Goal: Task Accomplishment & Management: Manage account settings

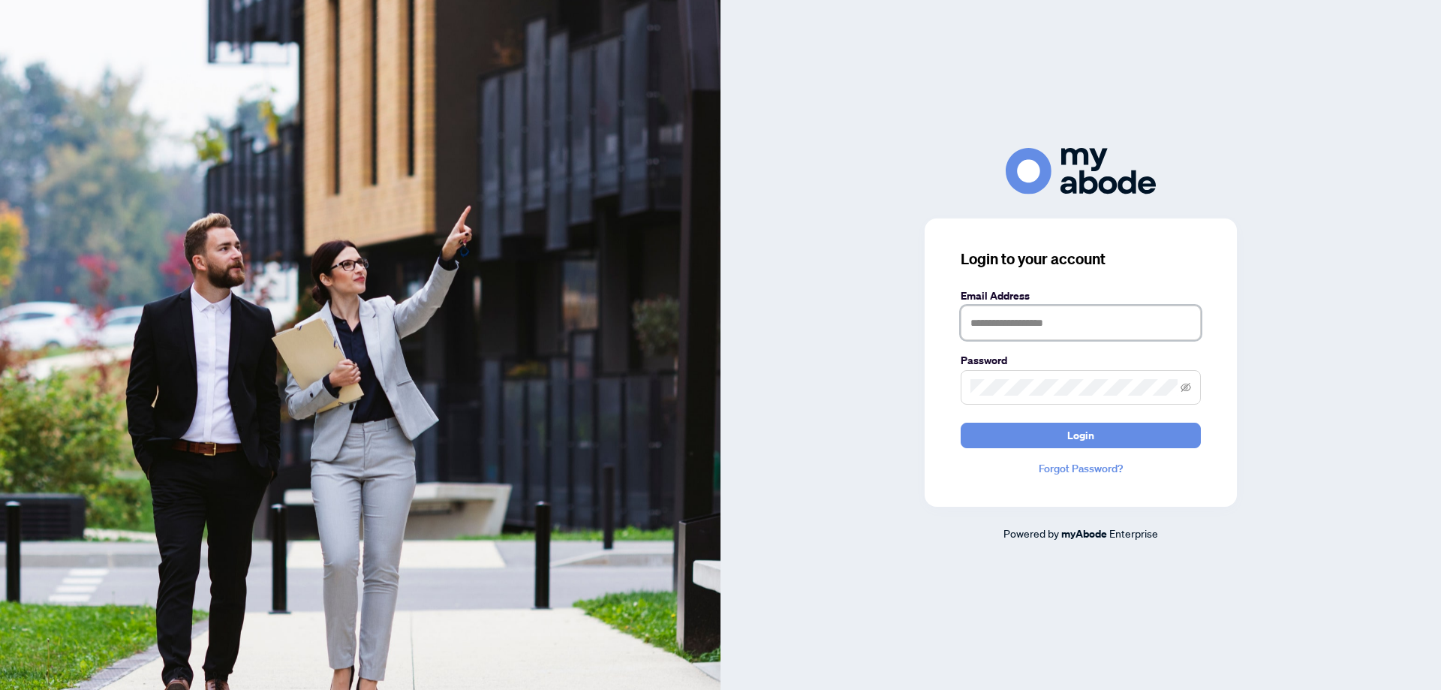
click at [1066, 337] on input "text" at bounding box center [1081, 323] width 240 height 35
type input "**********"
click at [986, 438] on button "Login" at bounding box center [1081, 436] width 240 height 26
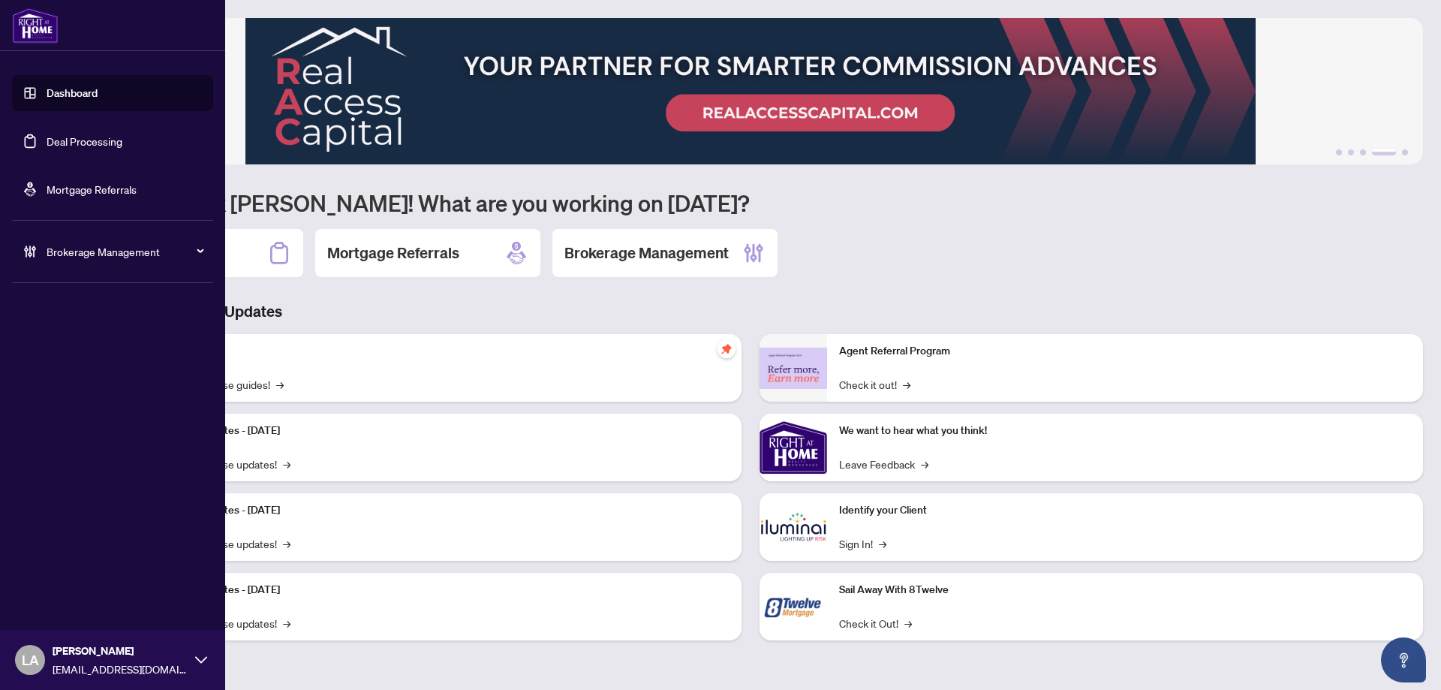
click at [53, 141] on link "Deal Processing" at bounding box center [85, 141] width 76 height 14
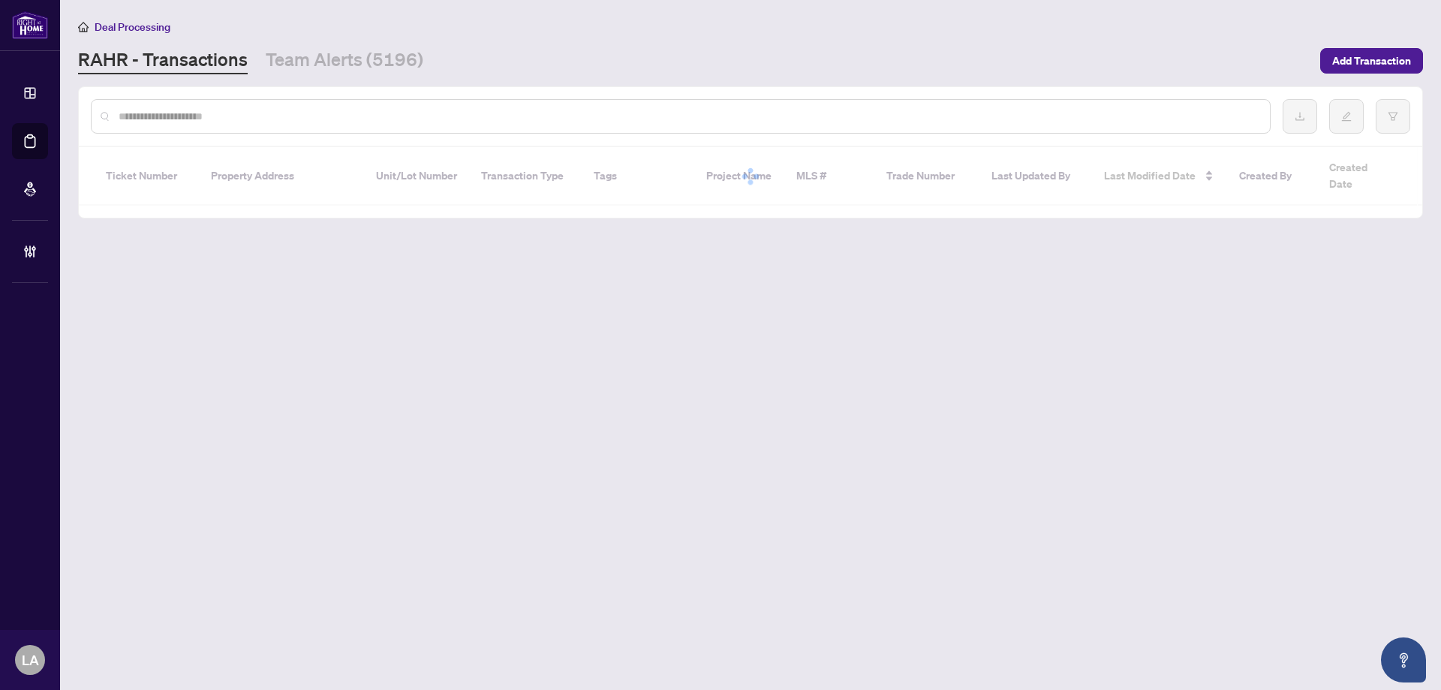
click at [171, 131] on div at bounding box center [681, 116] width 1180 height 35
click at [182, 121] on input "text" at bounding box center [689, 116] width 1140 height 17
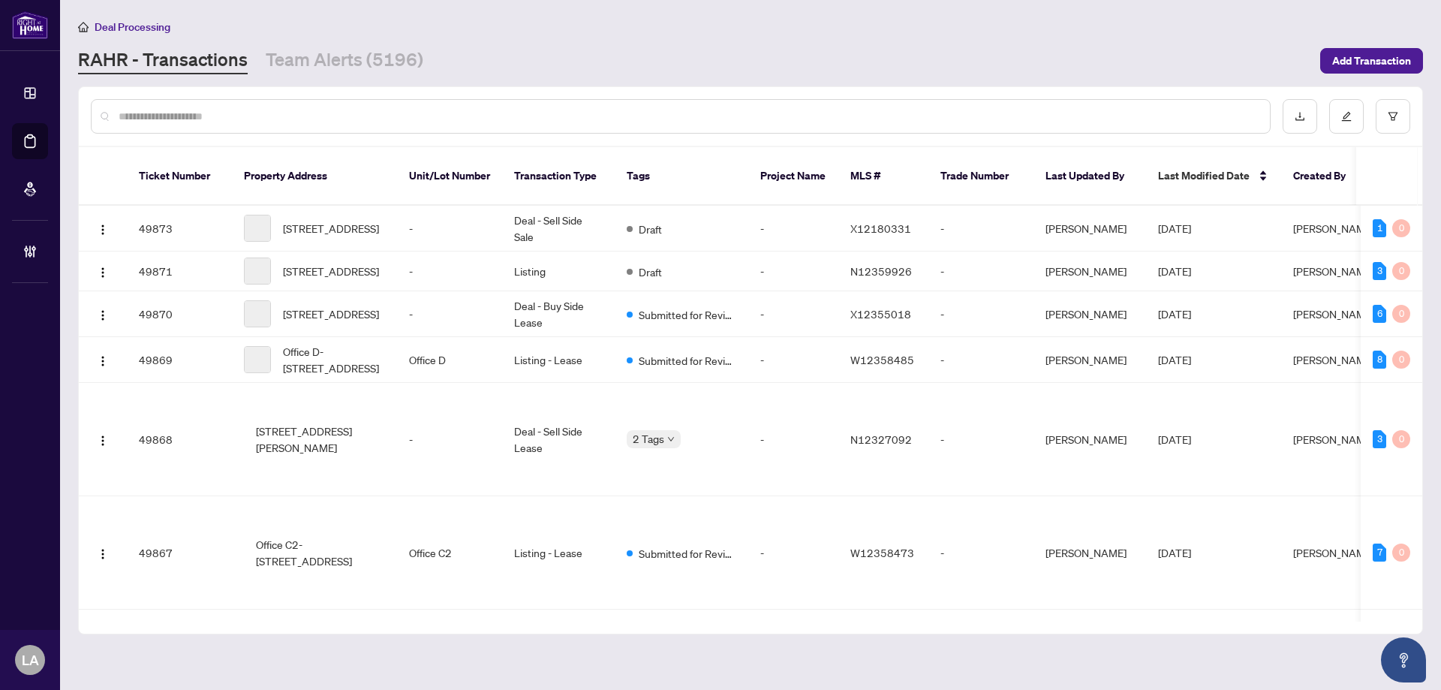
click at [186, 116] on input "text" at bounding box center [689, 116] width 1140 height 17
paste input "*******"
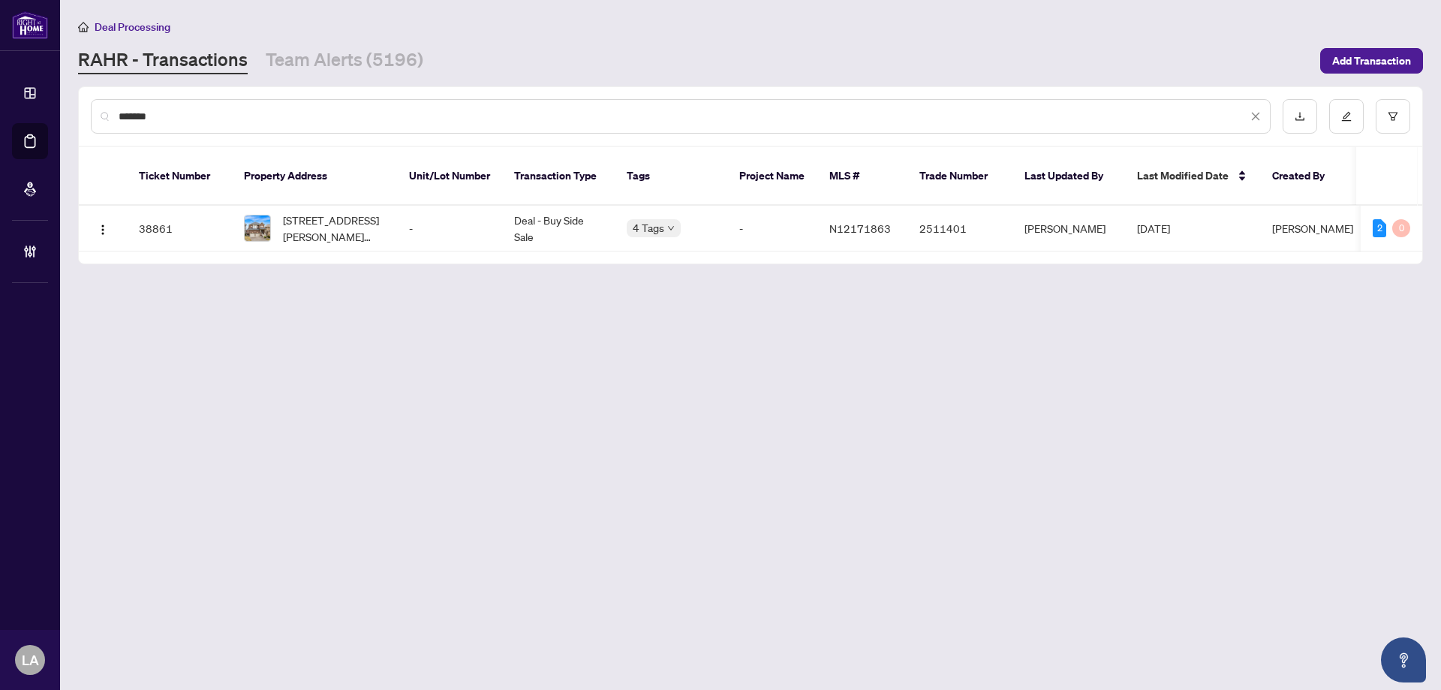
type input "*******"
click at [416, 212] on td "-" at bounding box center [449, 229] width 105 height 46
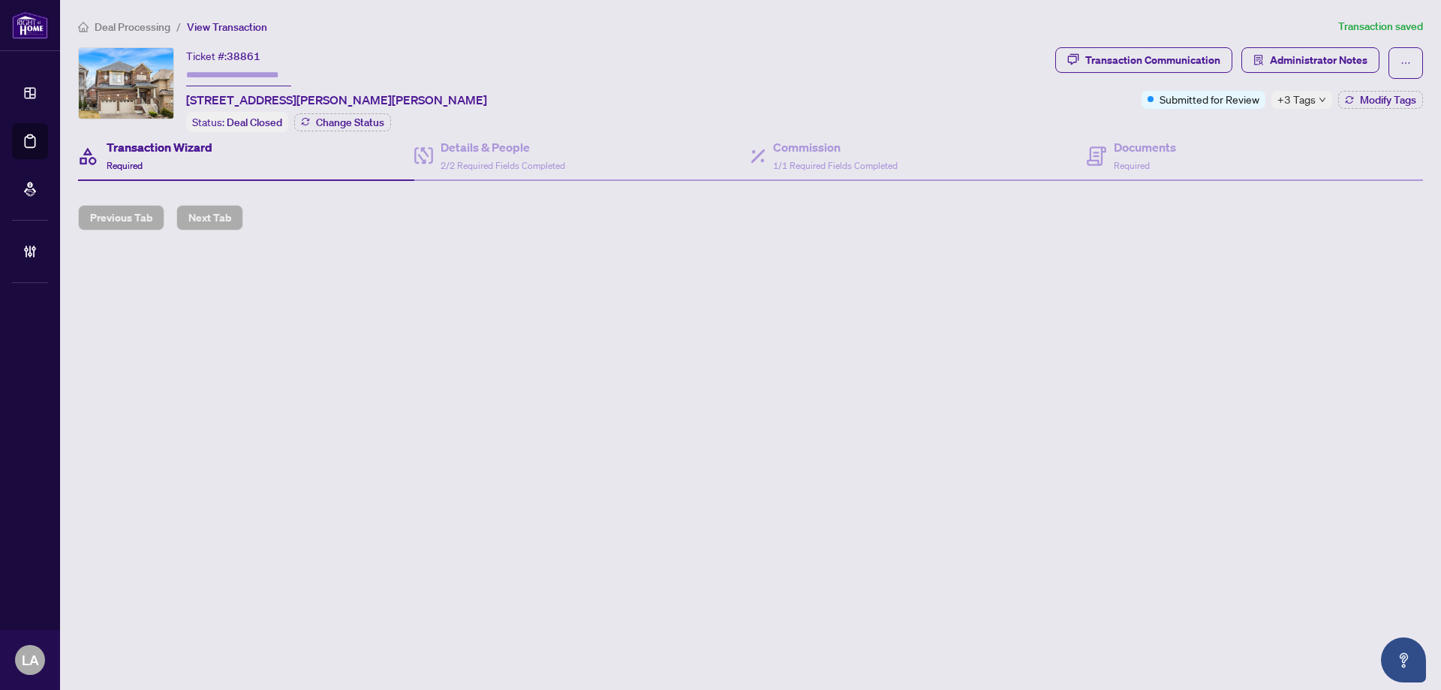
type input "*******"
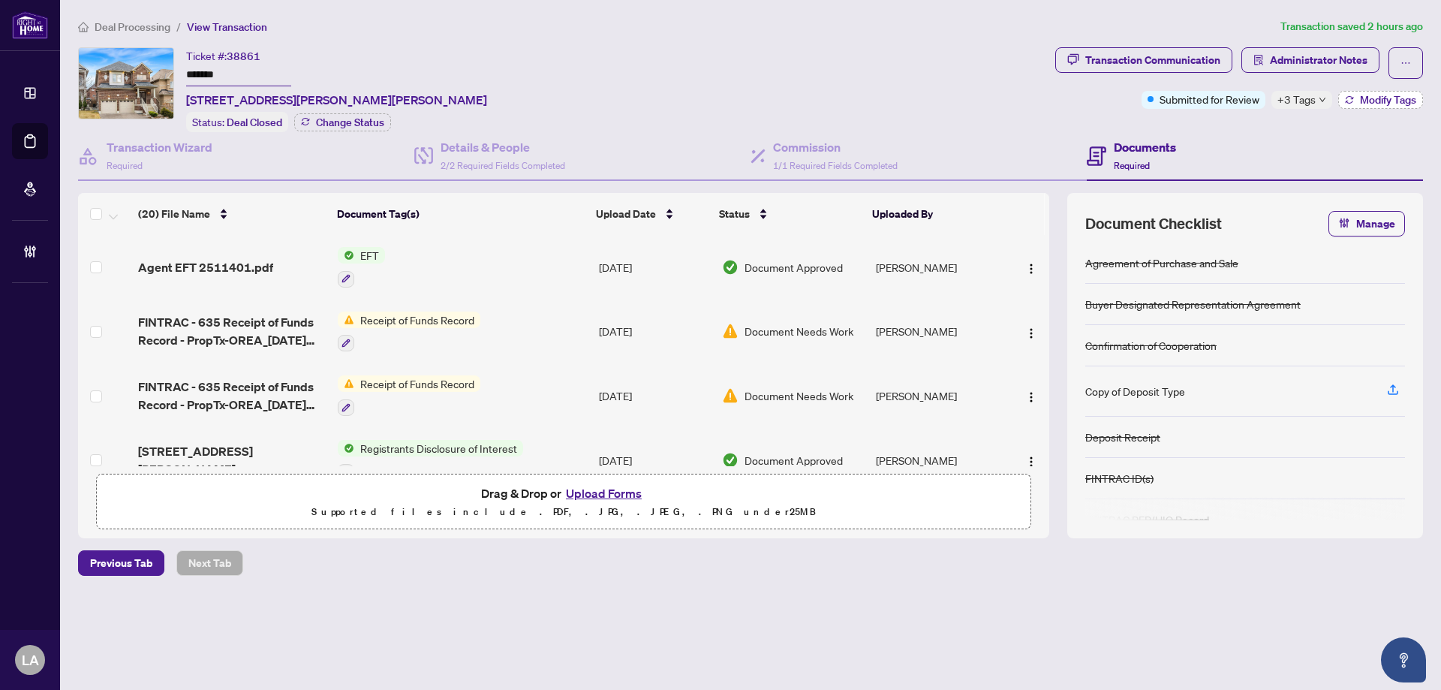
drag, startPoint x: 1405, startPoint y: 112, endPoint x: 1399, endPoint y: 95, distance: 17.6
click at [1405, 111] on div "Transaction Communication Administrator Notes Submitted for Review +3 Tags Modi…" at bounding box center [1239, 89] width 374 height 85
click at [1399, 95] on span "Modify Tags" at bounding box center [1388, 100] width 56 height 11
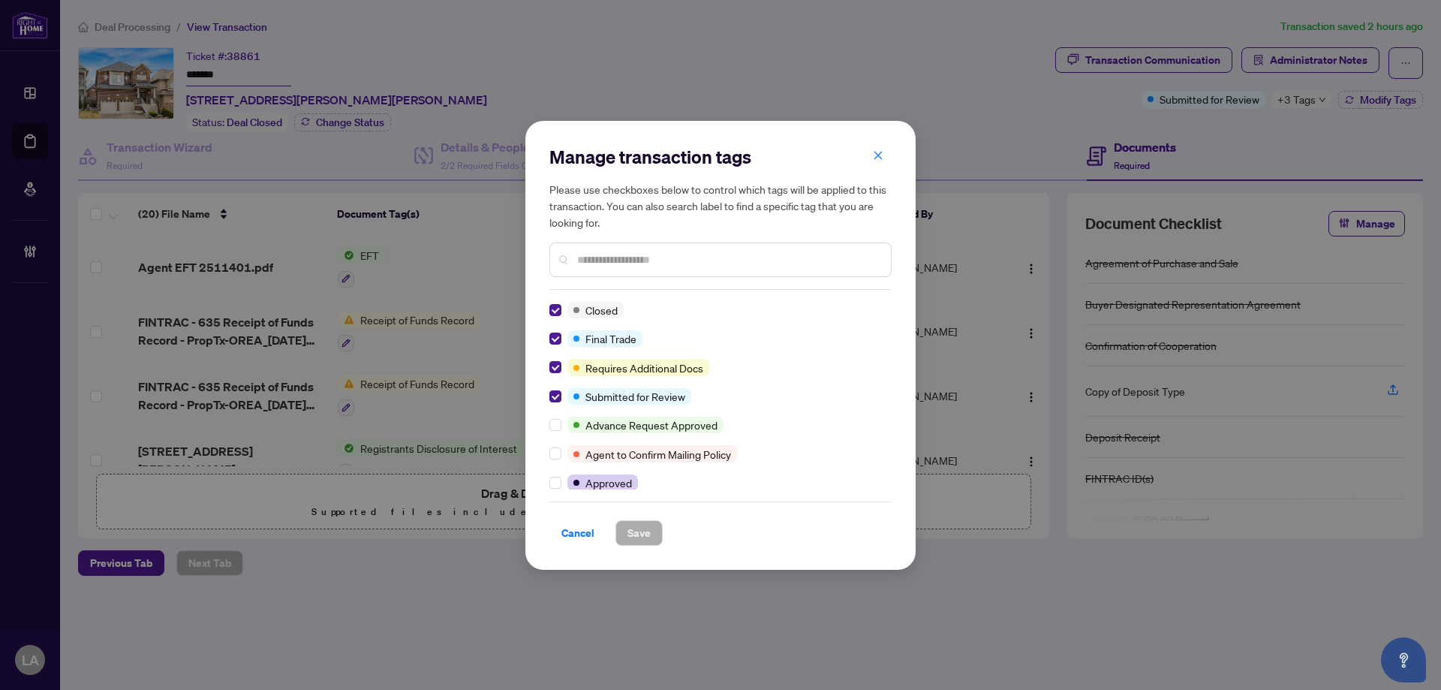
click at [895, 145] on div "Manage transaction tags Please use checkboxes below to control which tags will …" at bounding box center [720, 345] width 390 height 449
click at [882, 149] on span "button" at bounding box center [878, 156] width 11 height 24
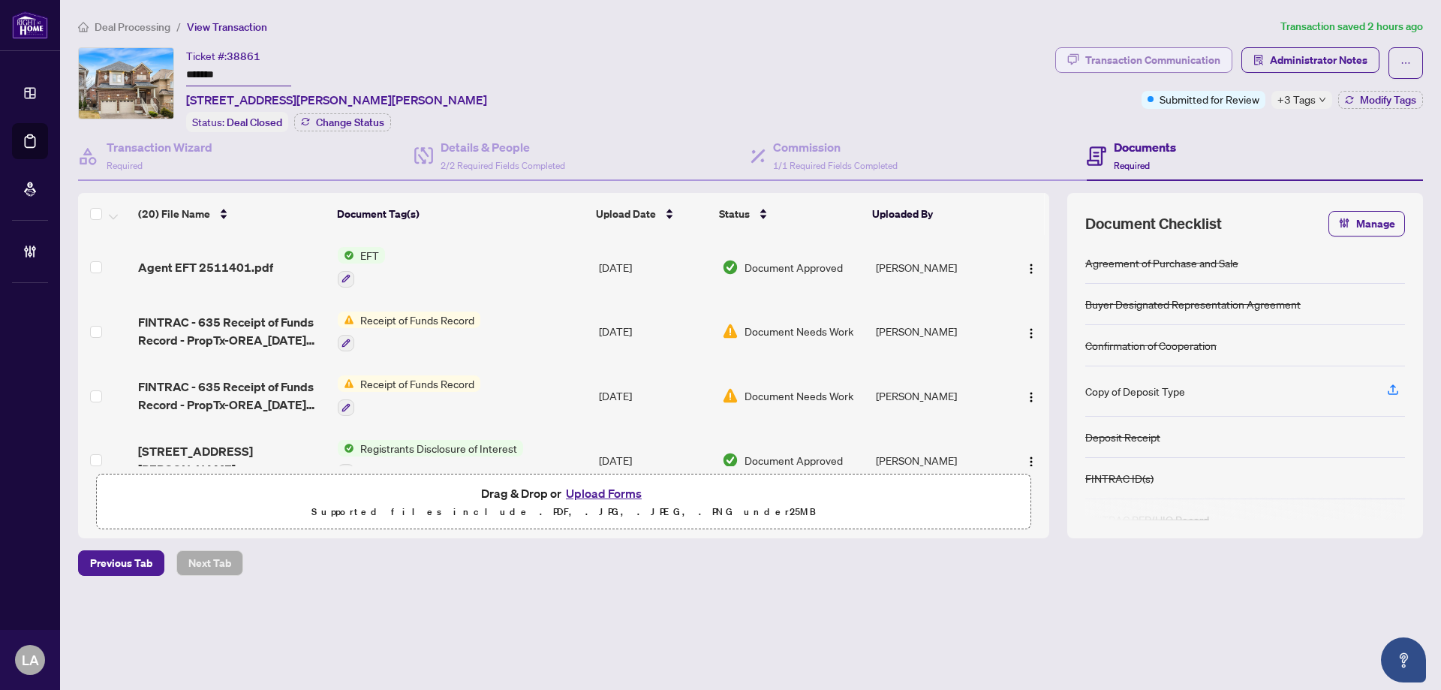
click at [1212, 60] on div "Transaction Communication" at bounding box center [1153, 60] width 135 height 24
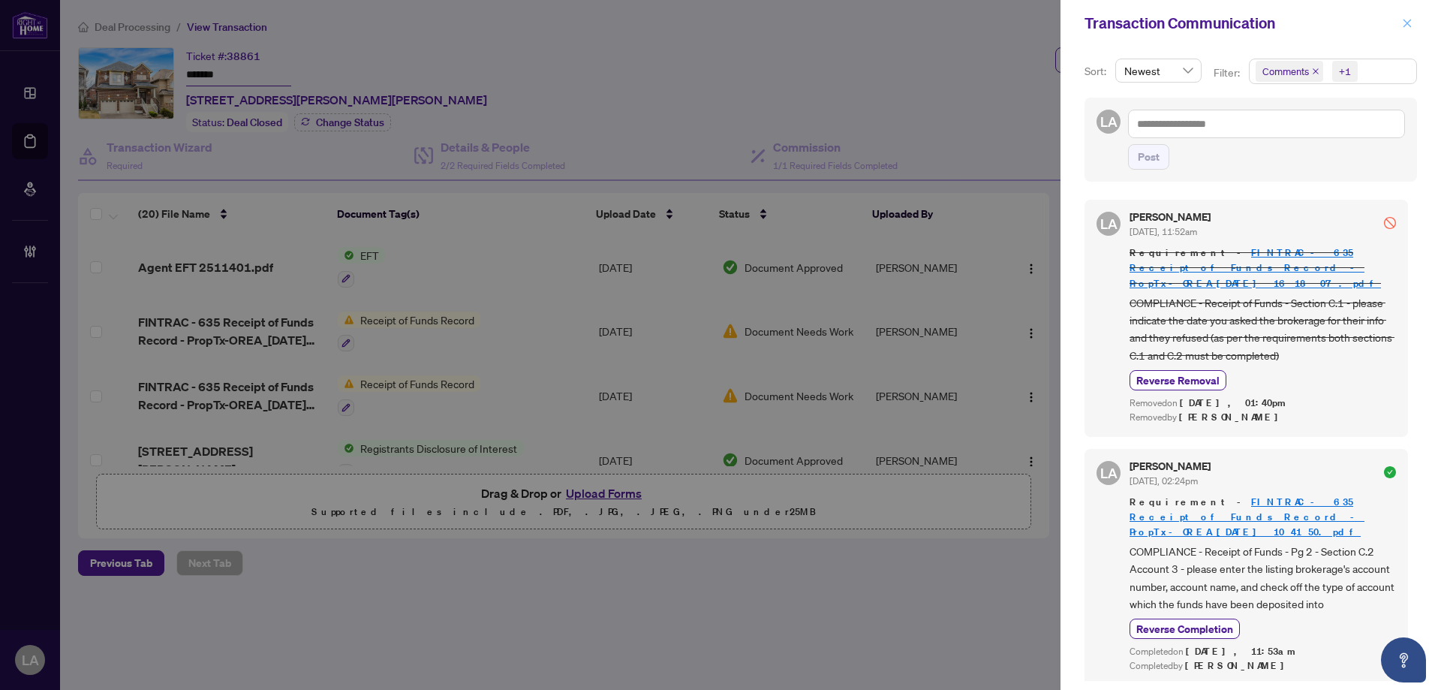
click at [1406, 26] on icon "close" at bounding box center [1407, 23] width 11 height 11
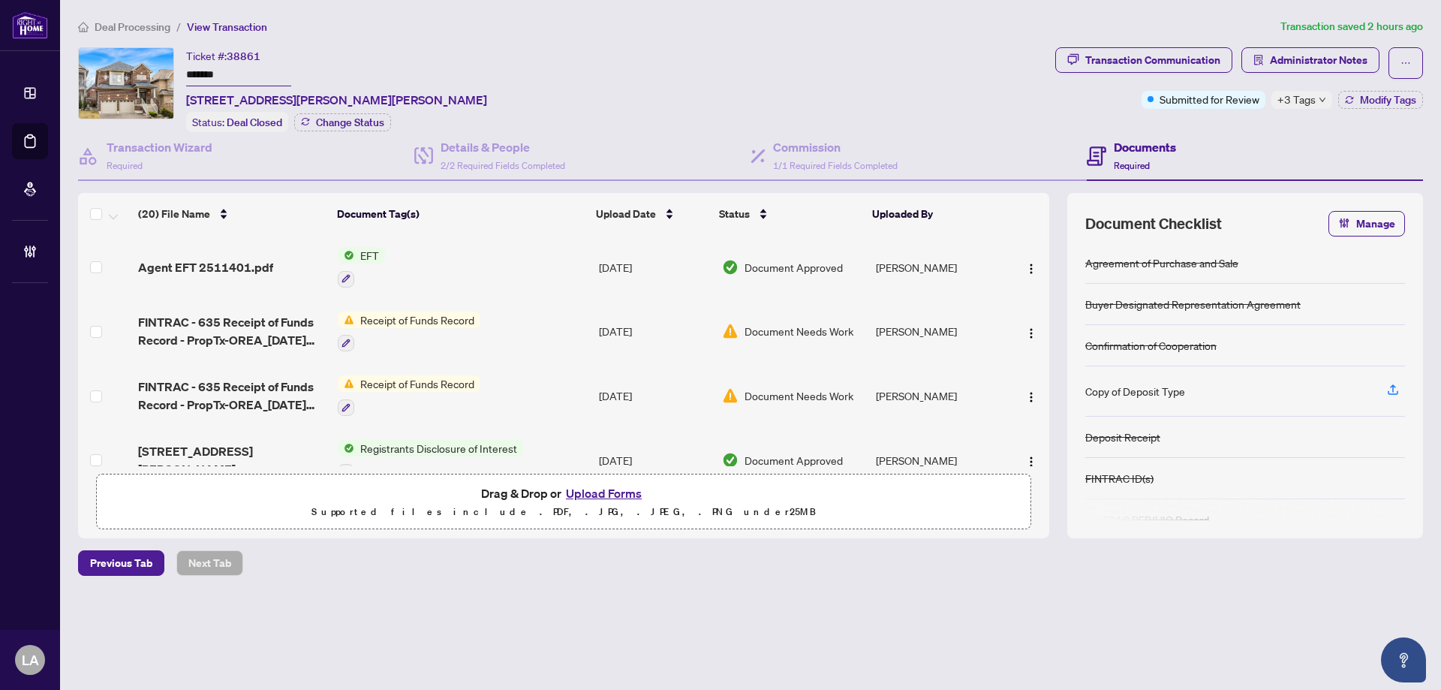
click at [1322, 73] on span "Administrator Notes" at bounding box center [1311, 63] width 138 height 32
click at [1318, 71] on button "Administrator Notes" at bounding box center [1311, 60] width 138 height 26
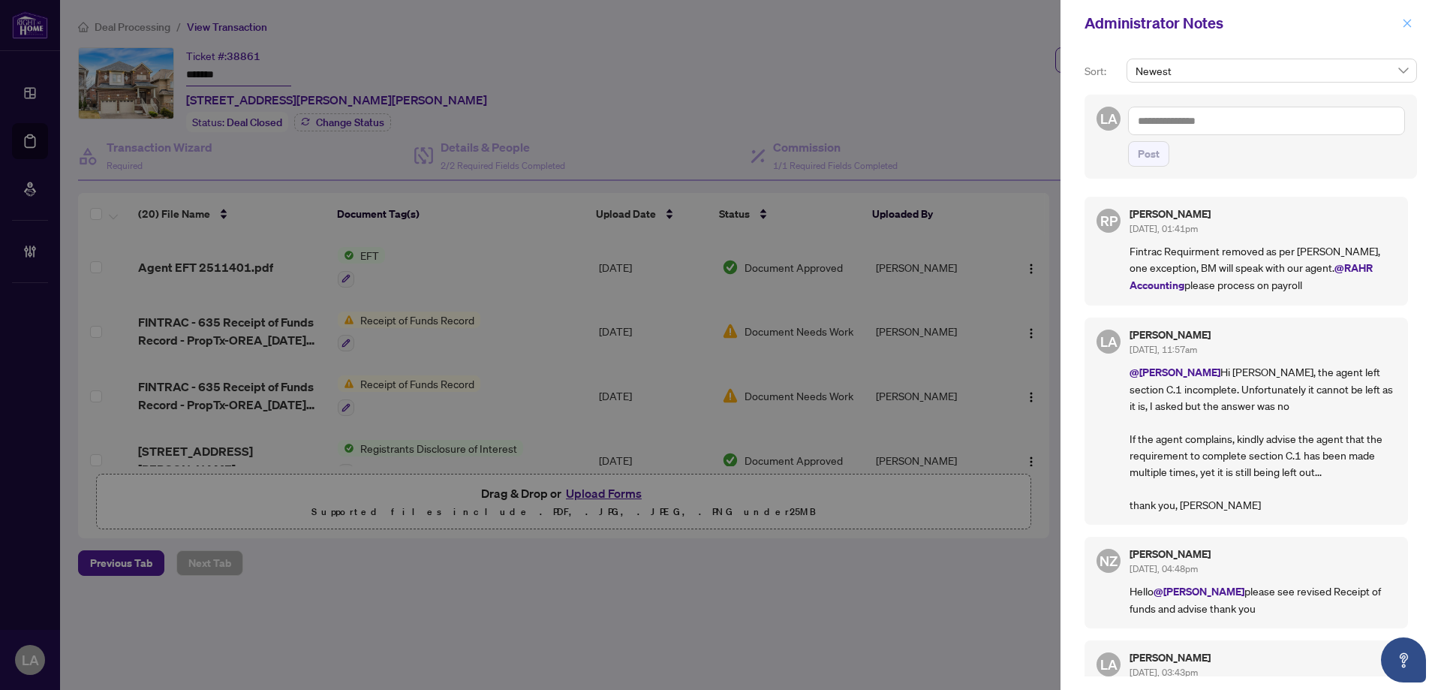
click at [1402, 17] on span "button" at bounding box center [1407, 23] width 11 height 24
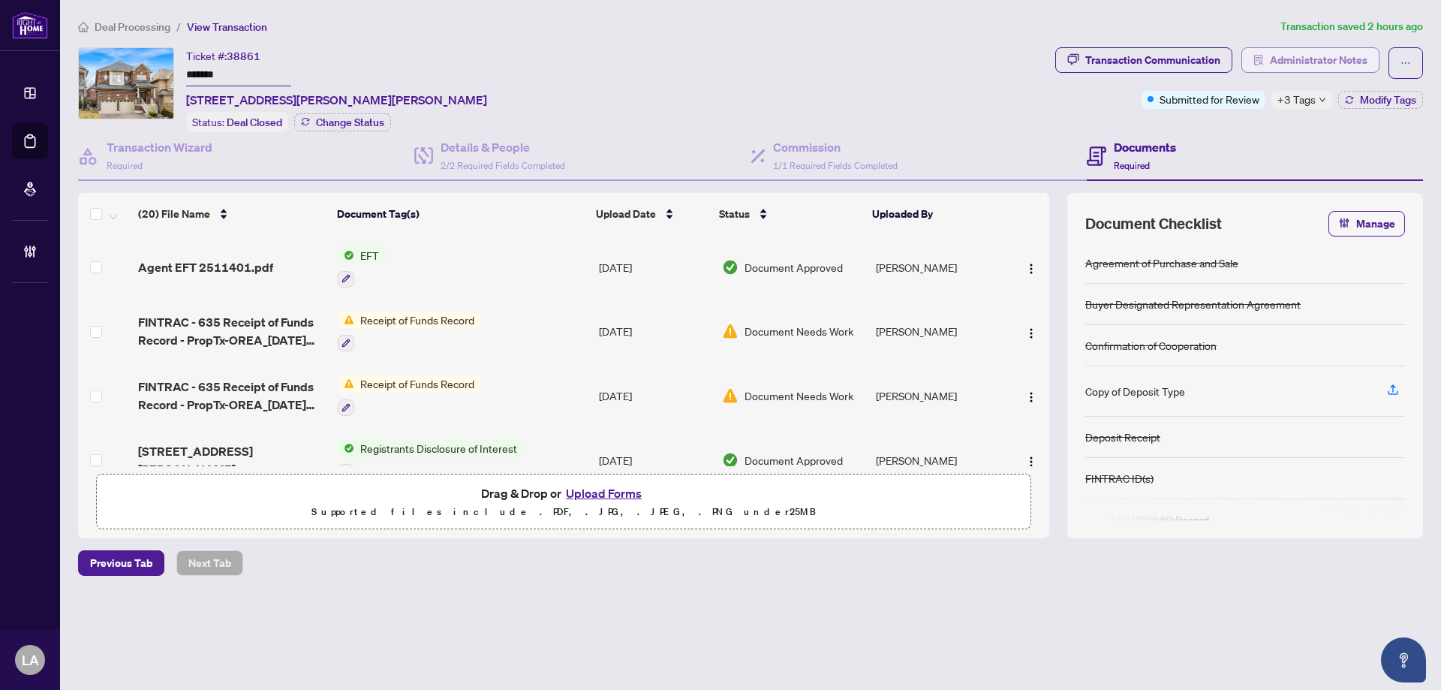
click at [1333, 50] on span "Administrator Notes" at bounding box center [1319, 60] width 98 height 24
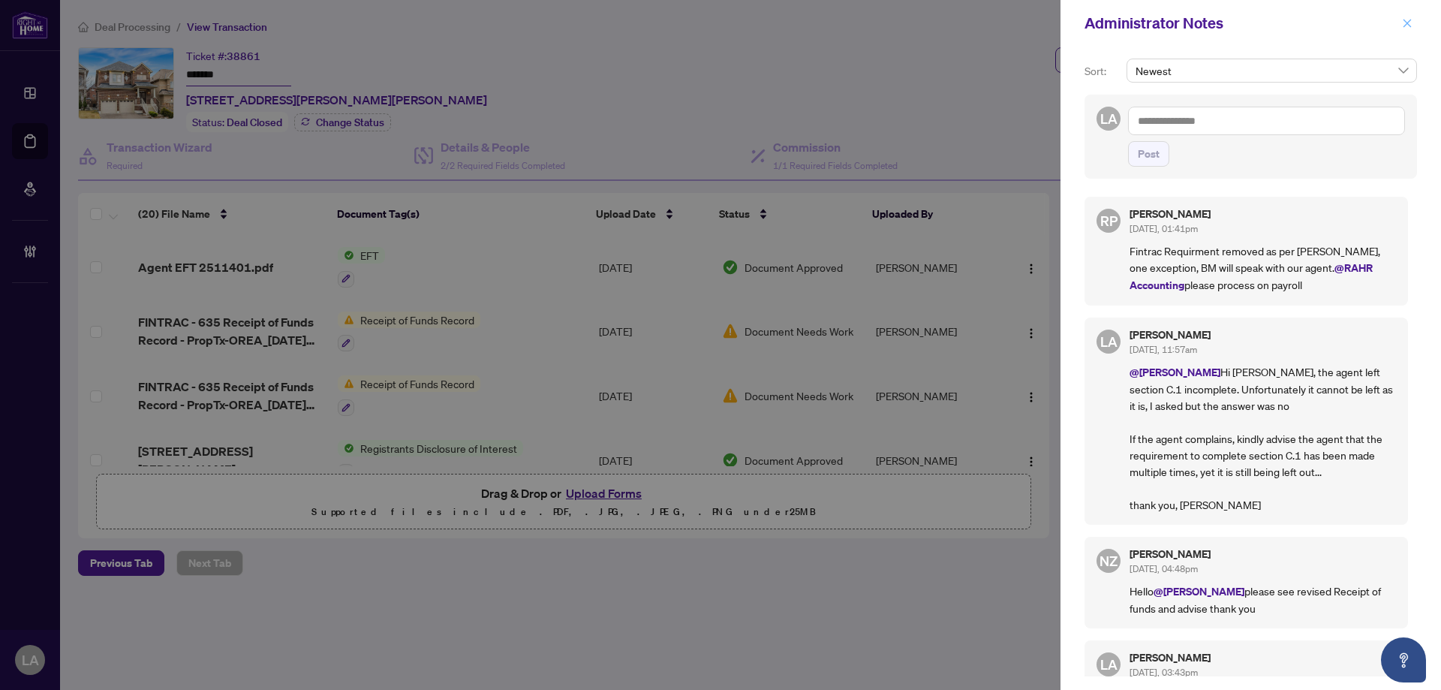
click at [1407, 25] on icon "close" at bounding box center [1408, 23] width 8 height 8
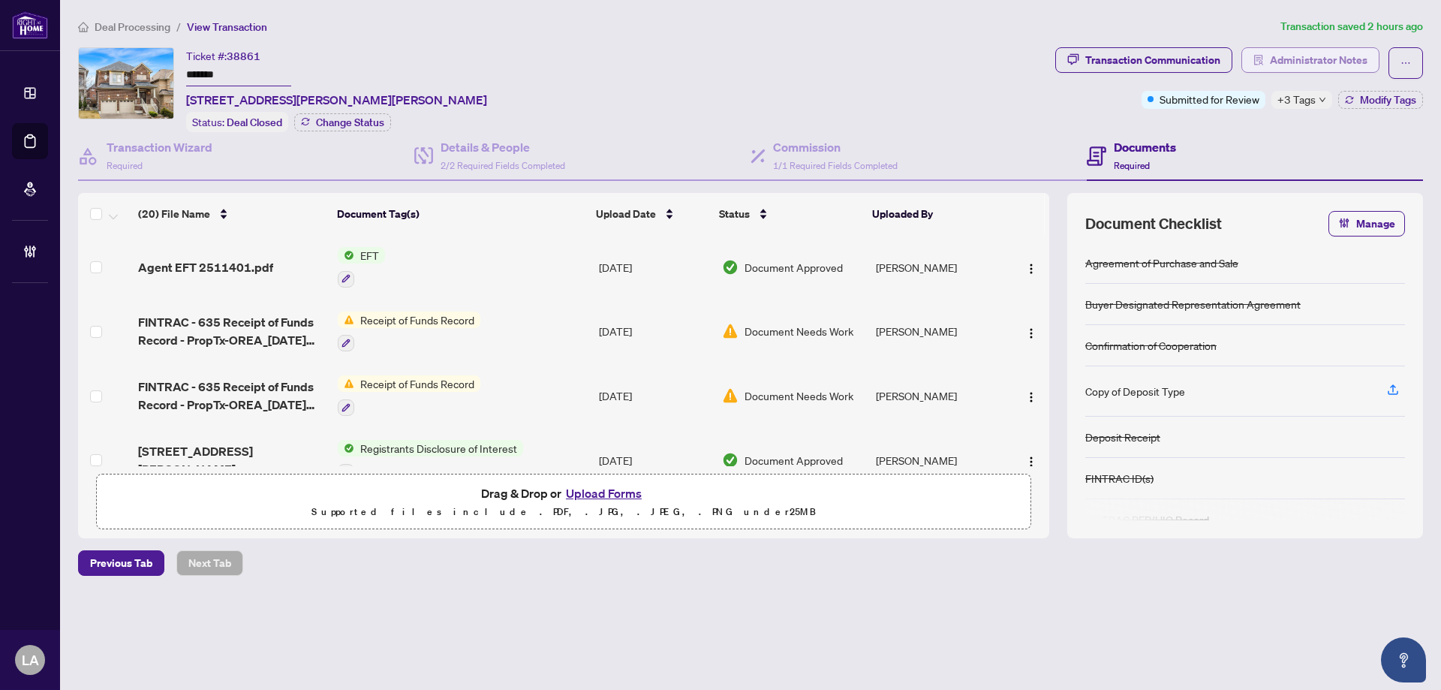
click at [1324, 51] on span "Administrator Notes" at bounding box center [1319, 60] width 98 height 24
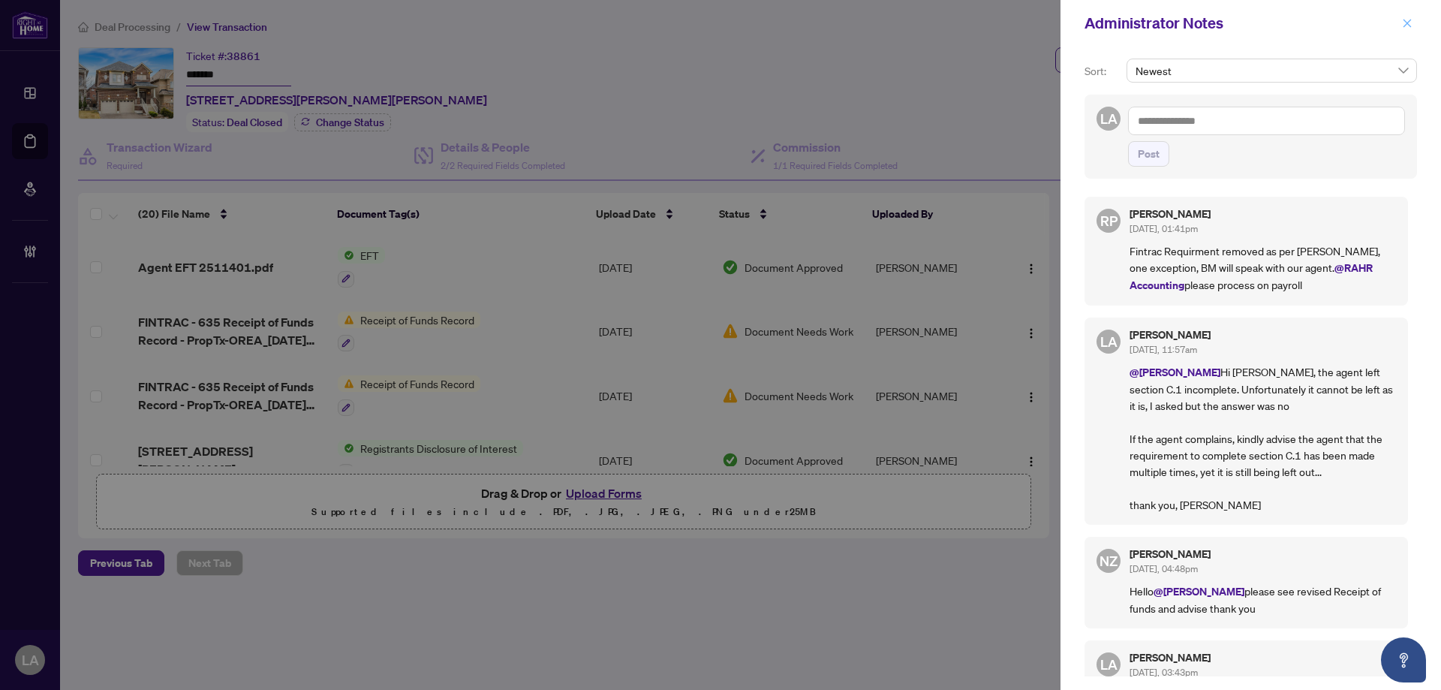
click at [1411, 29] on span "button" at bounding box center [1407, 23] width 11 height 24
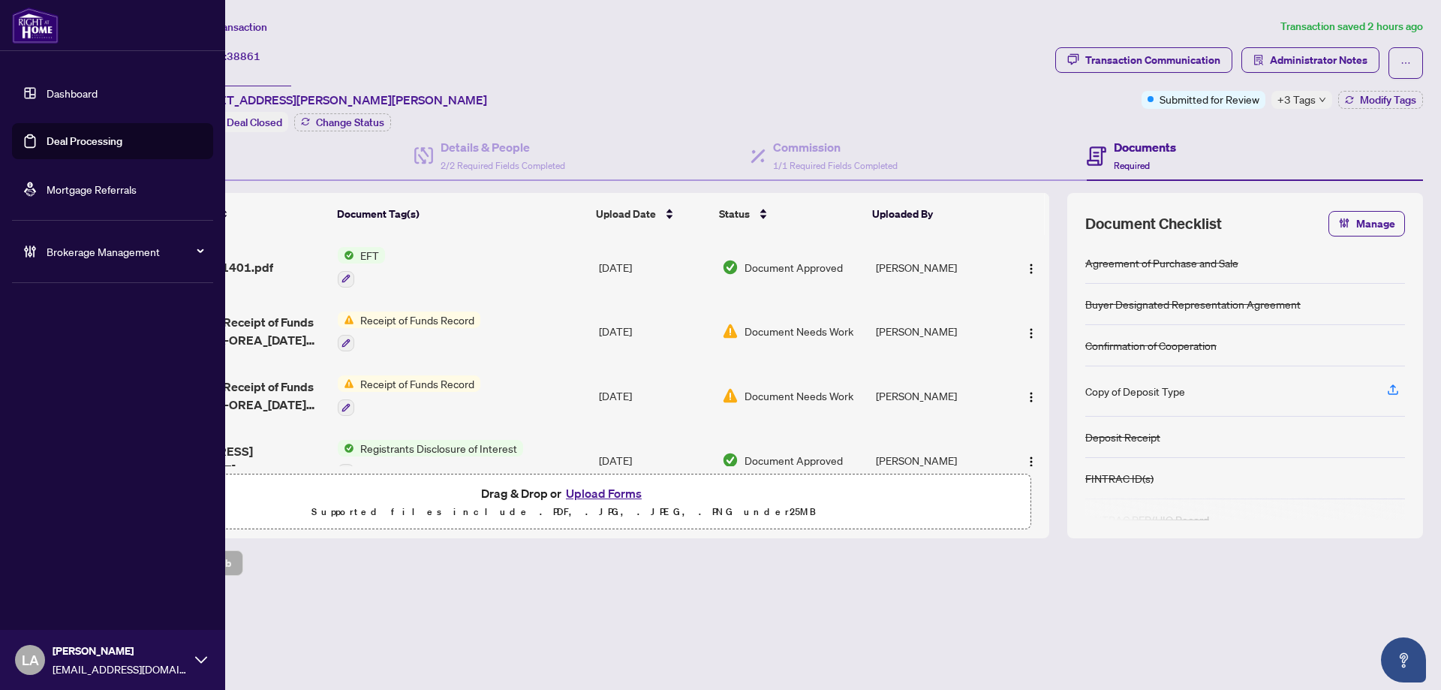
click at [62, 146] on link "Deal Processing" at bounding box center [85, 141] width 76 height 14
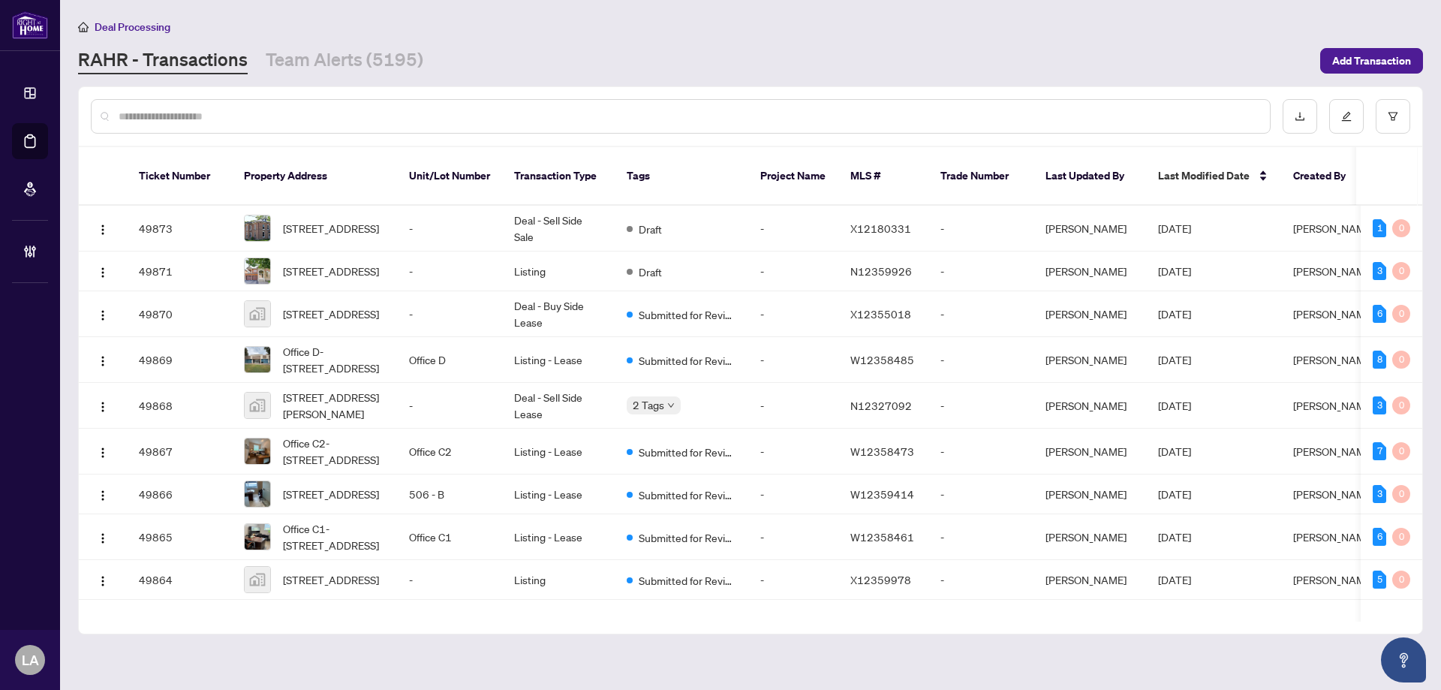
drag, startPoint x: 332, startPoint y: 71, endPoint x: 345, endPoint y: 89, distance: 21.9
click at [332, 71] on link "Team Alerts (5195)" at bounding box center [345, 60] width 158 height 27
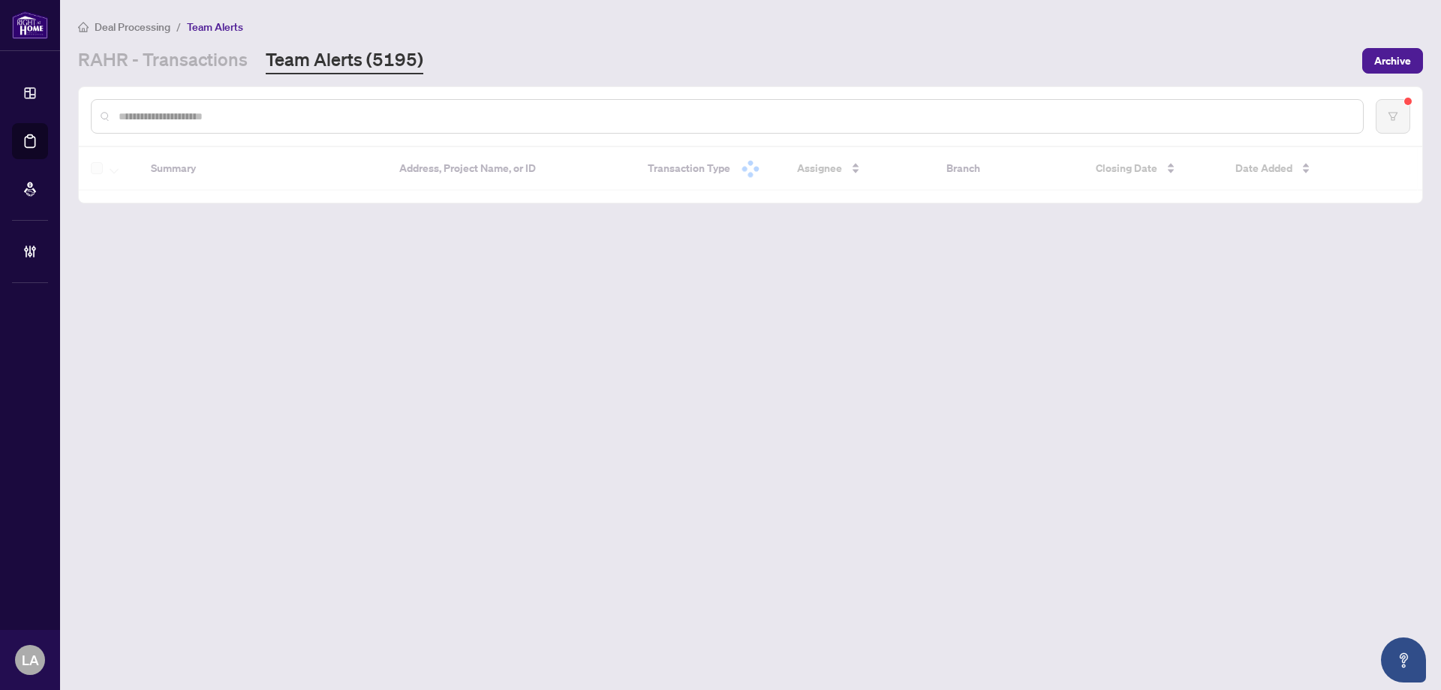
click at [480, 123] on input "text" at bounding box center [735, 116] width 1233 height 17
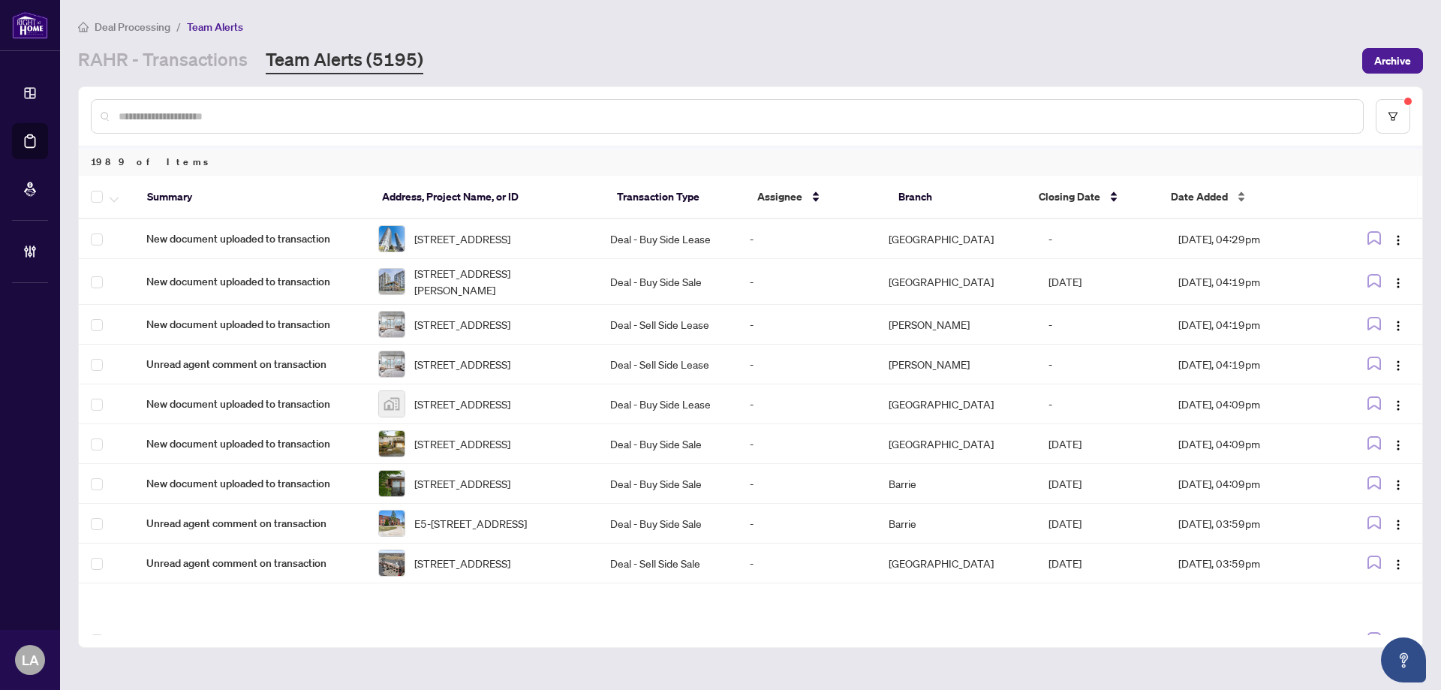
click at [1184, 188] on span "Date Added" at bounding box center [1199, 196] width 57 height 17
click at [1188, 198] on span "Date Added" at bounding box center [1199, 196] width 57 height 17
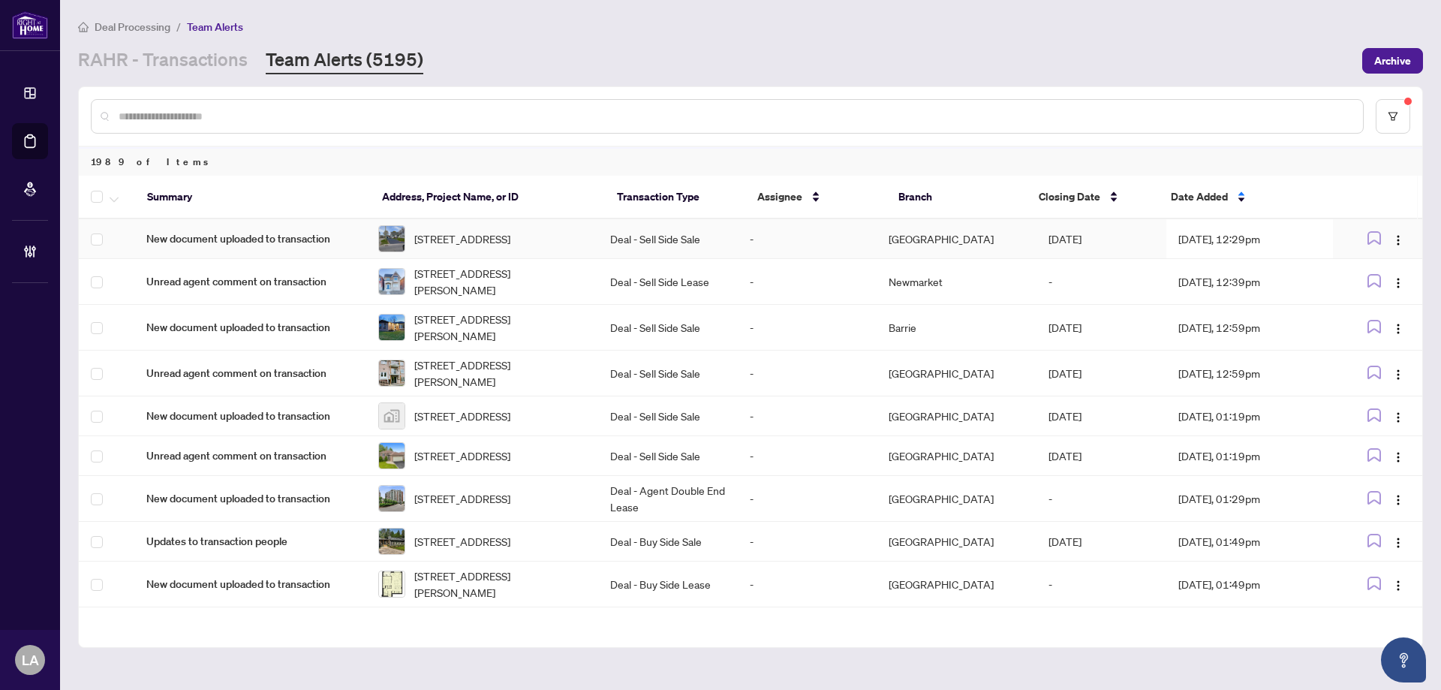
click at [1131, 230] on td "Sep/29/2025" at bounding box center [1102, 239] width 130 height 40
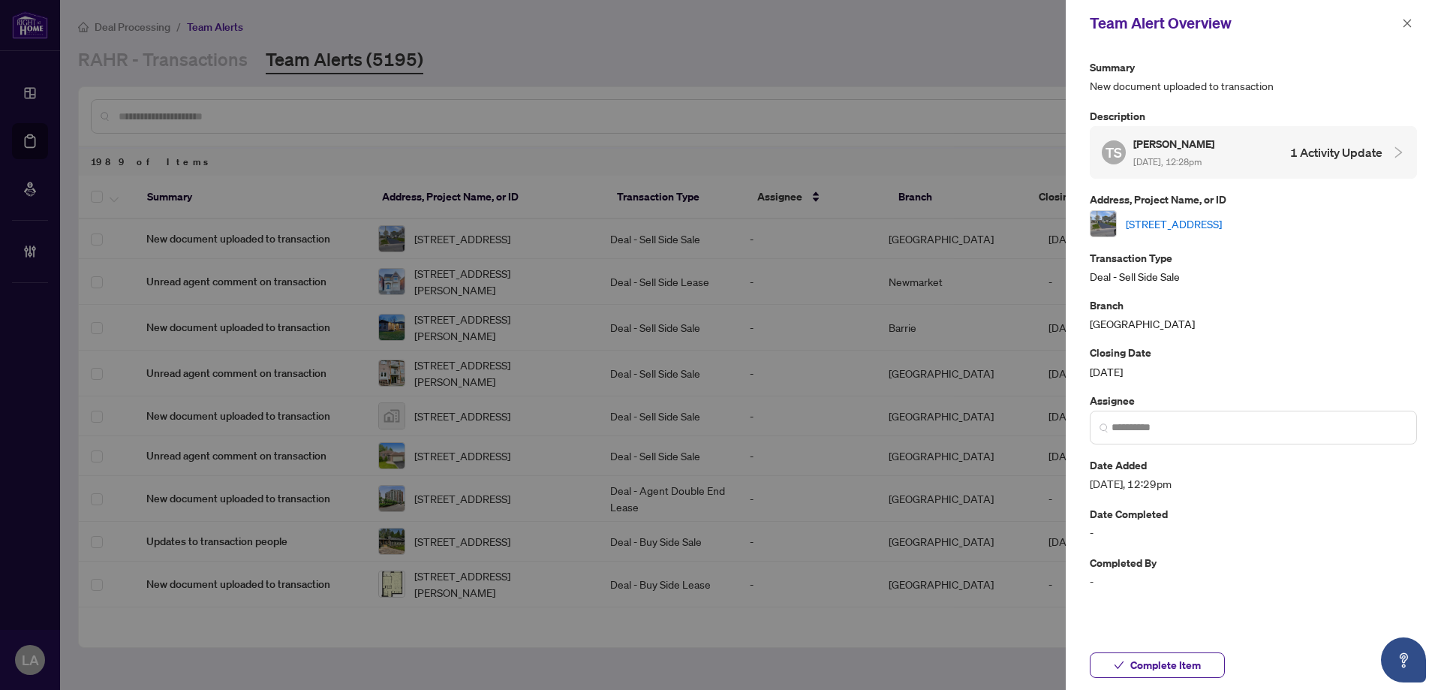
click at [1212, 216] on link "1275 Simcoe St, Oshawa, Ontario L1H 4M1, Canada" at bounding box center [1174, 223] width 96 height 17
click at [1146, 669] on span "Complete Item" at bounding box center [1166, 665] width 71 height 24
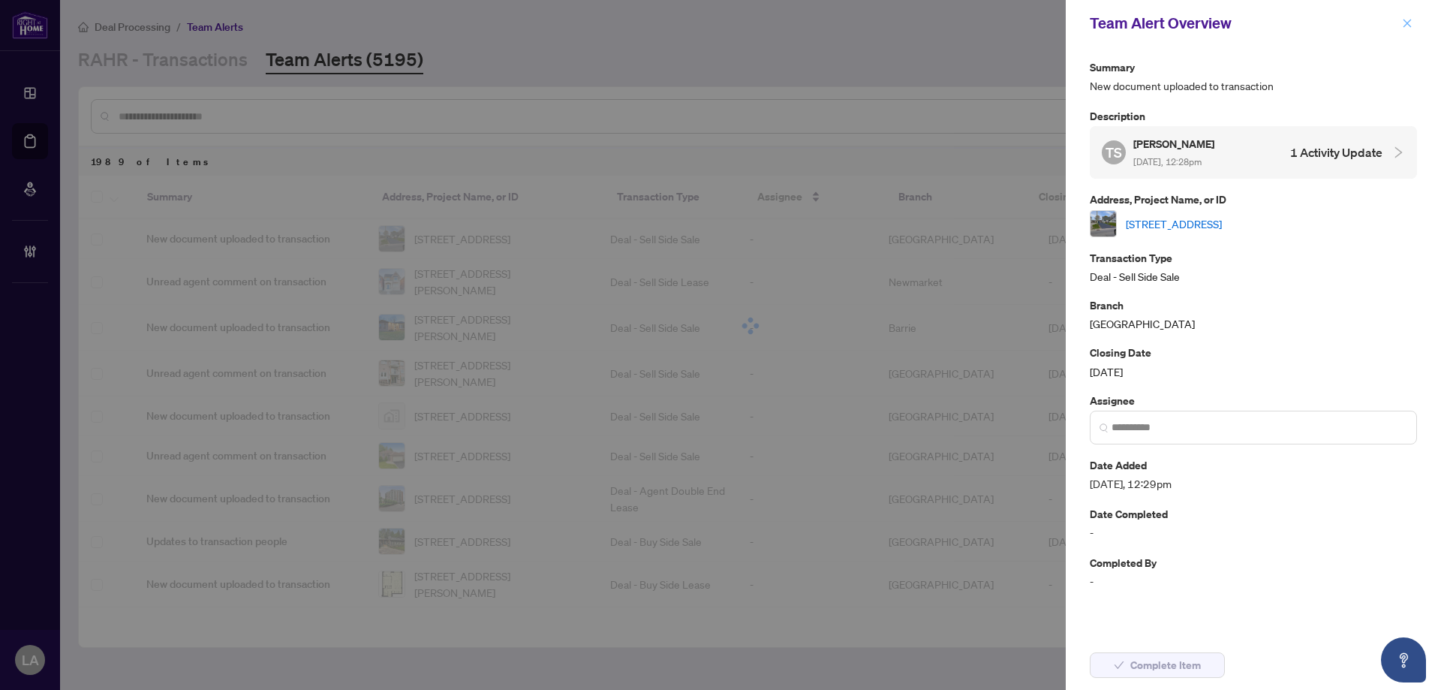
click at [1408, 26] on icon "close" at bounding box center [1407, 23] width 11 height 11
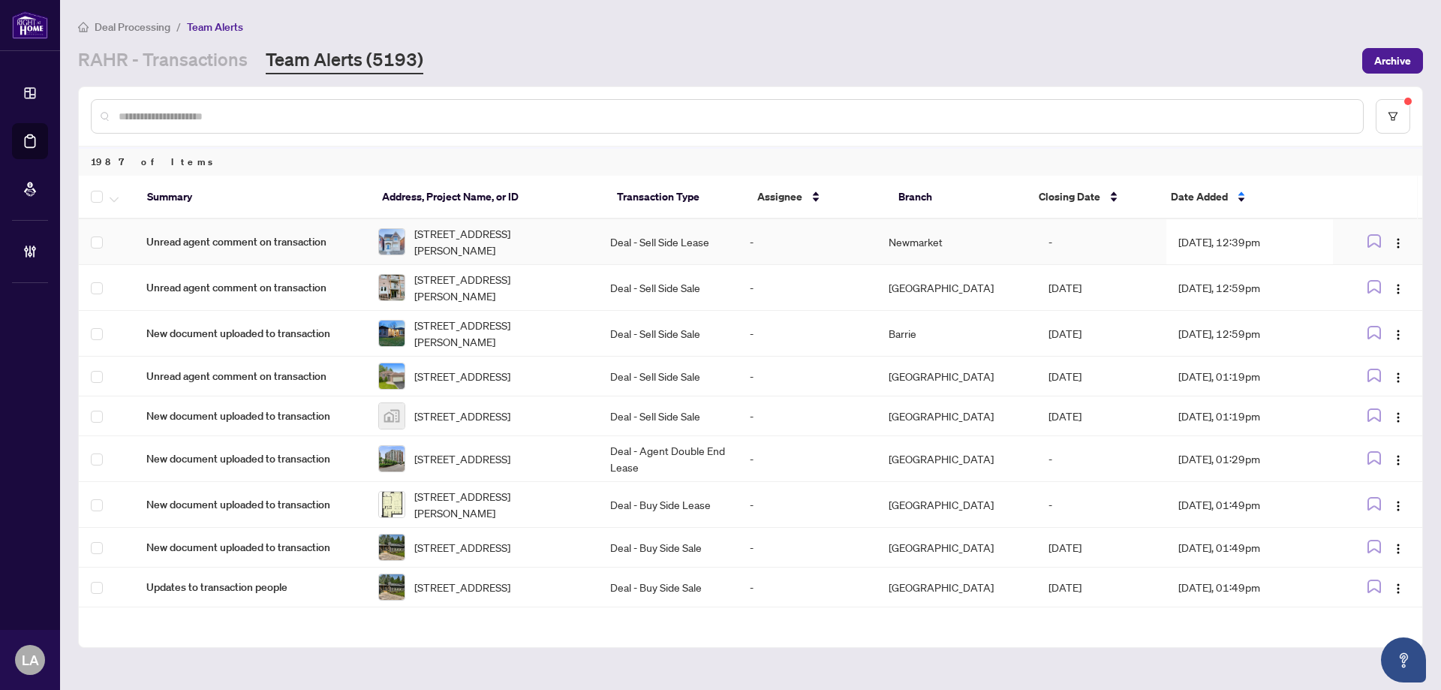
click at [770, 236] on td "-" at bounding box center [807, 242] width 139 height 46
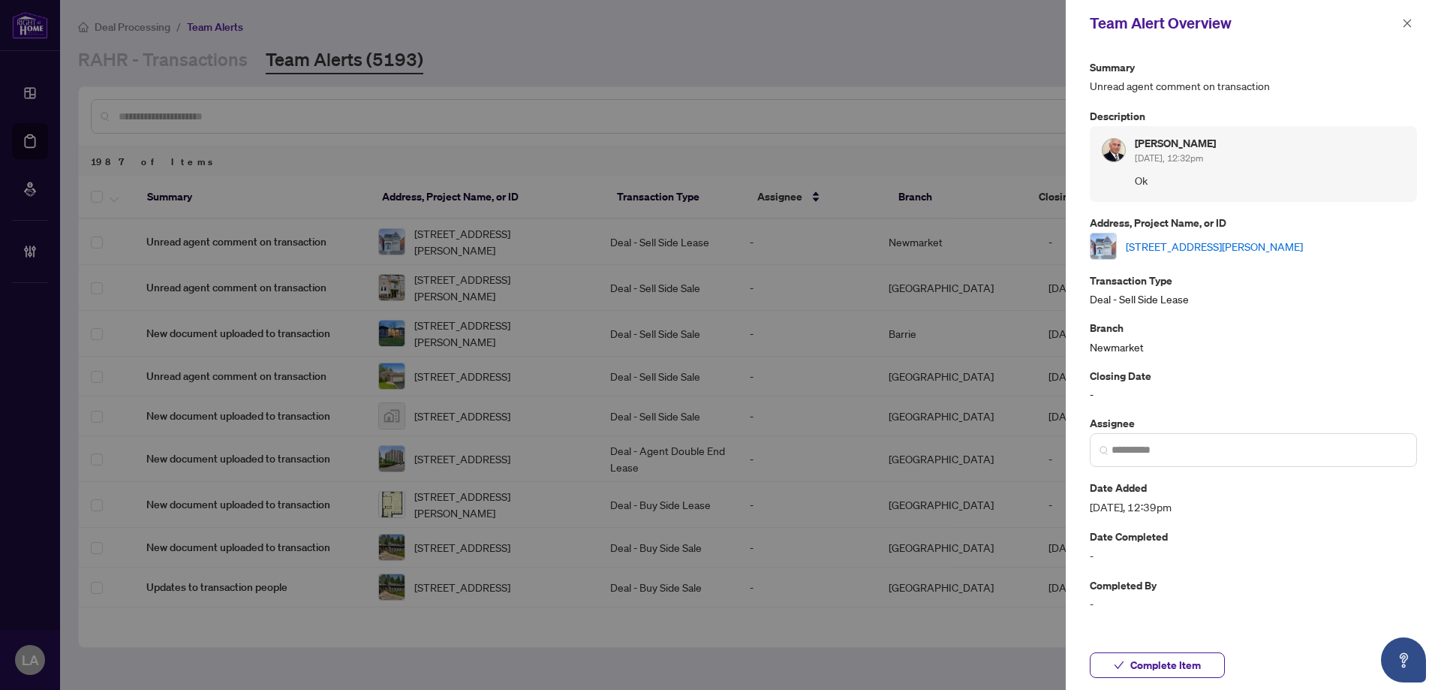
click at [1162, 245] on link "683 Murrell Blvd, East Gwillimbury, Ontario L9N 0L6, Canada" at bounding box center [1214, 246] width 177 height 17
click at [1134, 664] on span "Complete Item" at bounding box center [1166, 665] width 71 height 24
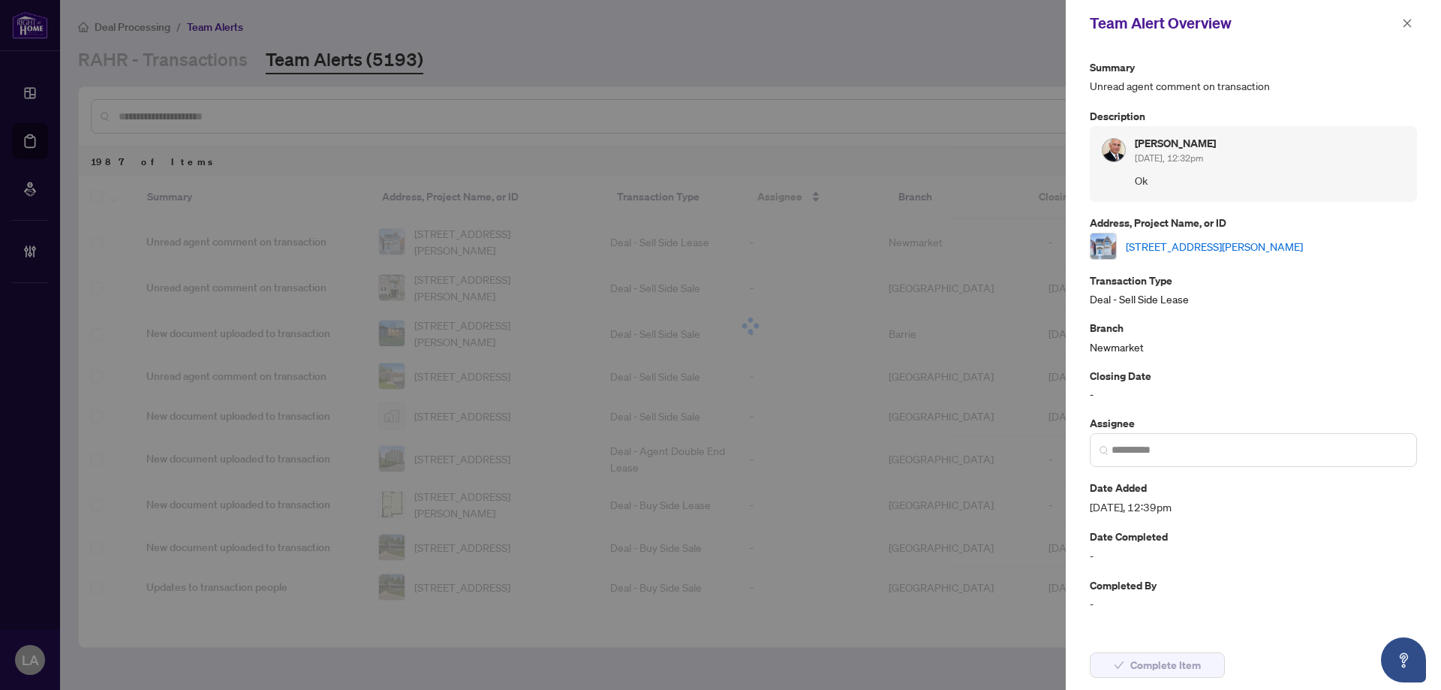
click at [1425, 20] on div "Team Alert Overview" at bounding box center [1253, 23] width 375 height 47
drag, startPoint x: 1418, startPoint y: 21, endPoint x: 1411, endPoint y: 20, distance: 7.5
click at [1414, 20] on div "Team Alert Overview" at bounding box center [1253, 23] width 375 height 47
click at [1395, 21] on div "Team Alert Overview" at bounding box center [1244, 23] width 308 height 23
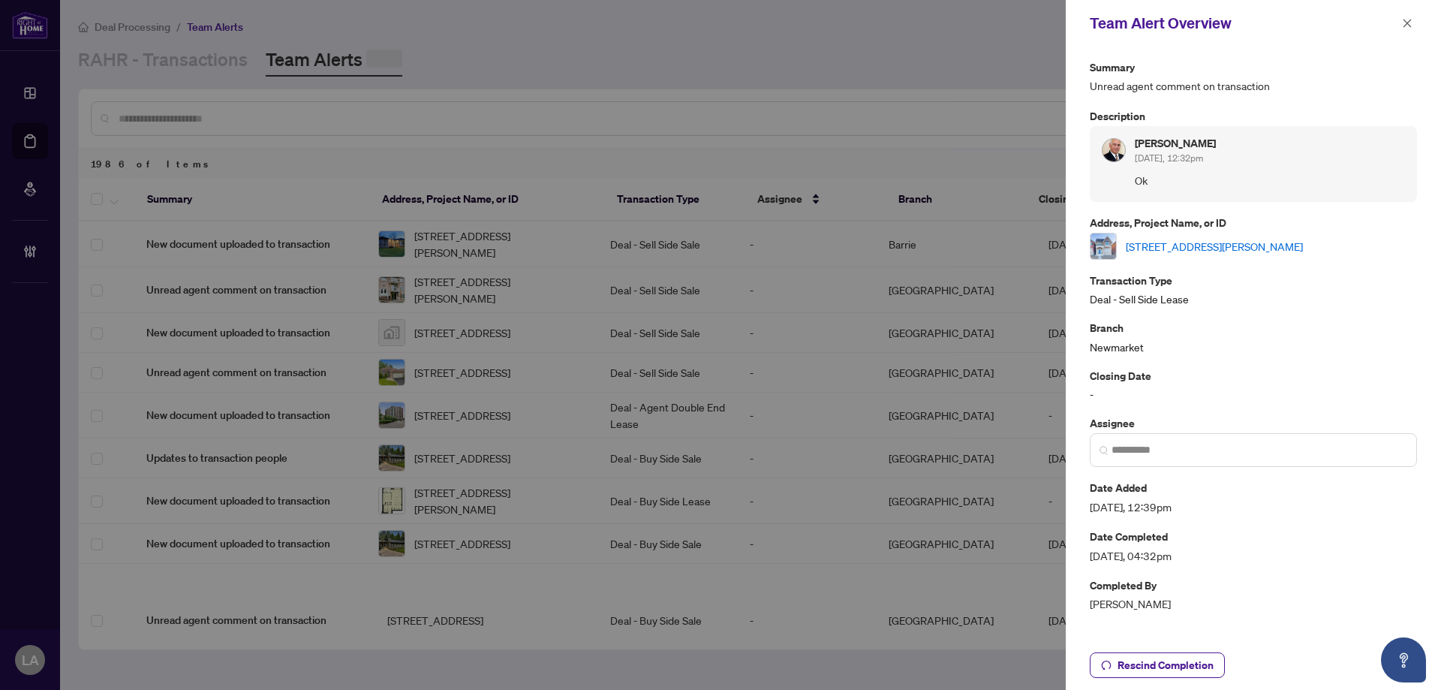
click at [1411, 22] on icon "close" at bounding box center [1407, 23] width 11 height 11
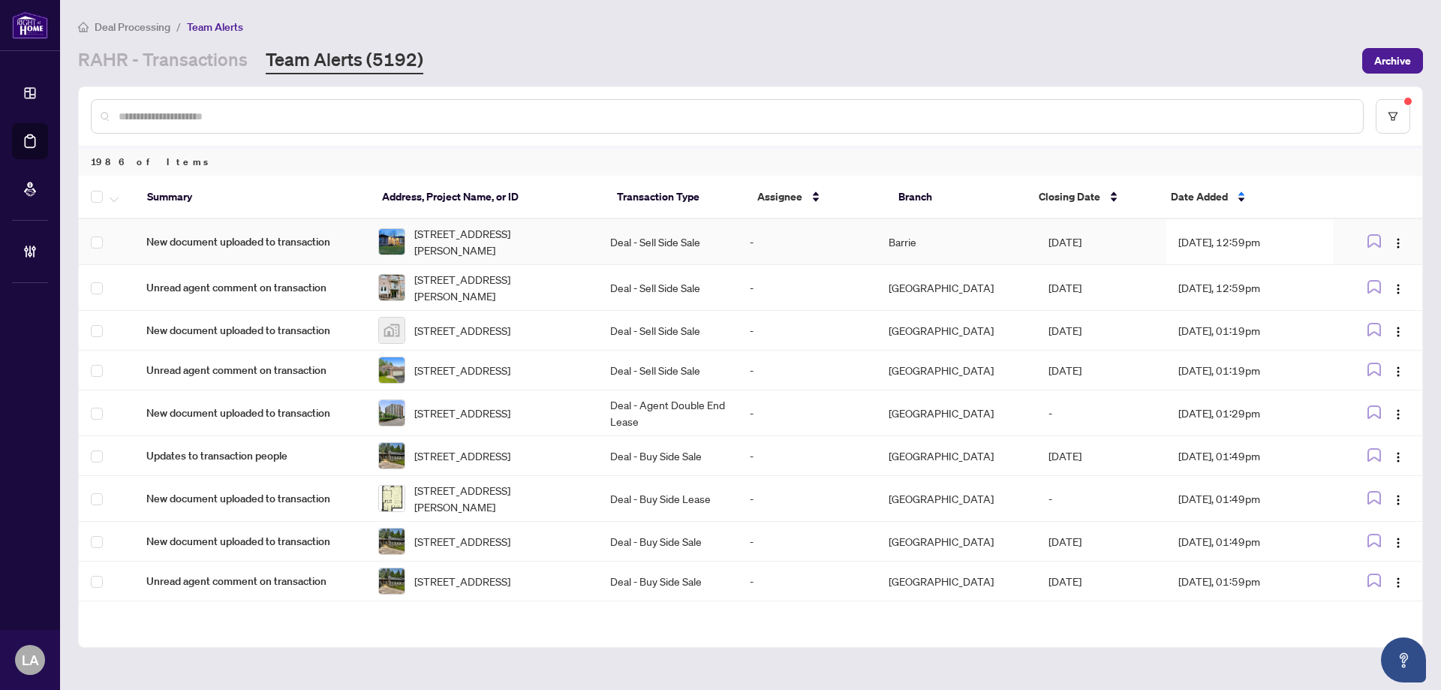
click at [1044, 228] on td "Aug/28/2025" at bounding box center [1102, 242] width 130 height 46
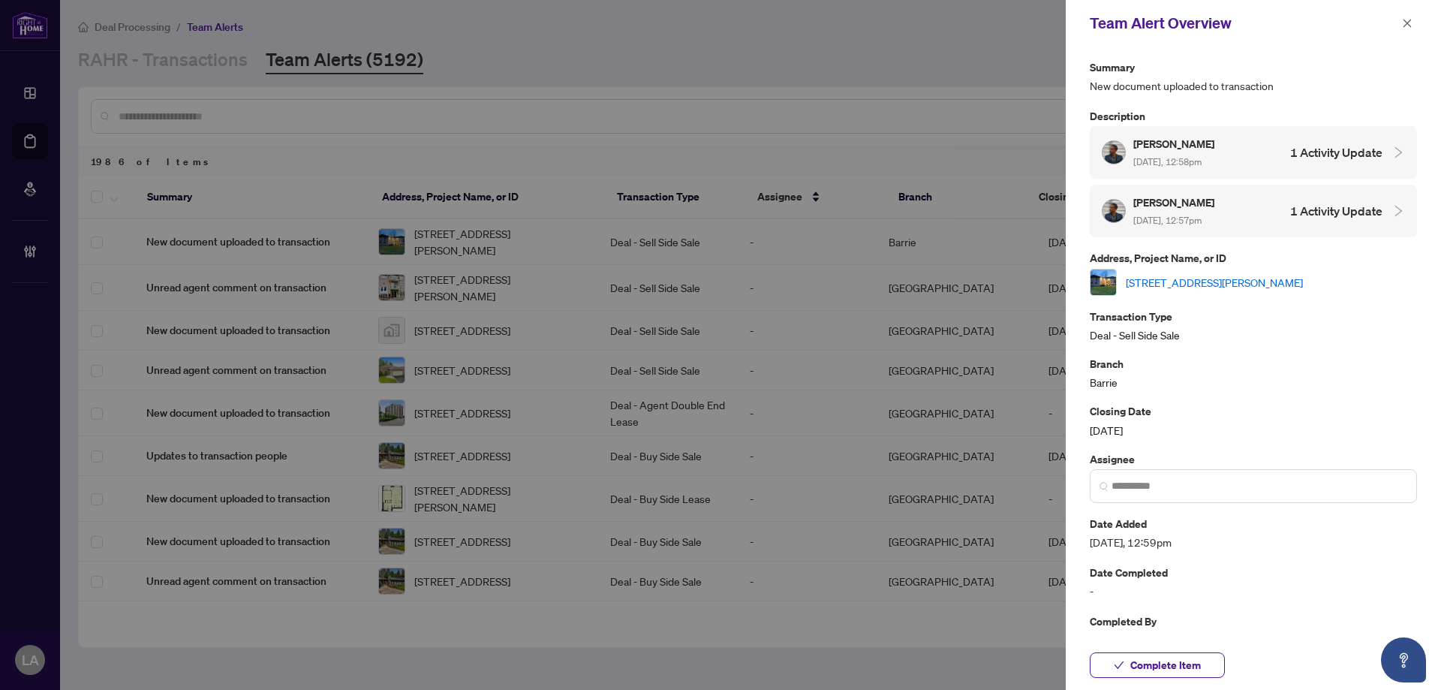
click at [1197, 279] on link "[STREET_ADDRESS][PERSON_NAME]" at bounding box center [1214, 282] width 177 height 17
drag, startPoint x: 1165, startPoint y: 648, endPoint x: 1110, endPoint y: 664, distance: 57.7
click at [1110, 664] on div "Complete Item" at bounding box center [1253, 665] width 375 height 50
click at [1112, 661] on button "Complete Item" at bounding box center [1157, 665] width 135 height 26
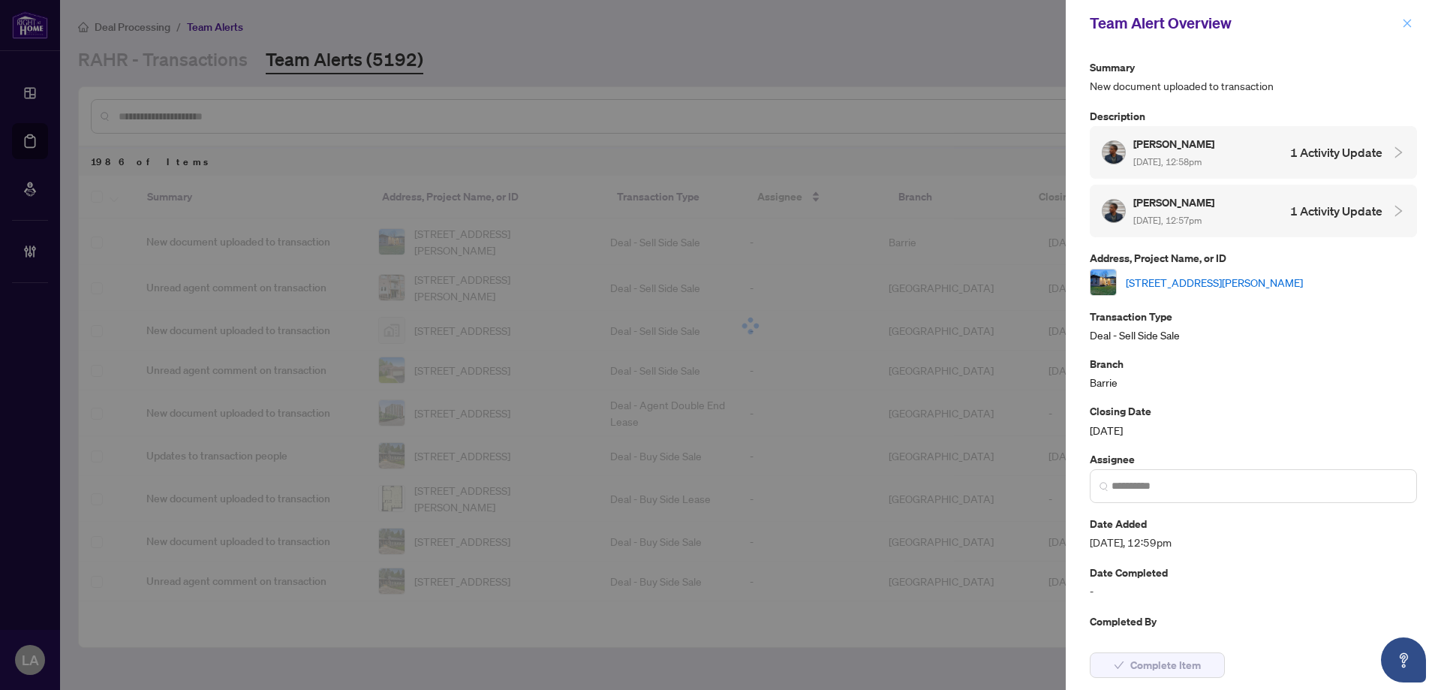
click at [1408, 29] on icon "close" at bounding box center [1407, 23] width 11 height 11
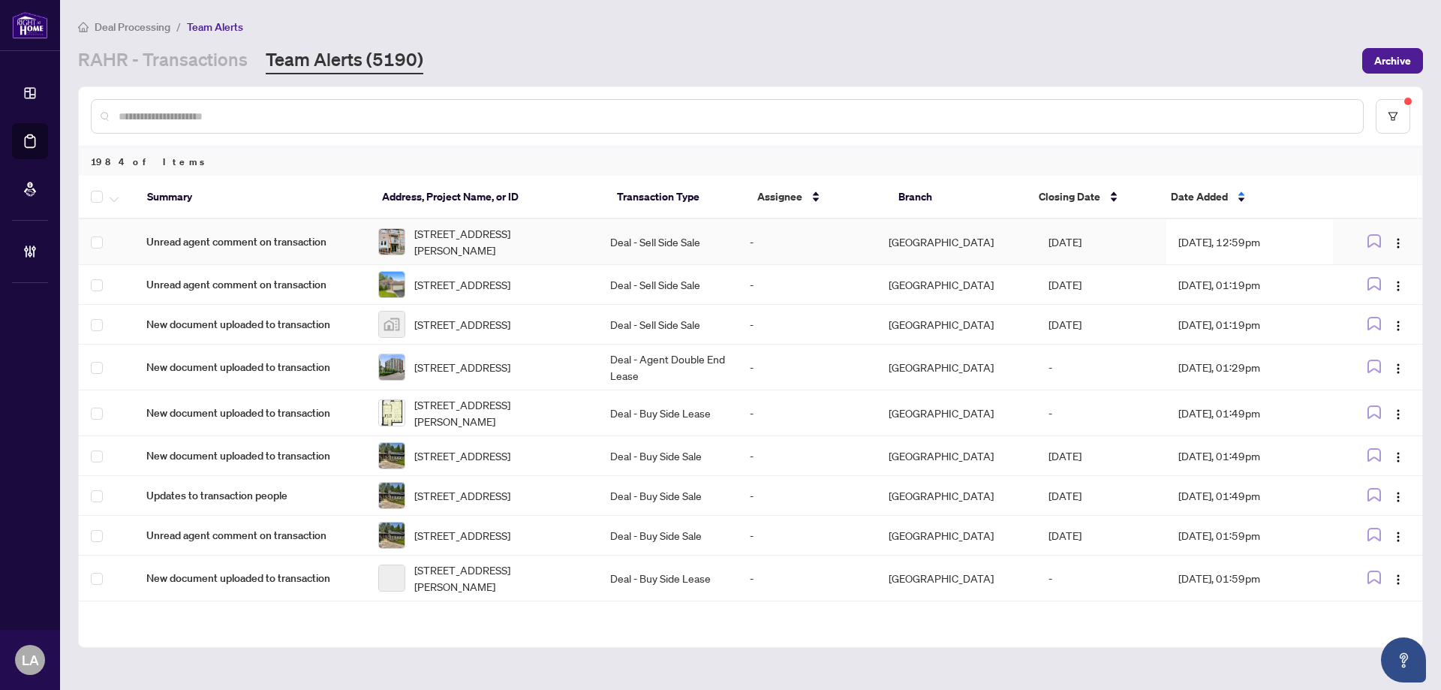
click at [716, 242] on td "Deal - Sell Side Sale" at bounding box center [667, 242] width 139 height 46
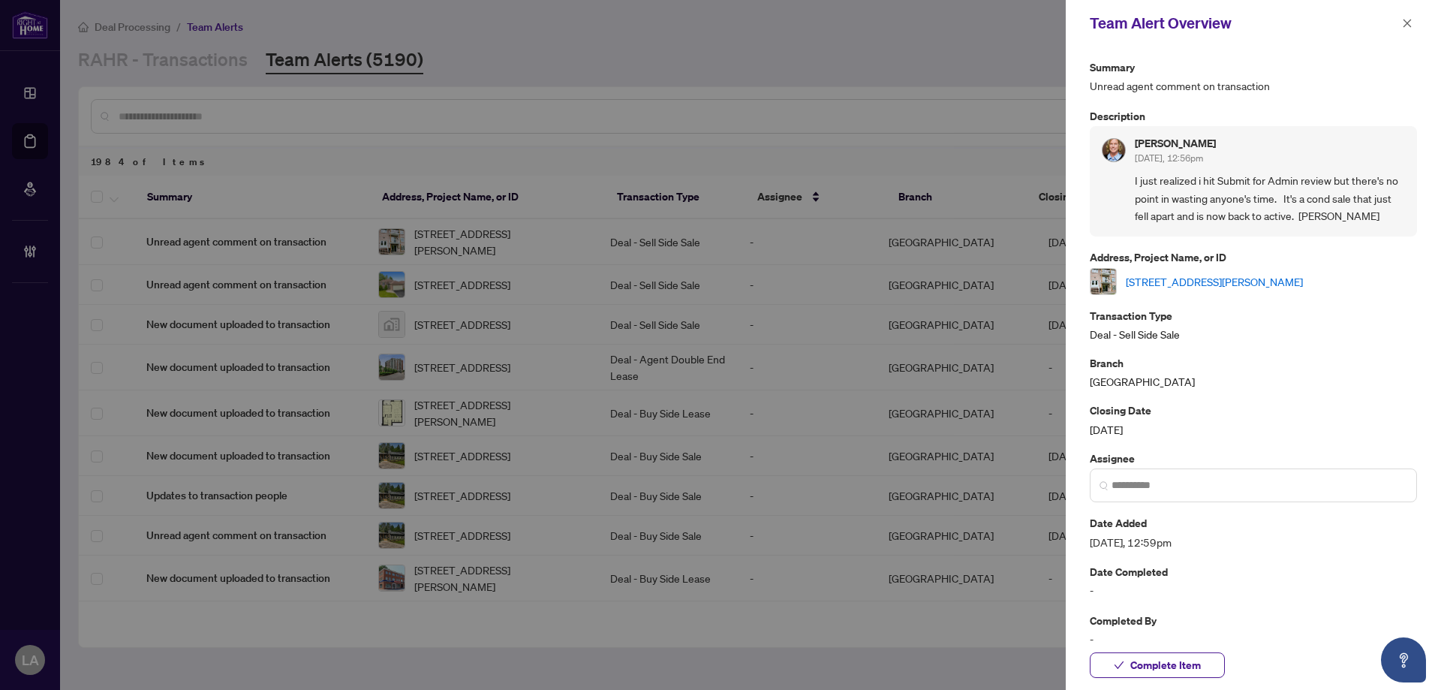
click at [1226, 285] on link "1C-97 Mill St, Russell, Ontario K4R 1B8, Canada" at bounding box center [1214, 281] width 177 height 17
click at [1421, 19] on div "Team Alert Overview" at bounding box center [1253, 23] width 375 height 47
click at [1411, 19] on icon "close" at bounding box center [1407, 23] width 11 height 11
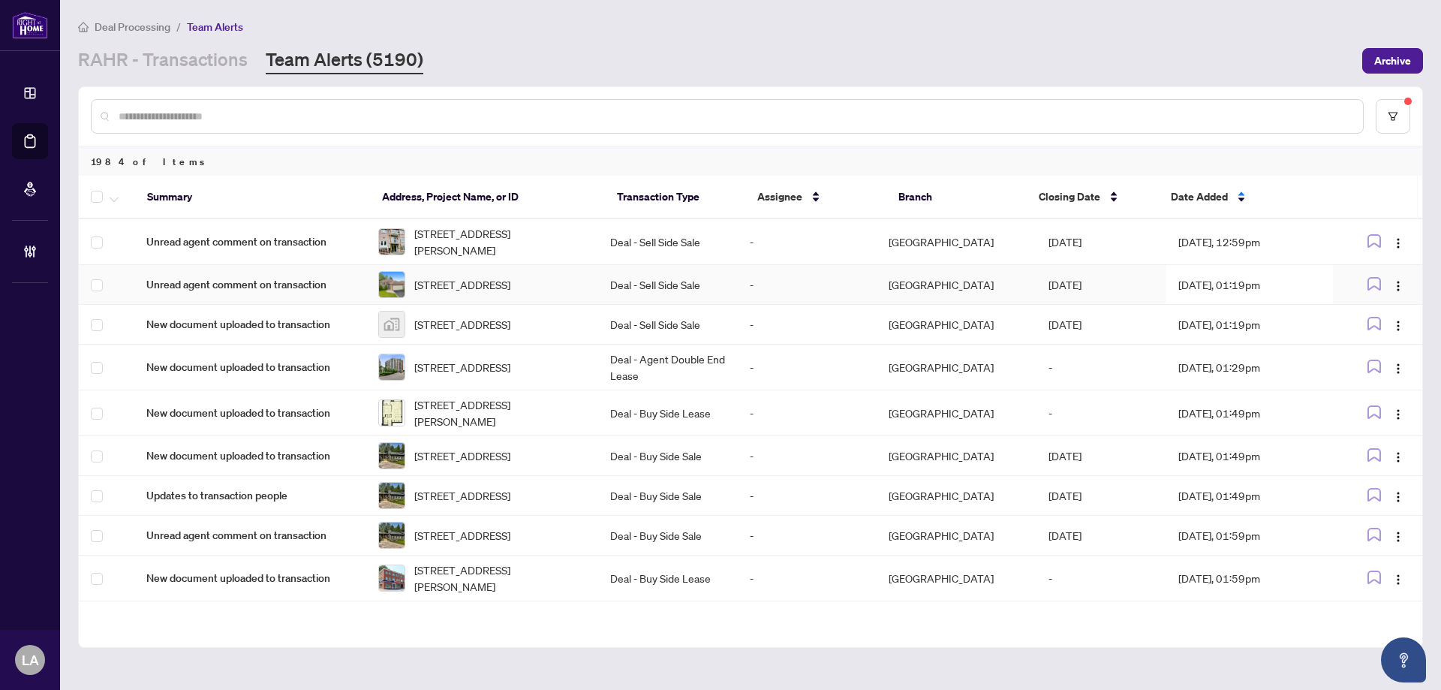
click at [775, 297] on td "-" at bounding box center [807, 285] width 139 height 40
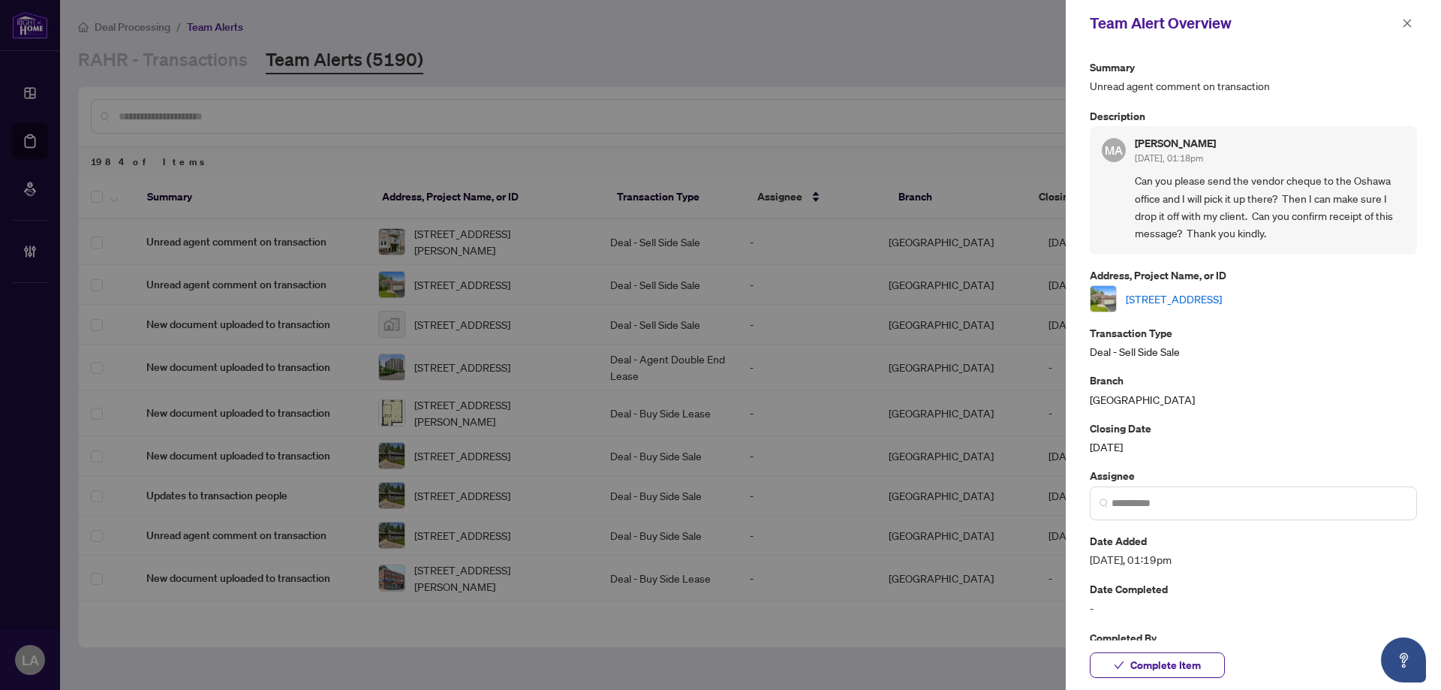
click at [1222, 291] on link "15 Midland Dr, Kawartha Lakes, Ontario K9V 6B9, Canada" at bounding box center [1174, 299] width 96 height 17
click at [1146, 654] on span "Complete Item" at bounding box center [1166, 665] width 71 height 24
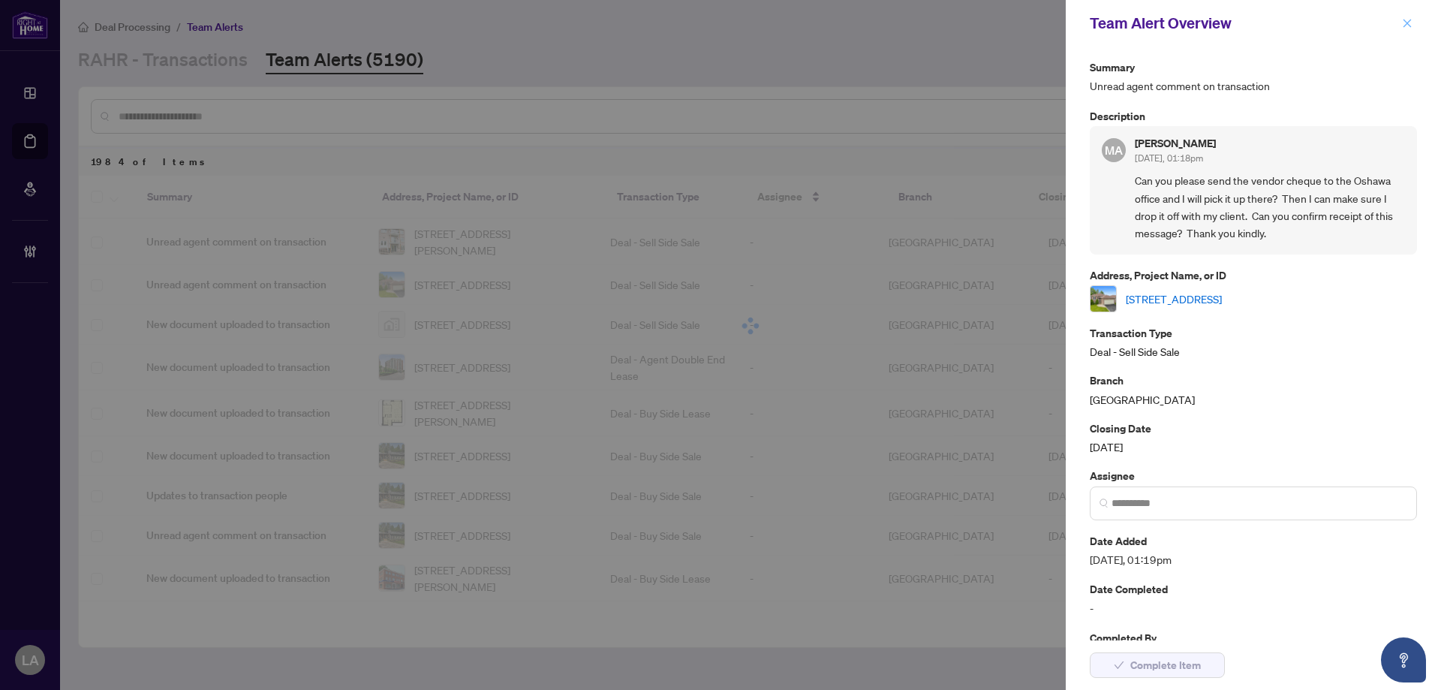
click at [1411, 14] on button "button" at bounding box center [1408, 23] width 20 height 18
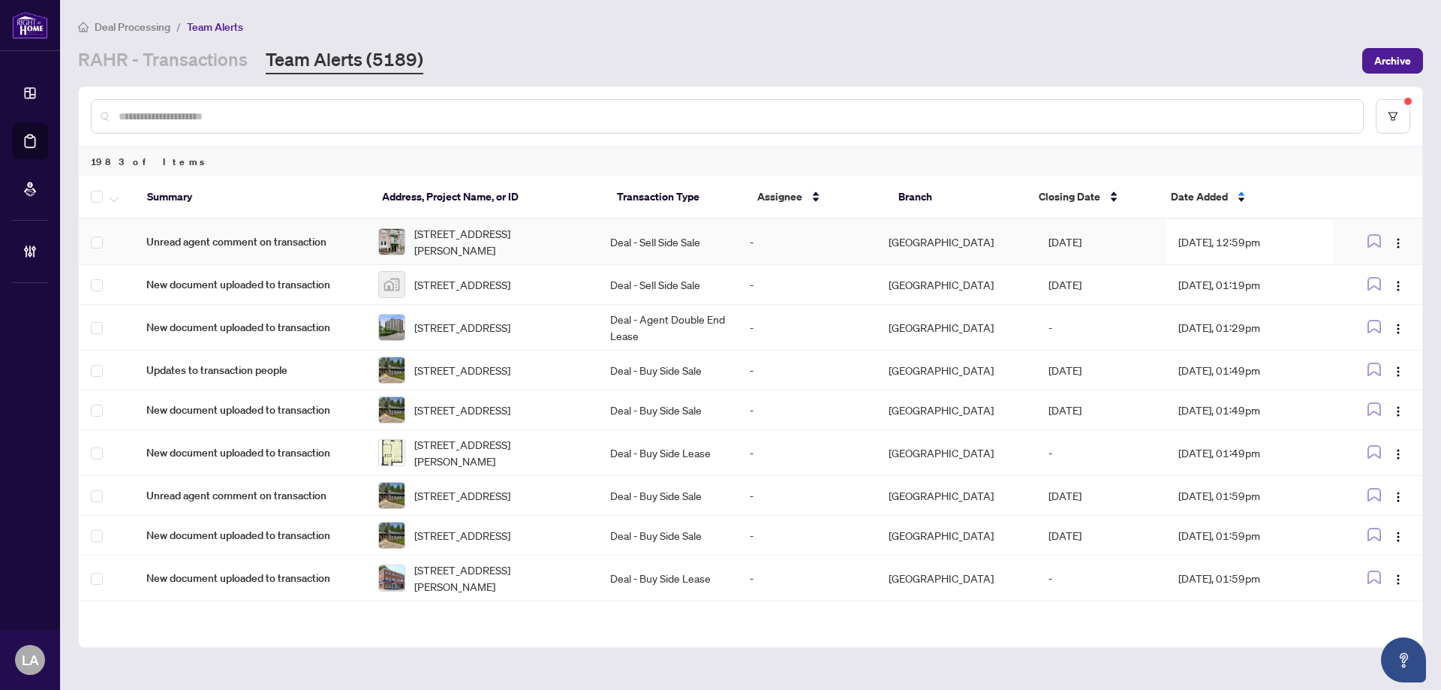
click at [794, 239] on td "-" at bounding box center [807, 242] width 139 height 46
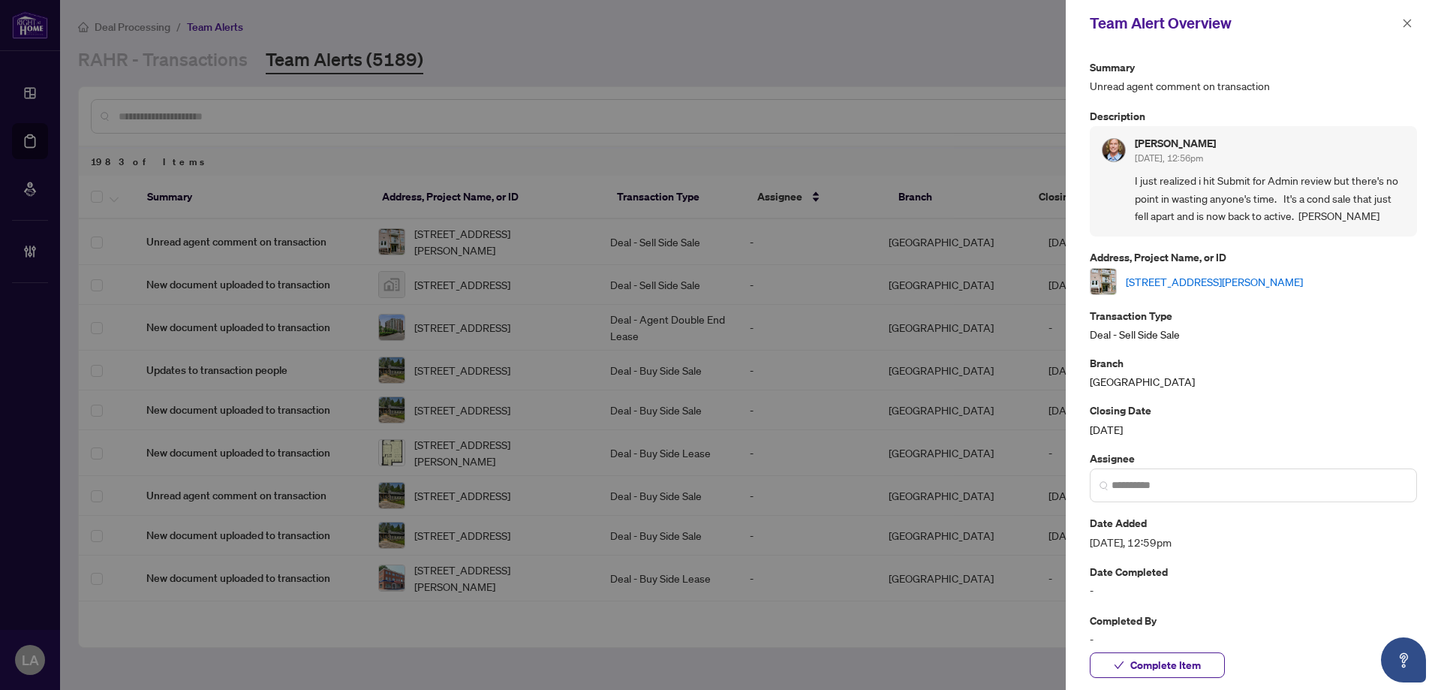
click at [1416, 34] on div "Team Alert Overview" at bounding box center [1253, 23] width 375 height 47
click at [1410, 26] on icon "close" at bounding box center [1408, 23] width 8 height 8
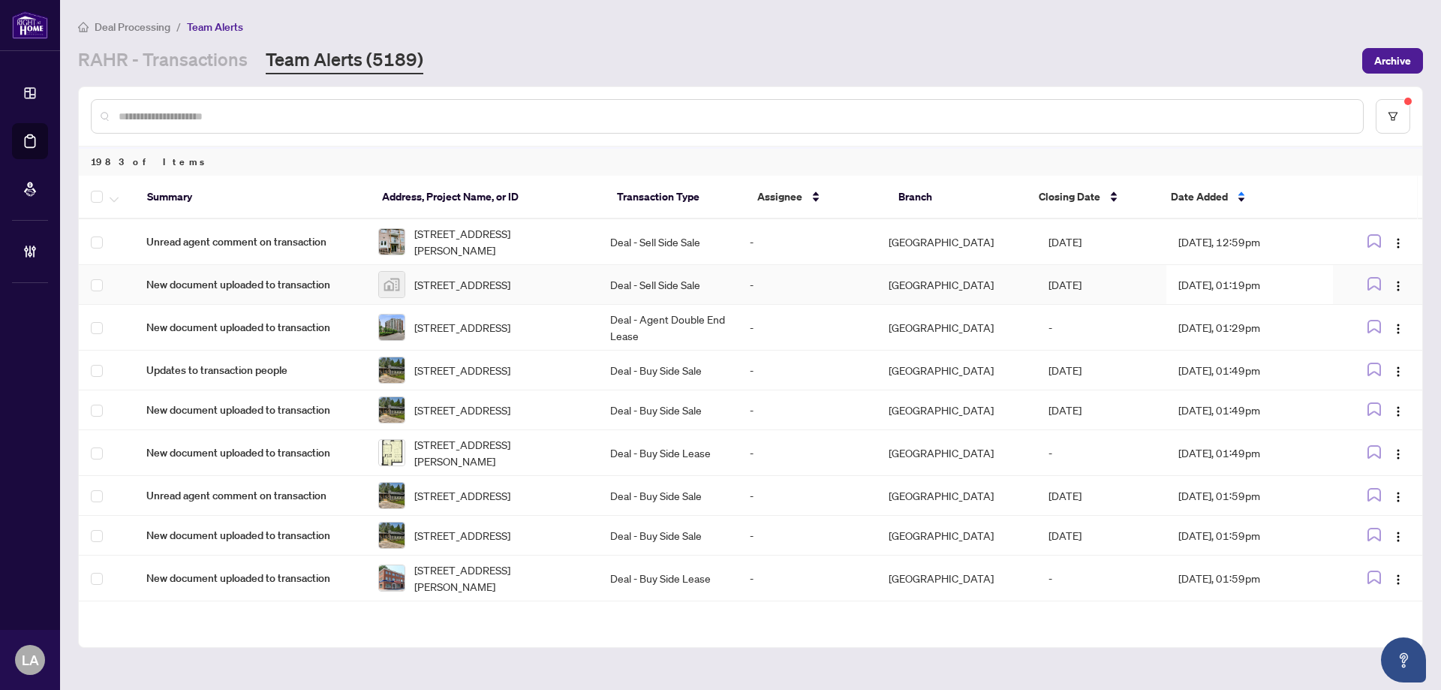
click at [737, 305] on td "Deal - Sell Side Sale" at bounding box center [667, 285] width 139 height 40
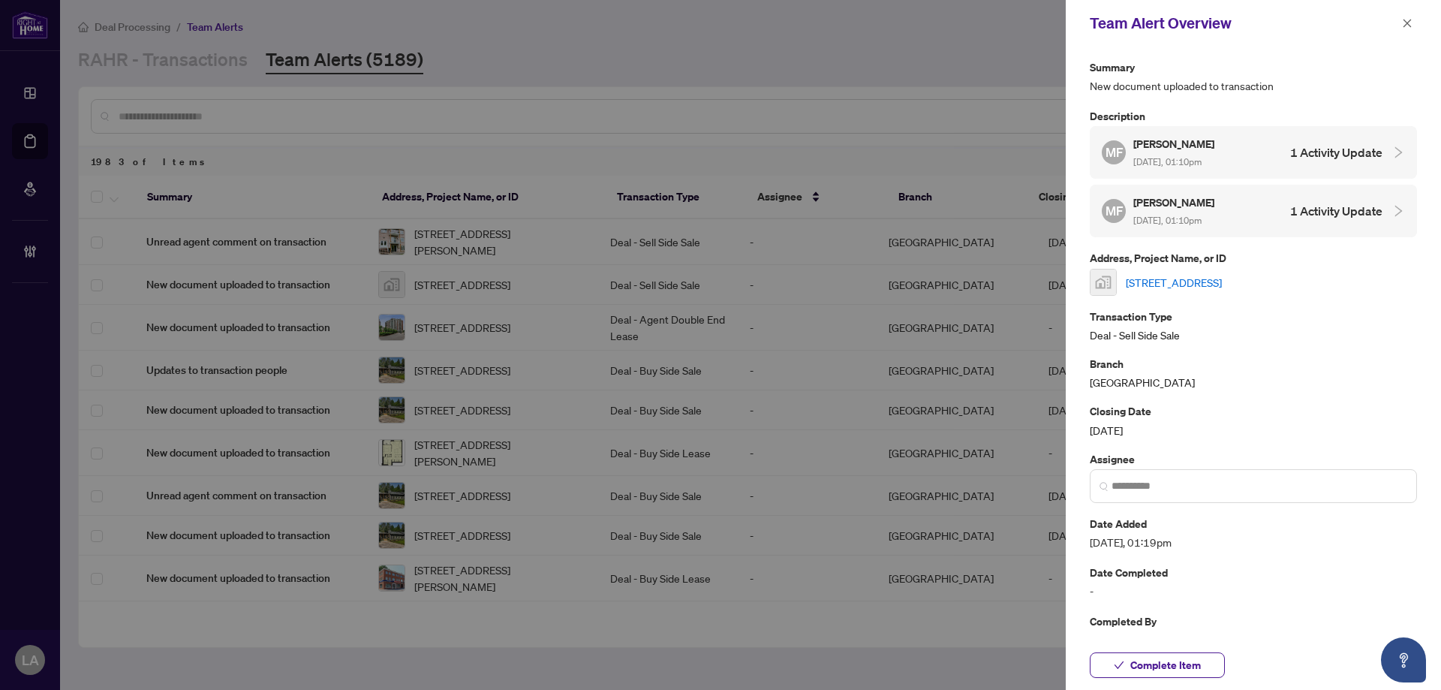
click at [1197, 282] on link "414 Vendevale Avenue, Stittsville, ON, Canada" at bounding box center [1174, 282] width 96 height 17
click at [1149, 665] on span "Complete Item" at bounding box center [1166, 665] width 71 height 24
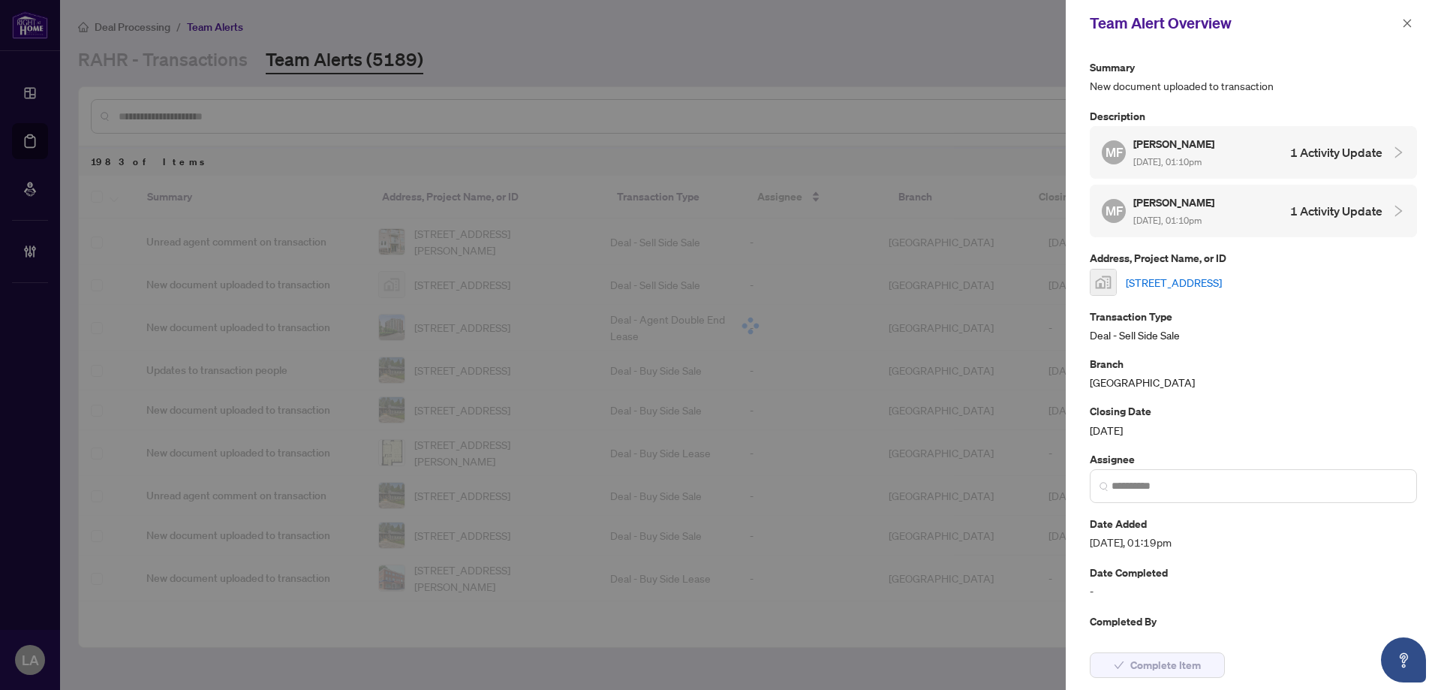
click at [1405, 29] on icon "close" at bounding box center [1407, 23] width 11 height 11
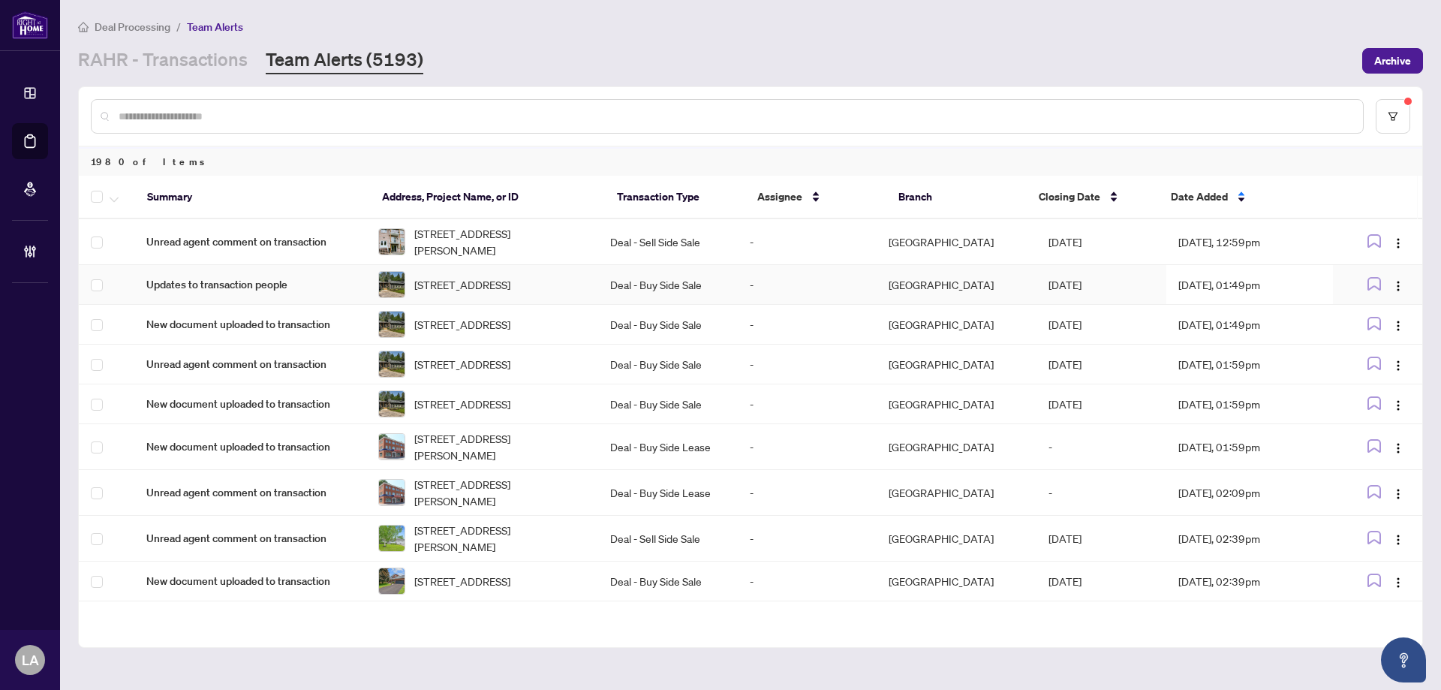
click at [611, 281] on td "Deal - Buy Side Sale" at bounding box center [667, 285] width 139 height 40
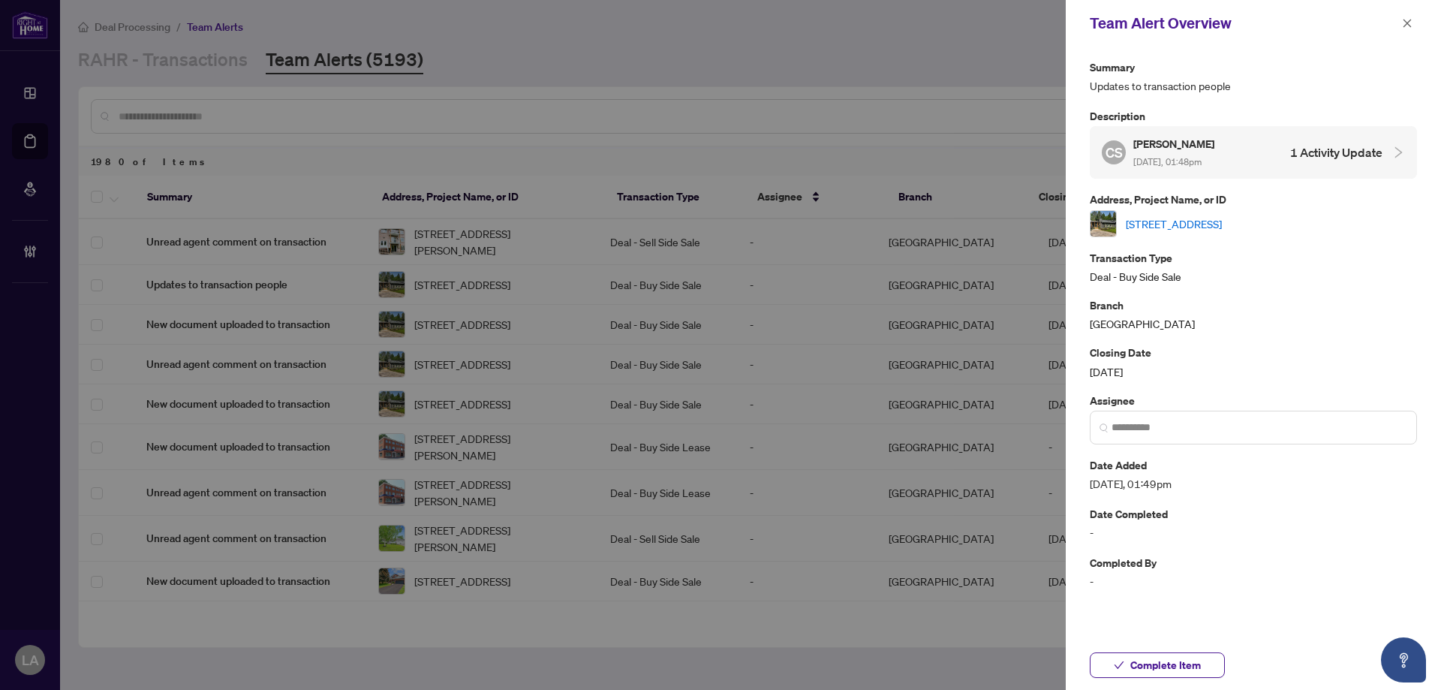
click at [1194, 221] on link "789 Old Mill Rd, Kawartha Lakes, Ontario K0L 2W0, Canada" at bounding box center [1174, 223] width 96 height 17
click at [1147, 655] on span "Complete Item" at bounding box center [1166, 665] width 71 height 24
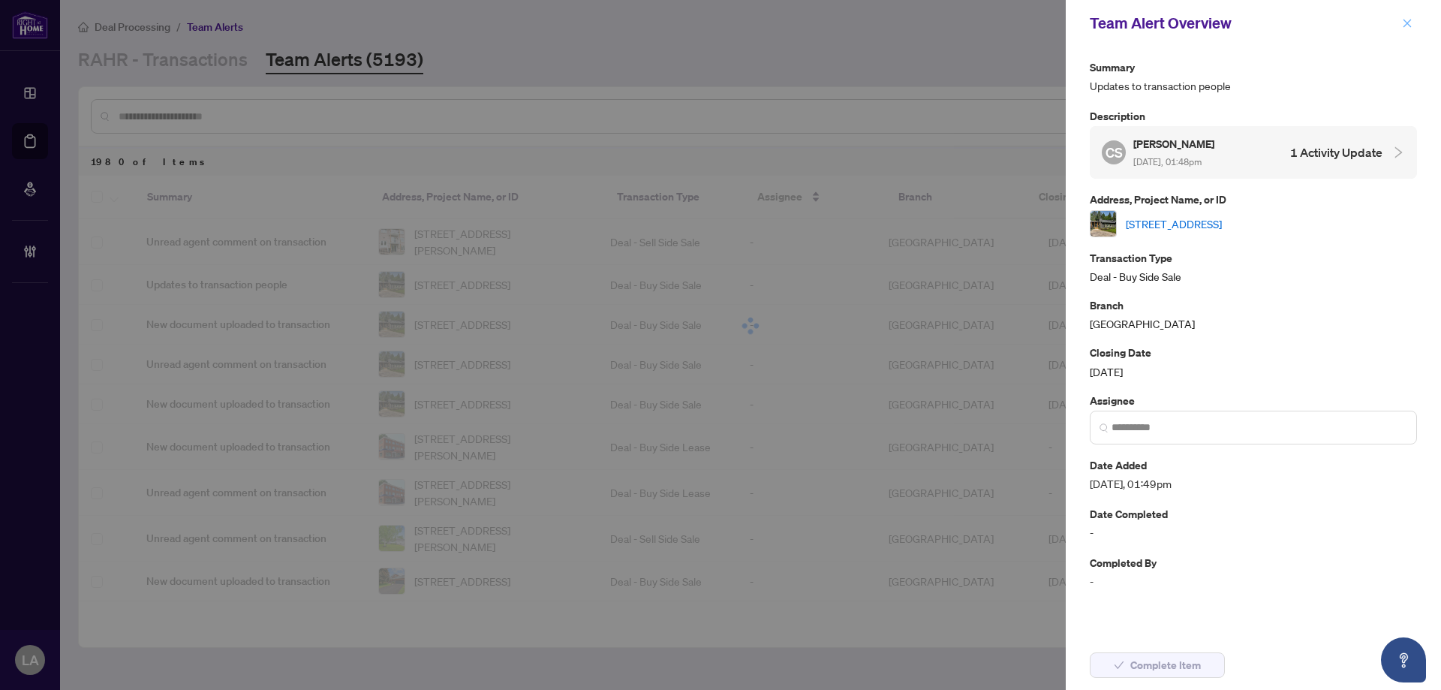
click at [1416, 16] on button "button" at bounding box center [1408, 23] width 20 height 18
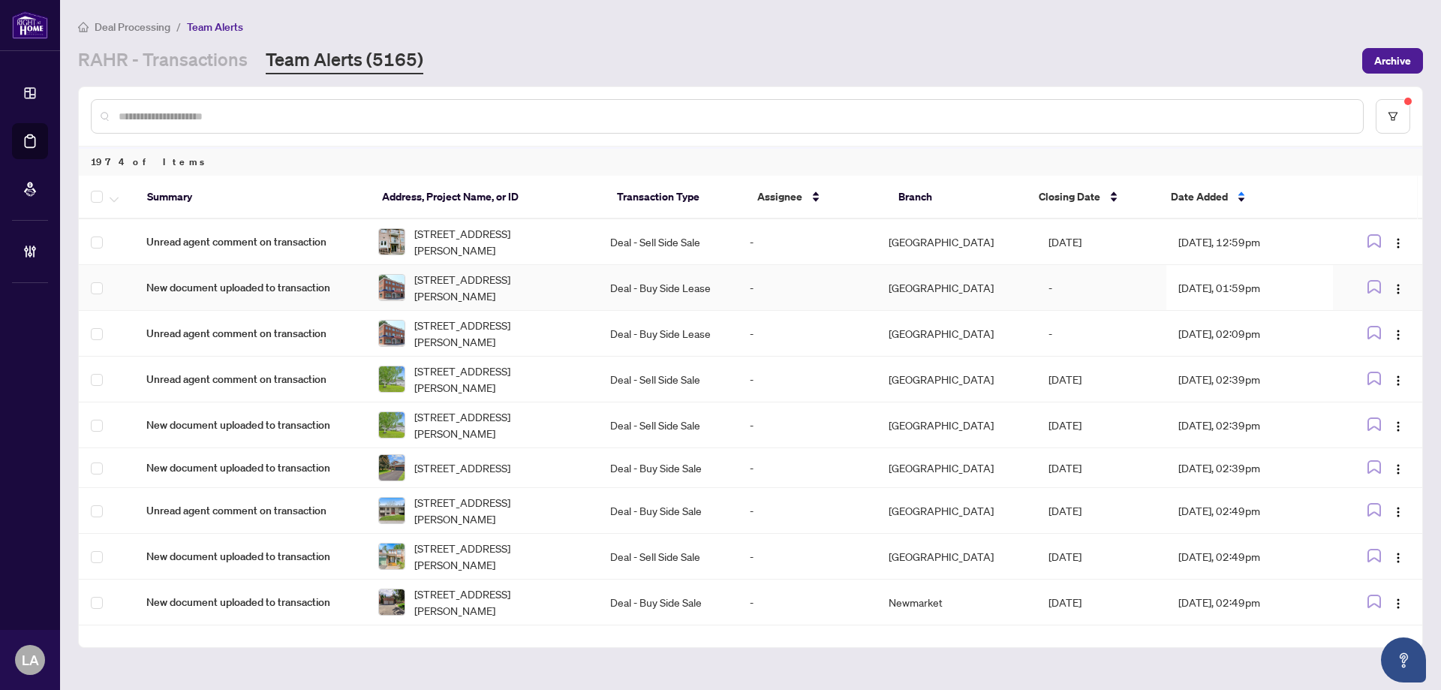
click at [611, 291] on td "Deal - Buy Side Lease" at bounding box center [667, 288] width 139 height 46
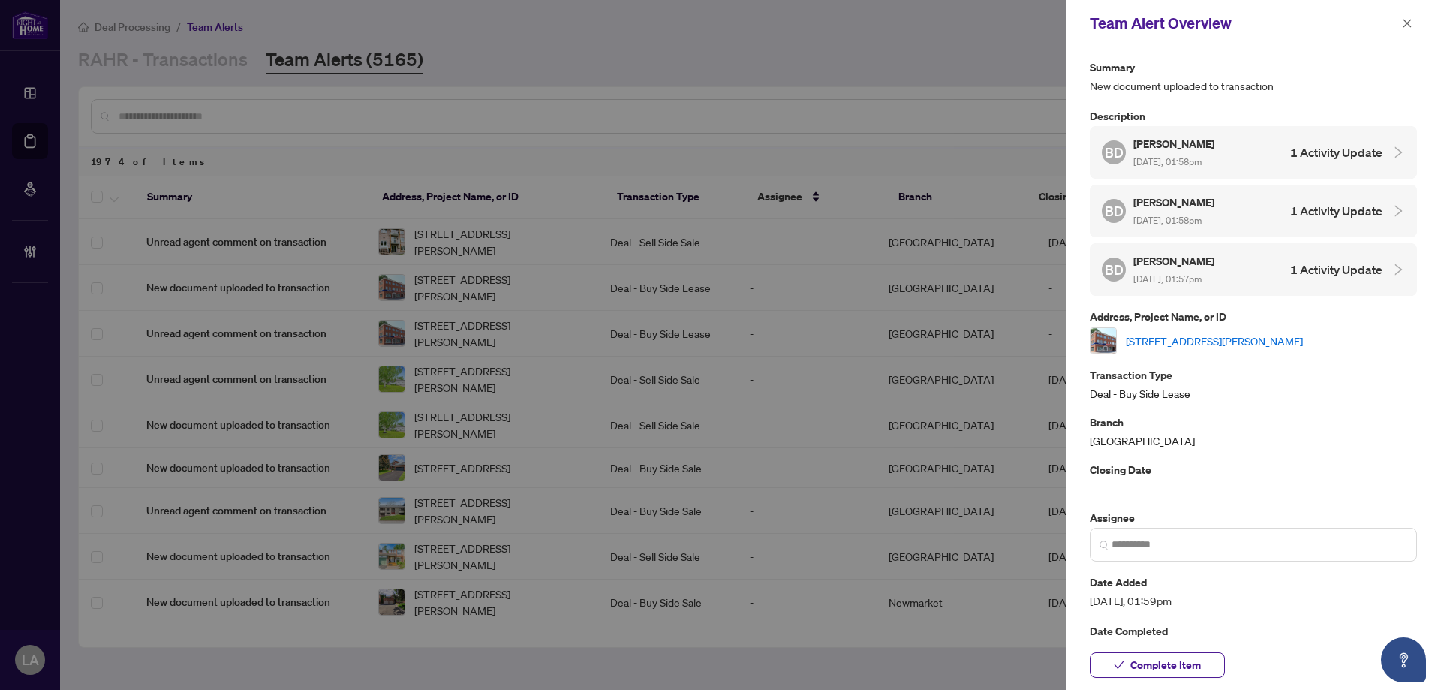
click at [1197, 342] on link "102-390 Davis Dr, Newmarket, Ontario L3Y 7T8, Canada" at bounding box center [1214, 341] width 177 height 17
click at [1143, 662] on span "Complete Item" at bounding box center [1166, 665] width 71 height 24
click at [1374, 14] on div "Team Alert Overview" at bounding box center [1244, 23] width 308 height 23
click at [1402, 20] on icon "close" at bounding box center [1407, 23] width 11 height 11
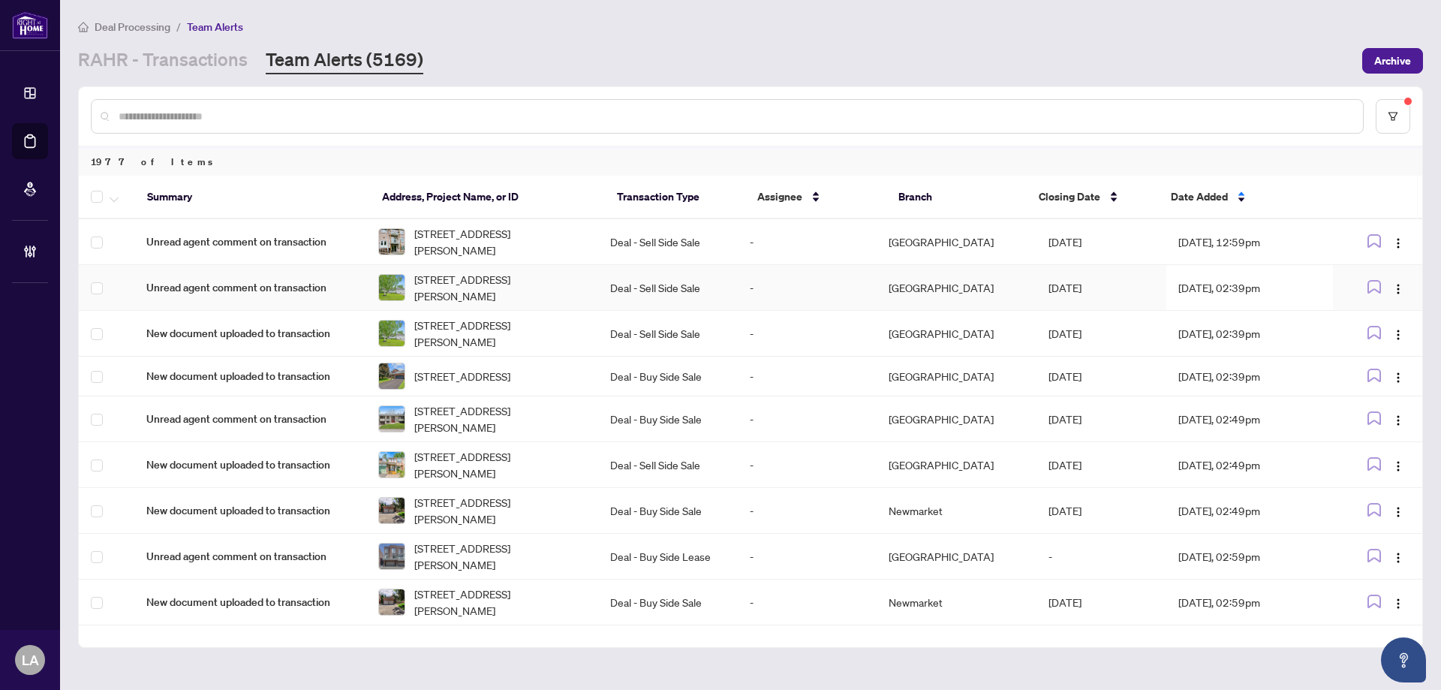
click at [712, 284] on td "Deal - Sell Side Sale" at bounding box center [667, 288] width 139 height 46
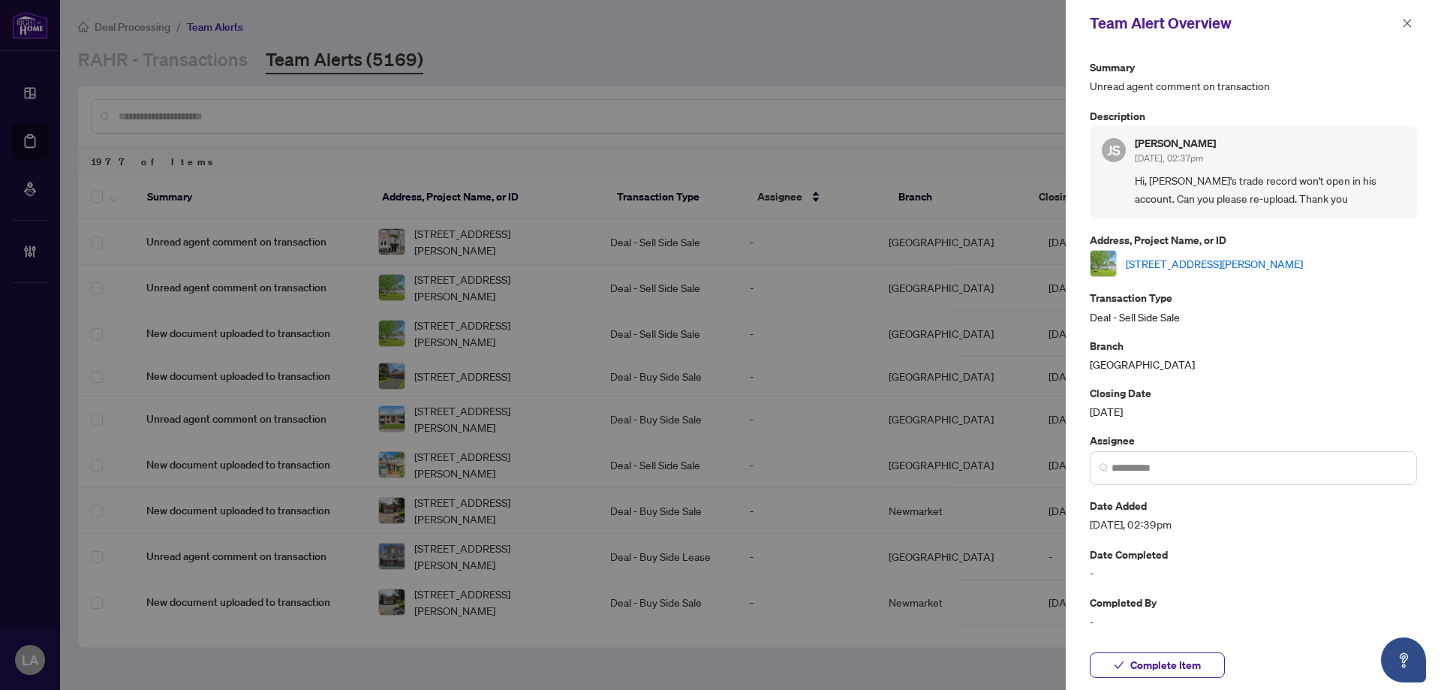
click at [1182, 257] on link "27 Henry Goulbourn Way, Stittsville, Ontario K2S 1P2, Canada" at bounding box center [1214, 263] width 177 height 17
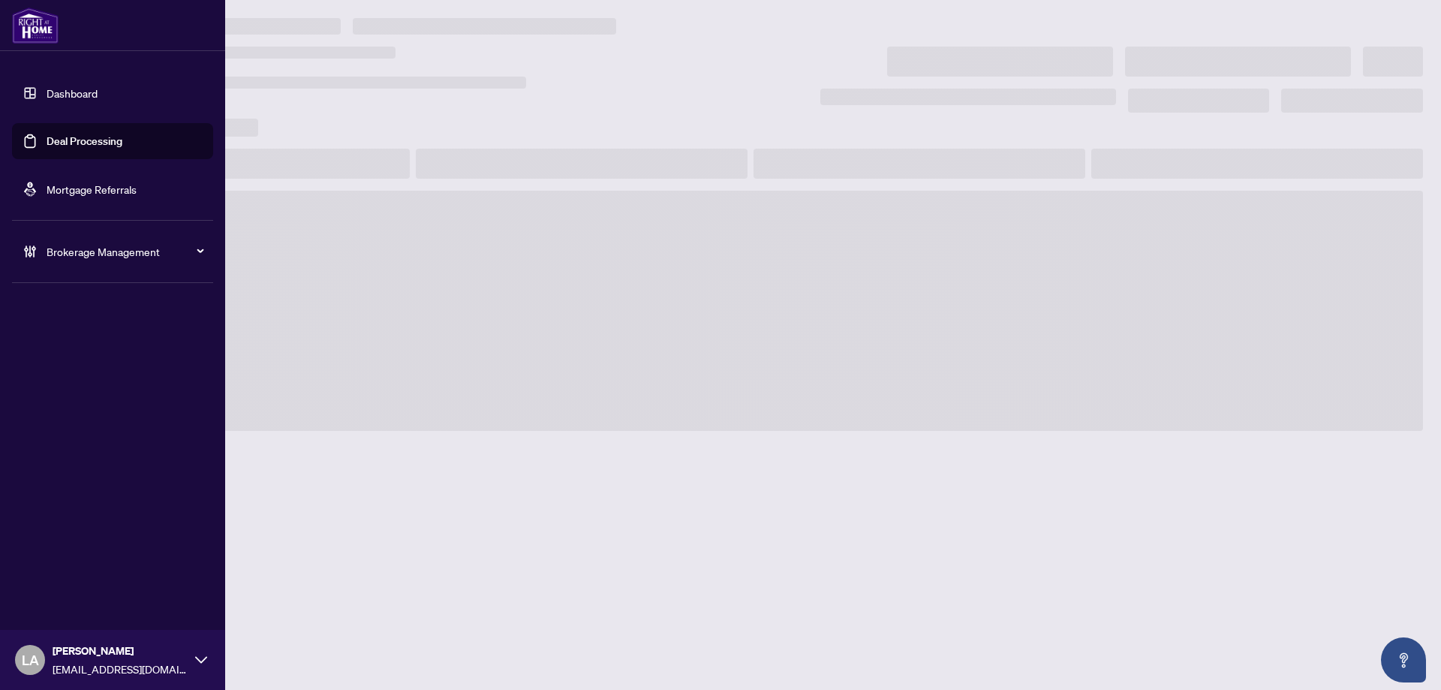
drag, startPoint x: 45, startPoint y: 129, endPoint x: 152, endPoint y: 128, distance: 107.4
click at [47, 134] on link "Deal Processing" at bounding box center [85, 141] width 76 height 14
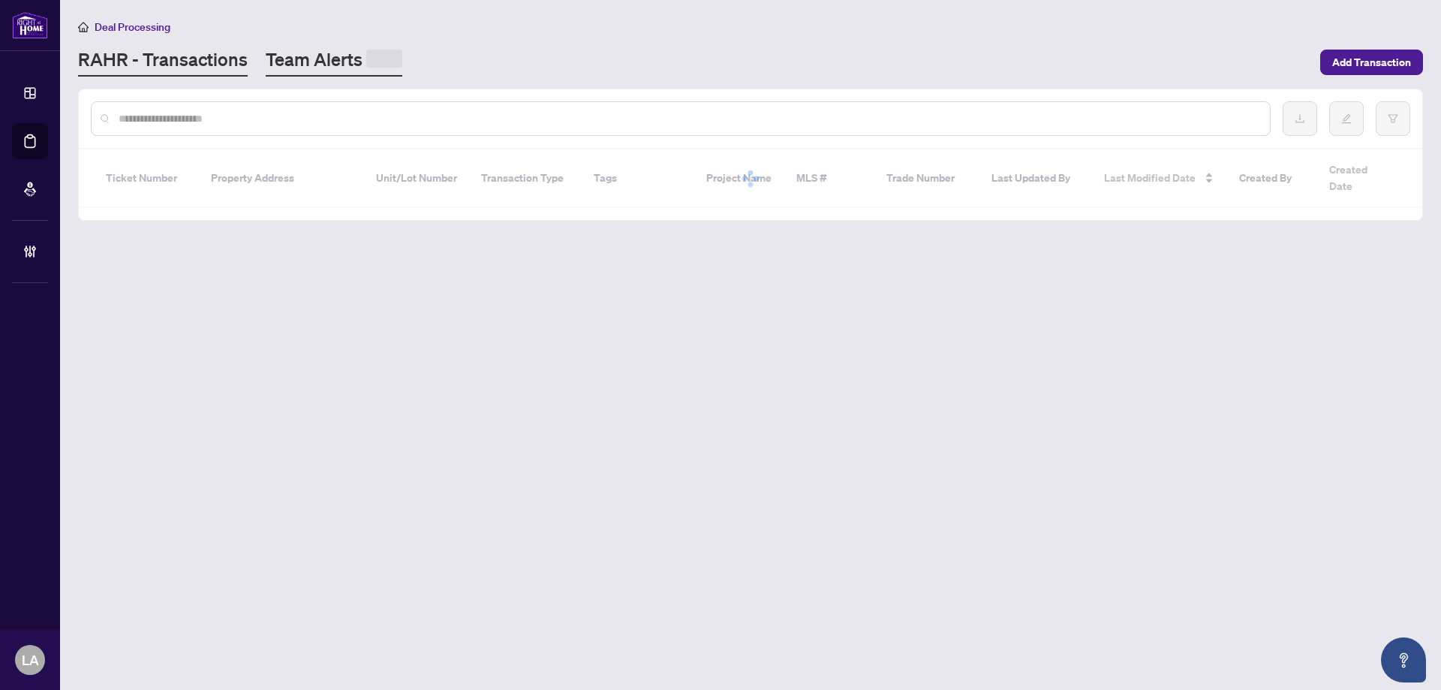
click at [286, 71] on link "Team Alerts" at bounding box center [334, 61] width 137 height 29
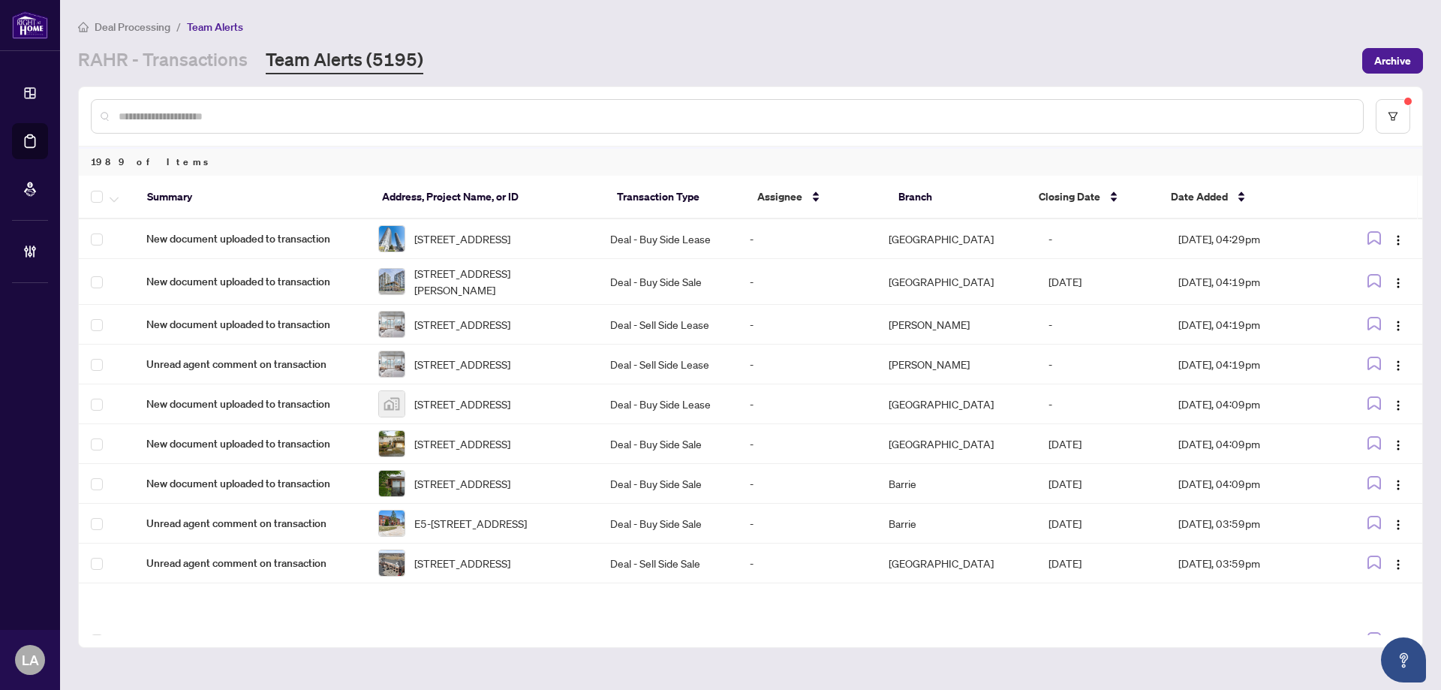
paste input "*****"
click at [195, 115] on input "text" at bounding box center [735, 116] width 1233 height 17
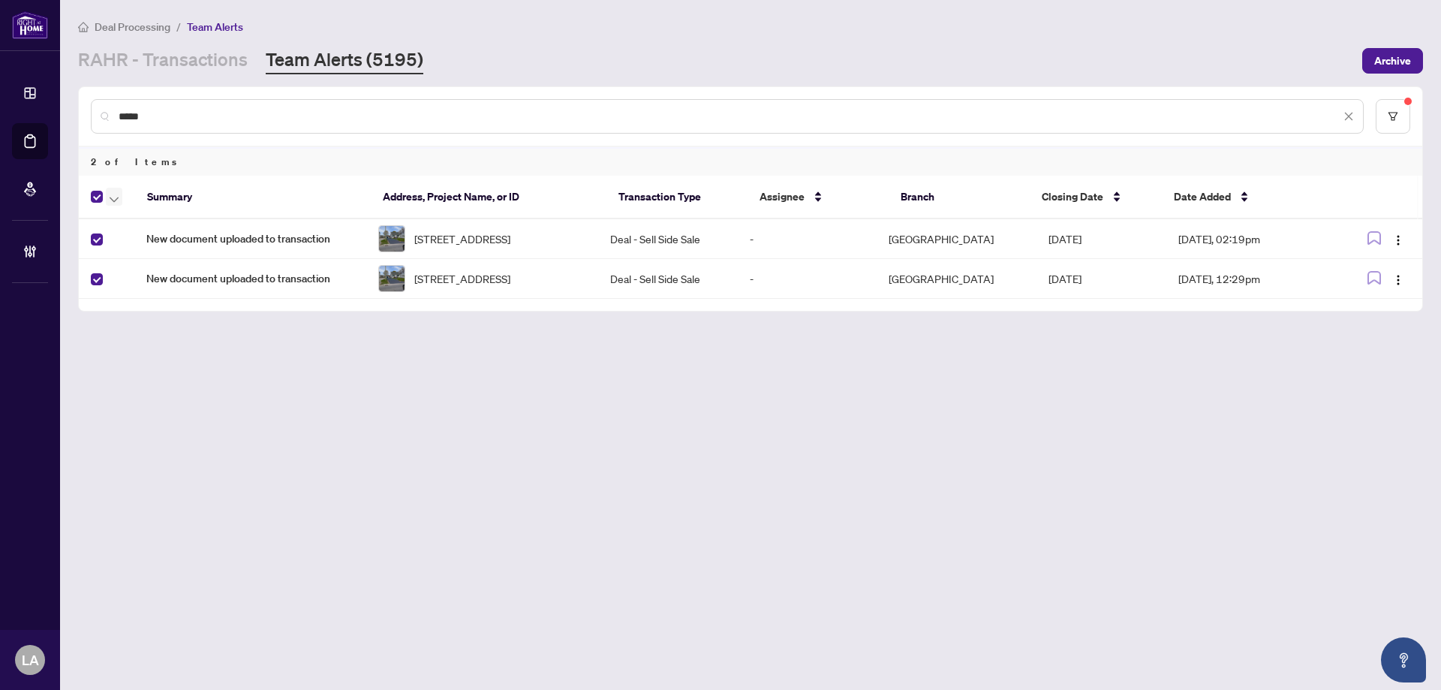
click at [113, 200] on icon "button" at bounding box center [114, 199] width 9 height 5
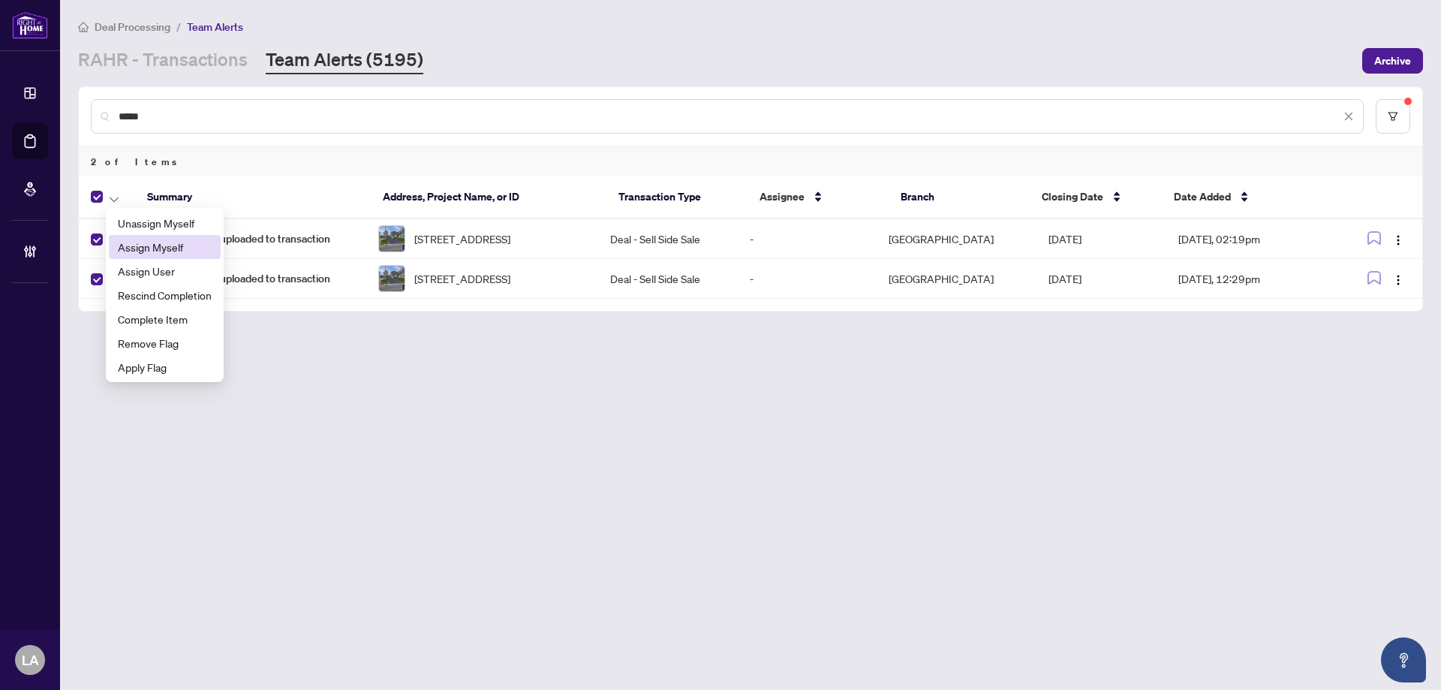
click at [131, 252] on span "Assign Myself" at bounding box center [165, 247] width 94 height 17
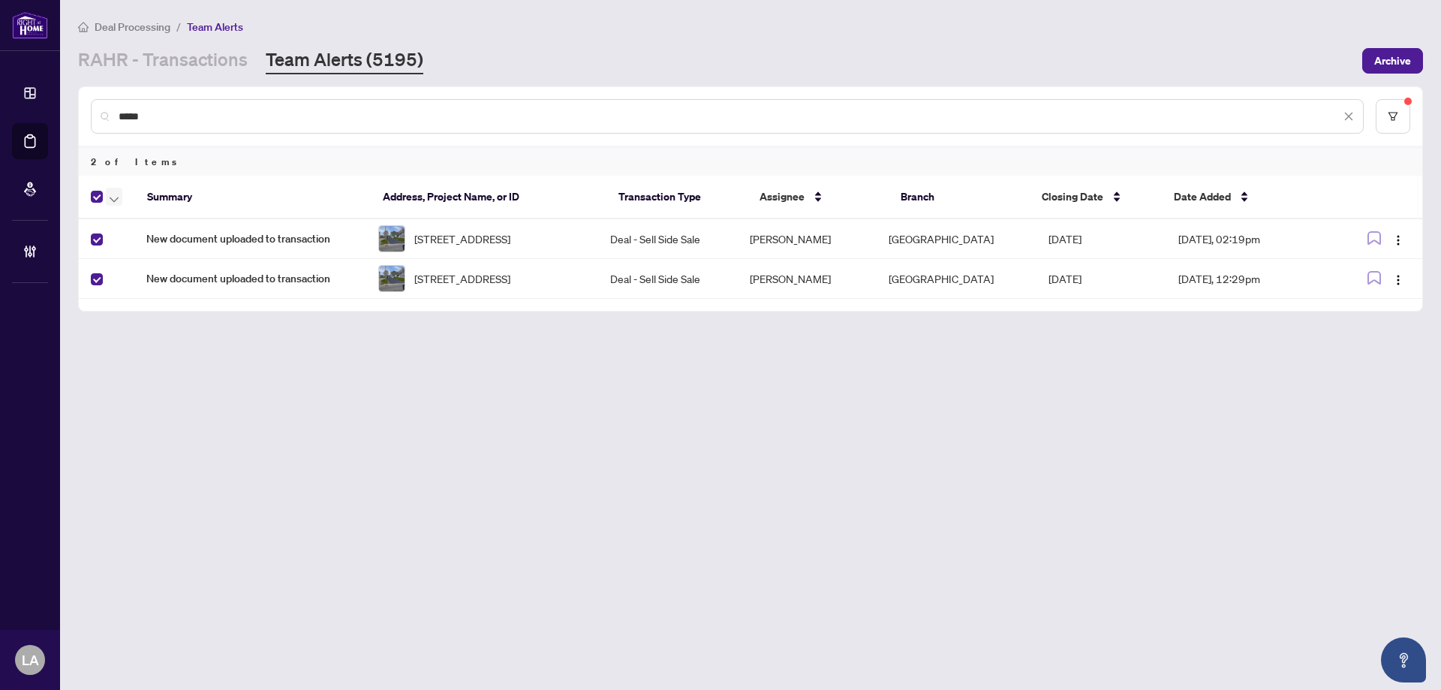
click at [119, 197] on button "button" at bounding box center [114, 197] width 17 height 18
drag, startPoint x: 155, startPoint y: 324, endPoint x: 206, endPoint y: 170, distance: 161.4
click at [155, 323] on span "Complete Item" at bounding box center [165, 319] width 94 height 17
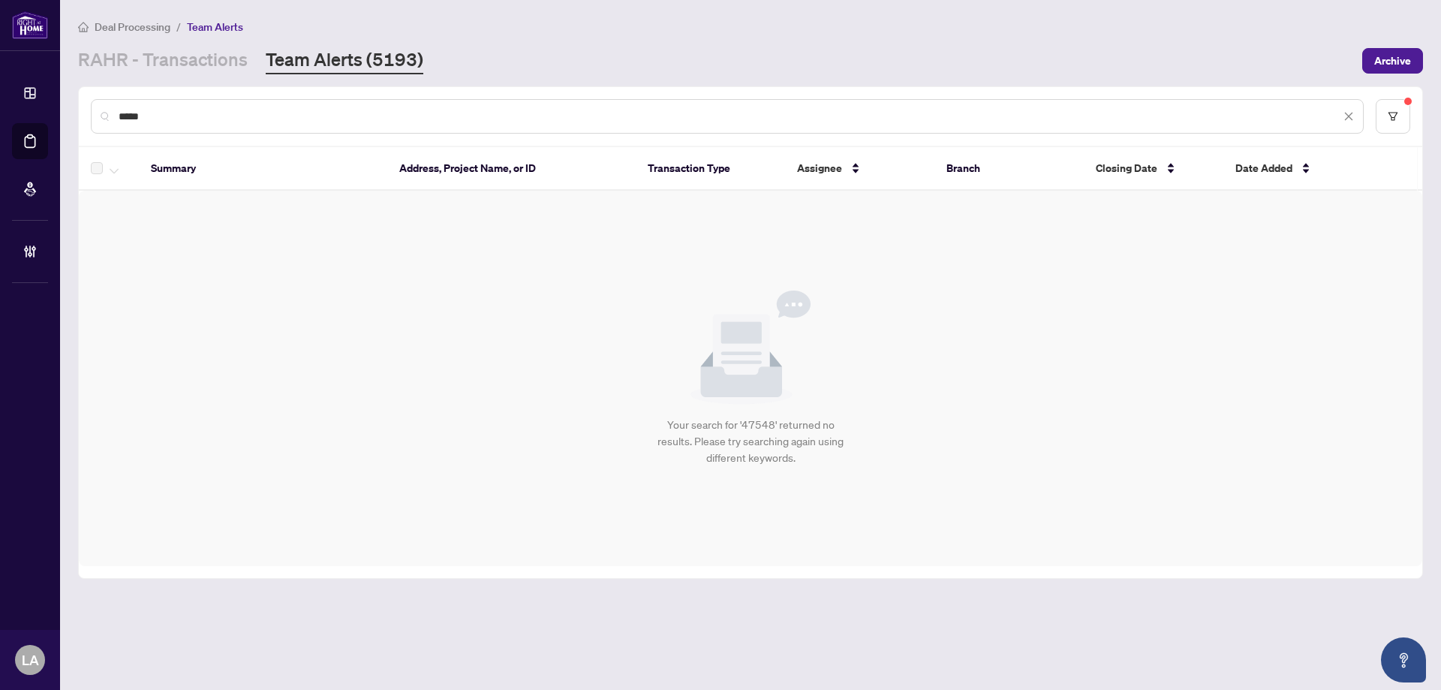
click at [233, 119] on input "*****" at bounding box center [730, 116] width 1222 height 17
paste input "**"
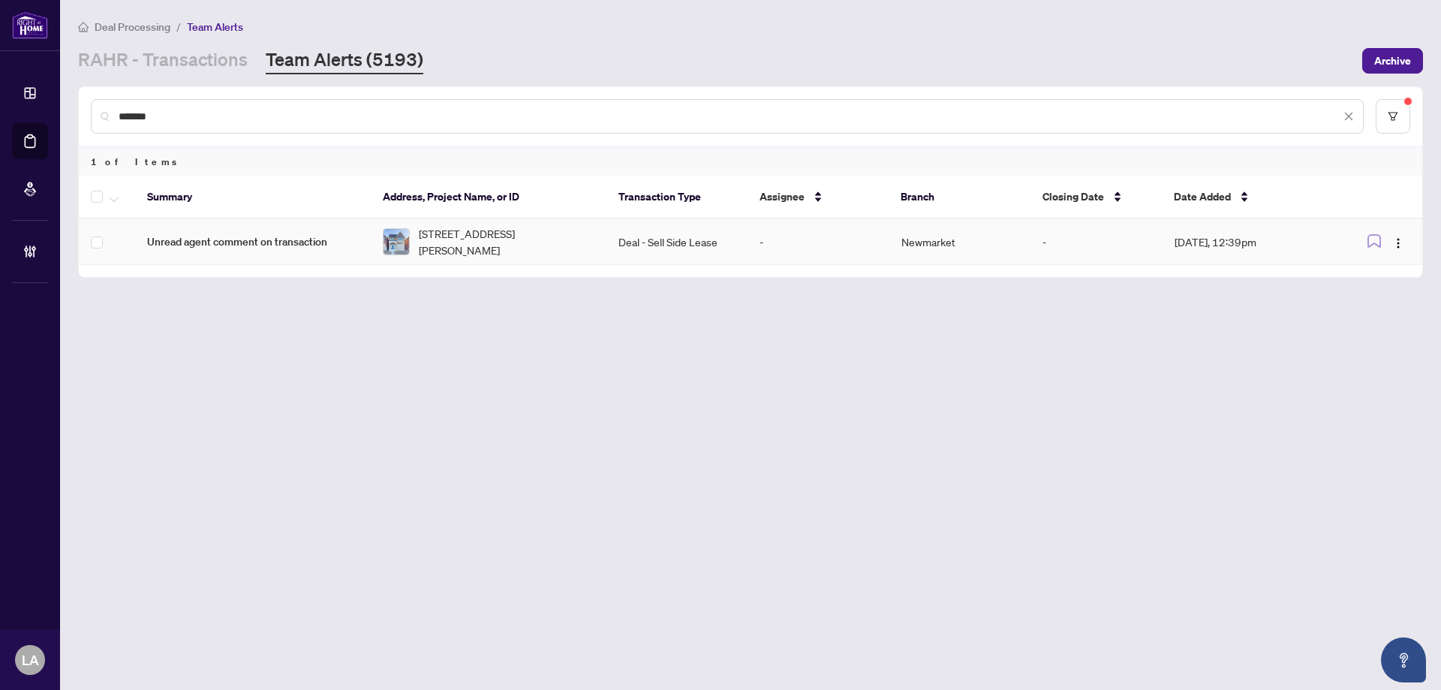
click at [328, 233] on span "Unread agent comment on transaction" at bounding box center [253, 241] width 212 height 17
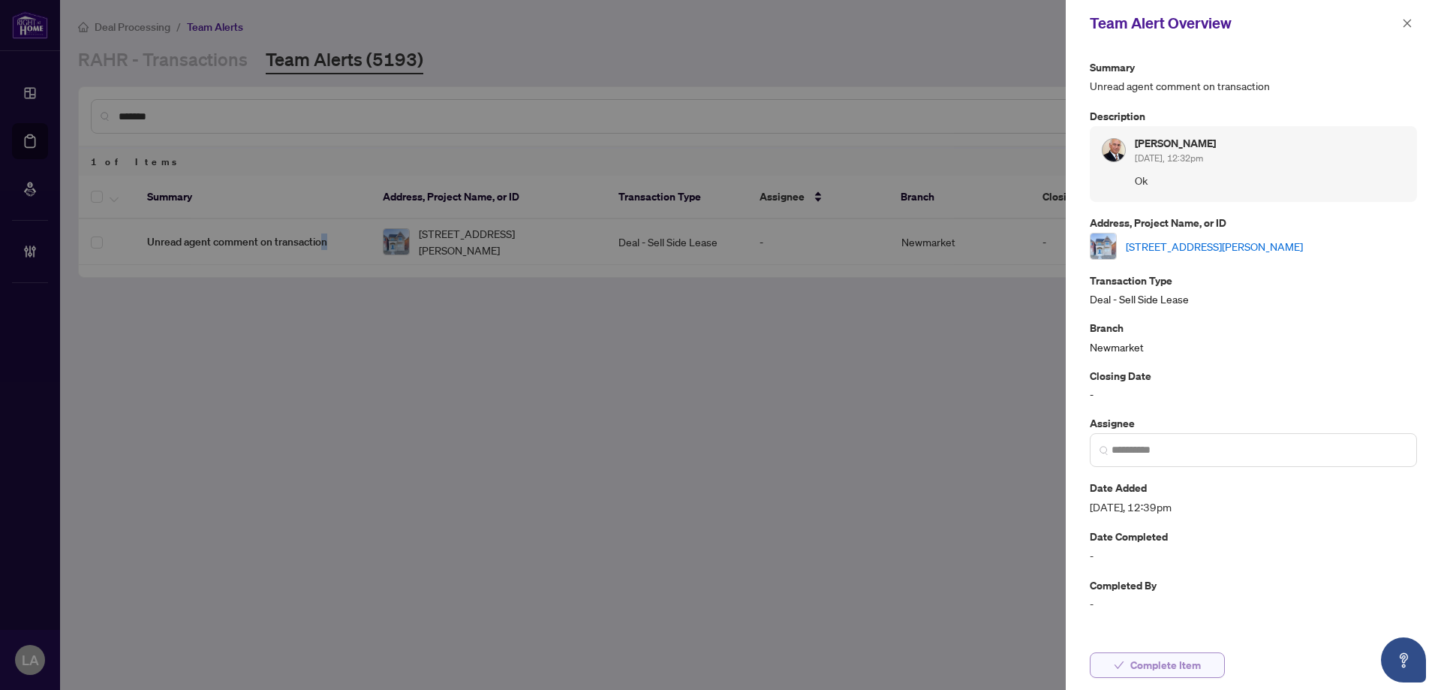
click at [1111, 670] on button "Complete Item" at bounding box center [1157, 665] width 135 height 26
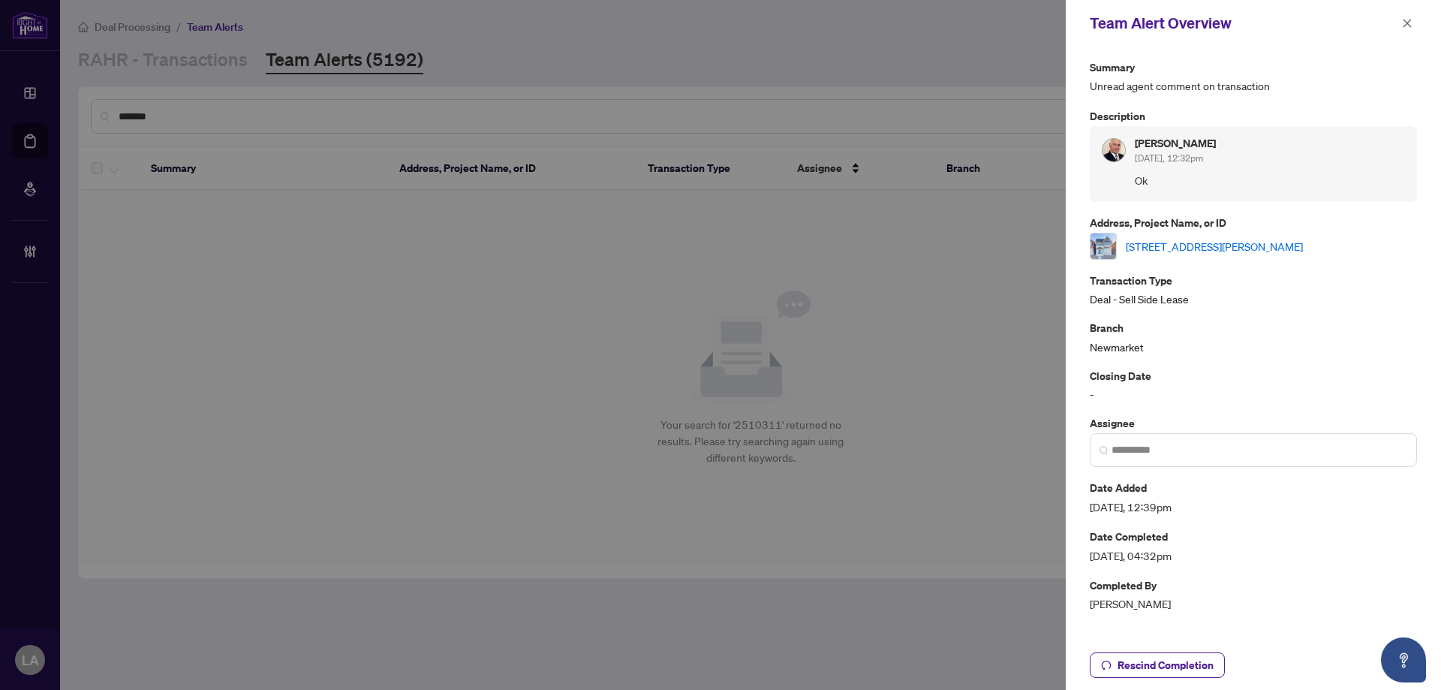
click at [1420, 16] on div "Team Alert Overview" at bounding box center [1253, 23] width 375 height 47
click at [1411, 17] on button "button" at bounding box center [1408, 23] width 20 height 18
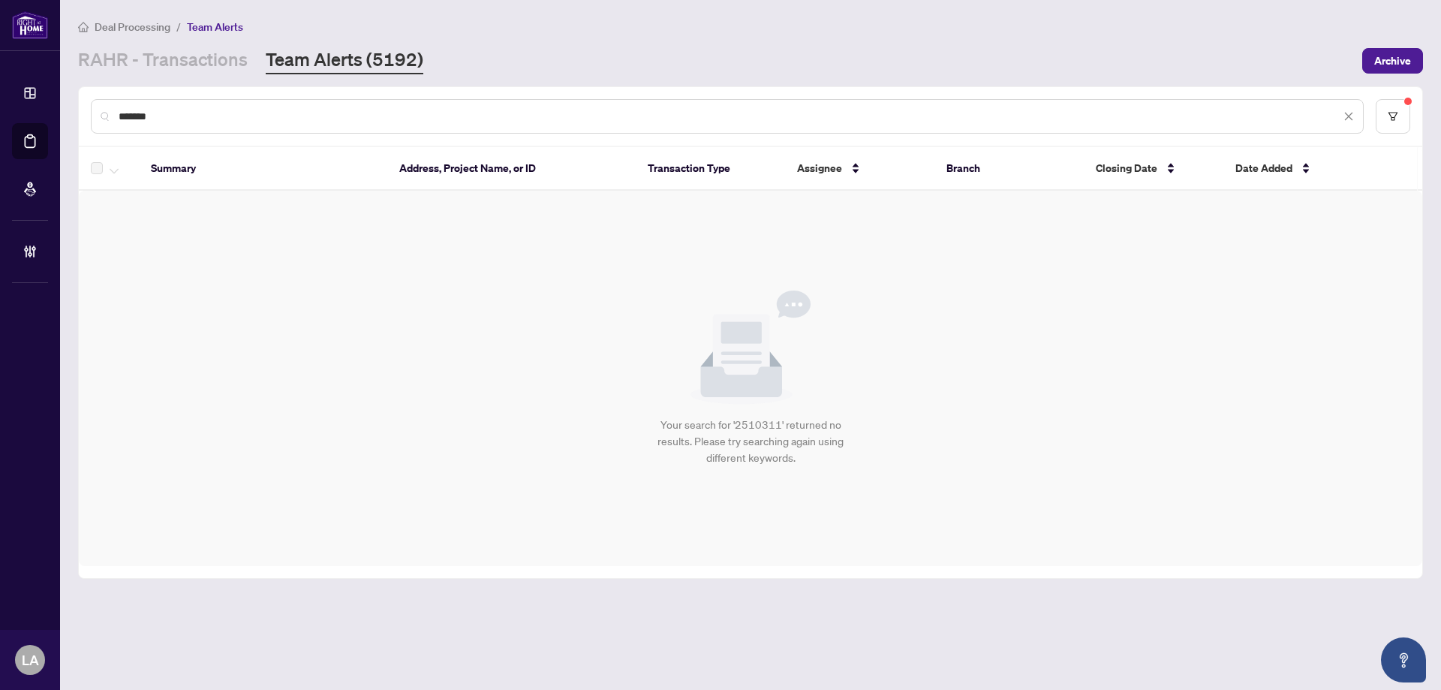
click at [221, 119] on input "*******" at bounding box center [730, 116] width 1222 height 17
paste input "*******"
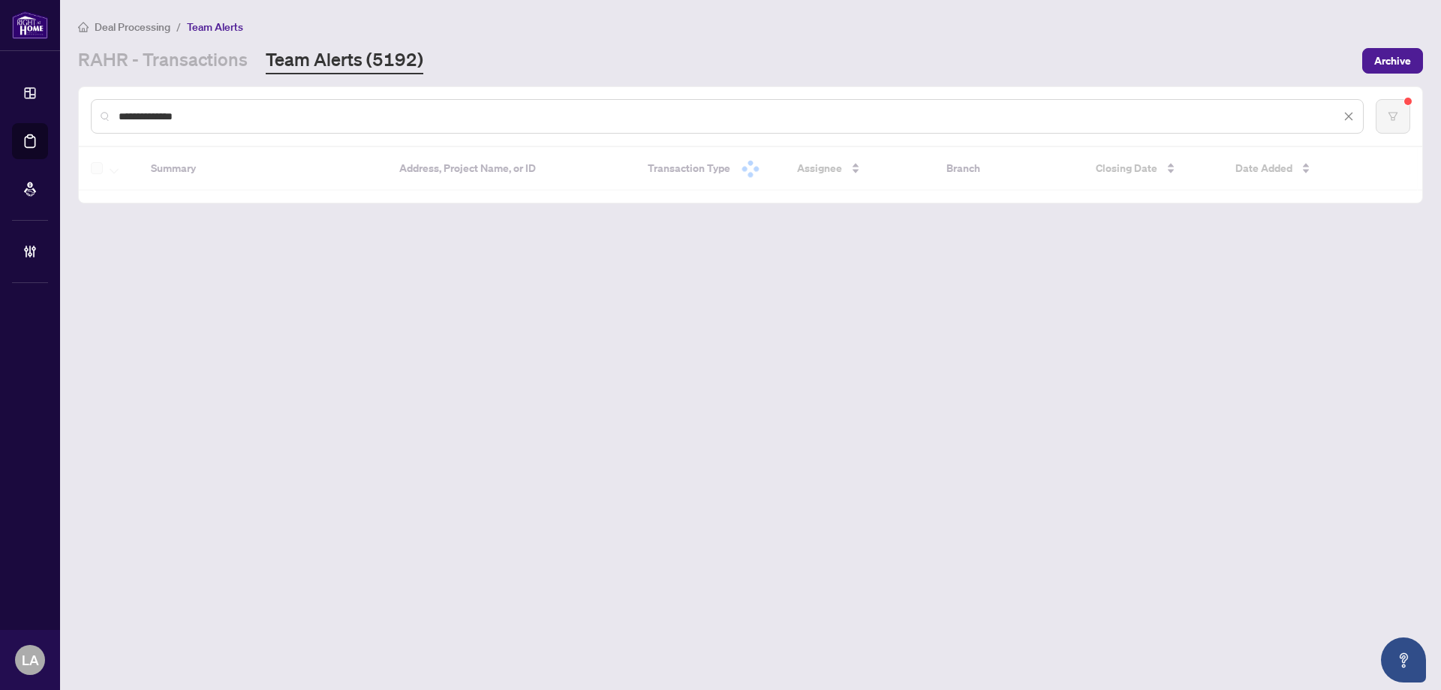
click at [227, 113] on input "**********" at bounding box center [730, 116] width 1222 height 17
paste input "text"
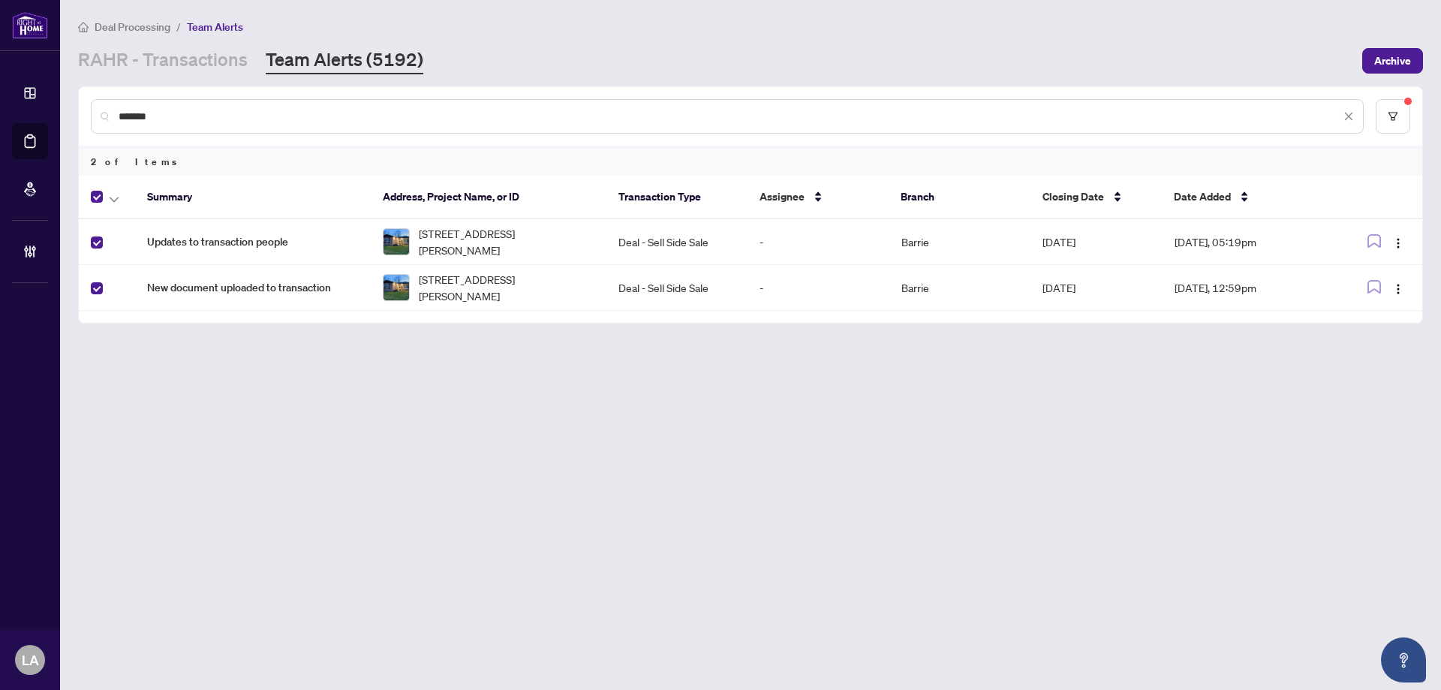
click at [234, 244] on span "Updates to transaction people" at bounding box center [253, 241] width 212 height 17
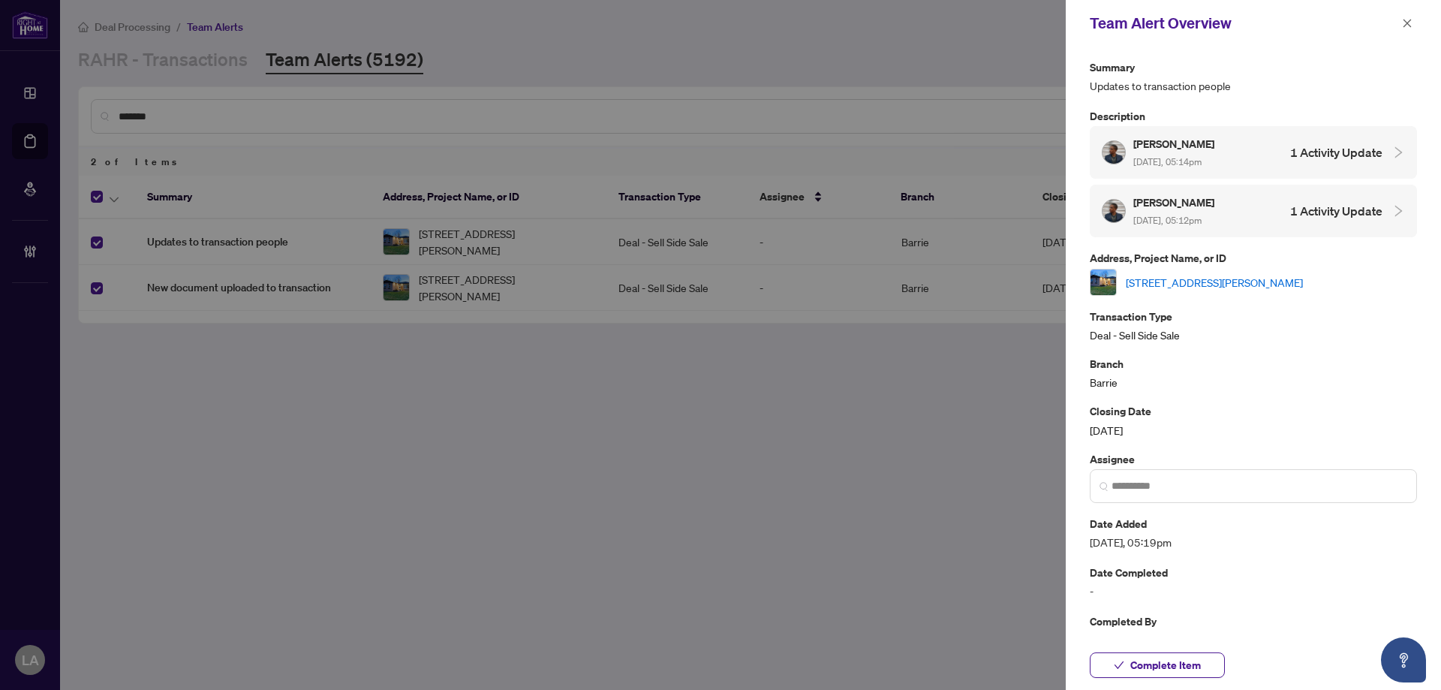
click at [1205, 155] on div "Malachi Blackman Aug/08/2025, 05:14pm" at bounding box center [1175, 152] width 83 height 35
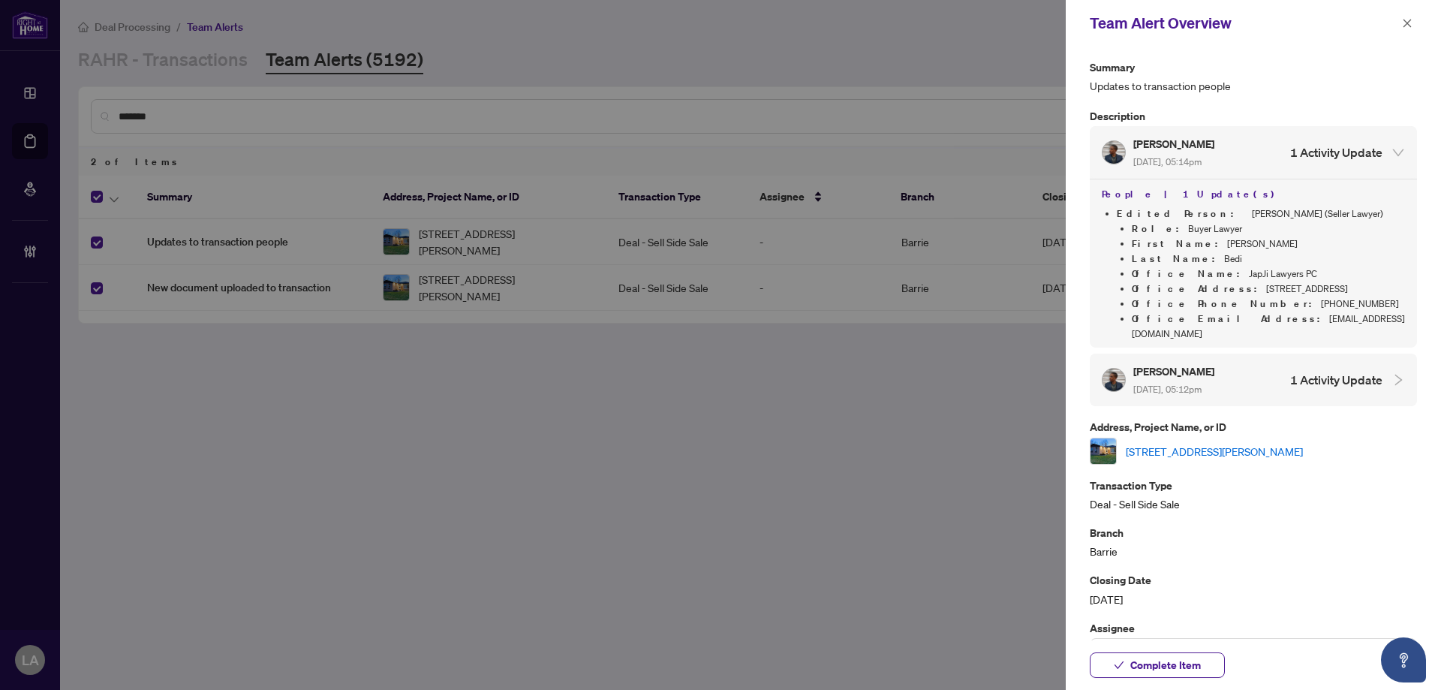
click at [1197, 351] on div "Malachi Blackman Aug/08/2025, 05:14pm 1 Activity Update People | 1 Update(s) Ed…" at bounding box center [1253, 266] width 327 height 280
click at [1189, 372] on h5 "Malachi Blackman" at bounding box center [1175, 371] width 83 height 17
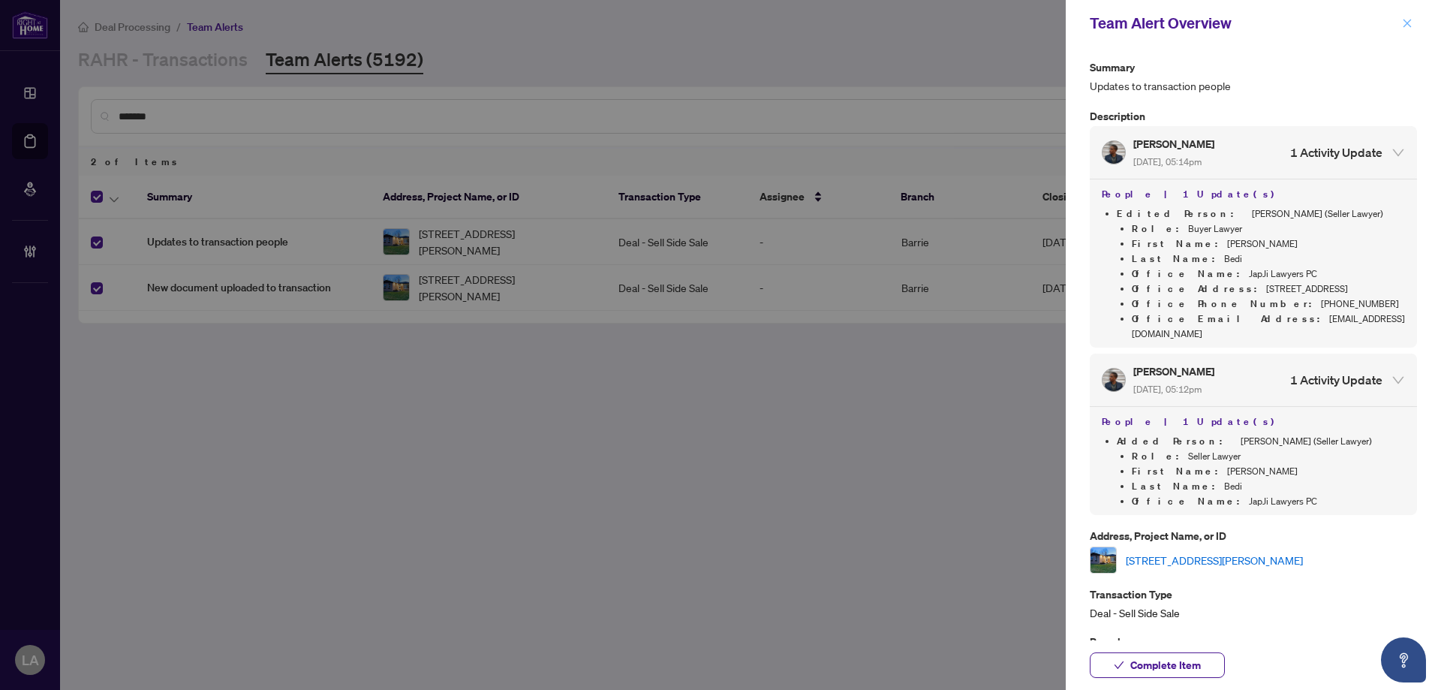
click at [1403, 22] on icon "close" at bounding box center [1407, 23] width 11 height 11
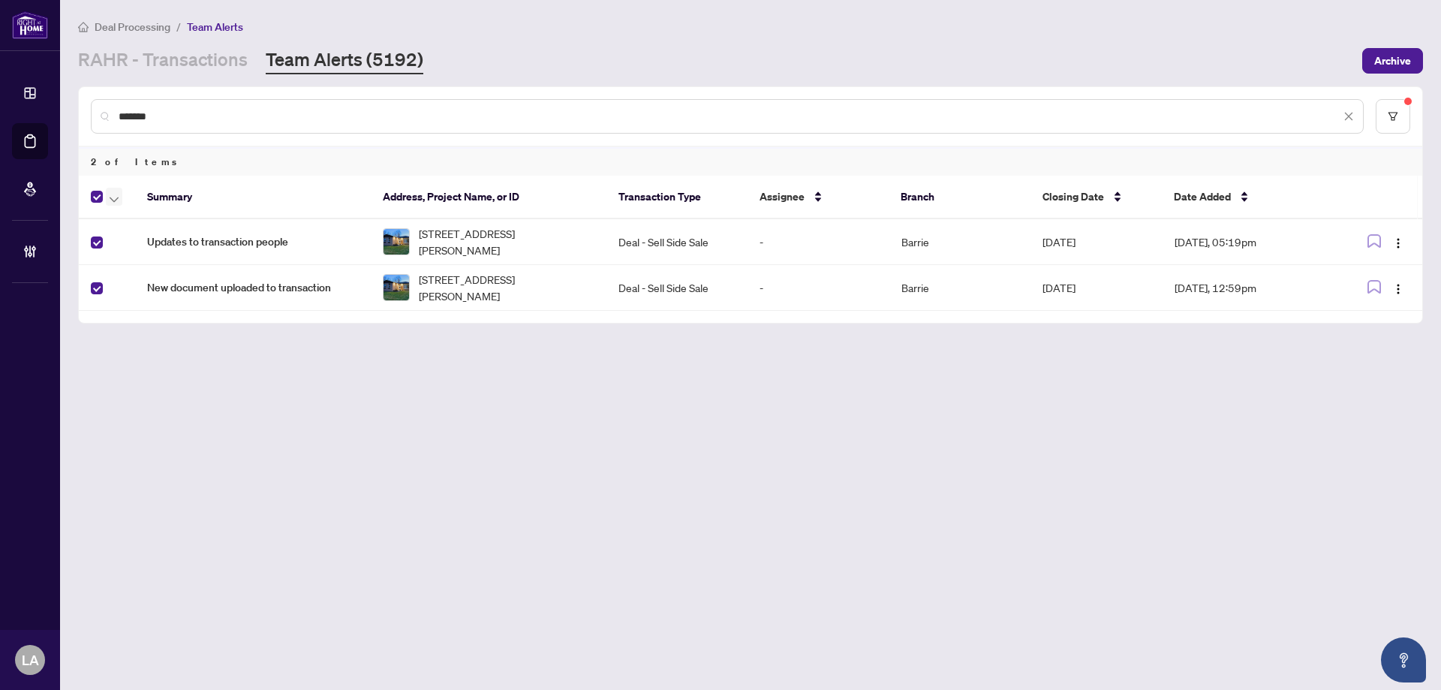
drag, startPoint x: 113, startPoint y: 200, endPoint x: 122, endPoint y: 234, distance: 34.8
click at [113, 200] on icon "button" at bounding box center [114, 200] width 9 height 6
click at [133, 248] on span "Assign Myself" at bounding box center [165, 247] width 94 height 17
click at [115, 198] on icon "button" at bounding box center [114, 200] width 9 height 6
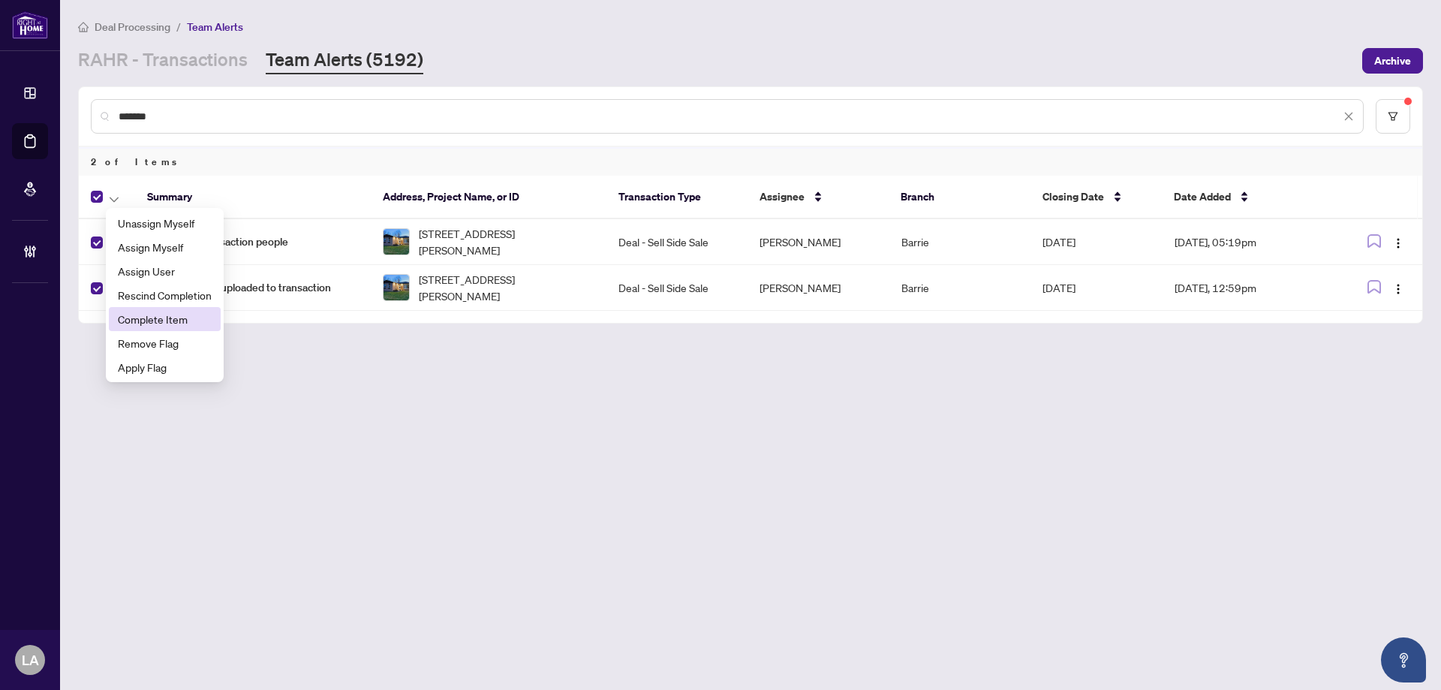
click at [167, 325] on span "Complete Item" at bounding box center [165, 319] width 94 height 17
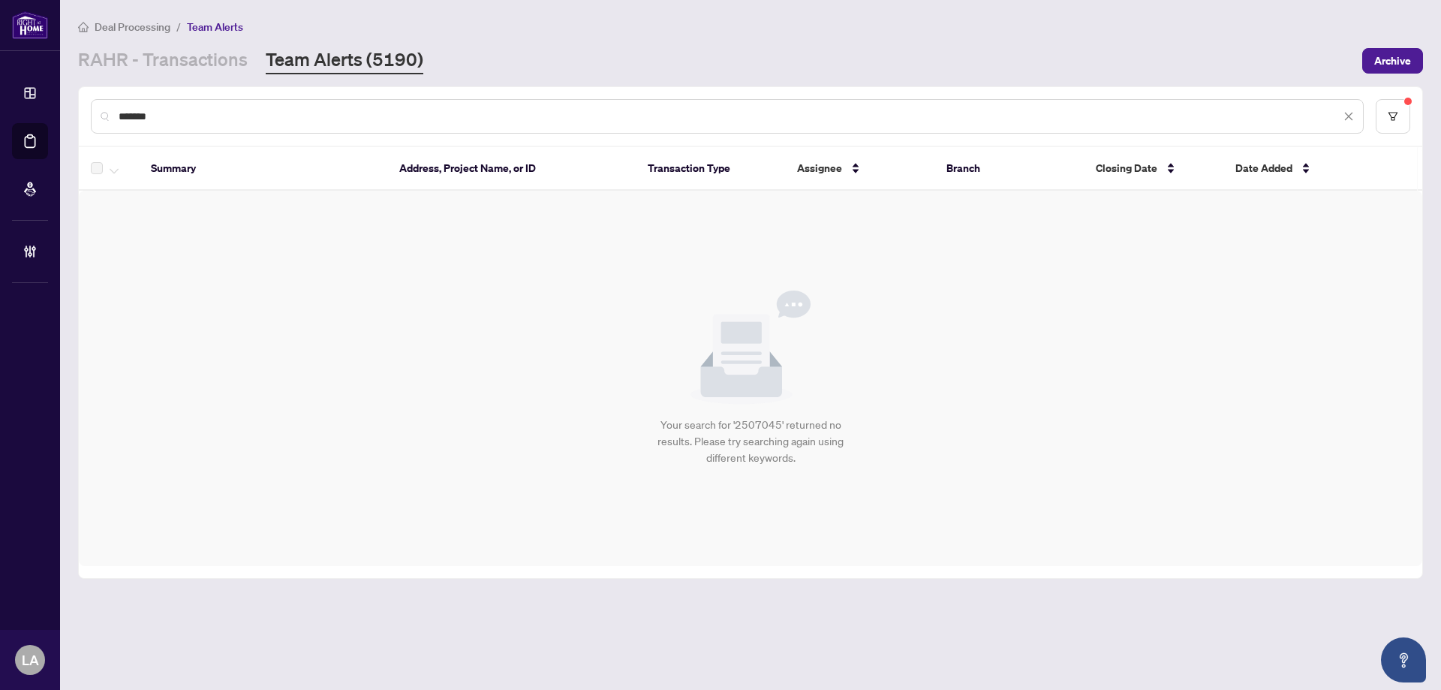
click at [215, 110] on input "*******" at bounding box center [730, 116] width 1222 height 17
paste input "text"
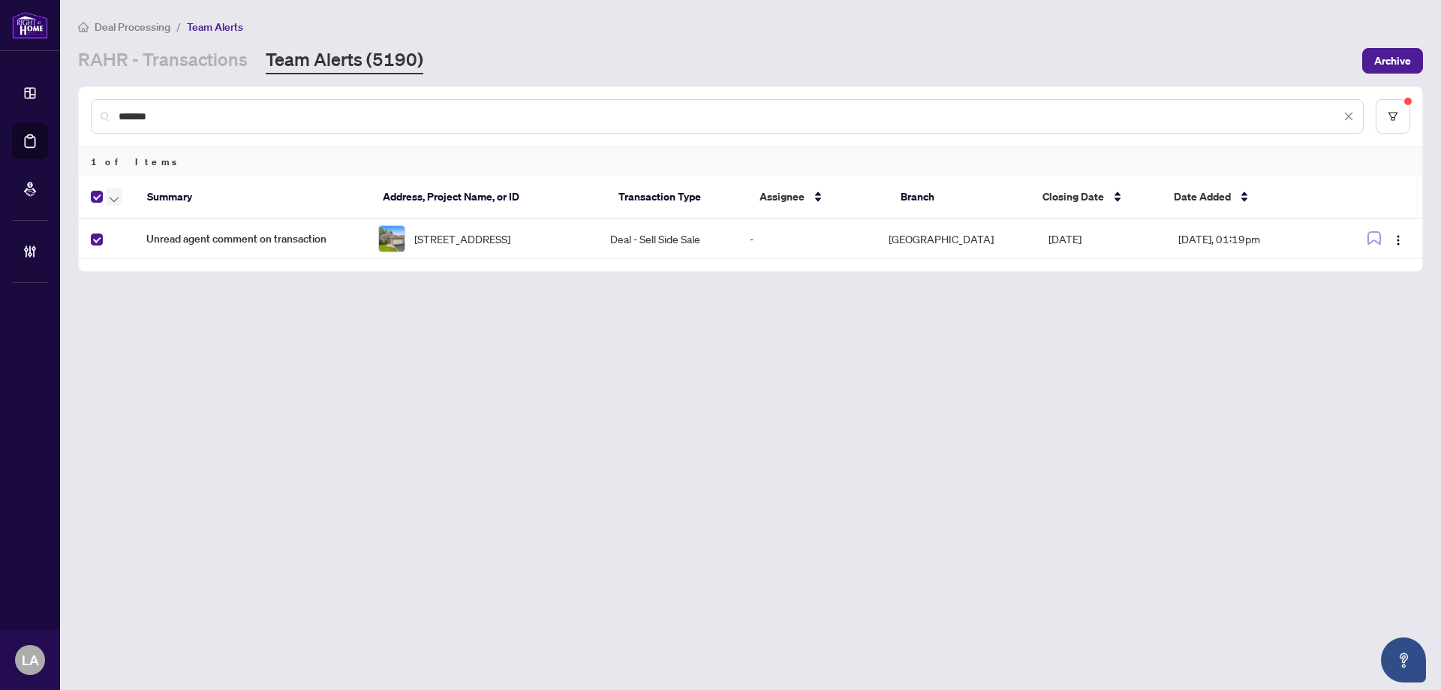
click at [112, 204] on button "button" at bounding box center [114, 197] width 17 height 18
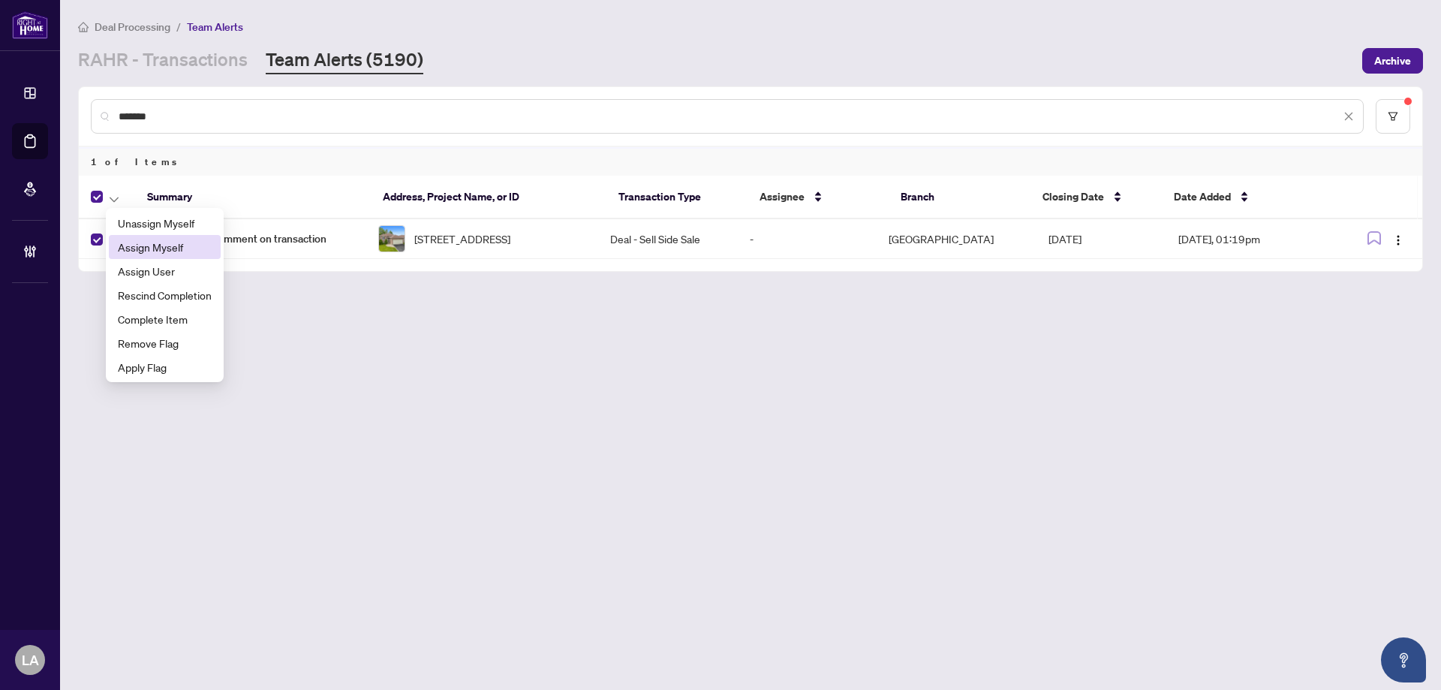
click at [138, 248] on span "Assign Myself" at bounding box center [165, 247] width 94 height 17
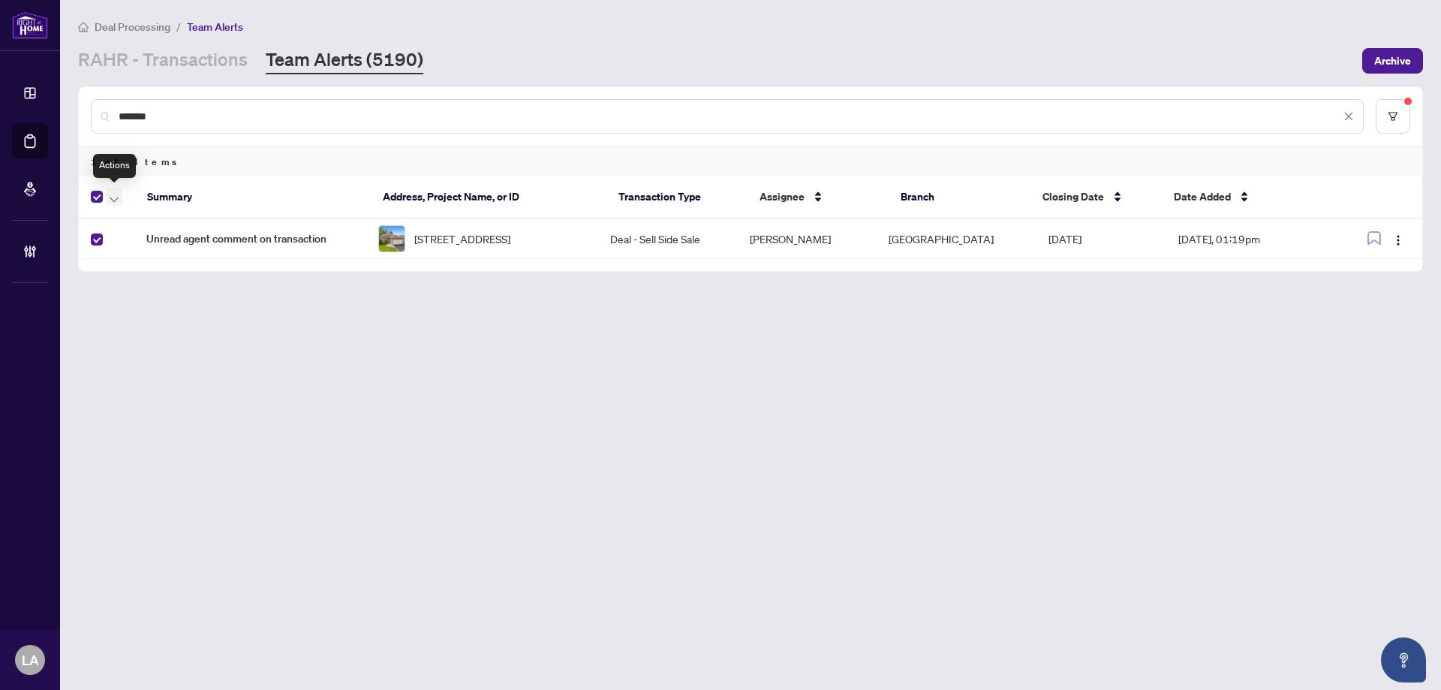
click at [107, 202] on button "button" at bounding box center [114, 197] width 17 height 18
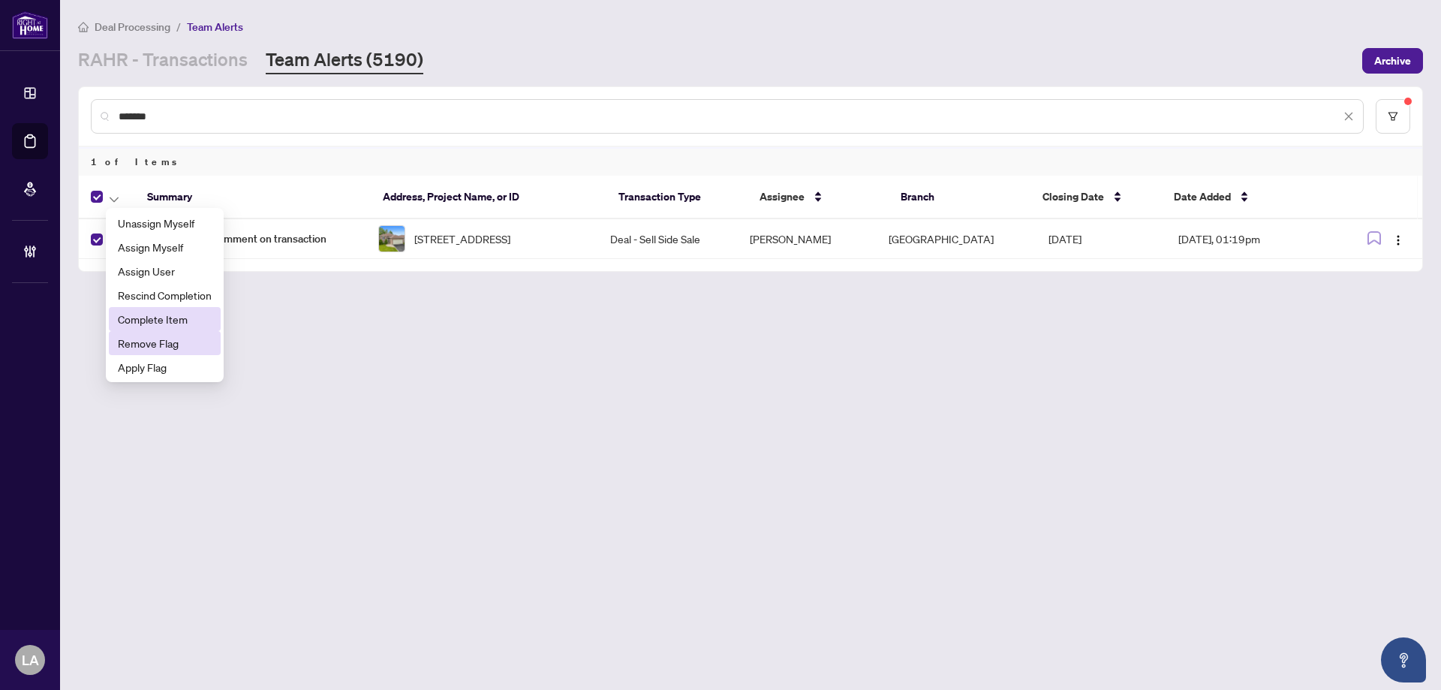
click at [183, 326] on span "Complete Item" at bounding box center [165, 319] width 94 height 17
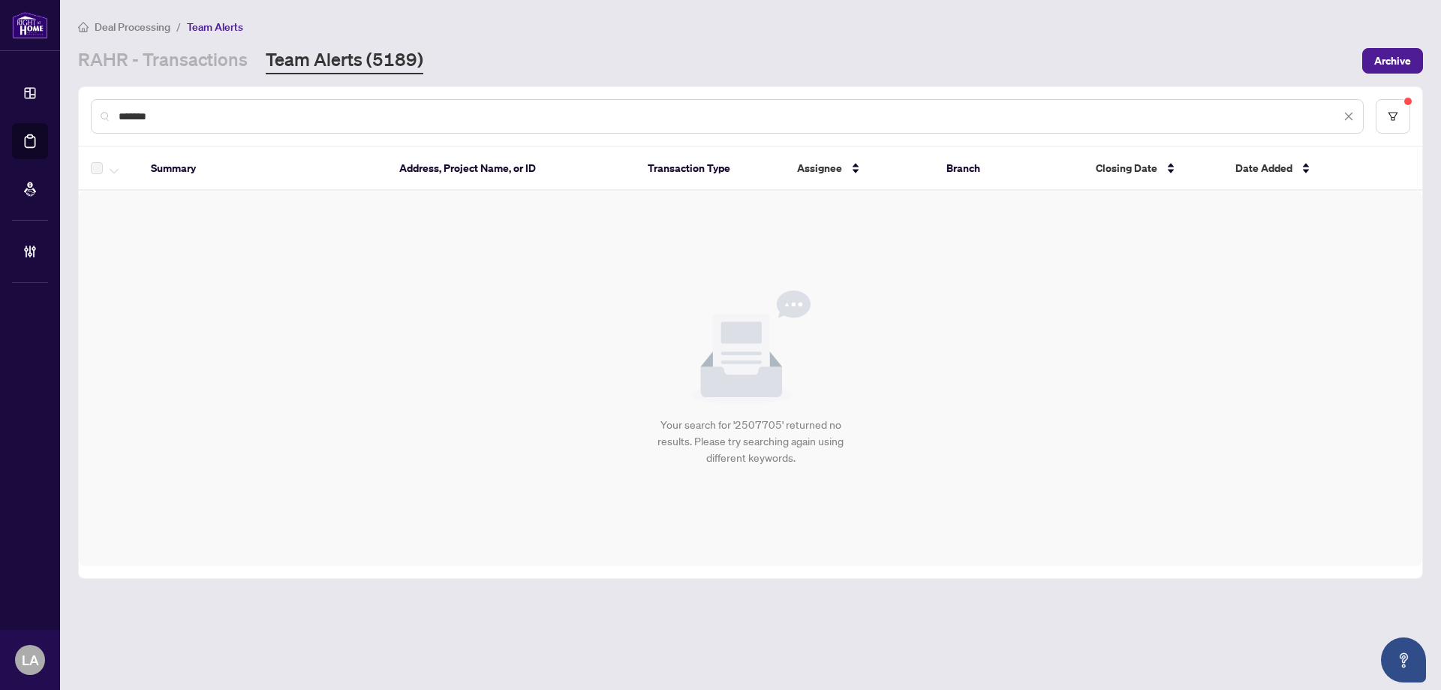
click at [139, 121] on input "*******" at bounding box center [730, 116] width 1222 height 17
click at [139, 120] on input "*******" at bounding box center [730, 116] width 1222 height 17
paste input "text"
type input "*******"
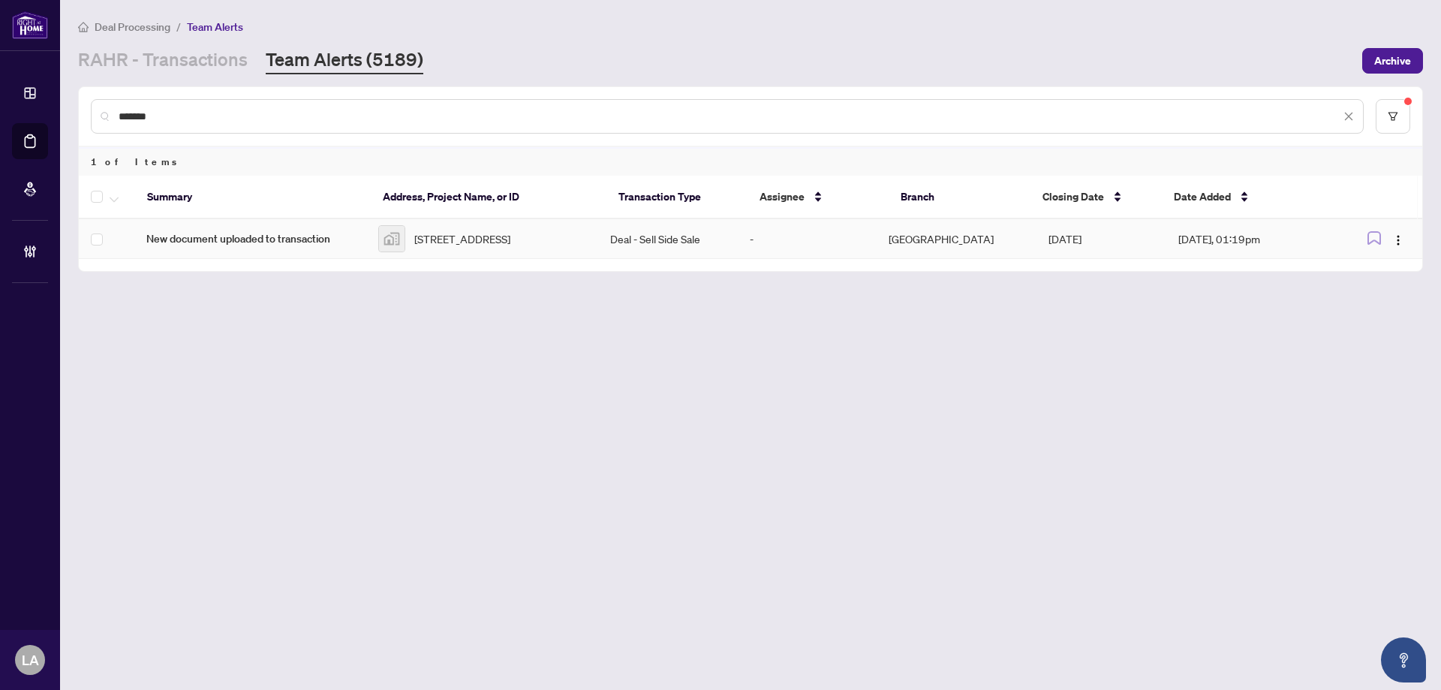
click at [324, 226] on td "New document uploaded to transaction" at bounding box center [250, 239] width 232 height 40
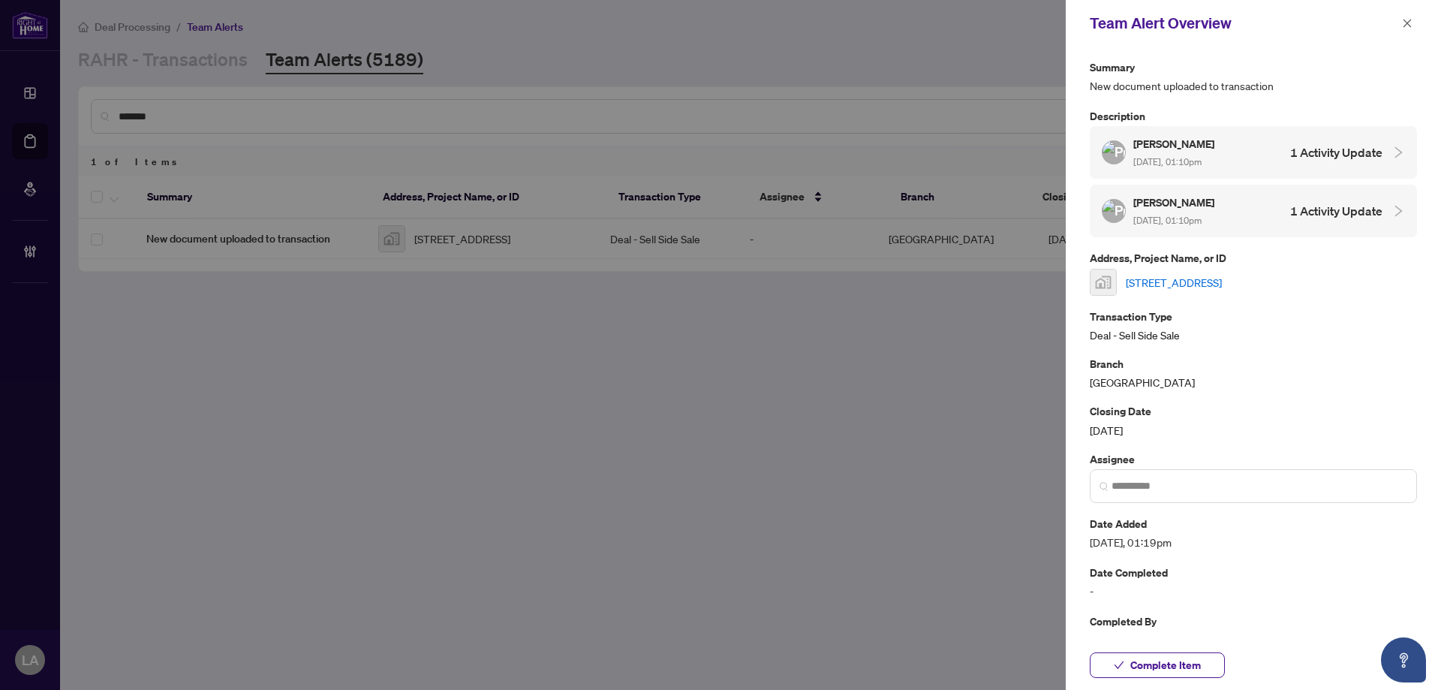
click at [1175, 158] on span "Aug/07/2025, 01:10pm" at bounding box center [1168, 161] width 68 height 11
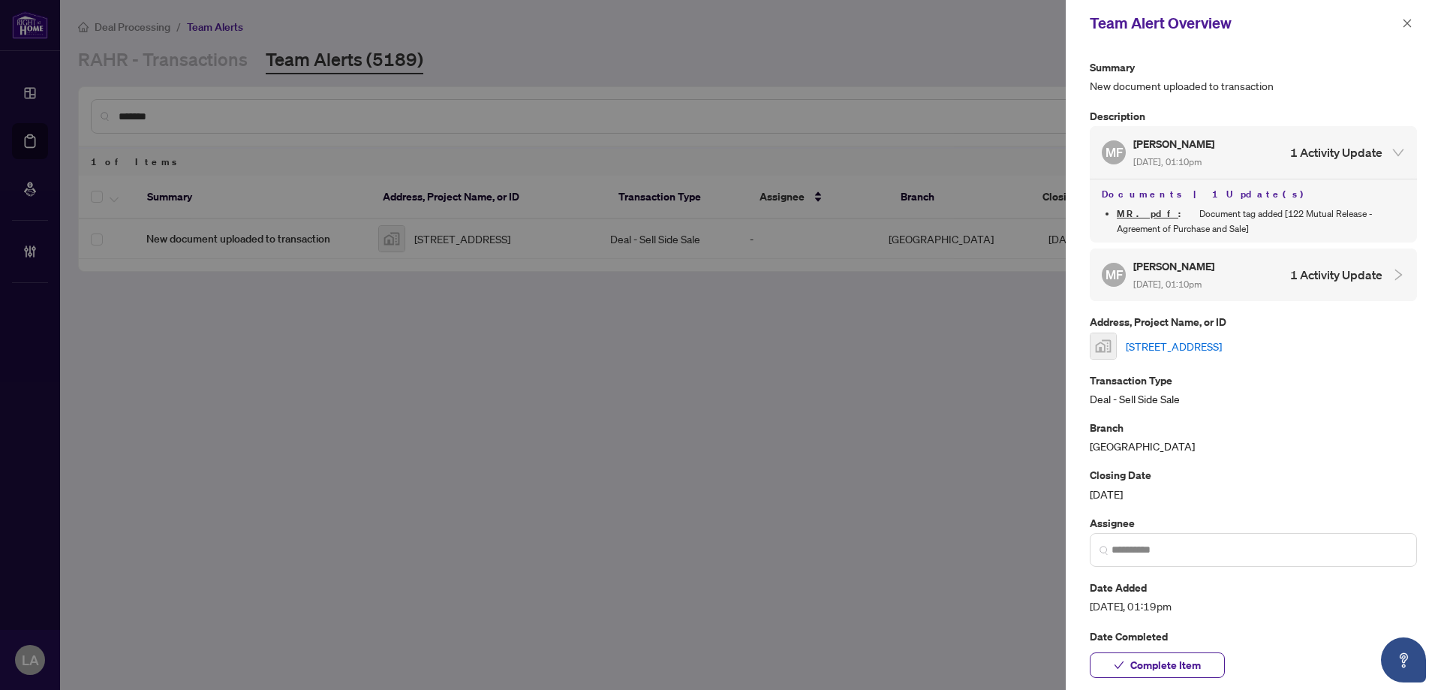
click at [1187, 303] on div "Summary New document uploaded to transaction Description MF Matthew Ferguson Au…" at bounding box center [1253, 386] width 327 height 654
click at [1185, 279] on span "Aug/07/2025, 01:10pm" at bounding box center [1168, 284] width 68 height 11
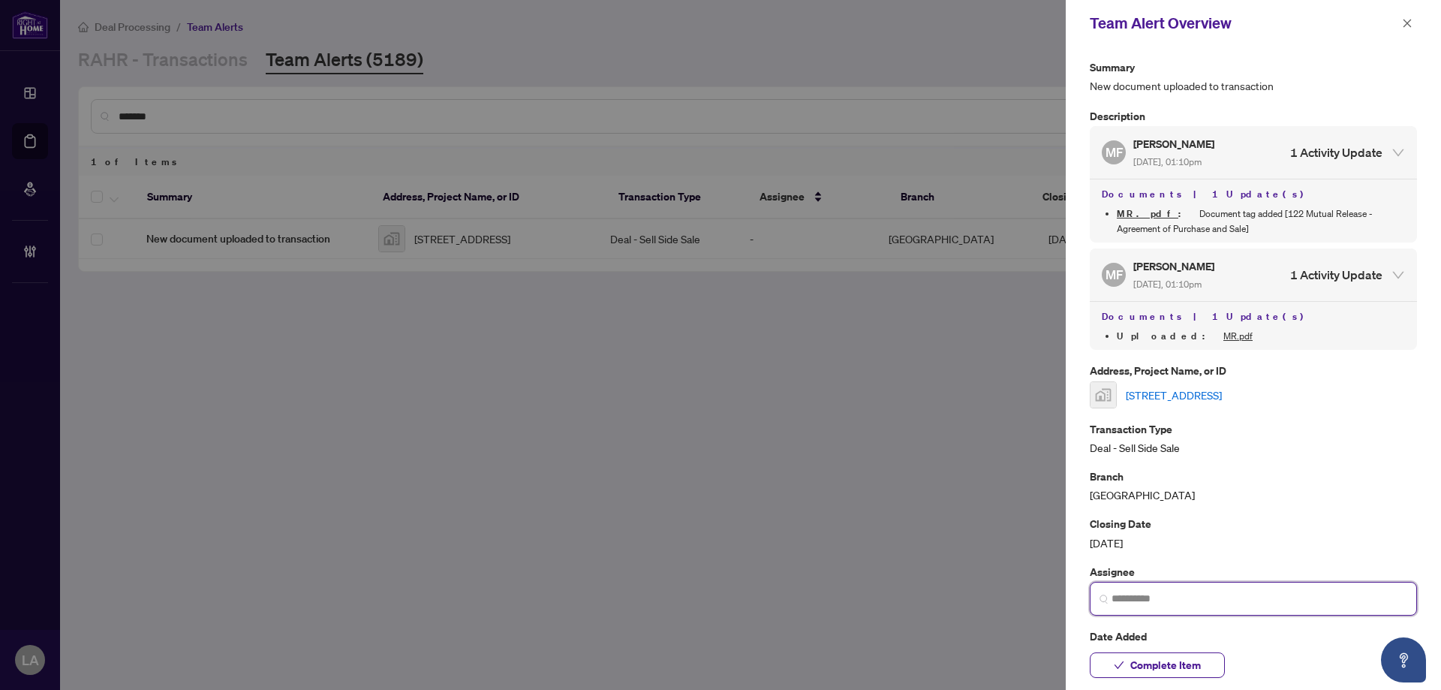
click at [1222, 596] on input "search" at bounding box center [1260, 599] width 296 height 16
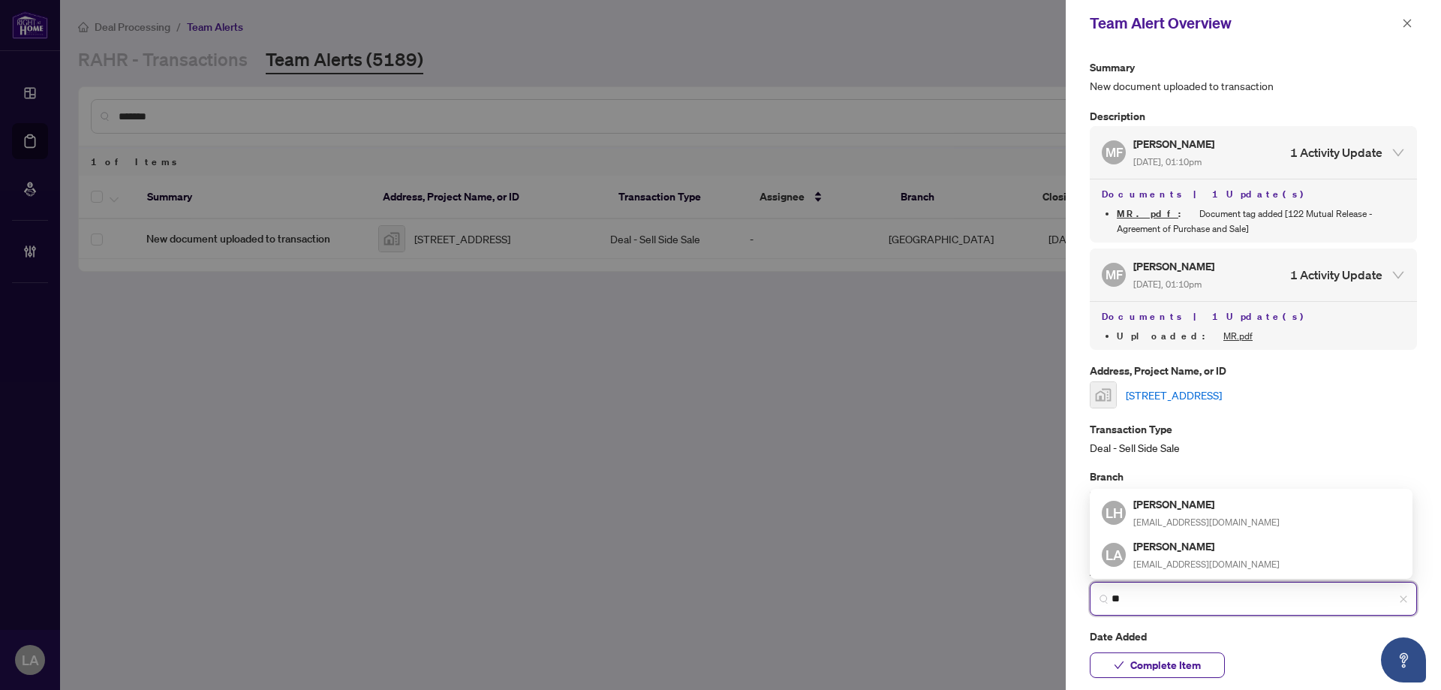
click at [1201, 567] on span "[EMAIL_ADDRESS][DOMAIN_NAME]" at bounding box center [1207, 564] width 146 height 11
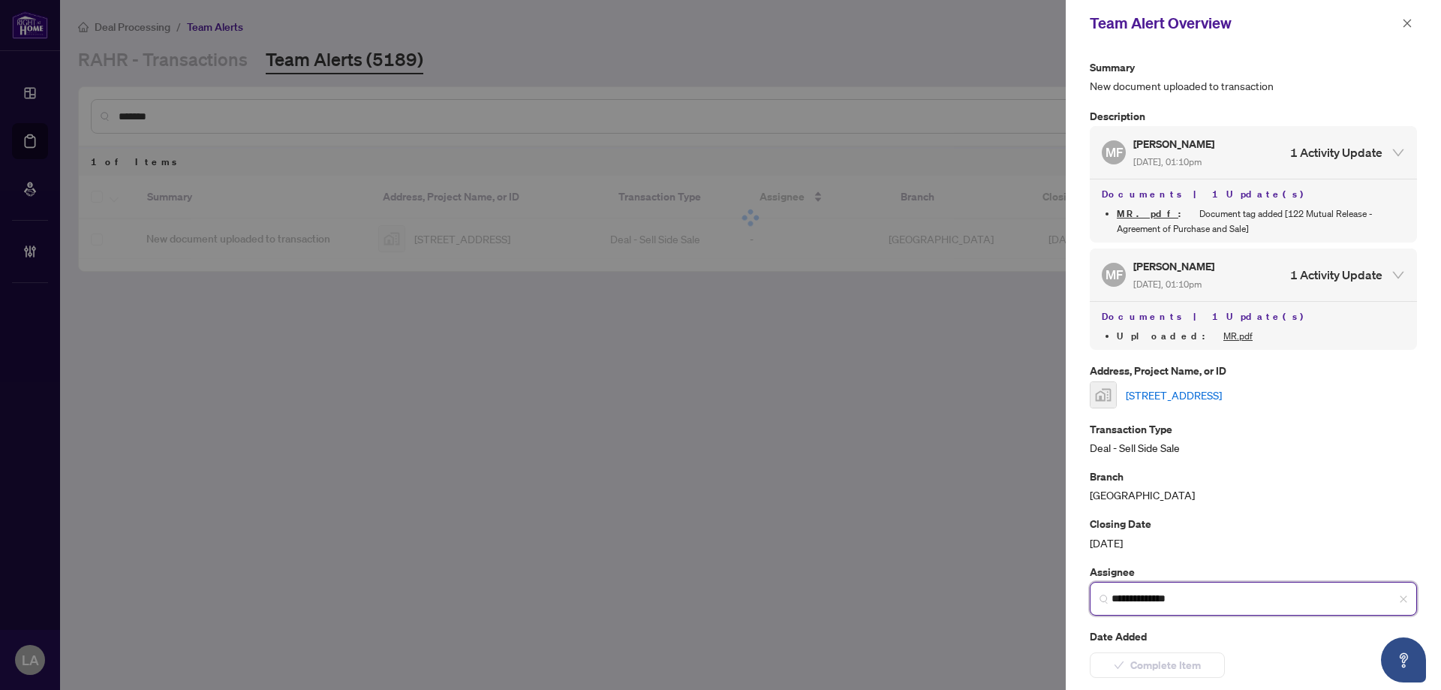
type input "**********"
click at [1166, 658] on span "Complete Item" at bounding box center [1166, 665] width 71 height 24
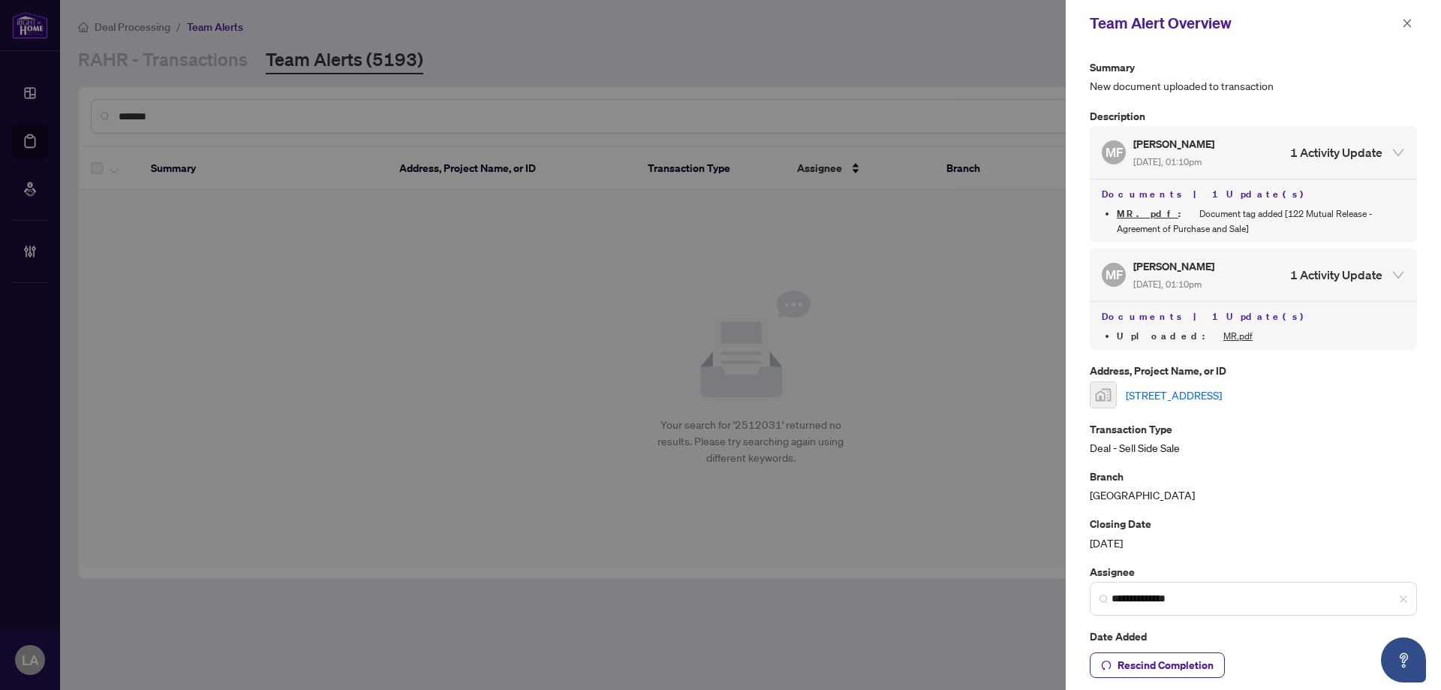
drag, startPoint x: 1412, startPoint y: 23, endPoint x: 1231, endPoint y: 11, distance: 181.3
click at [1412, 22] on icon "close" at bounding box center [1407, 23] width 11 height 11
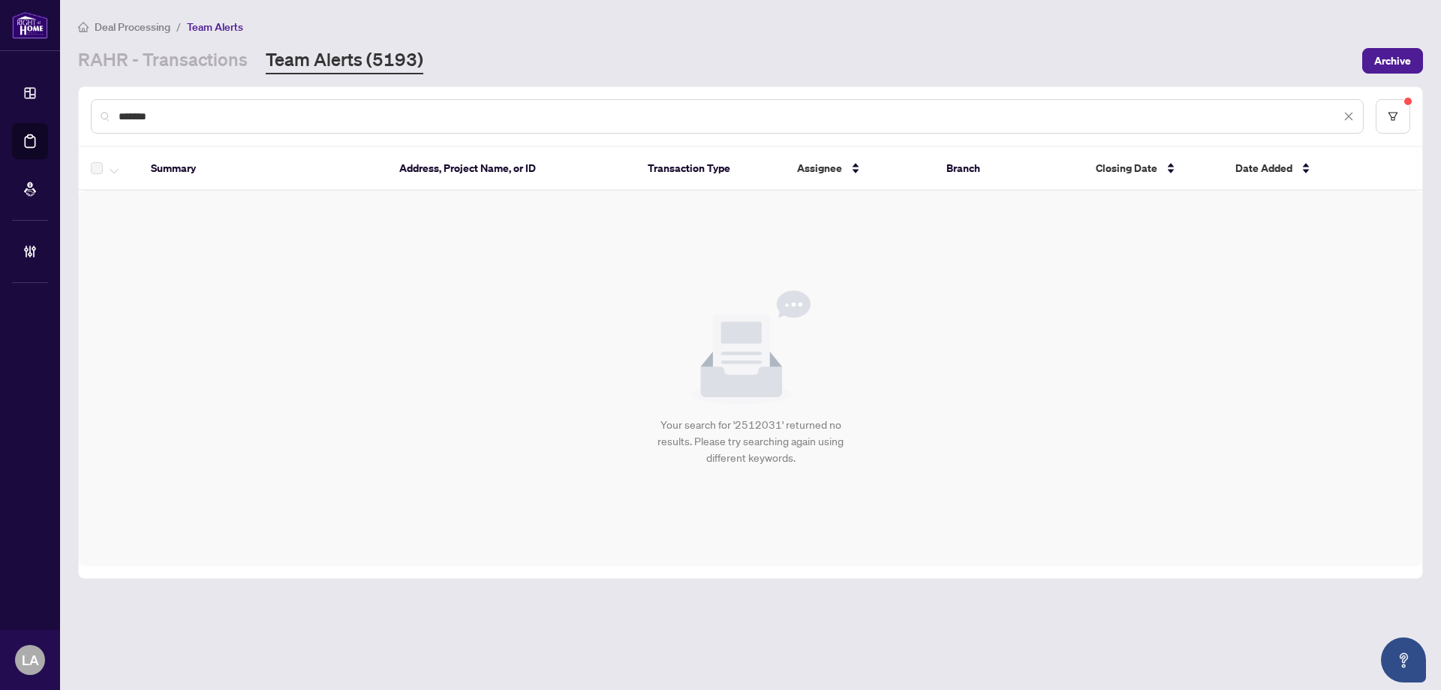
click at [241, 116] on input "*******" at bounding box center [730, 116] width 1222 height 17
paste input "text"
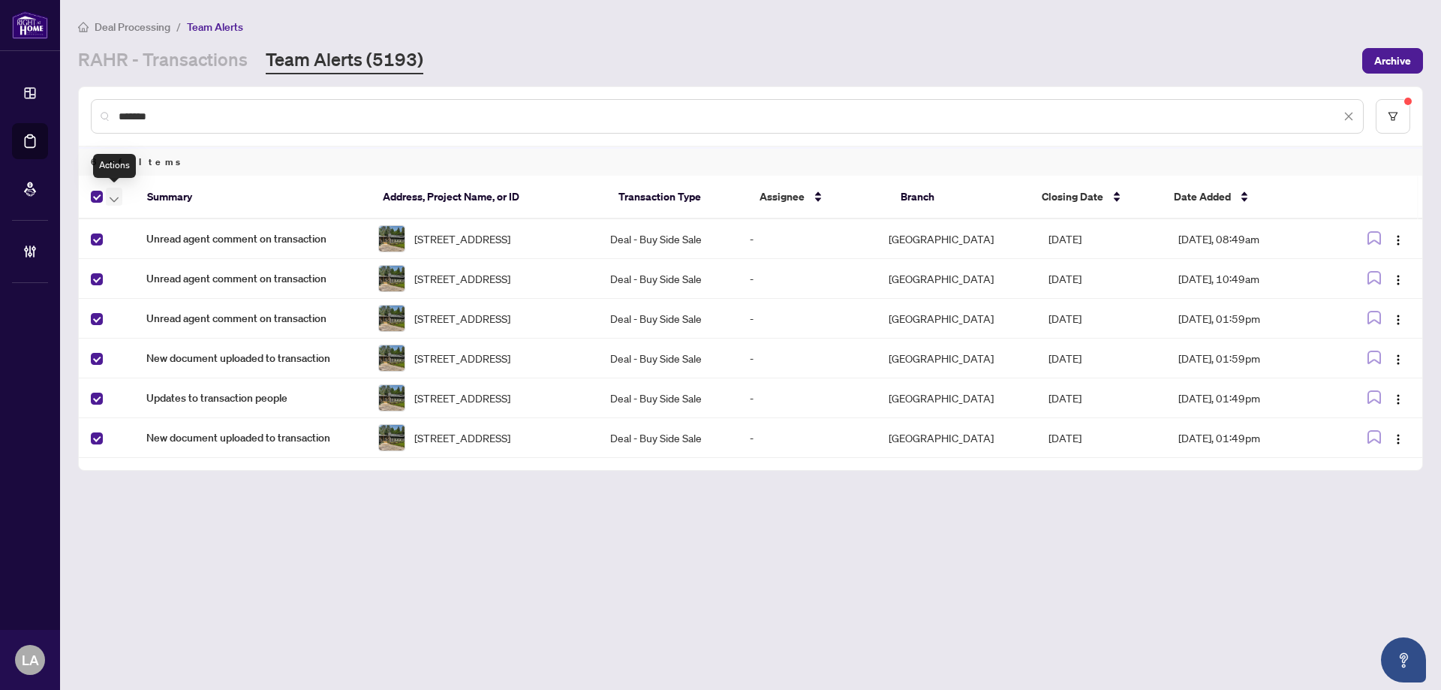
click at [116, 202] on span "button" at bounding box center [114, 196] width 9 height 17
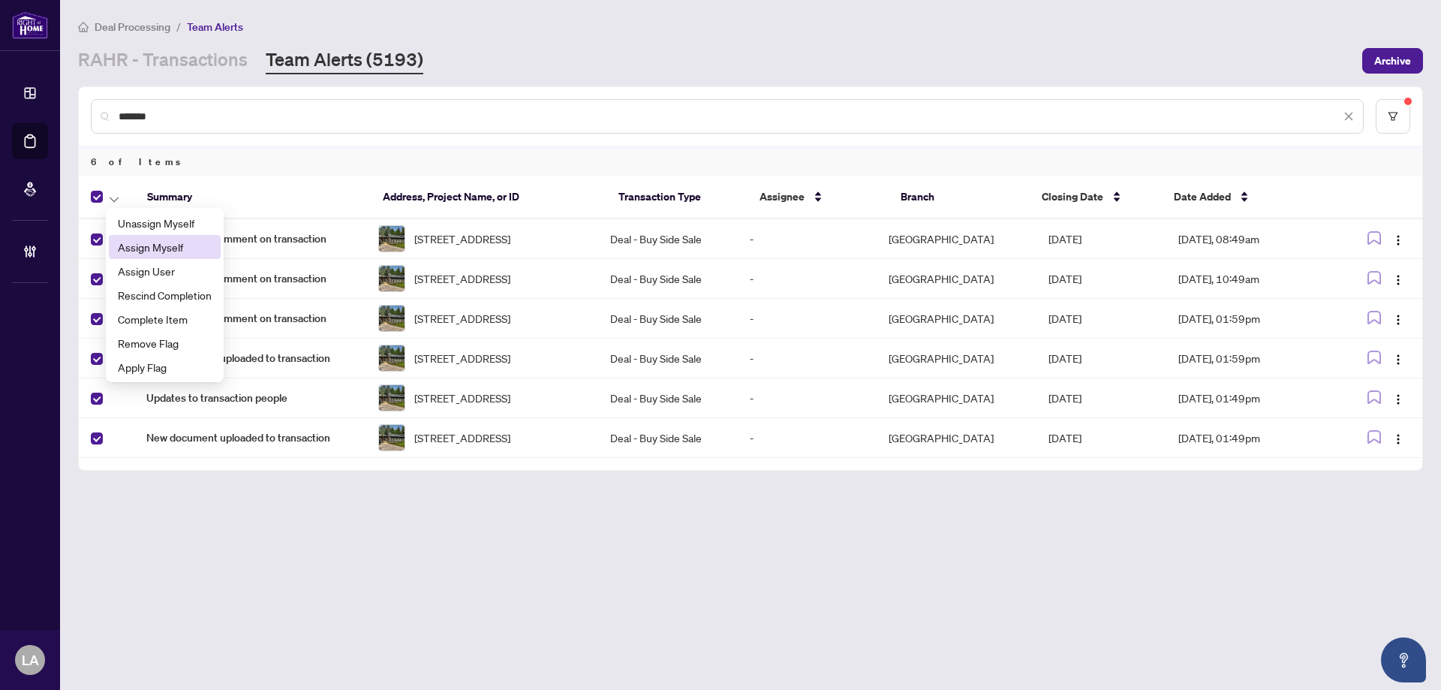
click at [144, 258] on li "Assign Myself" at bounding box center [165, 247] width 112 height 24
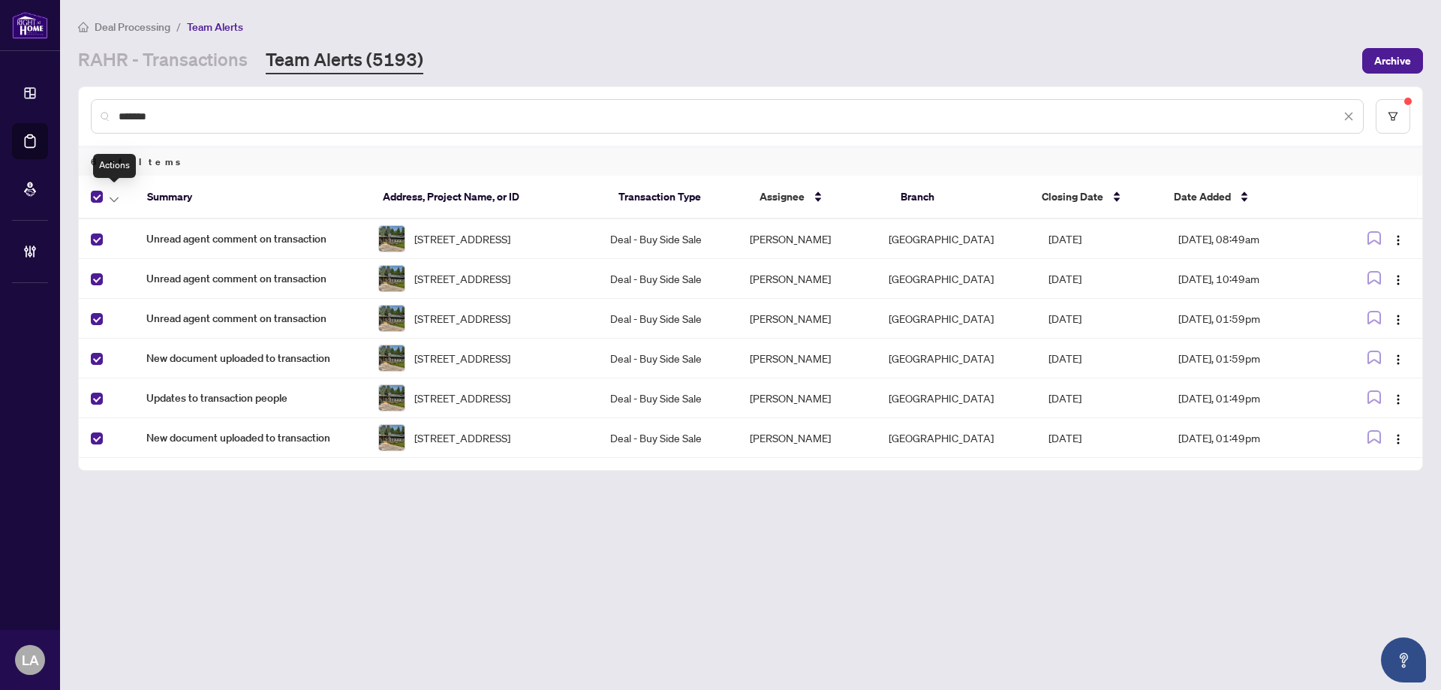
click at [117, 197] on icon "button" at bounding box center [114, 200] width 9 height 6
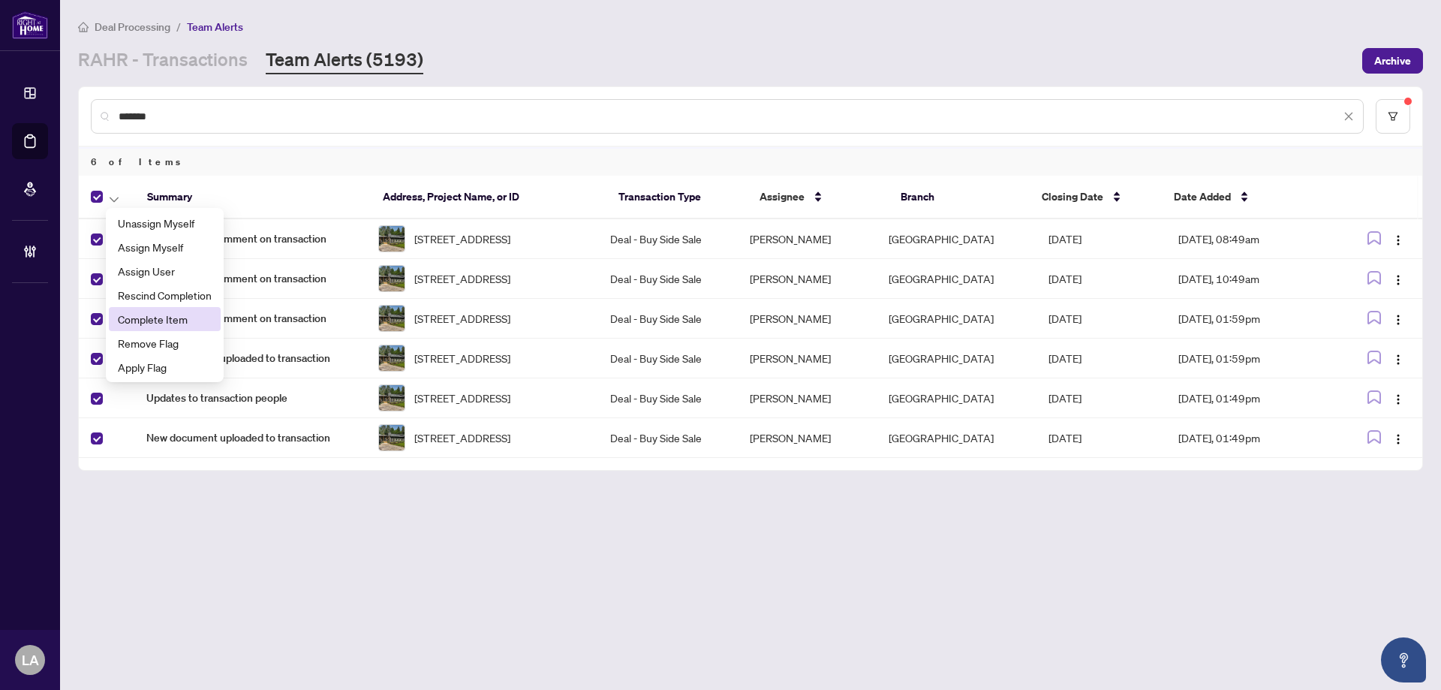
click at [175, 322] on span "Complete Item" at bounding box center [165, 319] width 94 height 17
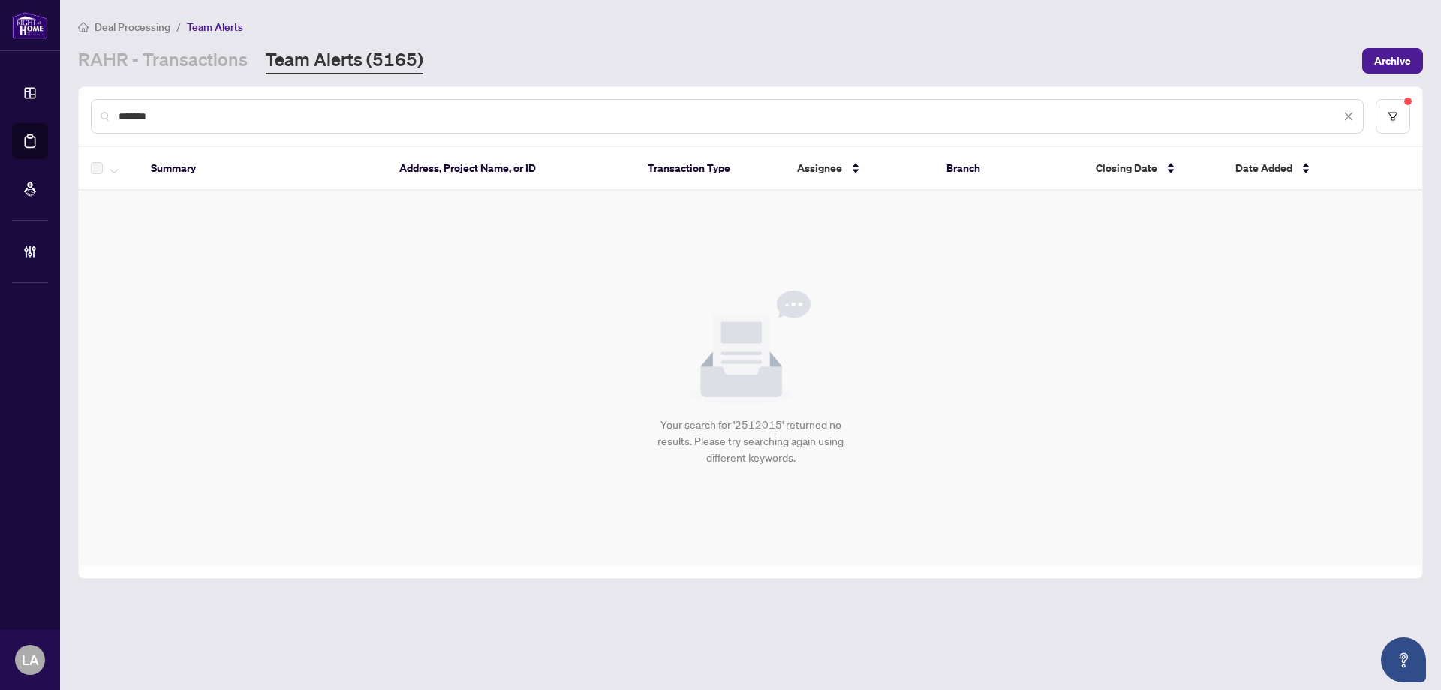
click at [251, 107] on div "*******" at bounding box center [727, 116] width 1273 height 35
click at [231, 122] on input "*******" at bounding box center [730, 116] width 1222 height 17
paste input "text"
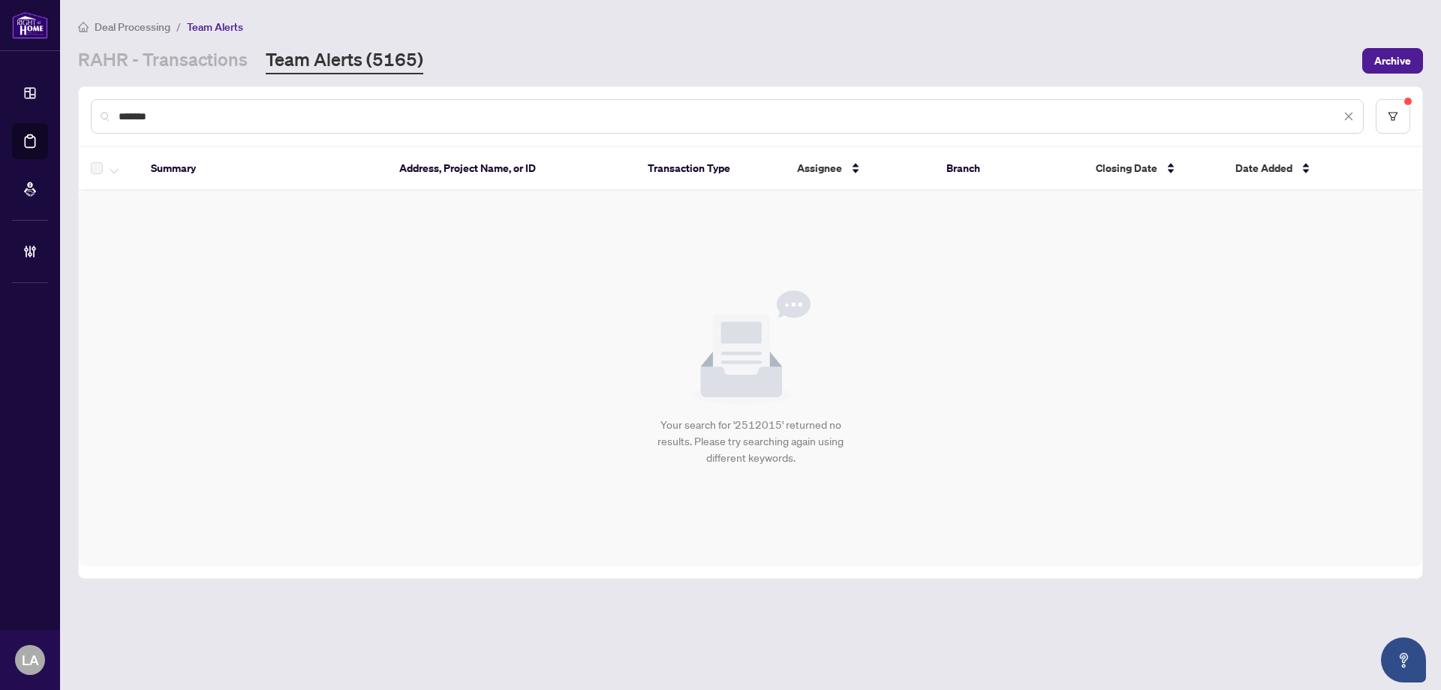
type input "*******"
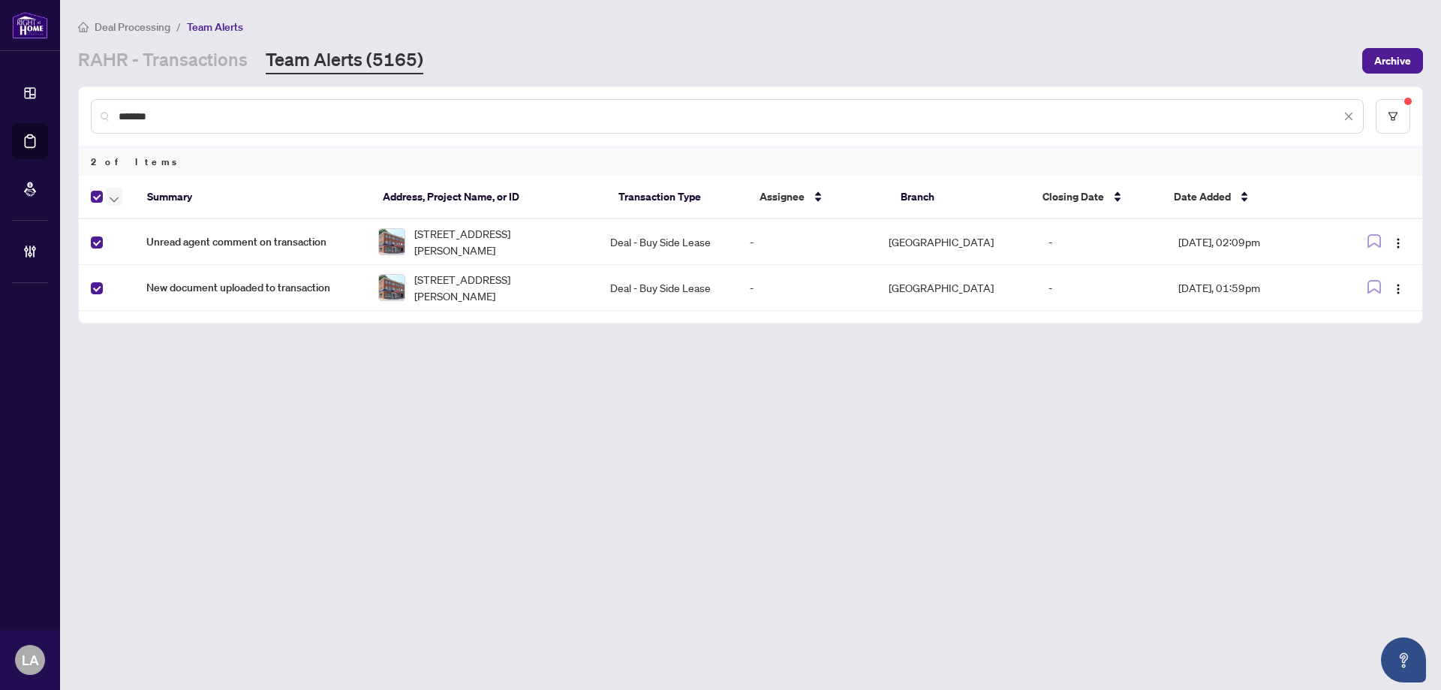
click at [116, 197] on icon "button" at bounding box center [114, 200] width 9 height 6
click at [129, 233] on li "Unassign Myself" at bounding box center [165, 223] width 112 height 24
click at [104, 199] on div at bounding box center [110, 197] width 38 height 18
click at [104, 197] on div at bounding box center [110, 197] width 38 height 18
click at [110, 199] on icon "button" at bounding box center [114, 200] width 9 height 6
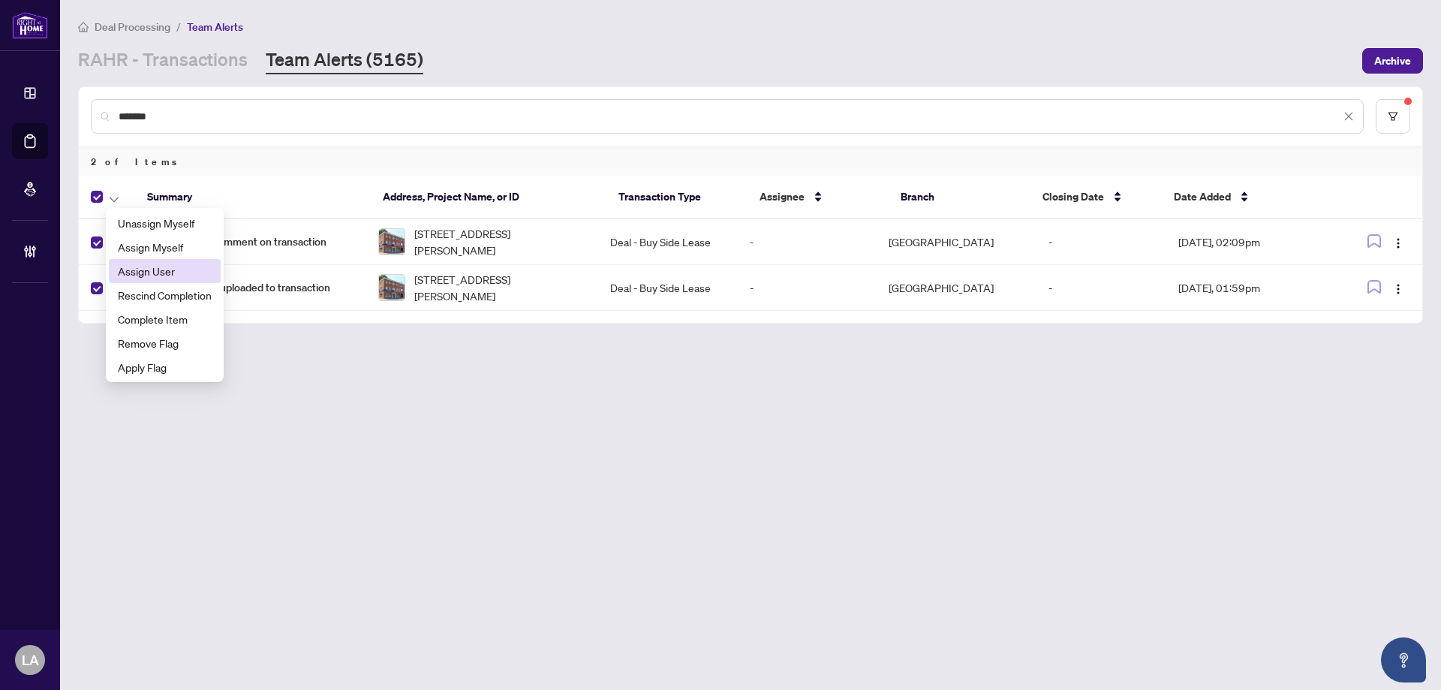
click at [147, 260] on li "Assign User" at bounding box center [165, 271] width 112 height 24
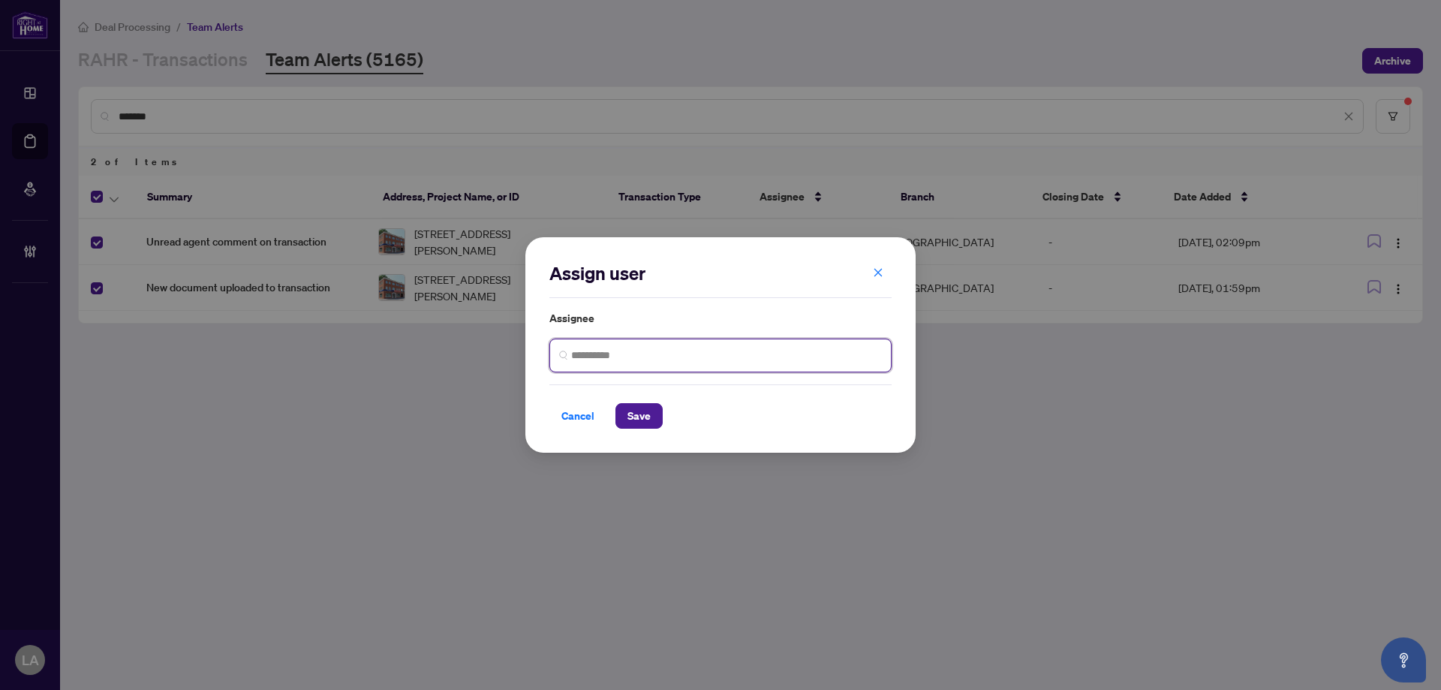
click at [649, 348] on input "search" at bounding box center [726, 356] width 311 height 16
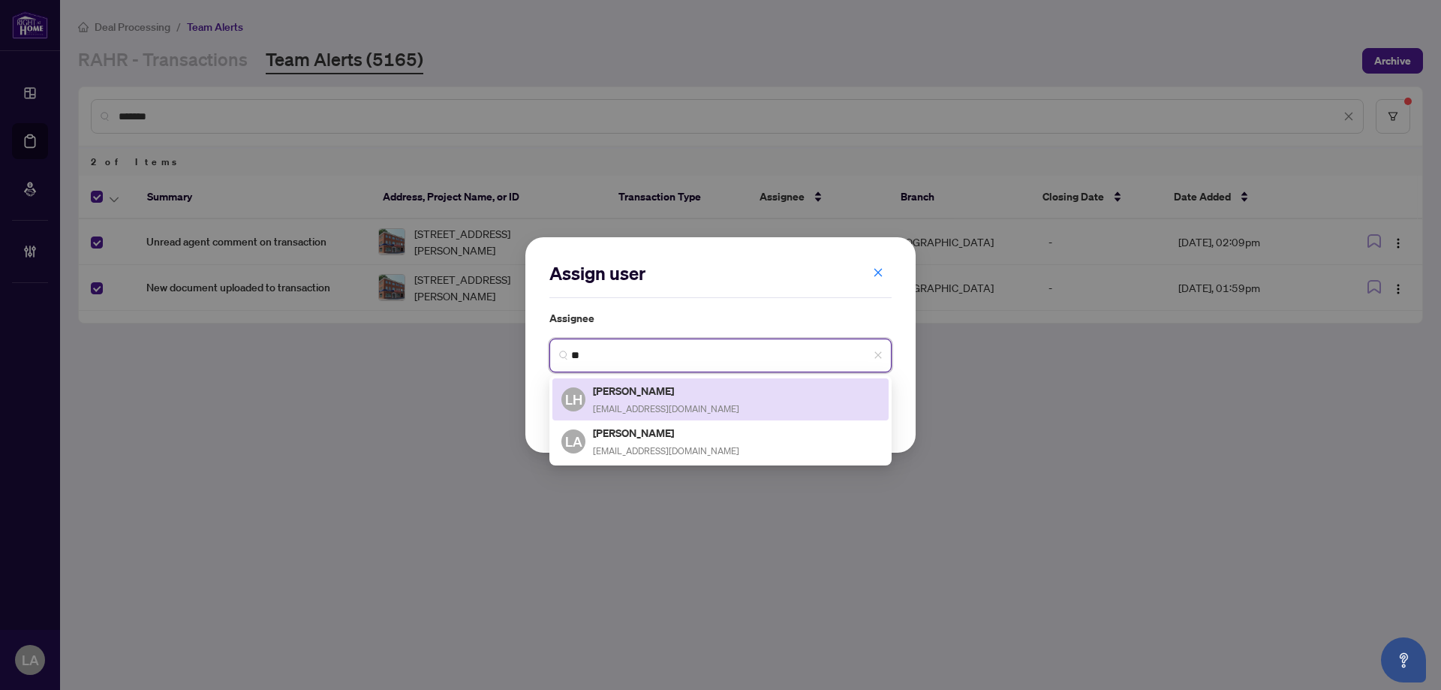
click at [628, 435] on h5 "[PERSON_NAME]" at bounding box center [666, 432] width 146 height 17
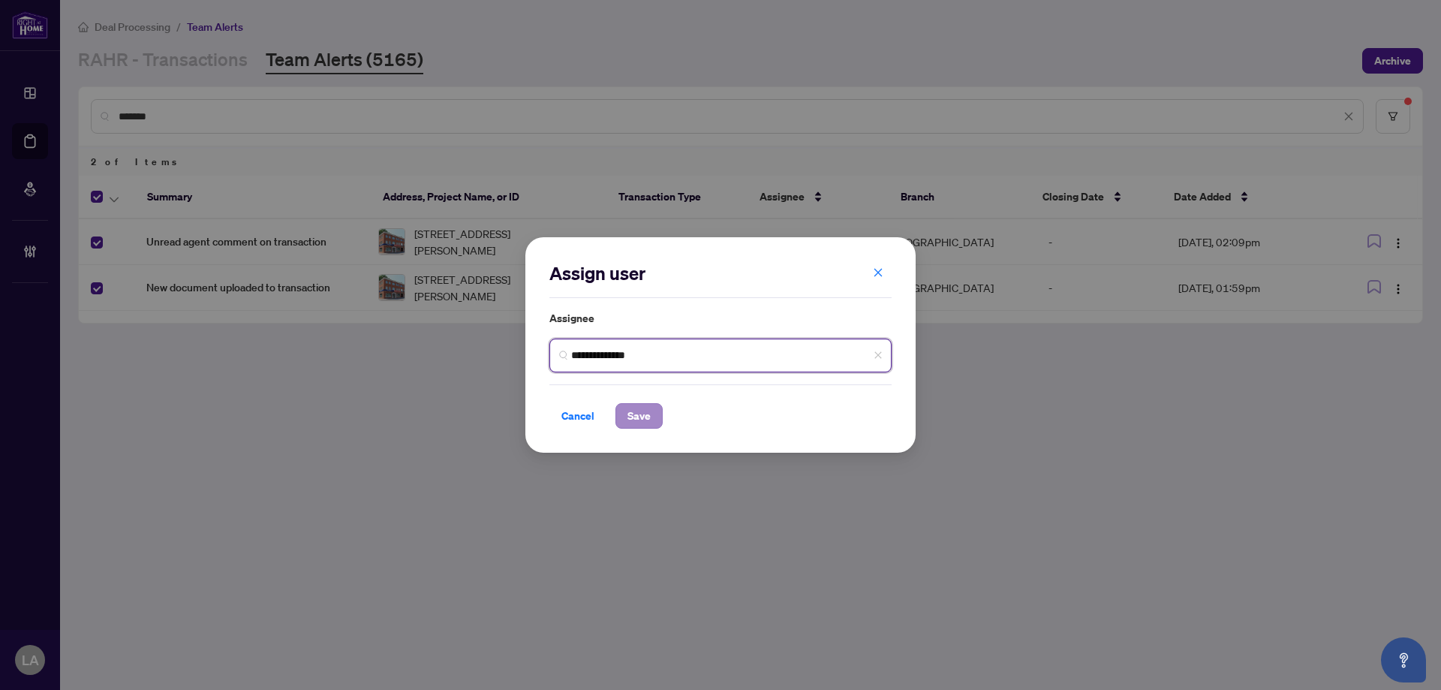
type input "**********"
click at [634, 408] on span "Save" at bounding box center [639, 416] width 23 height 24
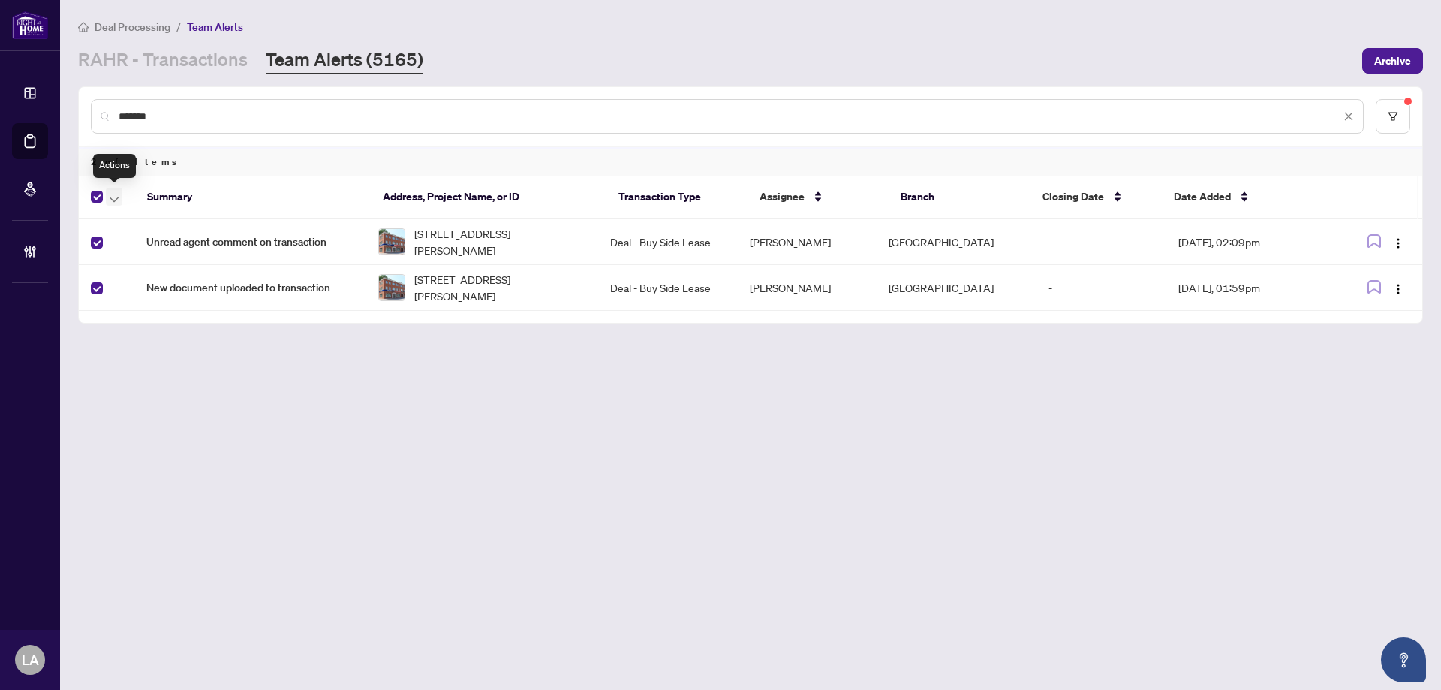
click at [114, 189] on span "button" at bounding box center [114, 196] width 9 height 17
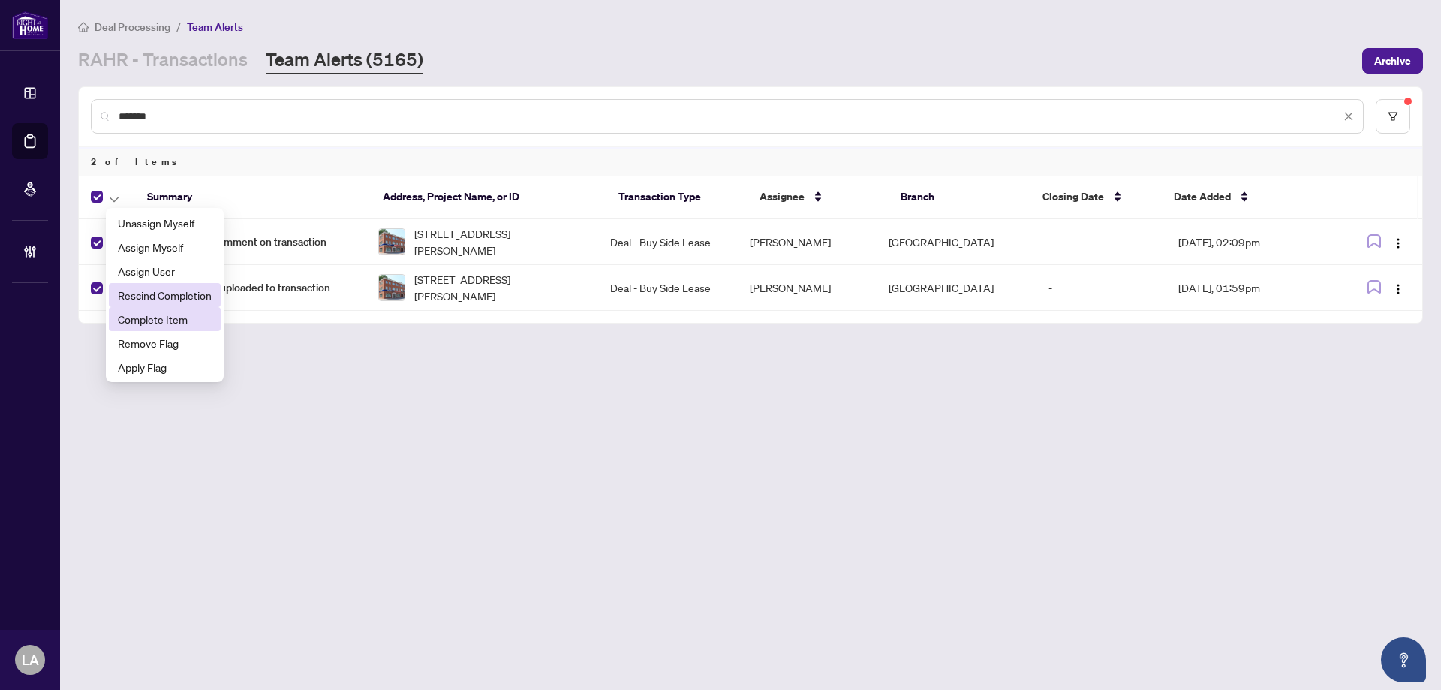
click at [155, 313] on span "Complete Item" at bounding box center [165, 319] width 94 height 17
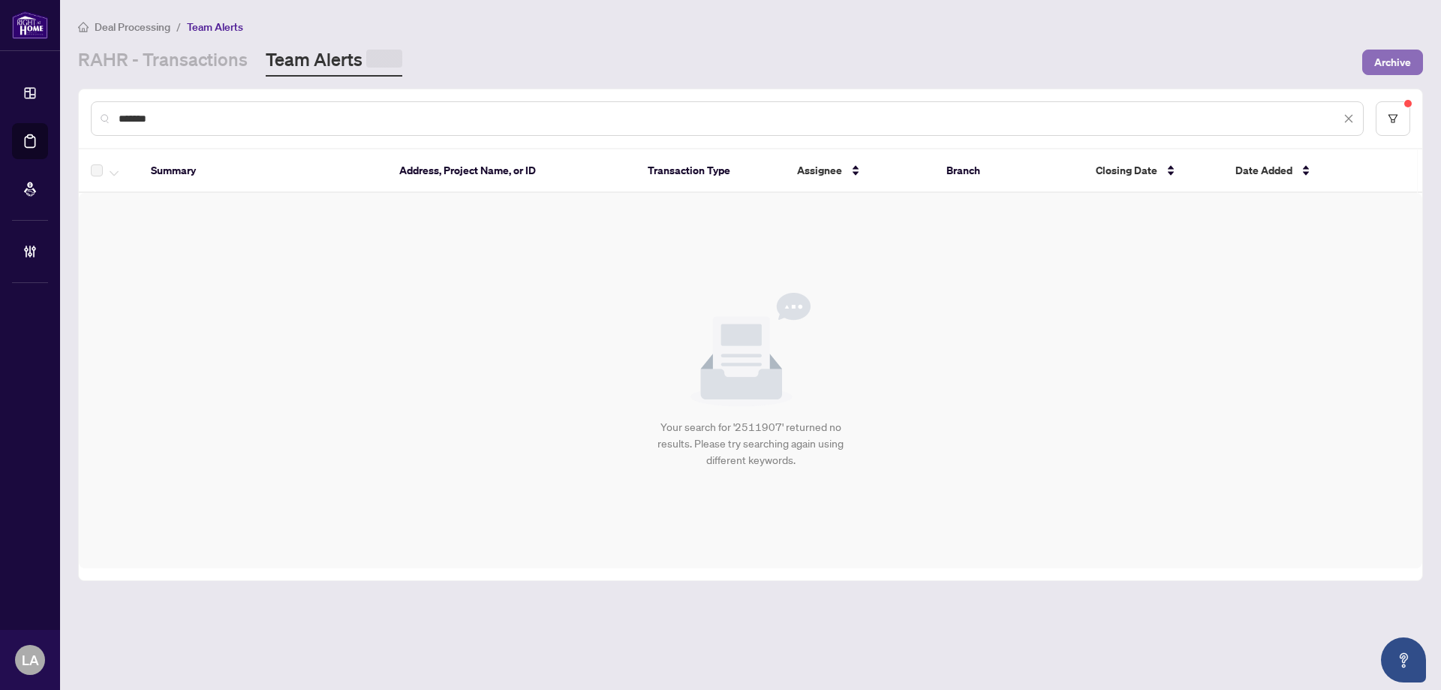
click at [1396, 56] on span "Archive" at bounding box center [1393, 62] width 37 height 24
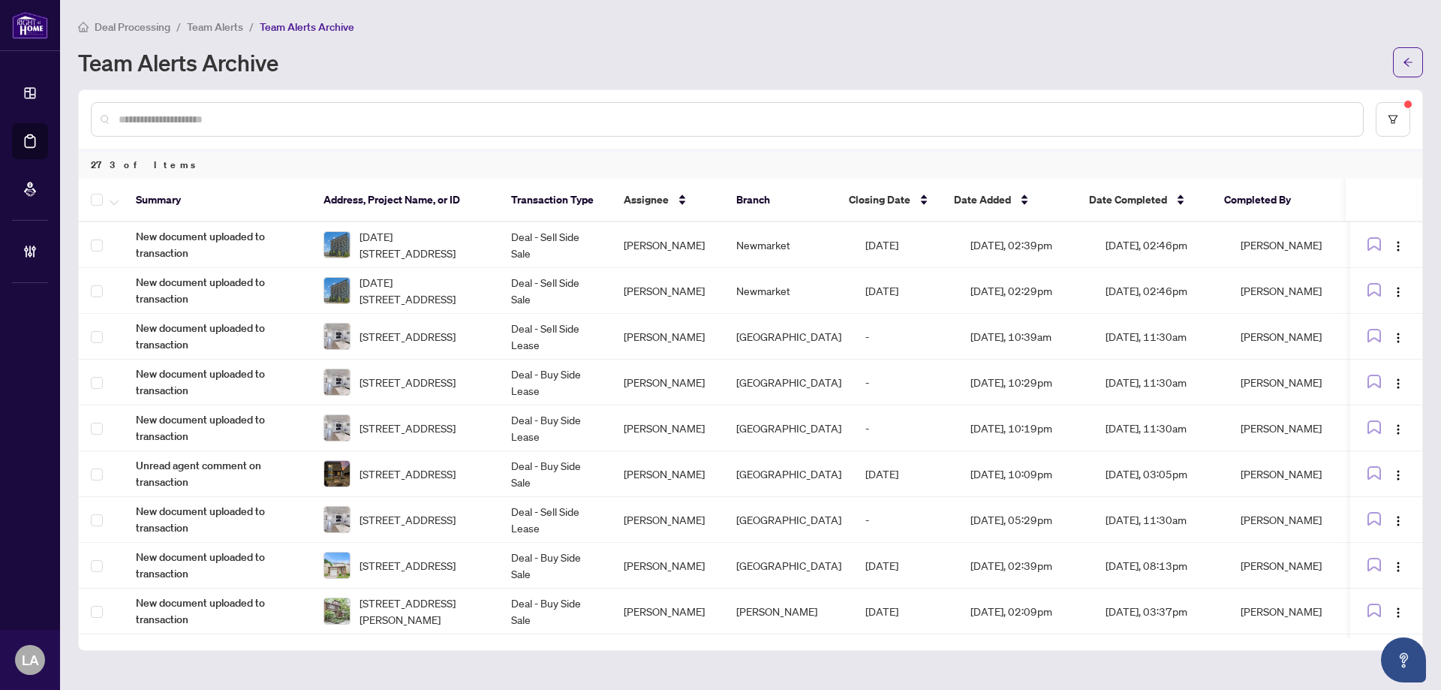
click at [201, 29] on span "Team Alerts" at bounding box center [215, 27] width 56 height 14
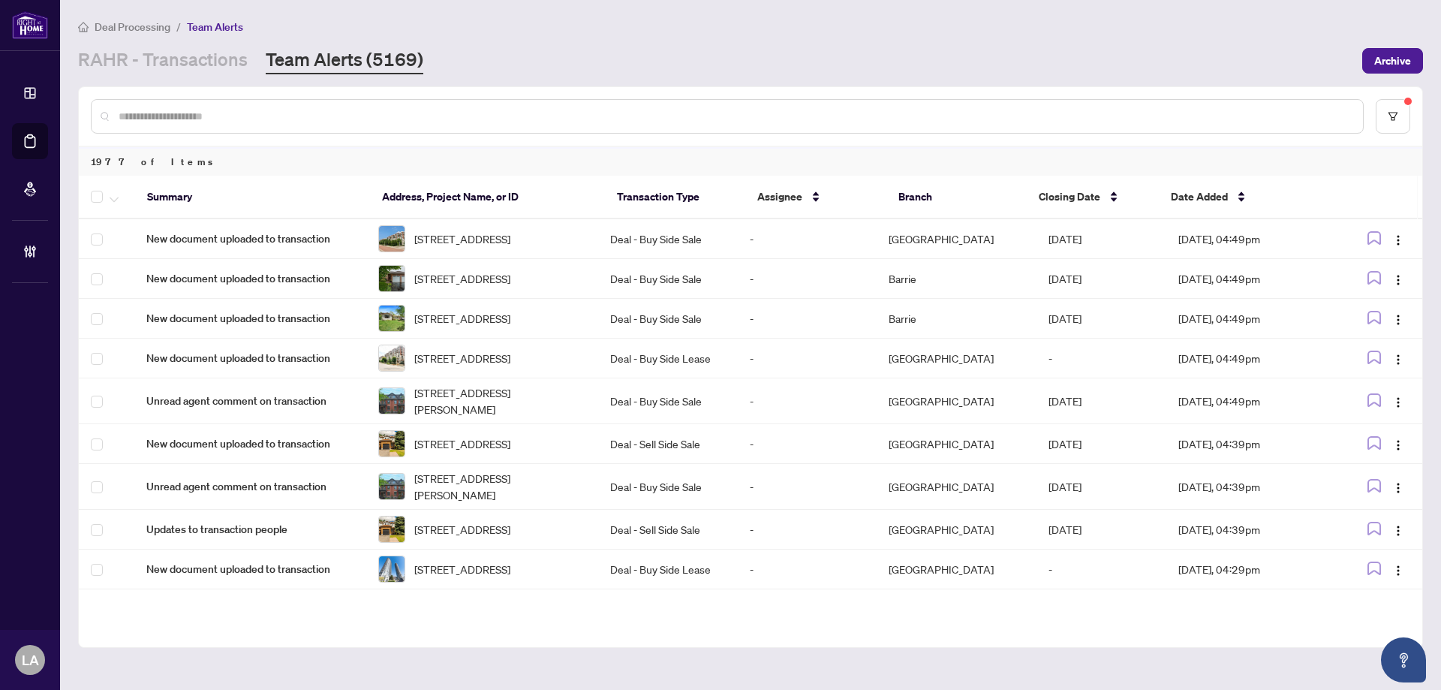
click at [249, 112] on input "text" at bounding box center [735, 116] width 1233 height 17
paste input "*******"
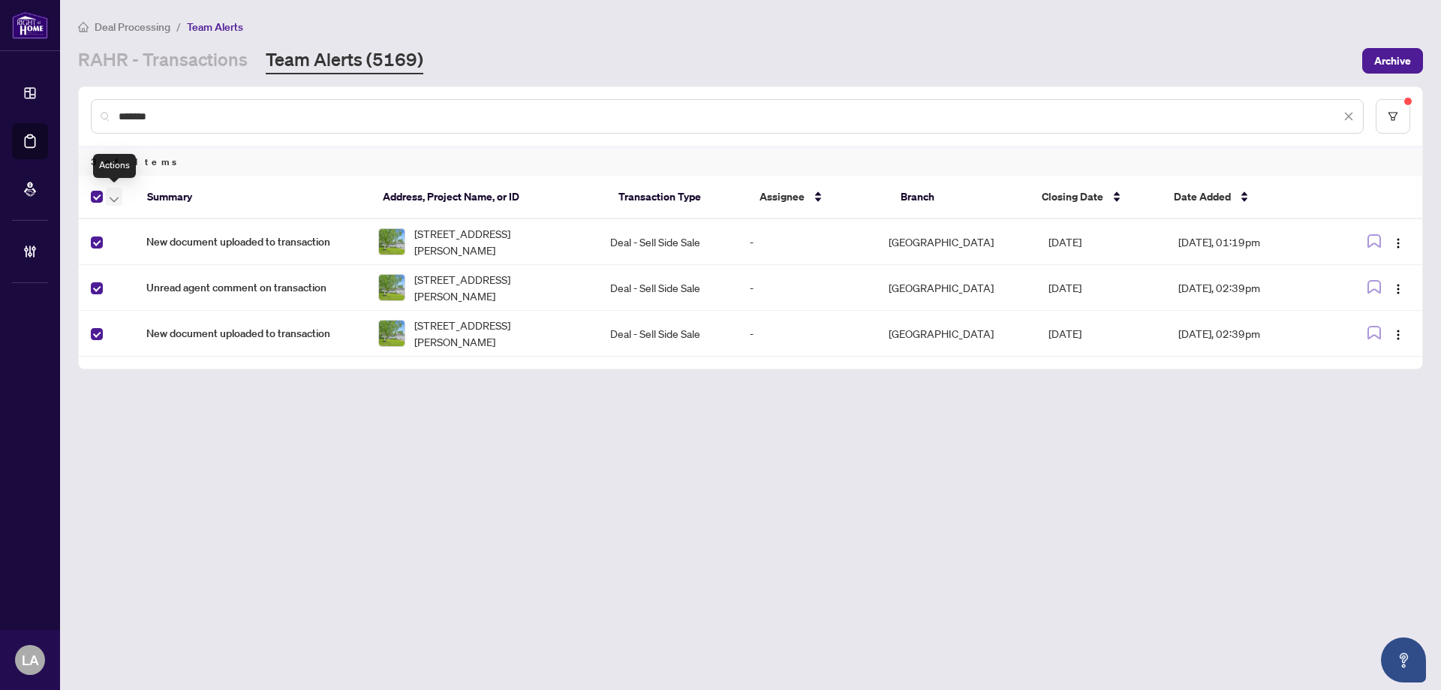
click at [119, 195] on button "button" at bounding box center [114, 197] width 17 height 18
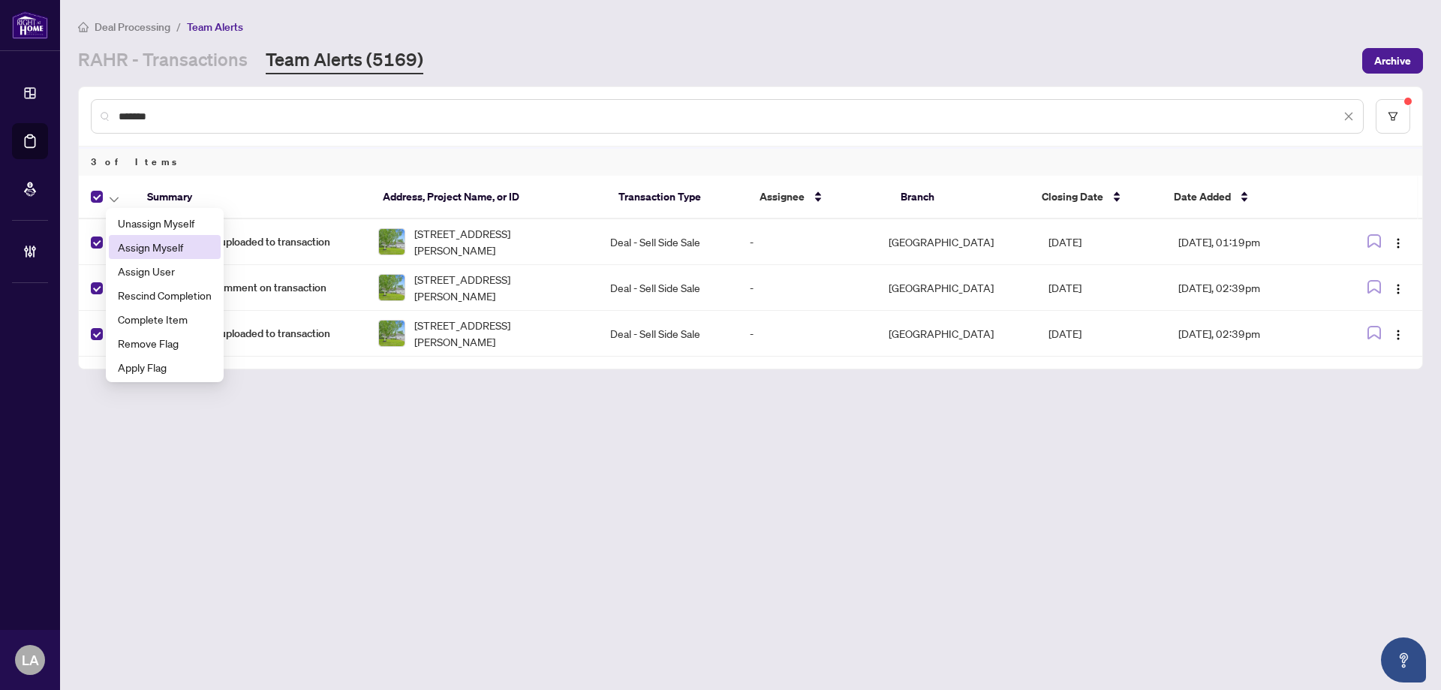
click at [152, 248] on span "Assign Myself" at bounding box center [165, 247] width 94 height 17
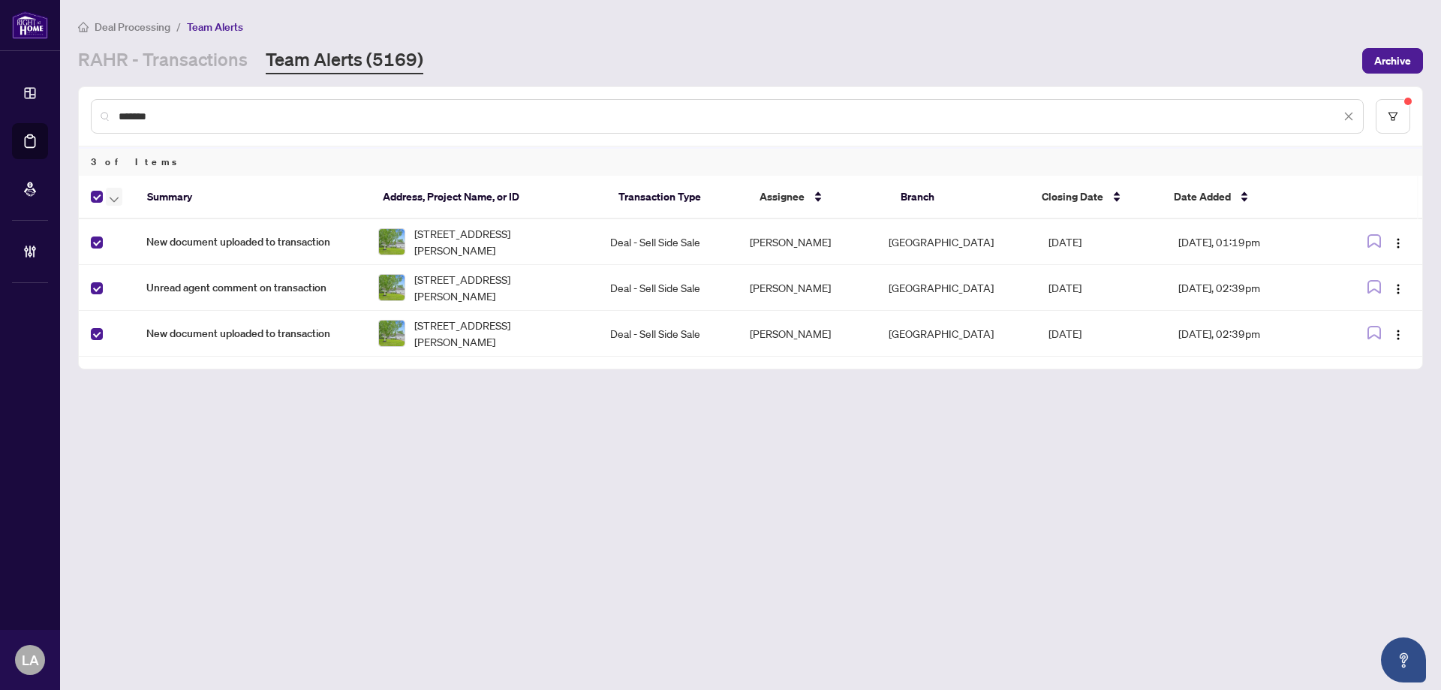
click at [107, 197] on button "button" at bounding box center [114, 197] width 17 height 18
click at [173, 328] on li "Complete Item" at bounding box center [165, 319] width 112 height 24
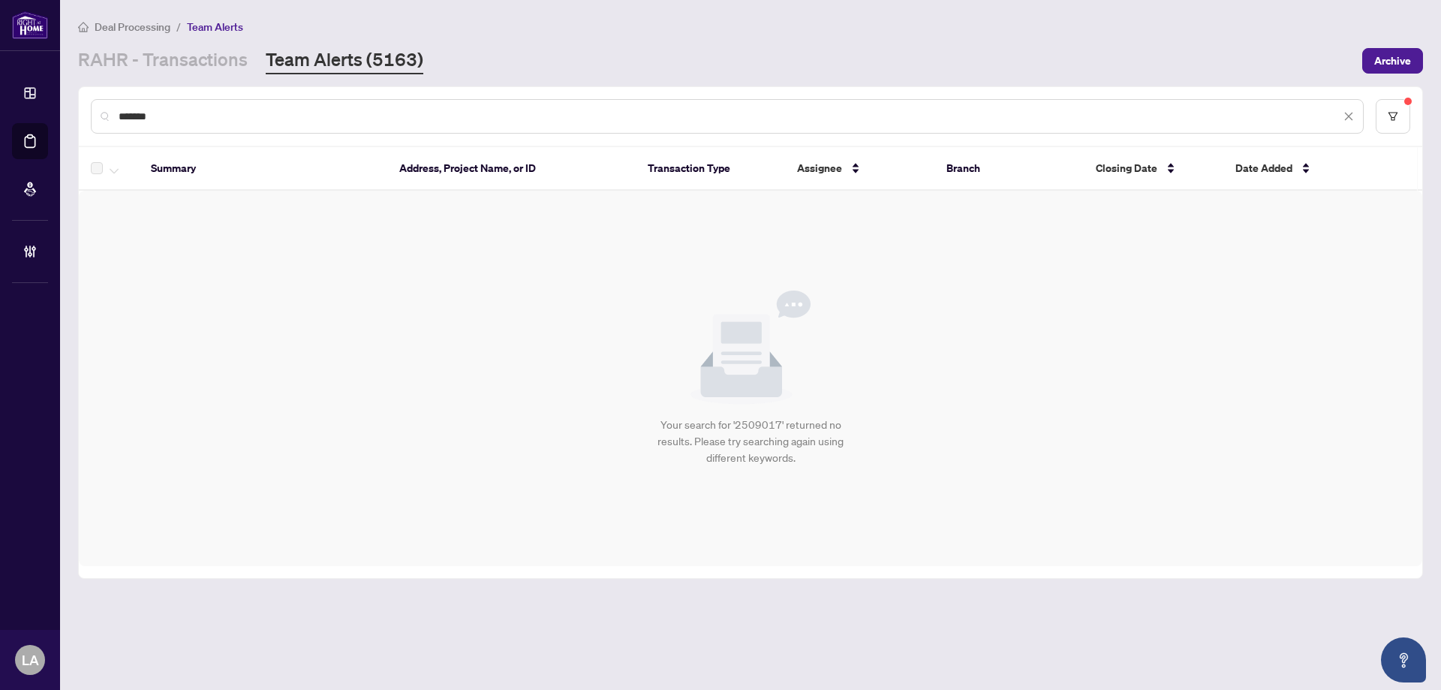
click at [265, 100] on div "*******" at bounding box center [727, 116] width 1273 height 35
click at [254, 125] on div "*******" at bounding box center [727, 116] width 1273 height 35
click at [254, 117] on input "*******" at bounding box center [730, 116] width 1222 height 17
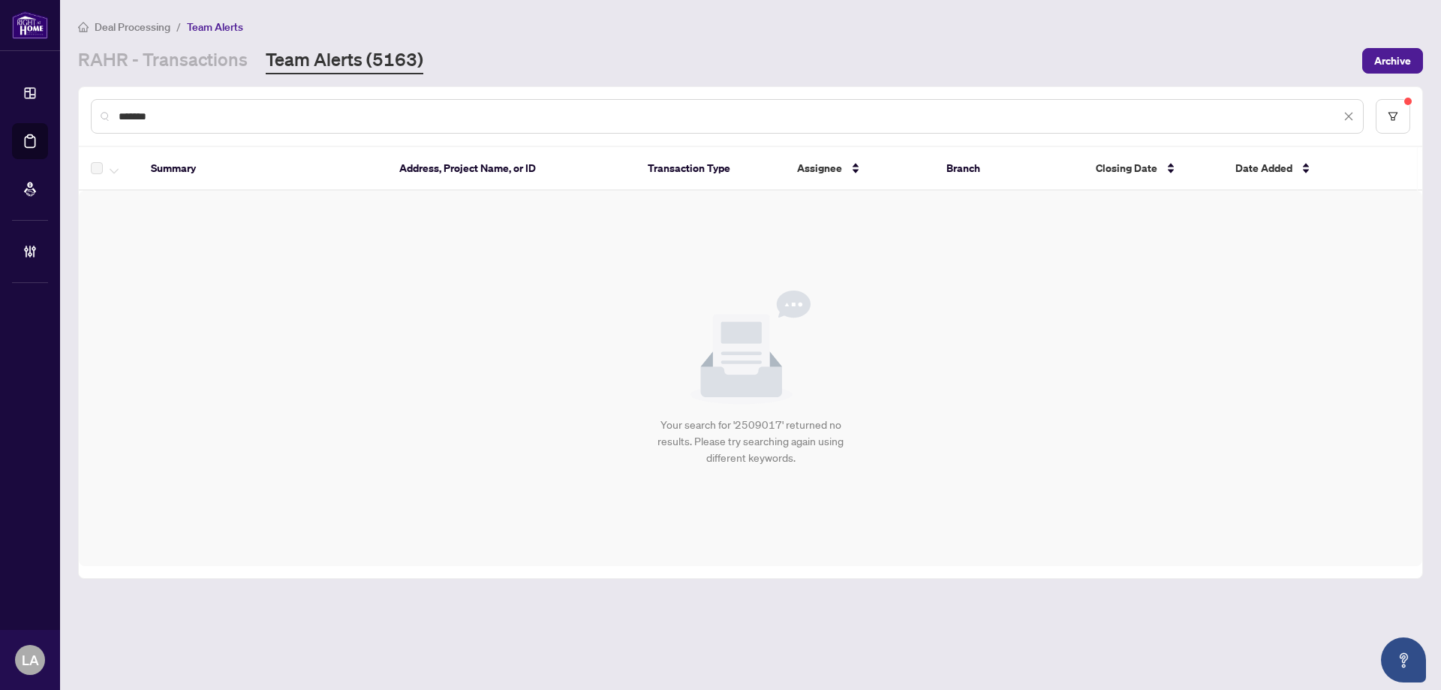
paste input "text"
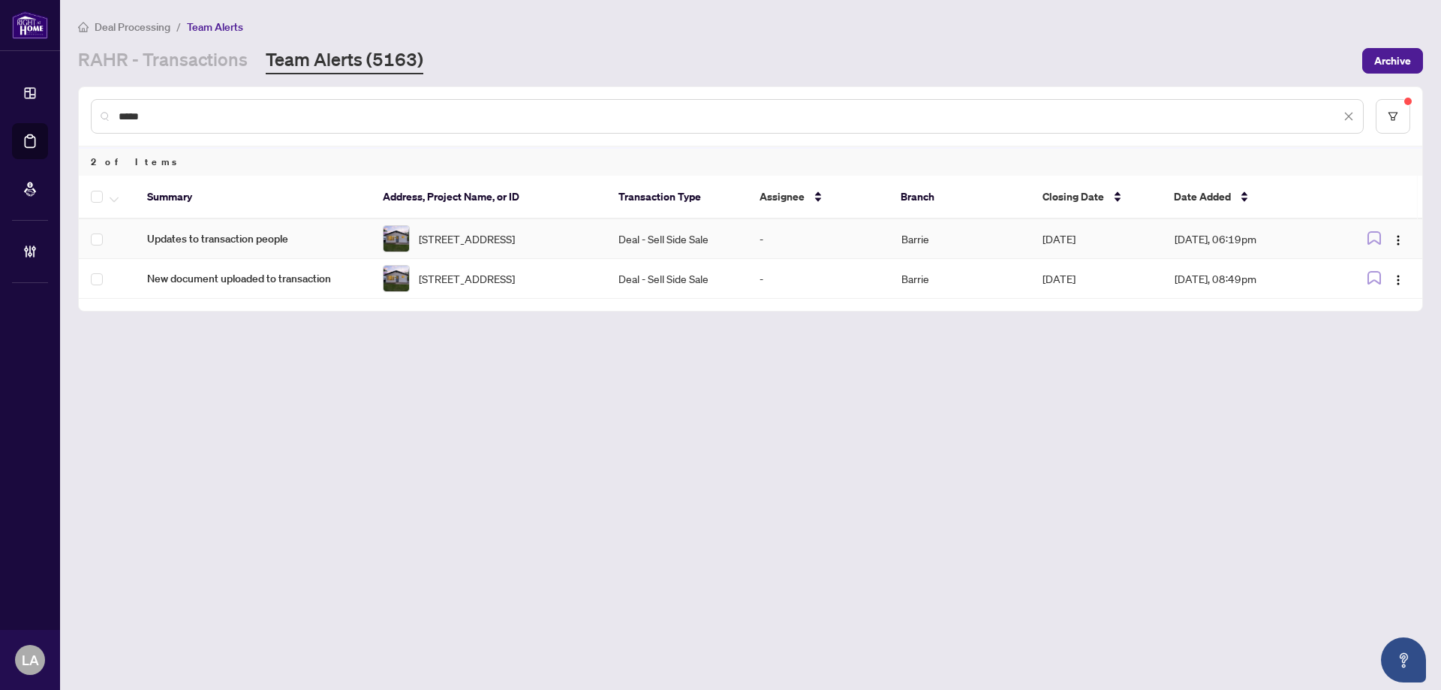
click at [453, 240] on span "395 Homewood Ave, Orillia, Ontario L3V 3K9, Canada" at bounding box center [467, 238] width 96 height 17
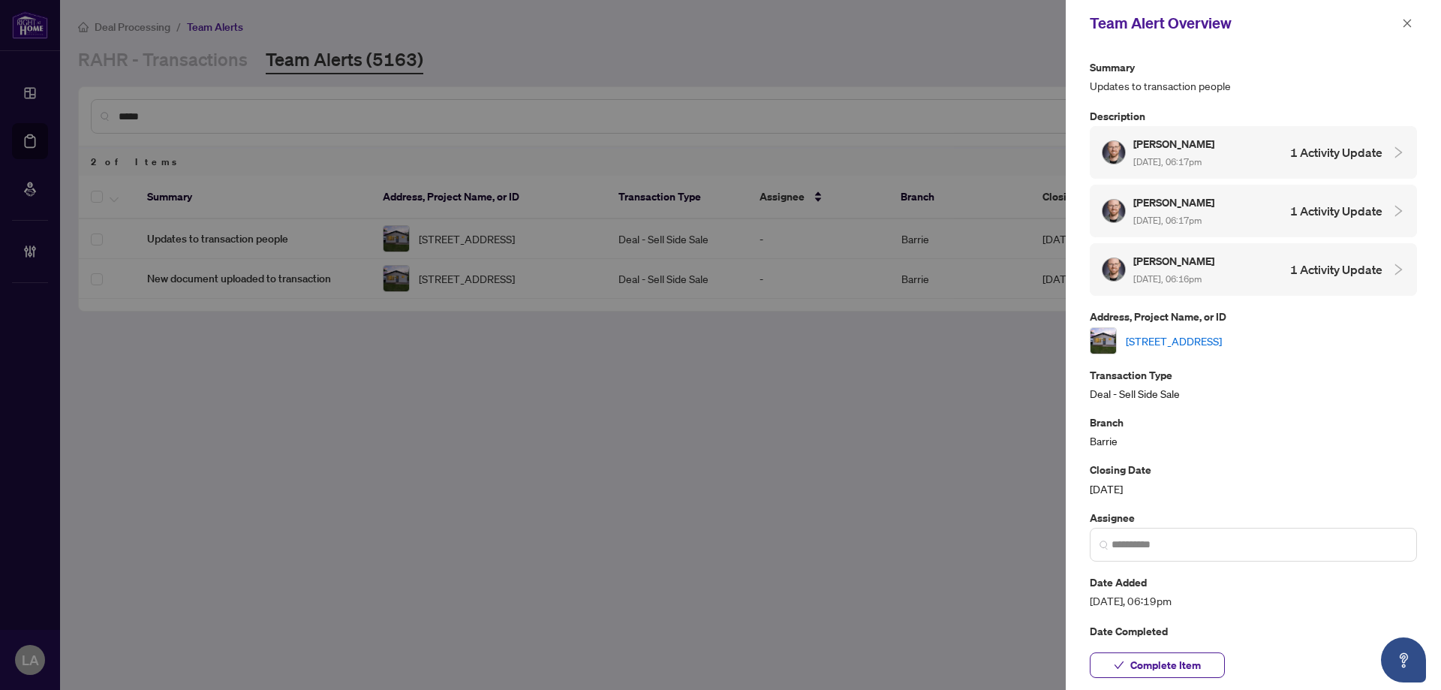
click at [1170, 334] on link "395 Homewood Ave, Orillia, Ontario L3V 3K9, Canada" at bounding box center [1174, 341] width 96 height 17
click at [1409, 25] on icon "close" at bounding box center [1408, 23] width 8 height 8
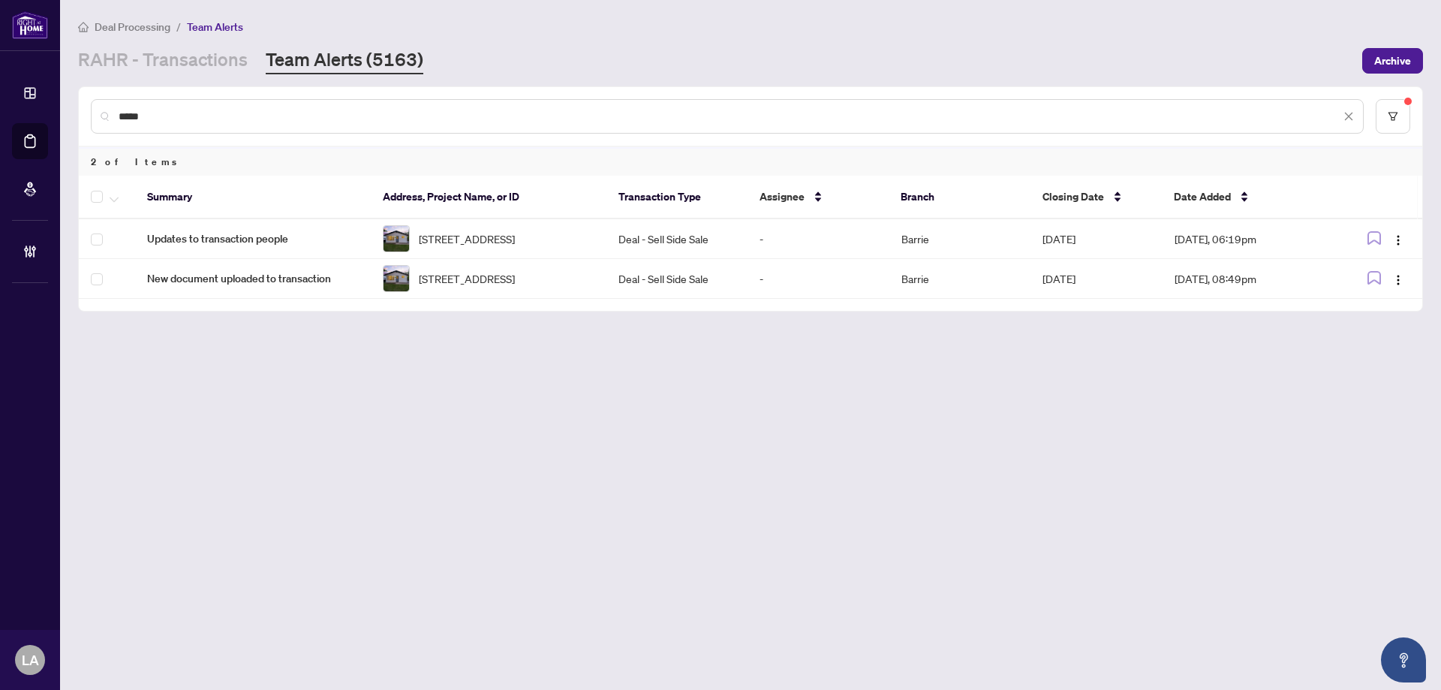
click at [88, 197] on th at bounding box center [107, 198] width 56 height 44
click at [112, 194] on span "button" at bounding box center [114, 196] width 9 height 17
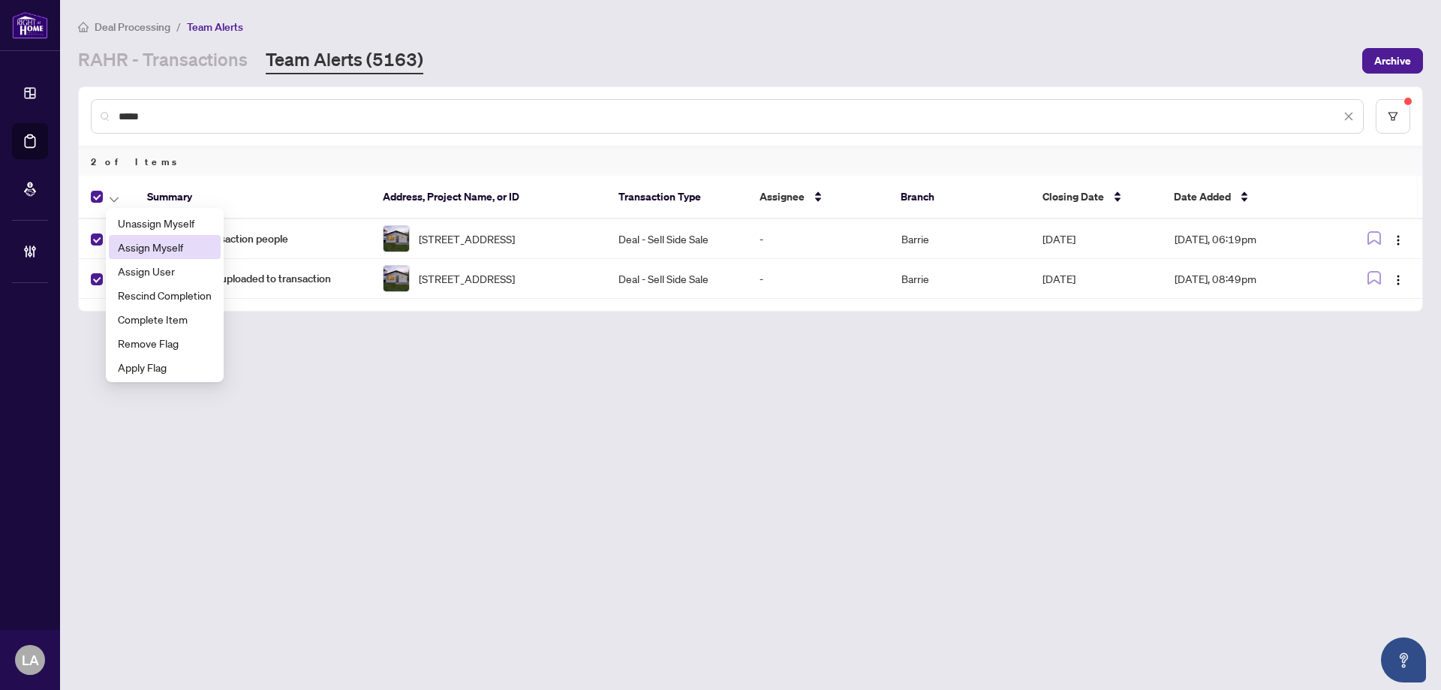
click at [146, 240] on span "Assign Myself" at bounding box center [165, 247] width 94 height 17
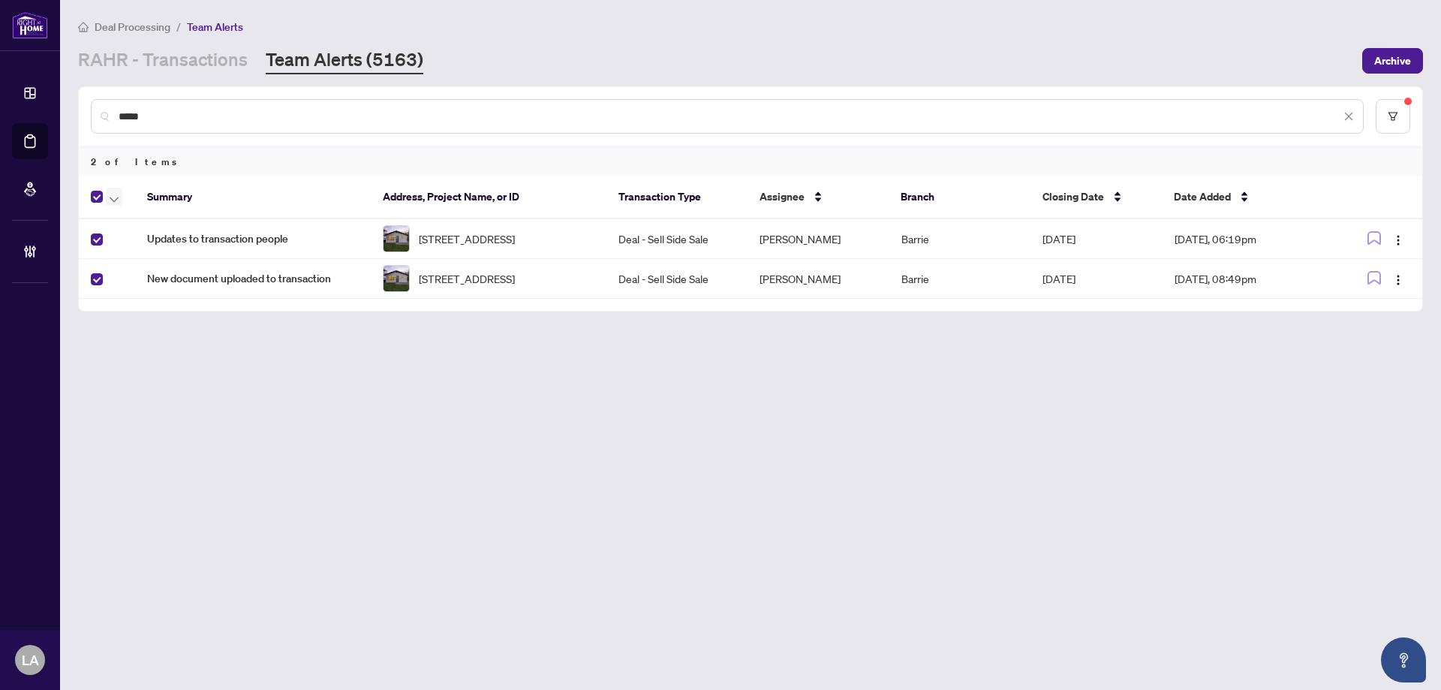
click at [108, 194] on button "button" at bounding box center [114, 197] width 17 height 18
click at [149, 317] on span "Complete Item" at bounding box center [165, 319] width 94 height 17
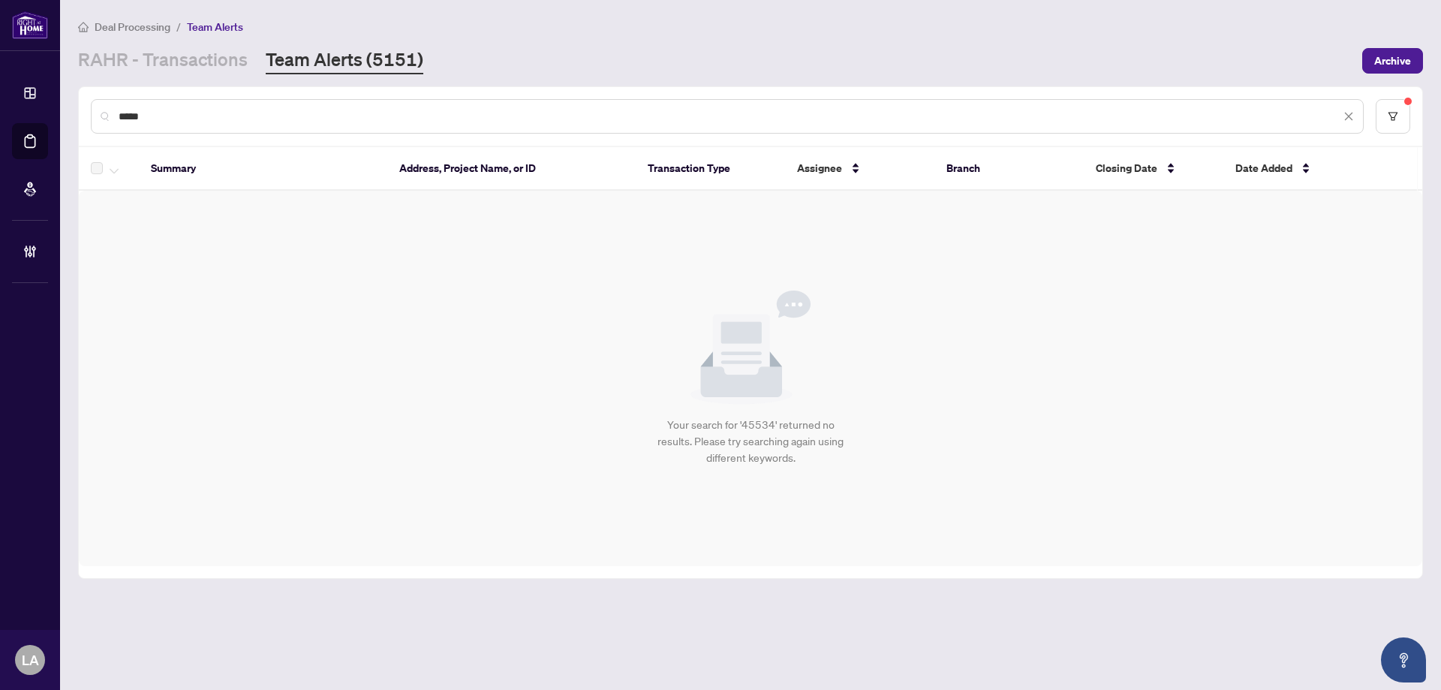
click at [240, 120] on input "*****" at bounding box center [730, 116] width 1222 height 17
click at [241, 117] on input "*****" at bounding box center [730, 116] width 1222 height 17
paste input "*******"
click at [241, 117] on input "**********" at bounding box center [730, 116] width 1222 height 17
paste input "text"
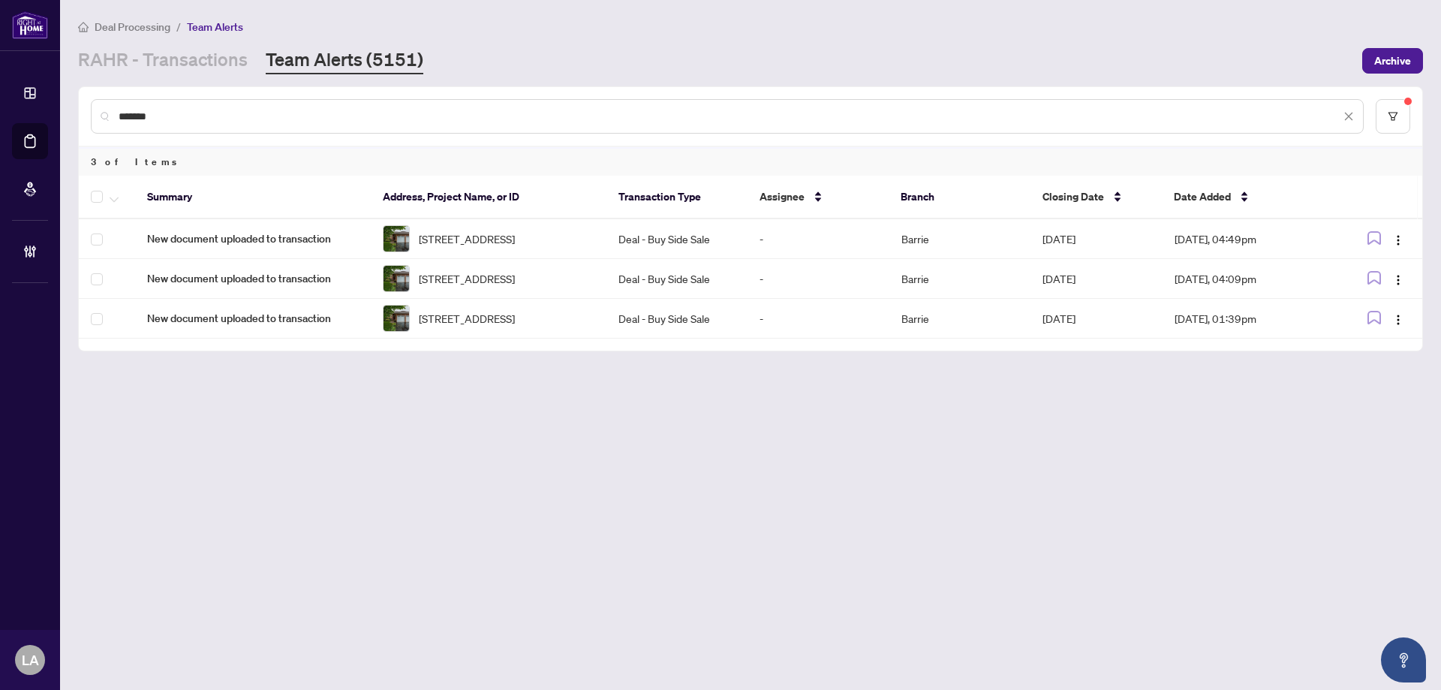
type input "*******"
click at [507, 230] on span "11 Garden Crt, Orillia, Ontario L3V 7V7, Canada" at bounding box center [467, 238] width 96 height 17
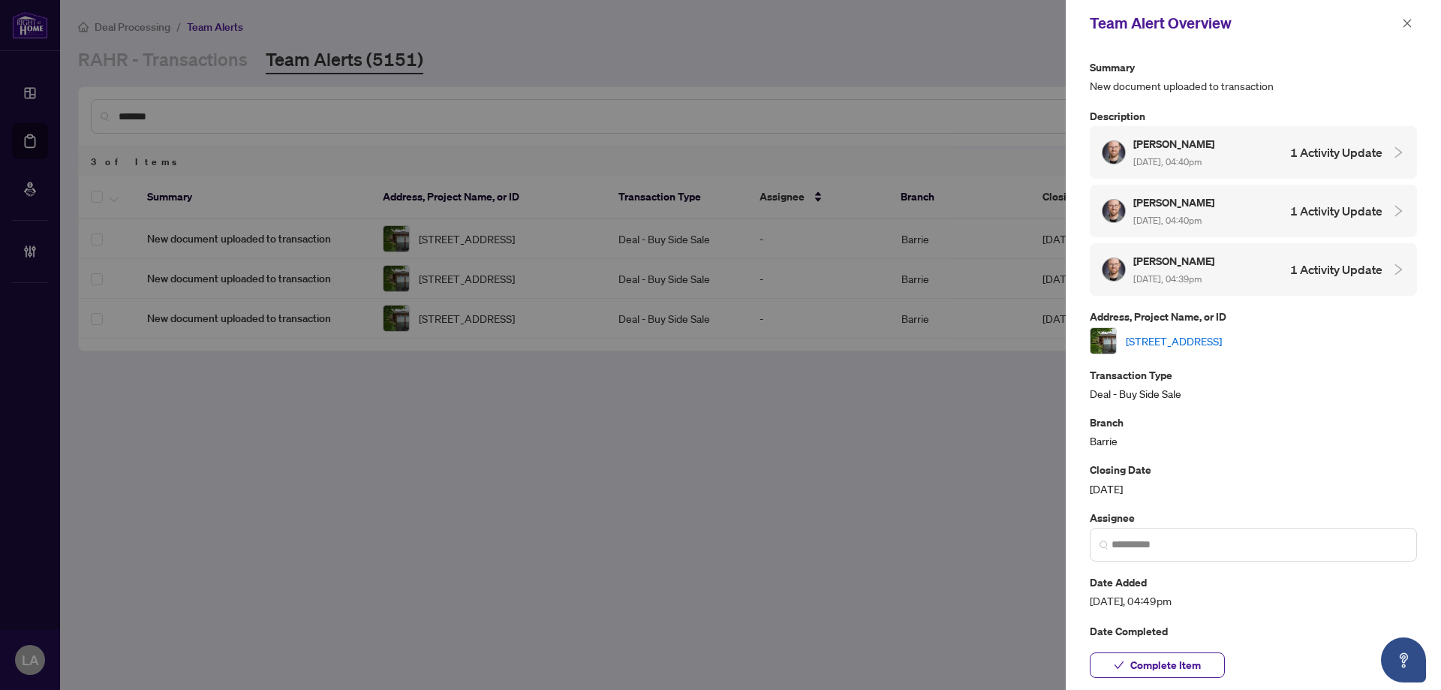
click at [1220, 339] on link "11 Garden Crt, Orillia, Ontario L3V 7V7, Canada" at bounding box center [1174, 341] width 96 height 17
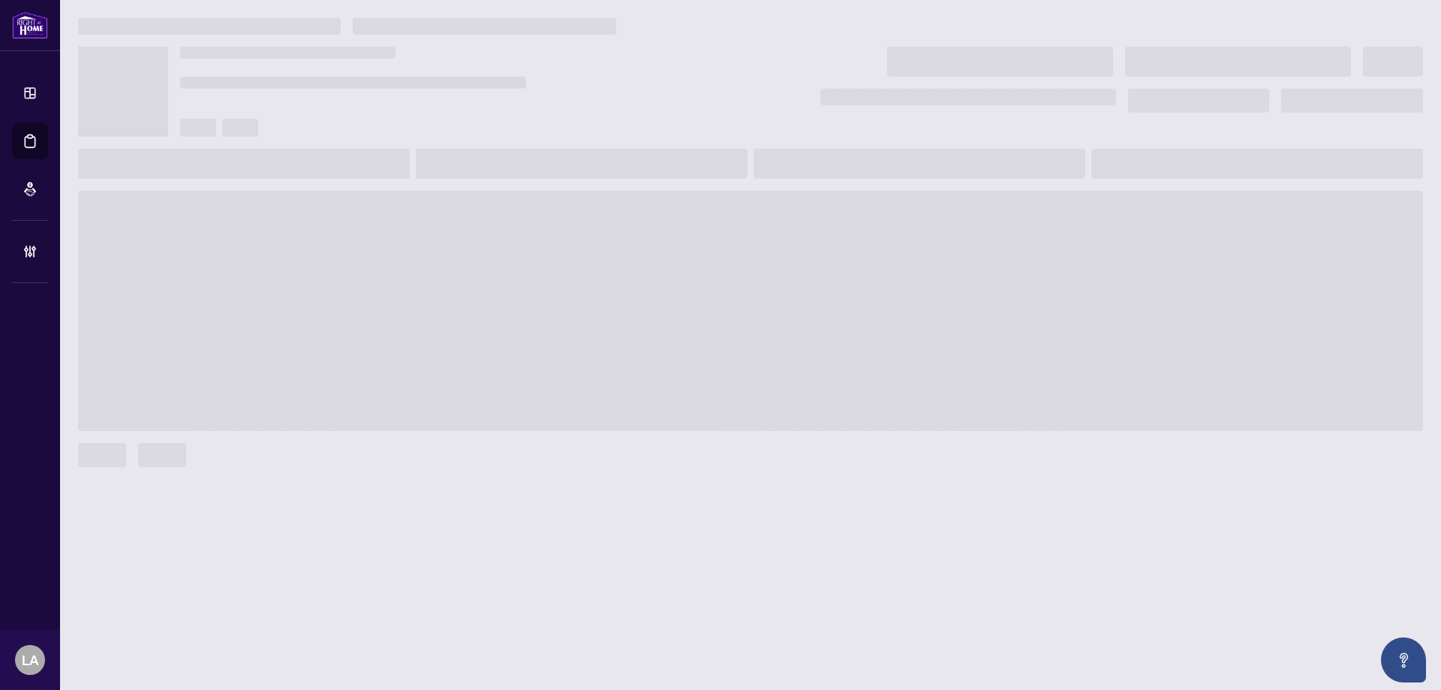
click at [224, 71] on div at bounding box center [464, 73] width 568 height 53
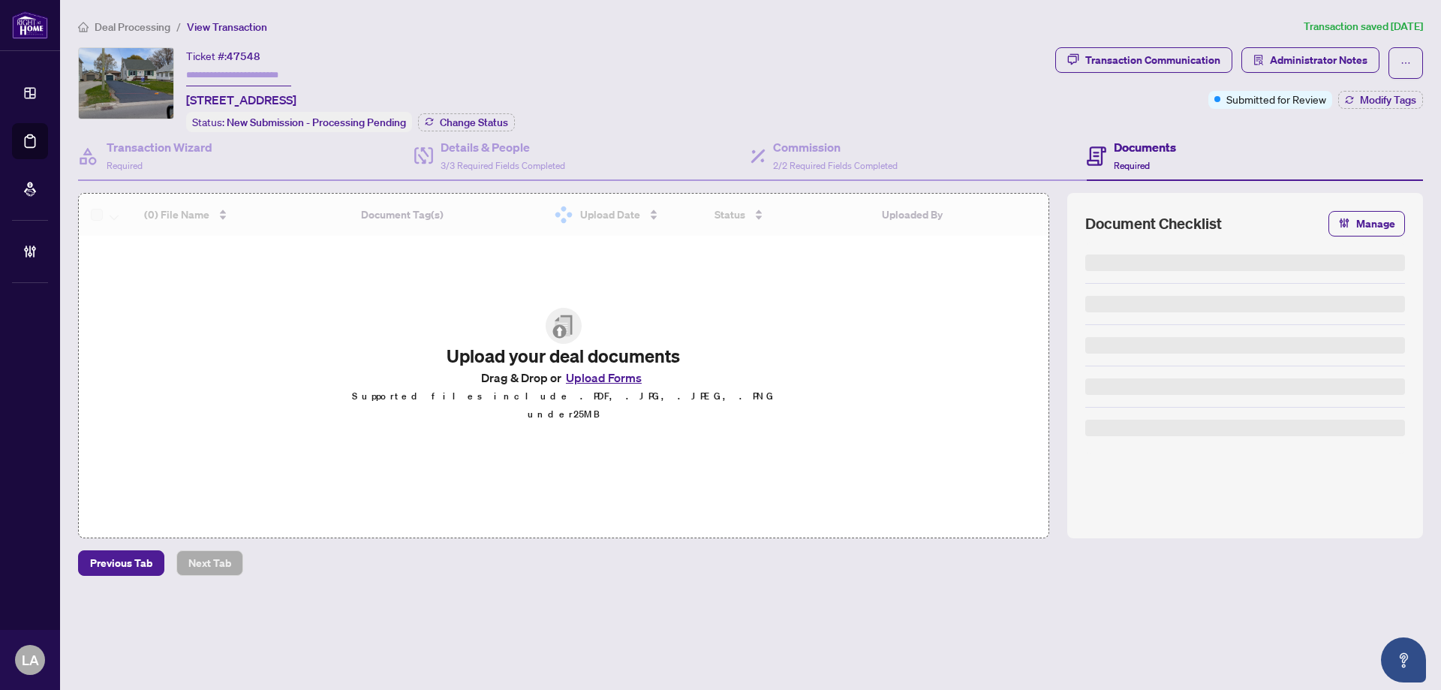
click at [230, 73] on input "text" at bounding box center [238, 76] width 105 height 22
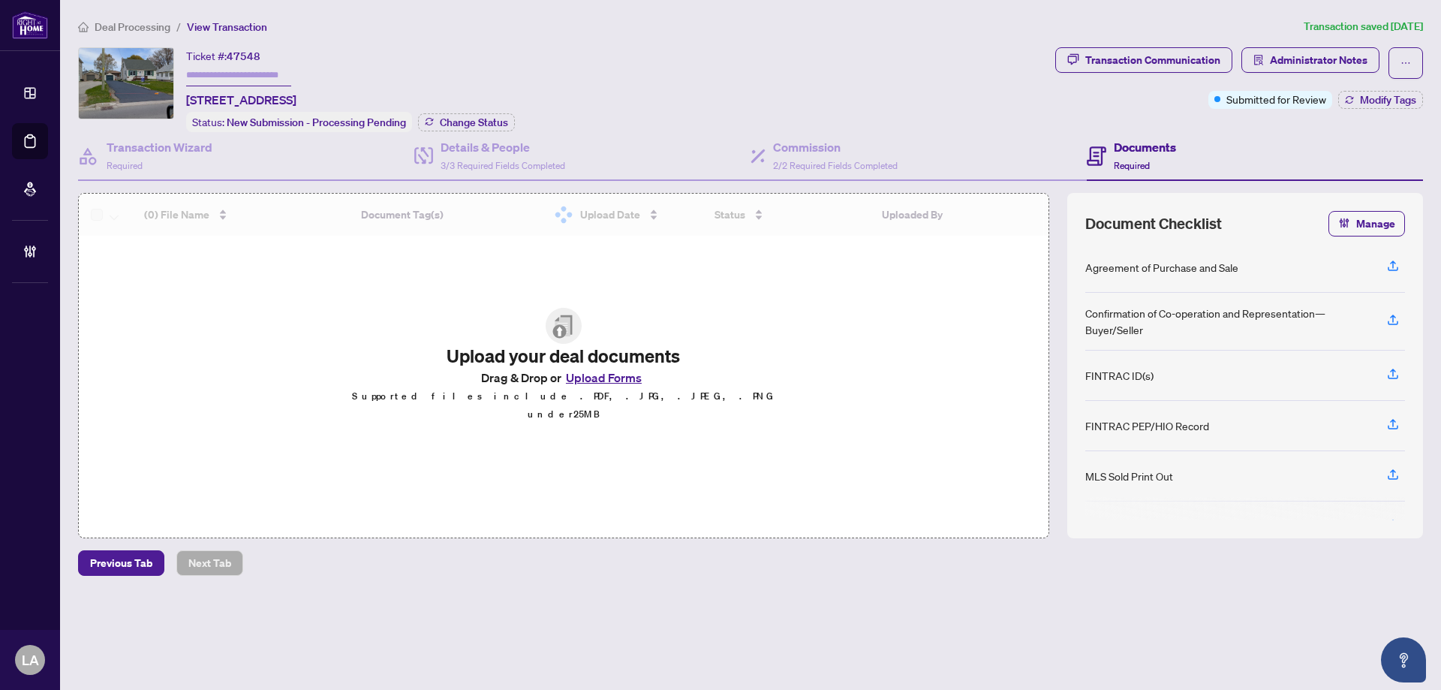
click at [246, 53] on span "47548" at bounding box center [244, 57] width 34 height 14
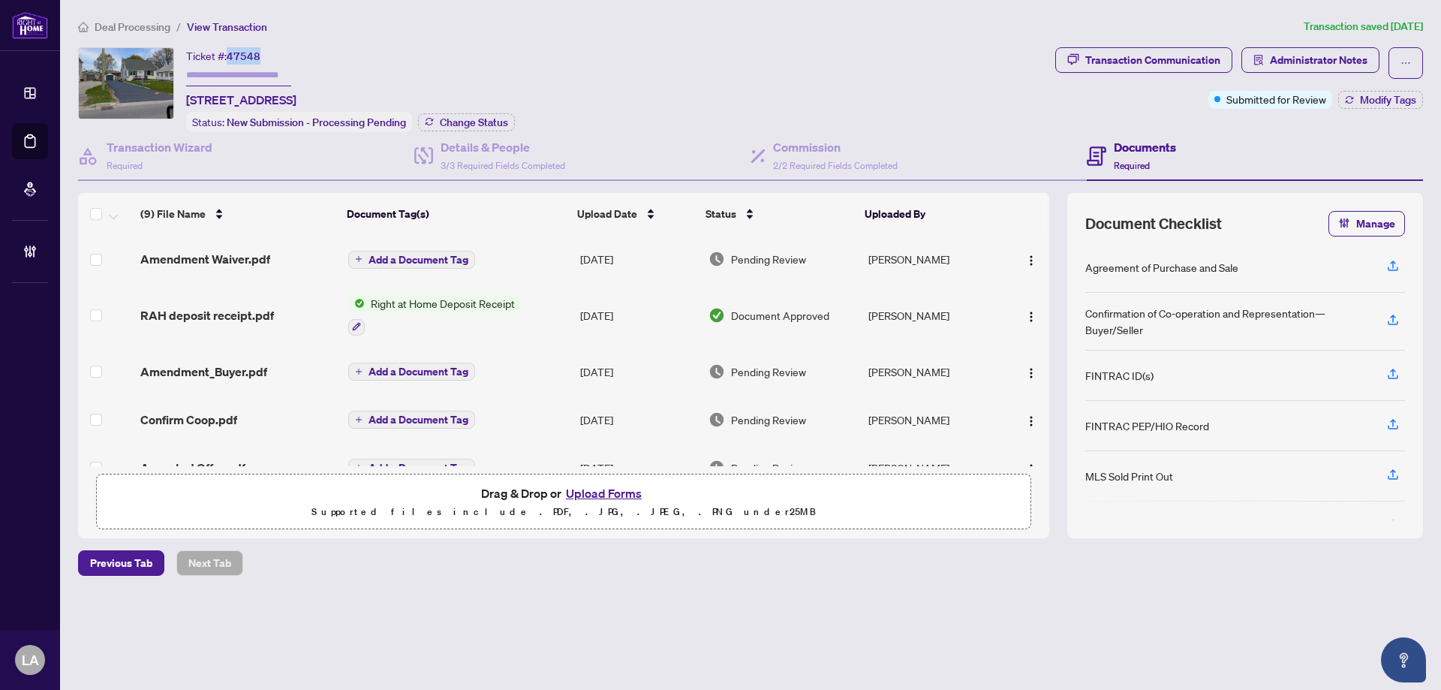
copy span "47548"
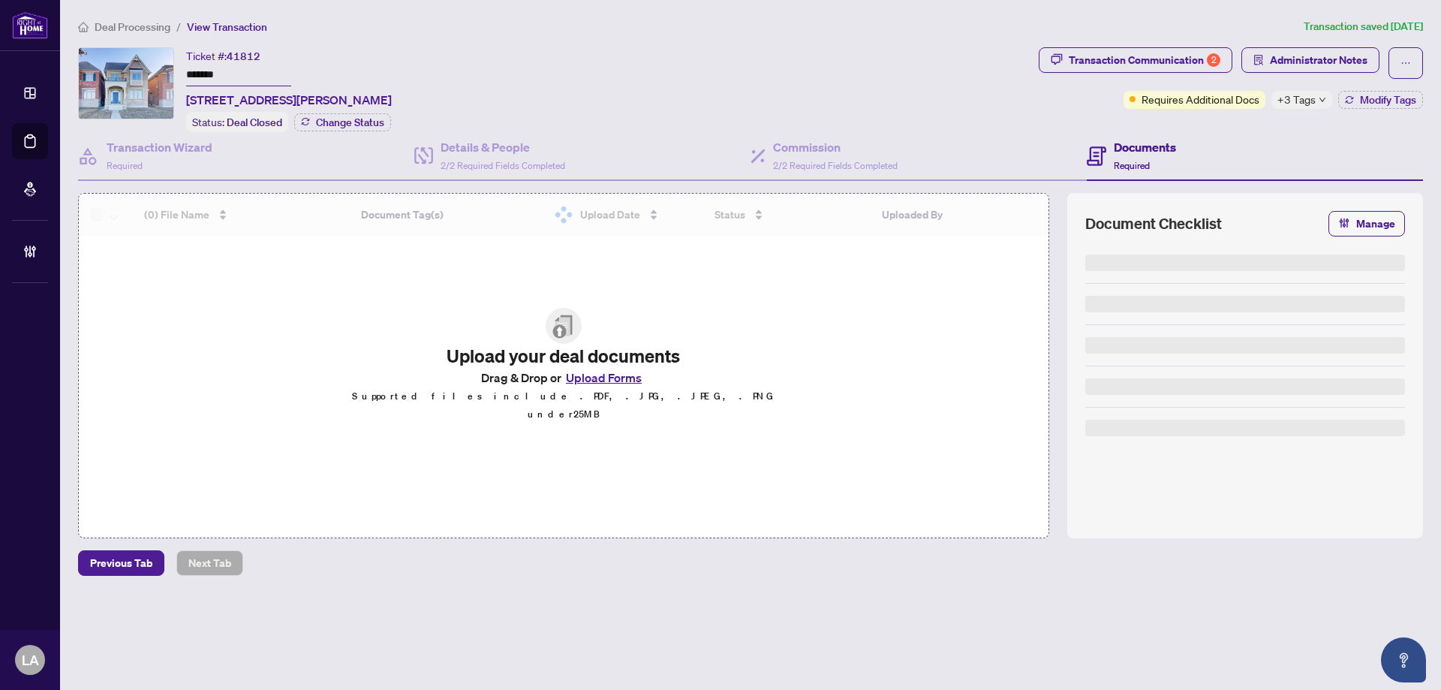
click at [219, 75] on input "*******" at bounding box center [238, 76] width 105 height 22
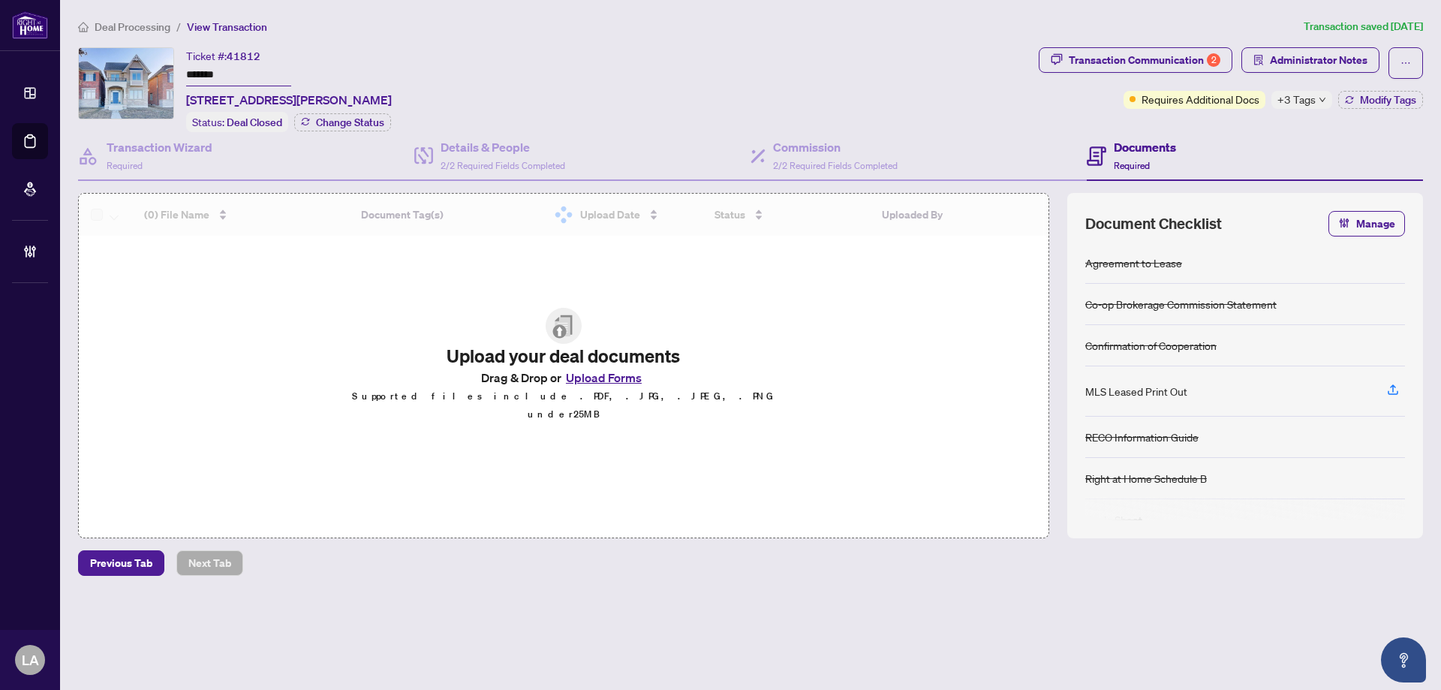
click at [219, 75] on input "*******" at bounding box center [238, 76] width 105 height 22
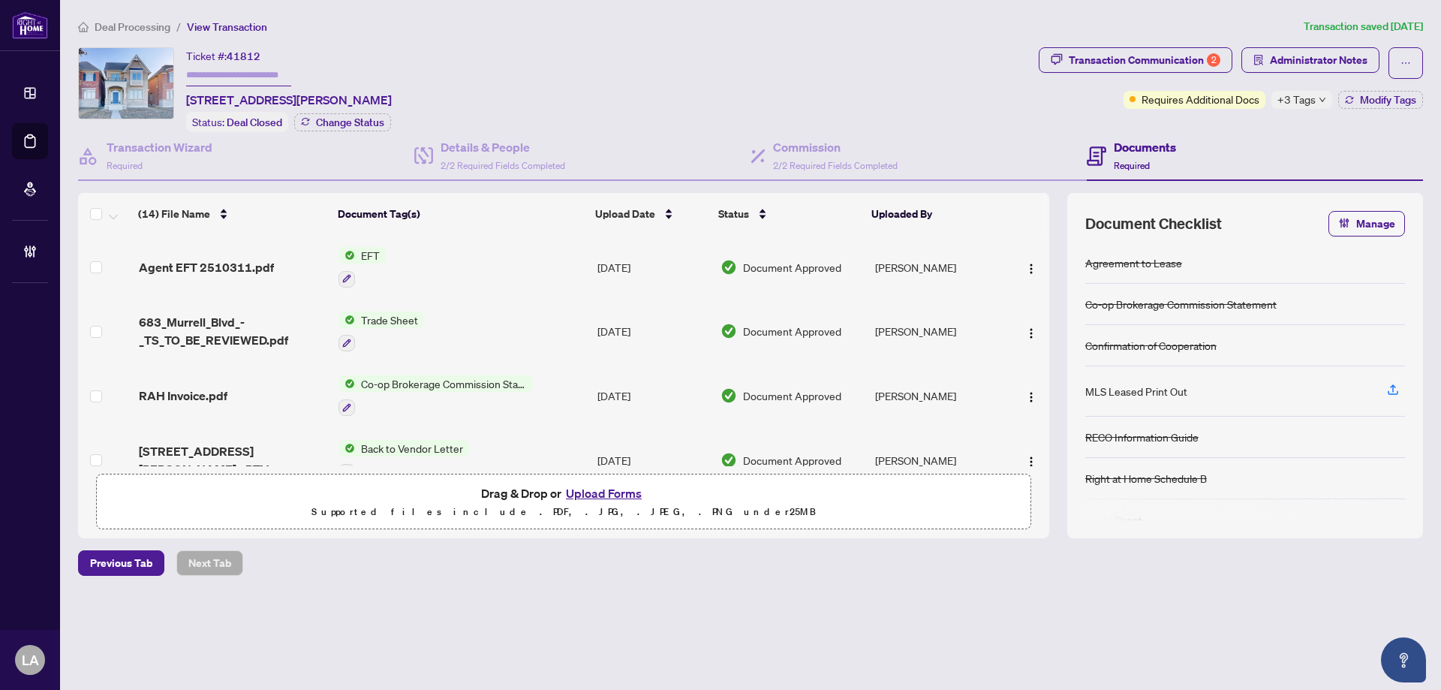
type input "*******"
click at [1114, 58] on div "Transaction Communication 2" at bounding box center [1145, 60] width 152 height 24
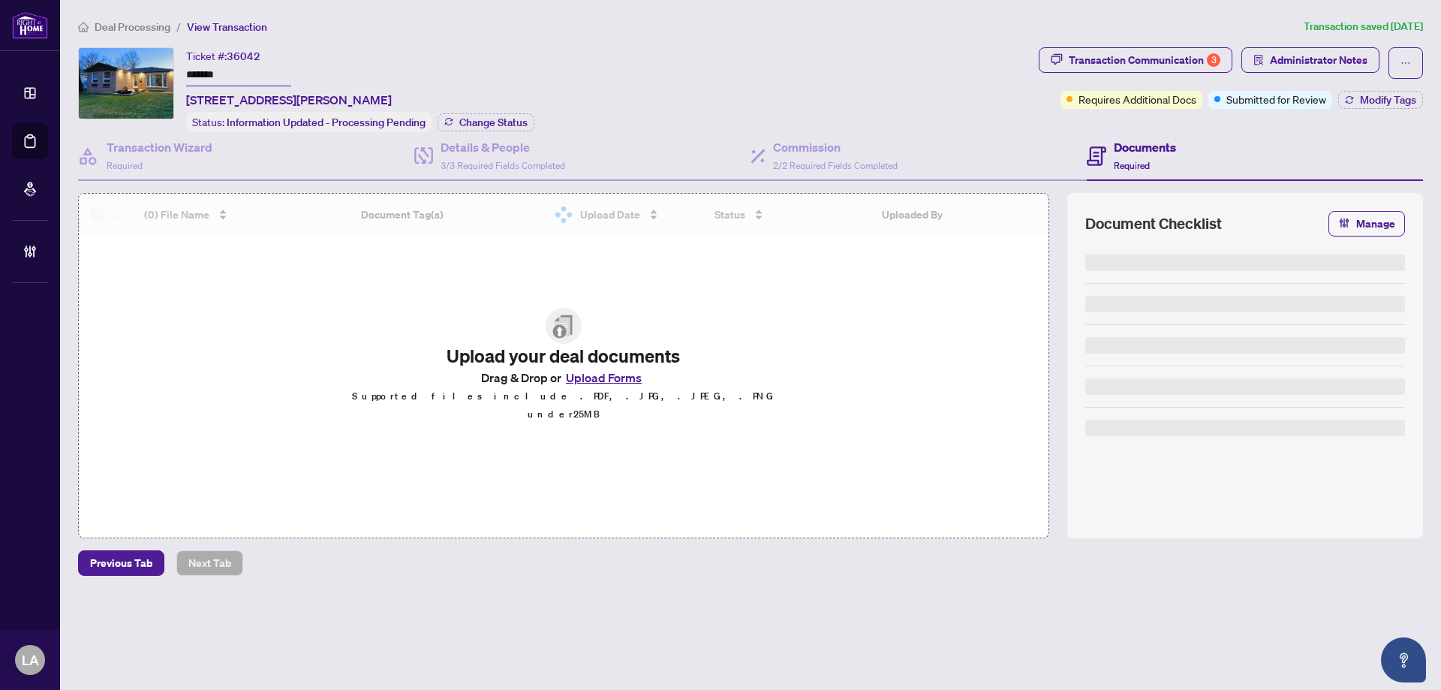
click at [226, 71] on input "*******" at bounding box center [238, 76] width 105 height 22
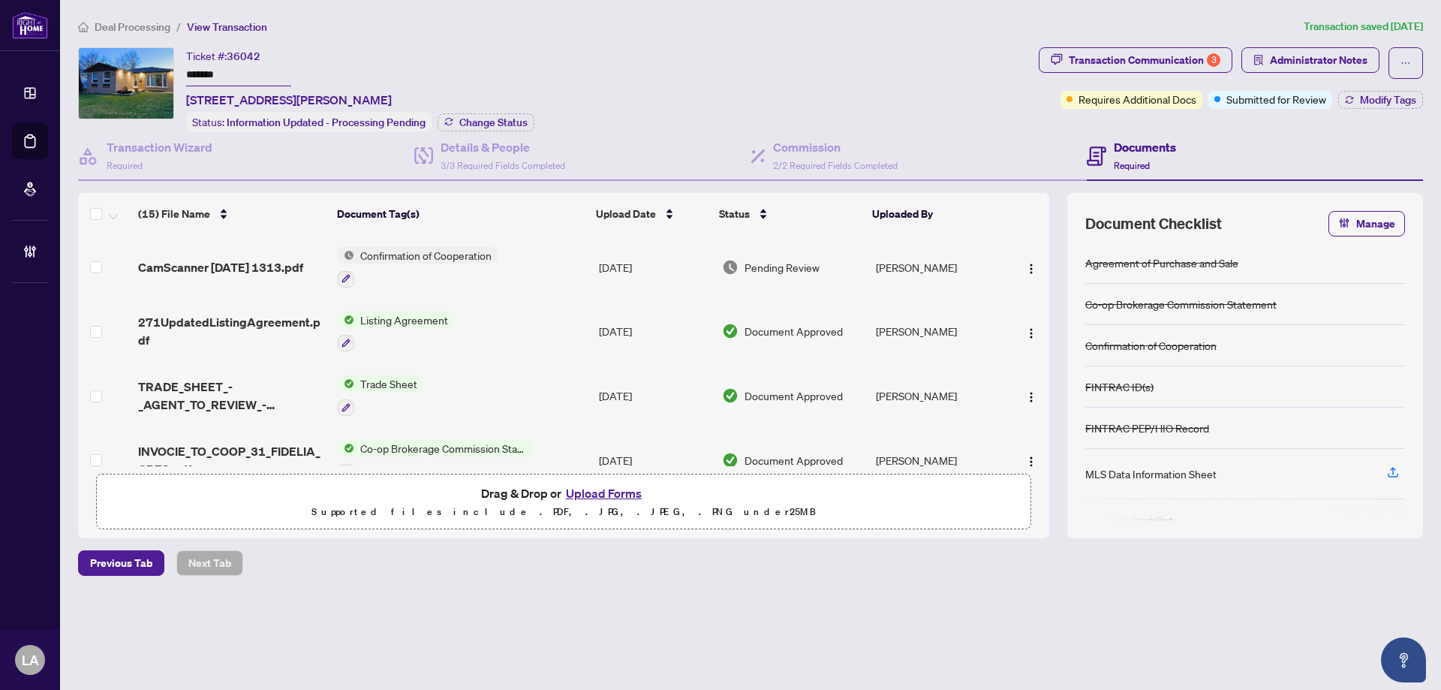
drag, startPoint x: 793, startPoint y: 119, endPoint x: 839, endPoint y: 115, distance: 46.0
click at [804, 120] on div "Ticket #: 36042 ******* [STREET_ADDRESS][PERSON_NAME] Status: Information Updat…" at bounding box center [555, 89] width 955 height 85
click at [1192, 55] on div "Transaction Communication 3" at bounding box center [1145, 60] width 152 height 24
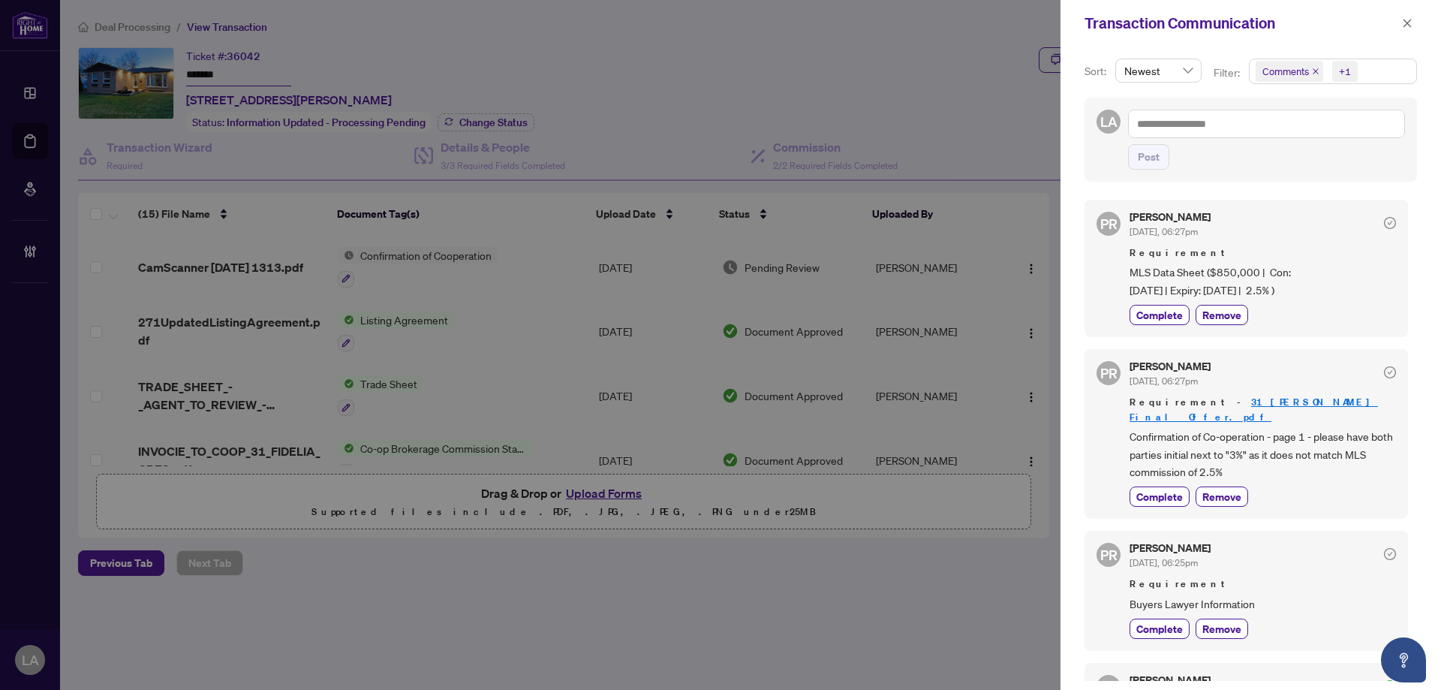
click at [1316, 71] on icon "close" at bounding box center [1316, 71] width 6 height 6
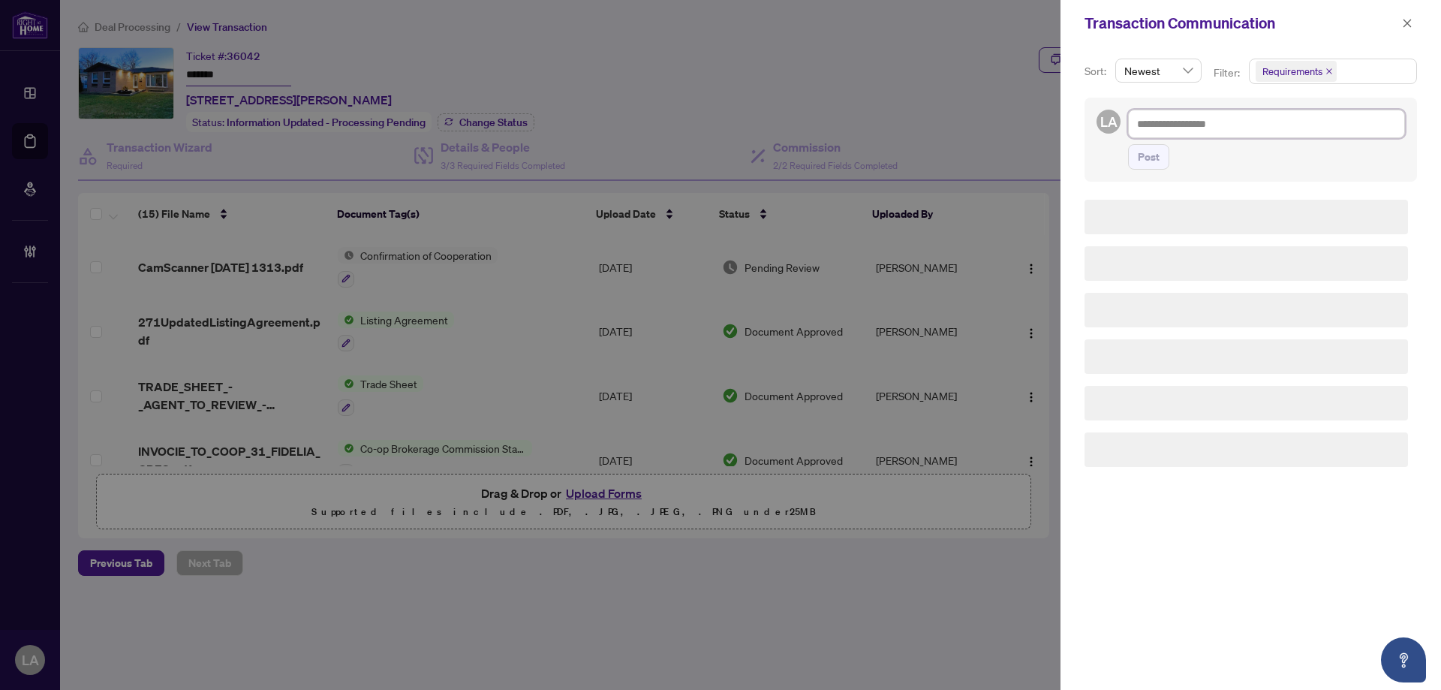
click at [1218, 125] on textarea at bounding box center [1266, 124] width 277 height 29
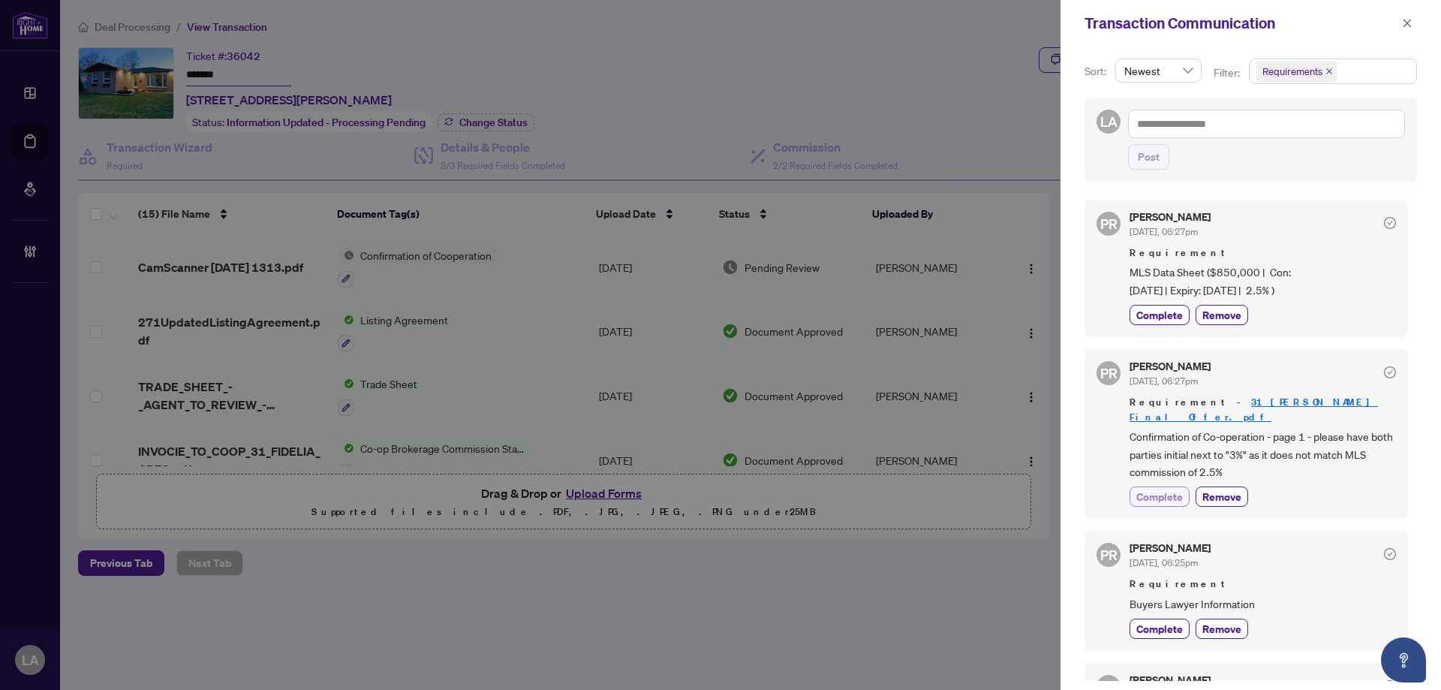
click at [1166, 489] on span "Complete" at bounding box center [1160, 497] width 47 height 16
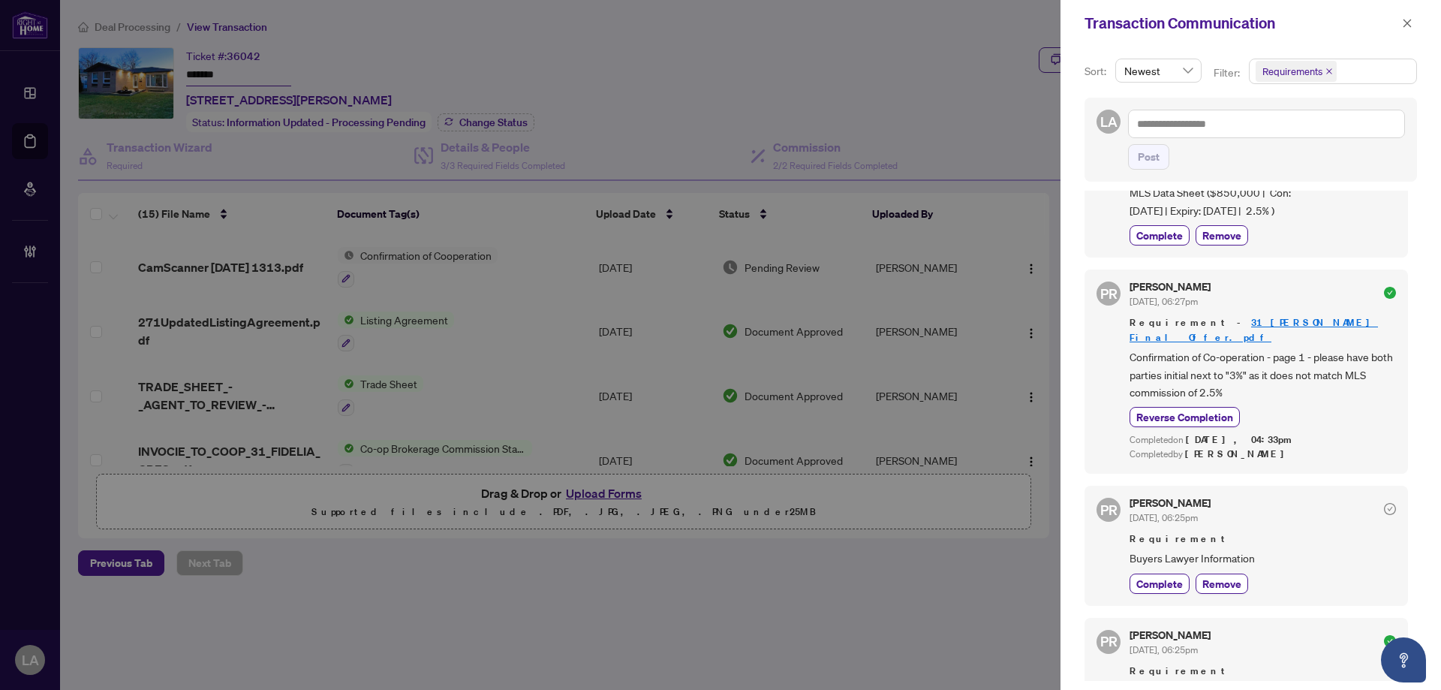
scroll to position [155, 0]
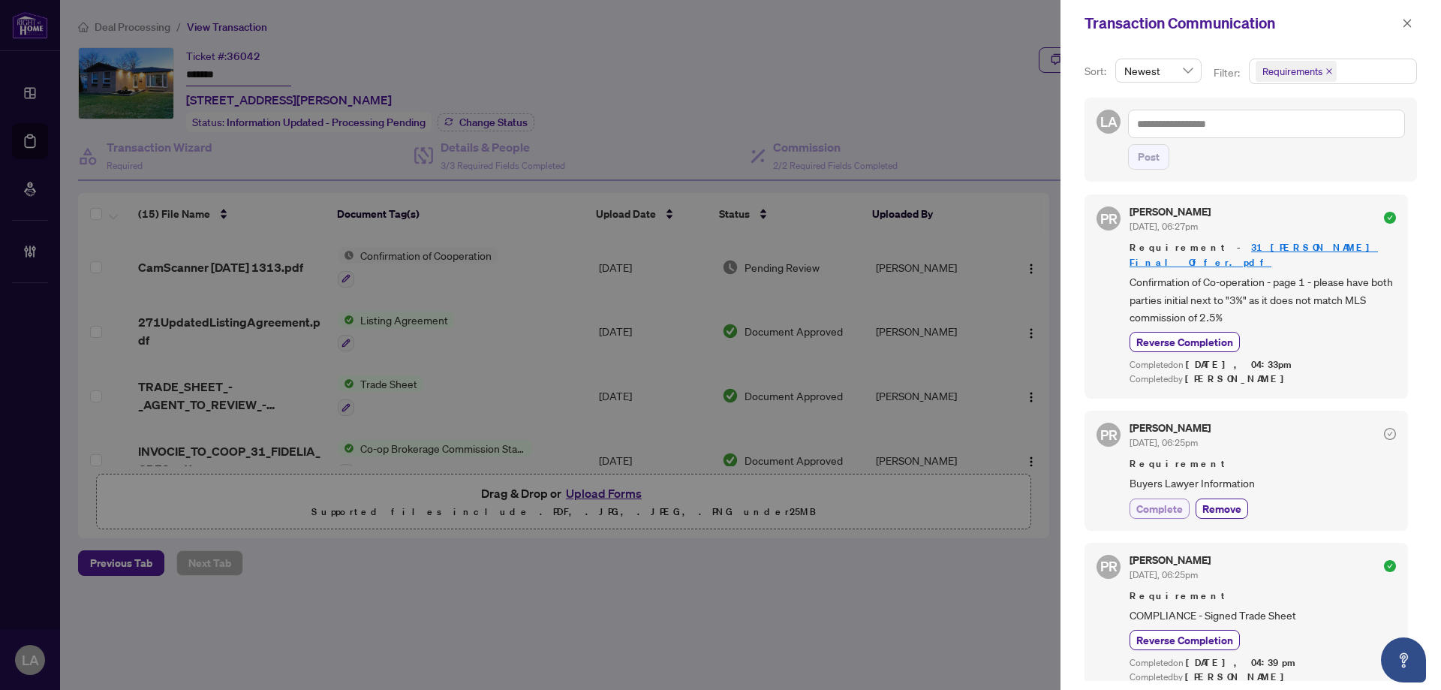
click at [1166, 501] on span "Complete" at bounding box center [1160, 509] width 47 height 16
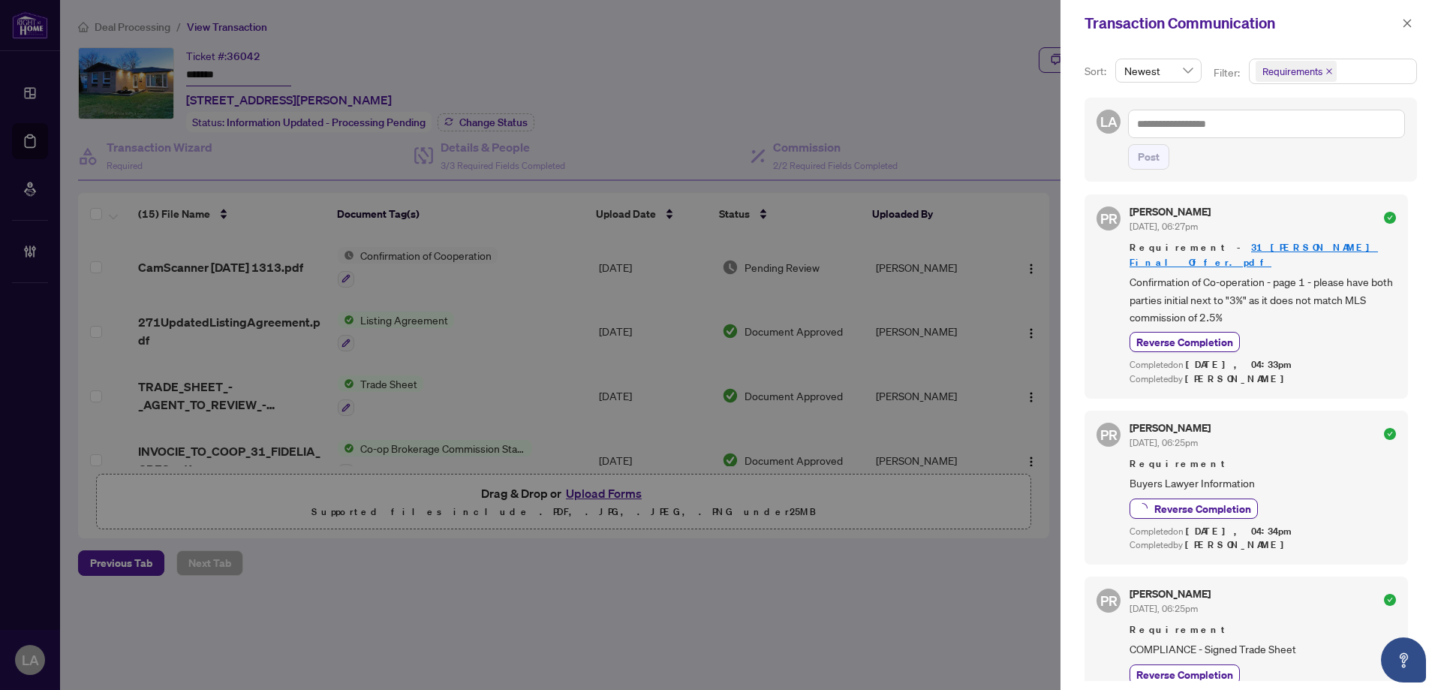
drag, startPoint x: 1402, startPoint y: 23, endPoint x: 1392, endPoint y: 32, distance: 12.8
click at [1404, 23] on button "button" at bounding box center [1408, 23] width 20 height 18
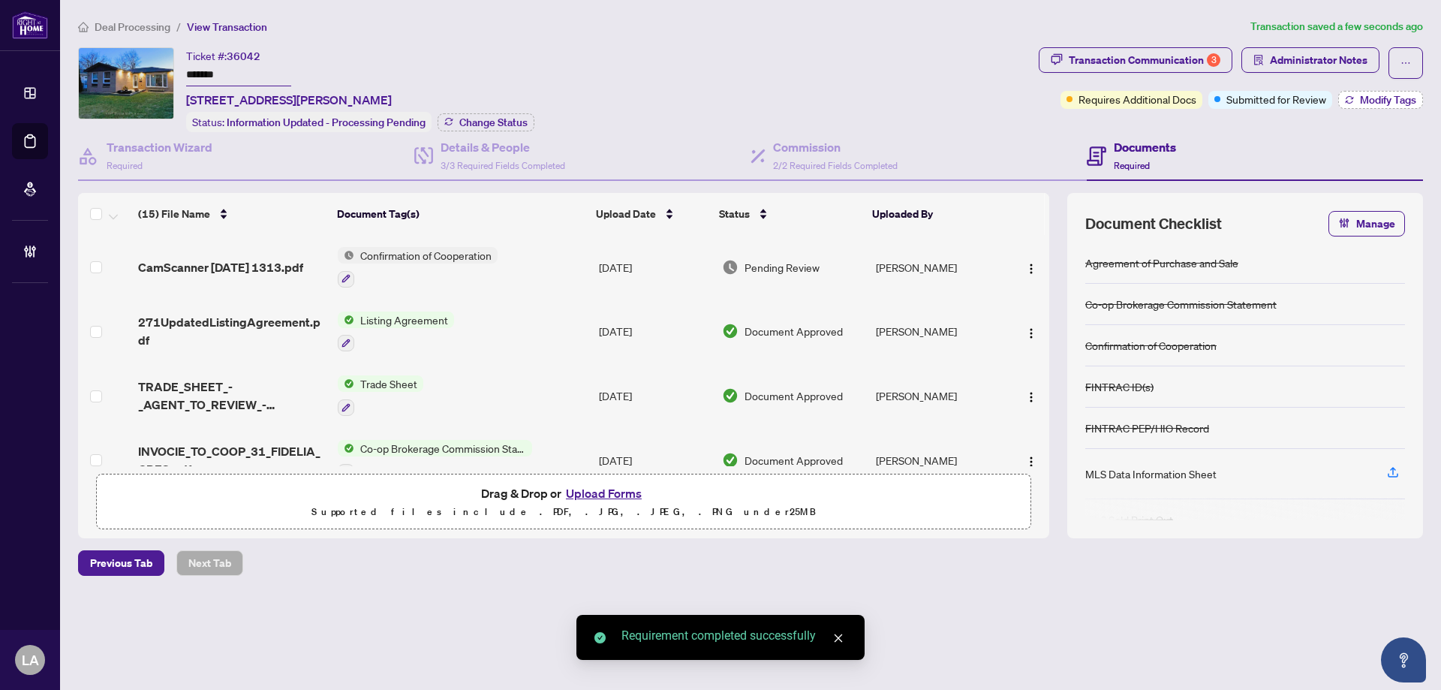
click at [1363, 105] on button "Modify Tags" at bounding box center [1381, 100] width 85 height 18
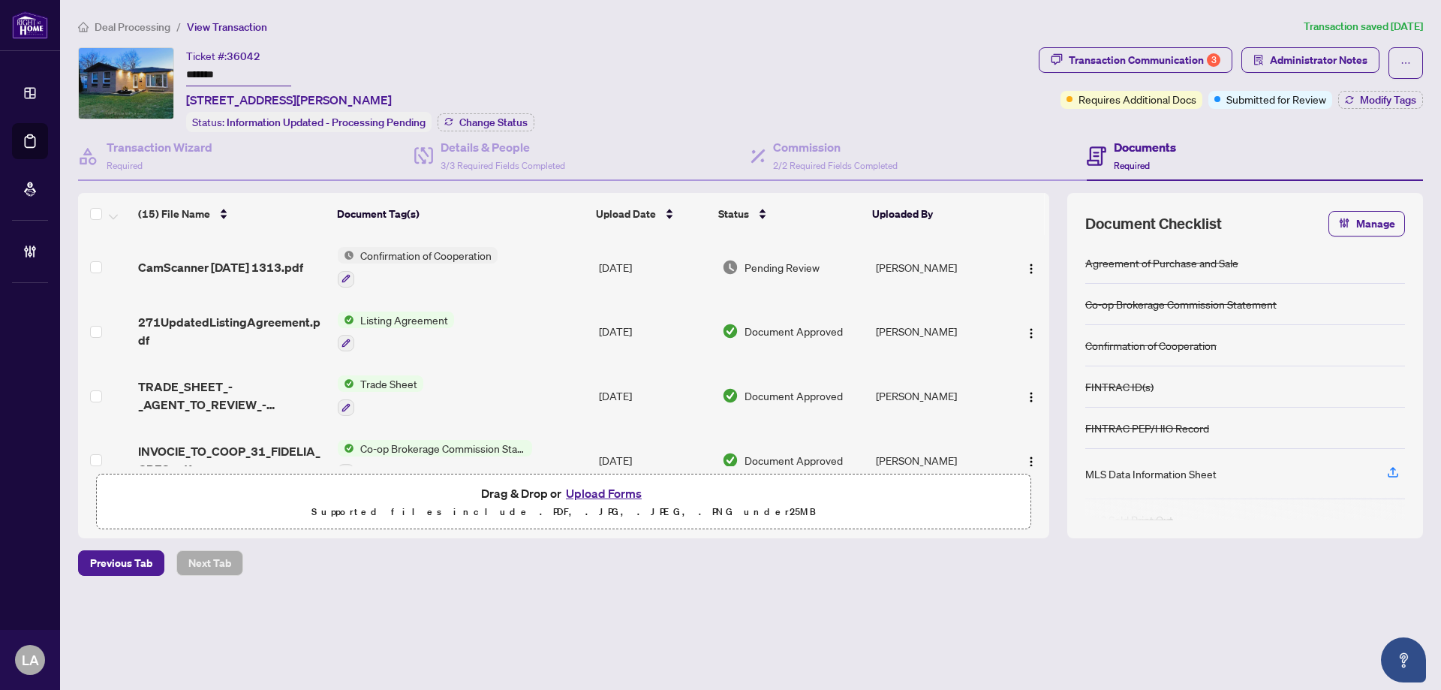
click at [242, 68] on input "*******" at bounding box center [238, 76] width 105 height 22
click at [243, 61] on span "36042" at bounding box center [244, 57] width 34 height 14
click at [242, 69] on input "*******" at bounding box center [238, 76] width 105 height 22
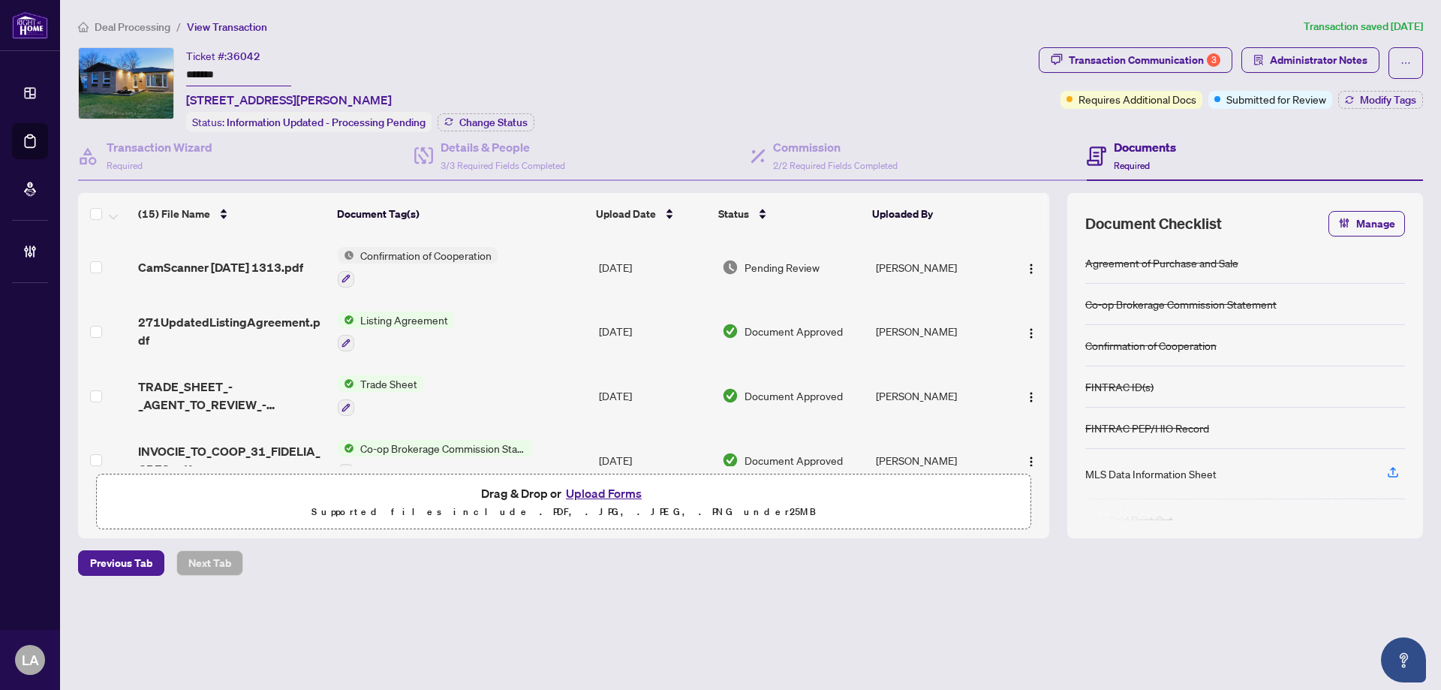
click at [242, 69] on input "*******" at bounding box center [238, 76] width 105 height 22
drag, startPoint x: 231, startPoint y: 256, endPoint x: 411, endPoint y: 7, distance: 307.1
click at [231, 258] on span "CamScanner 2025-07-10 1313.pdf" at bounding box center [220, 267] width 165 height 18
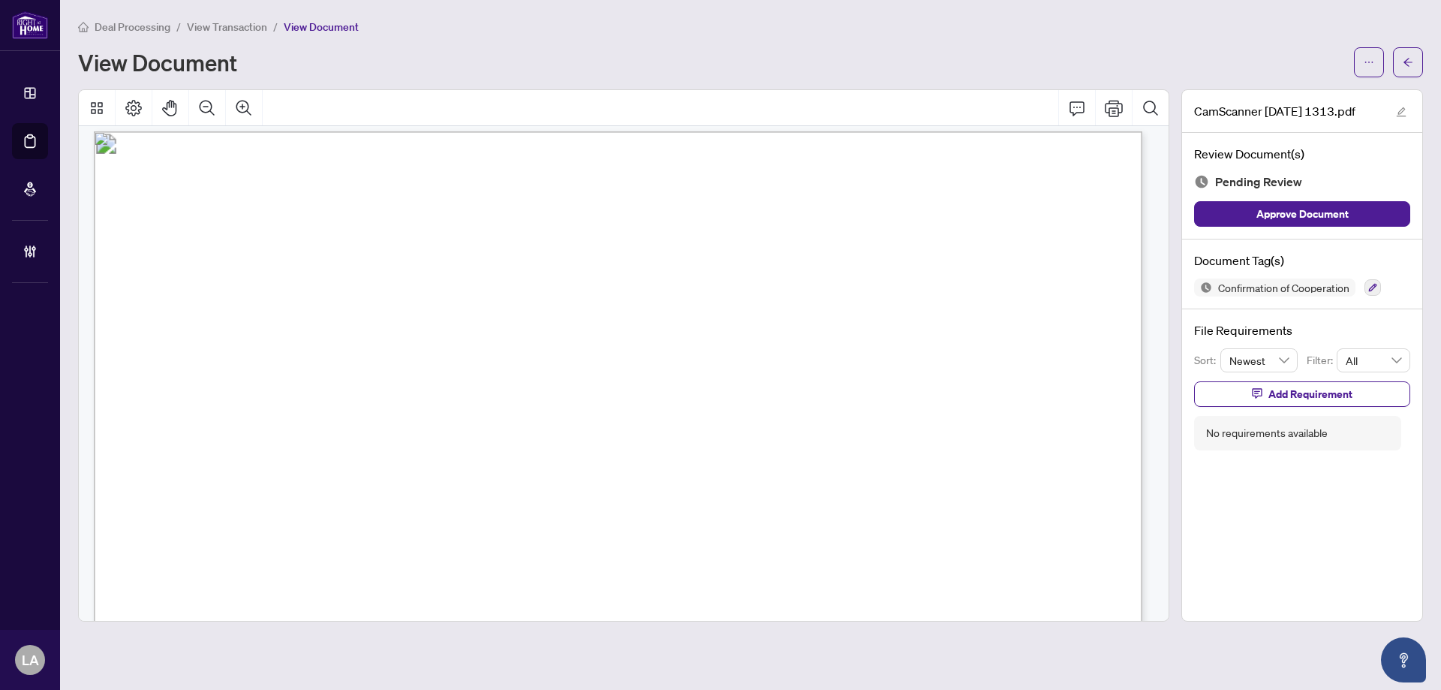
scroll to position [7882, 0]
click at [139, 99] on icon "Page Layout" at bounding box center [134, 108] width 18 height 18
click at [239, 210] on icon "Rotate Left" at bounding box center [236, 206] width 12 height 12
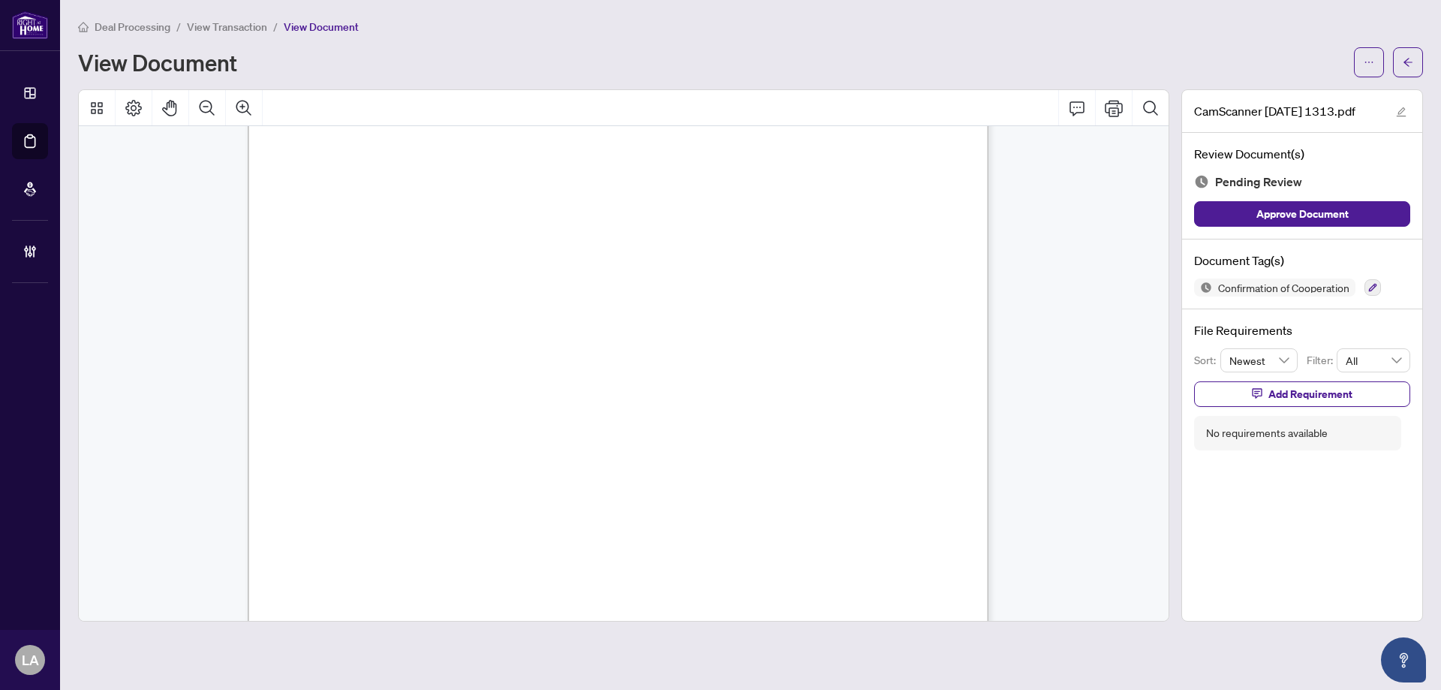
scroll to position [9190, 0]
click at [1384, 291] on div "Confirmation of Cooperation" at bounding box center [1302, 288] width 216 height 18
click at [1378, 289] on icon "button" at bounding box center [1373, 287] width 9 height 9
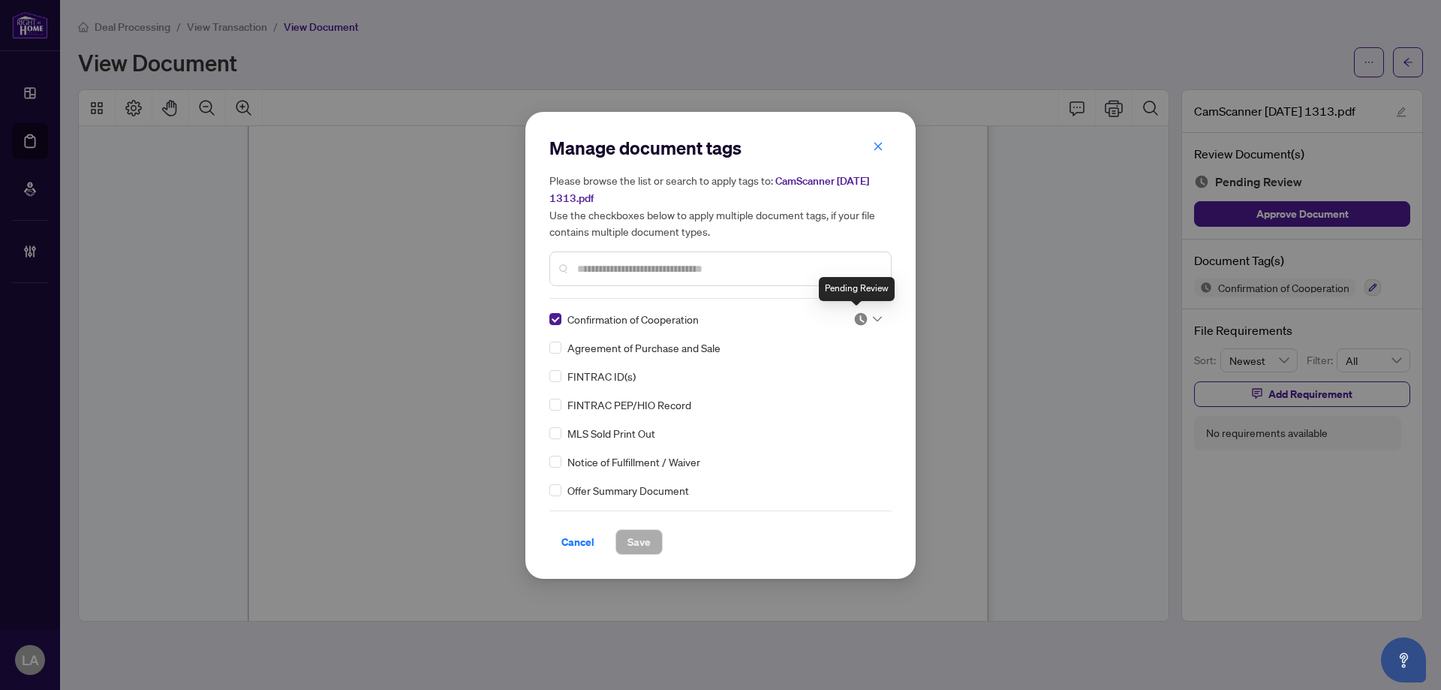
click at [861, 328] on input "search" at bounding box center [861, 319] width 15 height 23
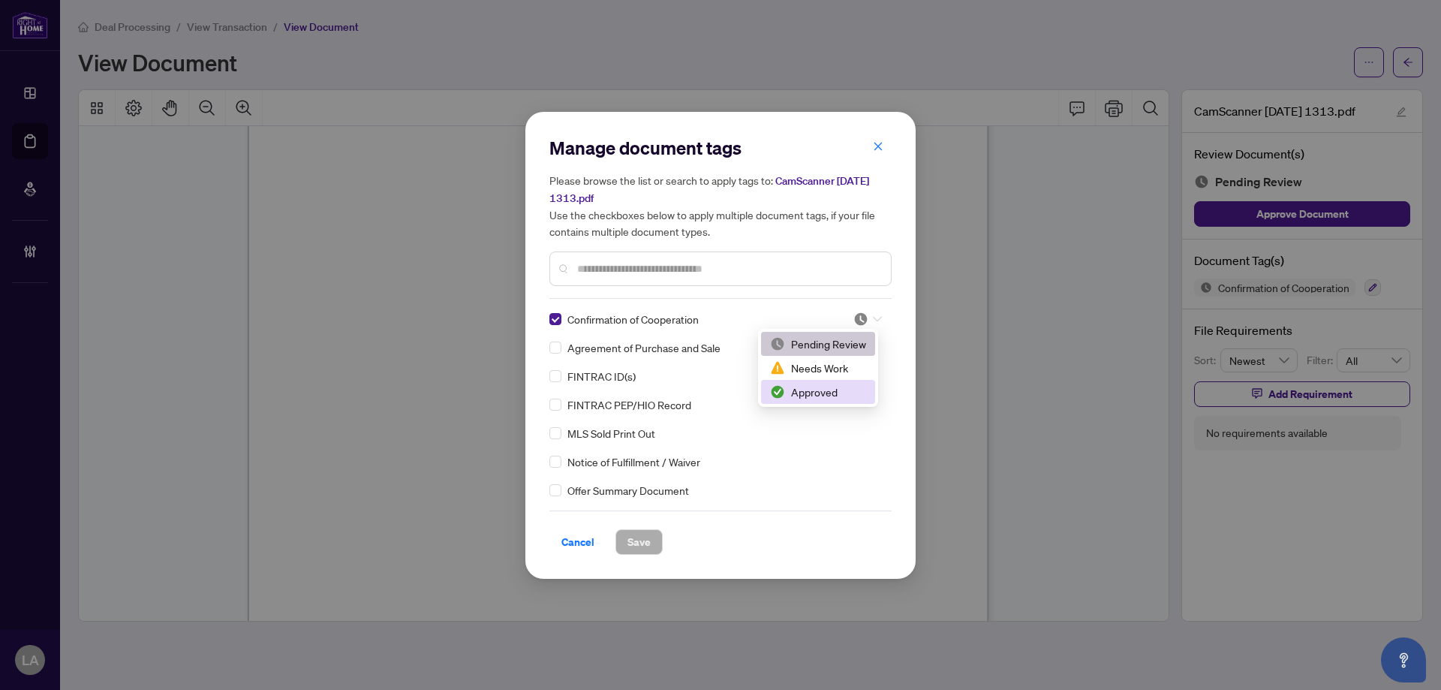
click at [800, 397] on div "Approved" at bounding box center [818, 392] width 96 height 17
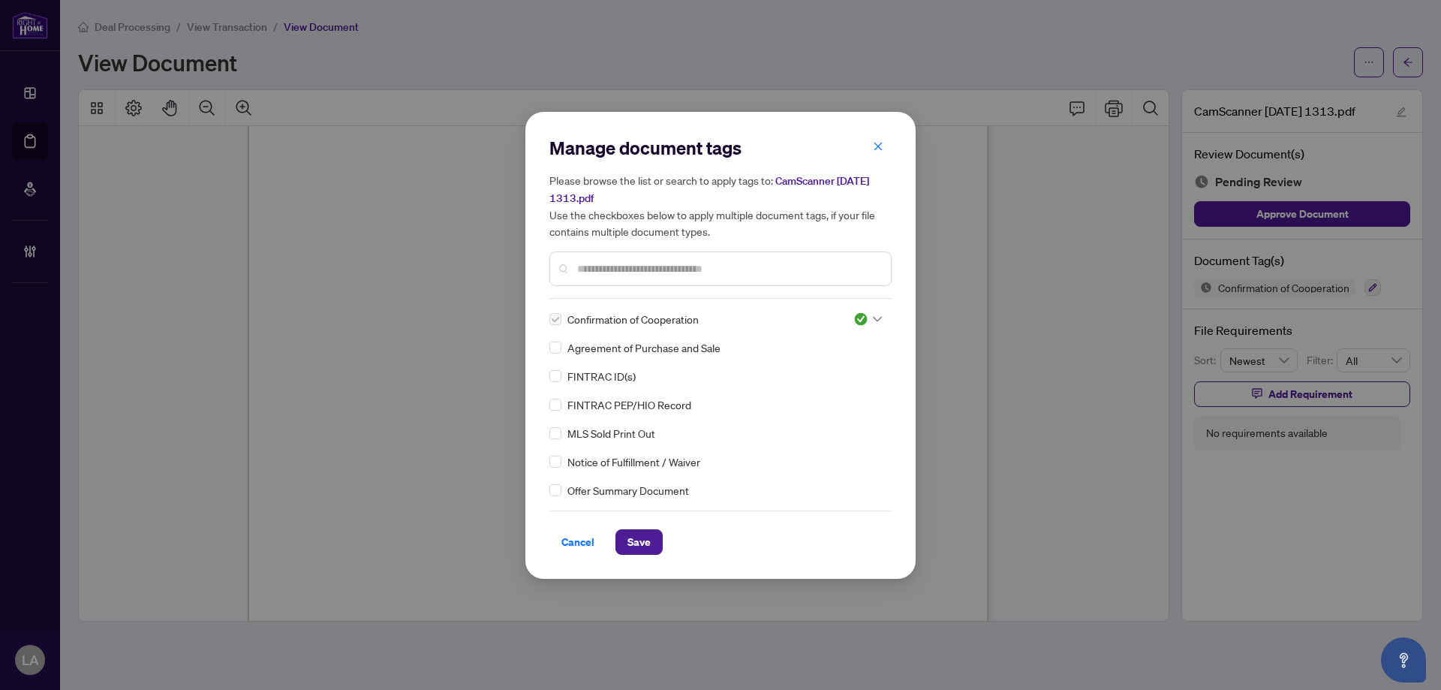
click at [640, 540] on span "Save" at bounding box center [639, 542] width 23 height 24
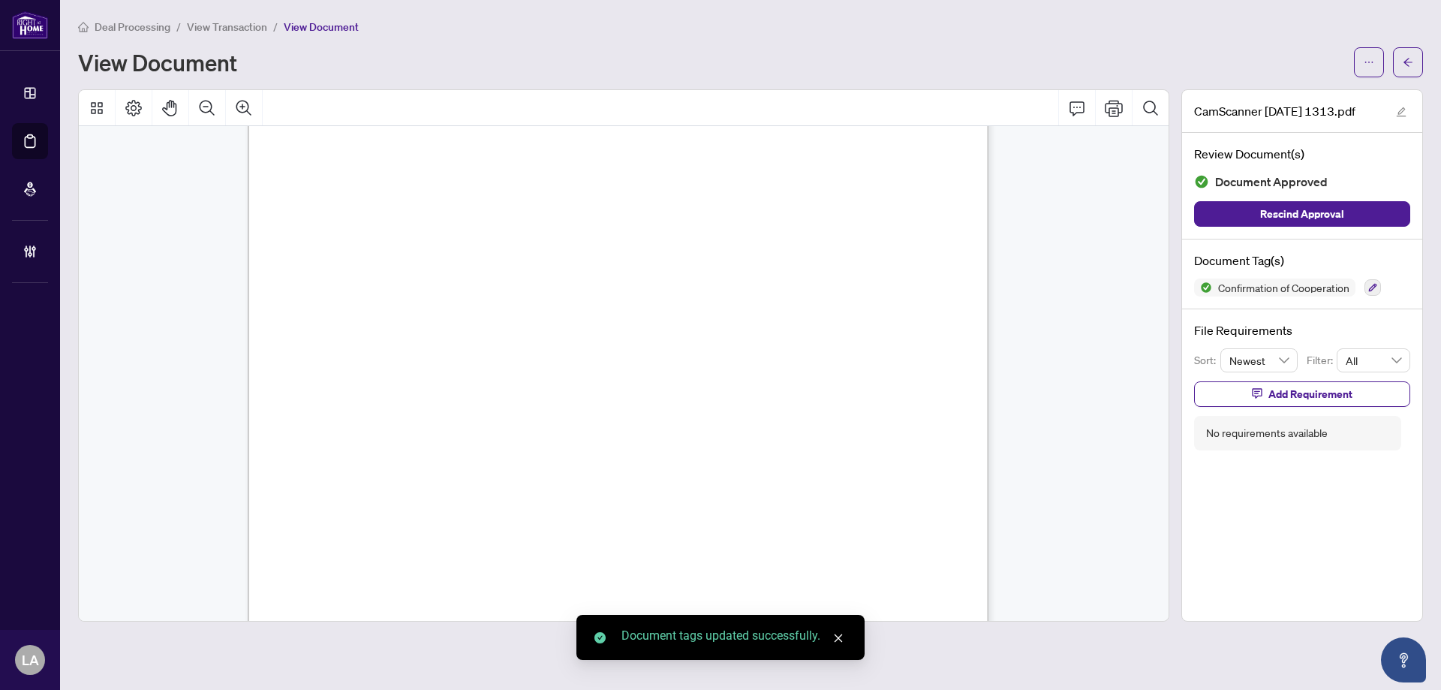
click at [231, 26] on span "View Transaction" at bounding box center [227, 27] width 80 height 14
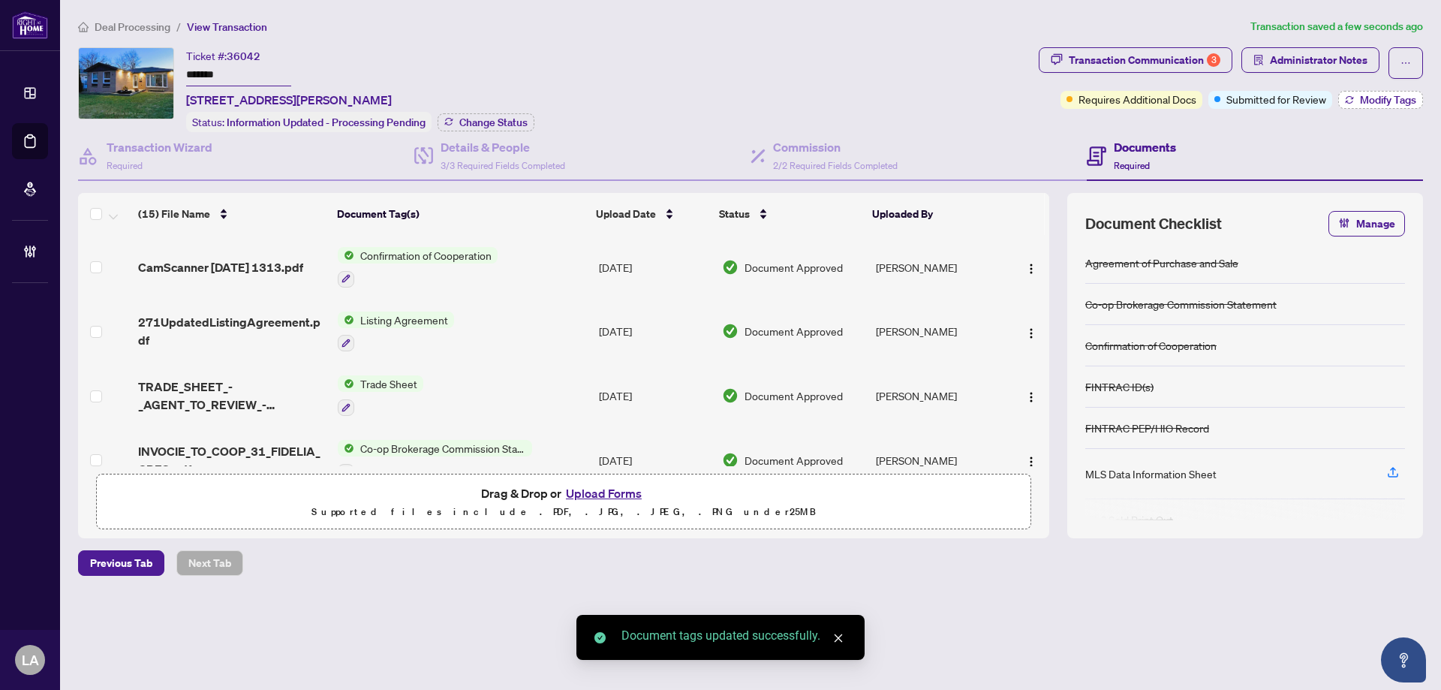
click at [1347, 104] on button "Modify Tags" at bounding box center [1381, 100] width 85 height 18
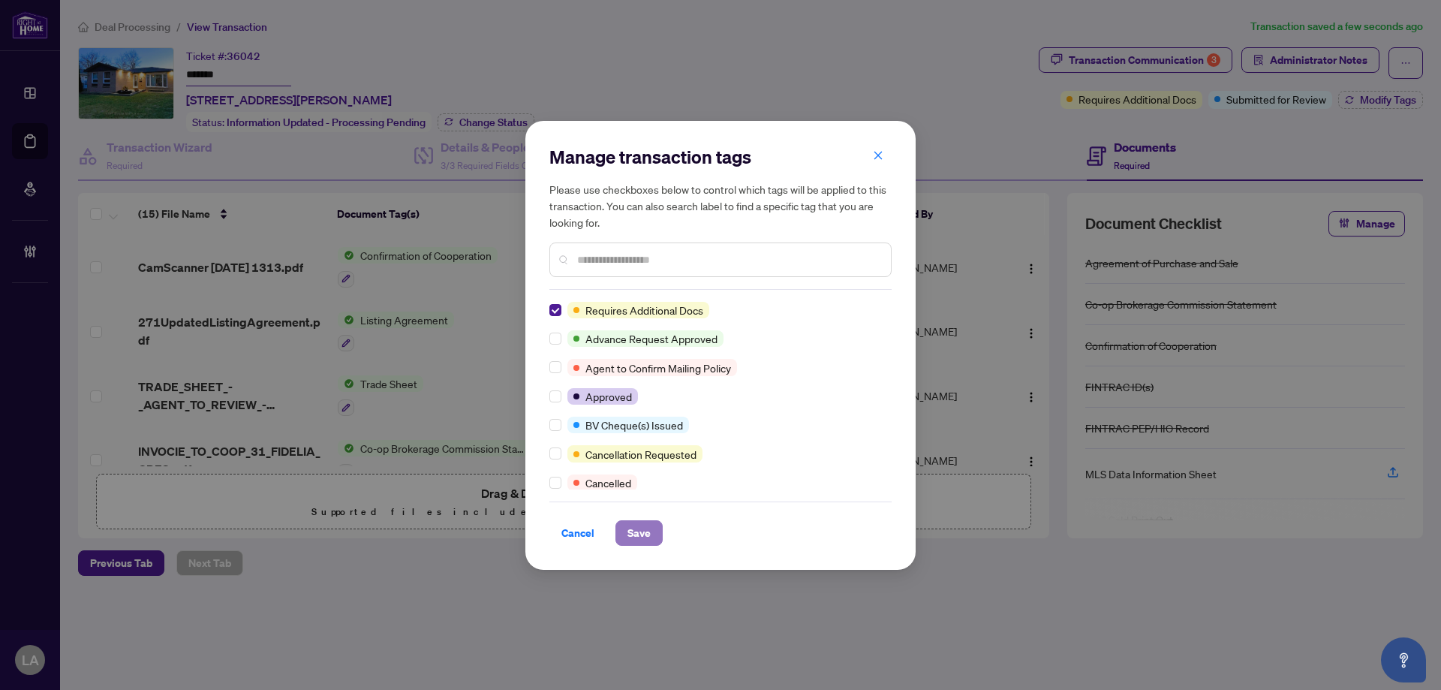
click at [643, 542] on span "Save" at bounding box center [639, 533] width 23 height 24
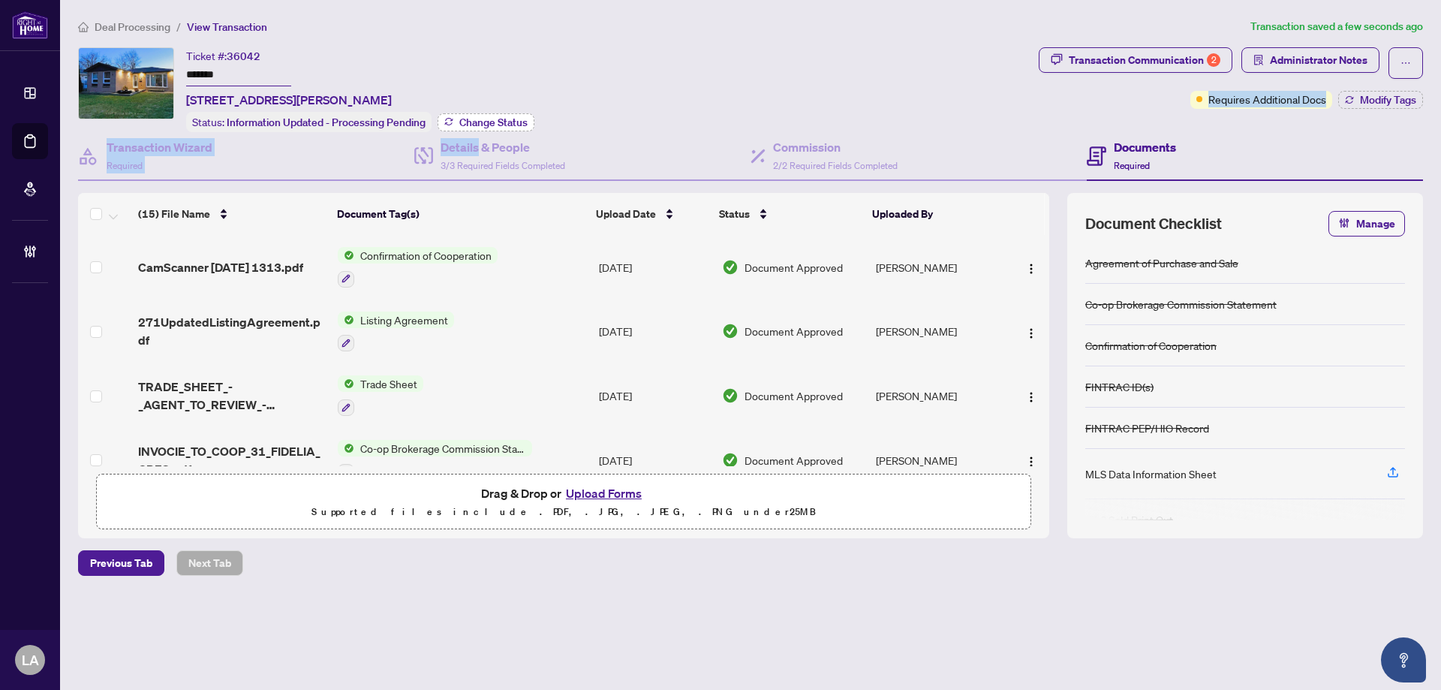
click at [466, 112] on div "Ticket #: 36042 ******* 31 Fidelia Cres, Brampton, Ontario L6T 3P7, Canada Stat…" at bounding box center [750, 292] width 1357 height 491
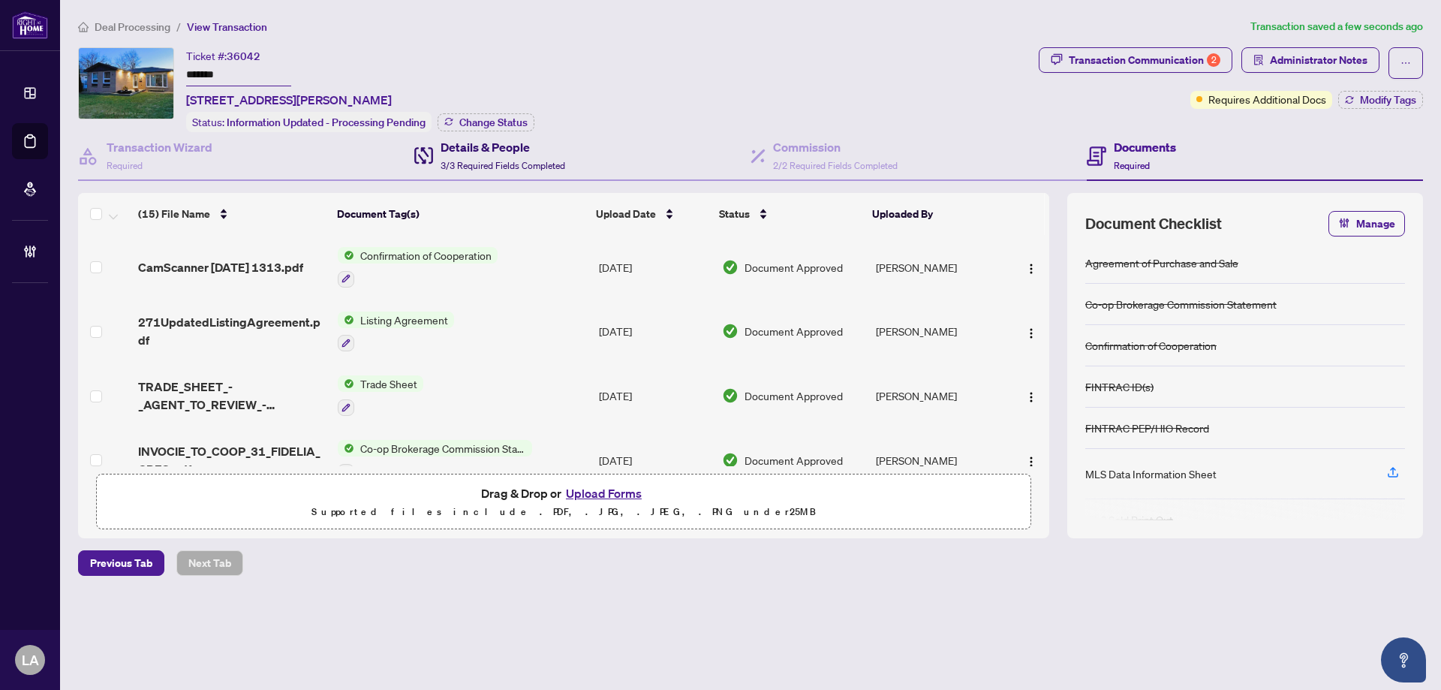
click at [528, 160] on span "3/3 Required Fields Completed" at bounding box center [503, 165] width 125 height 11
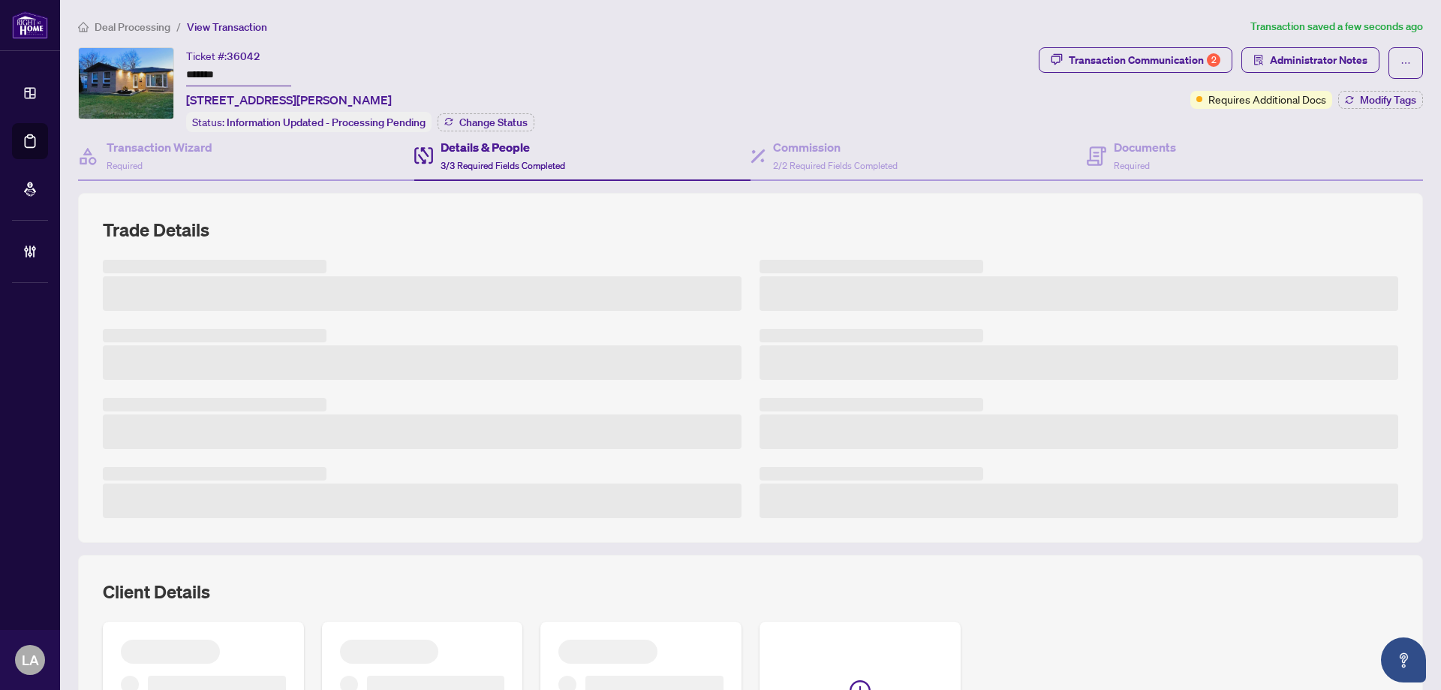
click at [228, 75] on input "*******" at bounding box center [238, 76] width 105 height 22
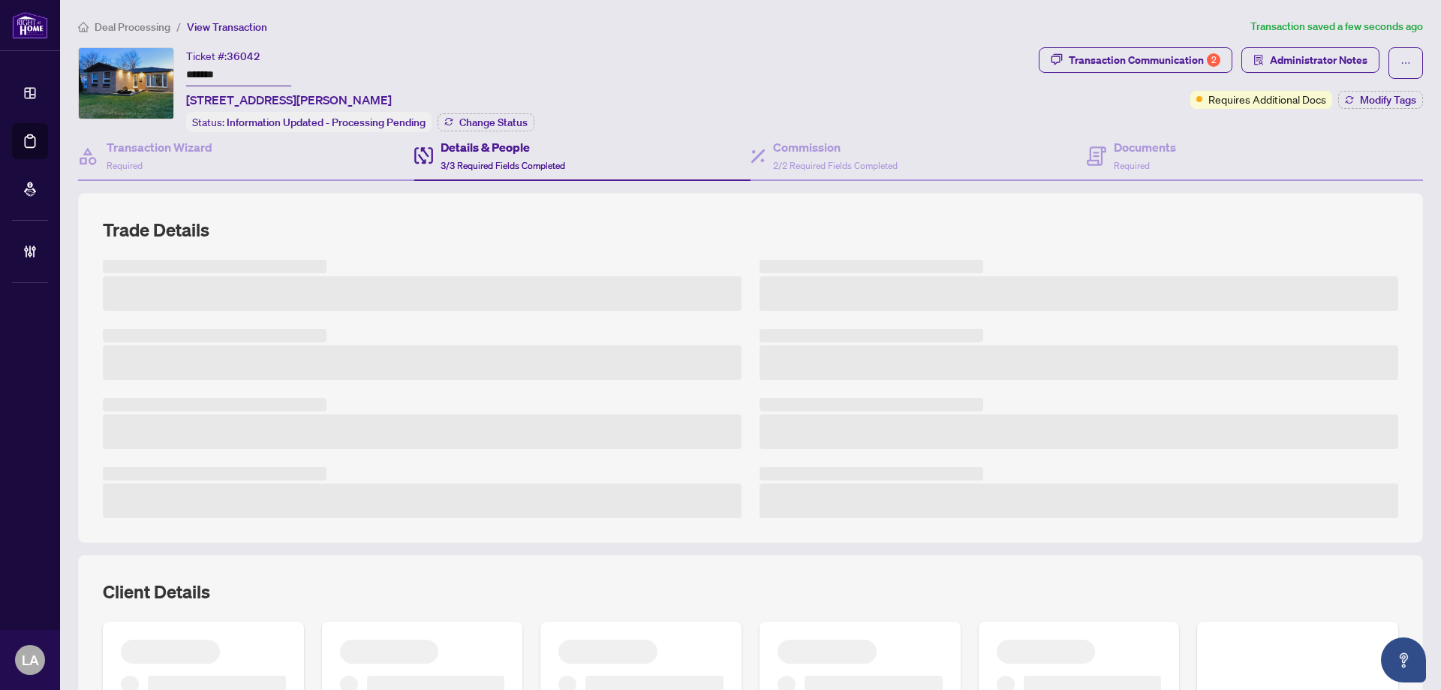
click at [228, 75] on input "*******" at bounding box center [238, 76] width 105 height 22
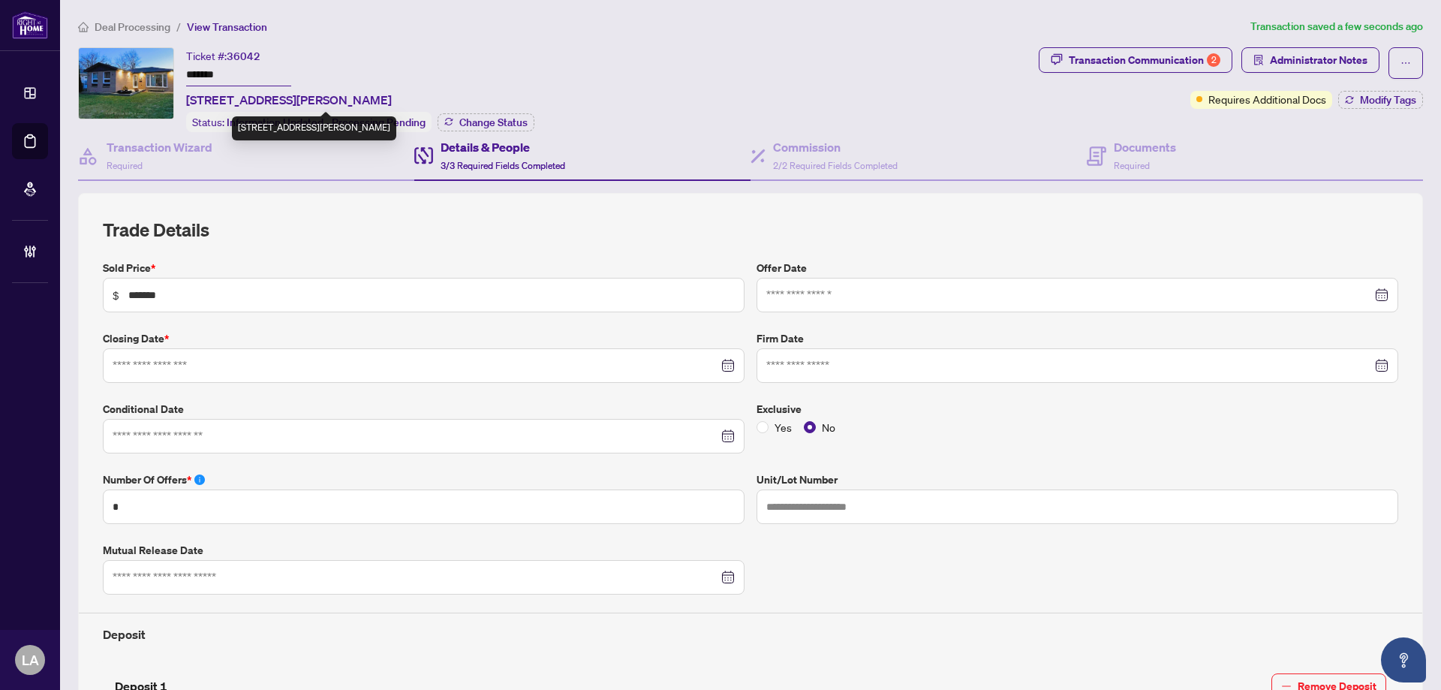
type input "**********"
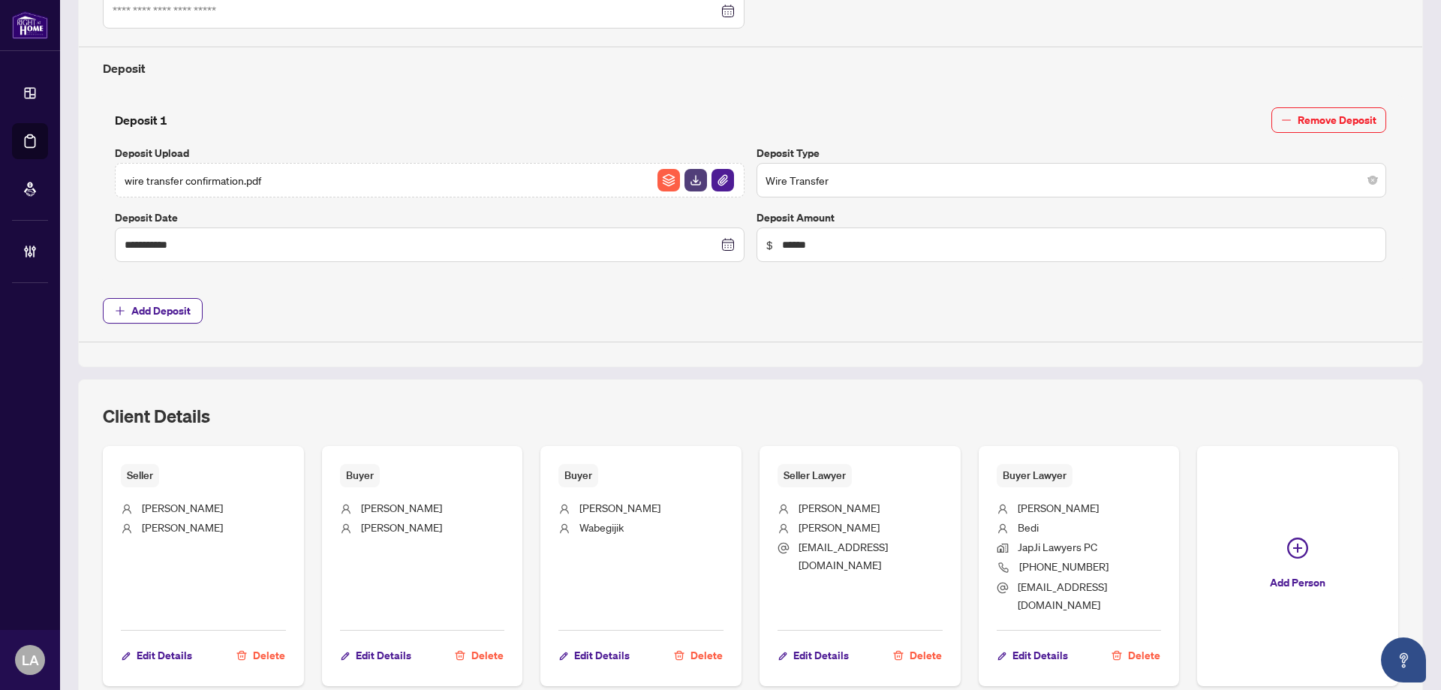
scroll to position [677, 0]
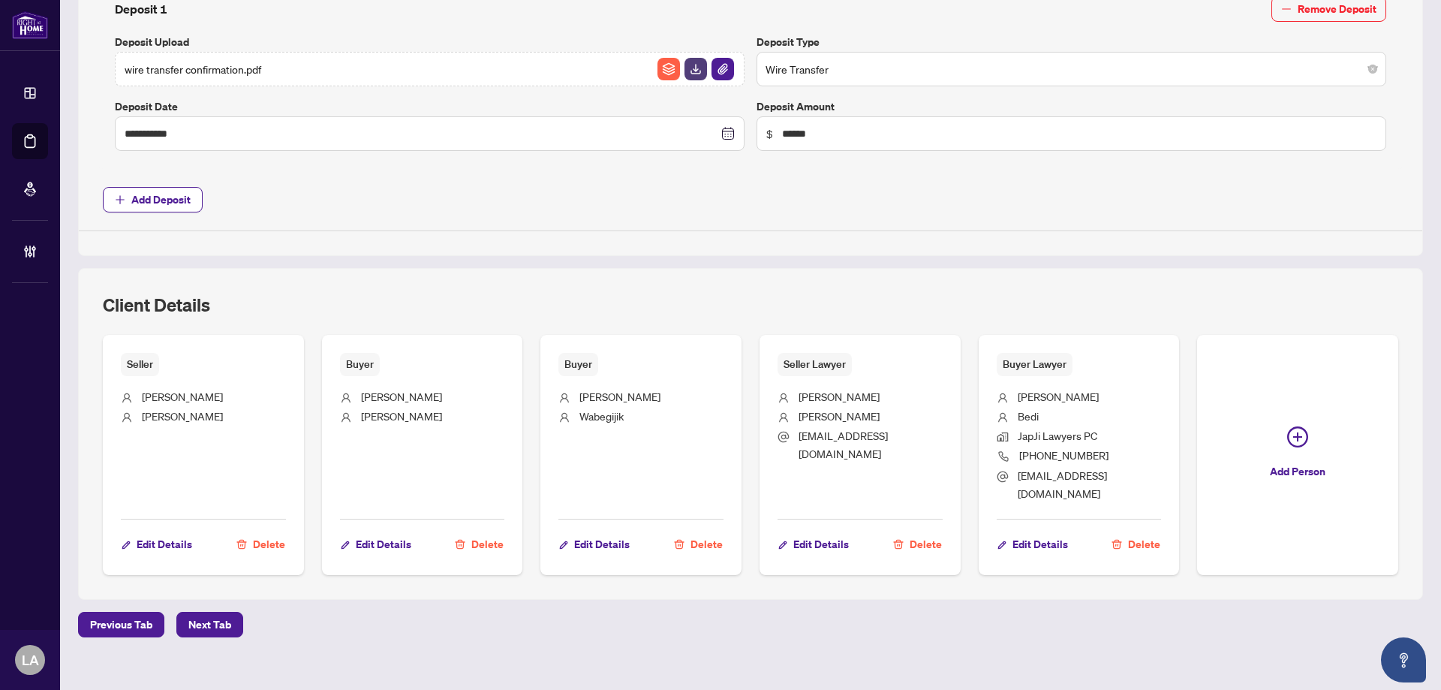
click at [1050, 448] on span "416-679-8300" at bounding box center [1063, 455] width 89 height 14
copy ul "416-679-8300"
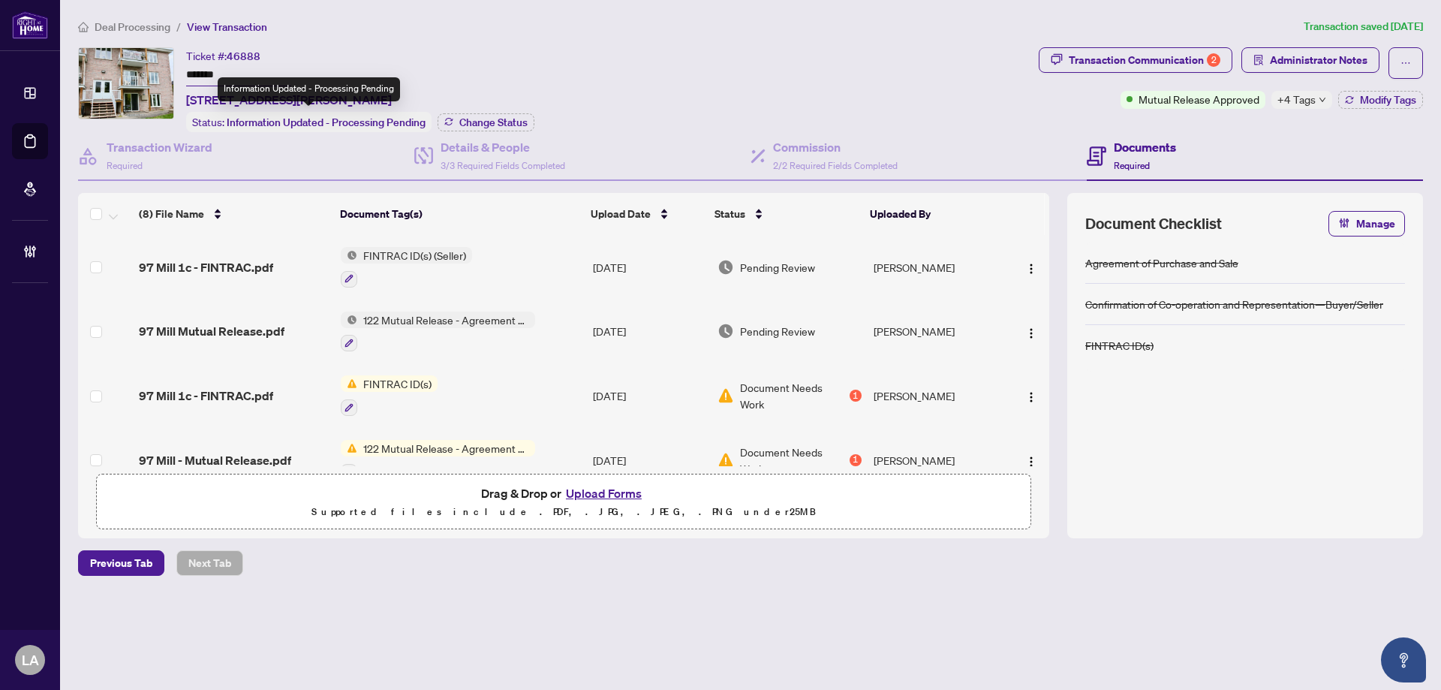
click at [248, 73] on input "*******" at bounding box center [238, 76] width 105 height 22
click at [1377, 104] on span "Modify Tags" at bounding box center [1388, 100] width 56 height 11
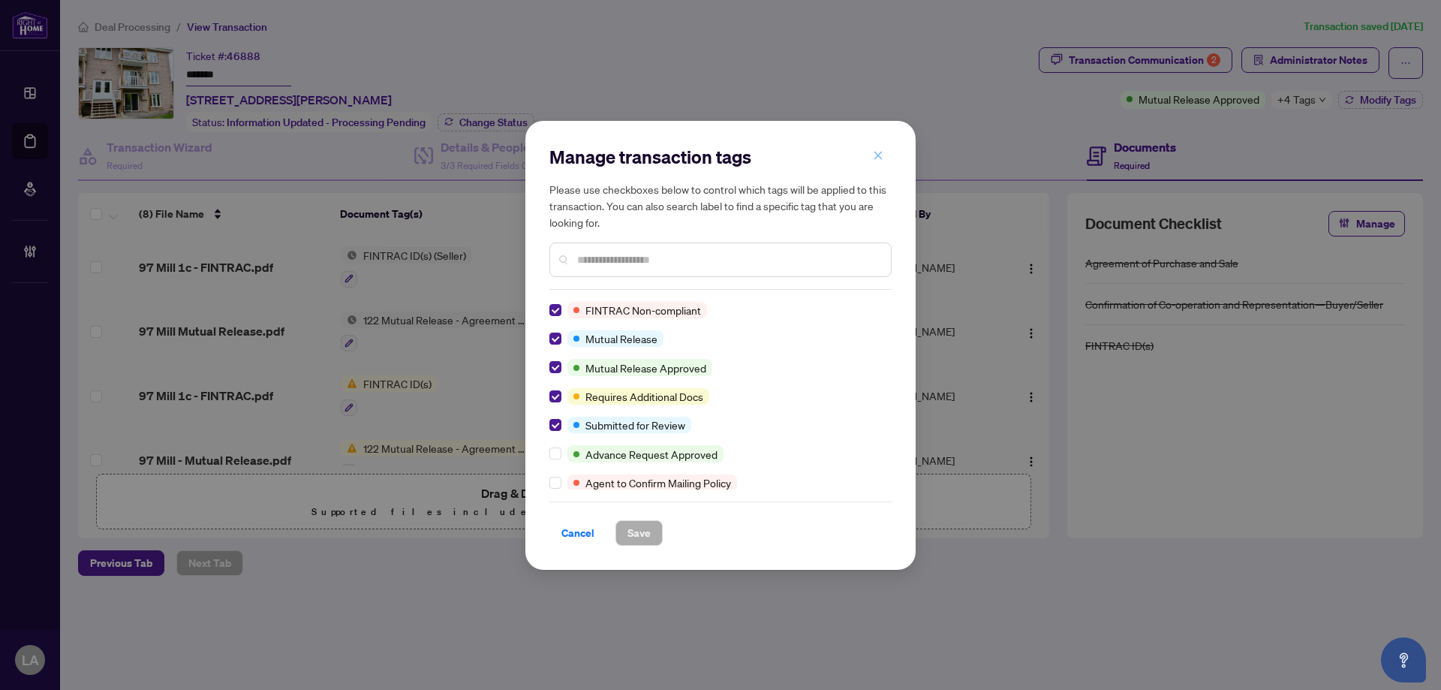
click at [877, 153] on icon "close" at bounding box center [878, 155] width 11 height 11
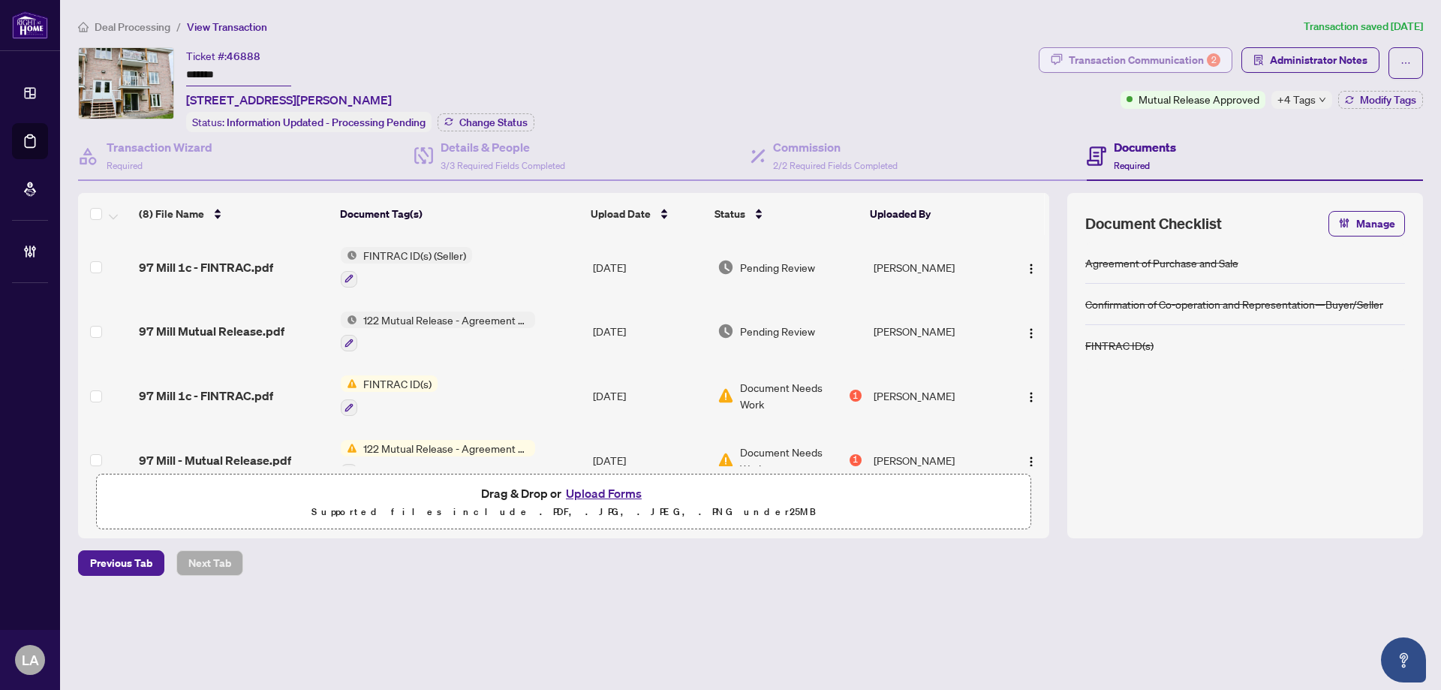
click at [1149, 60] on div "Transaction Communication 2" at bounding box center [1145, 60] width 152 height 24
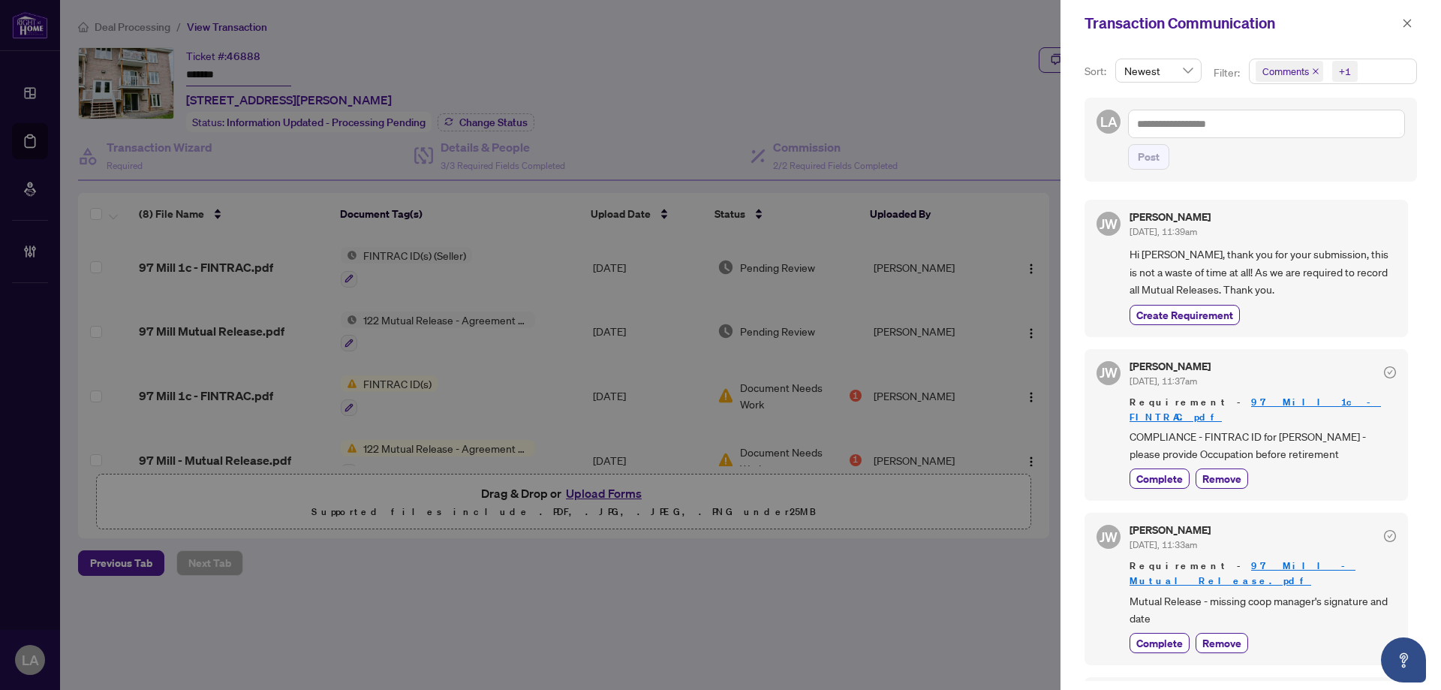
click at [1313, 71] on icon "close" at bounding box center [1316, 72] width 8 height 8
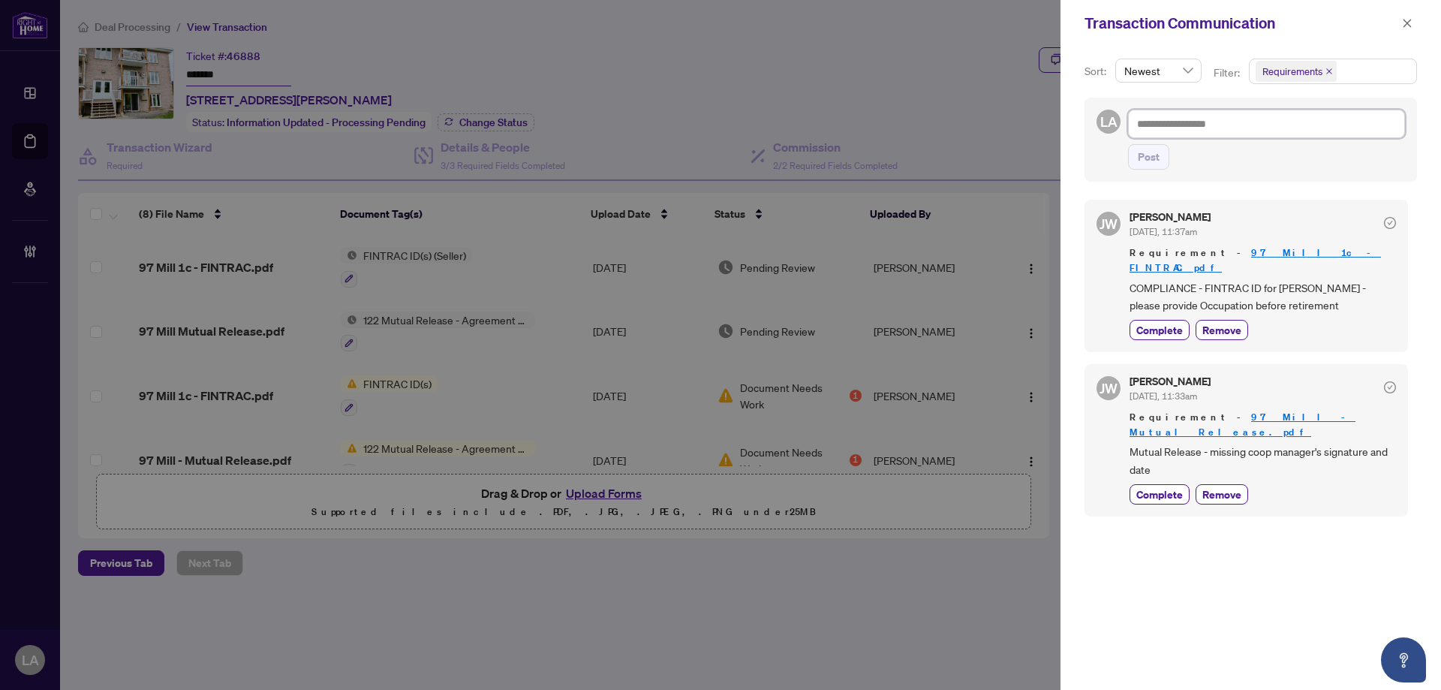
click at [1218, 125] on textarea at bounding box center [1266, 124] width 277 height 29
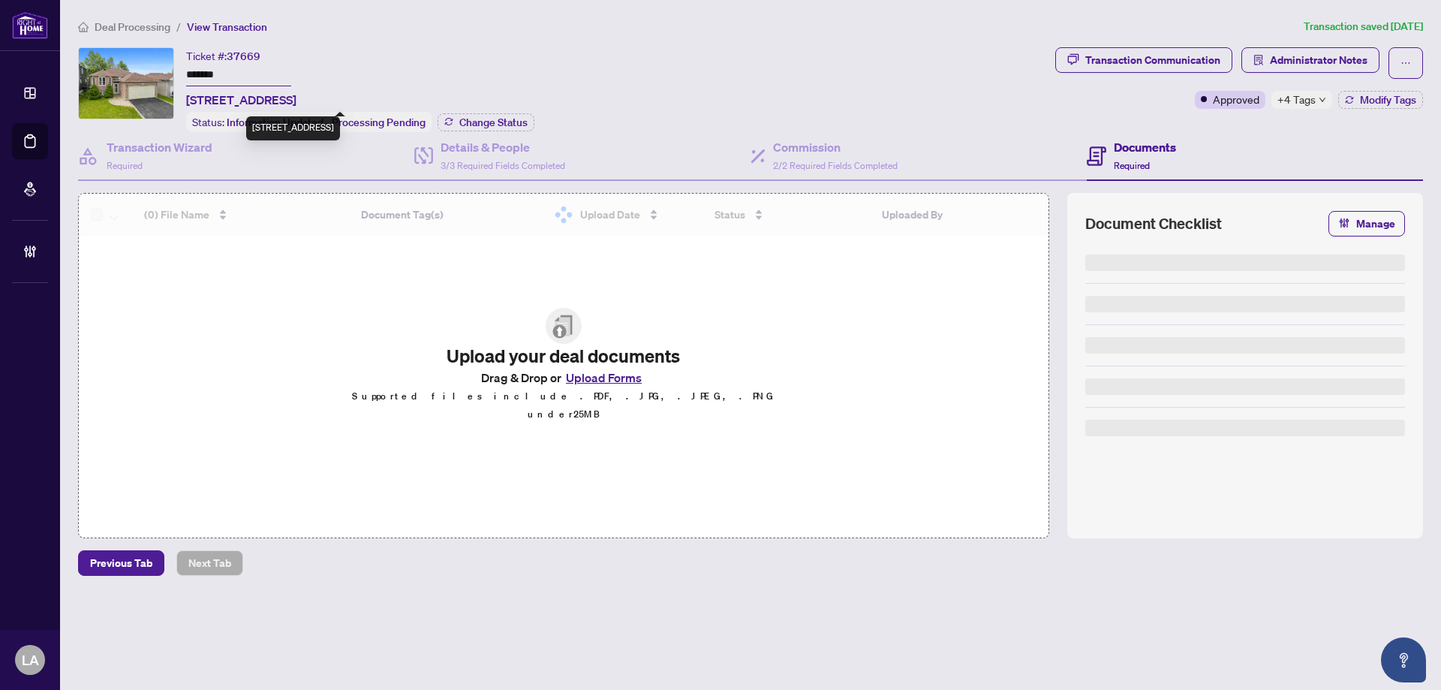
click at [223, 68] on input "*******" at bounding box center [238, 76] width 105 height 22
click at [222, 69] on input "*******" at bounding box center [238, 76] width 105 height 22
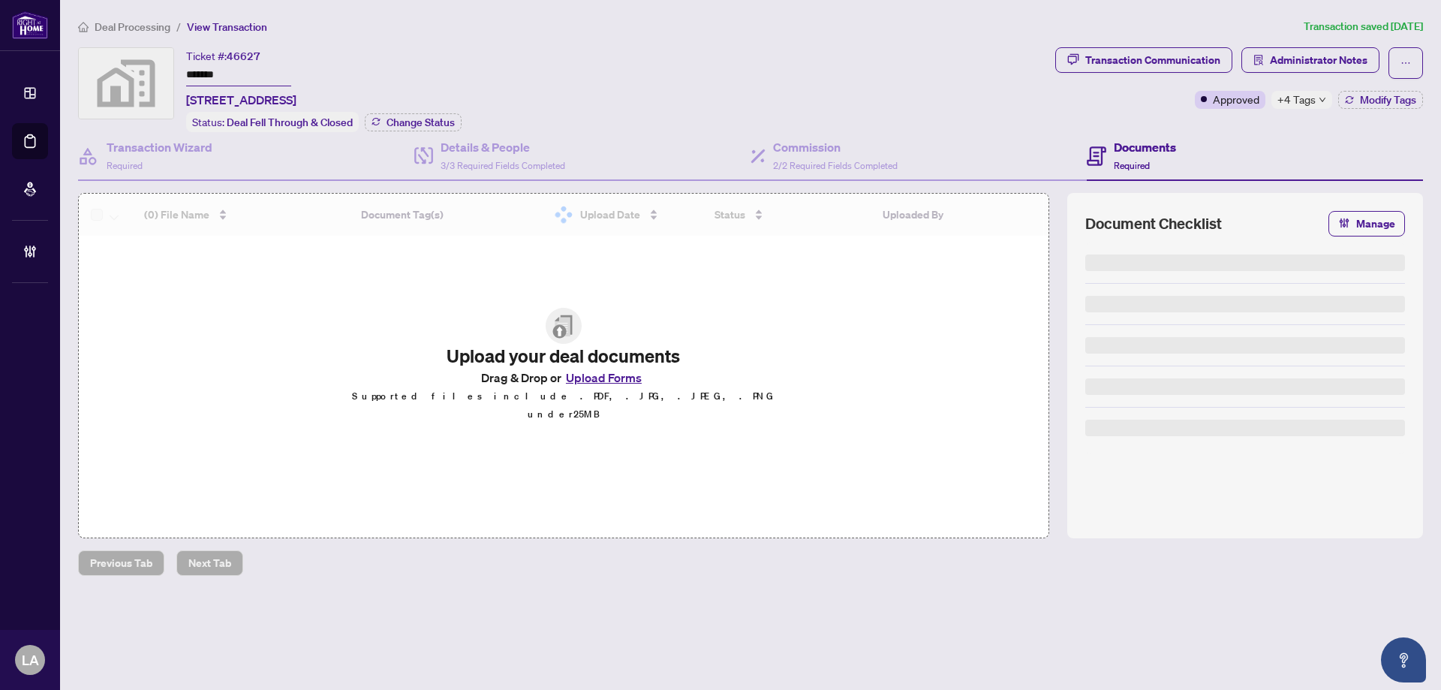
click at [212, 87] on div "Ticket #: 46627 ******* [STREET_ADDRESS]" at bounding box center [241, 78] width 110 height 62
click at [219, 82] on input "*******" at bounding box center [238, 76] width 105 height 22
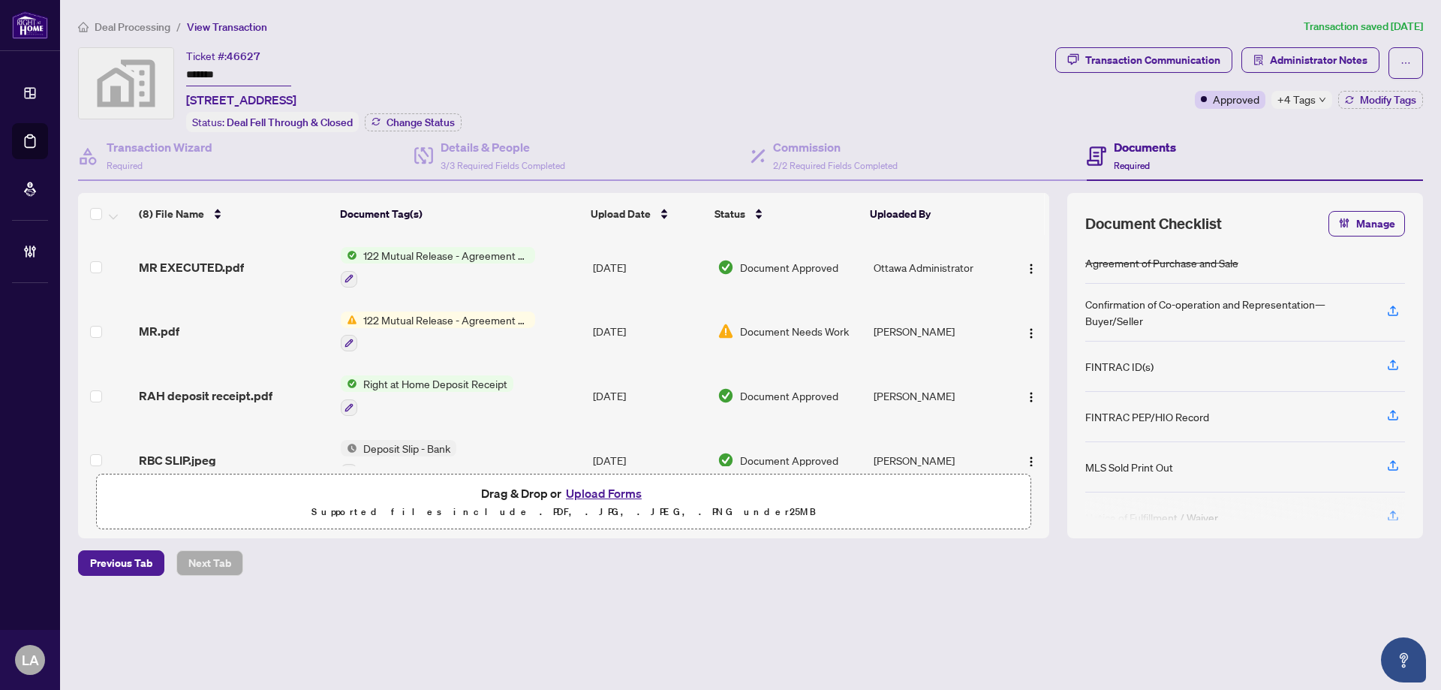
click at [682, 86] on div "Ticket #: 46627 ******* 414 Vendevale Avenue, Stittsville, ON, Canada Status: D…" at bounding box center [563, 89] width 971 height 85
click at [1185, 55] on div "Transaction Communication" at bounding box center [1153, 60] width 135 height 24
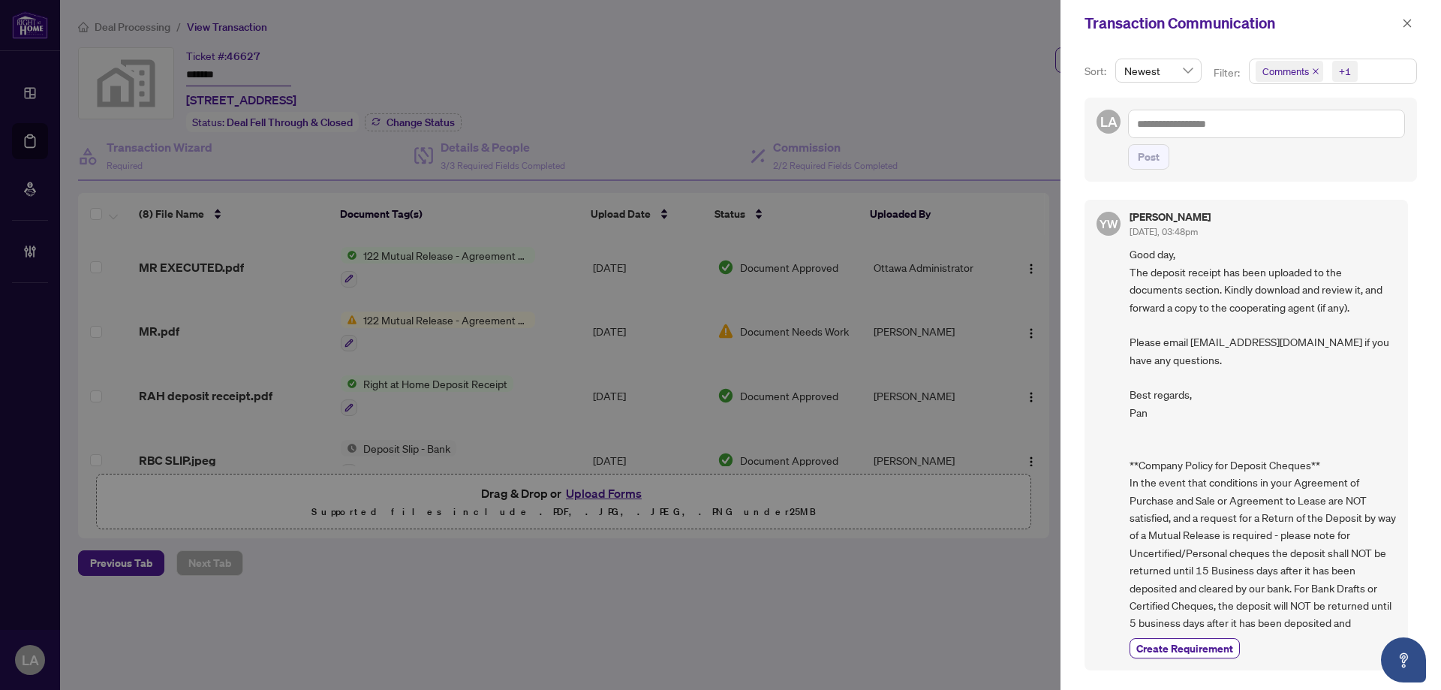
click at [1314, 71] on icon "close" at bounding box center [1316, 71] width 6 height 6
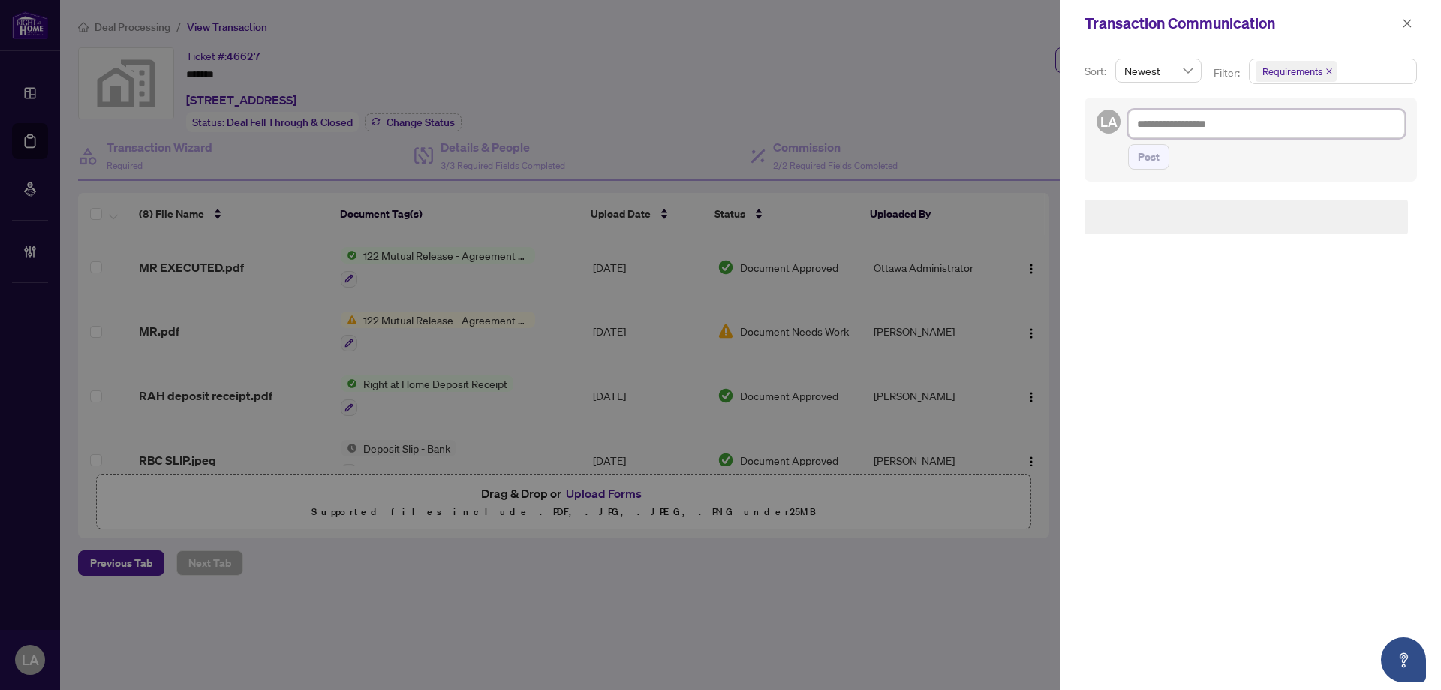
click at [1250, 126] on textarea at bounding box center [1266, 124] width 277 height 29
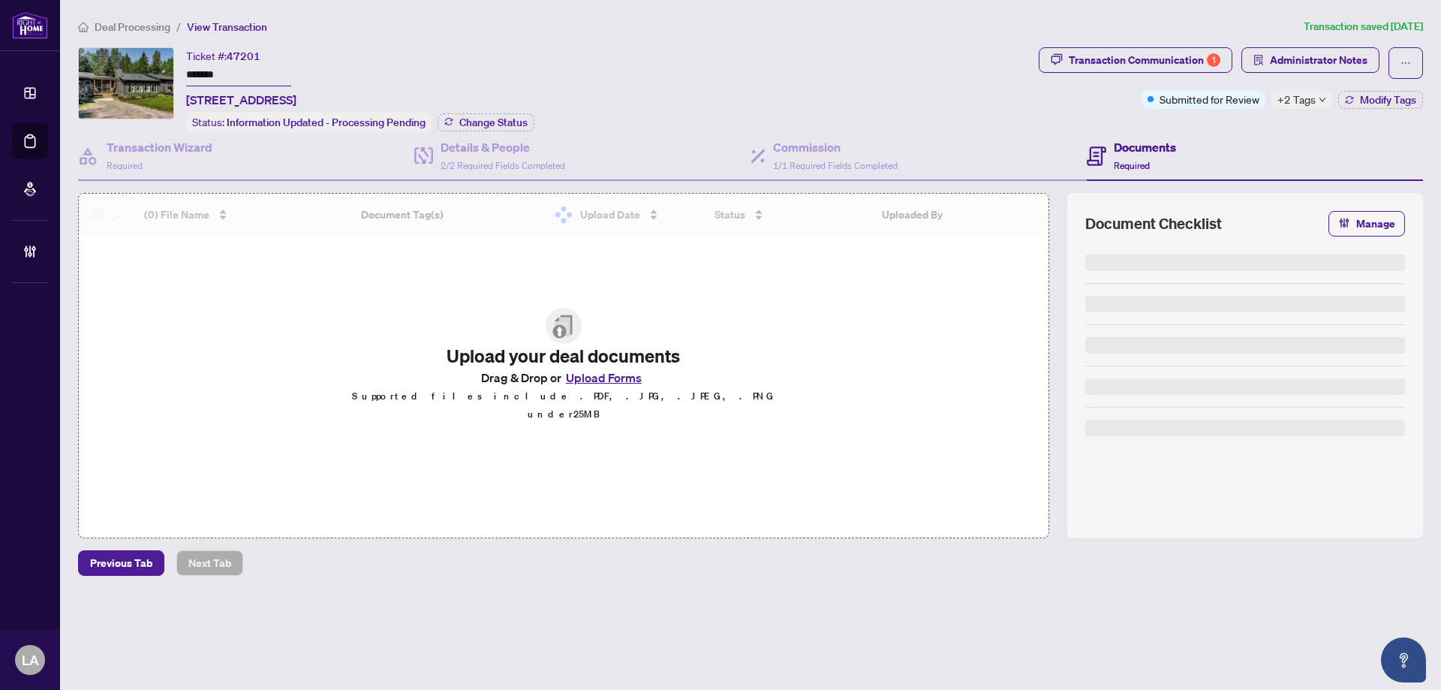
click at [230, 74] on input "*******" at bounding box center [238, 76] width 105 height 22
drag, startPoint x: 248, startPoint y: 68, endPoint x: 230, endPoint y: 74, distance: 19.0
click at [230, 74] on input "*******" at bounding box center [238, 76] width 105 height 22
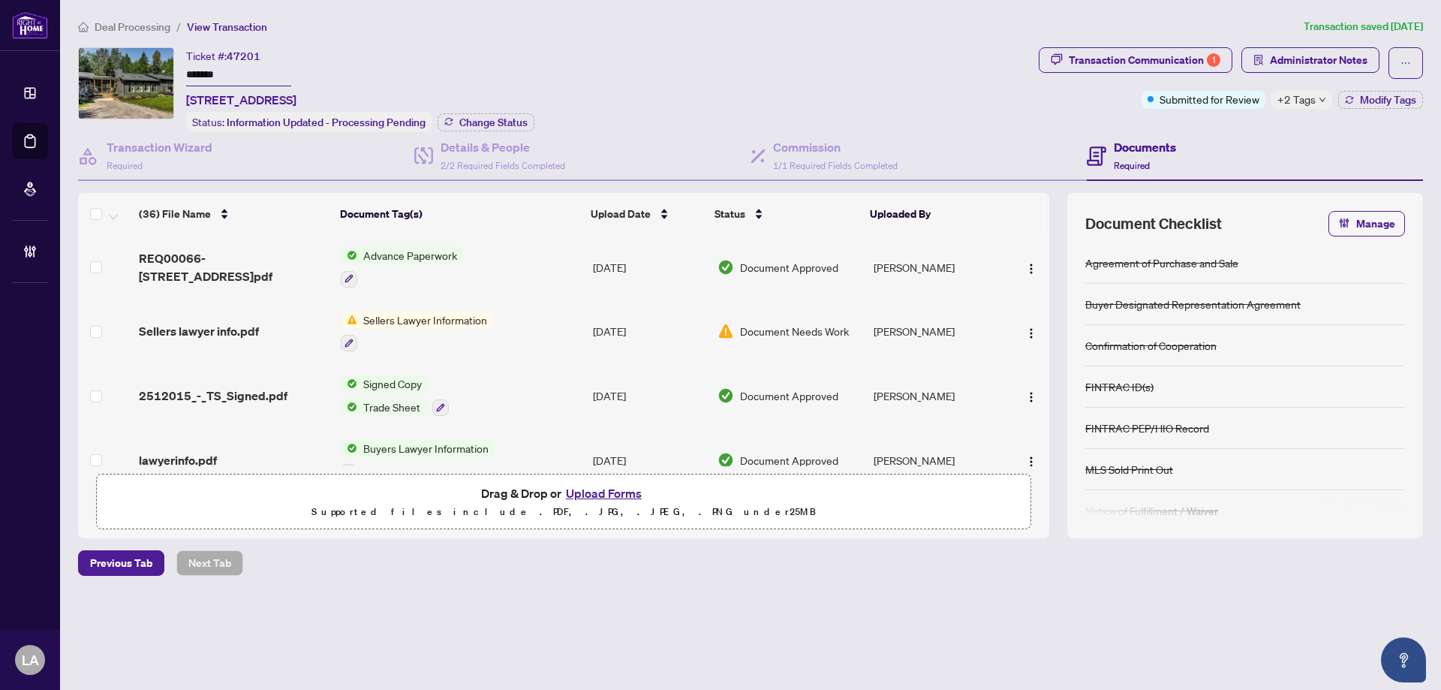
click at [544, 37] on div "Deal Processing / View Transaction Transaction saved [DATE] Ticket #: 47201 ***…" at bounding box center [750, 323] width 1357 height 610
click at [1089, 59] on div "Transaction Communication 1" at bounding box center [1145, 60] width 152 height 24
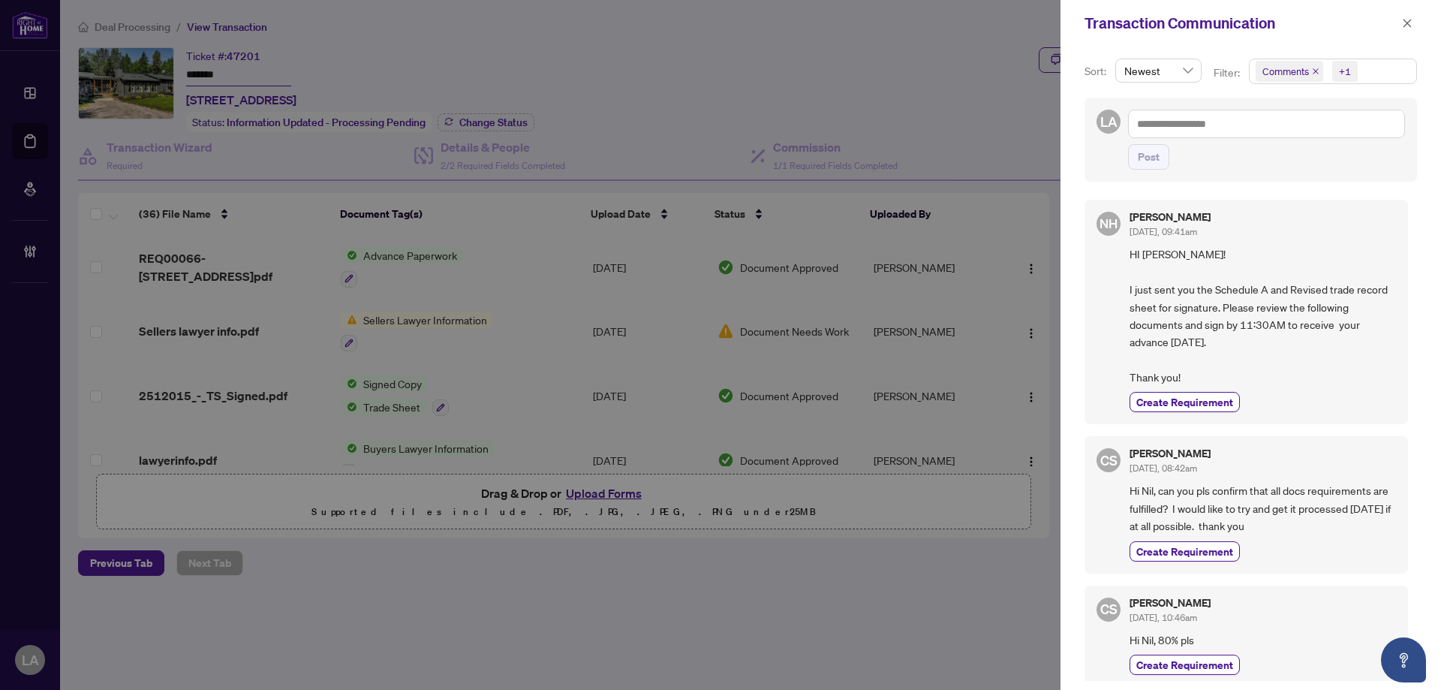
click at [1318, 70] on icon "close" at bounding box center [1316, 72] width 8 height 8
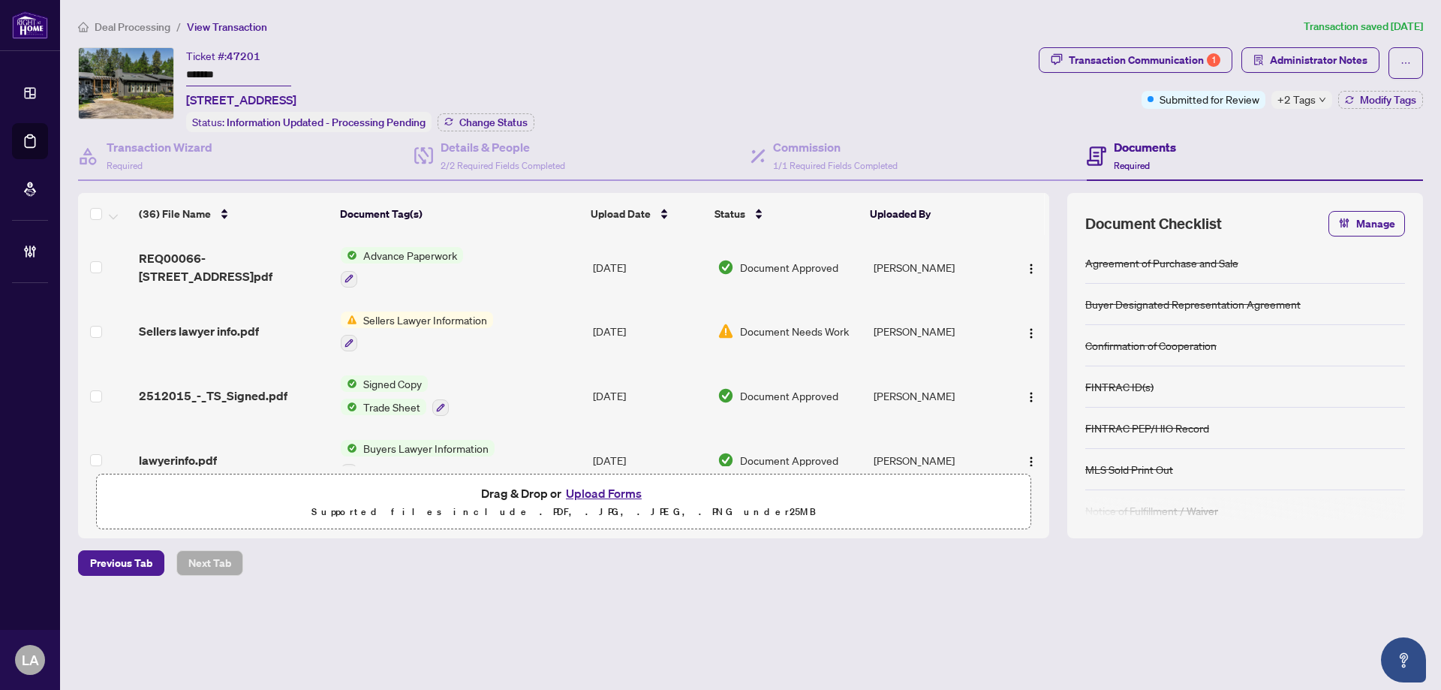
click at [1191, 75] on span "Transaction Communication 1" at bounding box center [1136, 63] width 194 height 32
click at [1197, 71] on button "Transaction Communication 1" at bounding box center [1136, 60] width 194 height 26
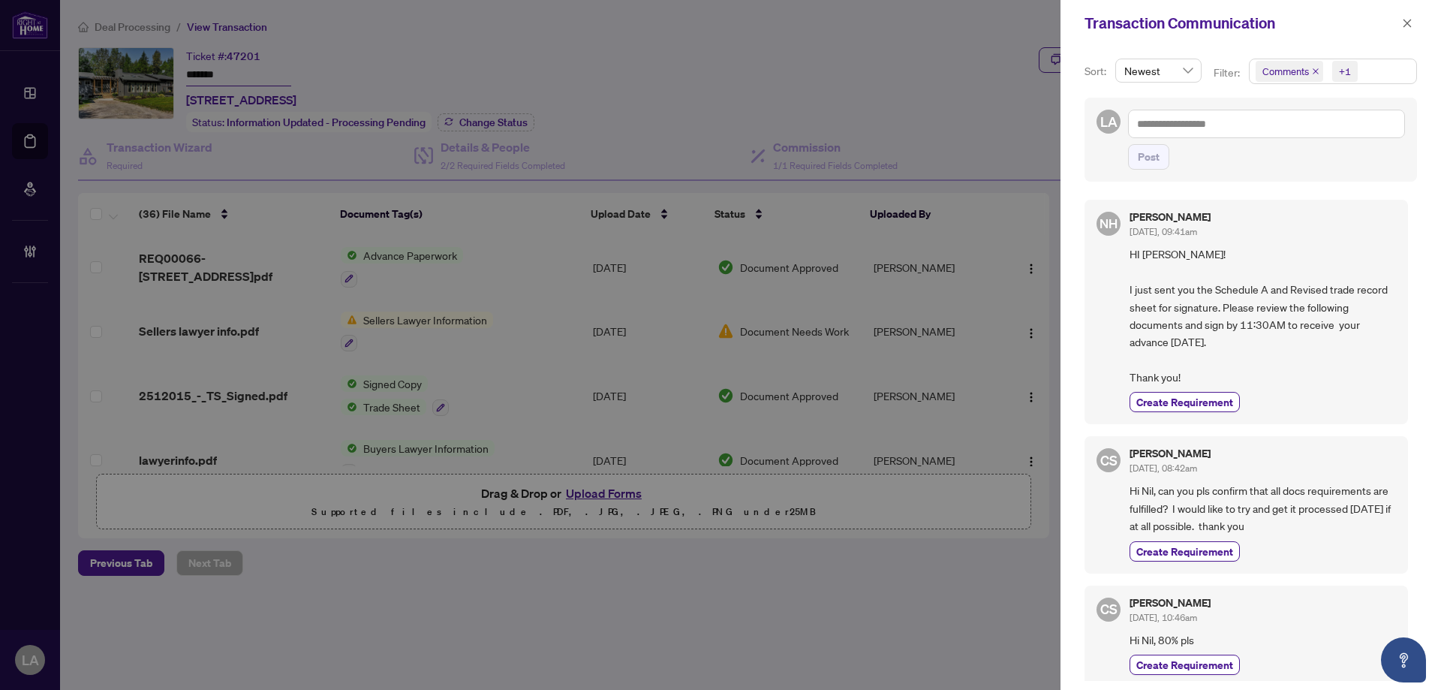
click at [1351, 76] on span "+1" at bounding box center [1346, 71] width 26 height 21
click at [1333, 137] on span "Comments" at bounding box center [1339, 134] width 133 height 18
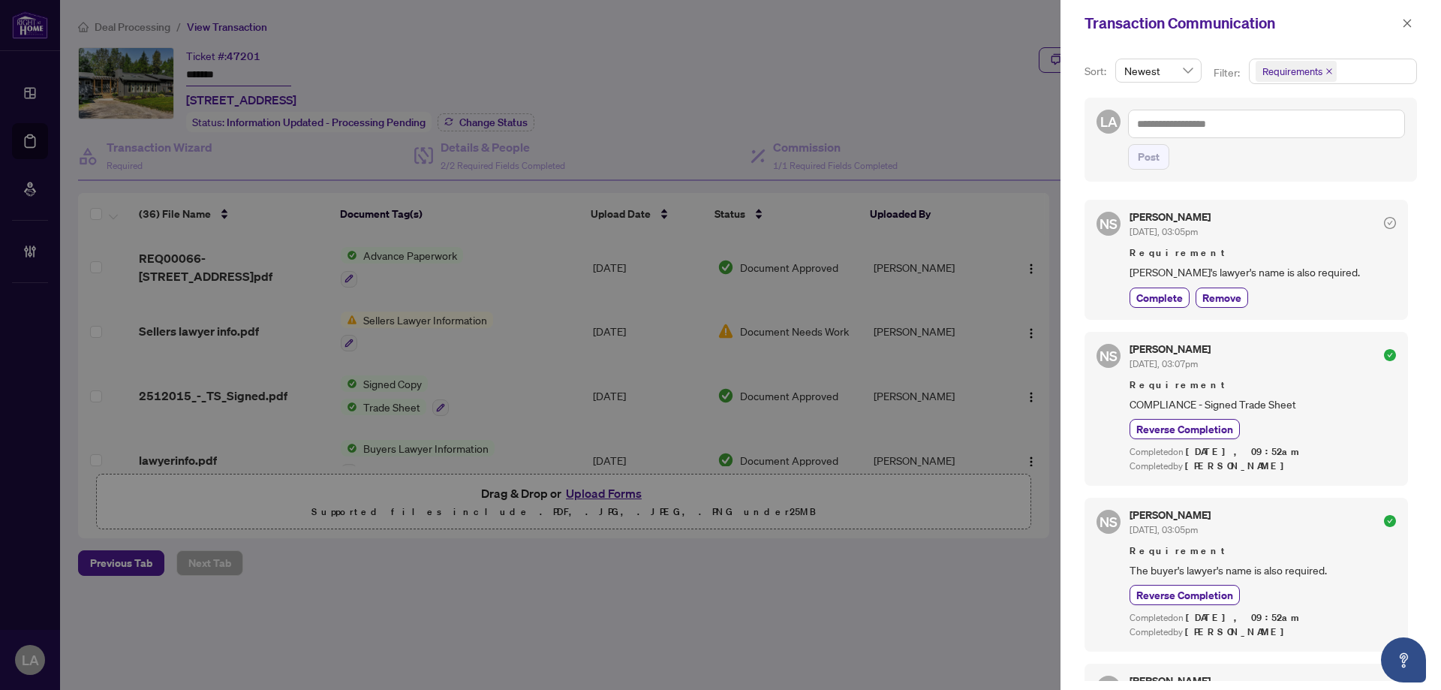
click at [1415, 13] on div "Transaction Communication" at bounding box center [1251, 23] width 381 height 47
click at [1406, 18] on icon "close" at bounding box center [1407, 23] width 11 height 11
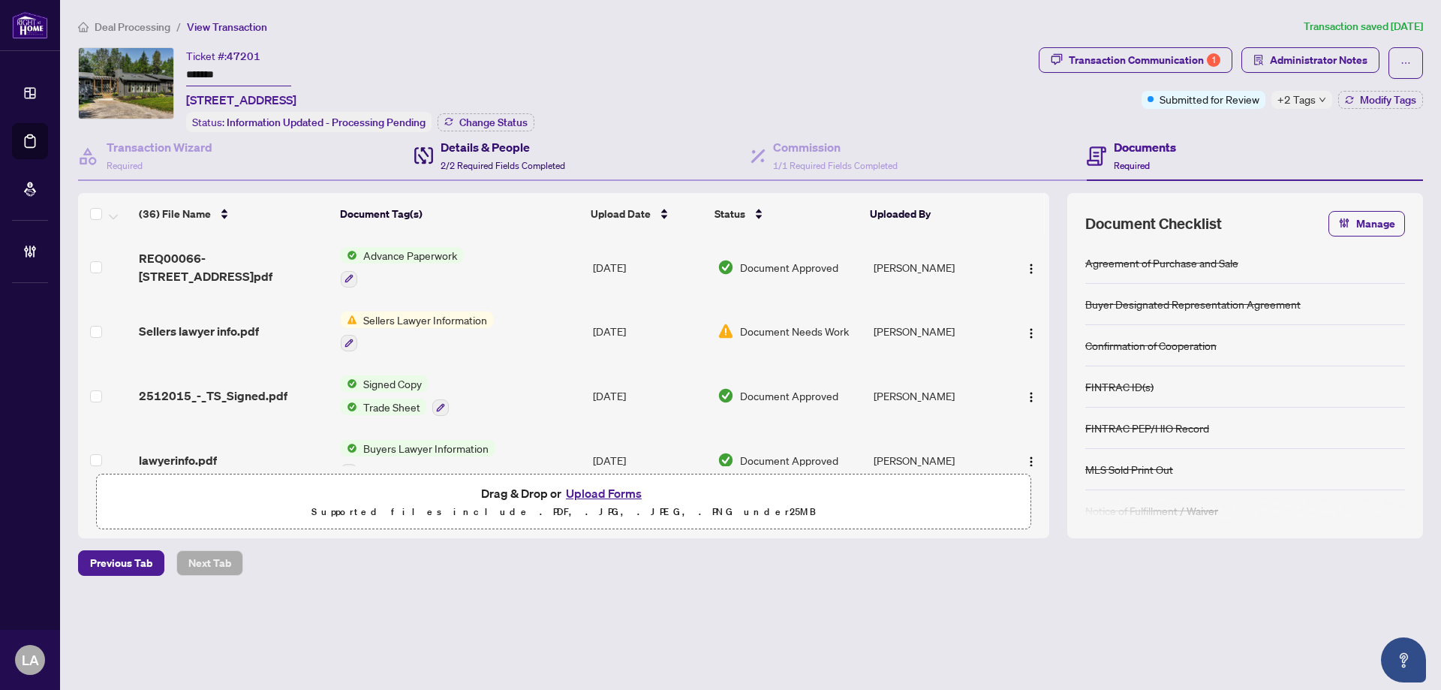
click at [446, 155] on div "Details & People 2/2 Required Fields Completed" at bounding box center [503, 155] width 125 height 35
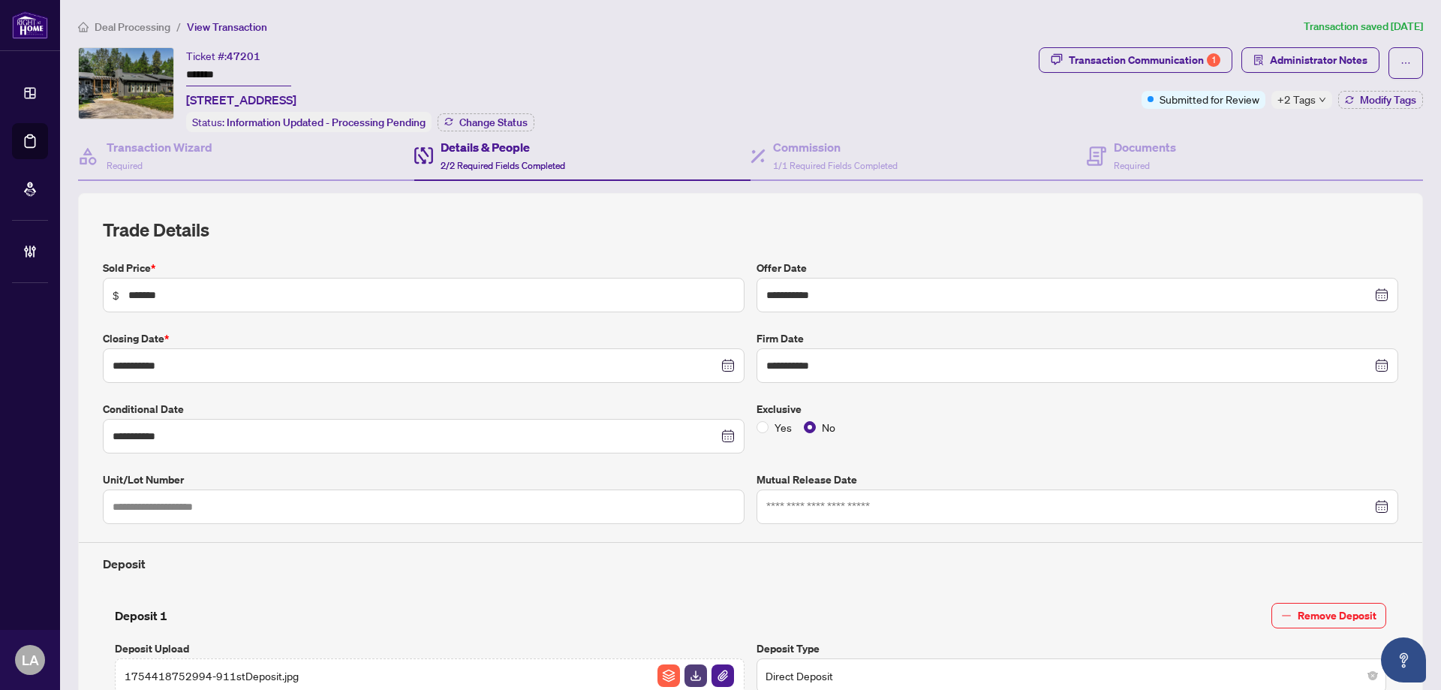
click at [1106, 77] on span "Transaction Communication 1" at bounding box center [1136, 63] width 194 height 32
click at [1119, 66] on div "Transaction Communication 1" at bounding box center [1145, 60] width 152 height 24
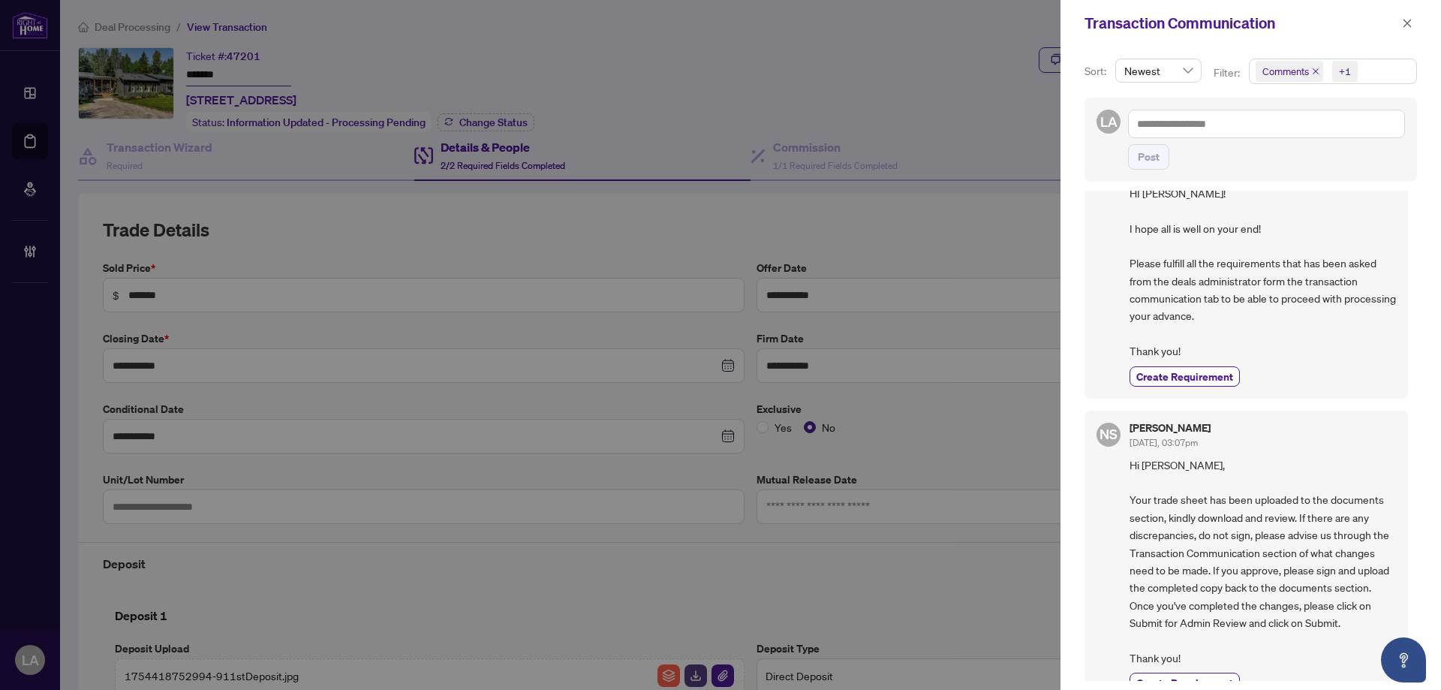
scroll to position [1051, 0]
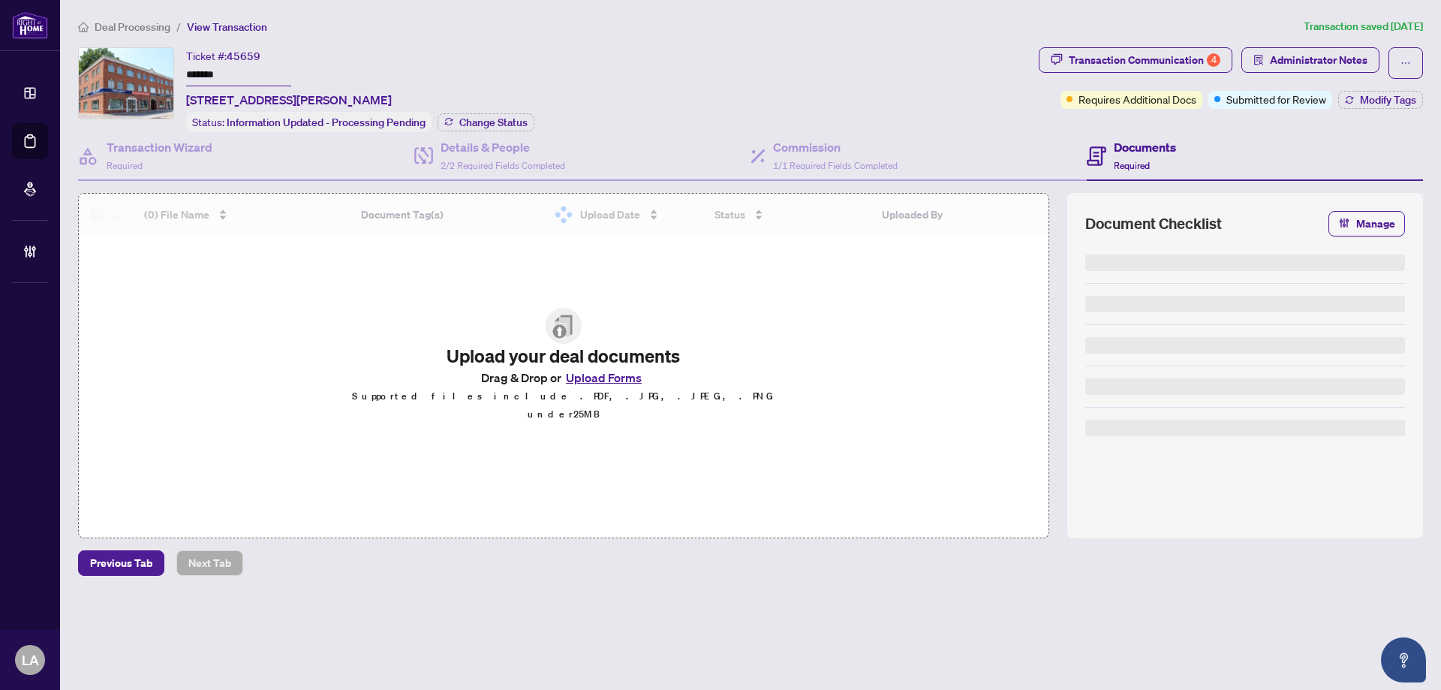
click at [220, 70] on input "*******" at bounding box center [238, 76] width 105 height 22
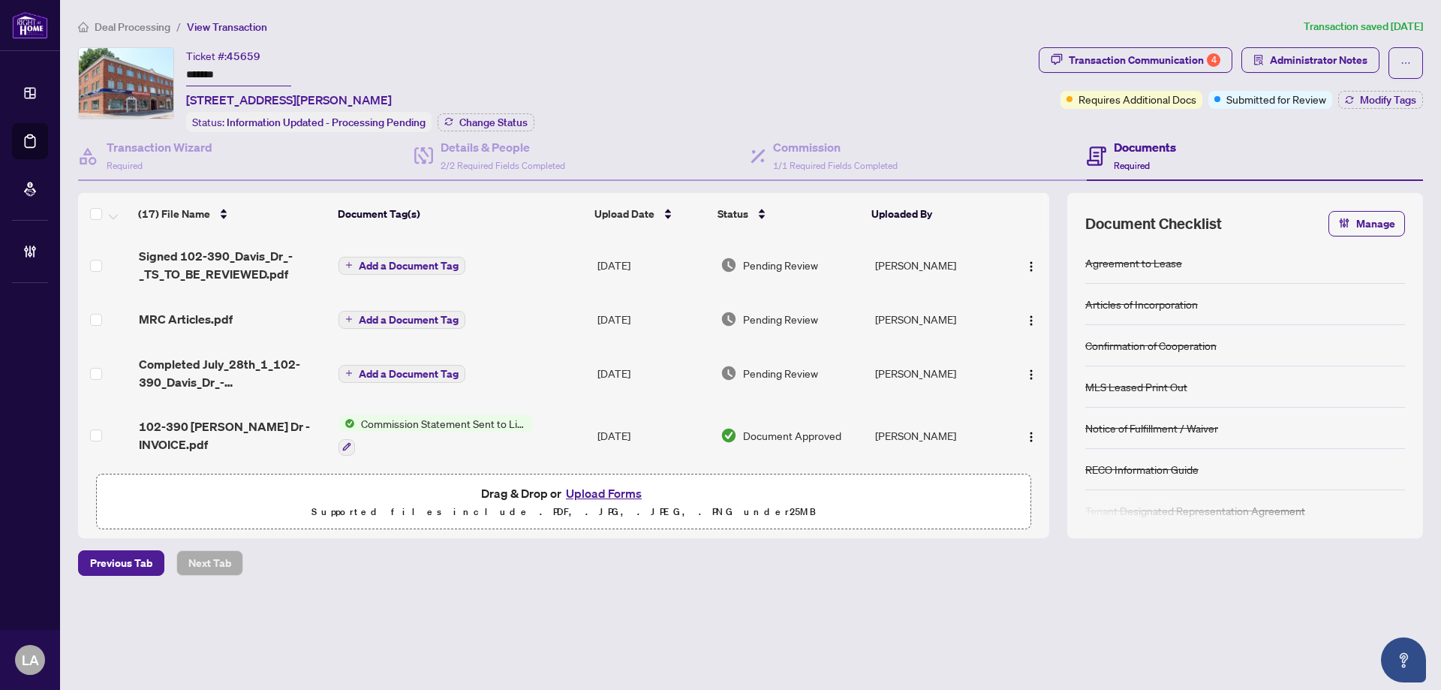
click at [734, 101] on div "Ticket #: 45659 ******* [STREET_ADDRESS][PERSON_NAME] Status: Information Updat…" at bounding box center [555, 89] width 955 height 85
click at [1159, 65] on div "Requires Additional Docs" at bounding box center [1130, 69] width 113 height 24
click at [1168, 65] on div "Transaction Communication 4" at bounding box center [1145, 60] width 152 height 24
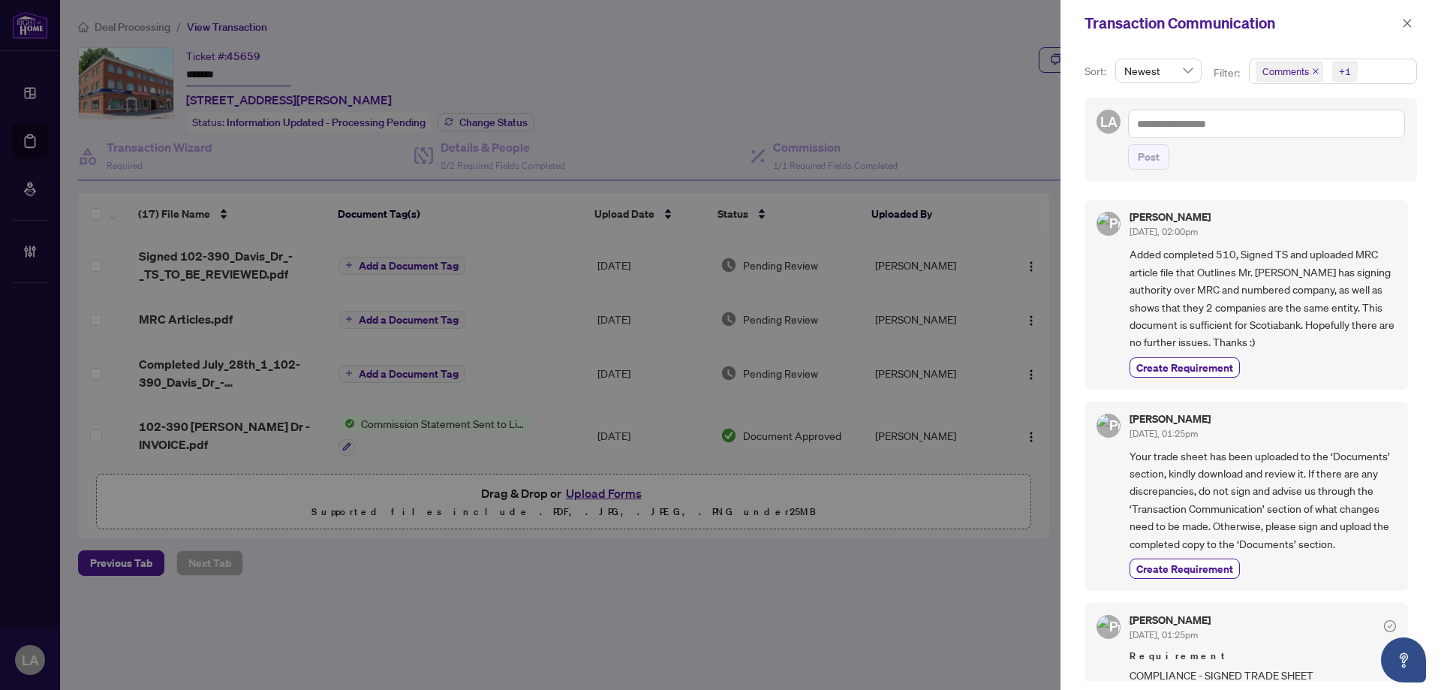
click at [1319, 68] on span "Comments" at bounding box center [1290, 71] width 68 height 21
click at [1259, 128] on span "Select Comments" at bounding box center [1264, 134] width 12 height 12
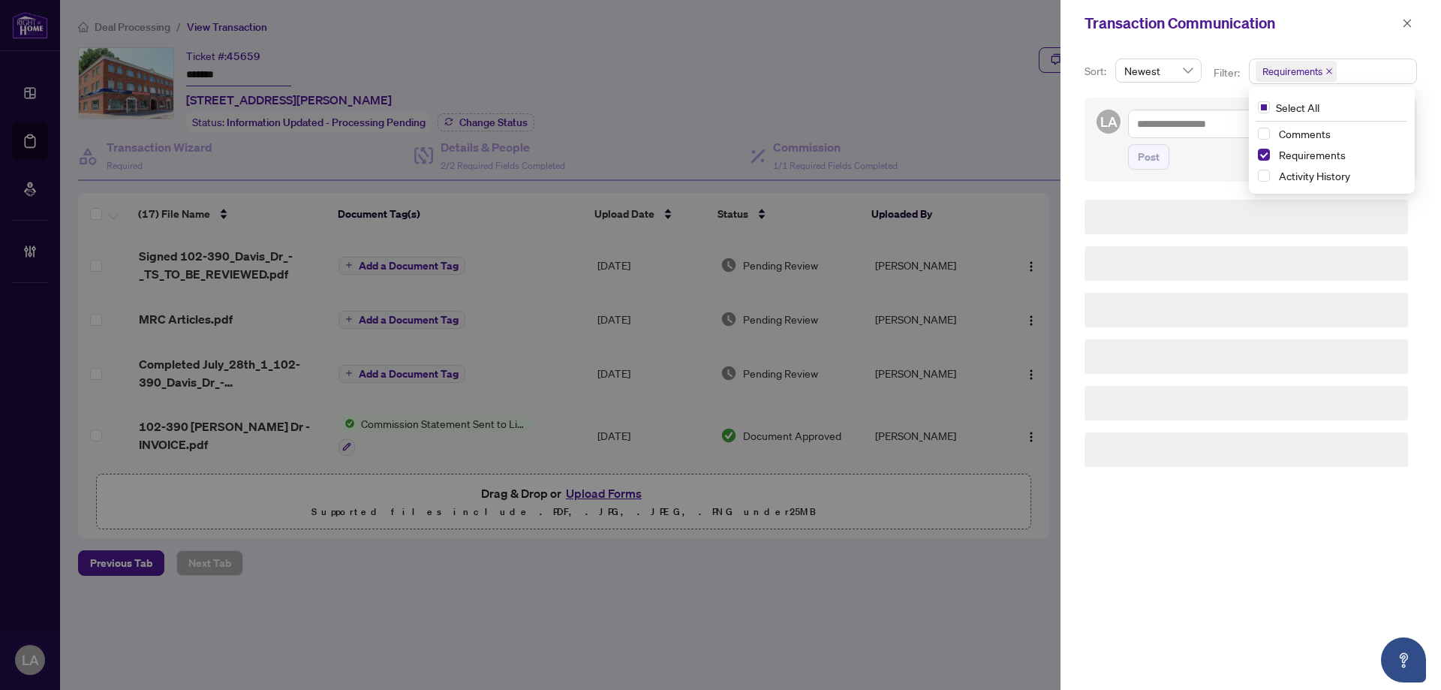
click at [1120, 107] on div "LA Post" at bounding box center [1251, 140] width 333 height 84
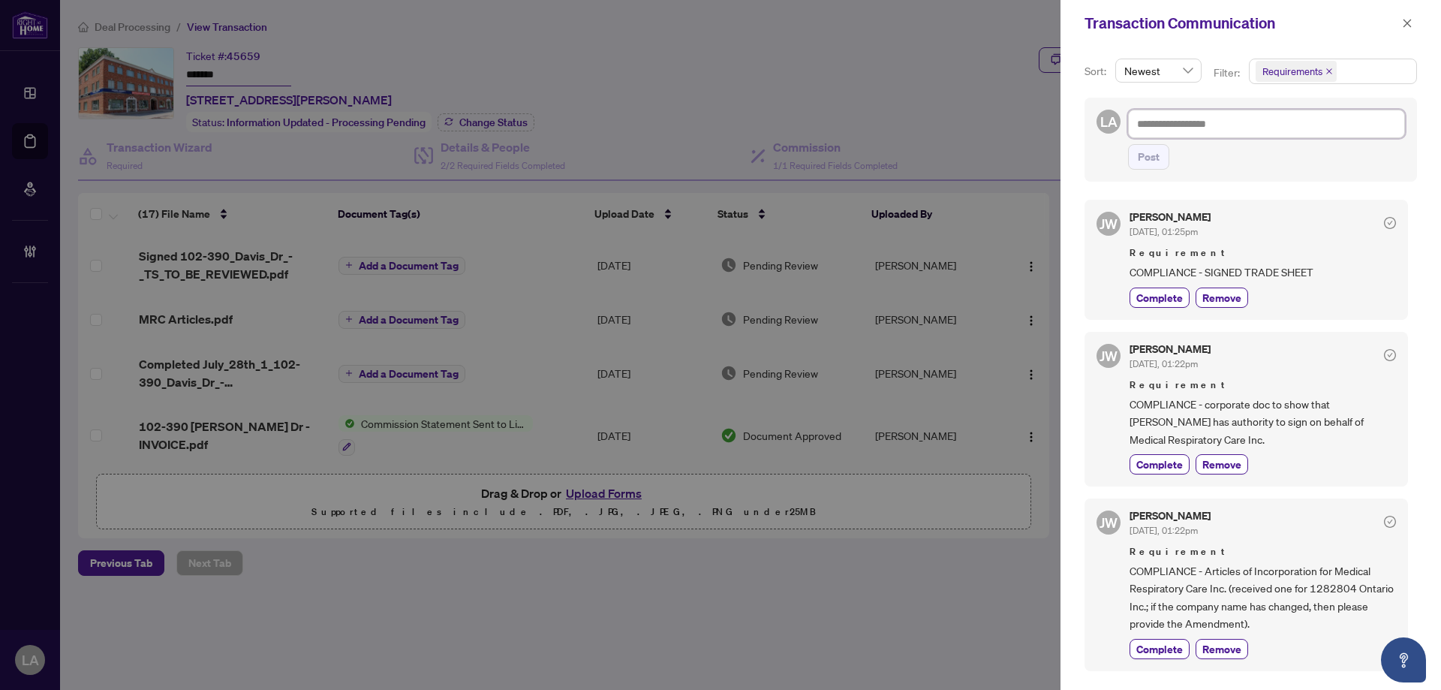
click at [1185, 128] on textarea at bounding box center [1266, 124] width 277 height 29
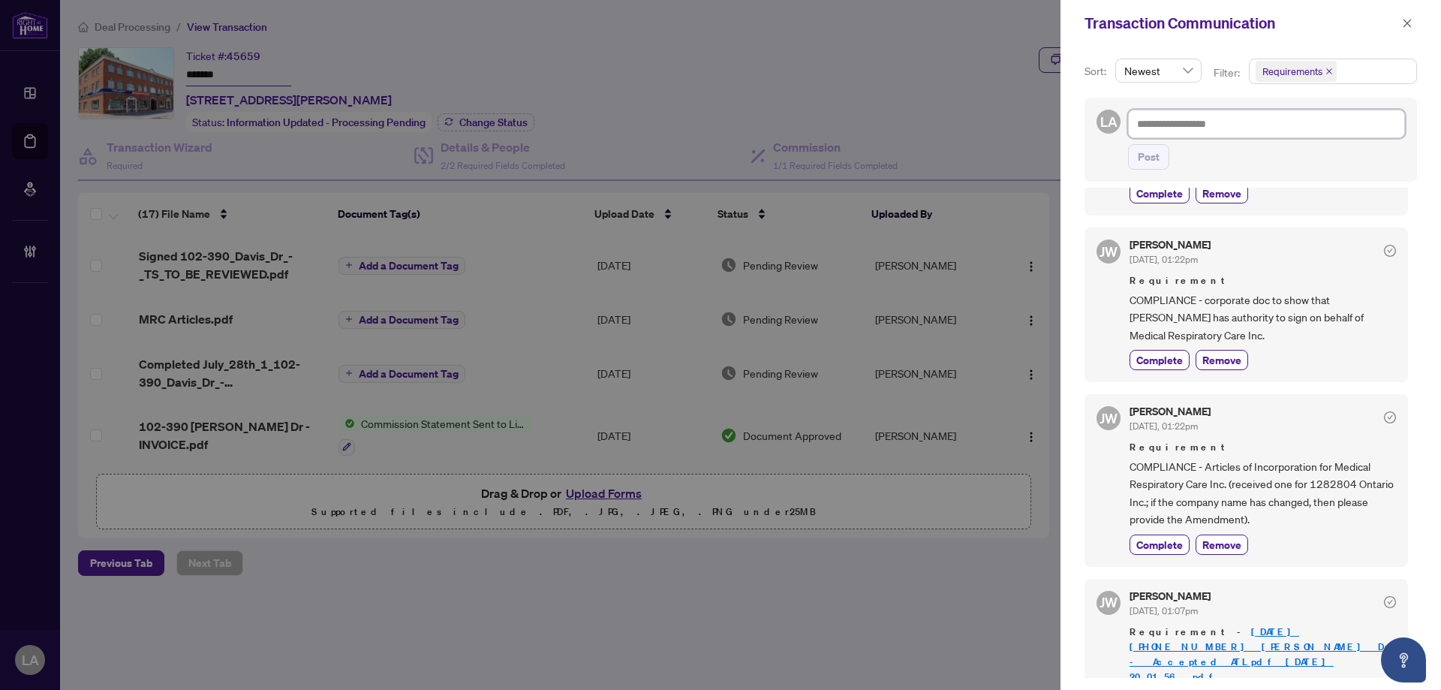
scroll to position [137, 0]
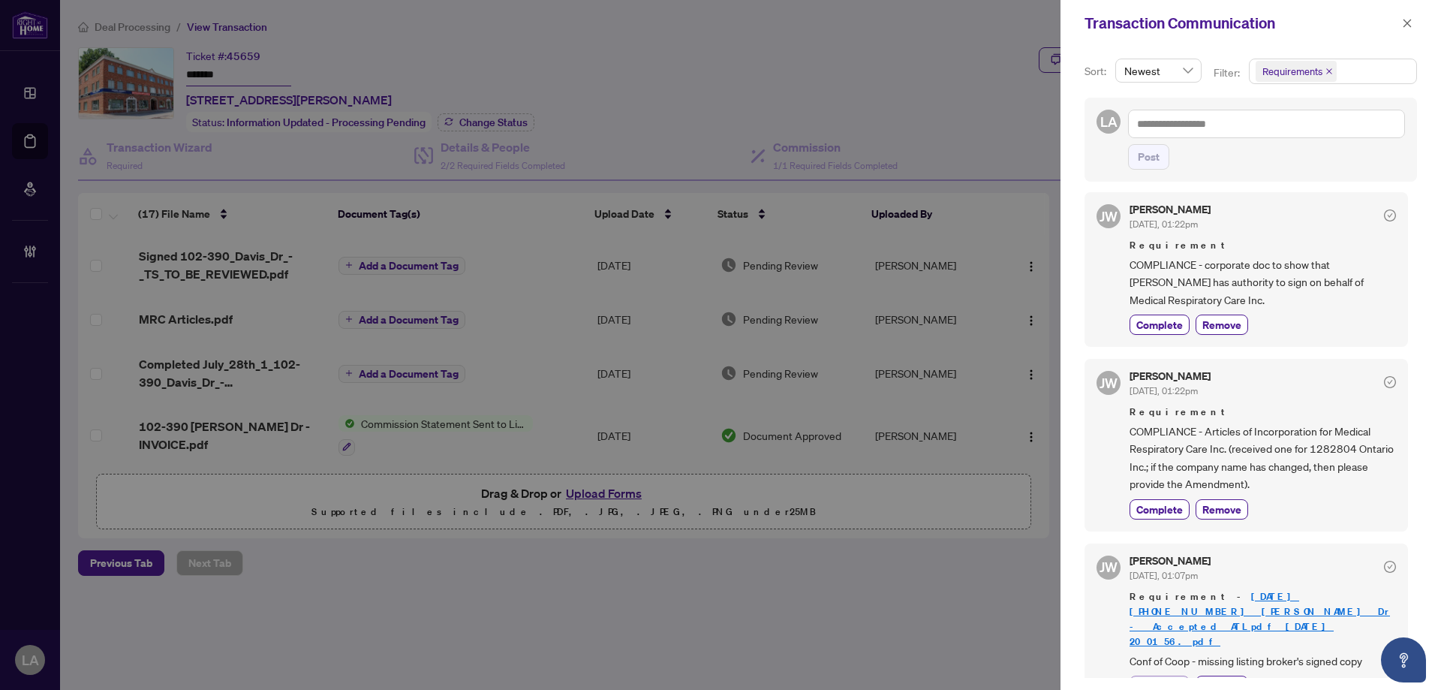
click at [1173, 678] on span "Complete" at bounding box center [1160, 686] width 47 height 16
click at [1165, 507] on span "Complete" at bounding box center [1160, 509] width 47 height 16
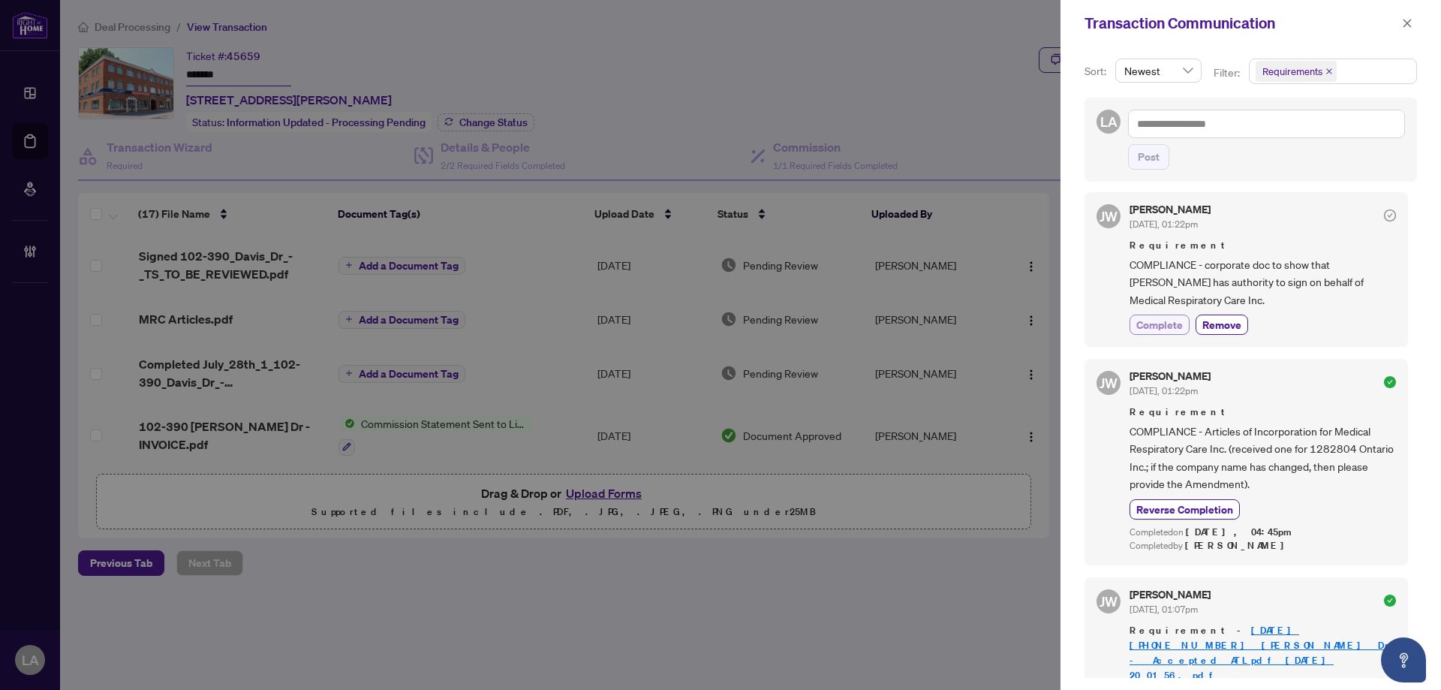
click at [1170, 318] on span "Complete" at bounding box center [1160, 325] width 47 height 16
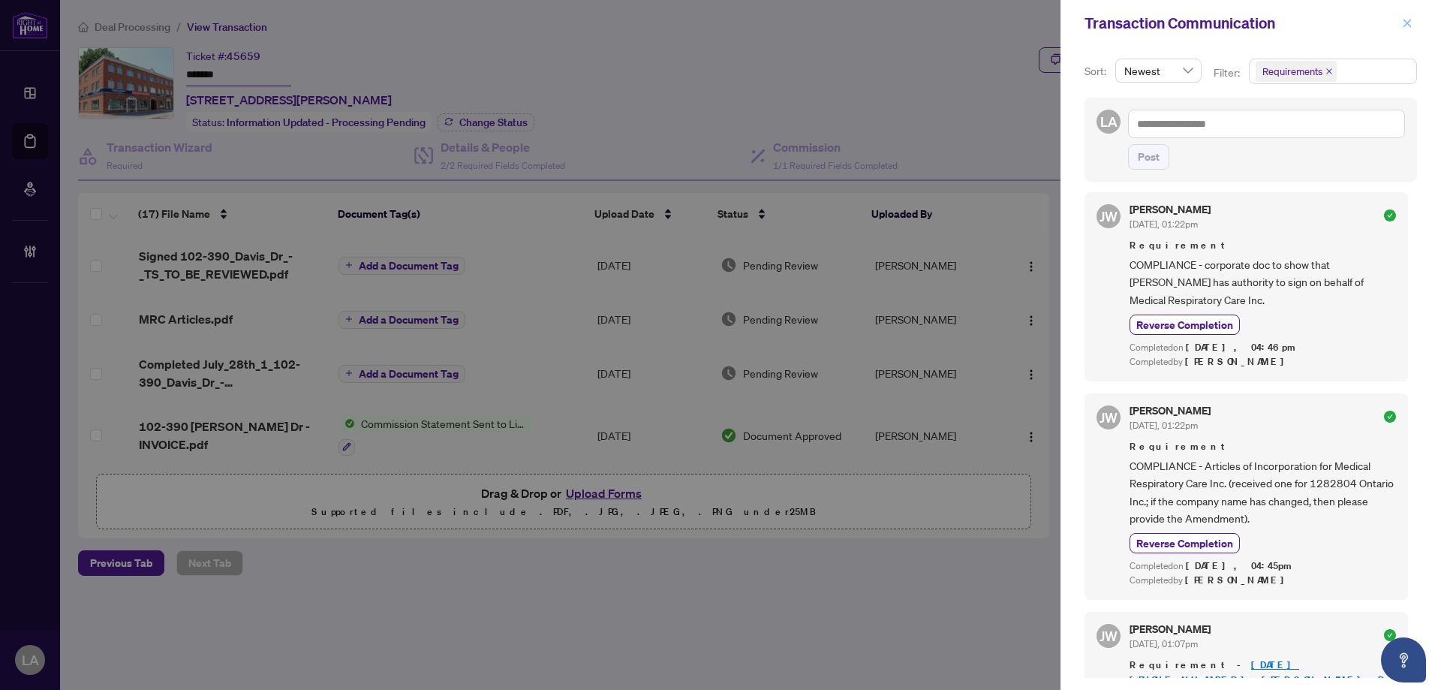
click at [1412, 21] on icon "close" at bounding box center [1407, 23] width 11 height 11
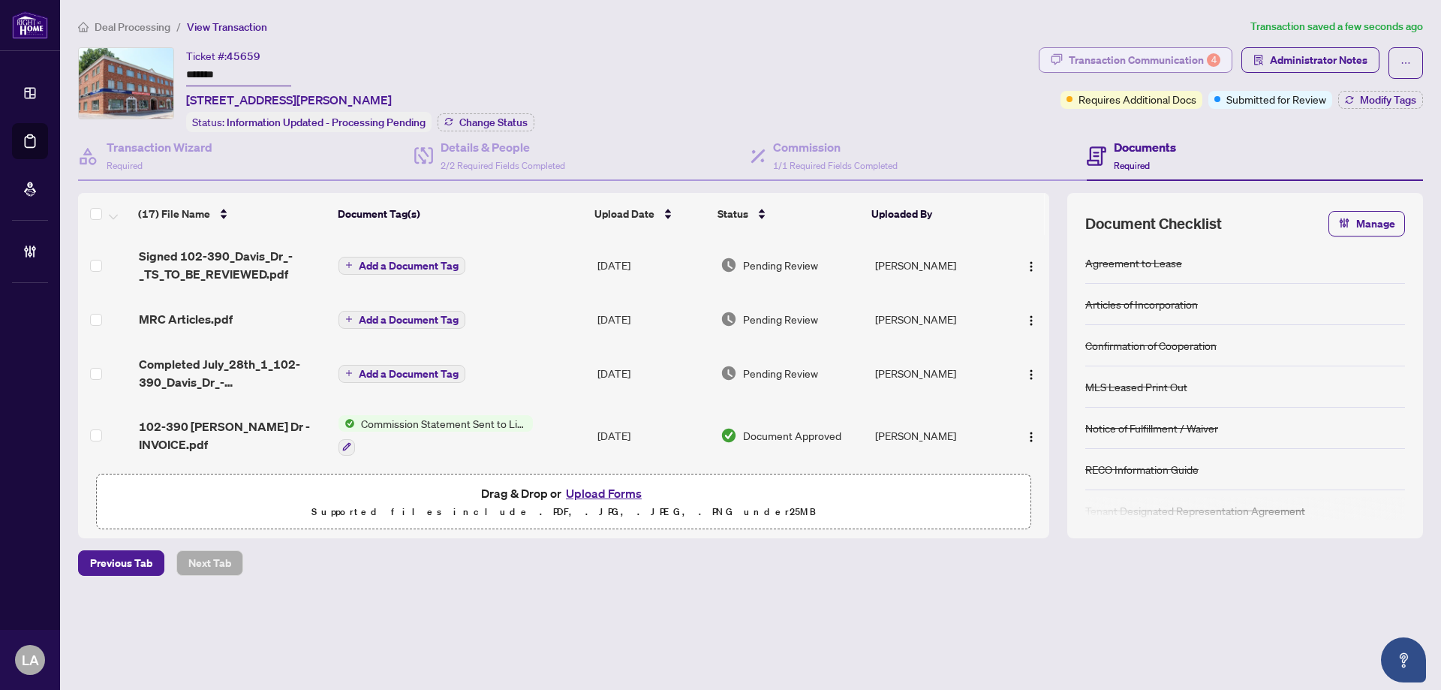
click at [1179, 55] on div "Transaction Communication 4" at bounding box center [1145, 60] width 152 height 24
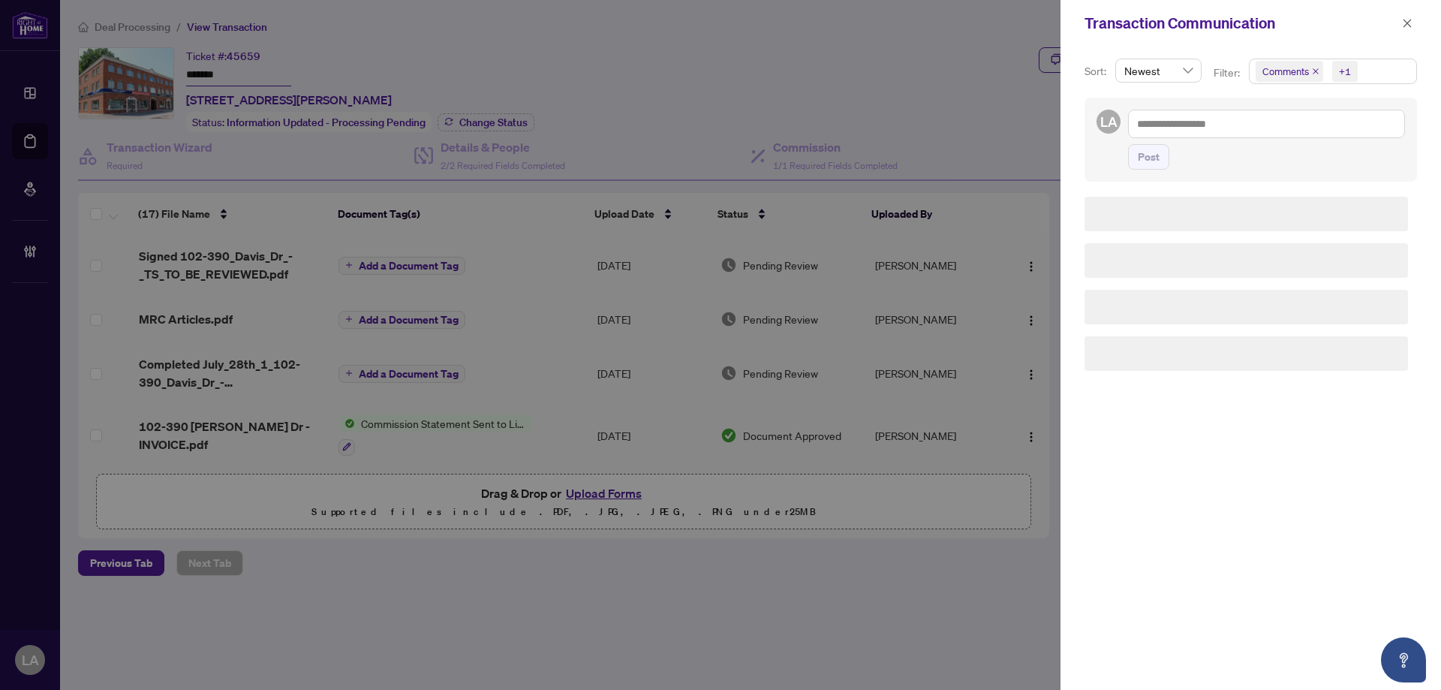
scroll to position [0, 0]
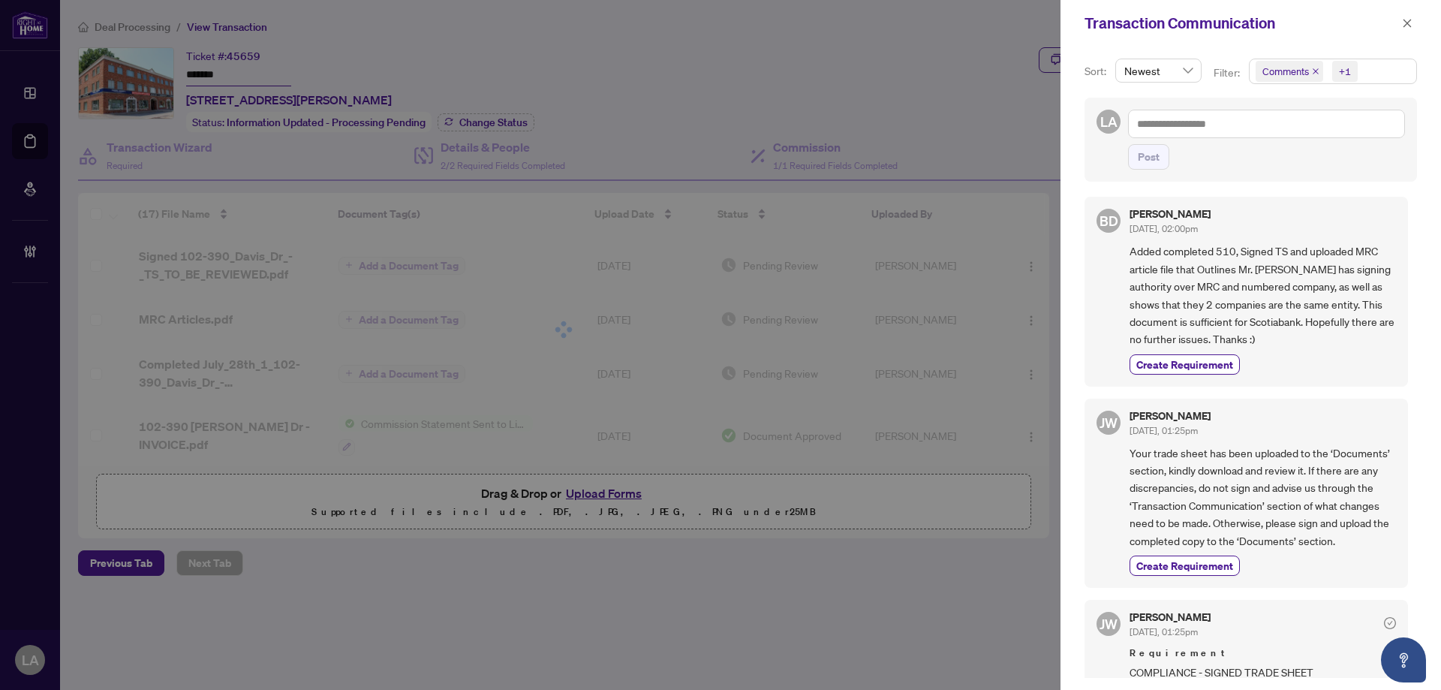
click at [1313, 68] on icon "close" at bounding box center [1316, 72] width 8 height 8
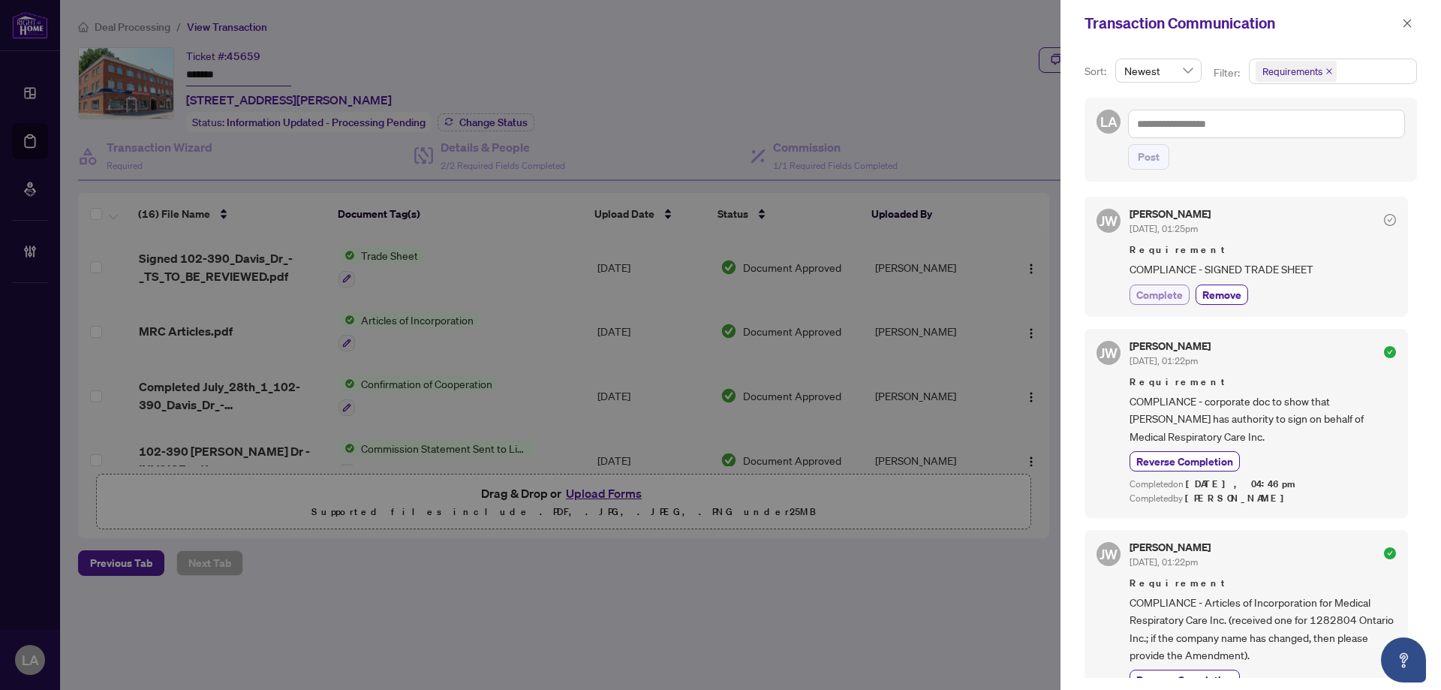
click at [1143, 291] on span "Complete" at bounding box center [1160, 295] width 47 height 16
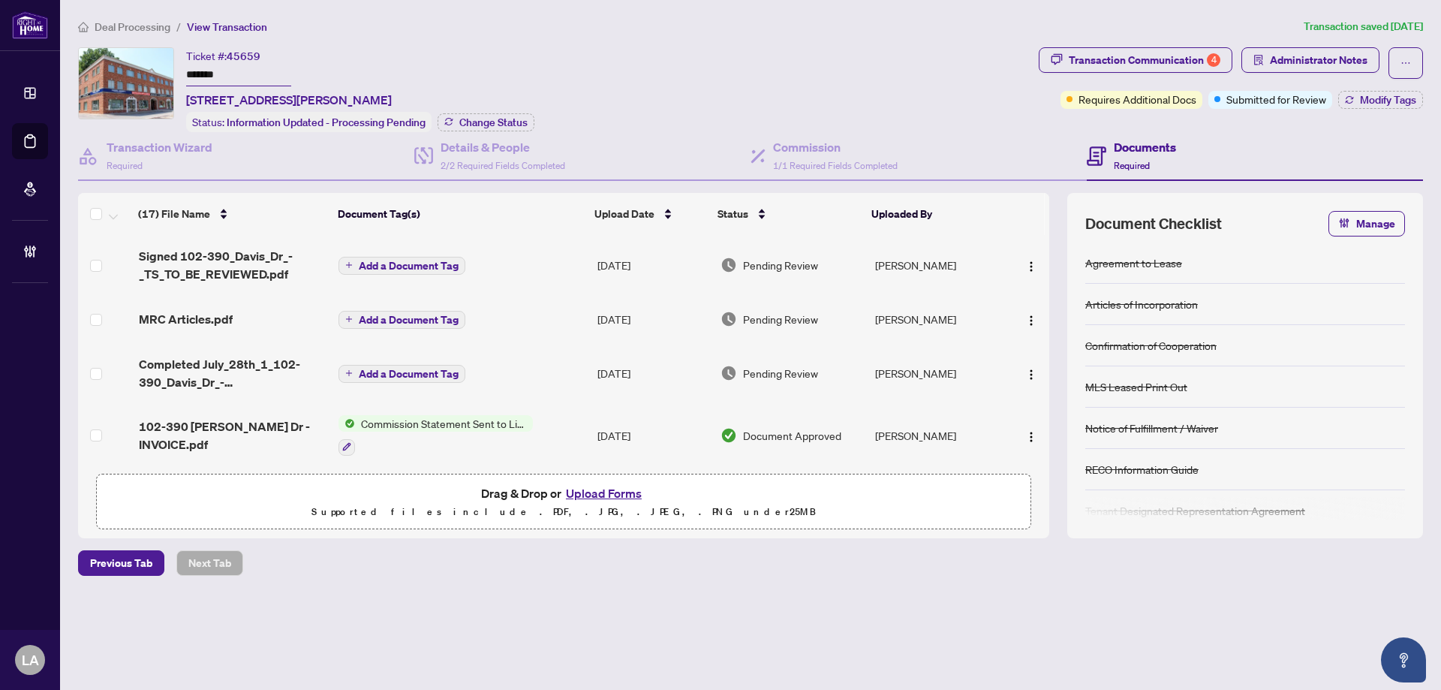
click at [222, 71] on input "*******" at bounding box center [238, 76] width 105 height 22
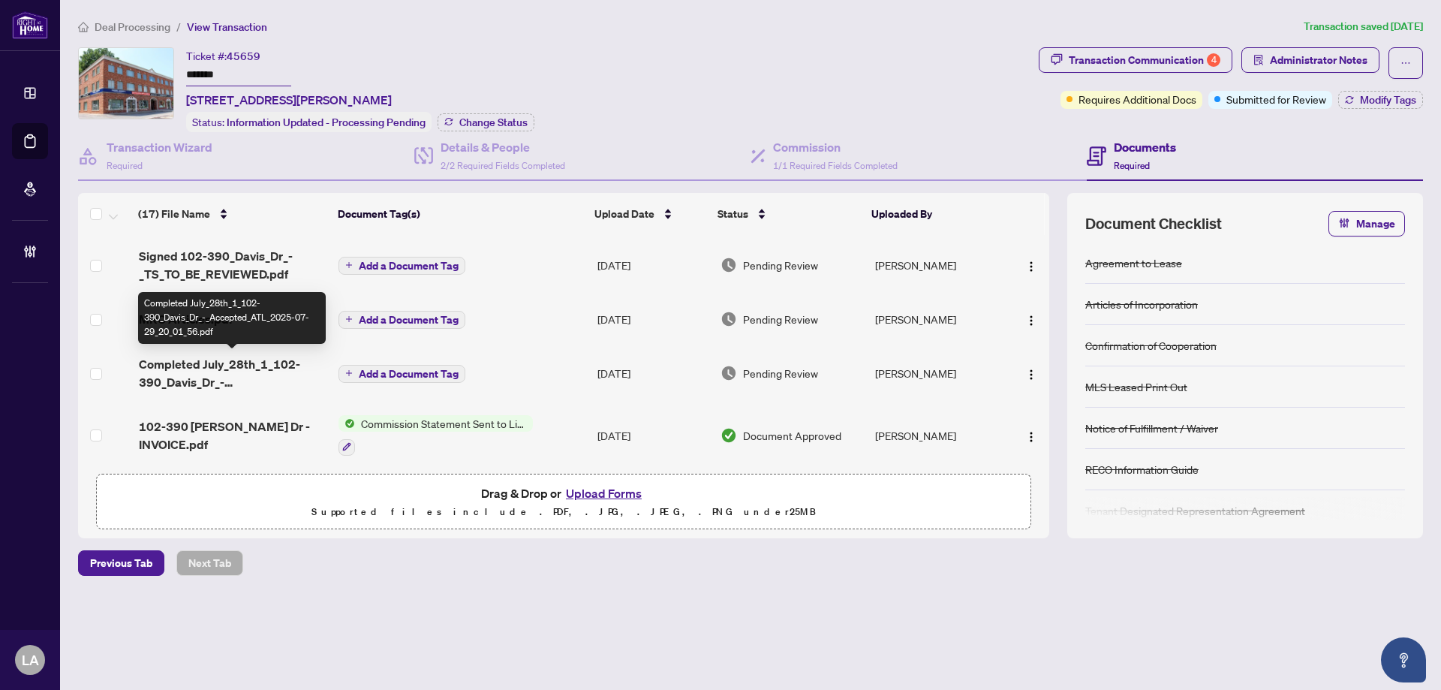
click at [235, 368] on span "Completed July_28th_1_102-390_Davis_Dr_-_Accepted_ATL_2025-07-29_20_01_56.pdf" at bounding box center [233, 373] width 188 height 36
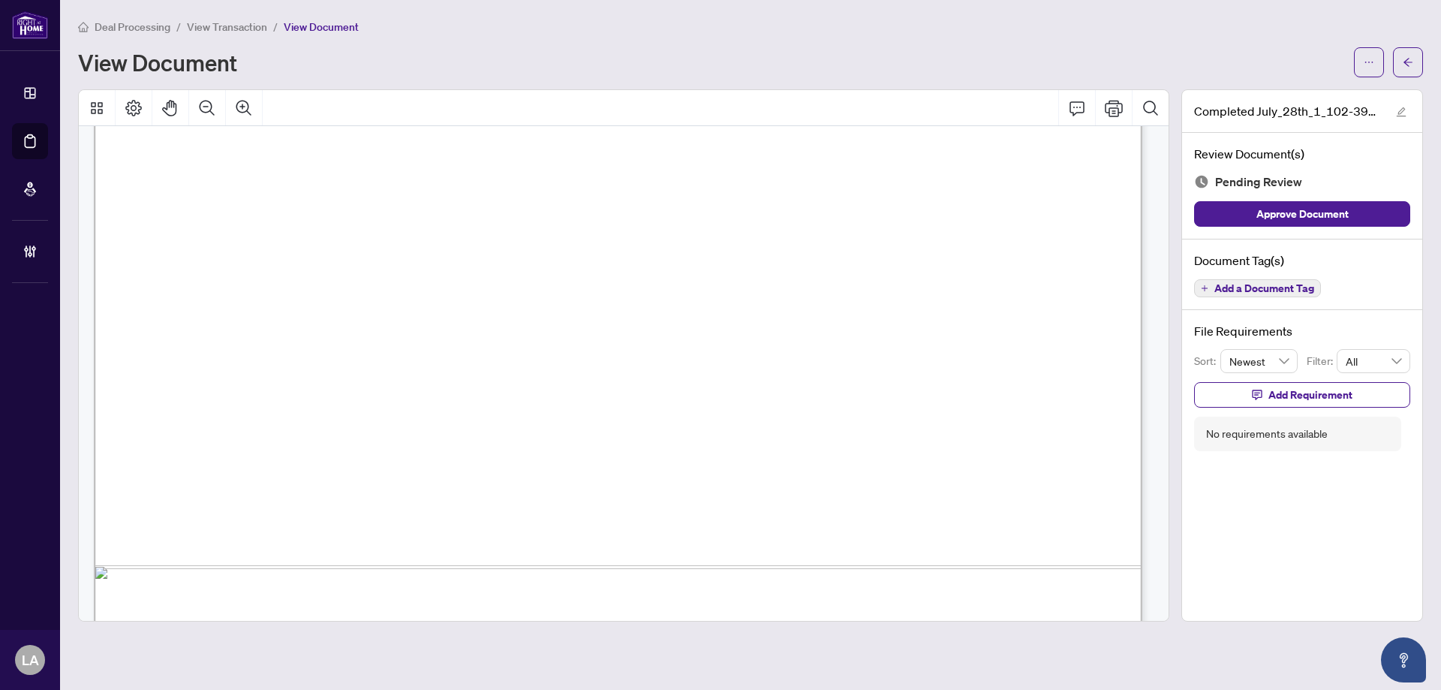
scroll to position [14507, 0]
click at [1260, 283] on span "Add a Document Tag" at bounding box center [1265, 288] width 100 height 11
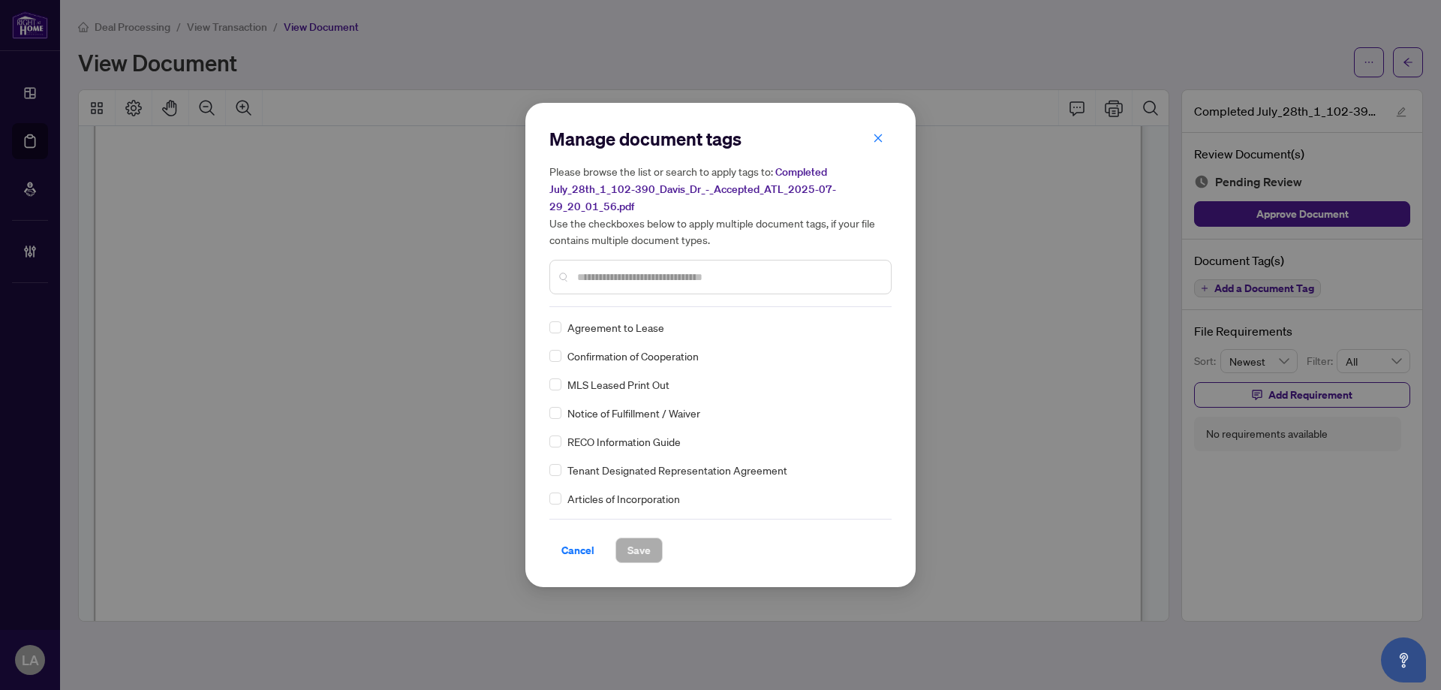
click at [649, 288] on div at bounding box center [721, 277] width 342 height 35
click at [646, 282] on input "text" at bounding box center [728, 277] width 302 height 17
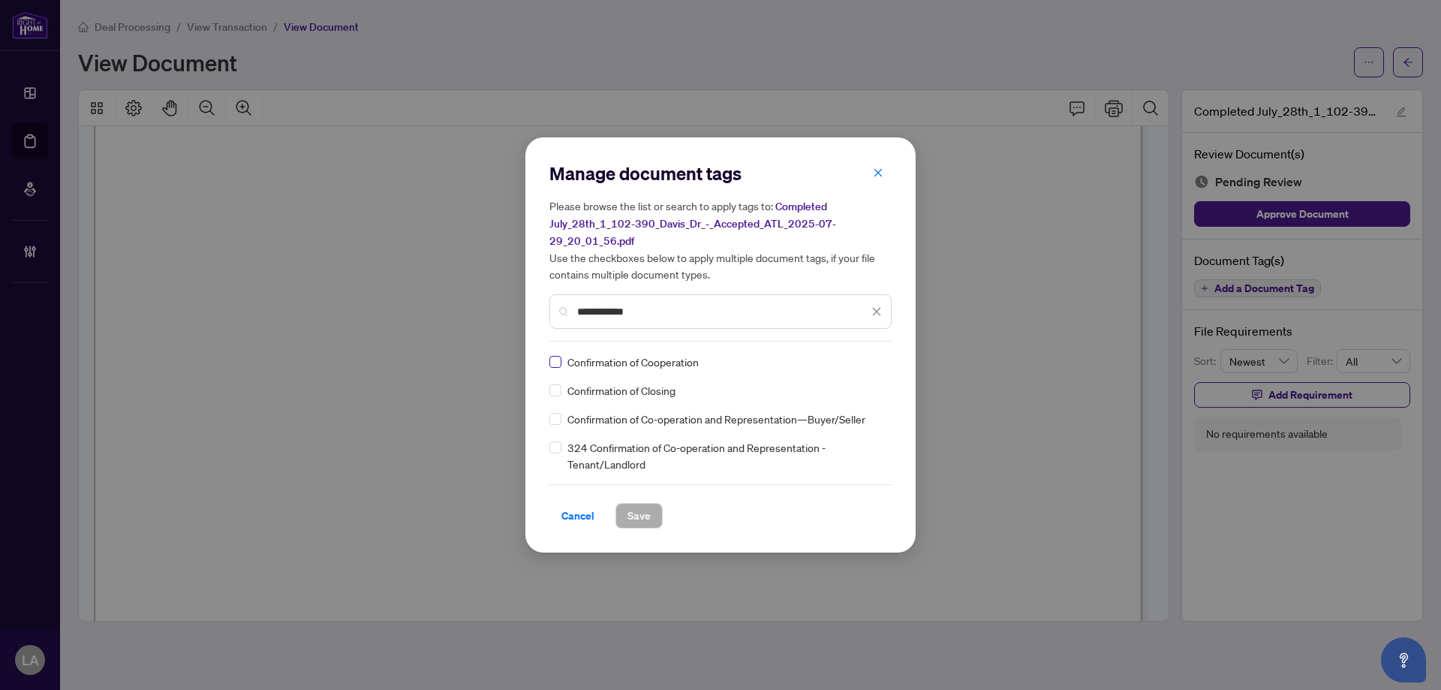
type input "**********"
click at [870, 355] on div at bounding box center [868, 361] width 29 height 15
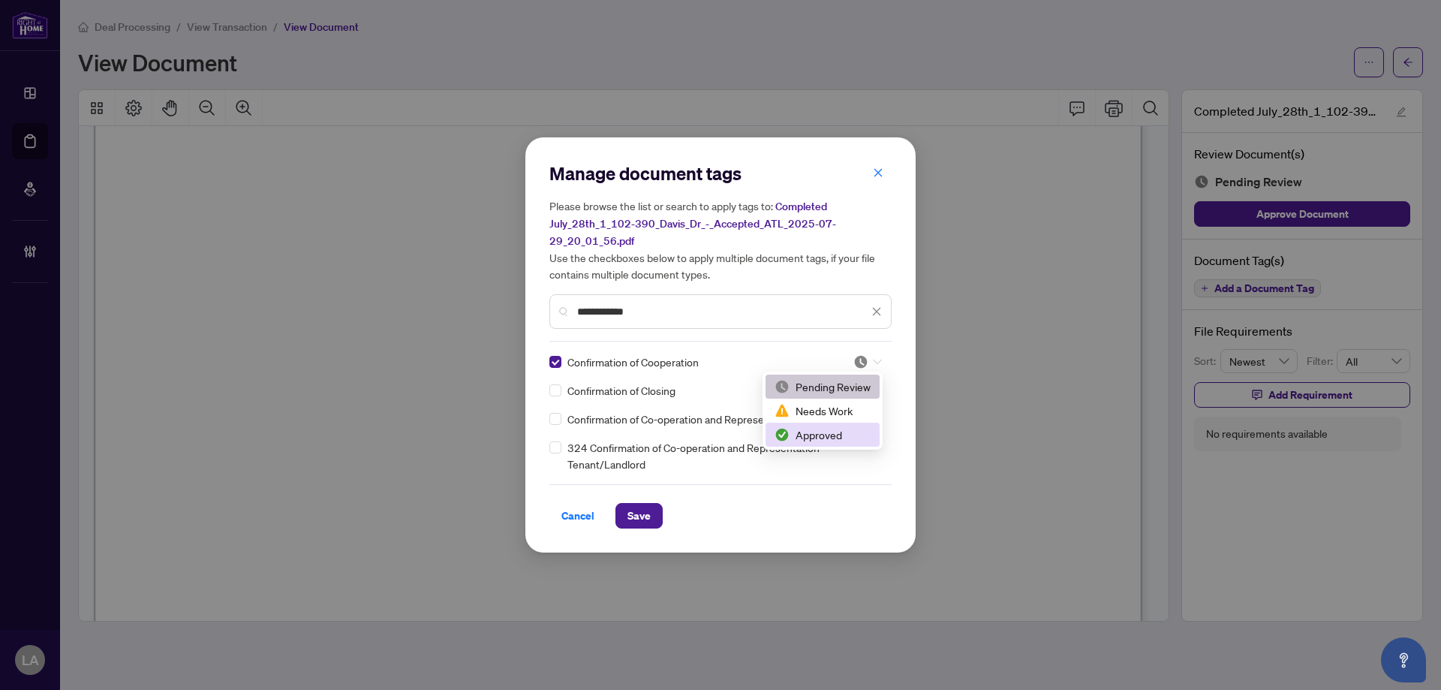
click at [813, 433] on div "Approved" at bounding box center [823, 434] width 96 height 17
drag, startPoint x: 655, startPoint y: 510, endPoint x: 633, endPoint y: 544, distance: 40.2
click at [654, 510] on button "Save" at bounding box center [639, 516] width 47 height 26
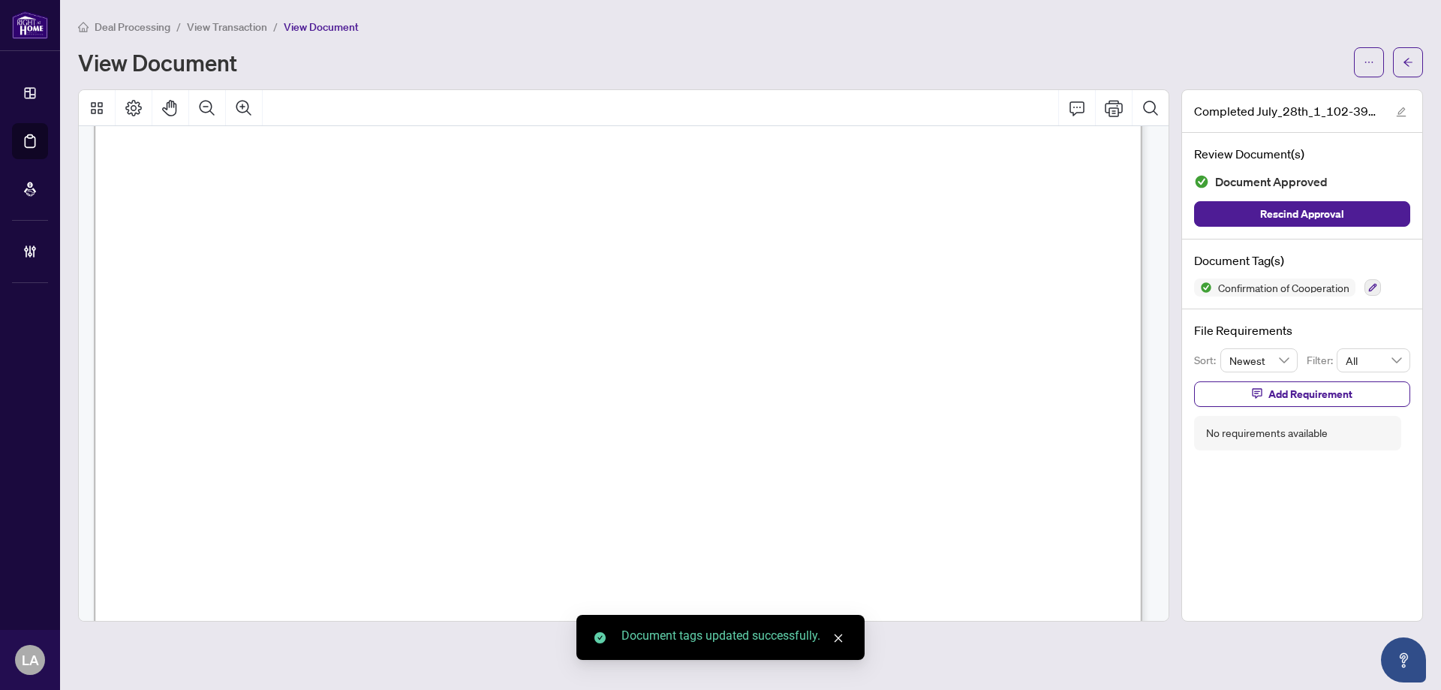
click at [246, 26] on span "View Transaction" at bounding box center [227, 27] width 80 height 14
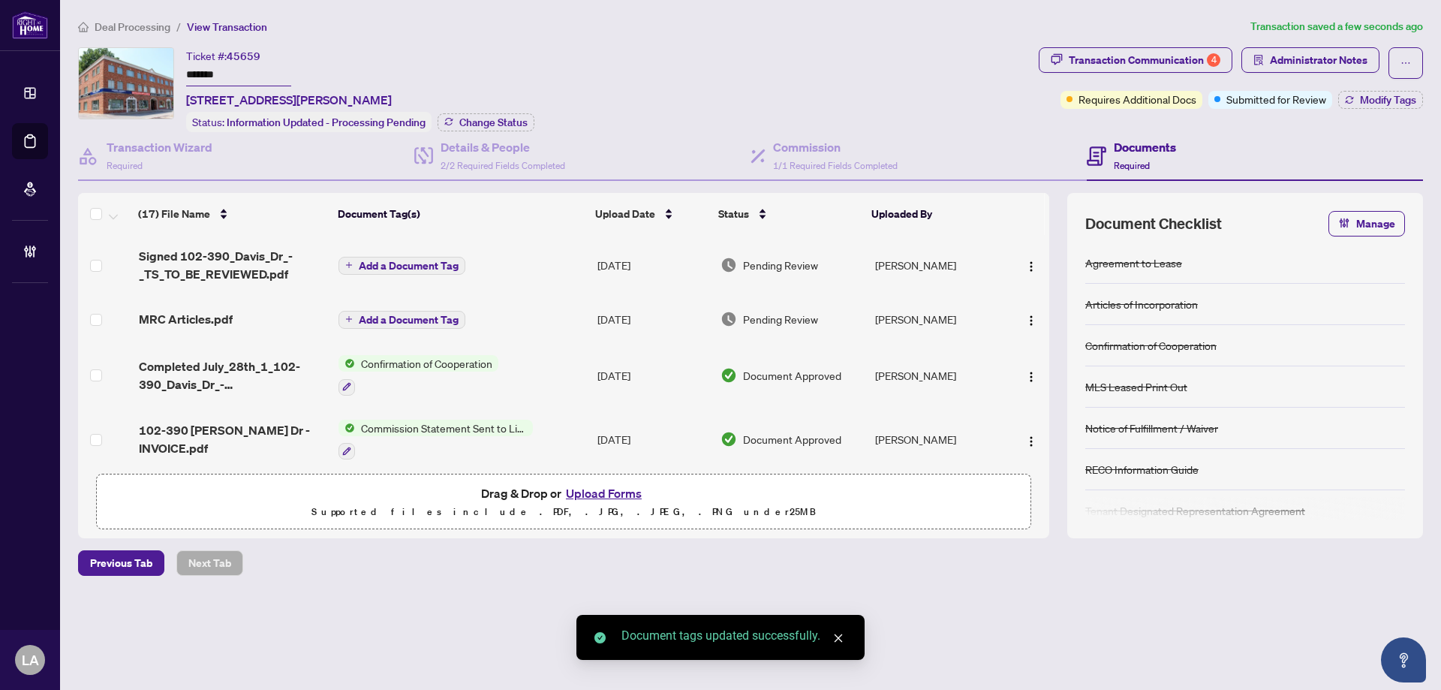
click at [278, 313] on div "MRC Articles.pdf" at bounding box center [233, 319] width 188 height 18
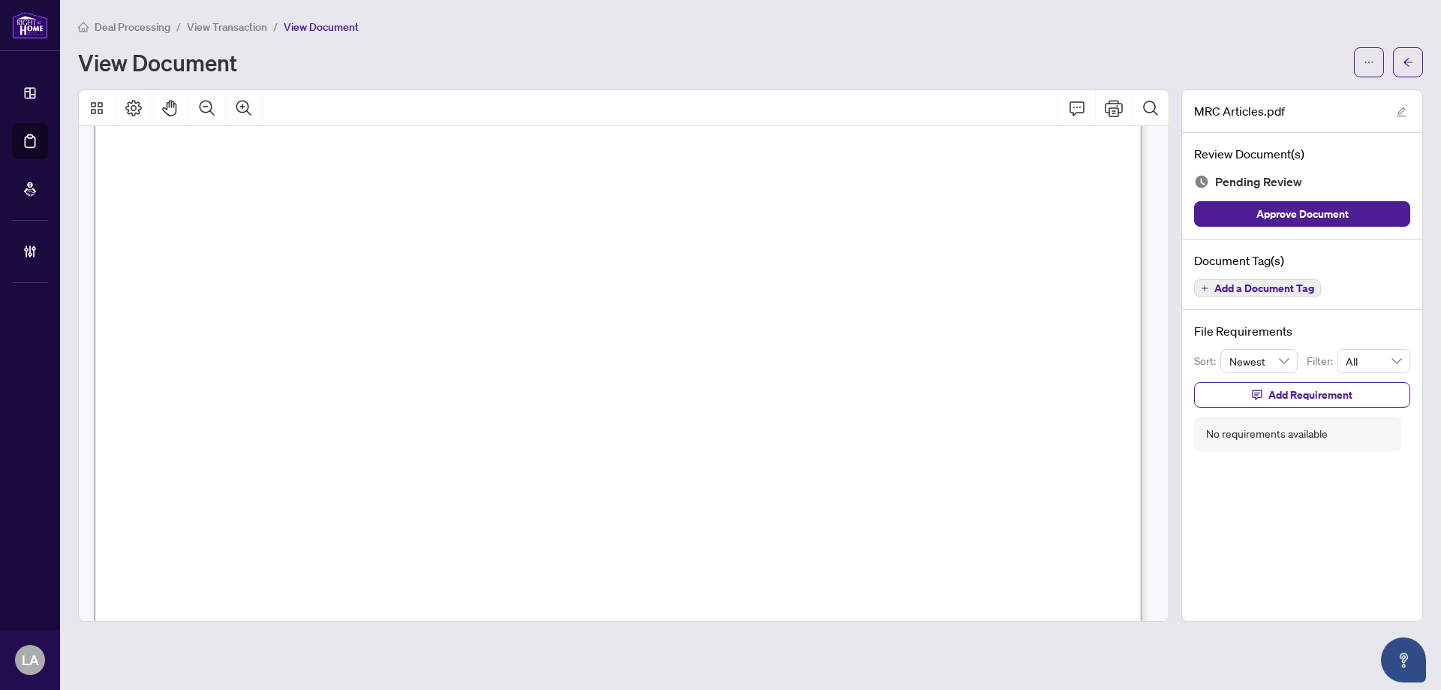
scroll to position [225, 0]
click at [1281, 294] on button "Add a Document Tag" at bounding box center [1257, 288] width 127 height 18
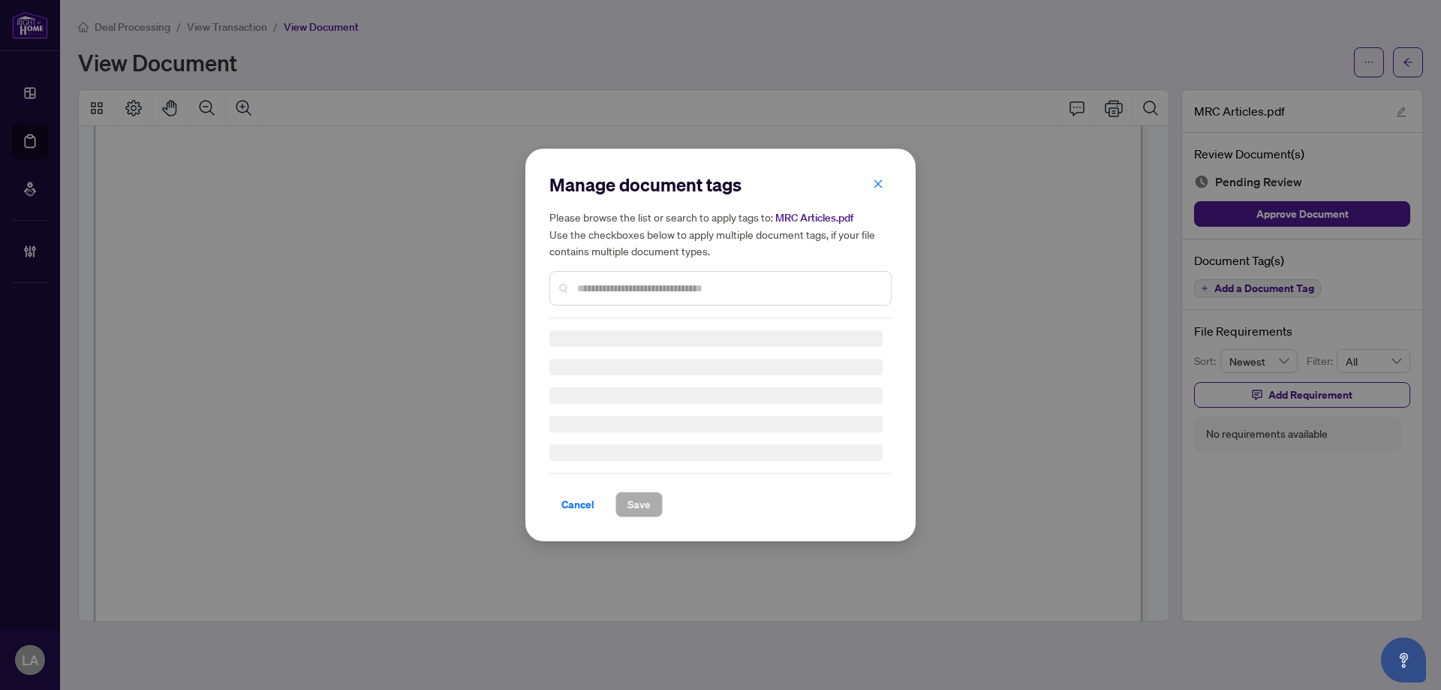
click at [792, 282] on input "text" at bounding box center [728, 288] width 302 height 17
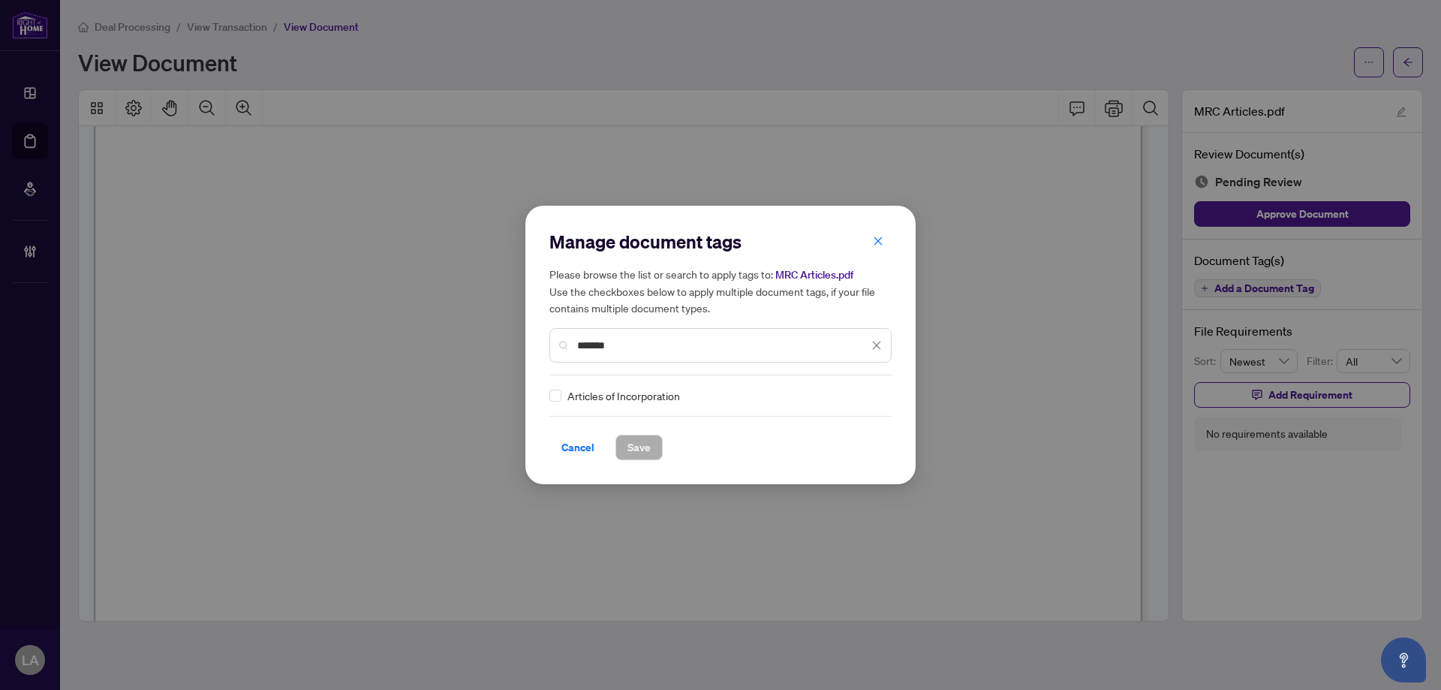
type input "*******"
click at [864, 405] on div "Manage document tags Please browse the list or search to apply tags to: MRC Art…" at bounding box center [721, 345] width 342 height 230
click at [866, 396] on div at bounding box center [868, 395] width 29 height 15
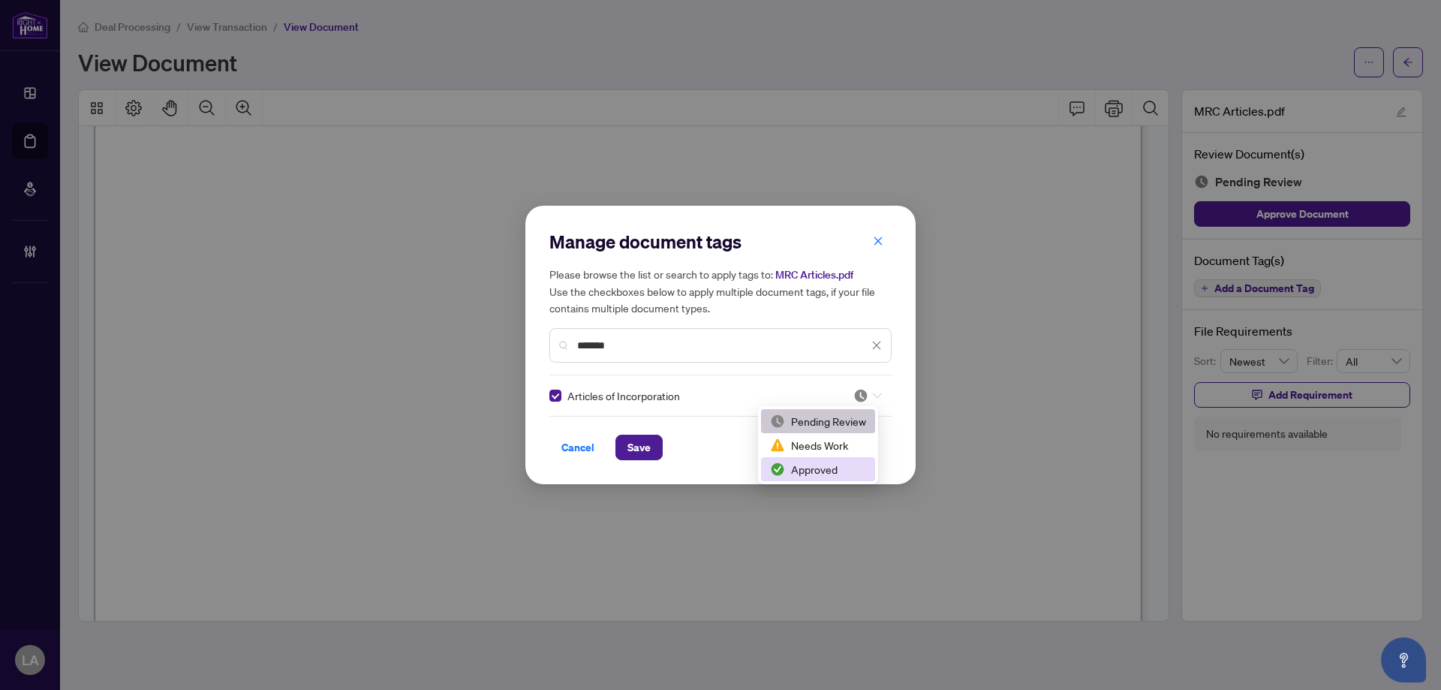
click at [803, 465] on div "Approved" at bounding box center [818, 469] width 96 height 17
drag, startPoint x: 648, startPoint y: 447, endPoint x: 556, endPoint y: 332, distance: 147.5
click at [646, 444] on span "Save" at bounding box center [639, 447] width 23 height 24
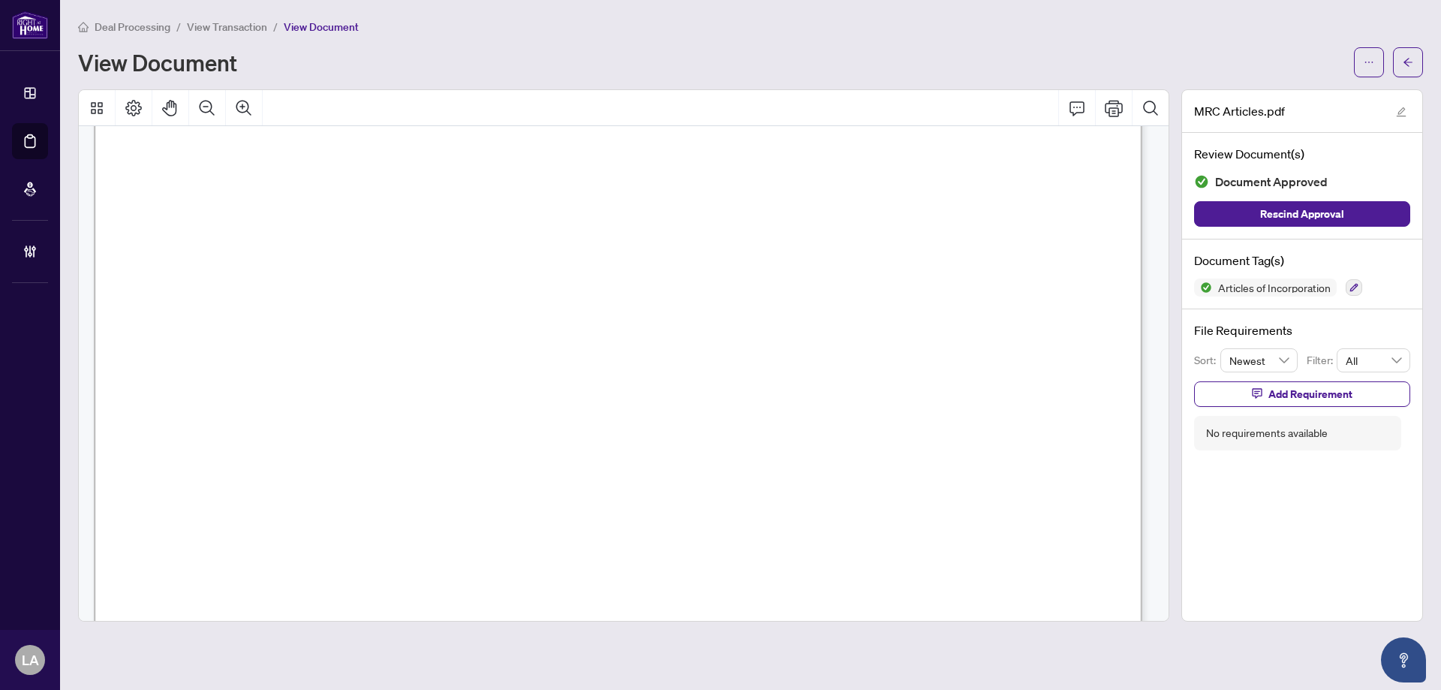
click at [256, 31] on span "View Transaction" at bounding box center [227, 27] width 80 height 14
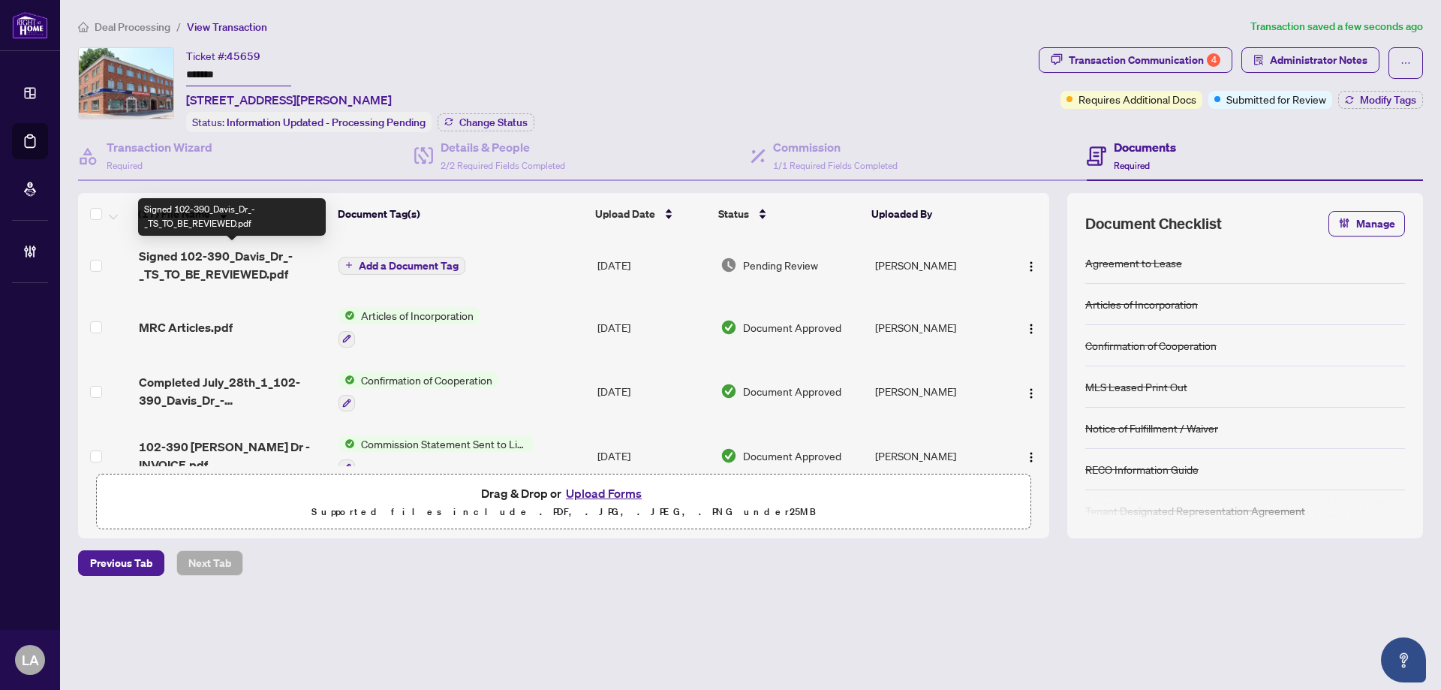
click at [291, 272] on span "Signed 102-390_Davis_Dr_-_TS_TO_BE_REVIEWED.pdf" at bounding box center [233, 265] width 188 height 36
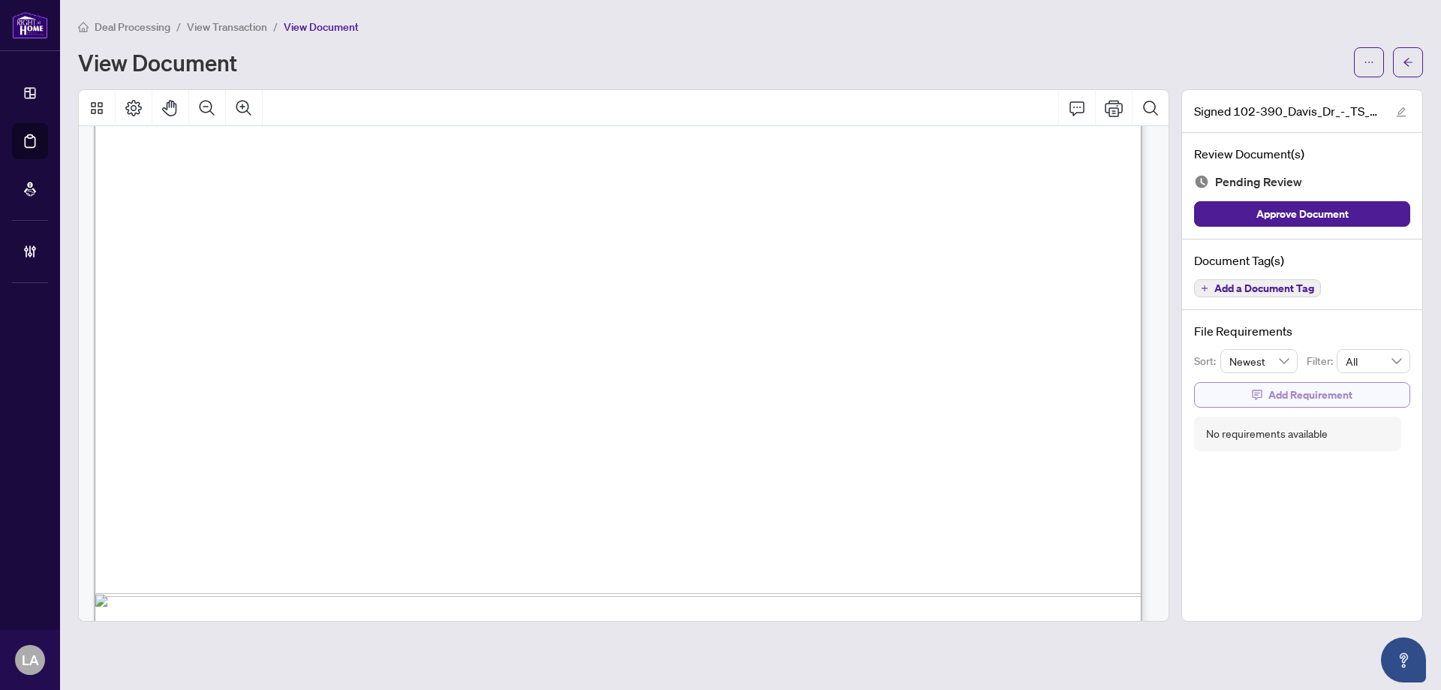
scroll to position [893, 0]
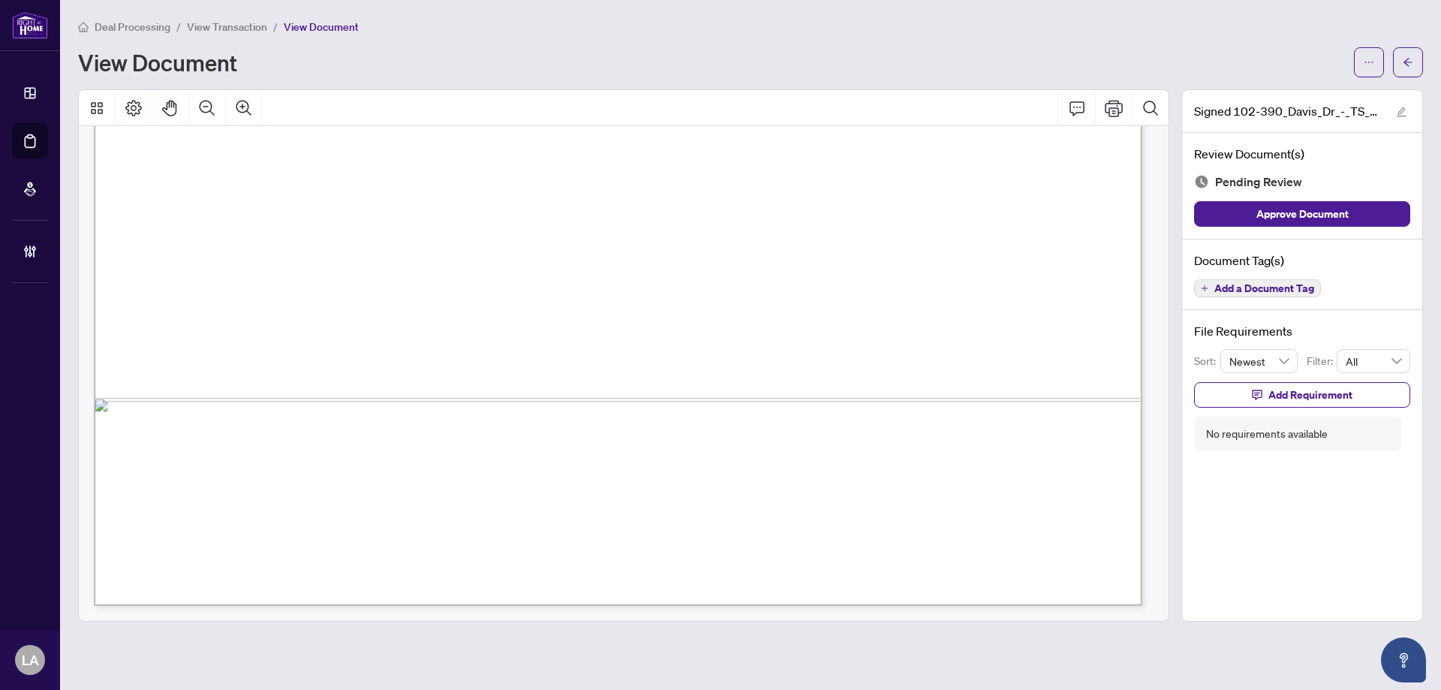
click at [1265, 288] on span "Add a Document Tag" at bounding box center [1265, 288] width 100 height 11
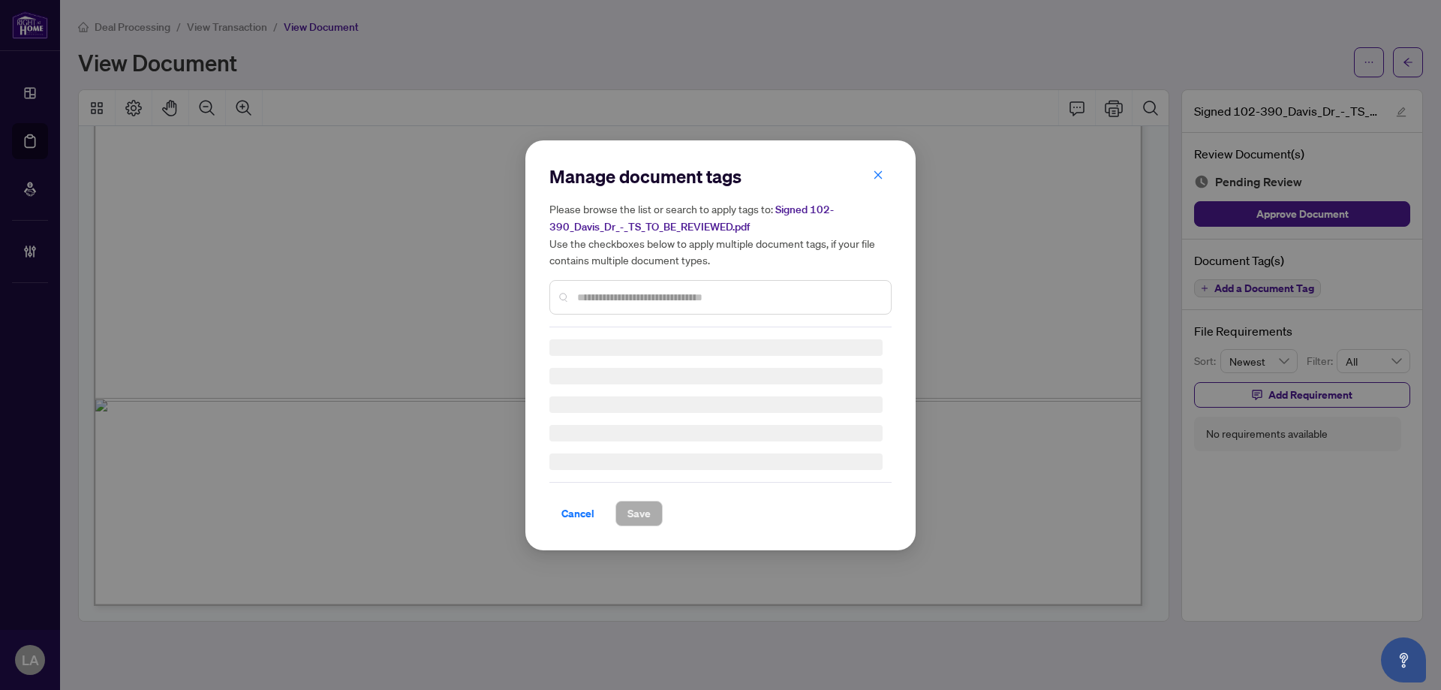
click at [609, 312] on div at bounding box center [721, 297] width 342 height 35
click at [604, 300] on div "Manage document tags Please browse the list or search to apply tags to: Signed …" at bounding box center [721, 345] width 342 height 362
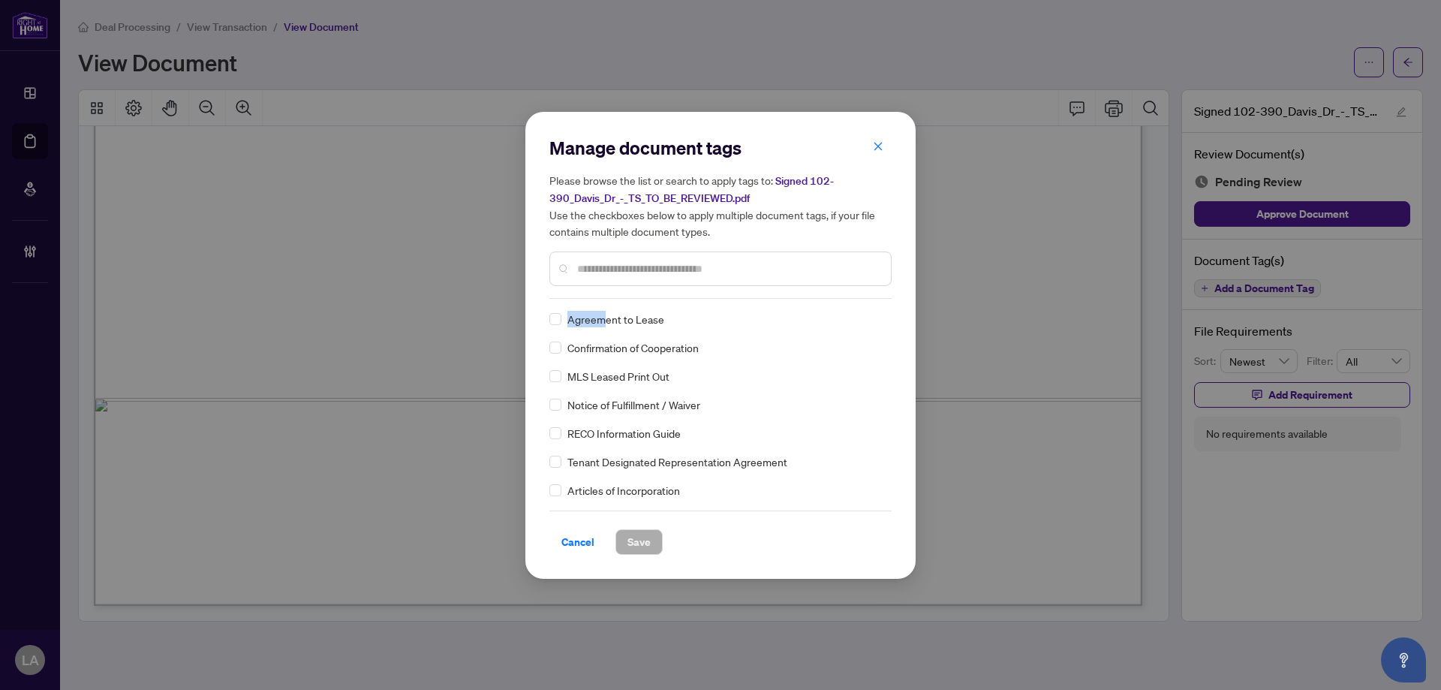
click at [602, 294] on div "Manage document tags Please browse the list or search to apply tags to: Signed …" at bounding box center [721, 217] width 342 height 163
click at [601, 282] on div at bounding box center [721, 268] width 342 height 35
click at [605, 274] on input "text" at bounding box center [728, 268] width 302 height 17
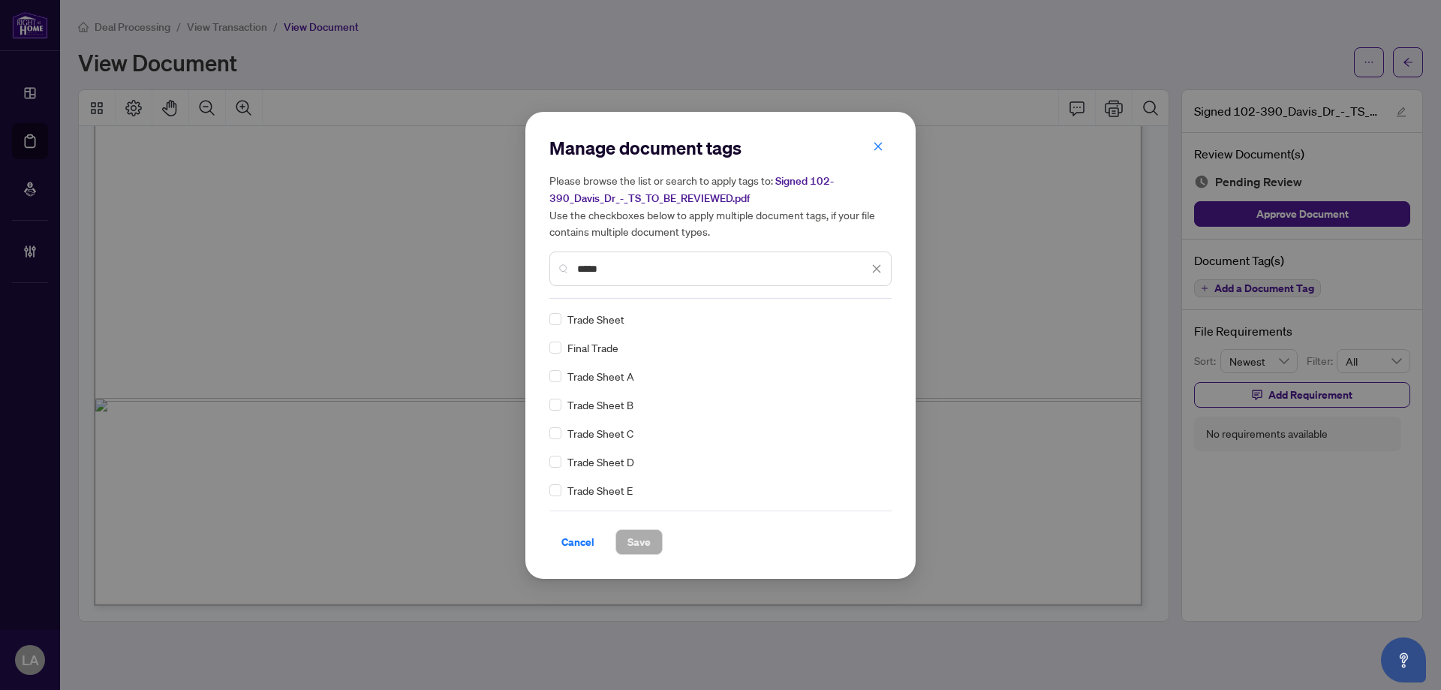
type input "*****"
click at [854, 325] on span at bounding box center [868, 319] width 29 height 23
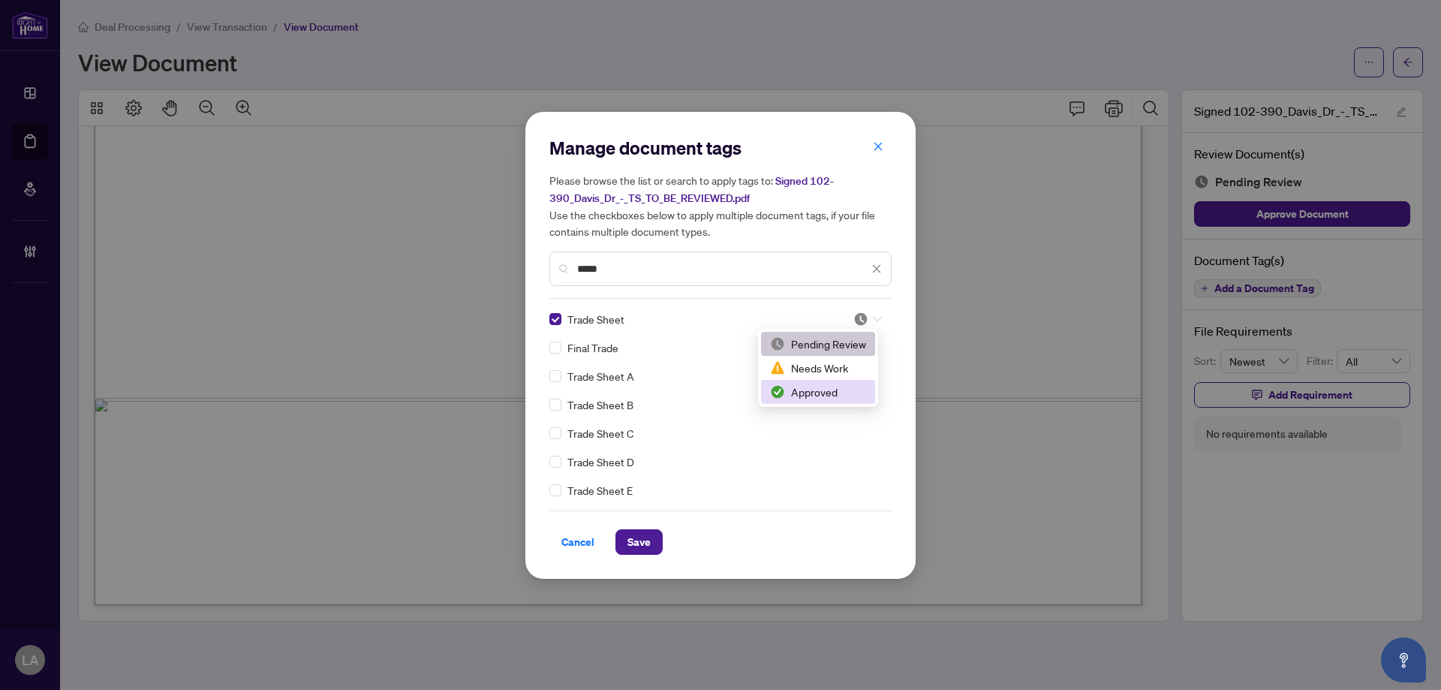
click at [809, 397] on div "Approved" at bounding box center [818, 392] width 96 height 17
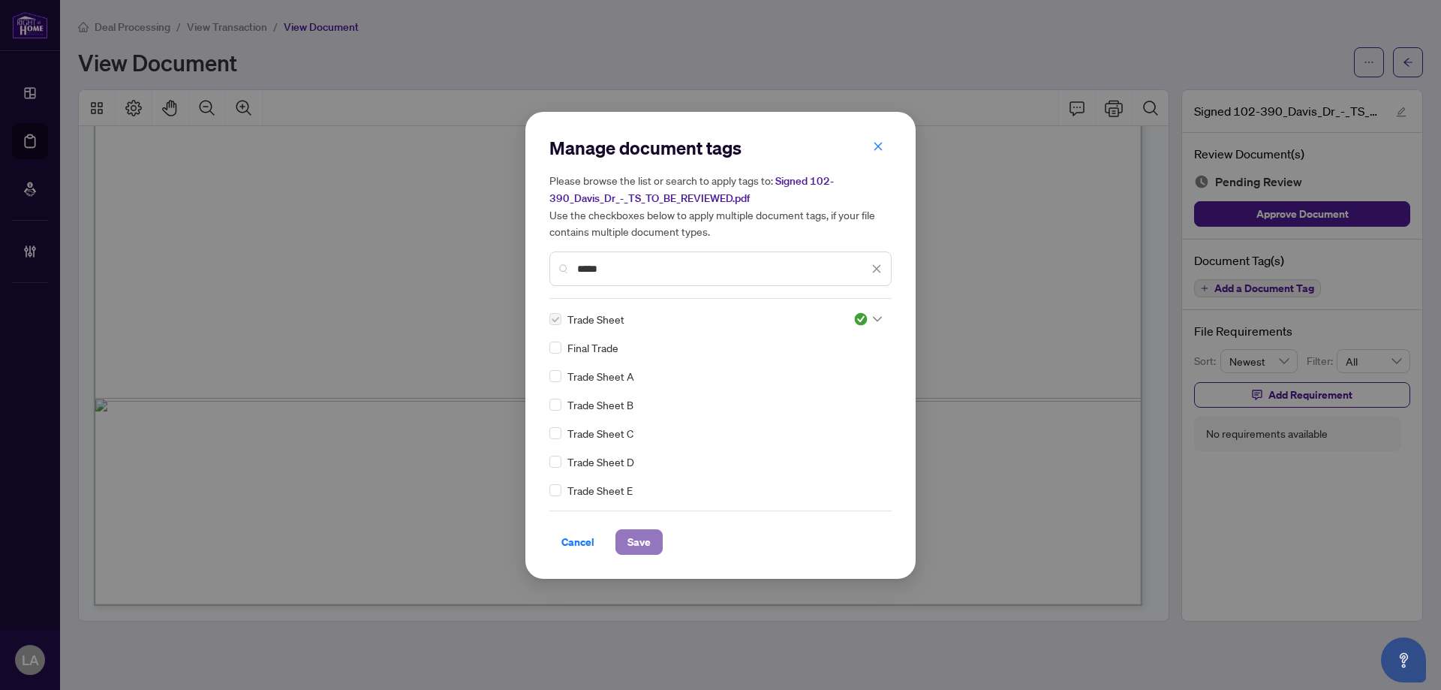
click at [638, 549] on span "Save" at bounding box center [639, 542] width 23 height 24
click at [254, 29] on div "Manage document tags Please browse the list or search to apply tags to: Signed …" at bounding box center [720, 345] width 1441 height 690
click at [236, 20] on div "Manage document tags Please browse the list or search to apply tags to: Signed …" at bounding box center [720, 345] width 1441 height 690
click at [233, 24] on div "Manage document tags Please browse the list or search to apply tags to: Signed …" at bounding box center [720, 345] width 1441 height 690
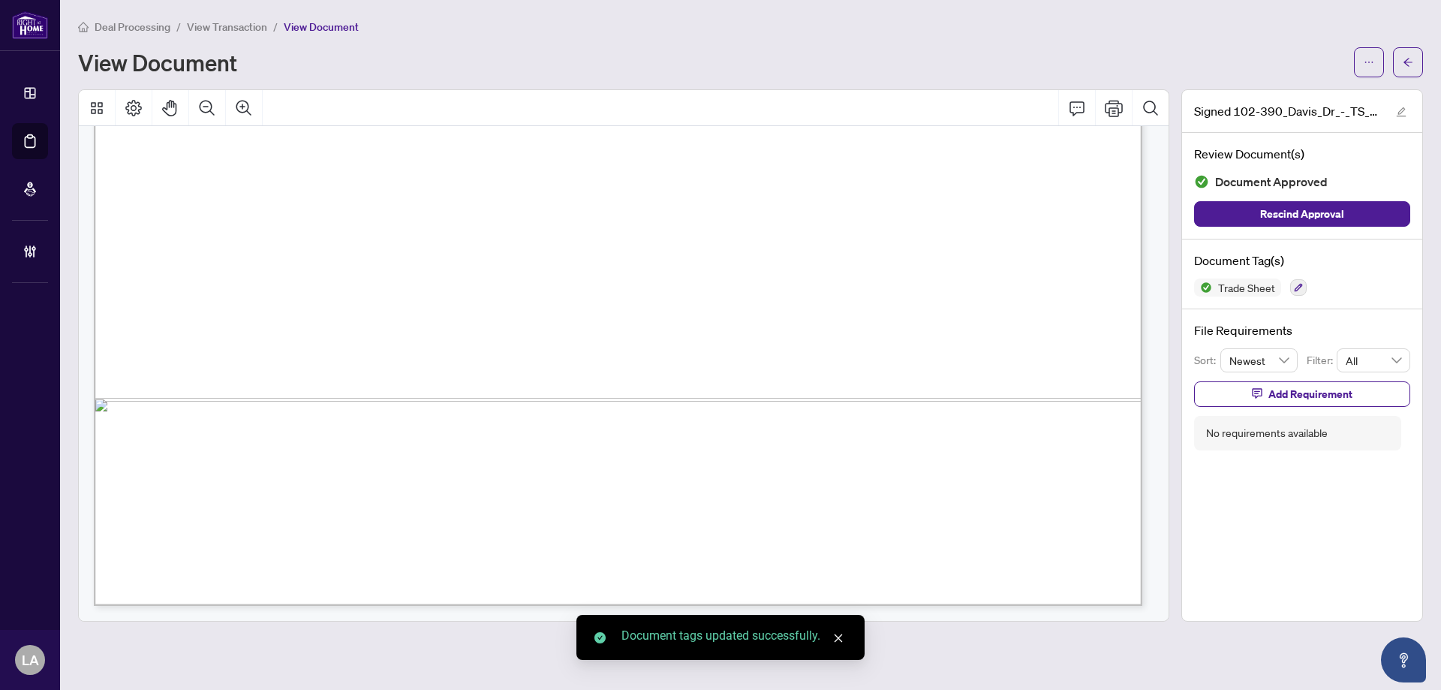
click at [233, 25] on span "View Transaction" at bounding box center [227, 27] width 80 height 14
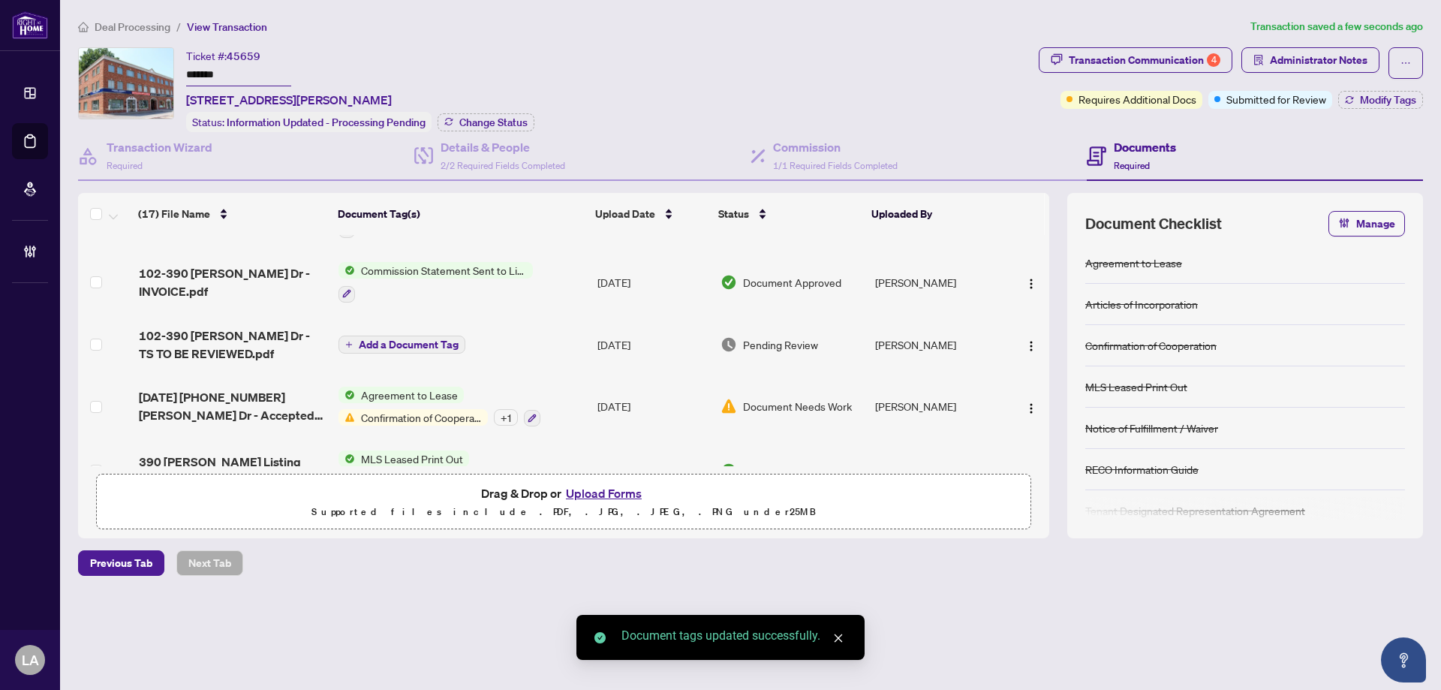
scroll to position [225, 0]
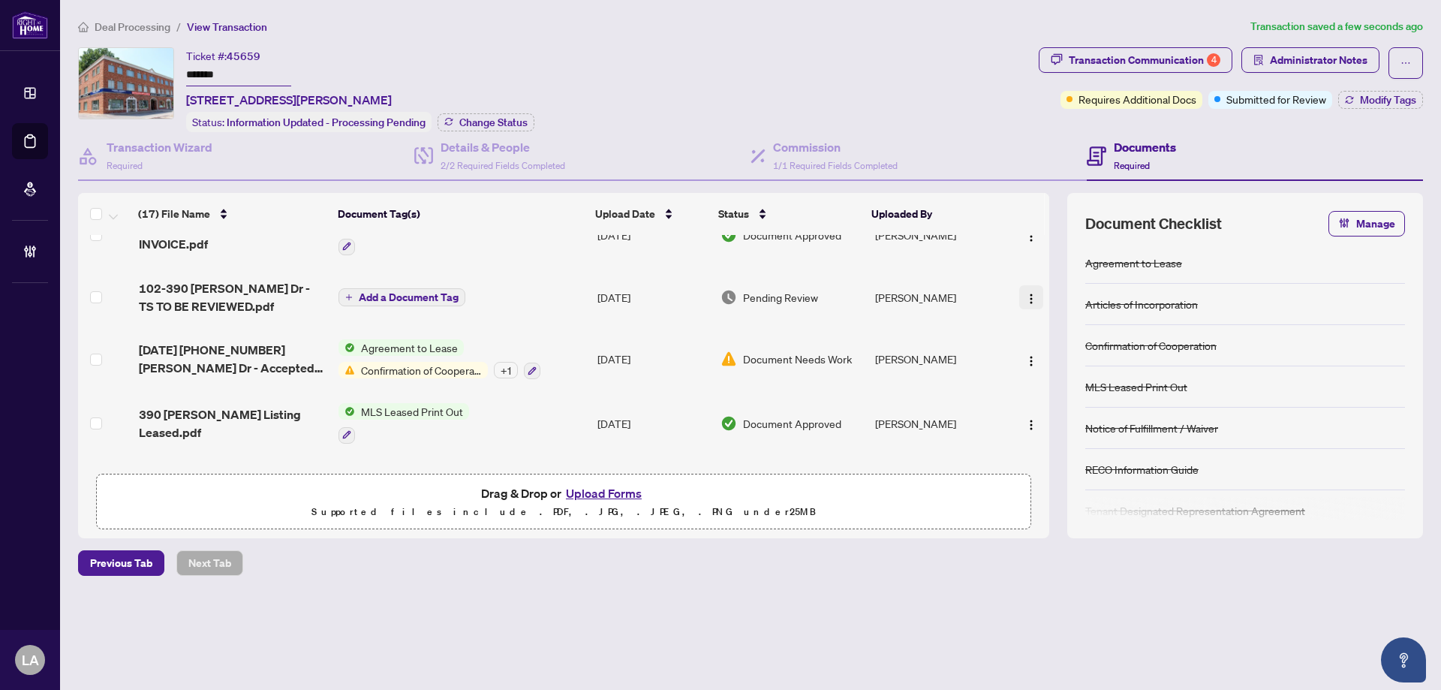
click at [1028, 294] on img "button" at bounding box center [1031, 299] width 12 height 12
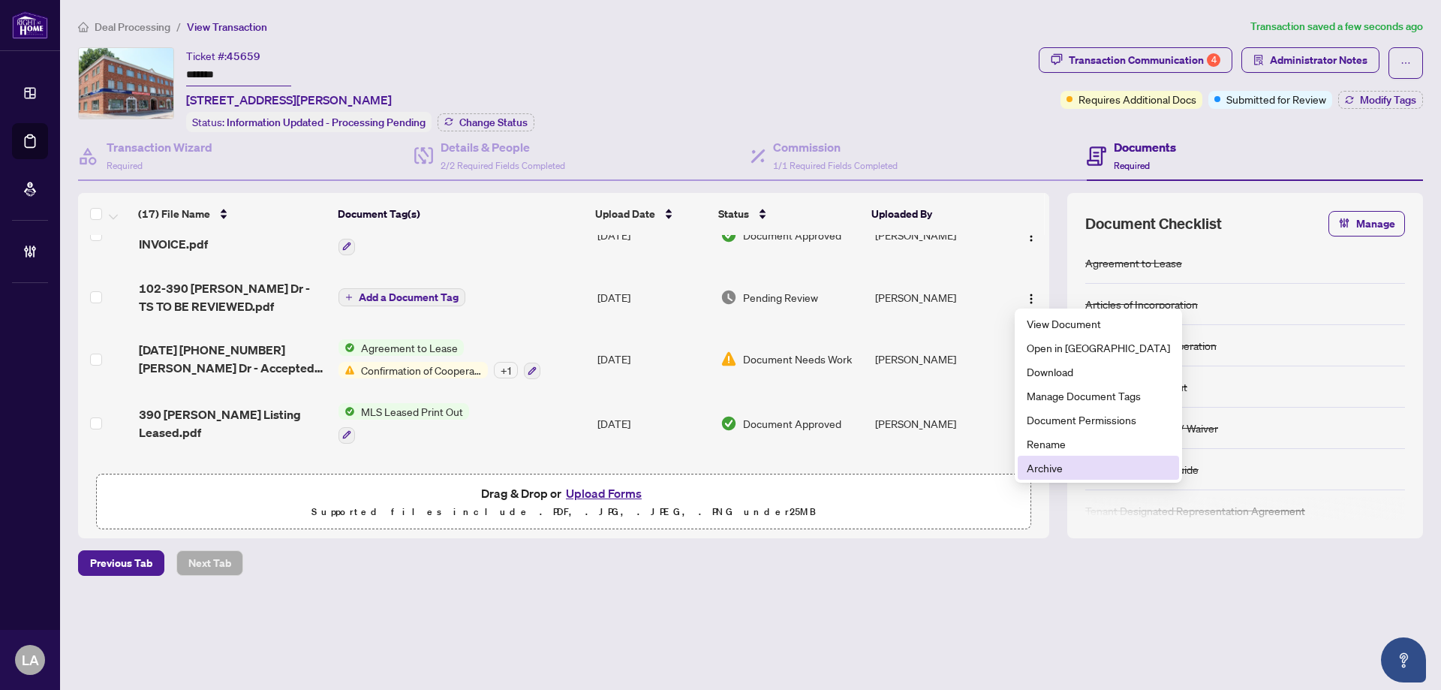
click at [1046, 470] on span "Archive" at bounding box center [1098, 467] width 143 height 17
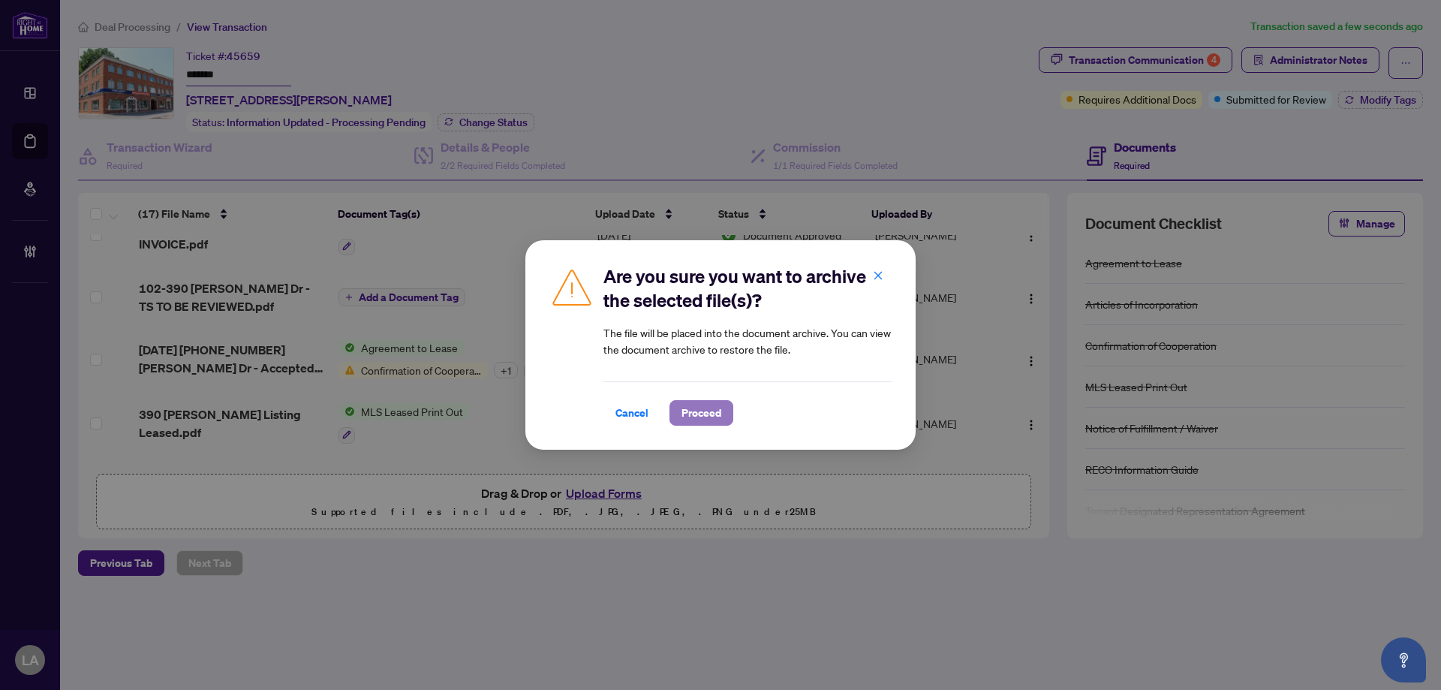
click at [716, 405] on span "Proceed" at bounding box center [702, 413] width 40 height 24
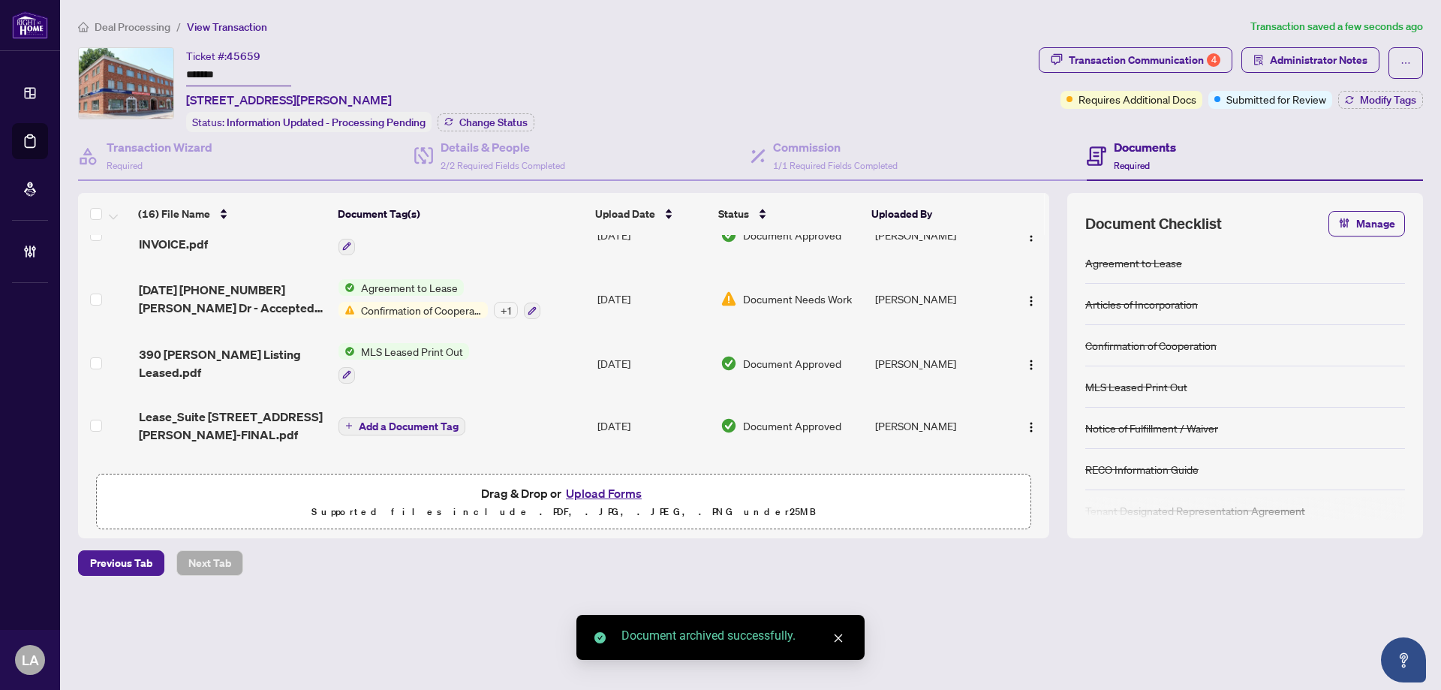
scroll to position [0, 0]
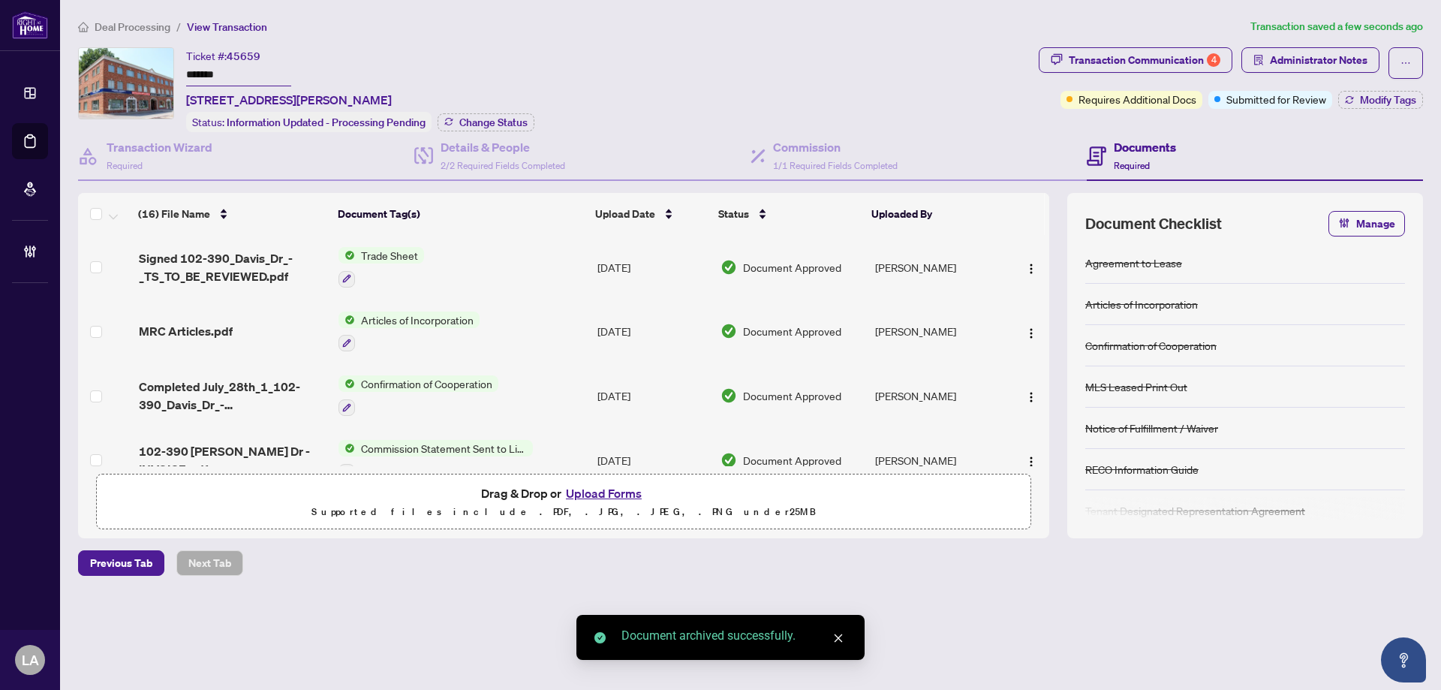
click at [267, 323] on div "MRC Articles.pdf" at bounding box center [233, 331] width 188 height 18
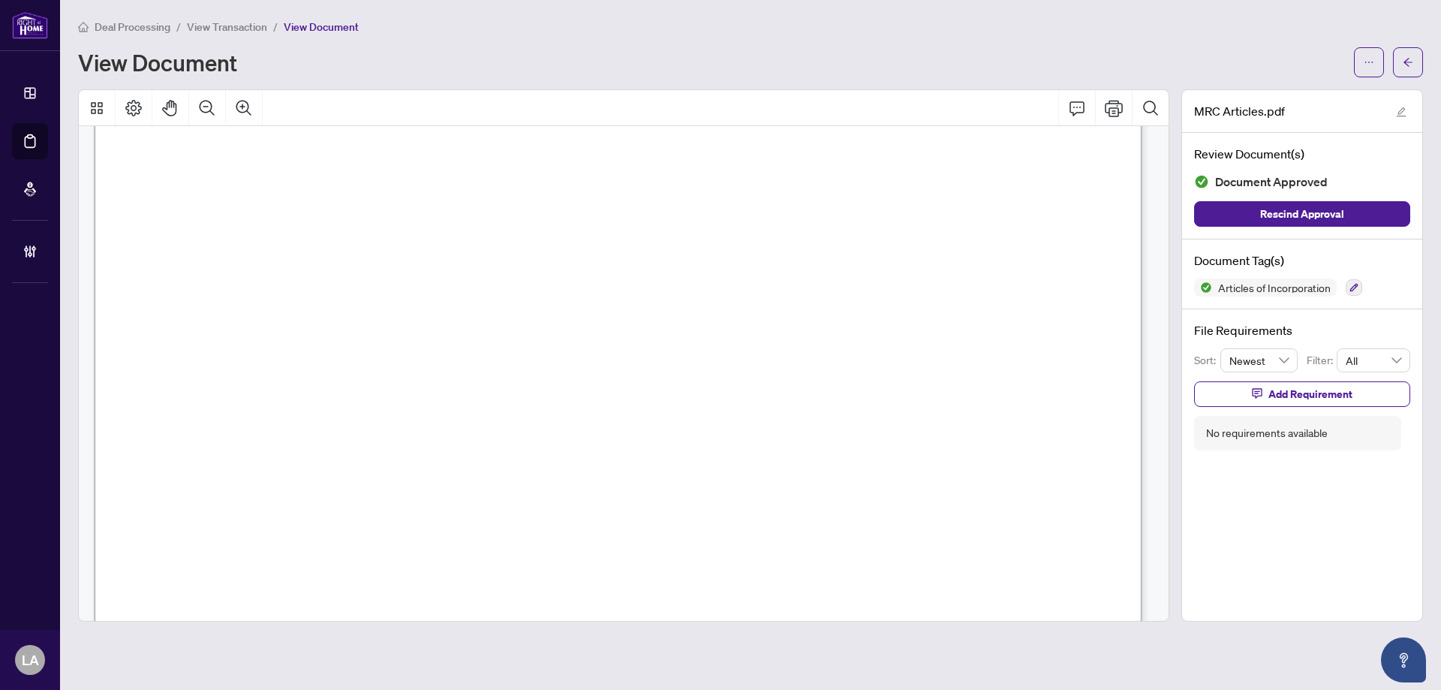
scroll to position [300, 0]
drag, startPoint x: 144, startPoint y: 275, endPoint x: 1035, endPoint y: 456, distance: 909.4
drag, startPoint x: 1028, startPoint y: 442, endPoint x: 263, endPoint y: 279, distance: 782.1
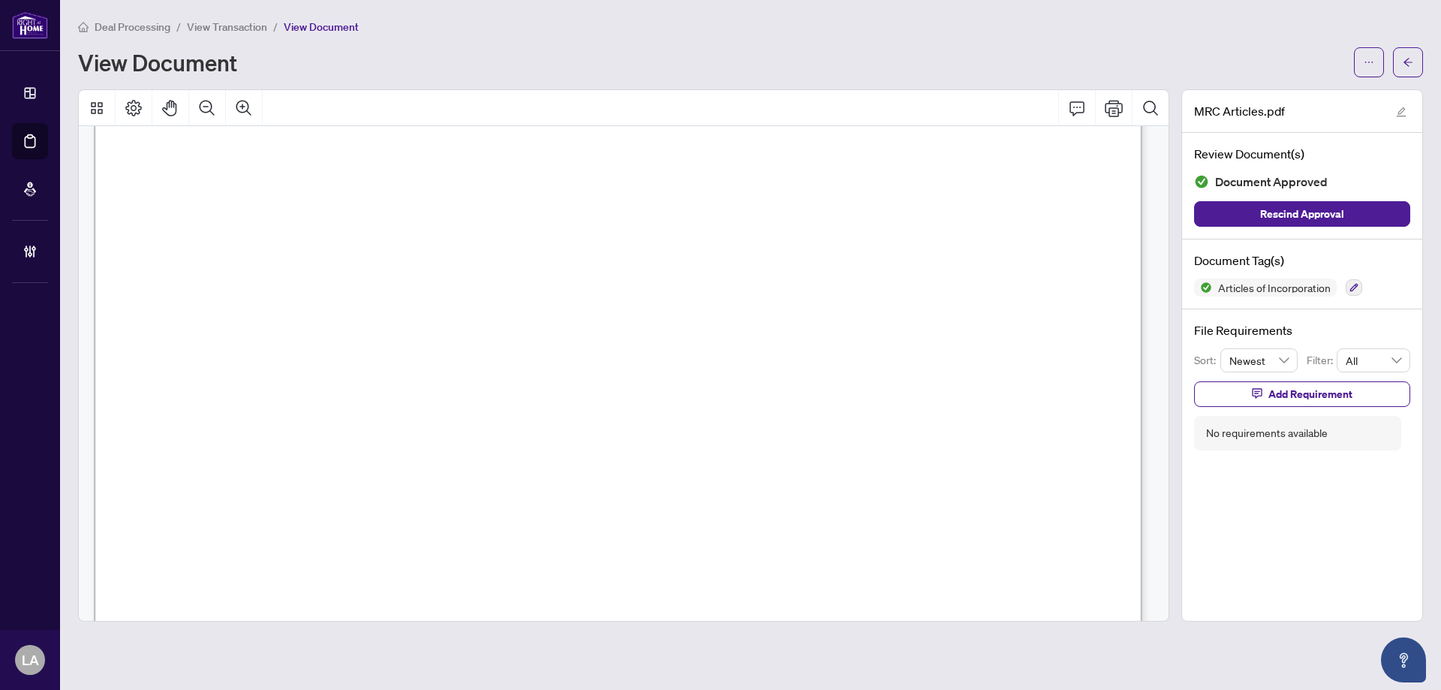
click at [173, 279] on span "Act" at bounding box center [163, 287] width 17 height 16
click at [246, 30] on span "View Transaction" at bounding box center [227, 27] width 80 height 14
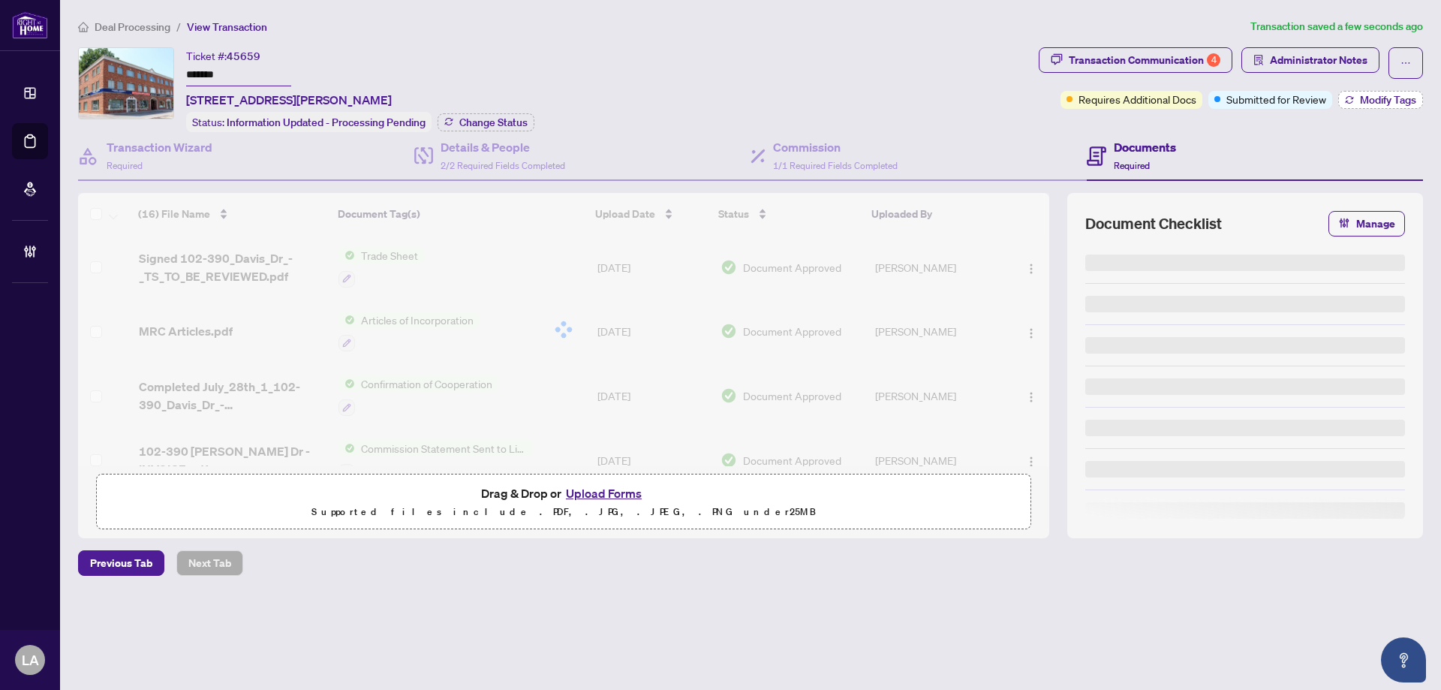
click at [1362, 100] on span "Modify Tags" at bounding box center [1388, 100] width 56 height 11
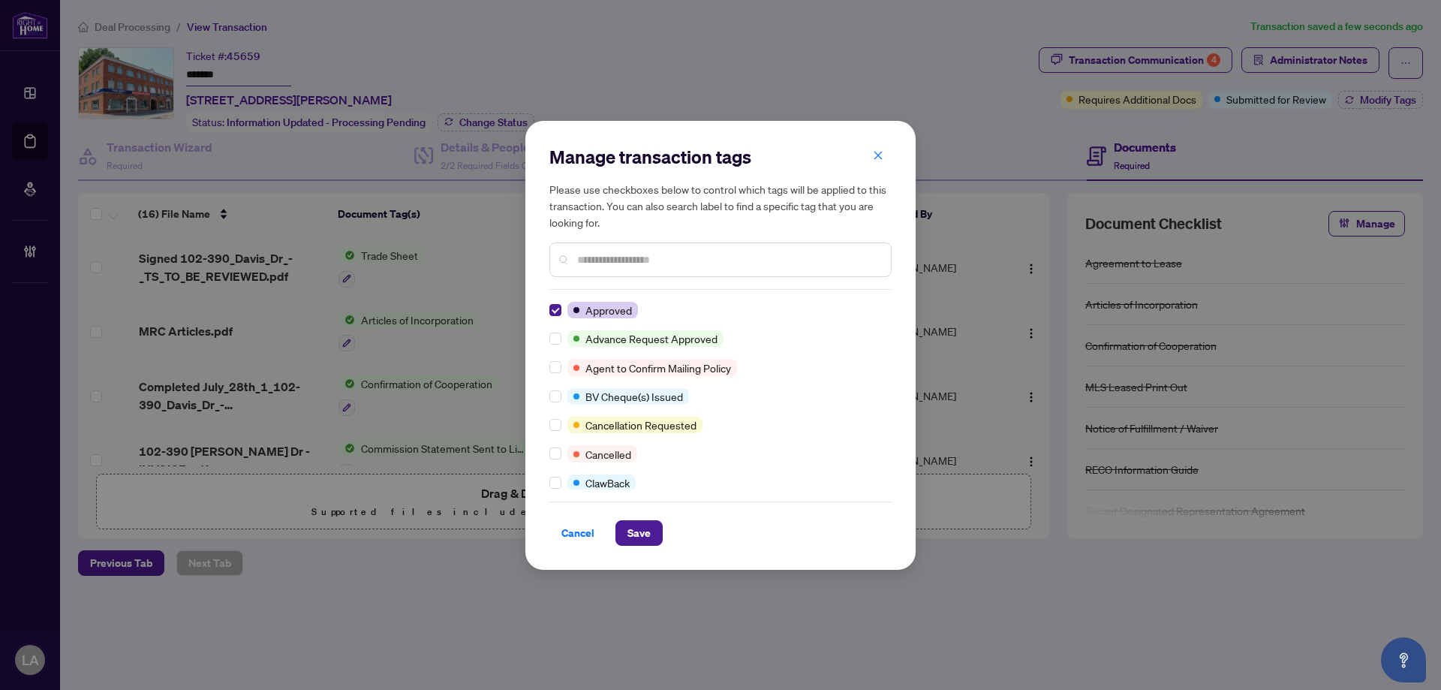
click at [619, 259] on input "text" at bounding box center [728, 259] width 302 height 17
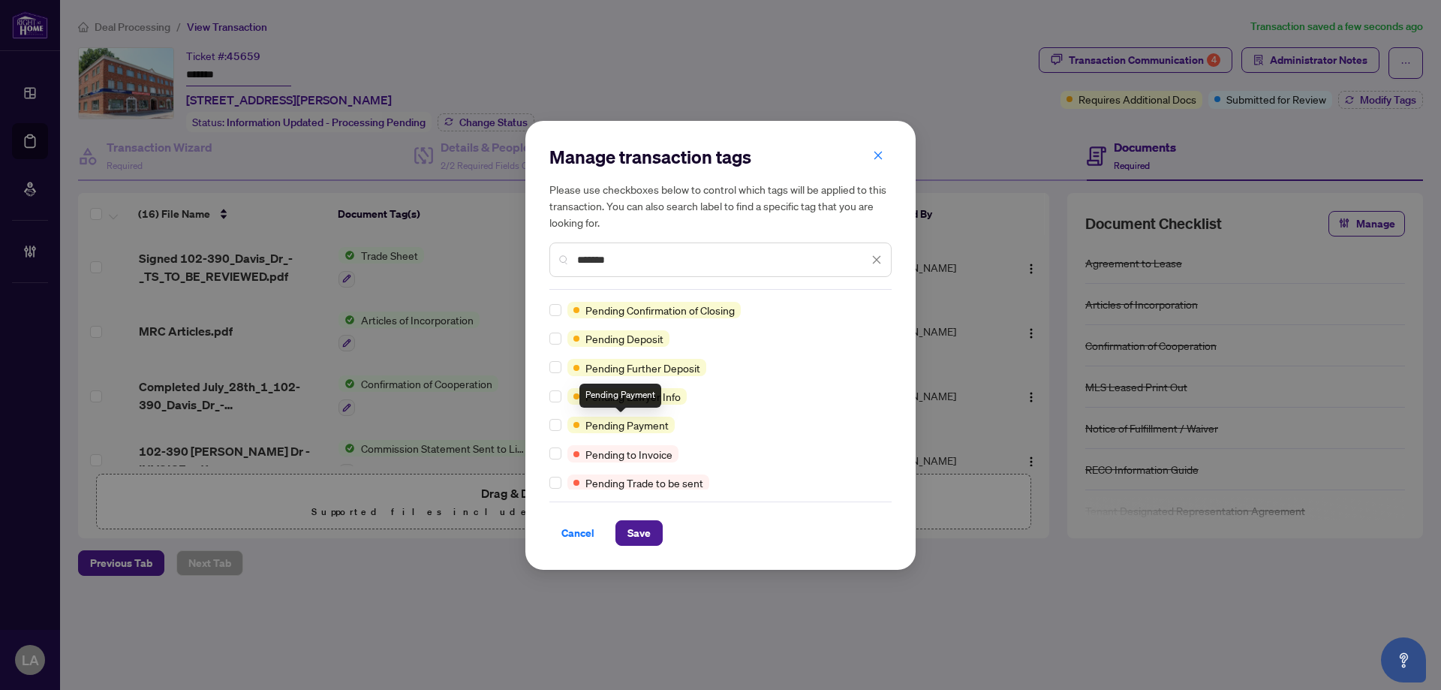
type input "*******"
click at [637, 521] on span "Save" at bounding box center [639, 533] width 23 height 24
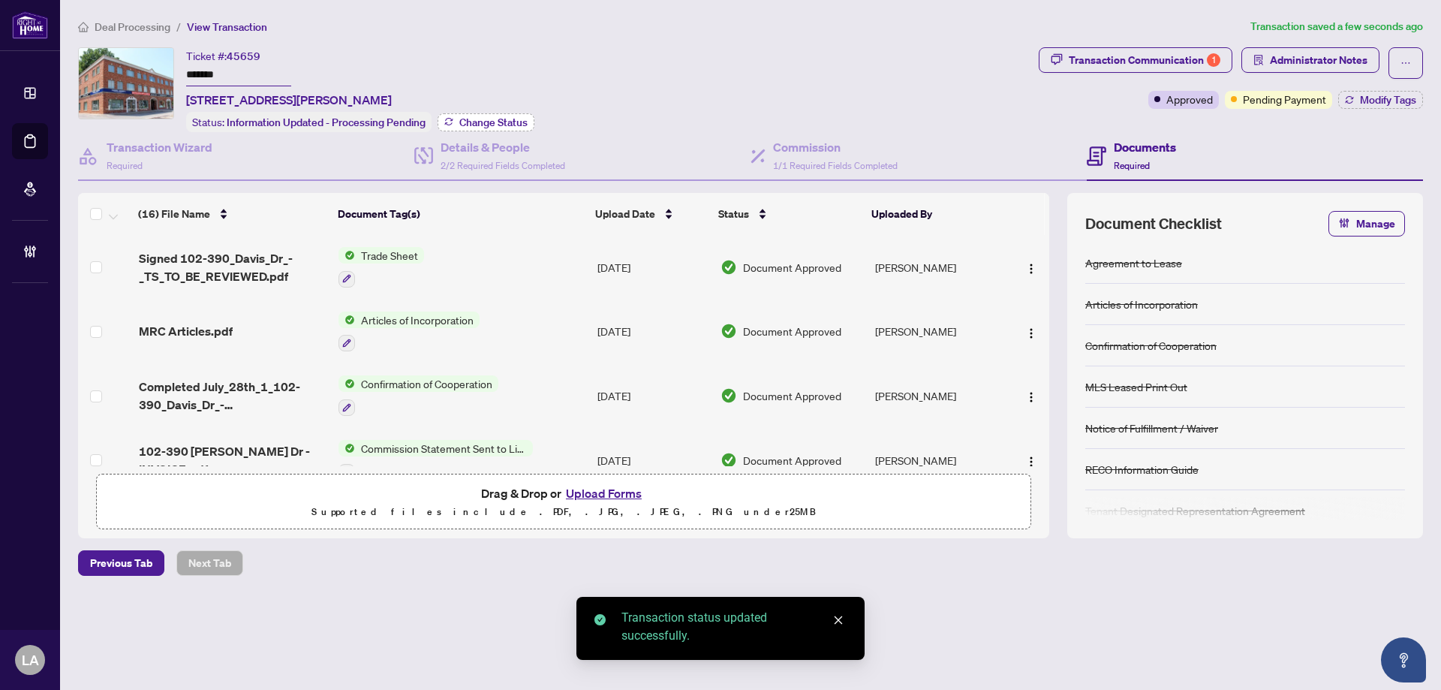
click at [486, 117] on span "Change Status" at bounding box center [493, 122] width 68 height 11
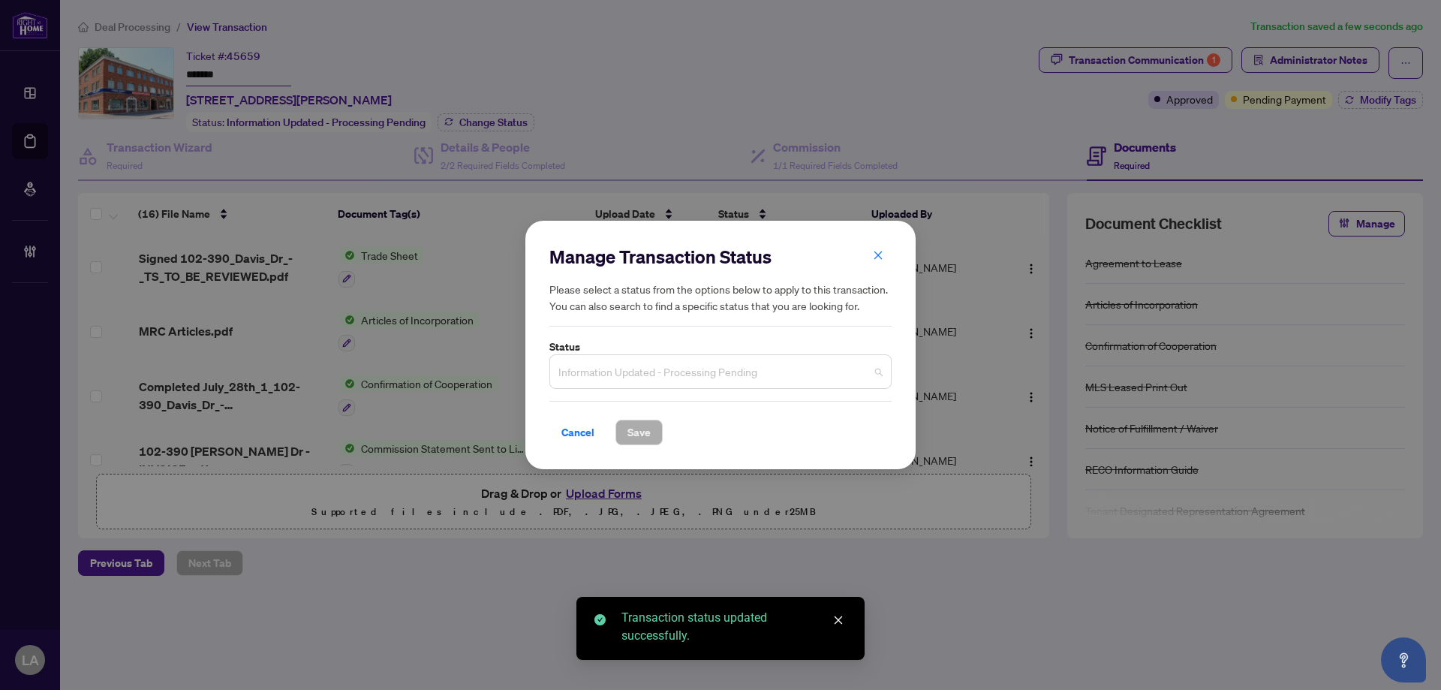
click at [662, 375] on span "Information Updated - Processing Pending" at bounding box center [721, 371] width 324 height 29
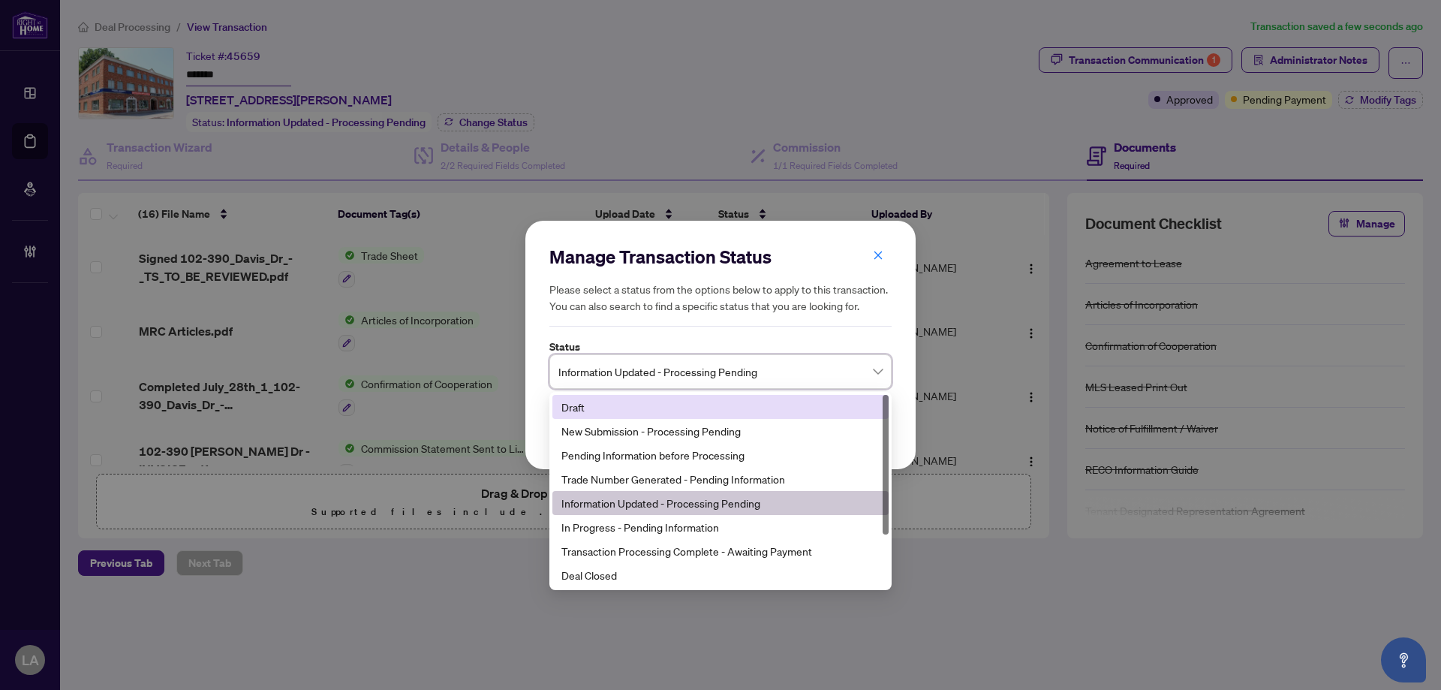
click at [982, 115] on div "Manage Transaction Status Please select a status from the options below to appl…" at bounding box center [720, 345] width 1441 height 690
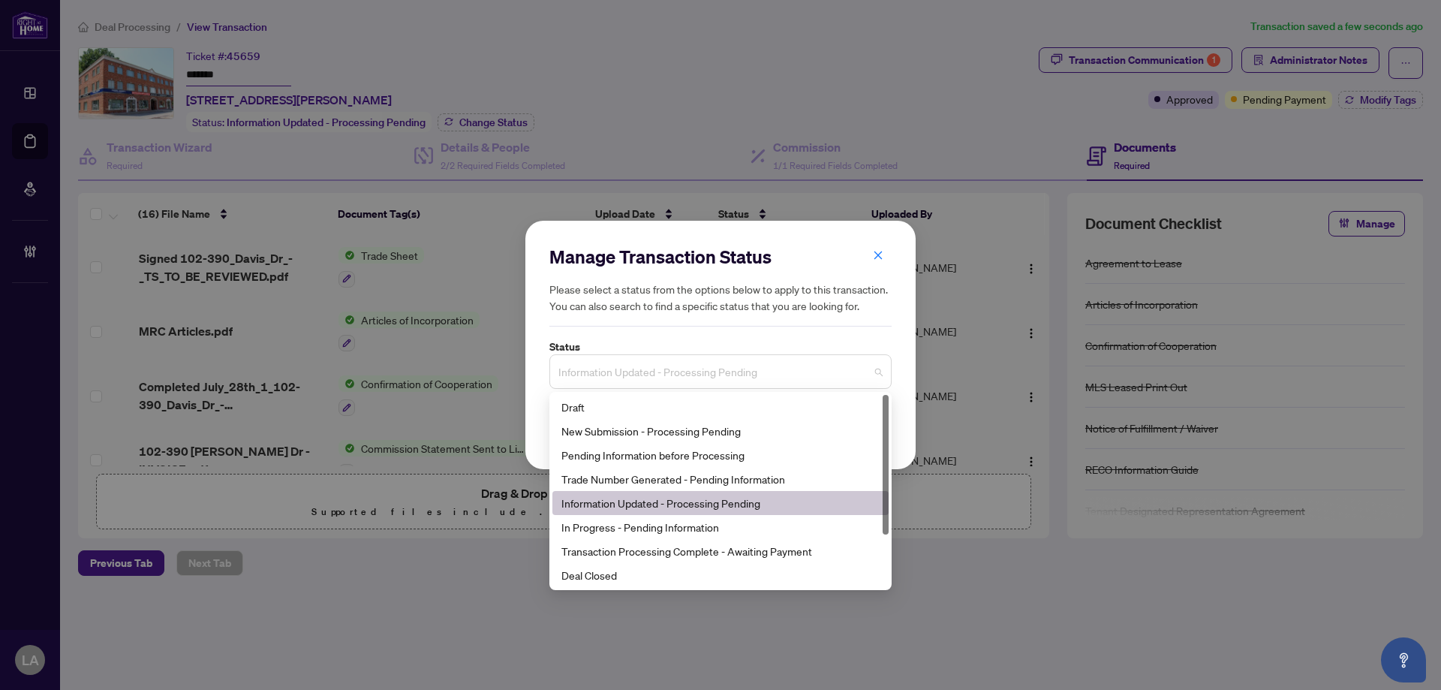
click at [691, 381] on span "Information Updated - Processing Pending" at bounding box center [721, 371] width 324 height 29
click at [638, 555] on div "Transaction Processing Complete - Awaiting Payment" at bounding box center [721, 551] width 318 height 17
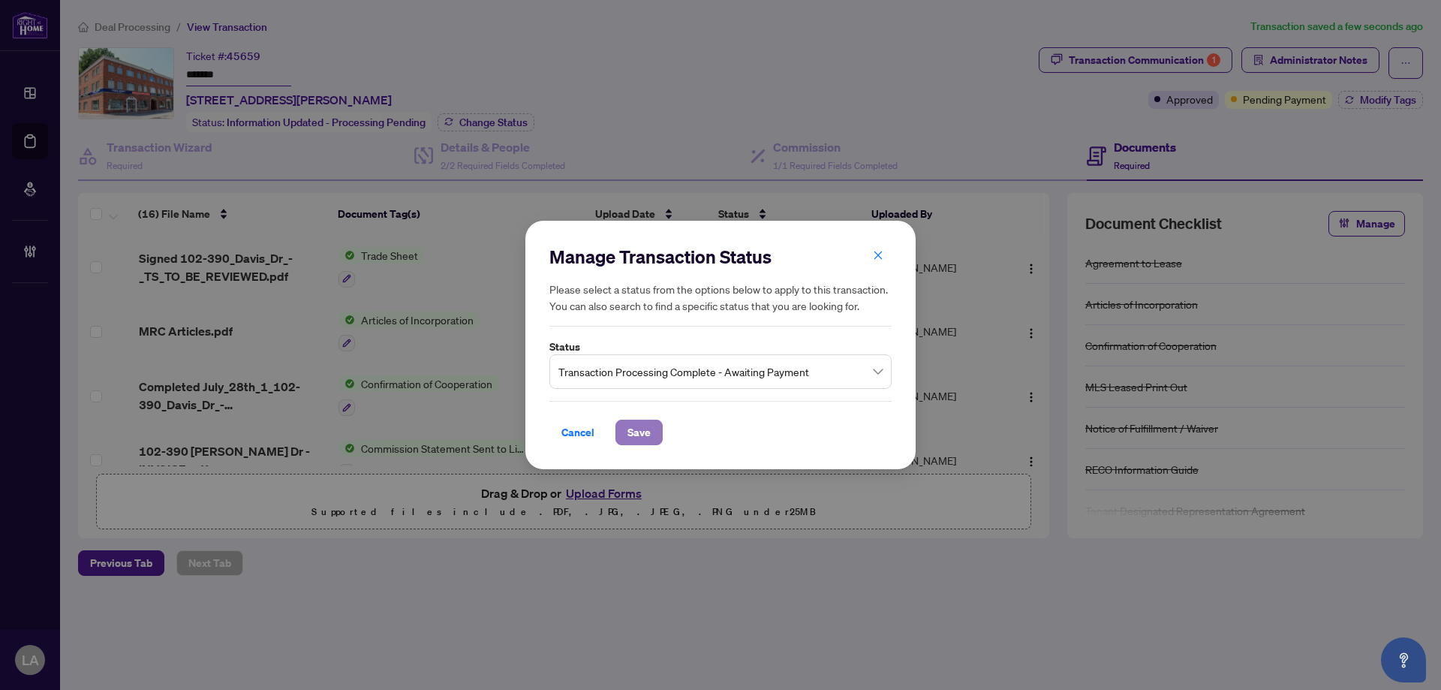
click at [630, 436] on span "Save" at bounding box center [639, 432] width 23 height 24
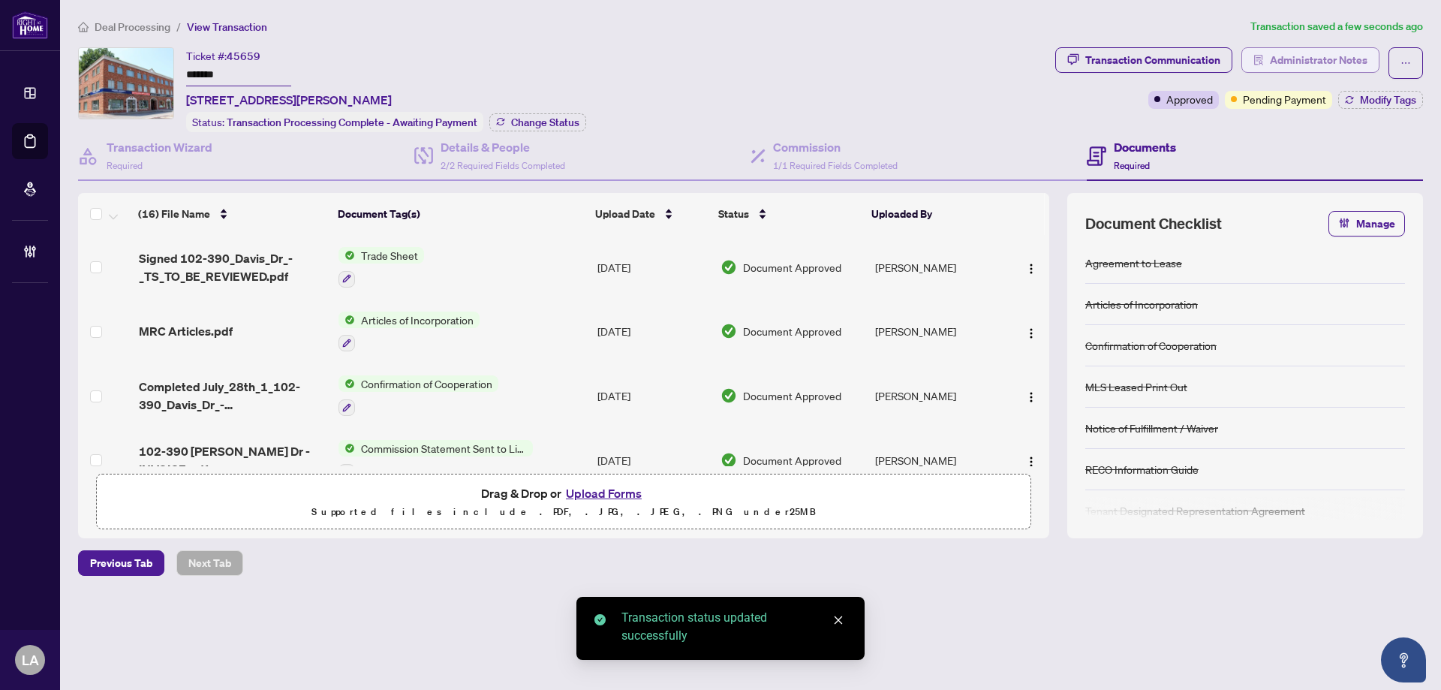
click at [1290, 65] on span "Administrator Notes" at bounding box center [1319, 60] width 98 height 24
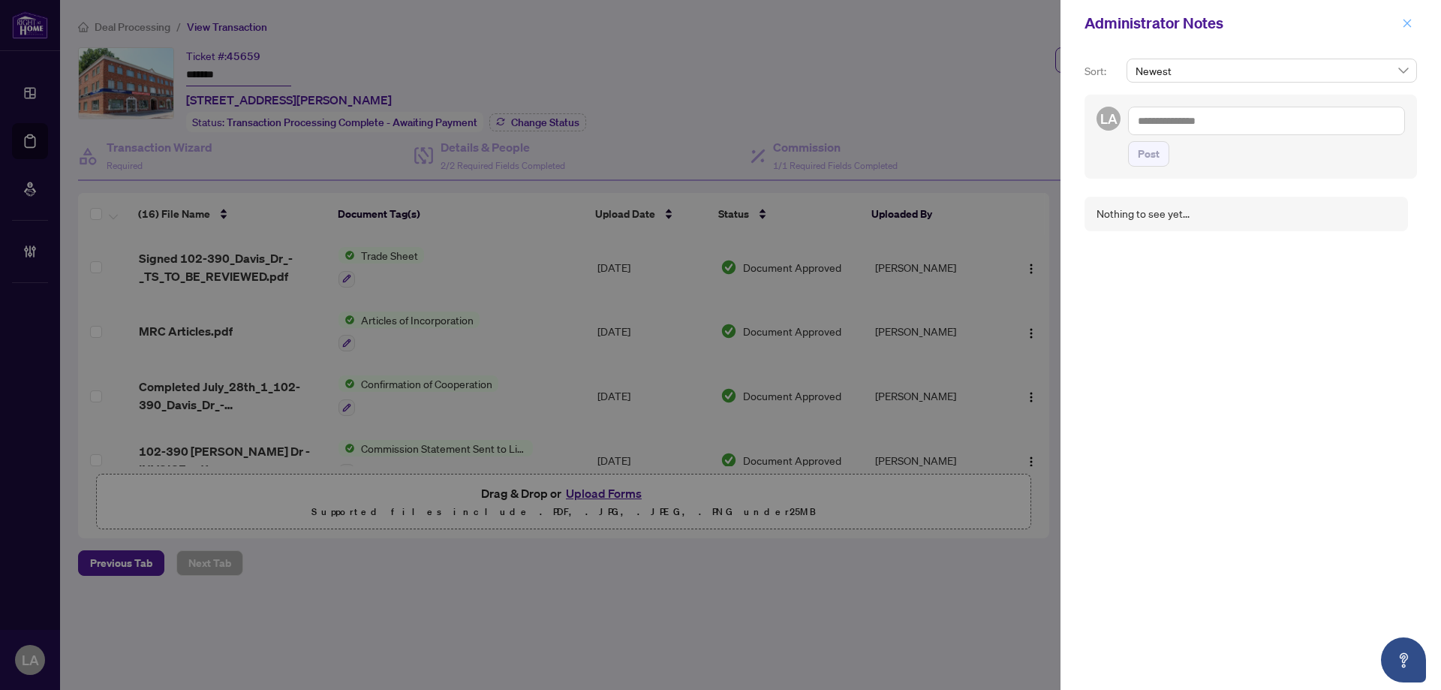
click at [1408, 21] on icon "close" at bounding box center [1407, 23] width 11 height 11
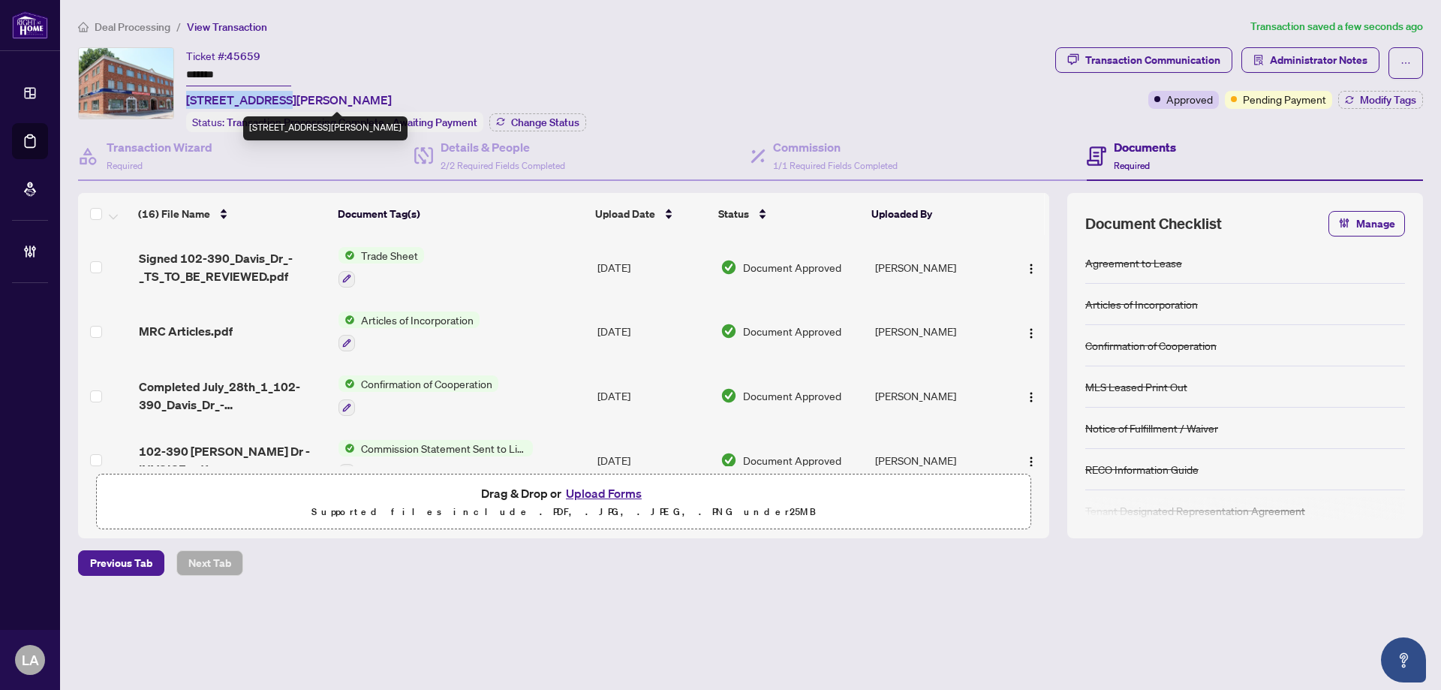
drag, startPoint x: 189, startPoint y: 95, endPoint x: 278, endPoint y: 98, distance: 88.7
click at [278, 98] on span "102-390 Davis Dr, Newmarket, Ontario L3Y 7T8, Canada" at bounding box center [289, 100] width 206 height 18
click at [248, 94] on span "102-390 Davis Dr, Newmarket, Ontario L3Y 7T8, Canada" at bounding box center [289, 100] width 206 height 18
drag, startPoint x: 214, startPoint y: 98, endPoint x: 267, endPoint y: 98, distance: 53.3
click at [267, 98] on span "102-390 Davis Dr, Newmarket, Ontario L3Y 7T8, Canada" at bounding box center [289, 100] width 206 height 18
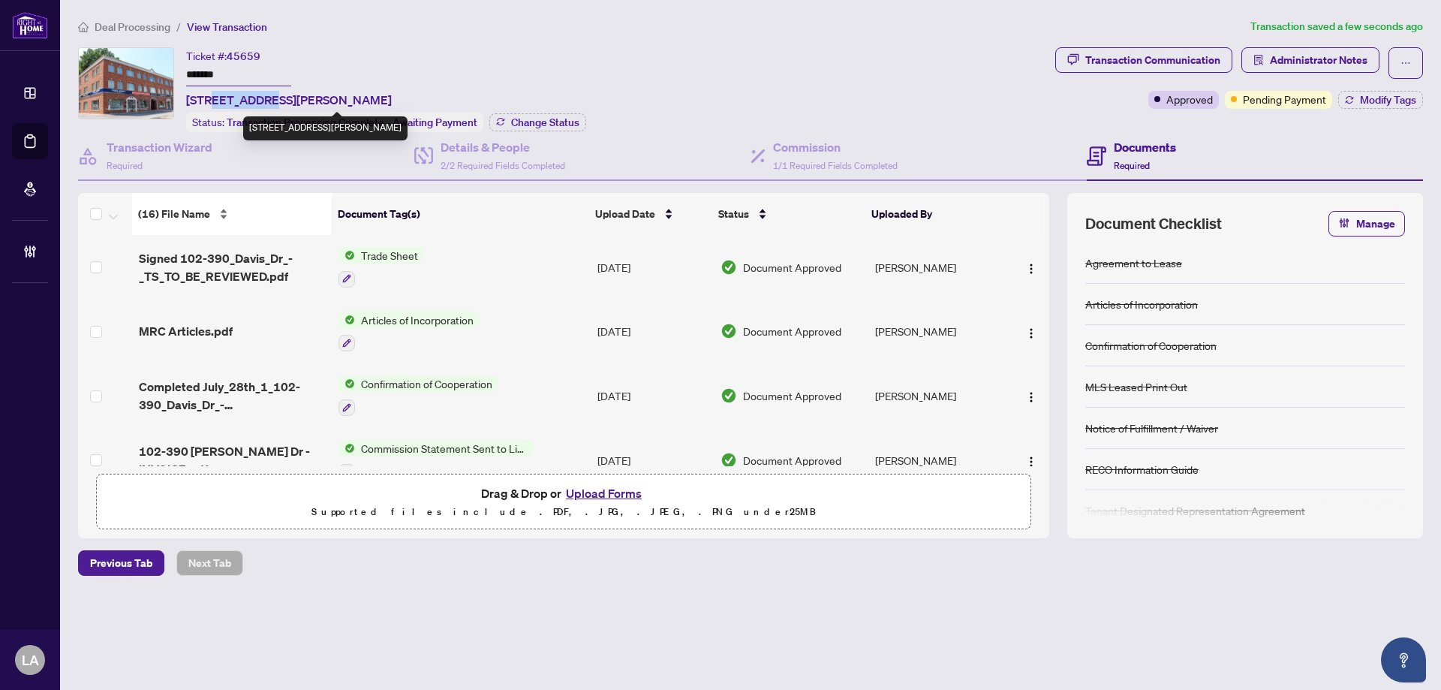
copy span "390 Davis"
copy span "102-390 Davis Dr"
drag, startPoint x: 188, startPoint y: 92, endPoint x: 282, endPoint y: 98, distance: 94.0
click at [282, 98] on span "102-390 Davis Dr, Newmarket, Ontario L3Y 7T8, Canada" at bounding box center [289, 100] width 206 height 18
drag, startPoint x: 1402, startPoint y: 57, endPoint x: 1386, endPoint y: 76, distance: 24.5
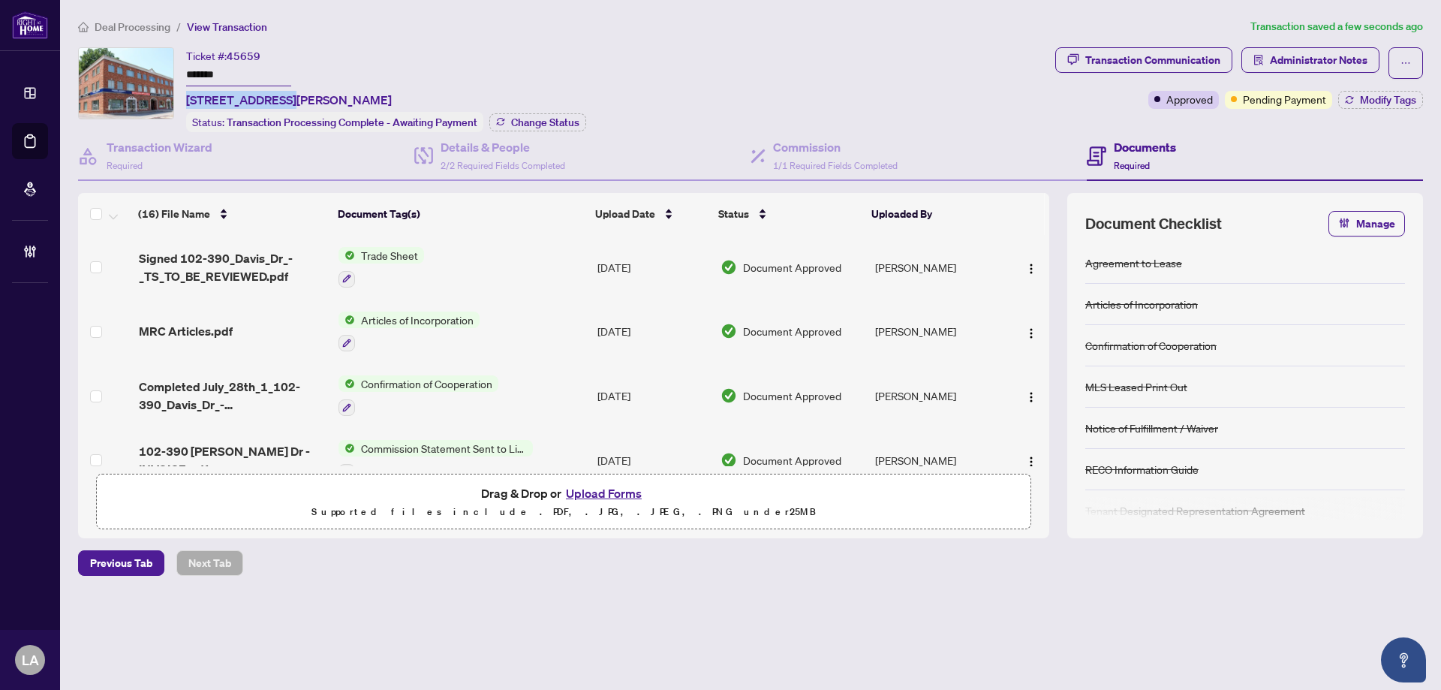
click at [1402, 58] on icon "ellipsis" at bounding box center [1406, 63] width 11 height 11
click at [1338, 101] on span "Transaction Permissions" at bounding box center [1353, 96] width 115 height 17
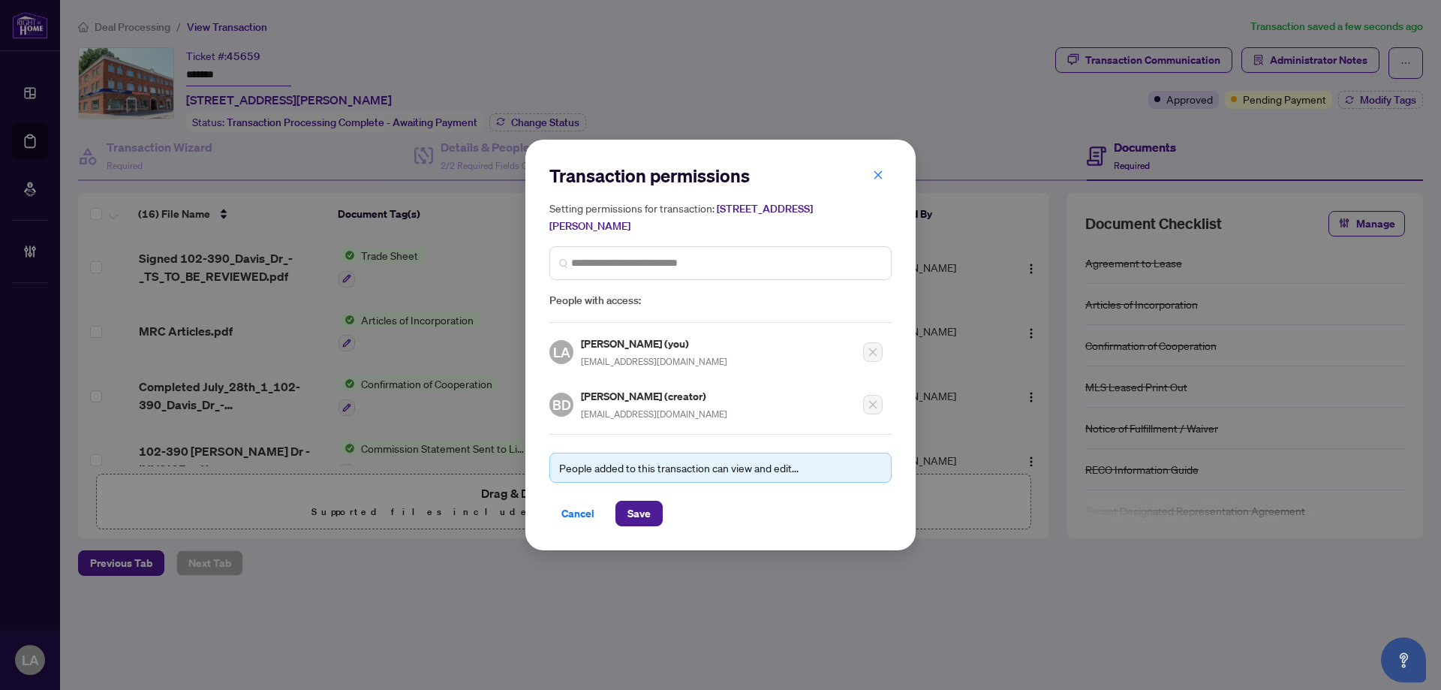
click at [634, 411] on span "bdixo0123@gmail.com" at bounding box center [654, 413] width 146 height 11
copy div "bdixo0123@gmail.com"
click at [556, 509] on button "Cancel" at bounding box center [578, 514] width 57 height 26
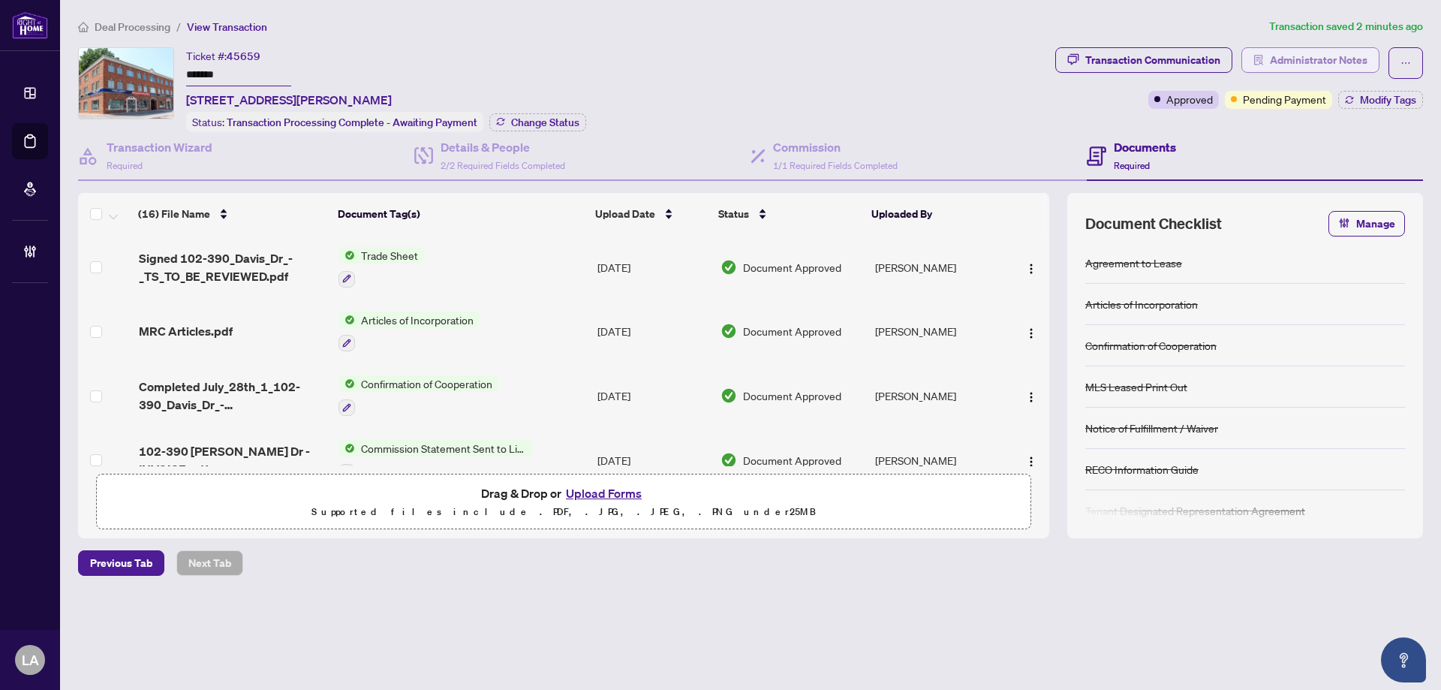
click at [1293, 62] on span "Administrator Notes" at bounding box center [1319, 60] width 98 height 24
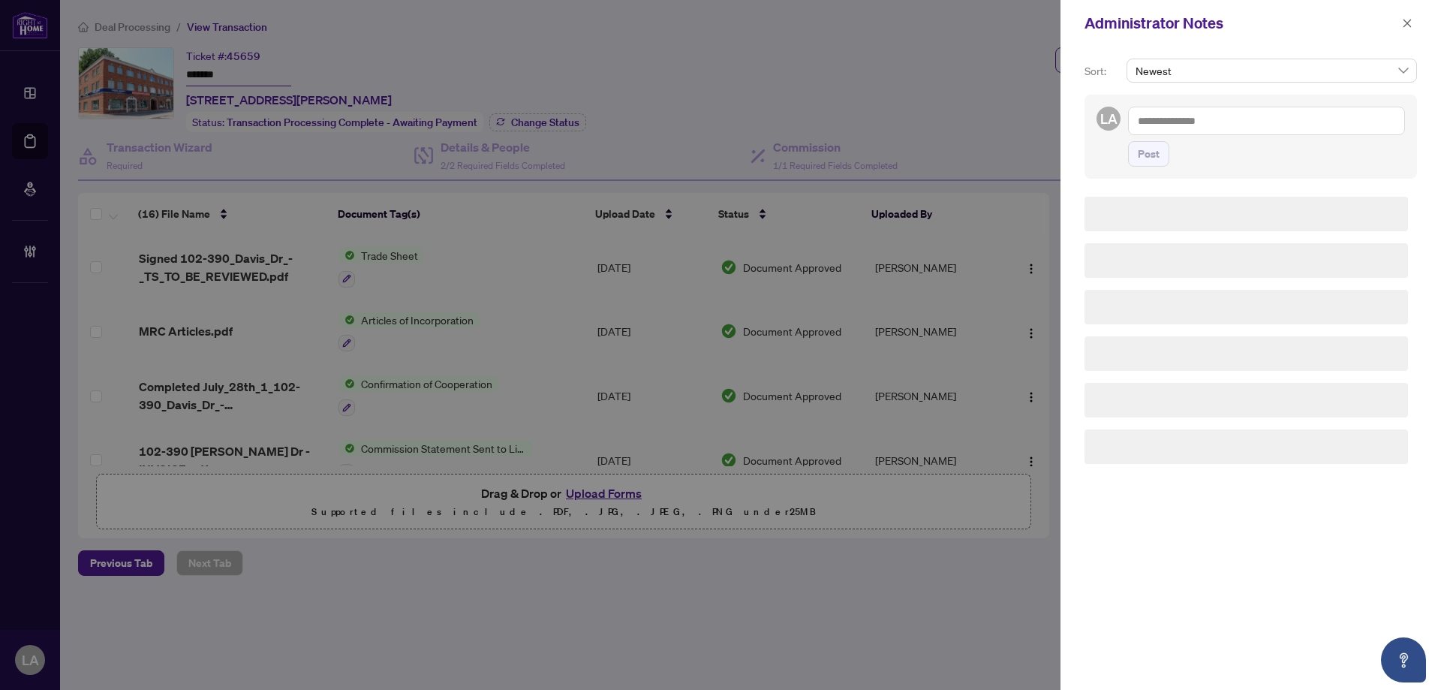
click at [1245, 126] on textarea at bounding box center [1266, 121] width 277 height 29
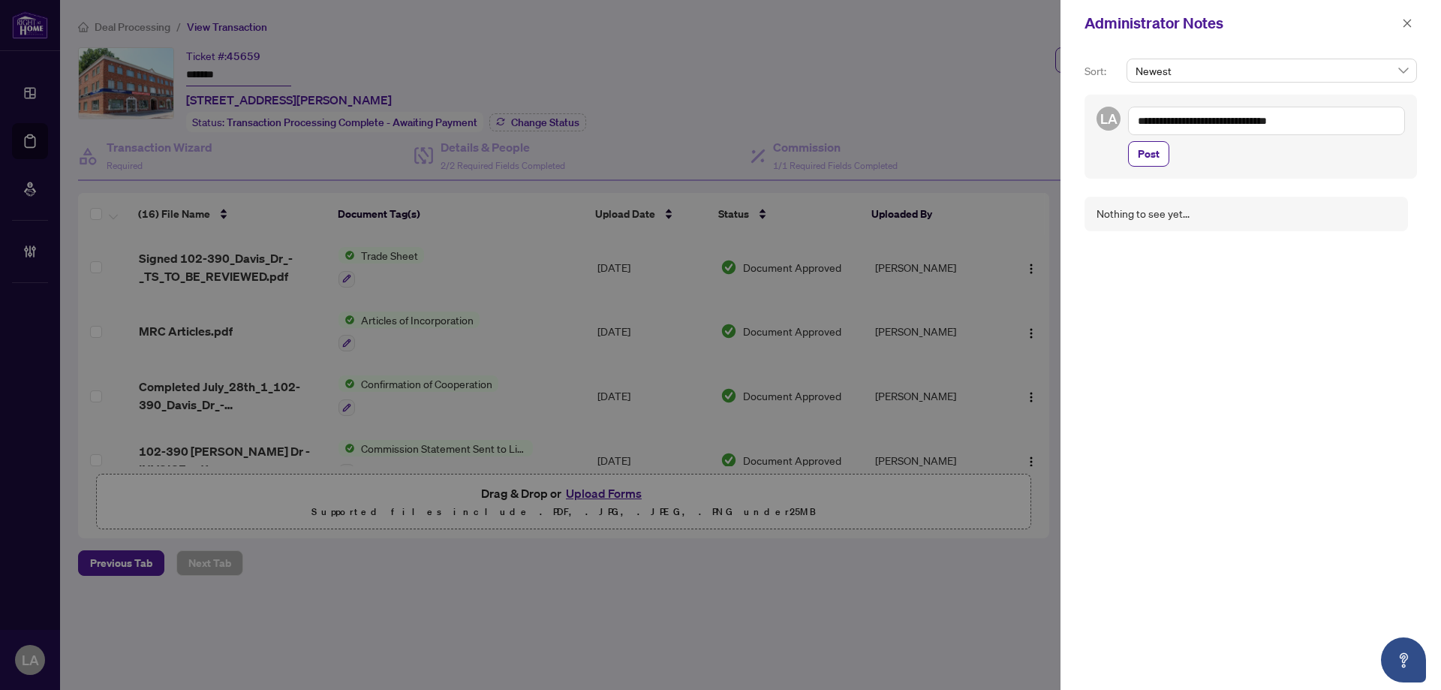
type textarea "**********"
drag, startPoint x: 1126, startPoint y: 150, endPoint x: 1135, endPoint y: 140, distance: 13.8
click at [1126, 149] on div "**********" at bounding box center [1251, 137] width 333 height 84
click at [1143, 146] on span "Post" at bounding box center [1149, 154] width 22 height 24
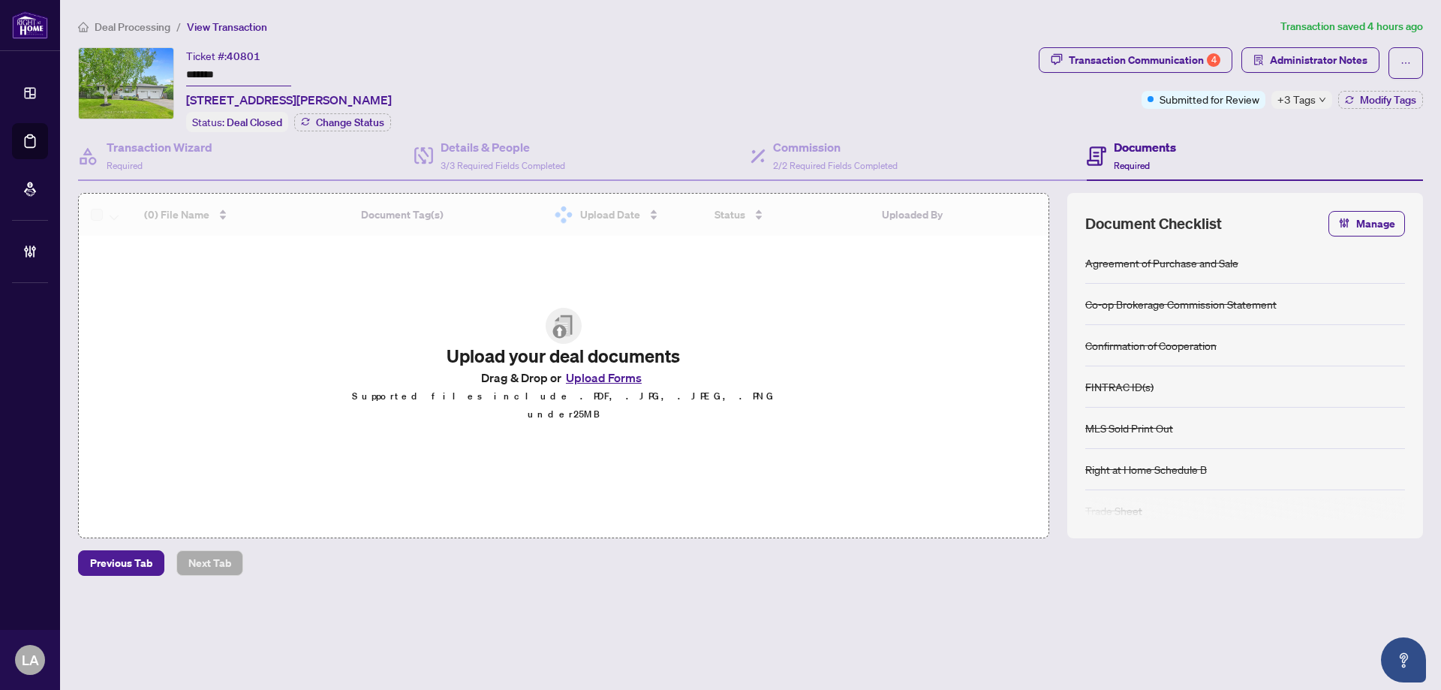
click at [237, 78] on input "*******" at bounding box center [238, 76] width 105 height 22
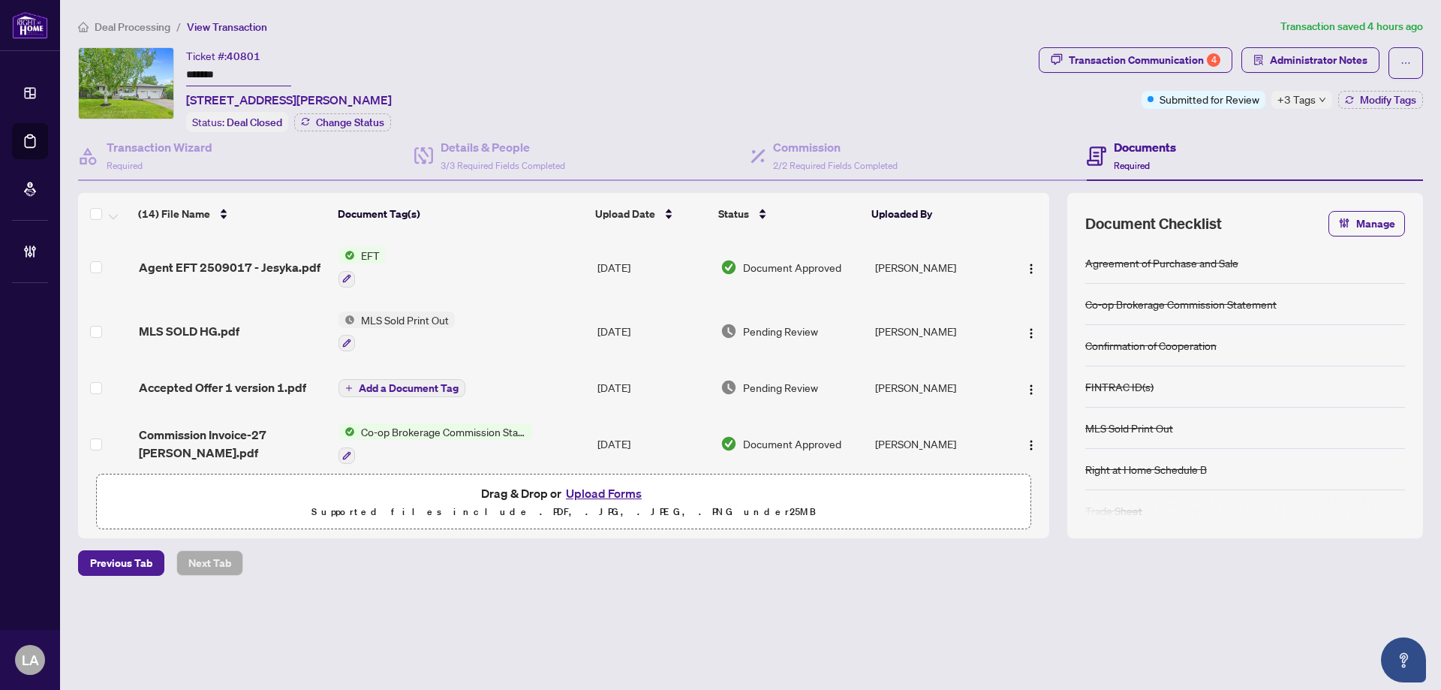
click at [626, 56] on div "Ticket #: 40801 ******* [STREET_ADDRESS][PERSON_NAME] Status: Deal Closed Chang…" at bounding box center [555, 89] width 955 height 85
click at [1116, 61] on div "Transaction Communication 4" at bounding box center [1145, 60] width 152 height 24
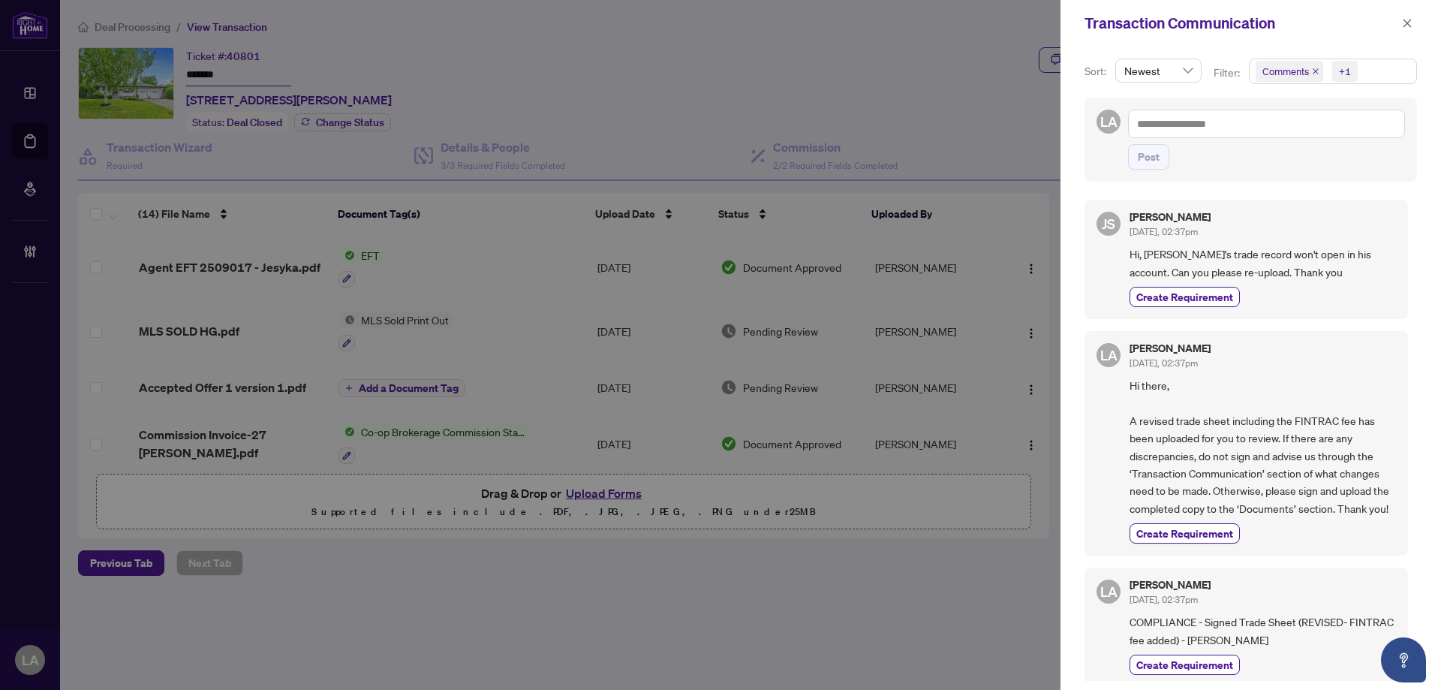
click at [1308, 70] on span "Comments" at bounding box center [1290, 71] width 68 height 21
click at [1269, 125] on div "Comments" at bounding box center [1332, 134] width 148 height 18
click at [1258, 128] on span "Select Comments" at bounding box center [1264, 134] width 12 height 12
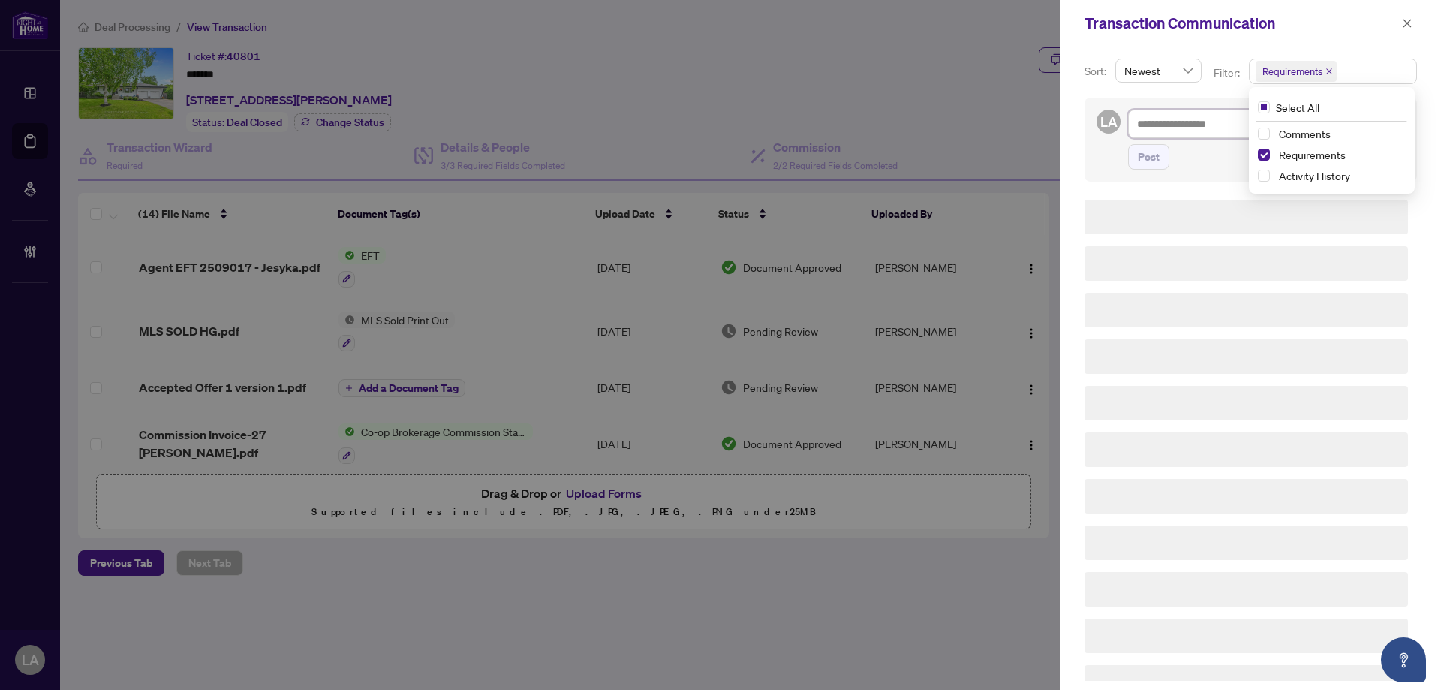
click at [1146, 126] on textarea at bounding box center [1266, 124] width 277 height 29
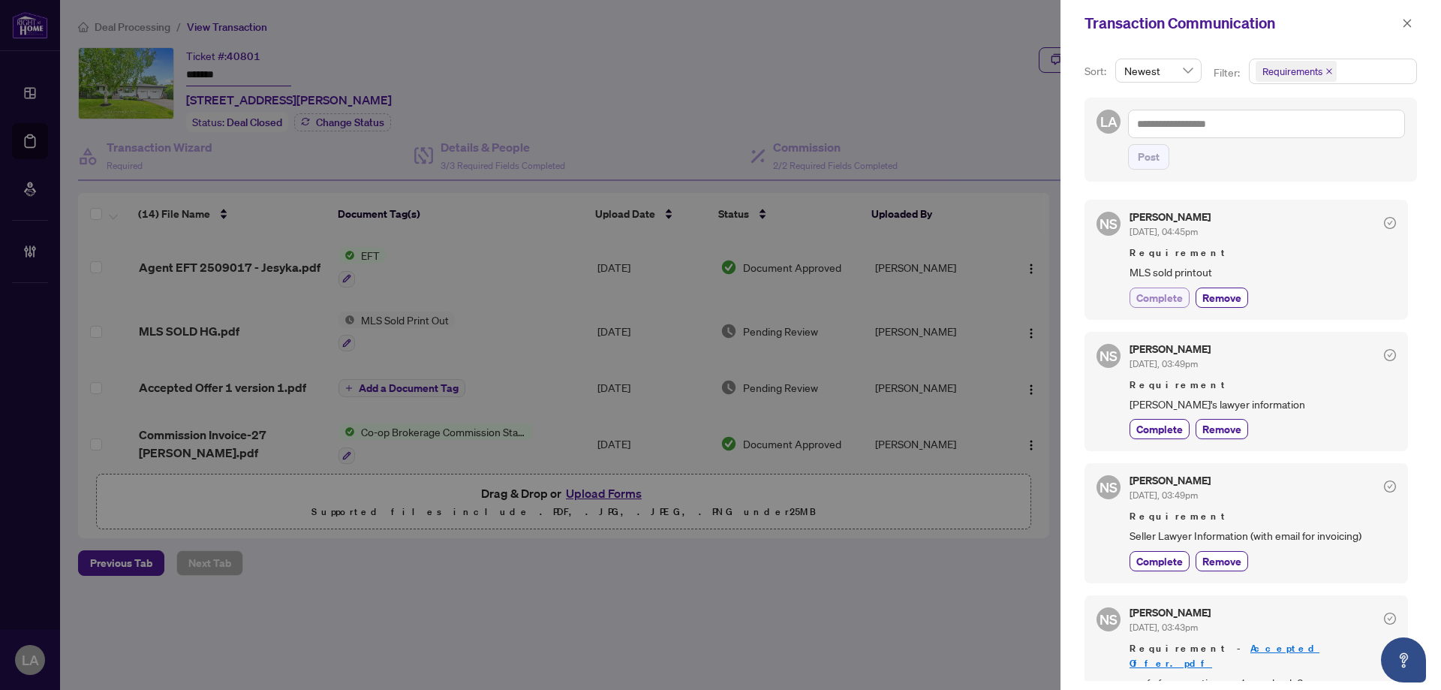
click at [1154, 303] on span "Complete" at bounding box center [1160, 298] width 47 height 16
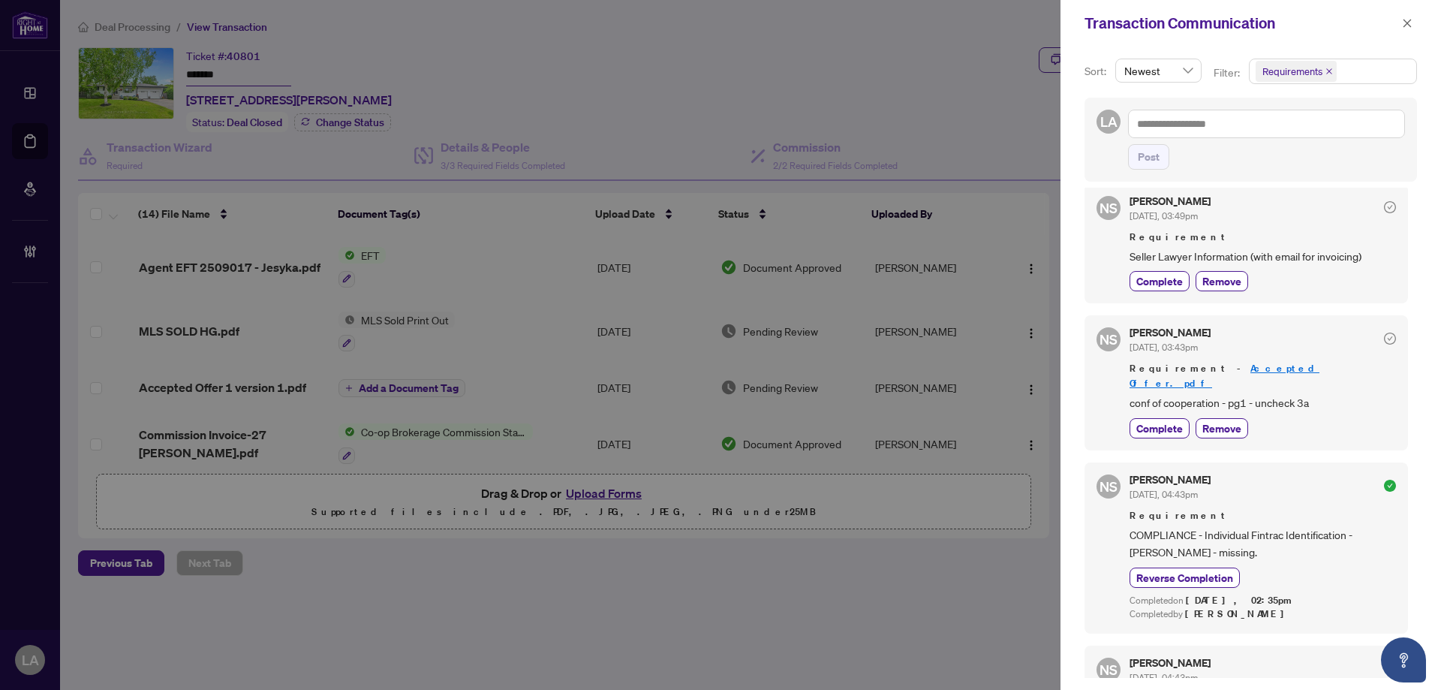
scroll to position [225, 0]
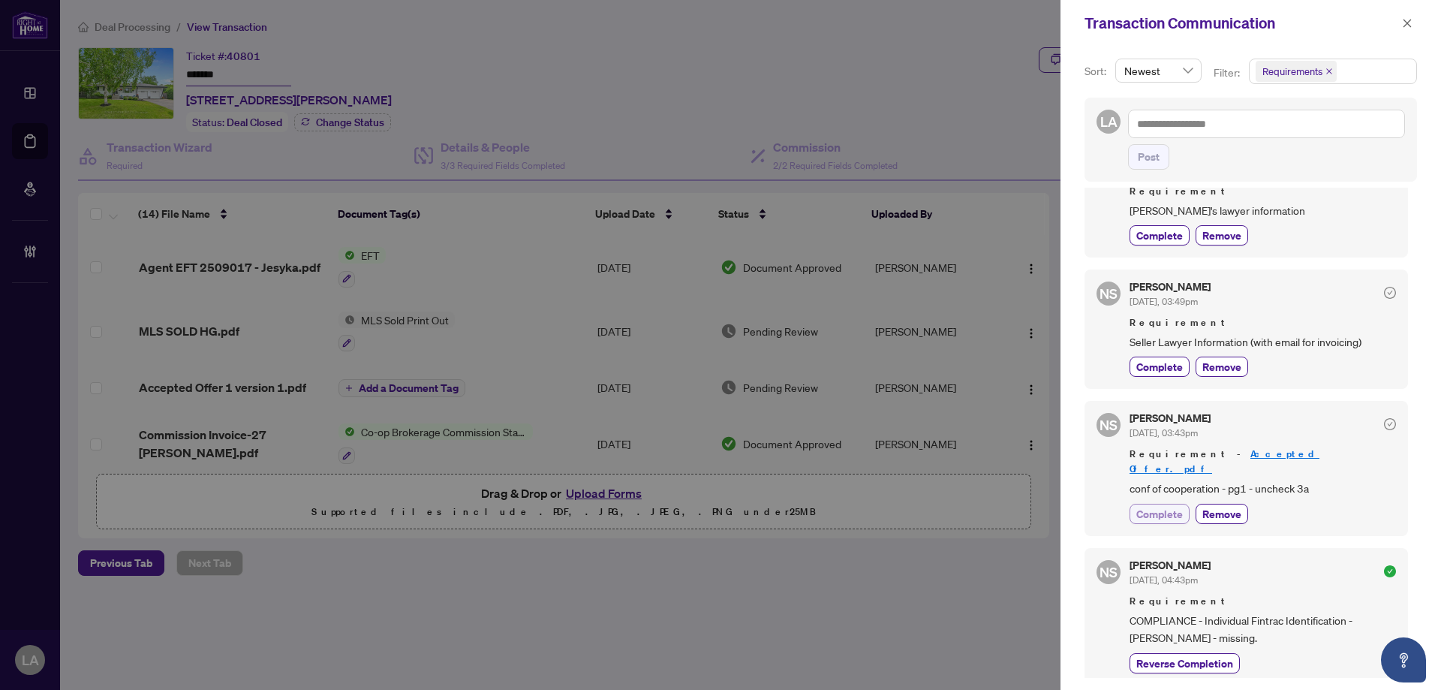
click at [1164, 506] on span "Complete" at bounding box center [1160, 514] width 47 height 16
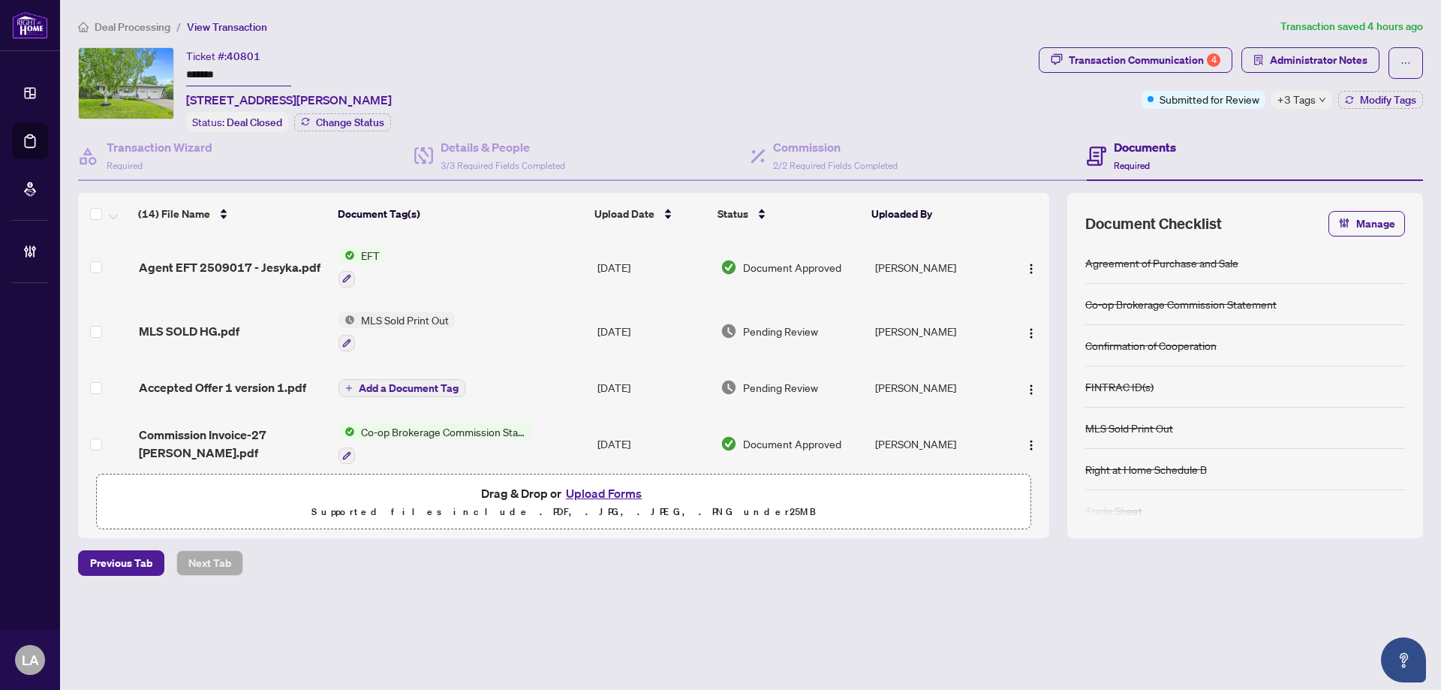
click at [248, 69] on input "*******" at bounding box center [238, 76] width 105 height 22
click at [209, 315] on td "MLS SOLD HG.pdf" at bounding box center [233, 332] width 200 height 65
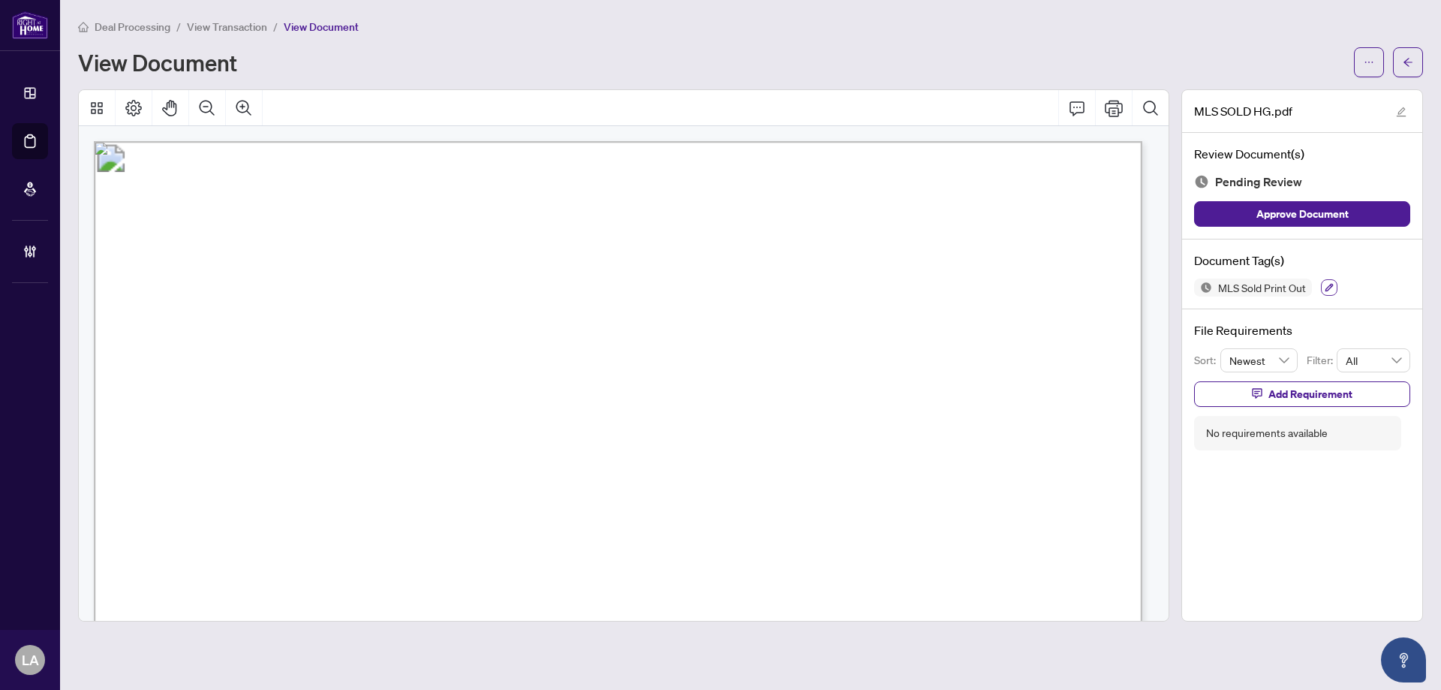
click at [1327, 285] on icon "button" at bounding box center [1329, 287] width 9 height 9
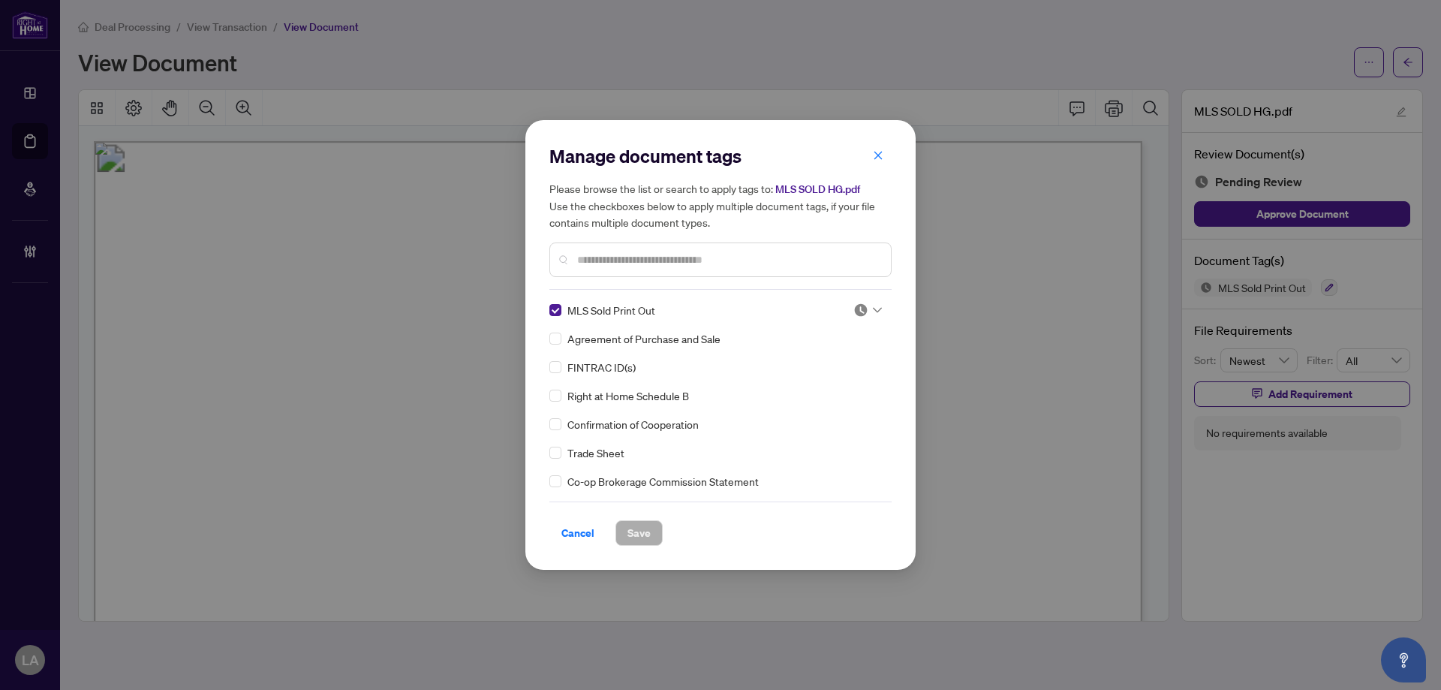
click at [864, 310] on div at bounding box center [868, 310] width 29 height 15
click at [818, 384] on div "Approved" at bounding box center [818, 383] width 96 height 17
click at [660, 518] on div "Cancel Save" at bounding box center [721, 523] width 342 height 44
click at [643, 545] on button "Save" at bounding box center [639, 533] width 47 height 26
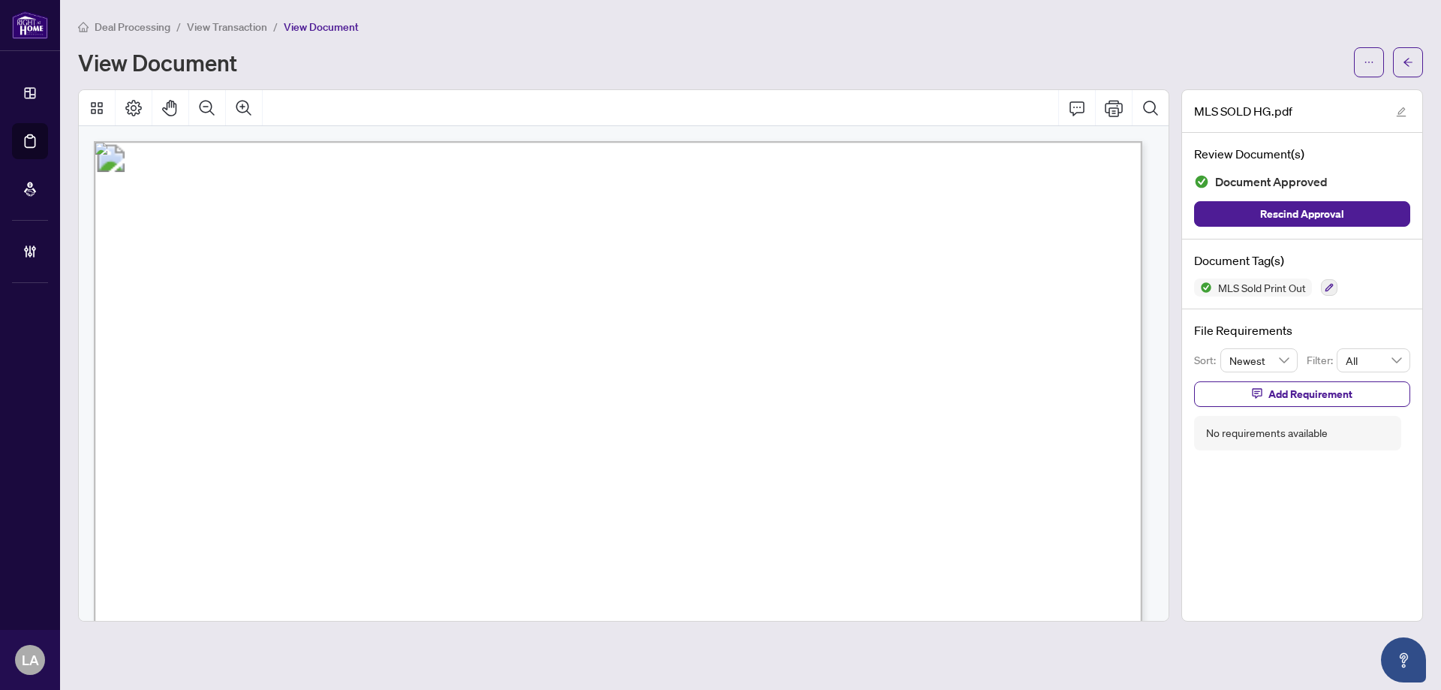
click at [216, 26] on span "View Transaction" at bounding box center [227, 27] width 80 height 14
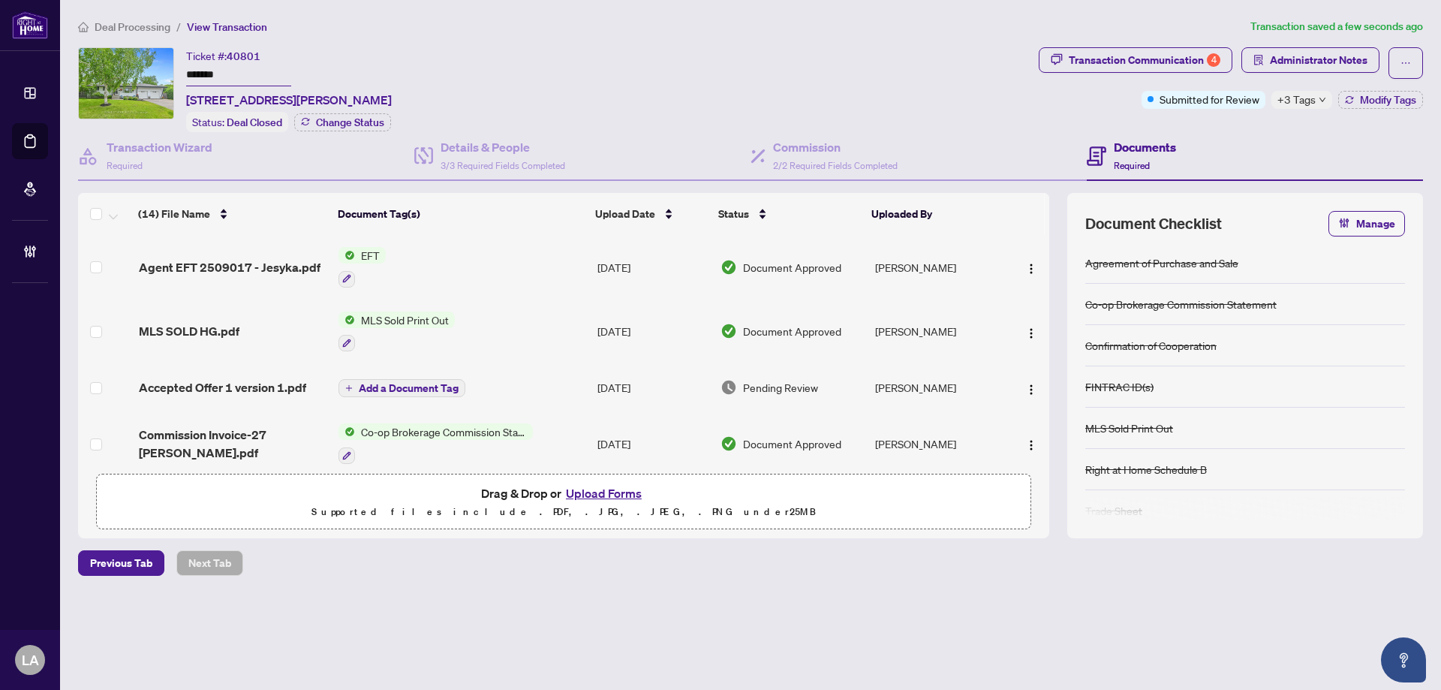
click at [277, 369] on td "Accepted Offer 1 version 1.pdf" at bounding box center [233, 387] width 200 height 48
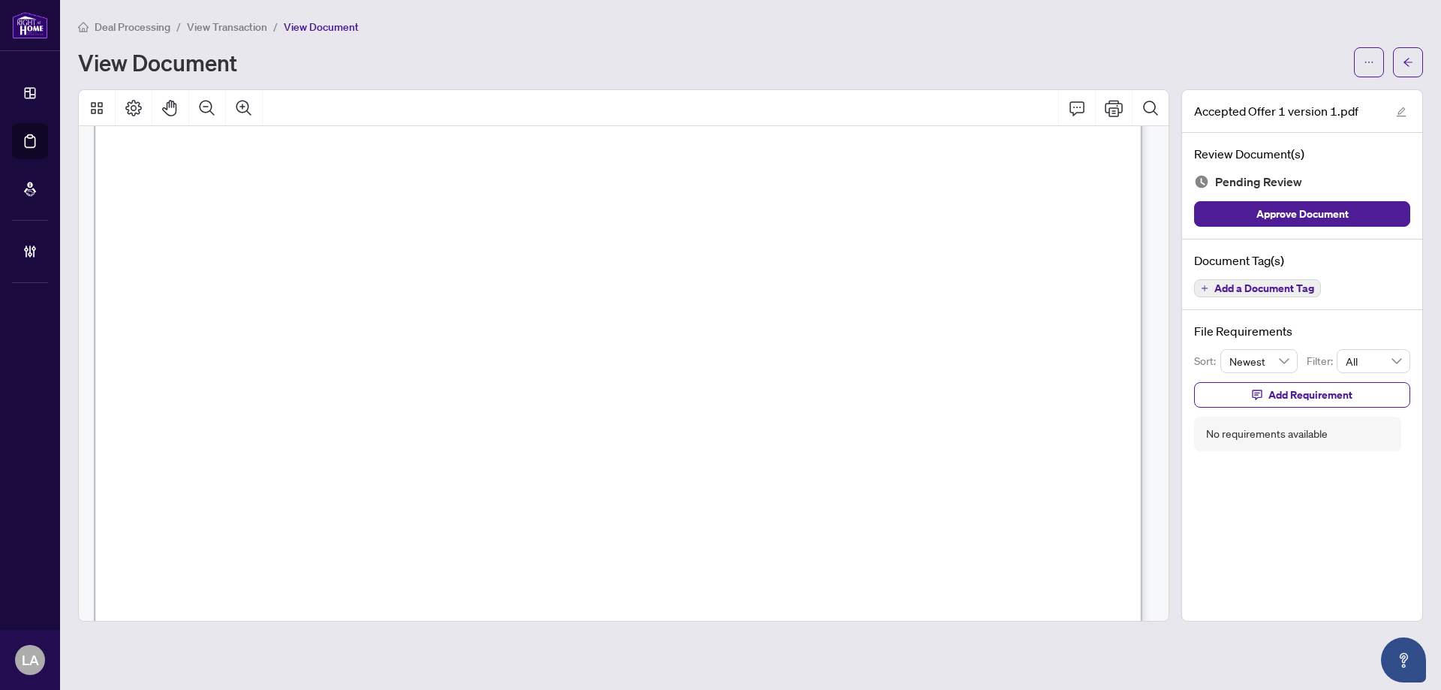
scroll to position [11711, 0]
click at [1255, 291] on span "Add a Document Tag" at bounding box center [1265, 288] width 100 height 11
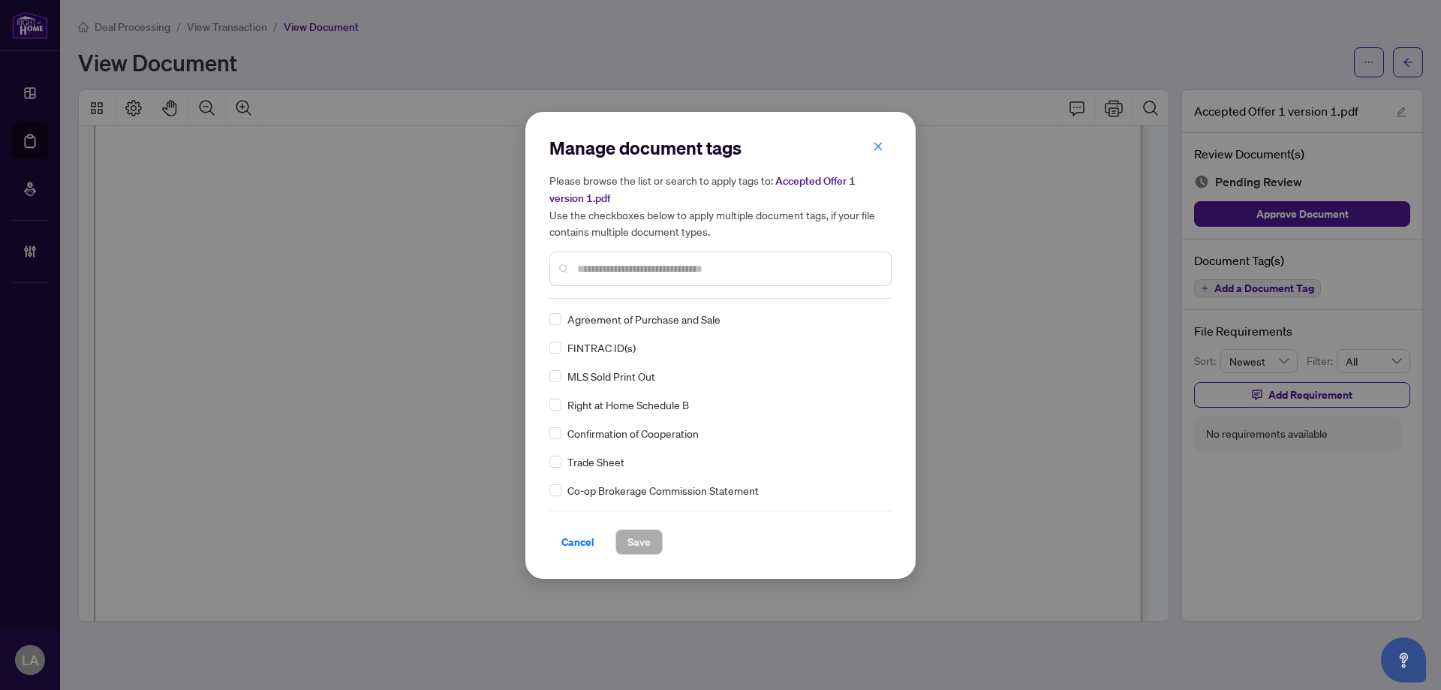
click at [700, 276] on input "text" at bounding box center [728, 268] width 302 height 17
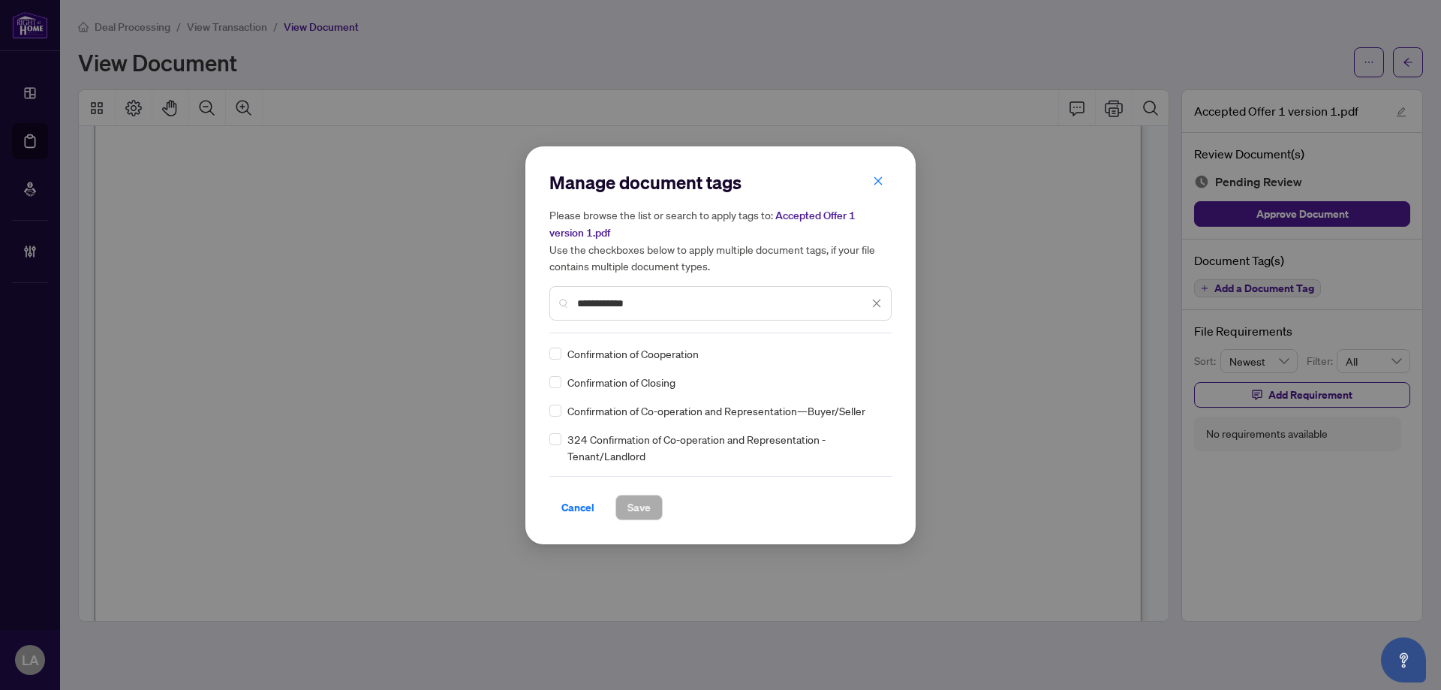
type input "**********"
click at [550, 363] on div "Confirmation of Cooperation Confirmation of Closing Confirmation of Co-operatio…" at bounding box center [721, 404] width 342 height 119
click at [859, 360] on span at bounding box center [868, 353] width 29 height 23
click at [829, 415] on div "Approved" at bounding box center [823, 426] width 114 height 24
drag, startPoint x: 639, startPoint y: 503, endPoint x: 624, endPoint y: 522, distance: 24.0
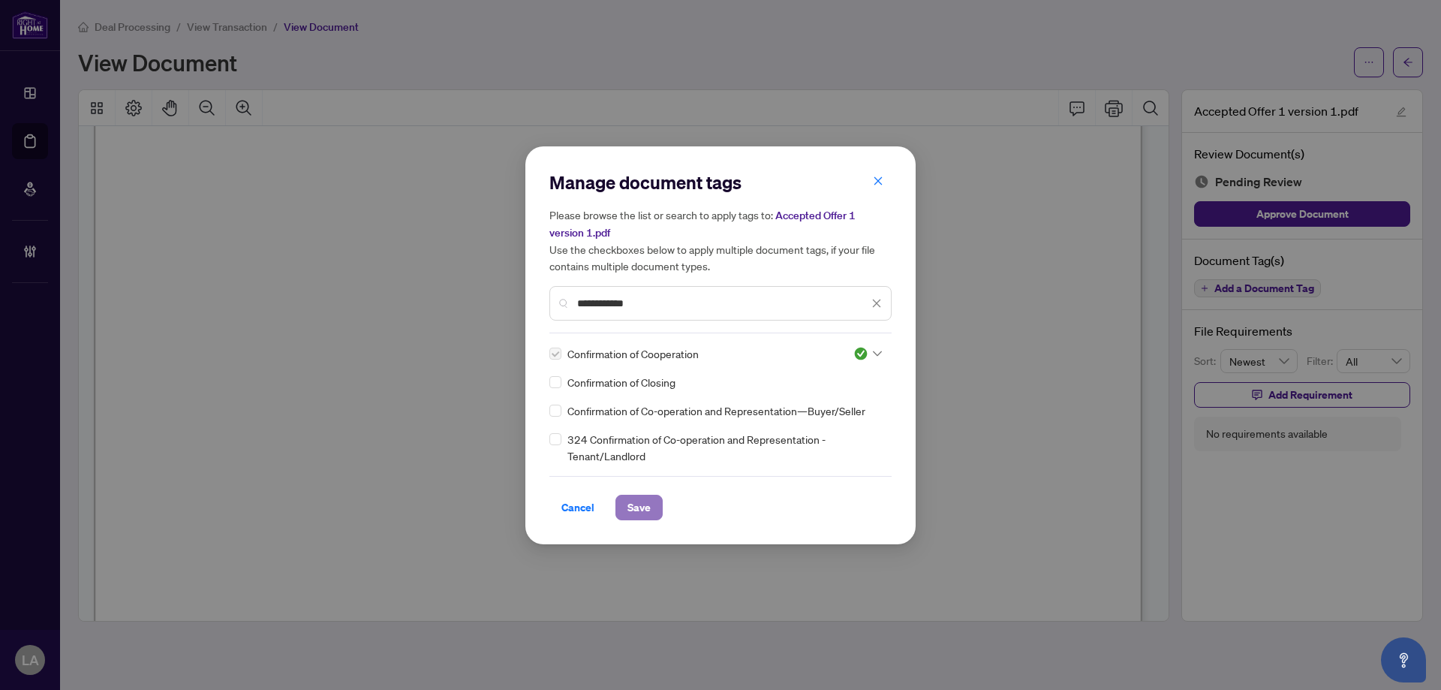
click at [639, 504] on span "Save" at bounding box center [639, 507] width 23 height 24
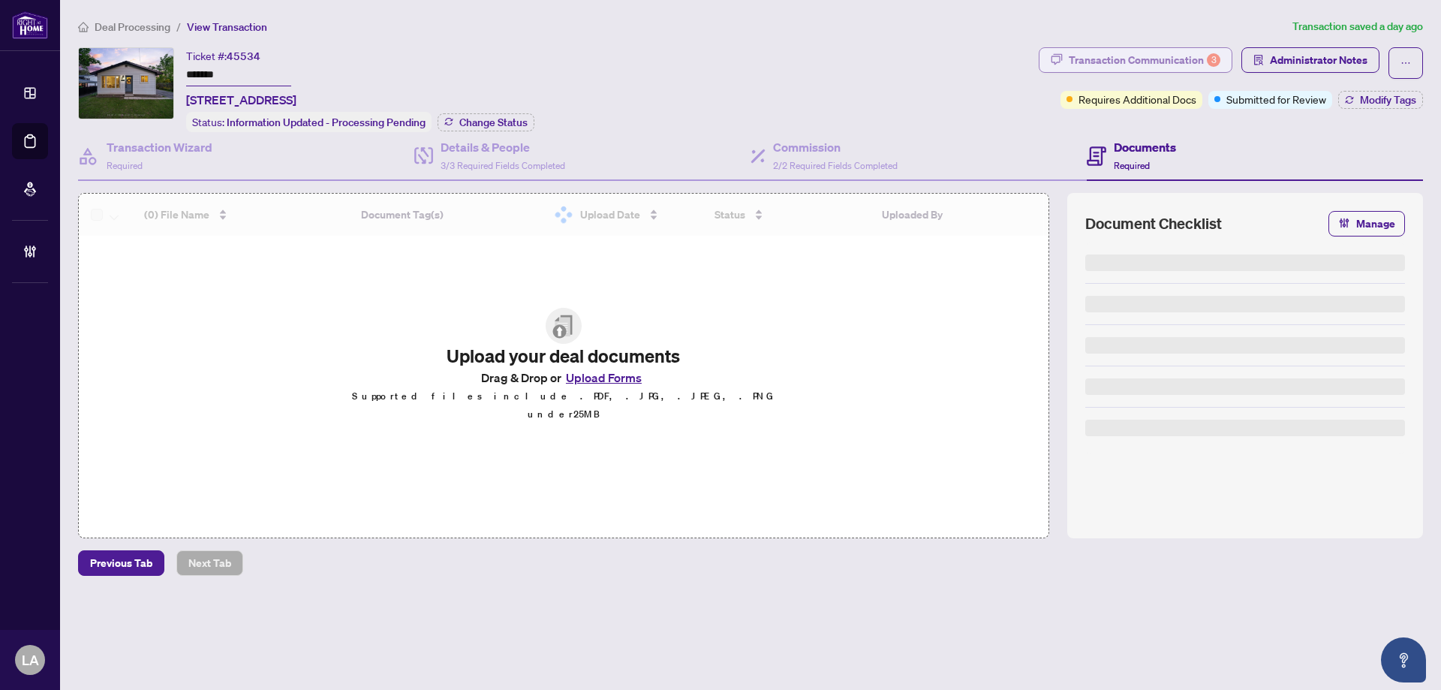
click at [1125, 65] on div "Transaction Communication 3" at bounding box center [1145, 60] width 152 height 24
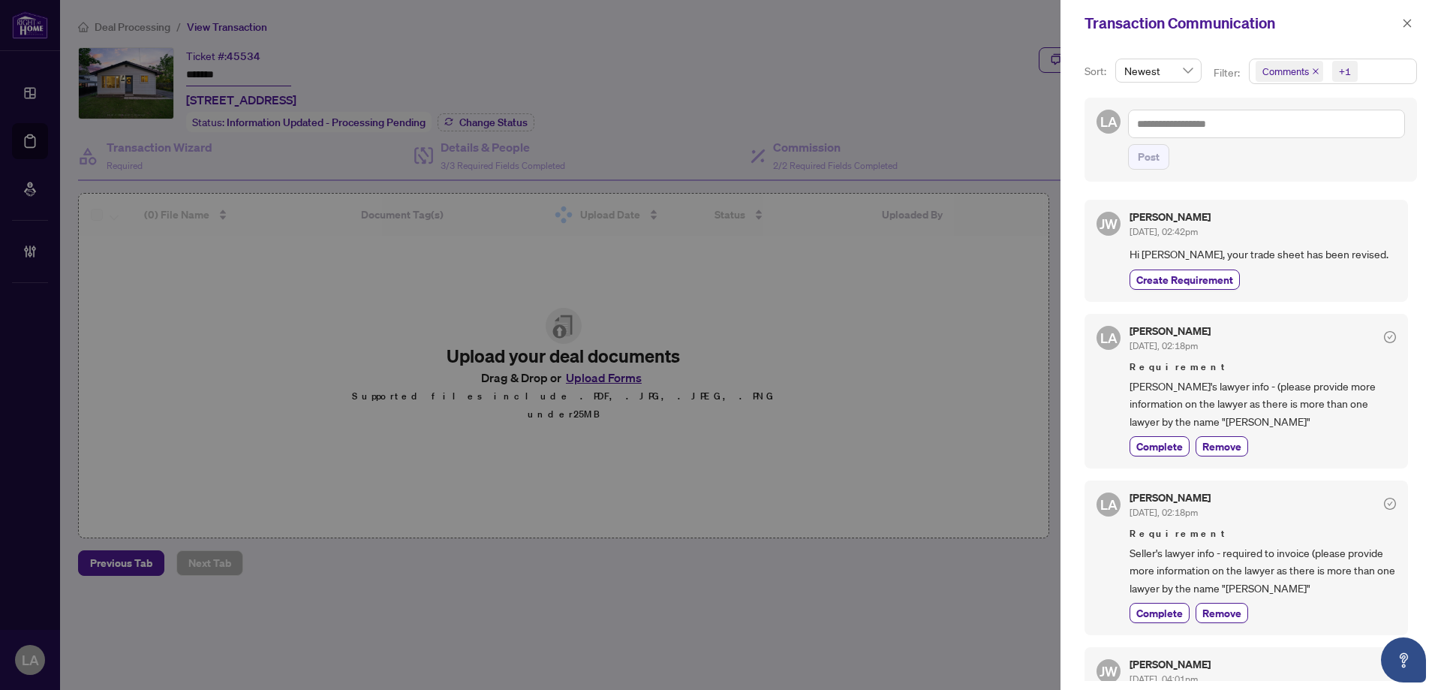
click at [1312, 74] on icon "close" at bounding box center [1316, 72] width 8 height 8
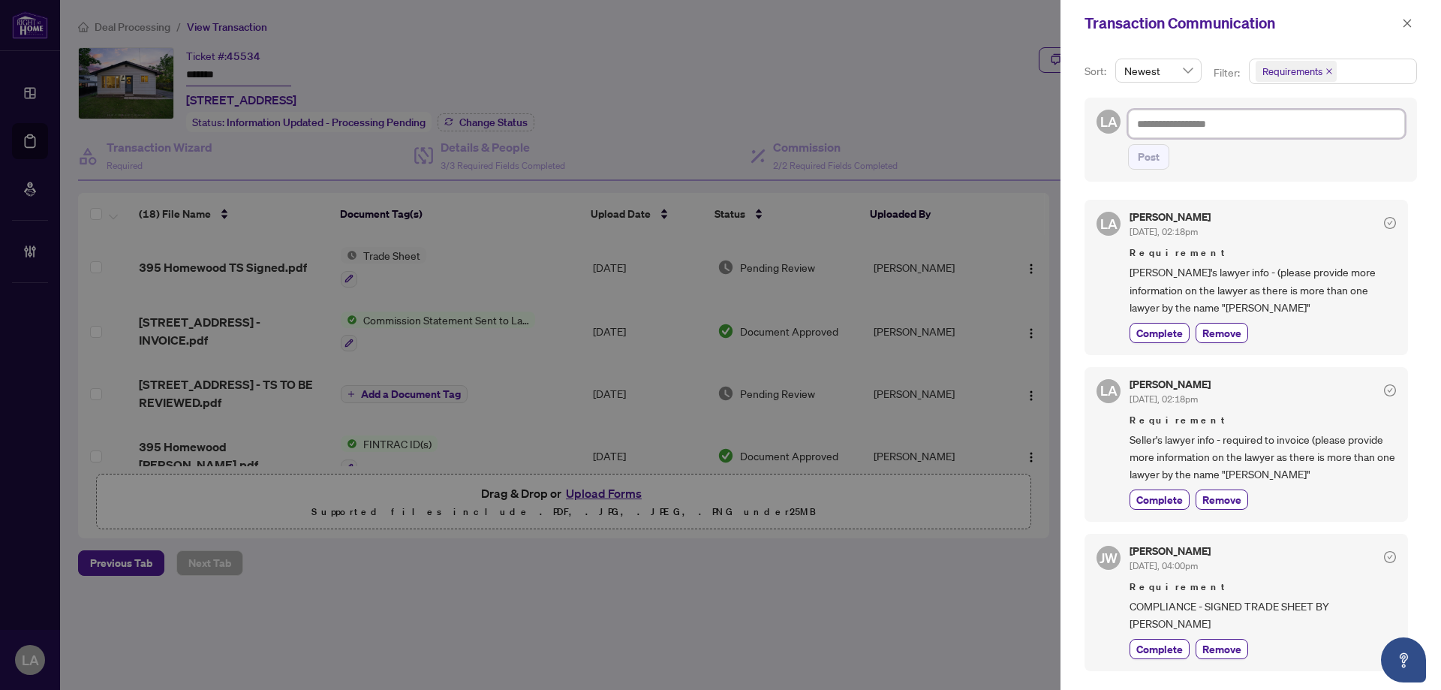
click at [1208, 131] on textarea at bounding box center [1266, 124] width 277 height 29
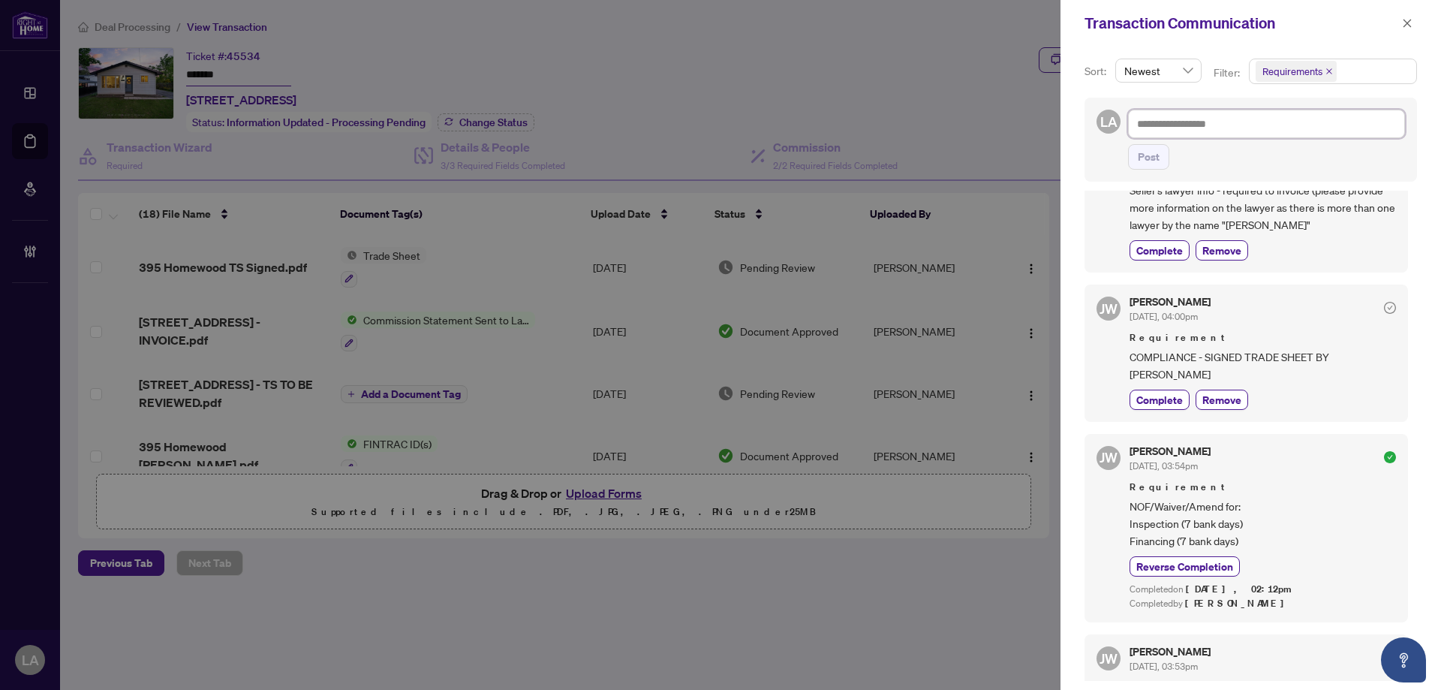
scroll to position [300, 0]
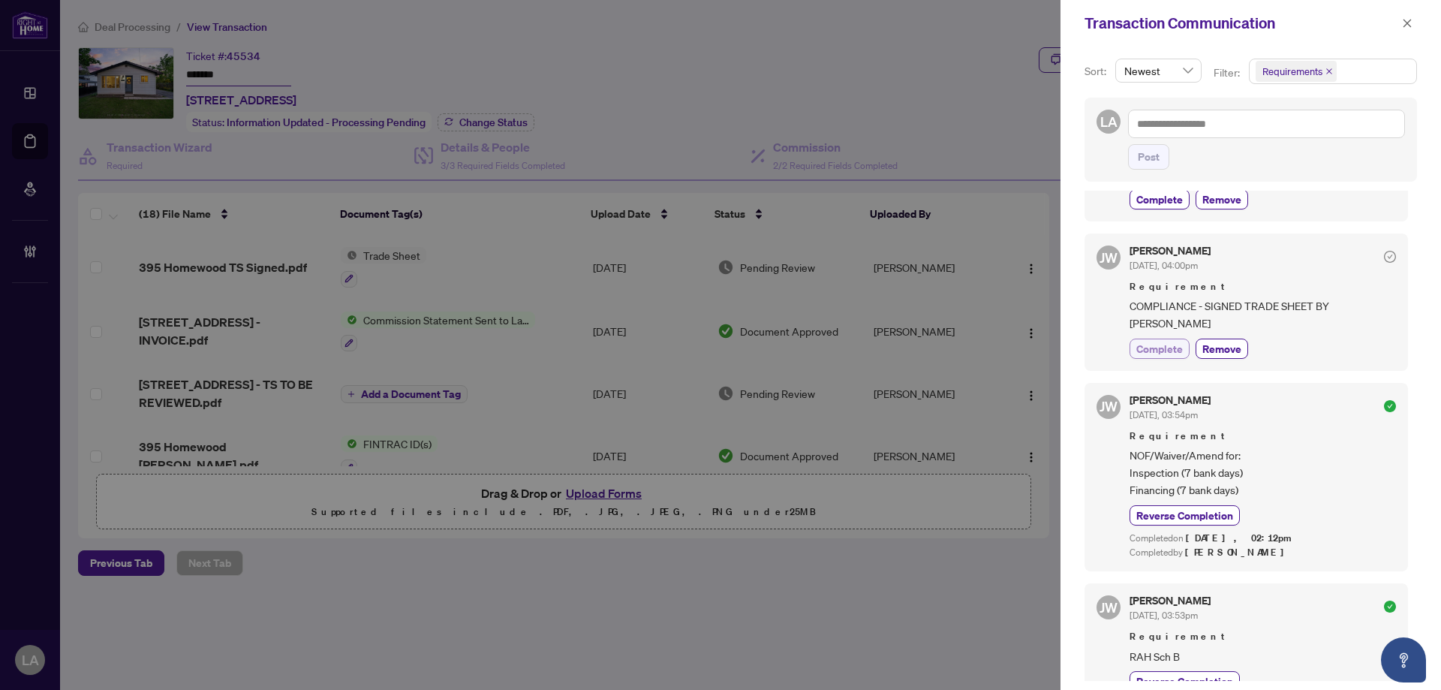
click at [1150, 355] on span "Complete" at bounding box center [1160, 349] width 47 height 16
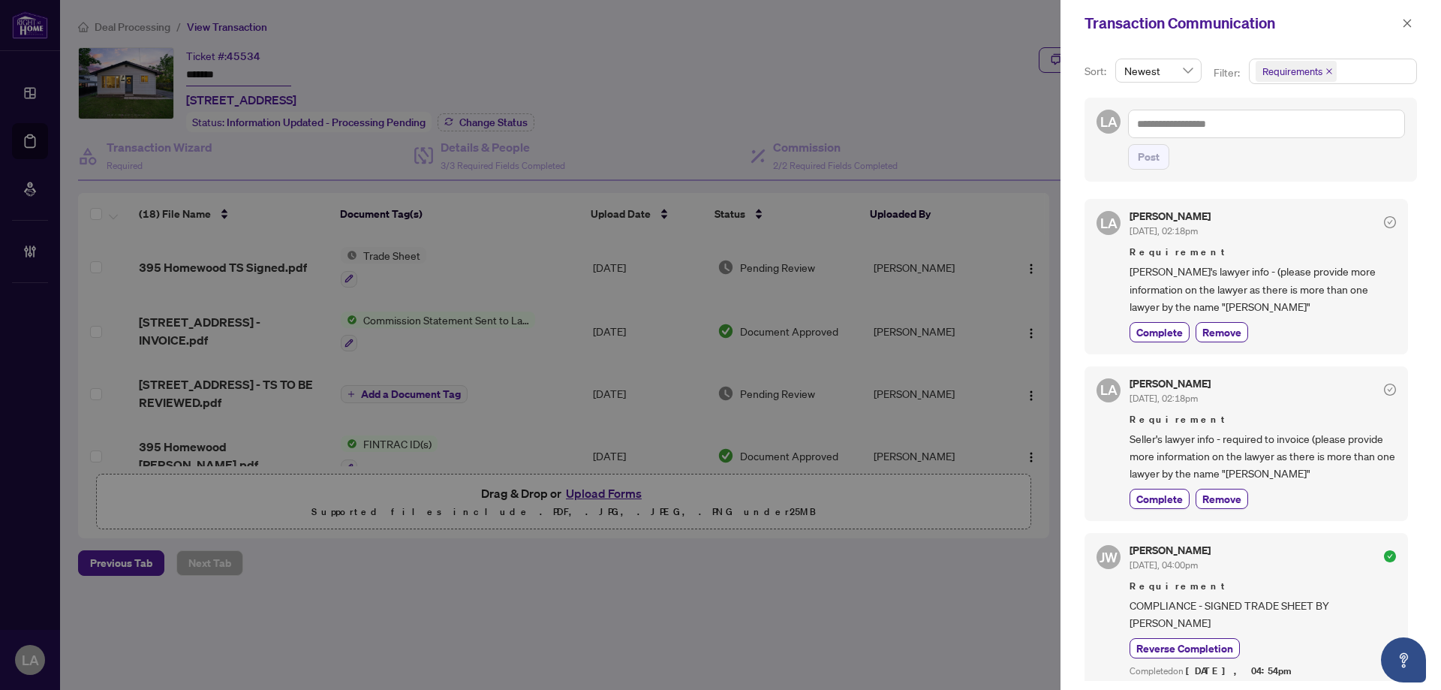
scroll to position [0, 0]
click at [1149, 328] on span "Complete" at bounding box center [1160, 333] width 47 height 16
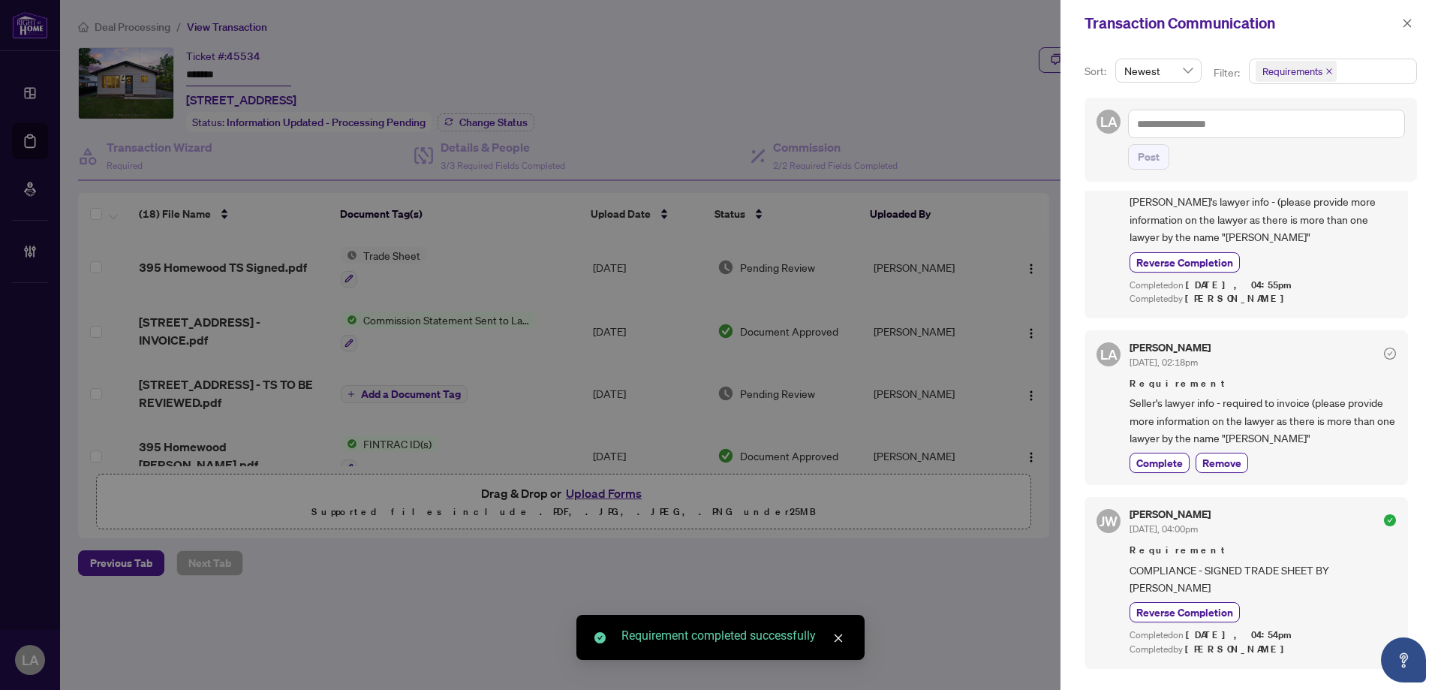
scroll to position [75, 0]
click at [1150, 454] on span "Complete" at bounding box center [1160, 458] width 47 height 16
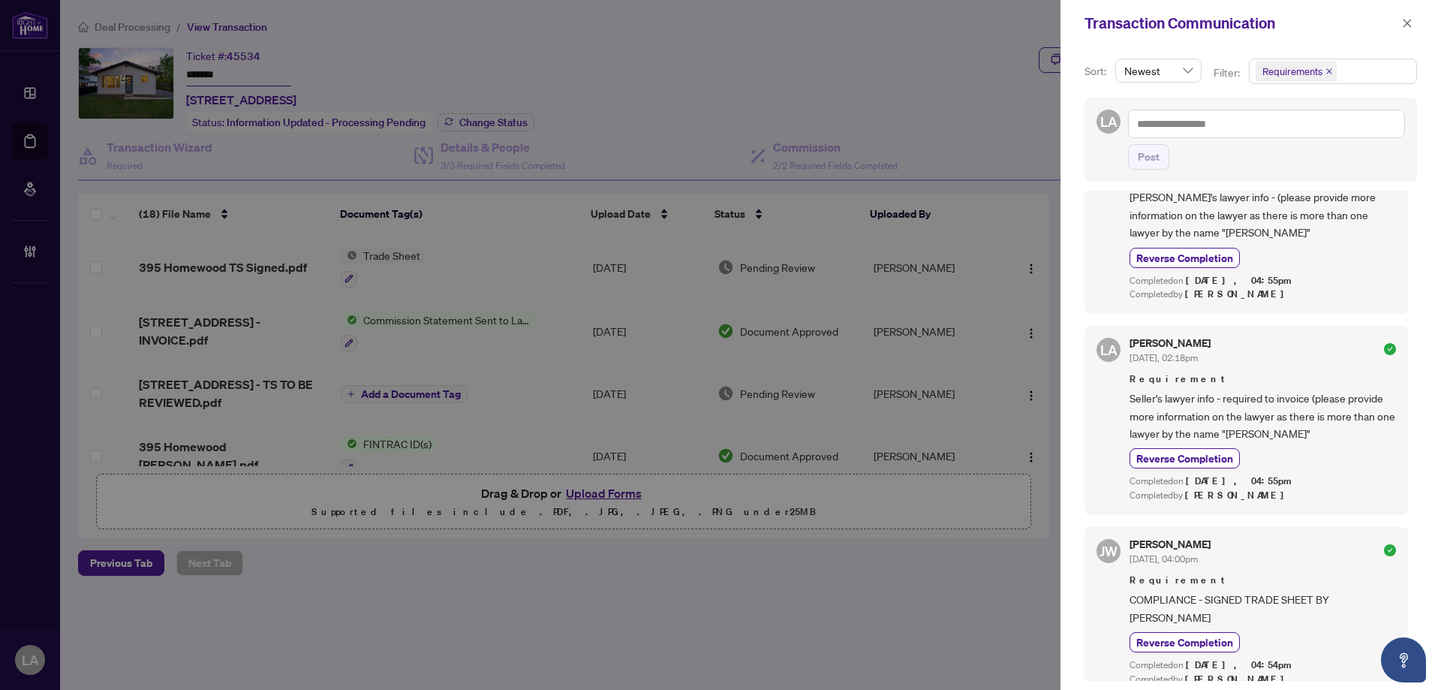
scroll to position [0, 0]
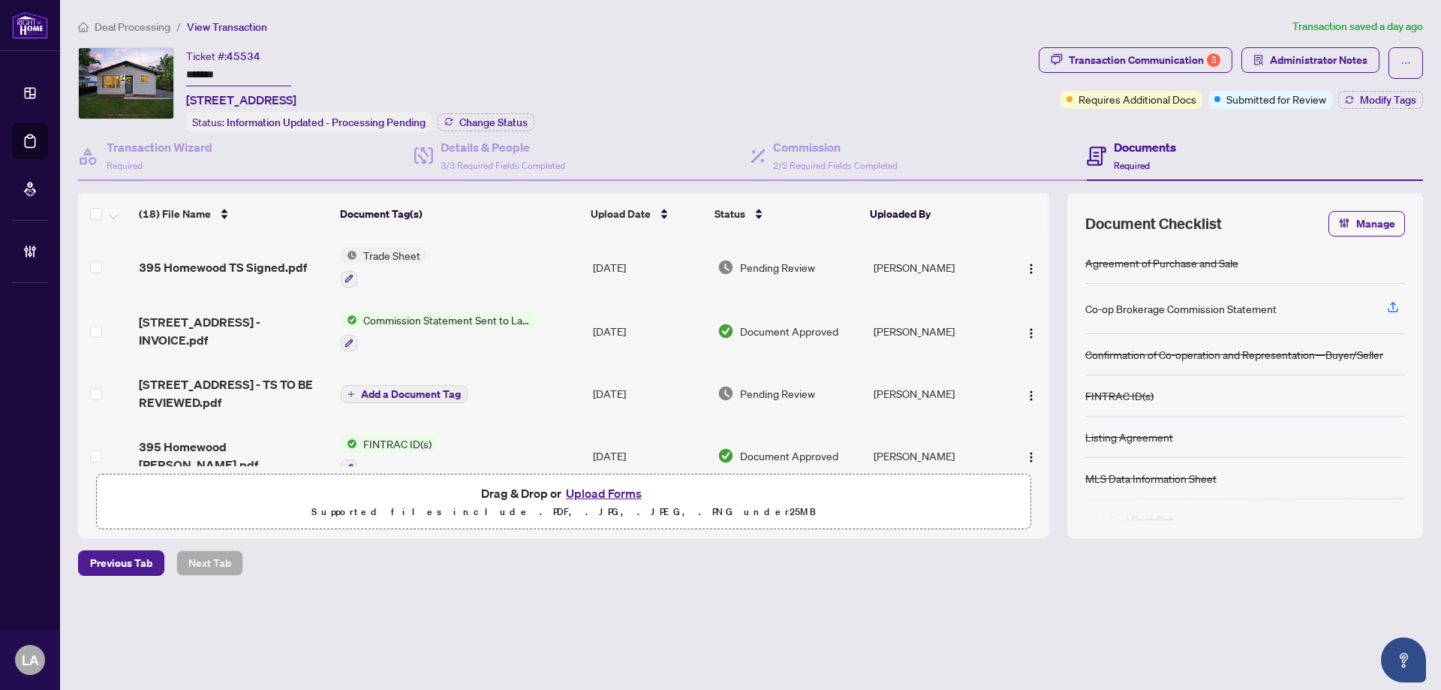
click at [262, 74] on input "*******" at bounding box center [238, 76] width 105 height 22
click at [276, 265] on span "395 Homewood TS Signed.pdf" at bounding box center [223, 267] width 168 height 18
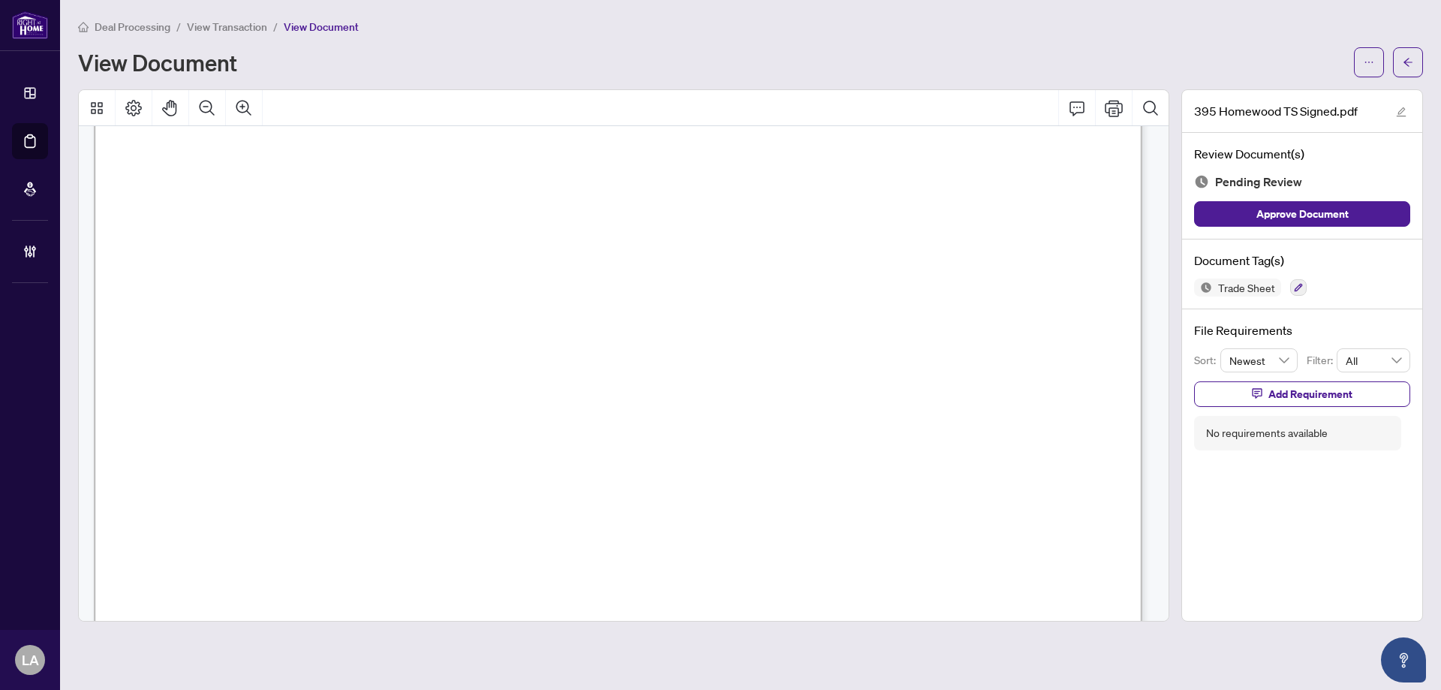
scroll to position [826, 0]
click at [1308, 284] on div "Trade Sheet" at bounding box center [1302, 288] width 216 height 18
click at [1301, 285] on icon "button" at bounding box center [1299, 288] width 8 height 8
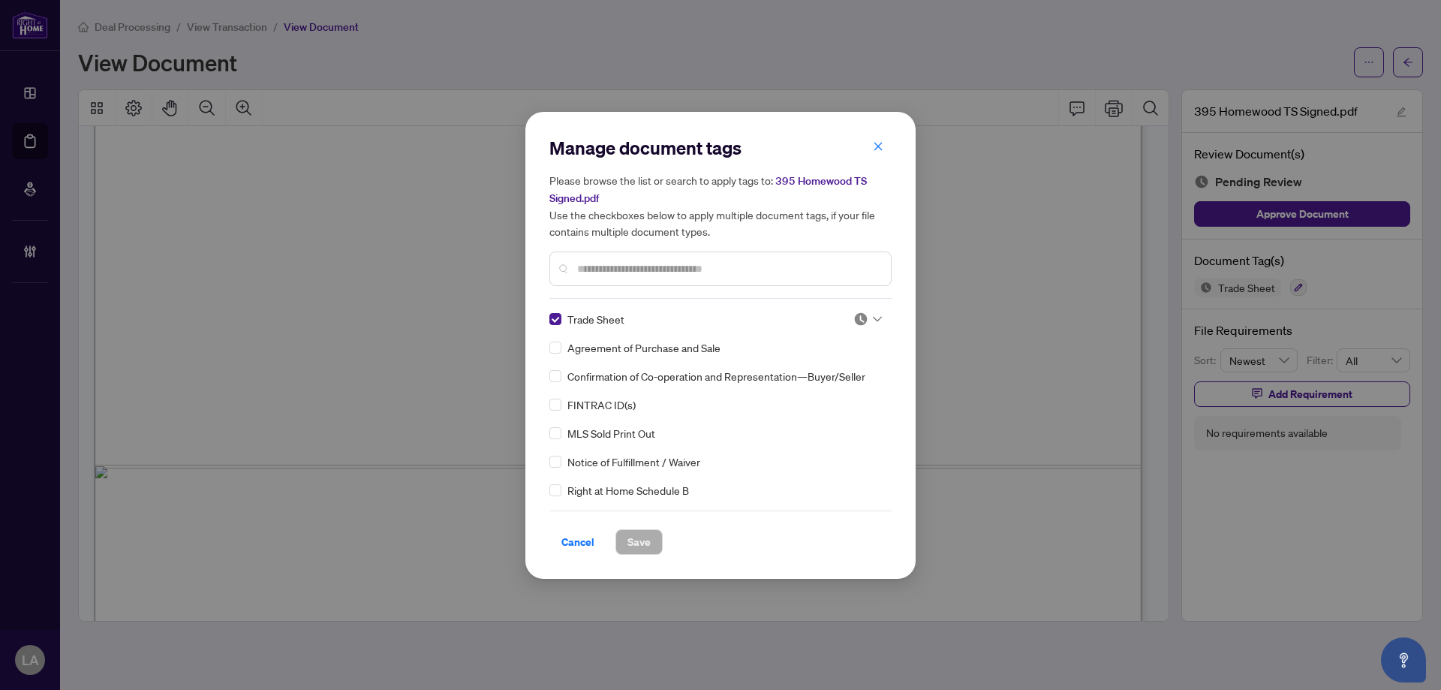
click at [878, 313] on div "Trade Sheet Agreement of Purchase and Sale Confirmation of Co-operation and Rep…" at bounding box center [721, 405] width 342 height 188
click at [856, 325] on img at bounding box center [861, 319] width 15 height 15
click at [825, 390] on div "Approved" at bounding box center [818, 392] width 96 height 17
drag, startPoint x: 644, startPoint y: 534, endPoint x: 695, endPoint y: 475, distance: 77.7
click at [643, 535] on span "Save" at bounding box center [639, 542] width 23 height 24
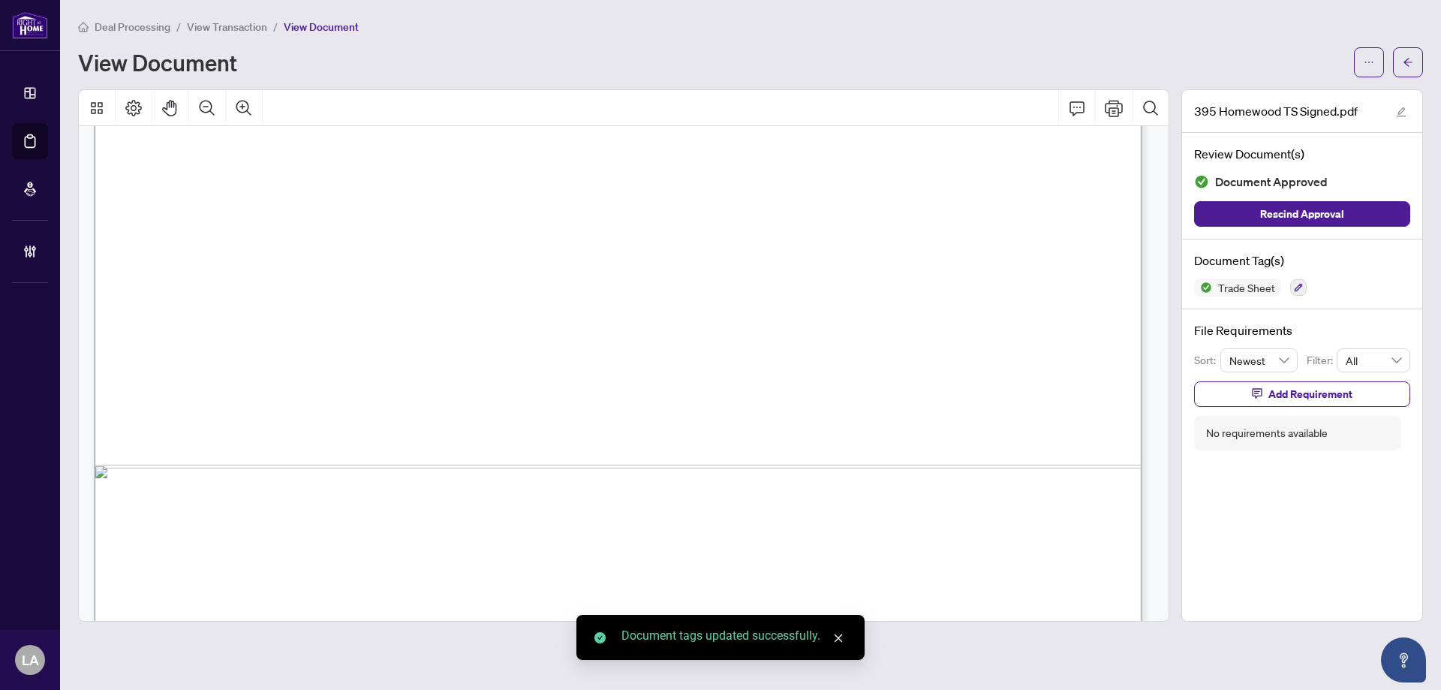
click at [239, 35] on div "Deal Processing / View Transaction / View Document View Document" at bounding box center [750, 47] width 1345 height 59
click at [239, 32] on span "View Transaction" at bounding box center [227, 27] width 80 height 14
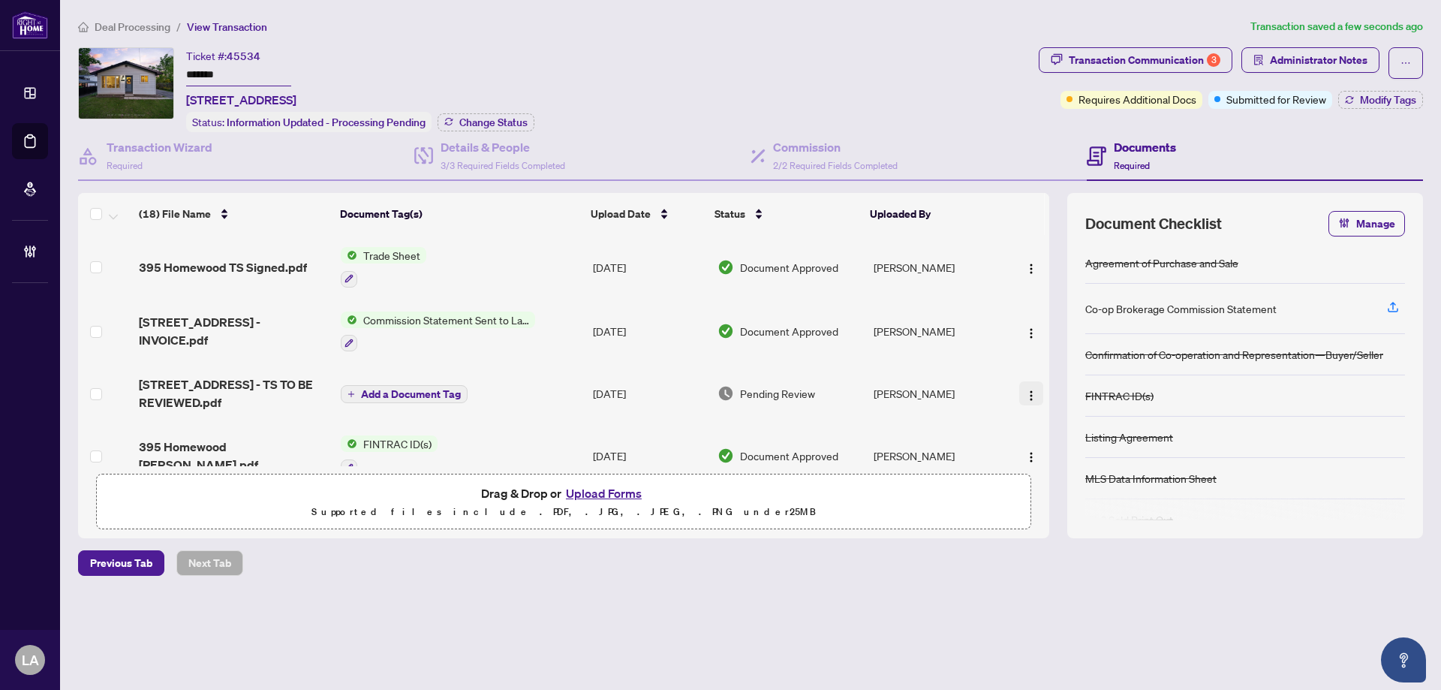
click at [1019, 390] on button "button" at bounding box center [1031, 393] width 24 height 24
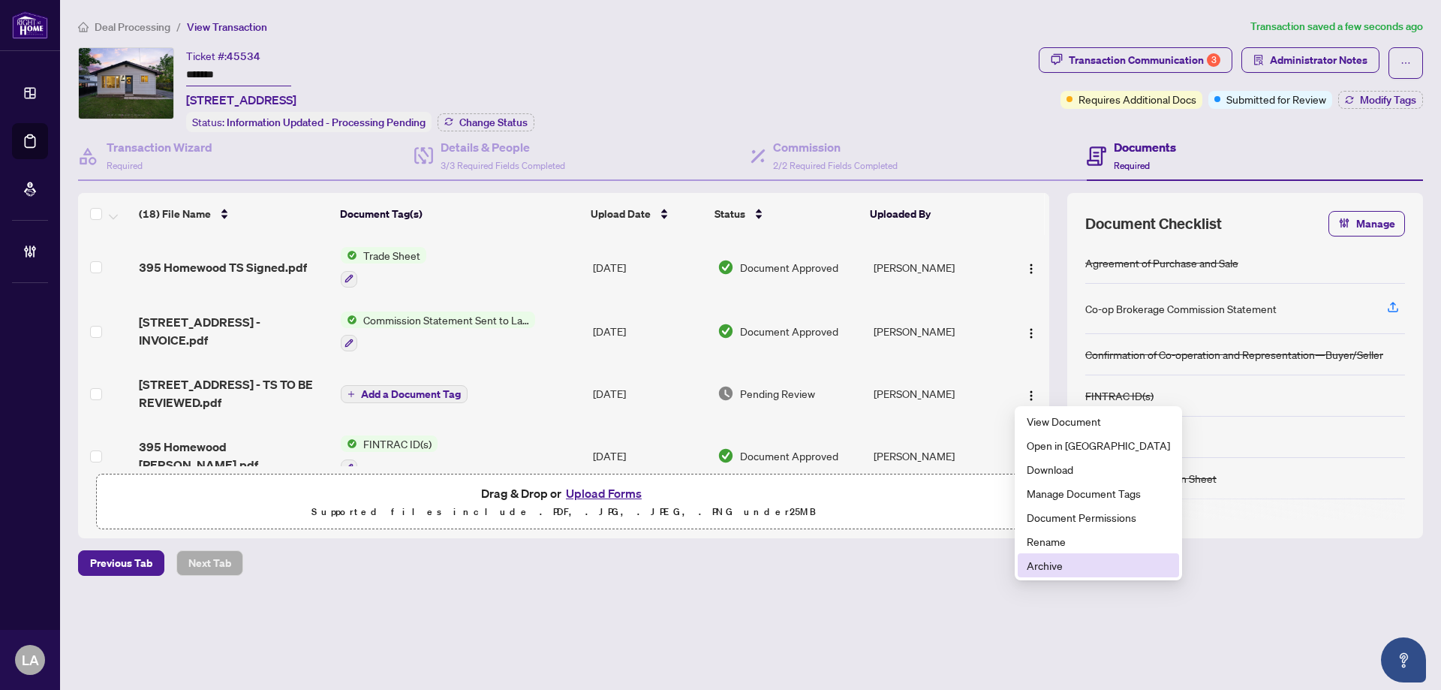
click at [1042, 565] on span "Archive" at bounding box center [1098, 565] width 143 height 17
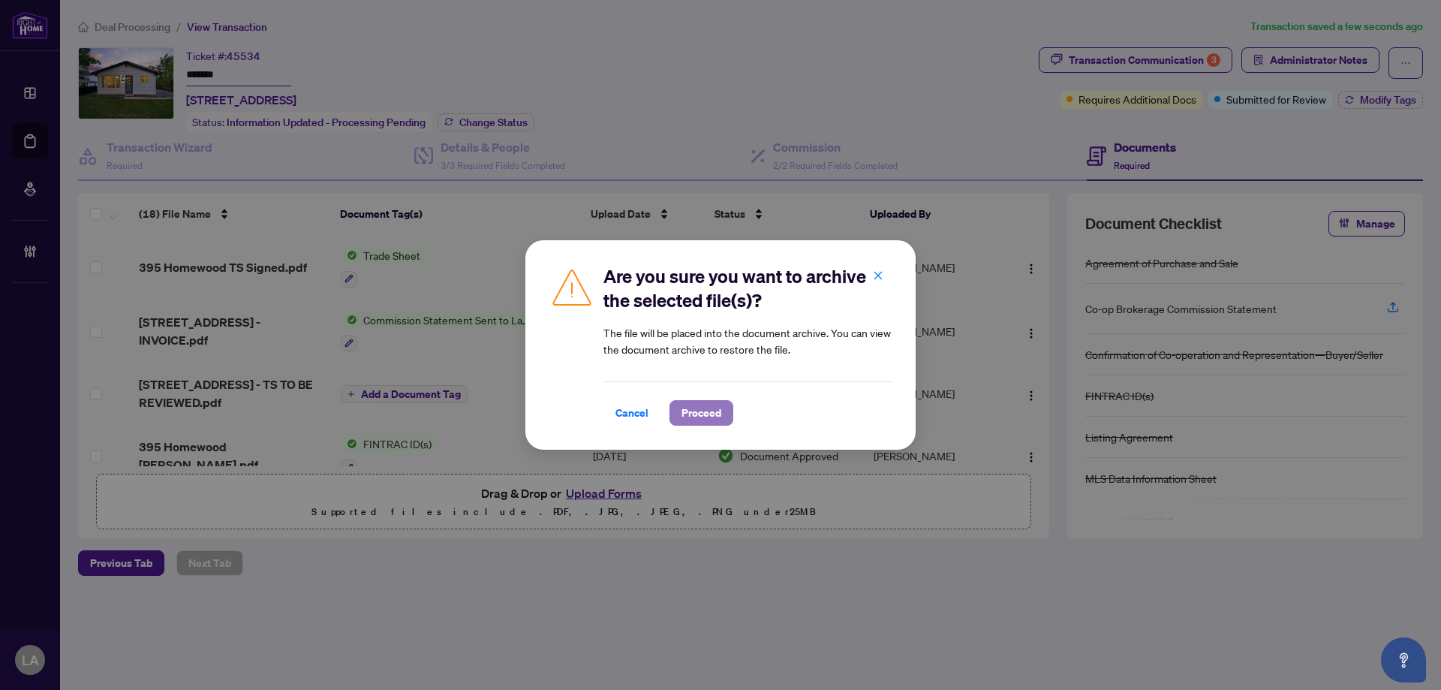
click at [703, 414] on span "Proceed" at bounding box center [702, 413] width 40 height 24
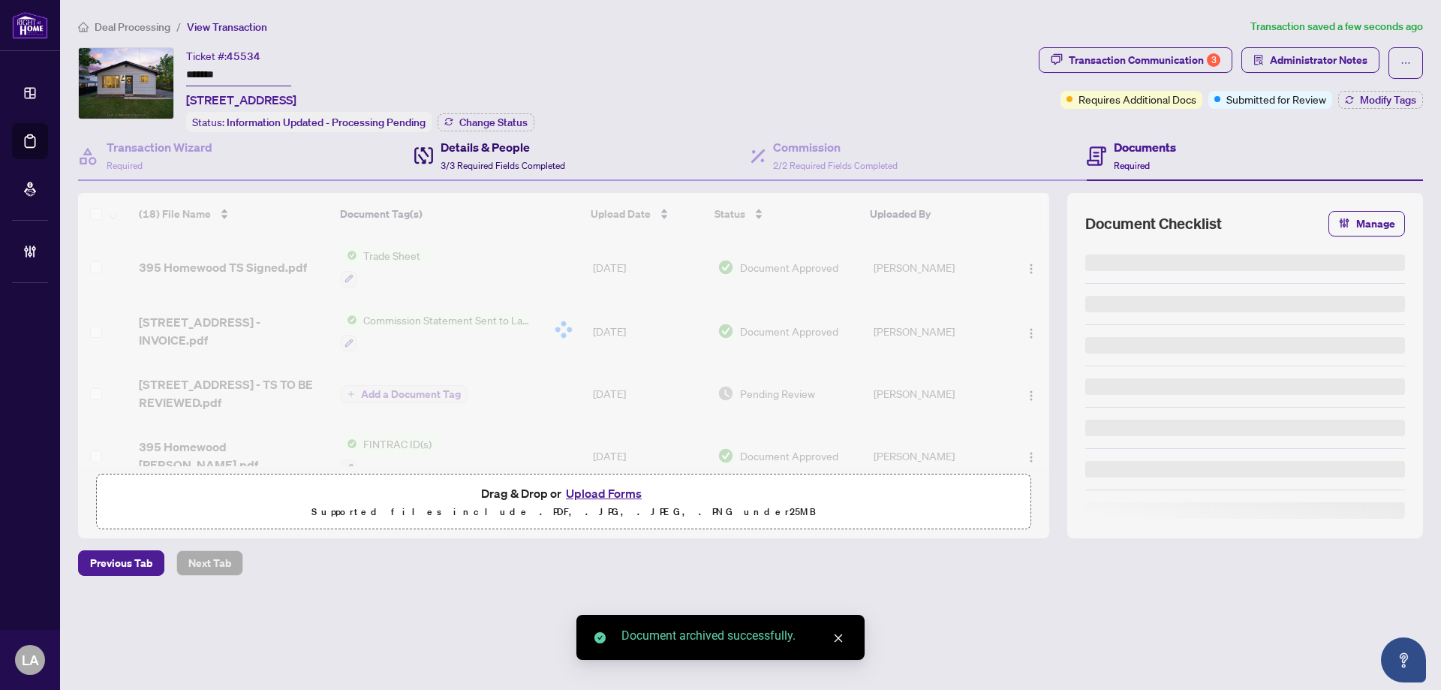
click at [452, 155] on div "Details & People 3/3 Required Fields Completed" at bounding box center [503, 155] width 125 height 35
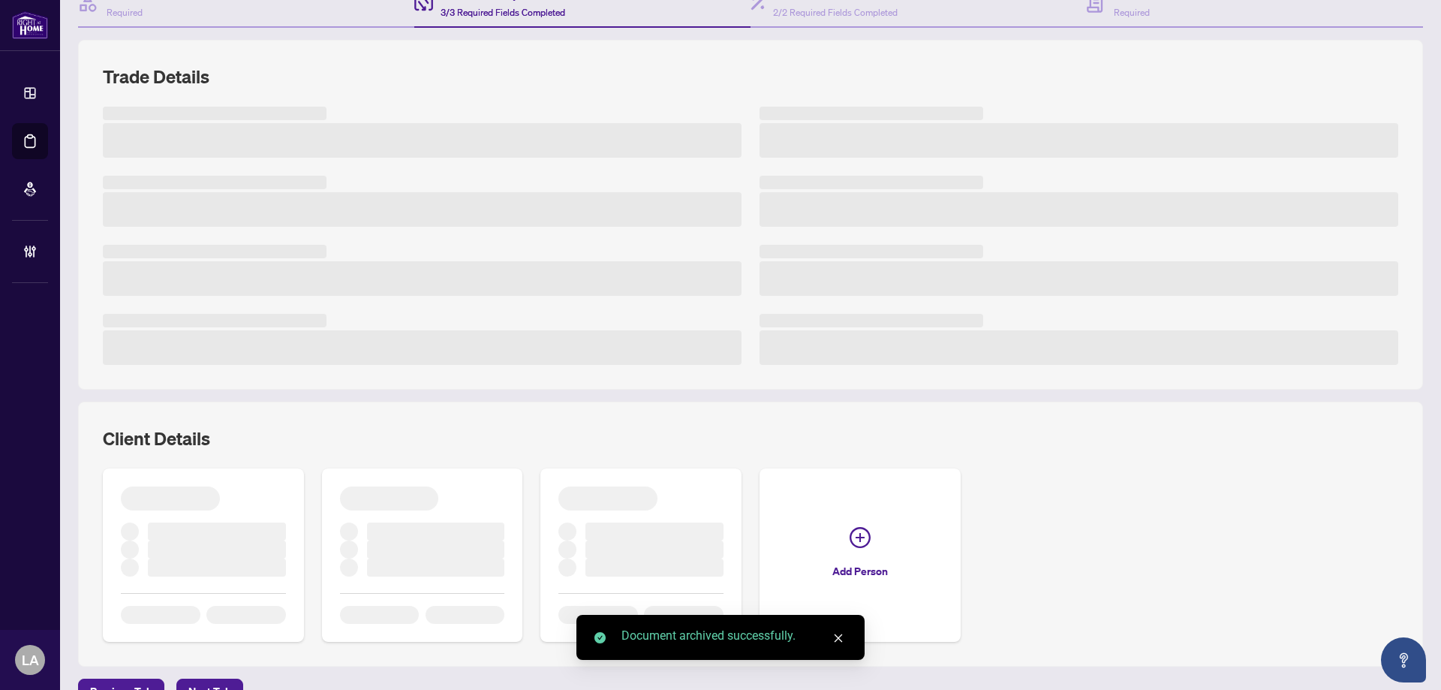
scroll to position [236, 0]
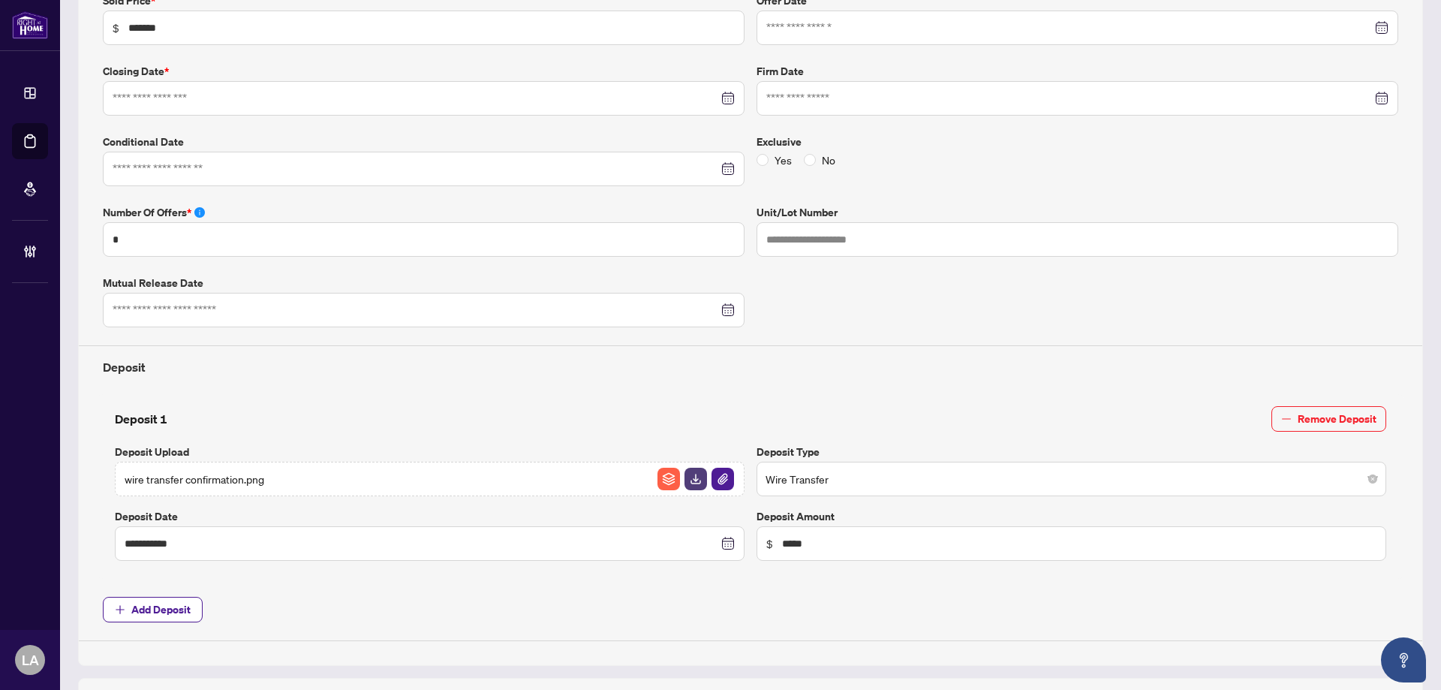
type input "**********"
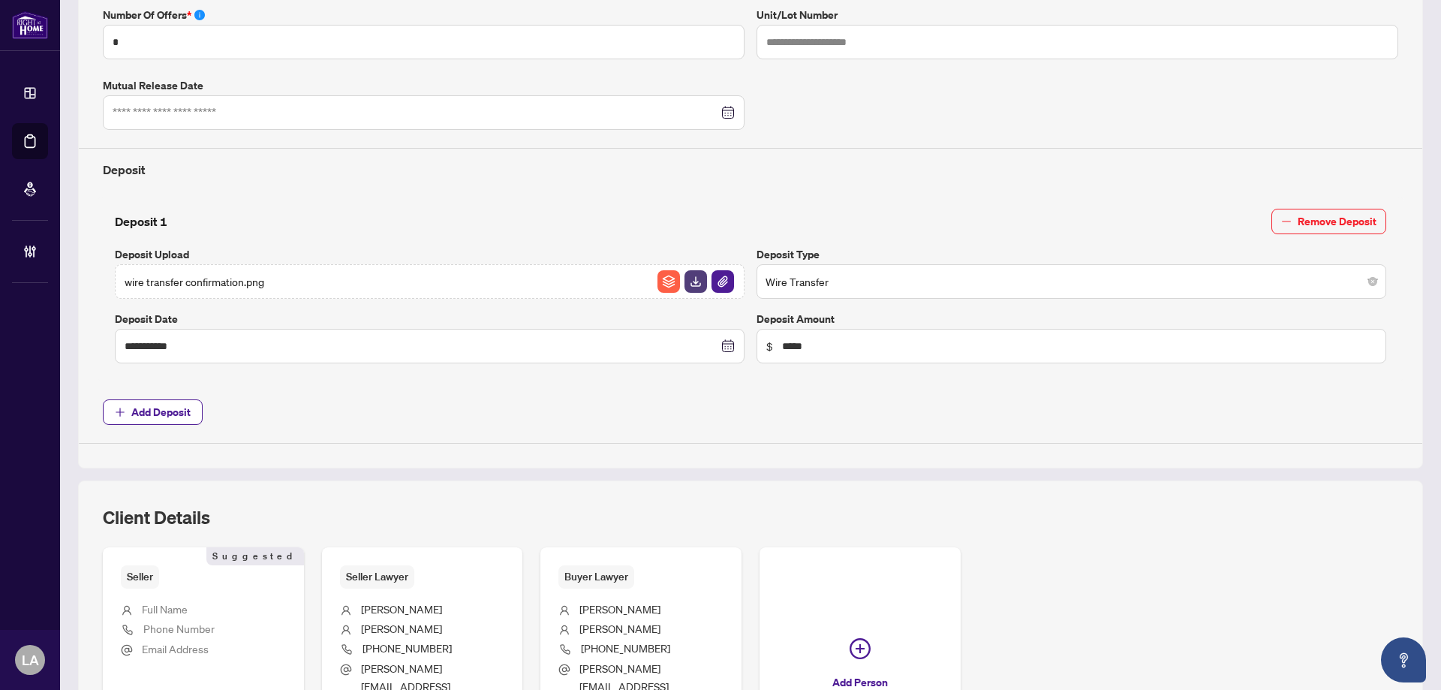
scroll to position [658, 0]
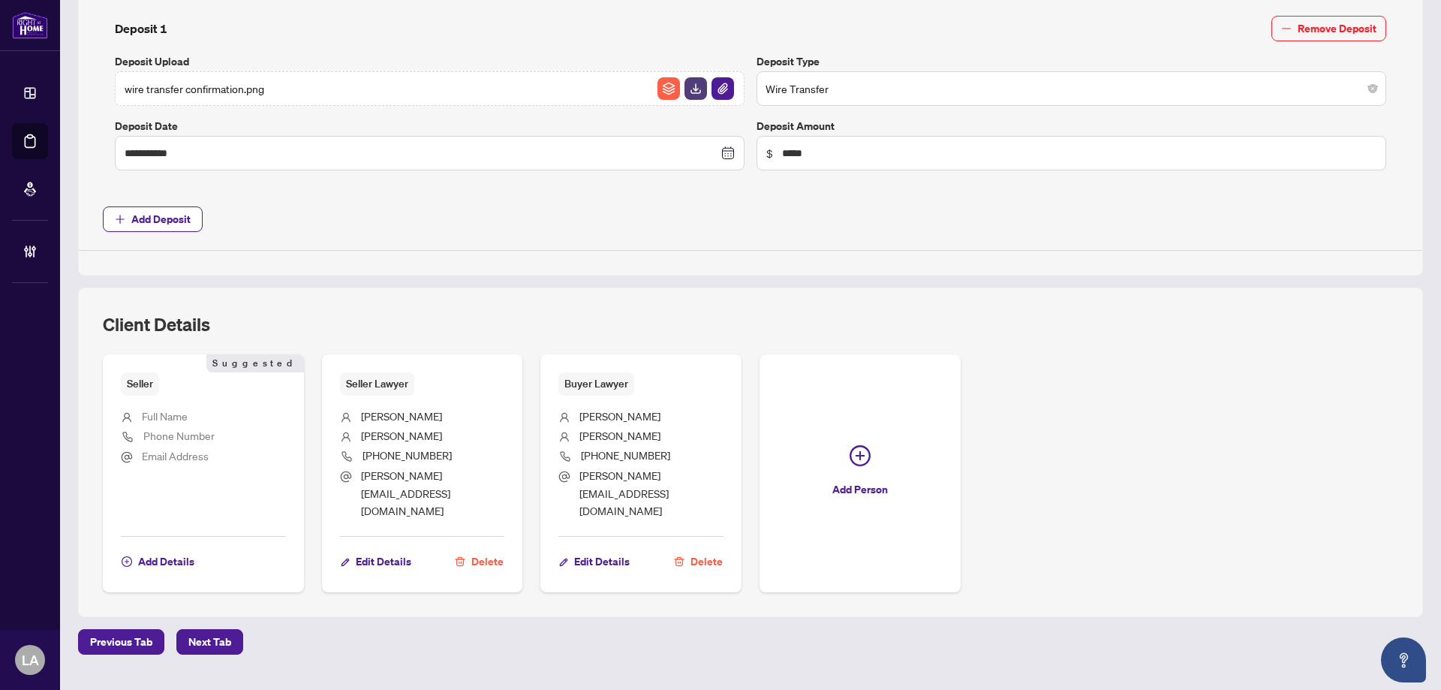
click at [610, 452] on span "705-995-4907" at bounding box center [625, 455] width 89 height 14
copy ul "705-995-4907"
click at [423, 458] on span "705-325-4411" at bounding box center [407, 455] width 89 height 14
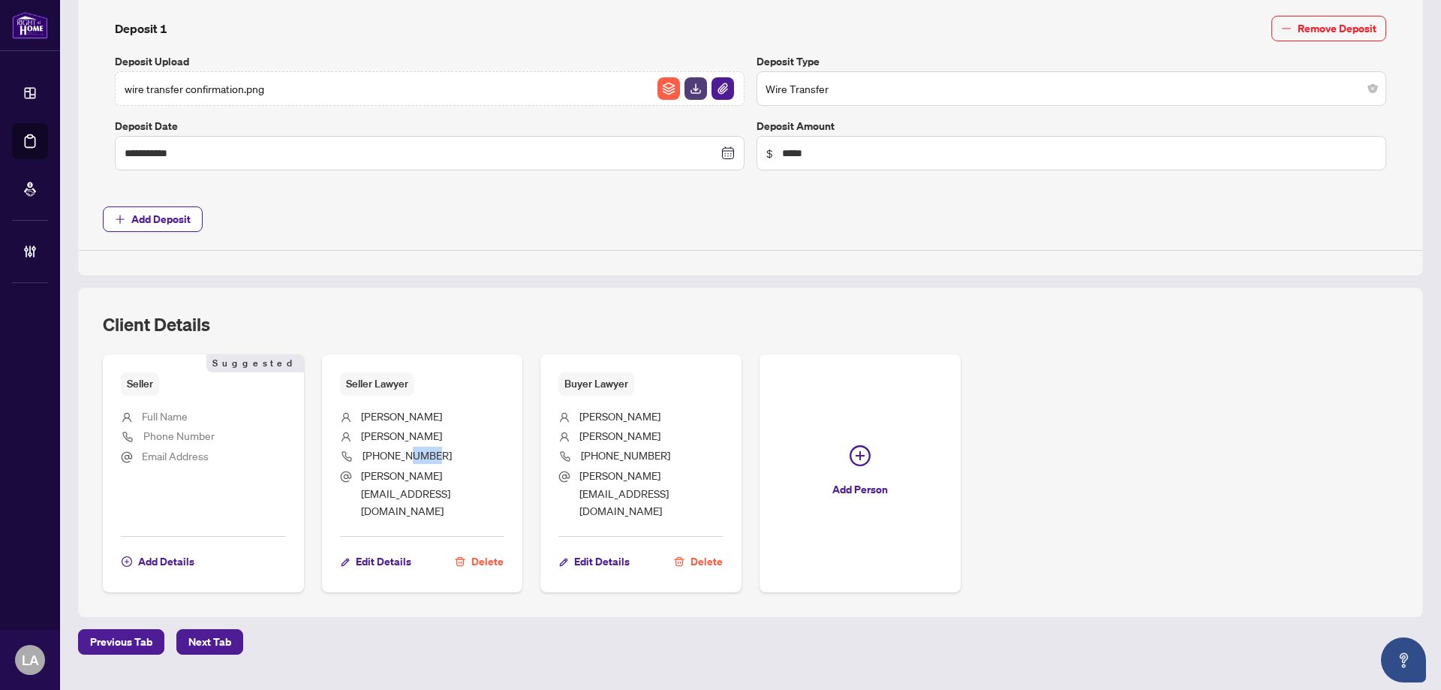
click at [423, 458] on span "705-325-4411" at bounding box center [407, 455] width 89 height 14
copy ul "705-325-4411"
click at [604, 463] on li "705-995-4907" at bounding box center [641, 457] width 165 height 20
click at [608, 450] on span "705-995-4907" at bounding box center [625, 455] width 89 height 14
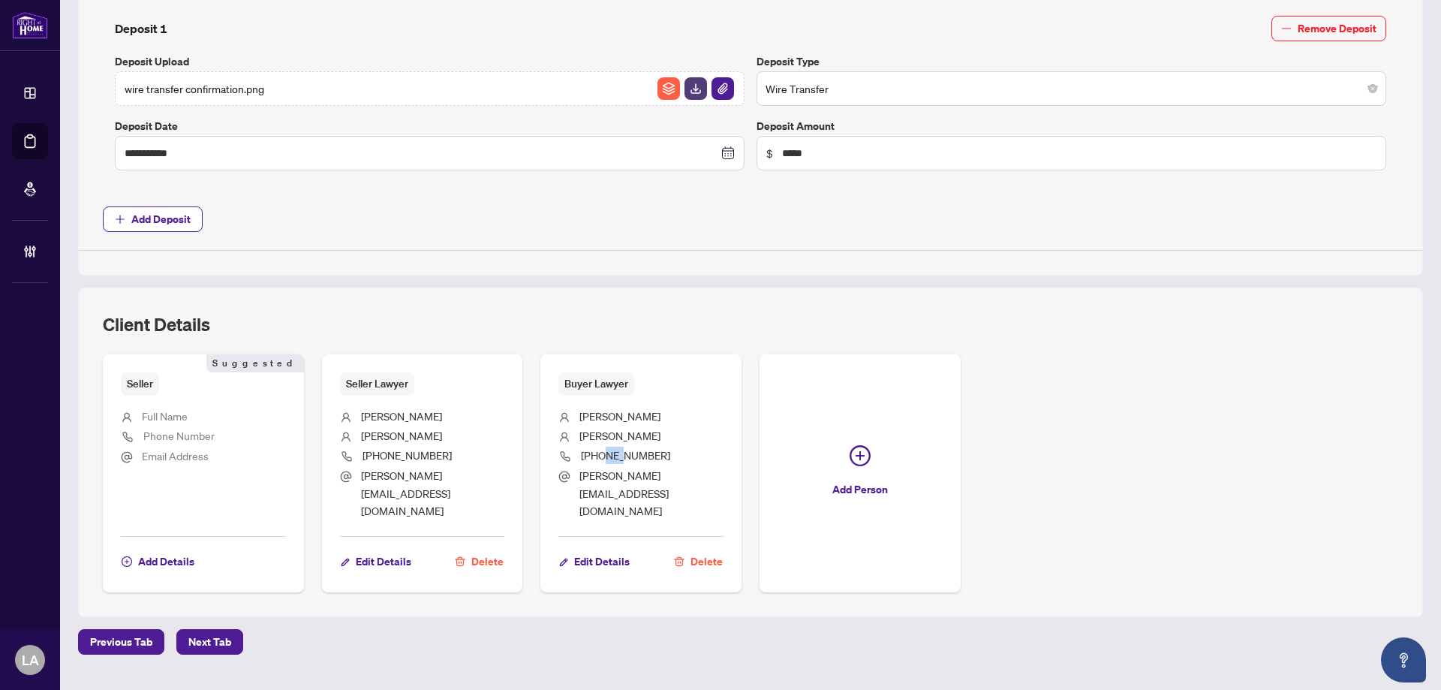
click at [608, 450] on span "705-995-4907" at bounding box center [625, 455] width 89 height 14
copy ul "705-995-4907"
click at [409, 457] on span "705-325-4411" at bounding box center [407, 455] width 89 height 14
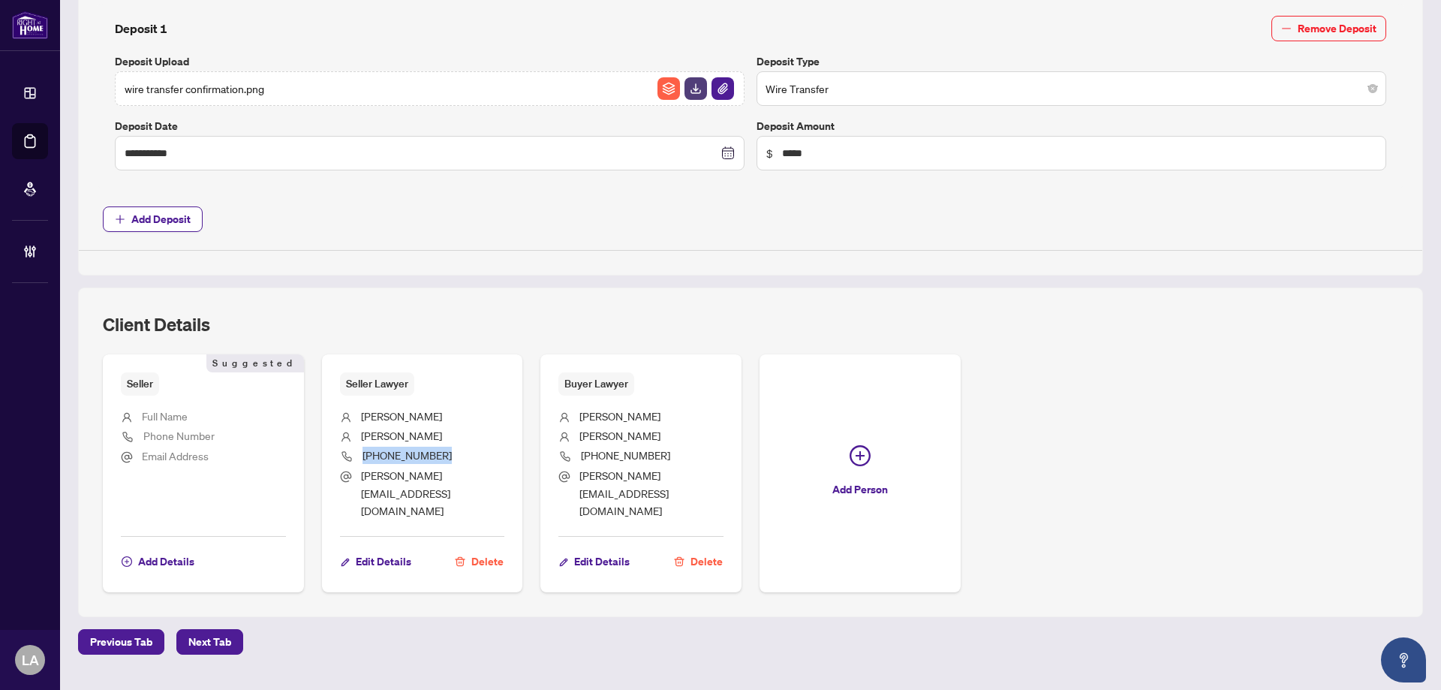
click at [409, 456] on span "705-325-4411" at bounding box center [407, 455] width 89 height 14
copy ul "705-325-4411"
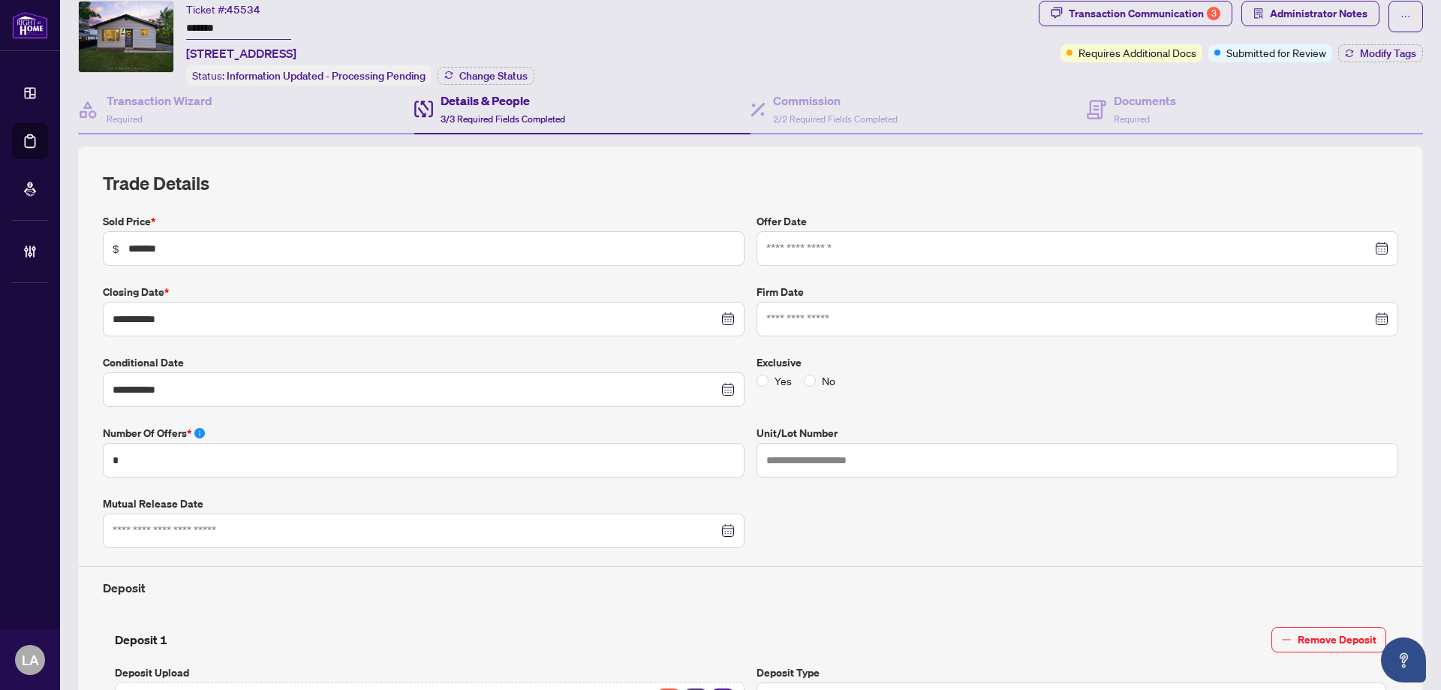
scroll to position [0, 0]
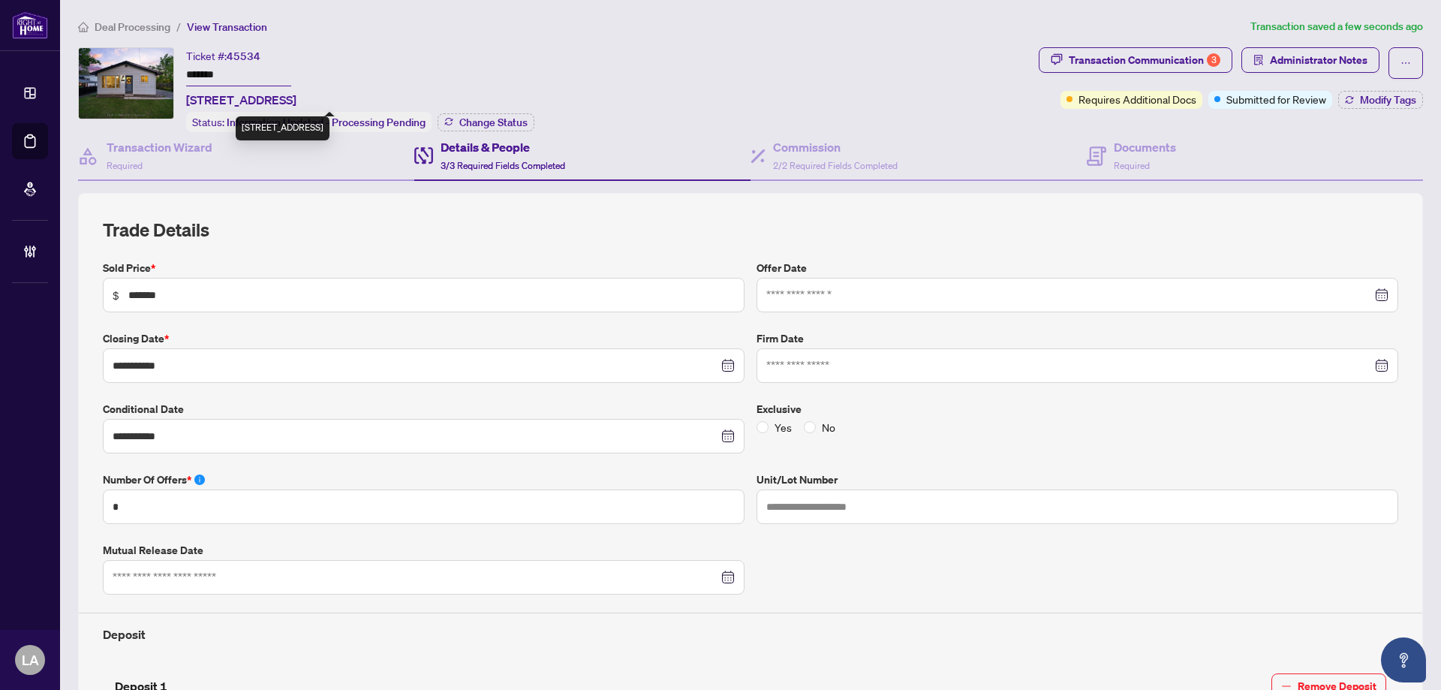
click at [239, 74] on input "*******" at bounding box center [238, 76] width 105 height 22
click at [1401, 60] on icon "ellipsis" at bounding box center [1406, 63] width 11 height 11
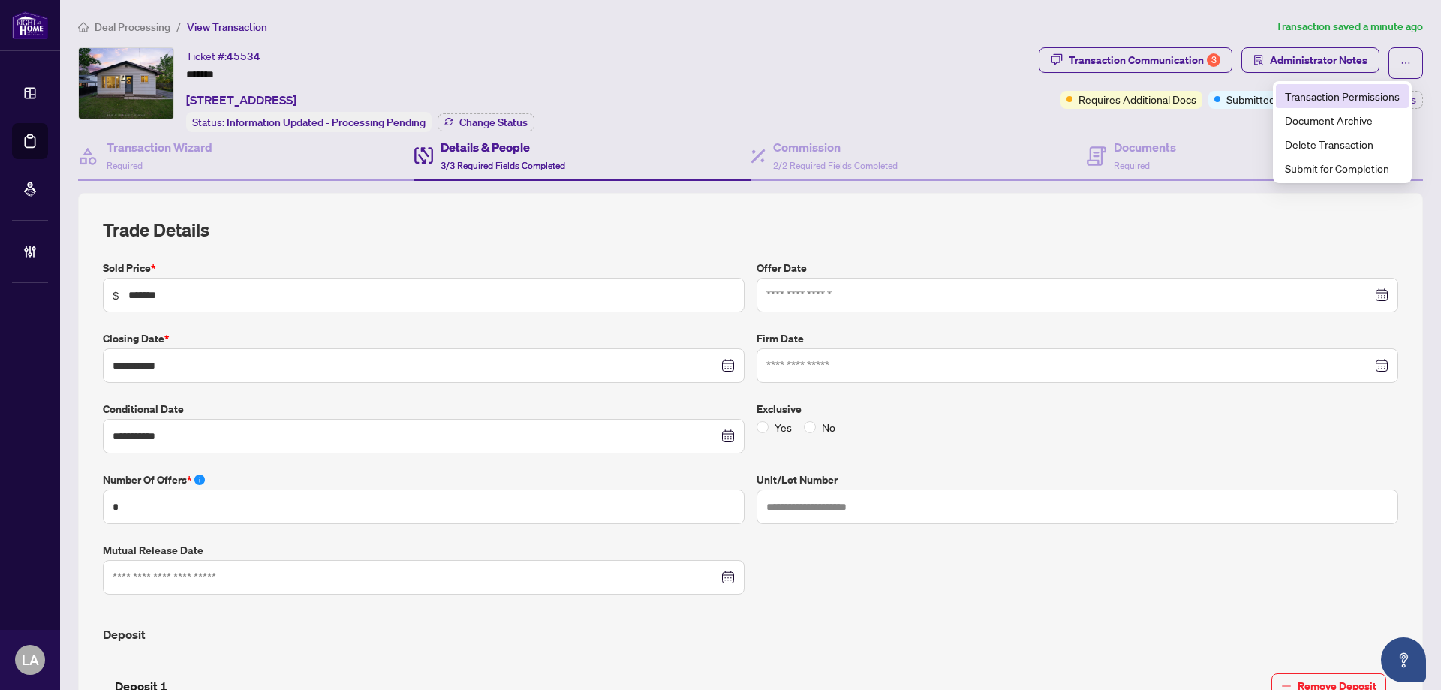
click at [1360, 89] on span "Transaction Permissions" at bounding box center [1342, 96] width 115 height 17
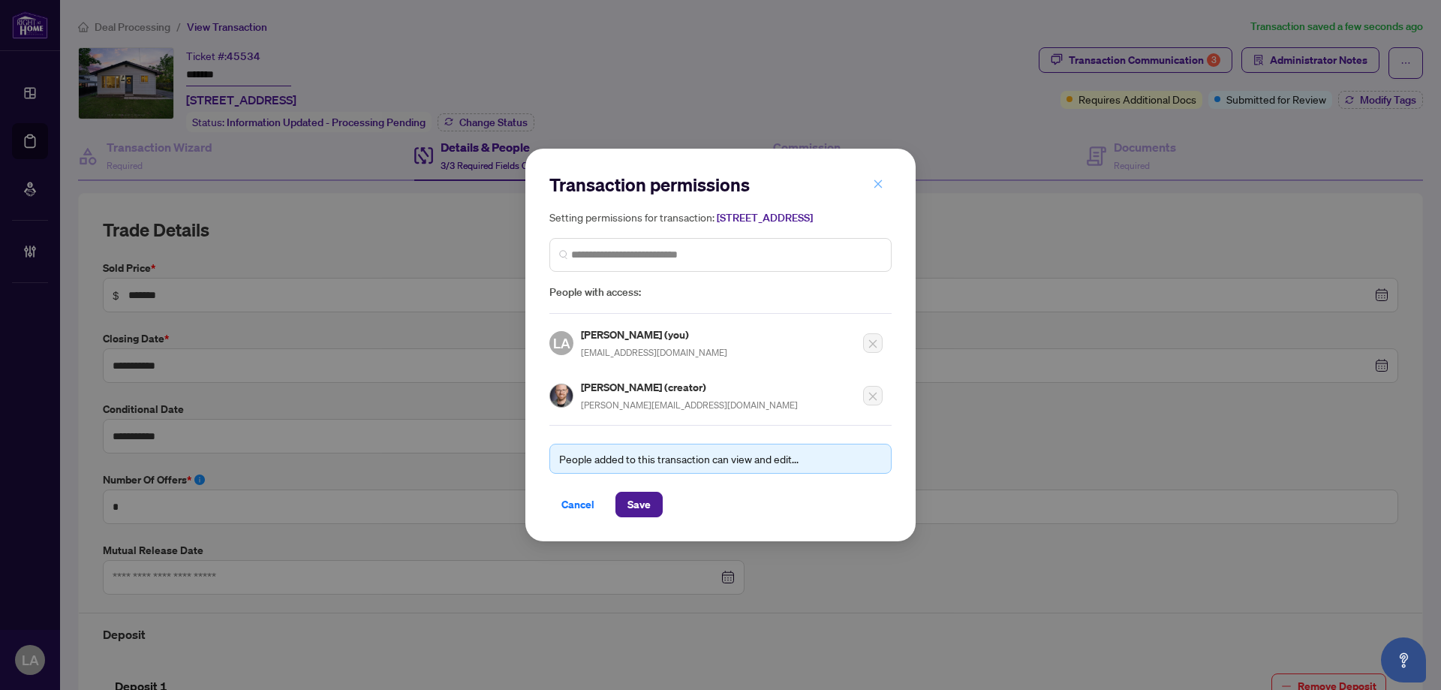
click at [881, 179] on icon "close" at bounding box center [878, 184] width 11 height 11
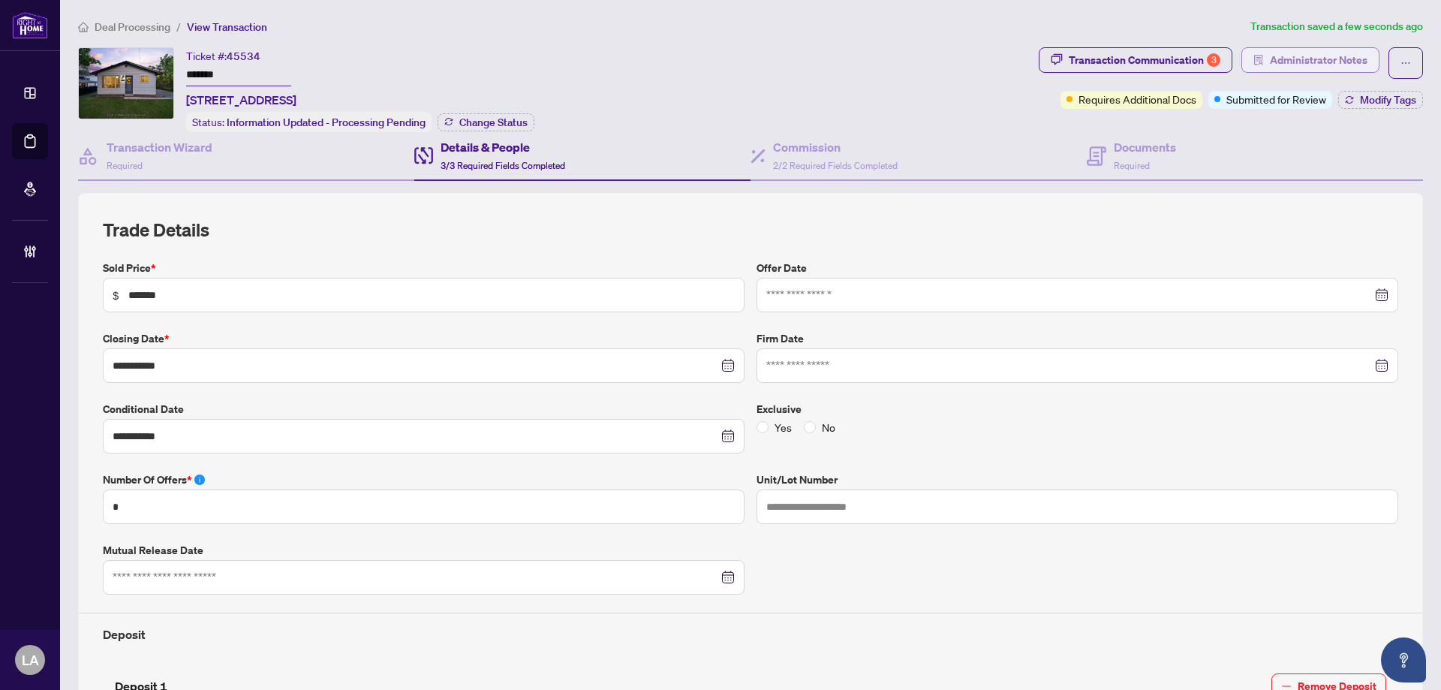
click at [1335, 62] on span "Administrator Notes" at bounding box center [1319, 60] width 98 height 24
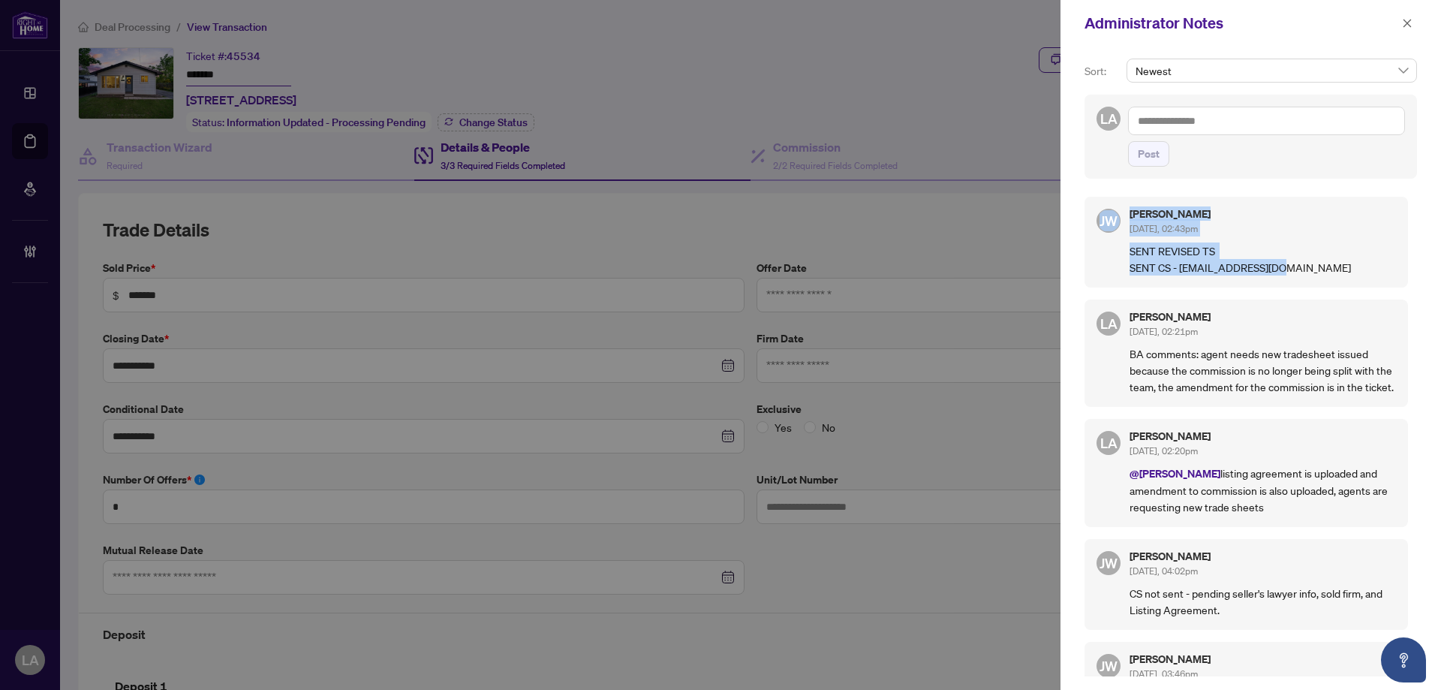
drag, startPoint x: 1264, startPoint y: 267, endPoint x: 1101, endPoint y: 237, distance: 165.6
click at [1101, 257] on div "JW Jackie Wu Aug/15/2025, 02:43pm SENT REVISED TS SENT CS - info@watsonlaw.ca" at bounding box center [1247, 242] width 324 height 91
click at [1098, 209] on div "JW Jackie Wu Aug/15/2025, 02:43pm SENT REVISED TS SENT CS - info@watsonlaw.ca" at bounding box center [1247, 242] width 324 height 91
drag, startPoint x: 1107, startPoint y: 215, endPoint x: 1282, endPoint y: 263, distance: 182.1
click at [1282, 263] on div "JW Jackie Wu Aug/15/2025, 02:43pm SENT REVISED TS SENT CS - info@watsonlaw.ca" at bounding box center [1247, 242] width 324 height 91
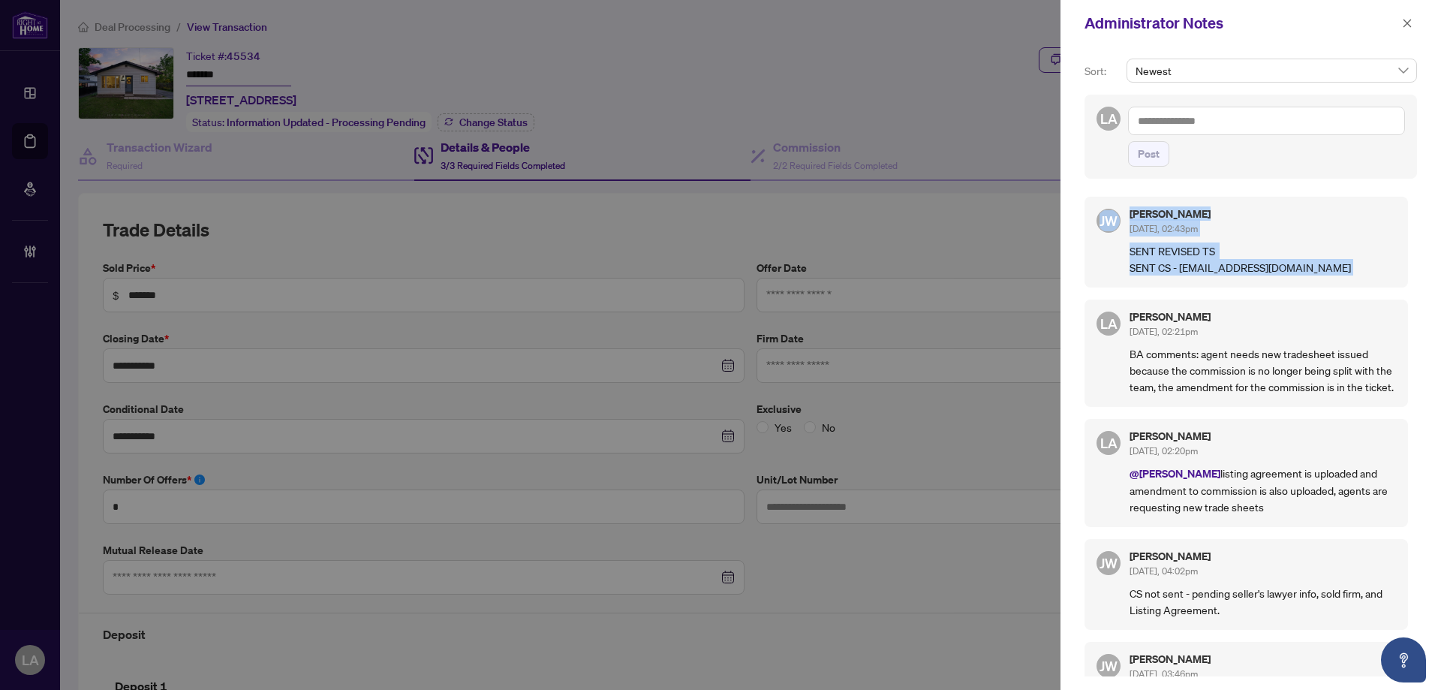
click at [1282, 263] on p "SENT REVISED TS SENT CS - info@watsonlaw.ca" at bounding box center [1263, 258] width 267 height 33
click at [1408, 23] on icon "close" at bounding box center [1408, 23] width 8 height 8
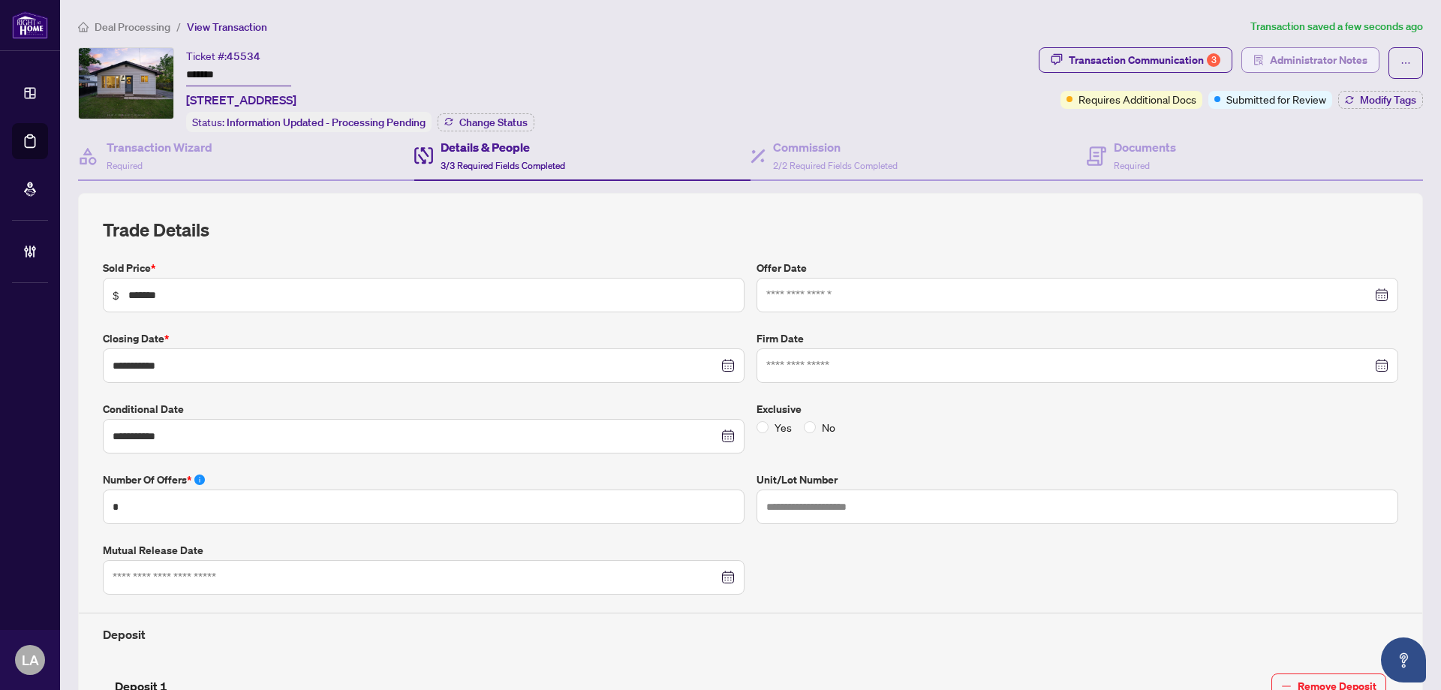
click at [1270, 60] on span "Administrator Notes" at bounding box center [1319, 60] width 98 height 24
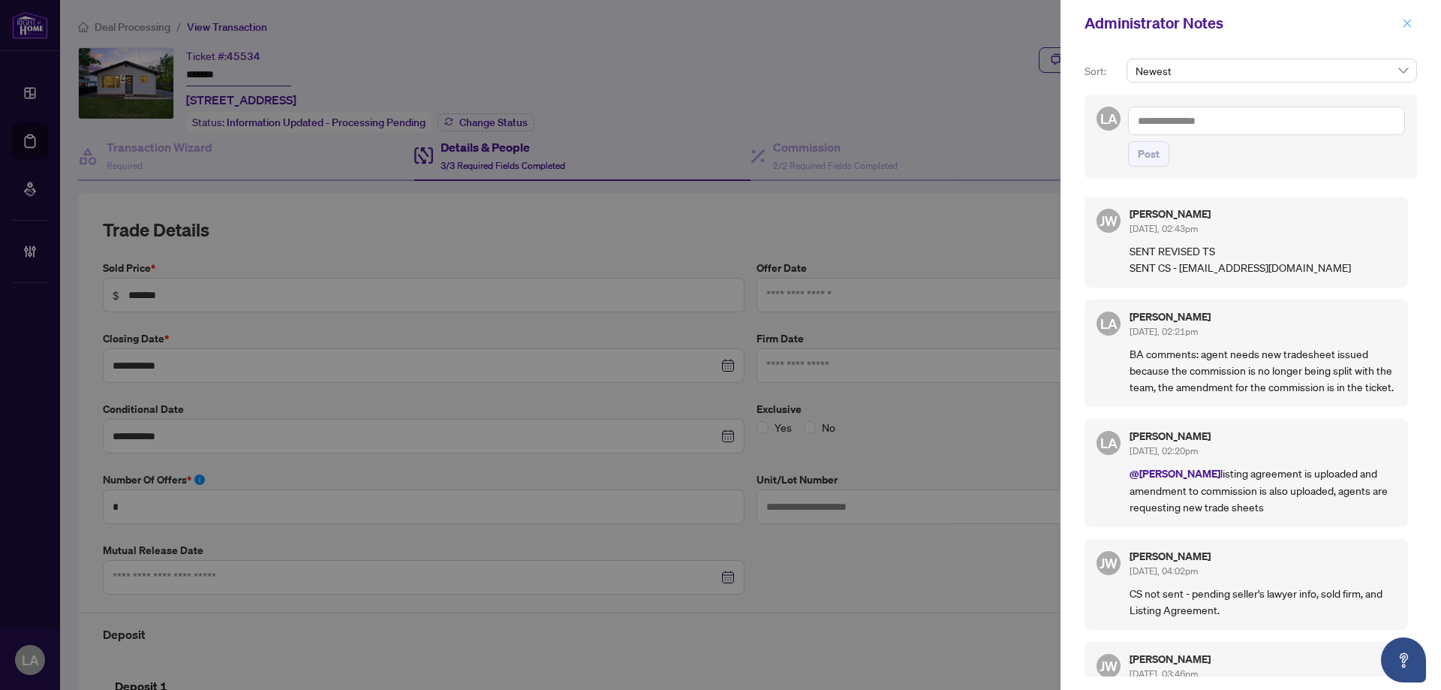
click at [1405, 20] on icon "close" at bounding box center [1408, 23] width 8 height 8
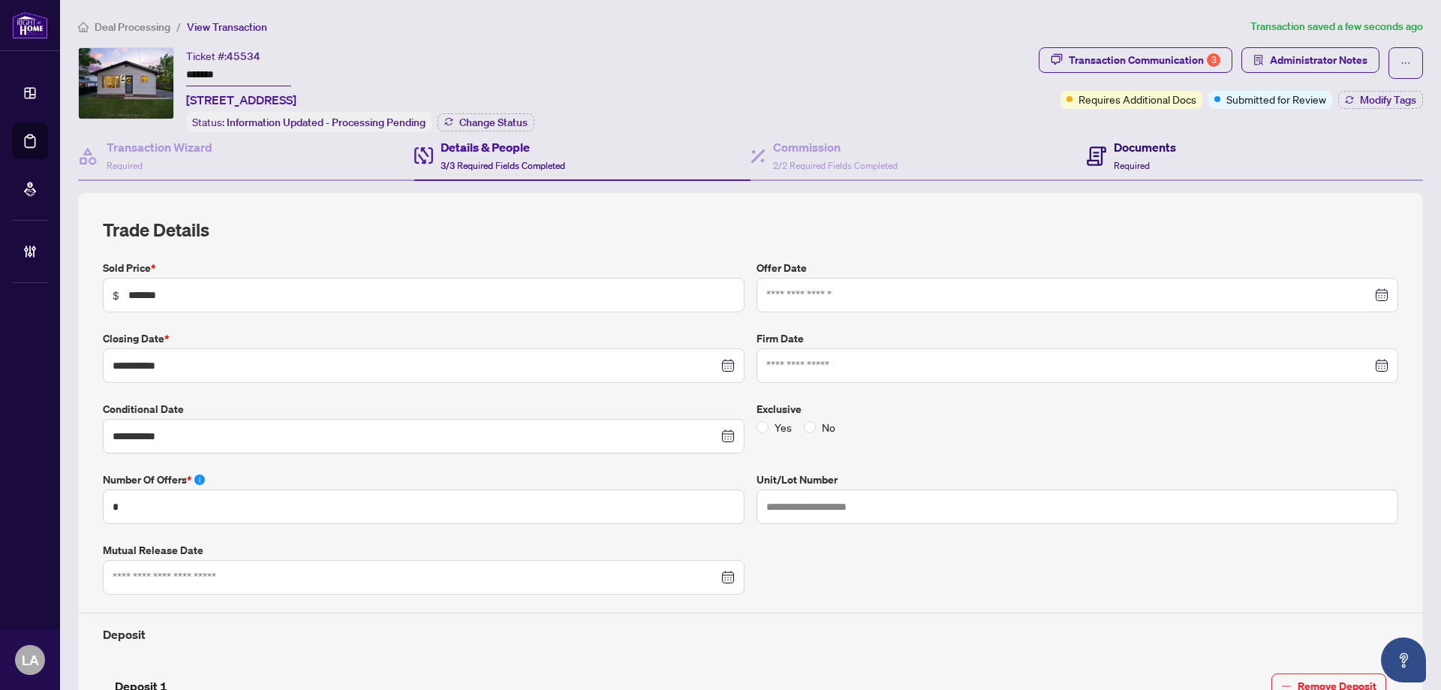
click at [1087, 152] on icon at bounding box center [1097, 156] width 20 height 20
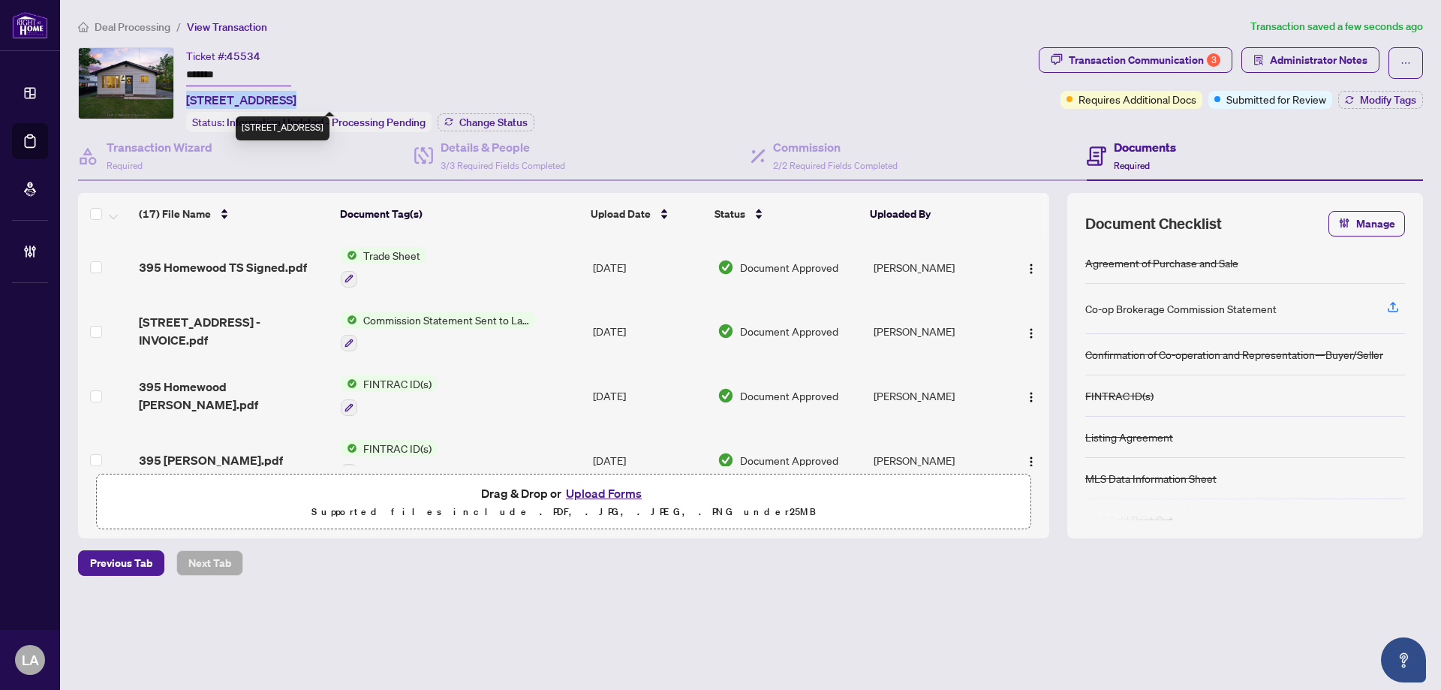
drag, startPoint x: 187, startPoint y: 100, endPoint x: 293, endPoint y: 104, distance: 105.9
click at [293, 104] on span "[STREET_ADDRESS]" at bounding box center [241, 100] width 110 height 18
click at [831, 68] on div "Ticket #: 45534 ******* 395 Homewood Ave, Orillia, Ontario L3V 3K9, Canada Stat…" at bounding box center [555, 89] width 955 height 85
click at [1181, 56] on div "Transaction Communication 3" at bounding box center [1145, 60] width 152 height 24
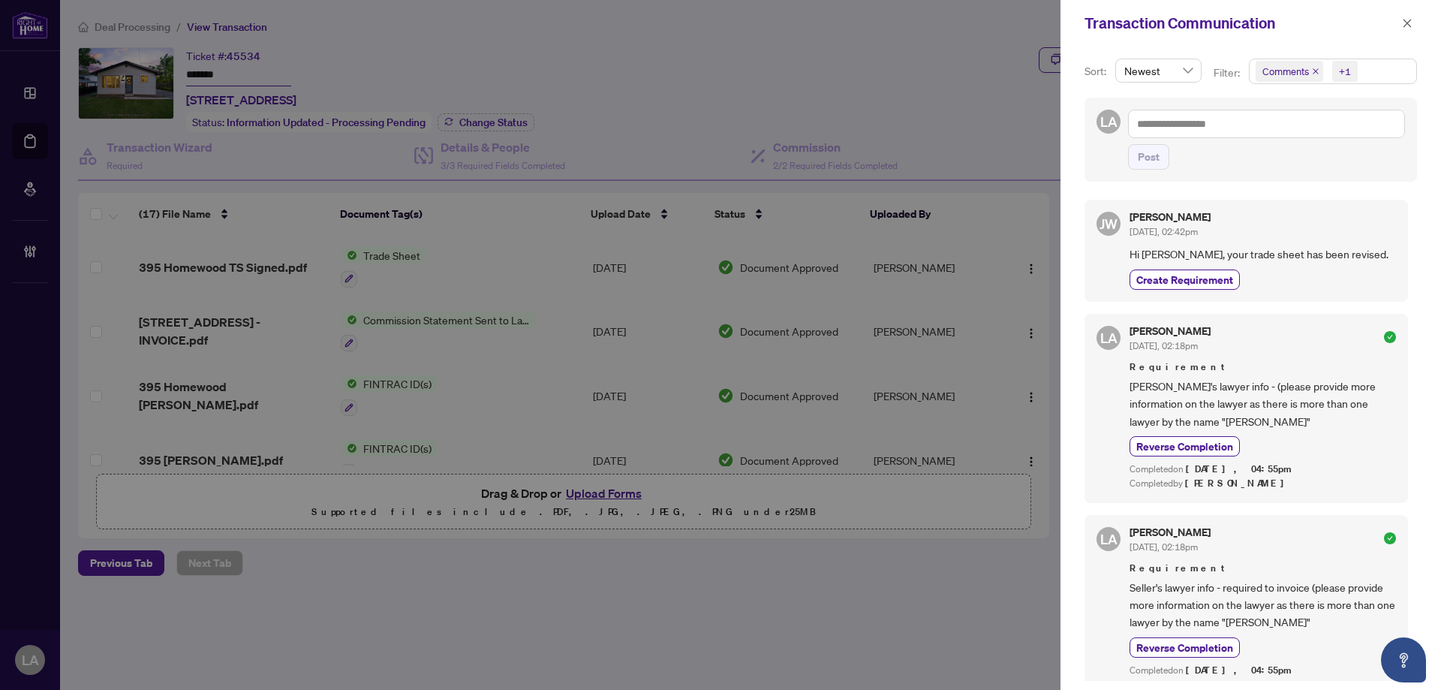
click at [1315, 68] on icon "close" at bounding box center [1316, 72] width 8 height 8
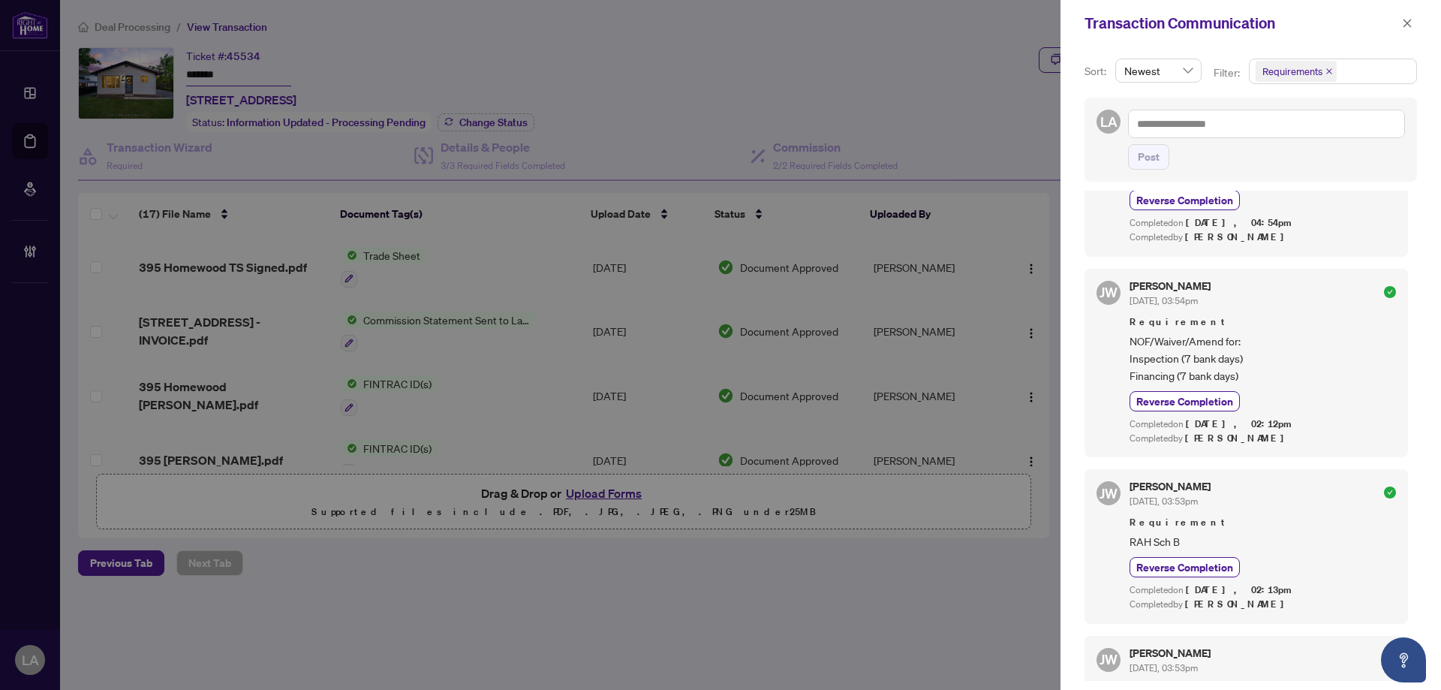
scroll to position [525, 0]
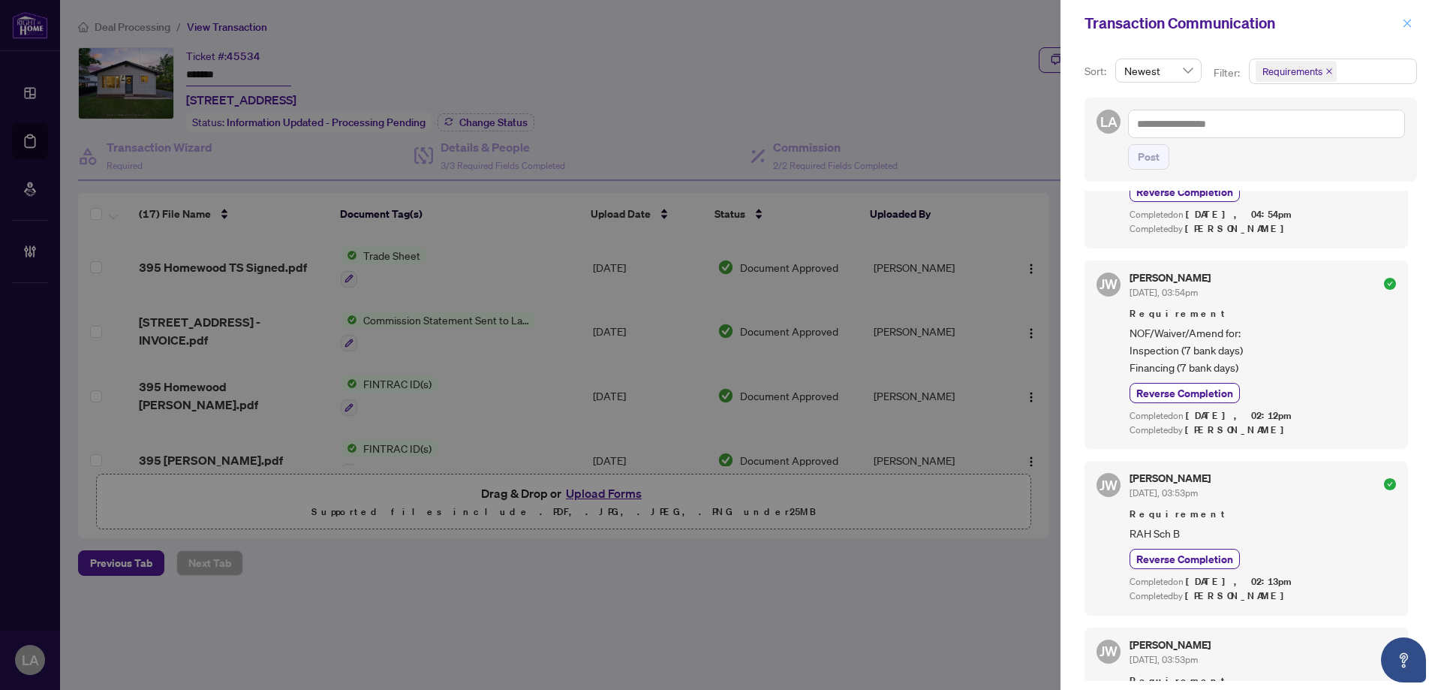
click at [1410, 35] on span "button" at bounding box center [1407, 23] width 11 height 24
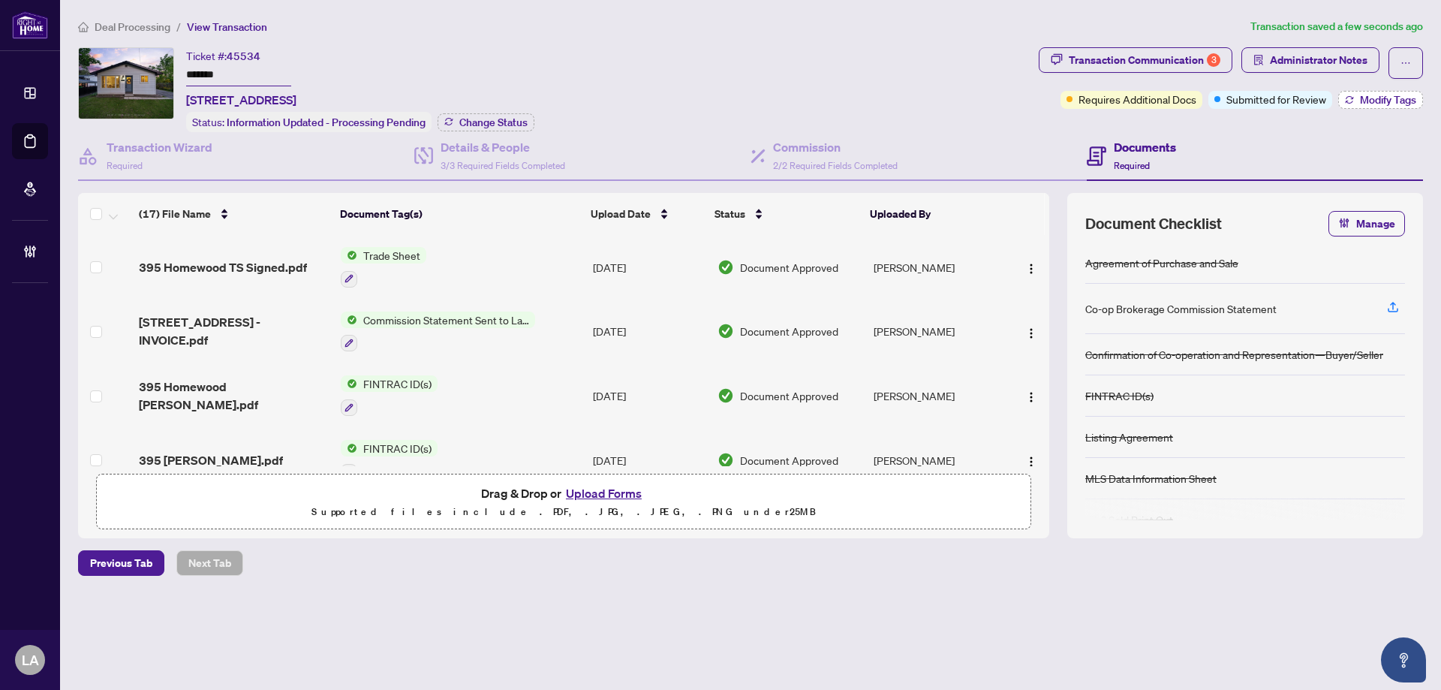
click at [1364, 103] on span "Modify Tags" at bounding box center [1388, 100] width 56 height 11
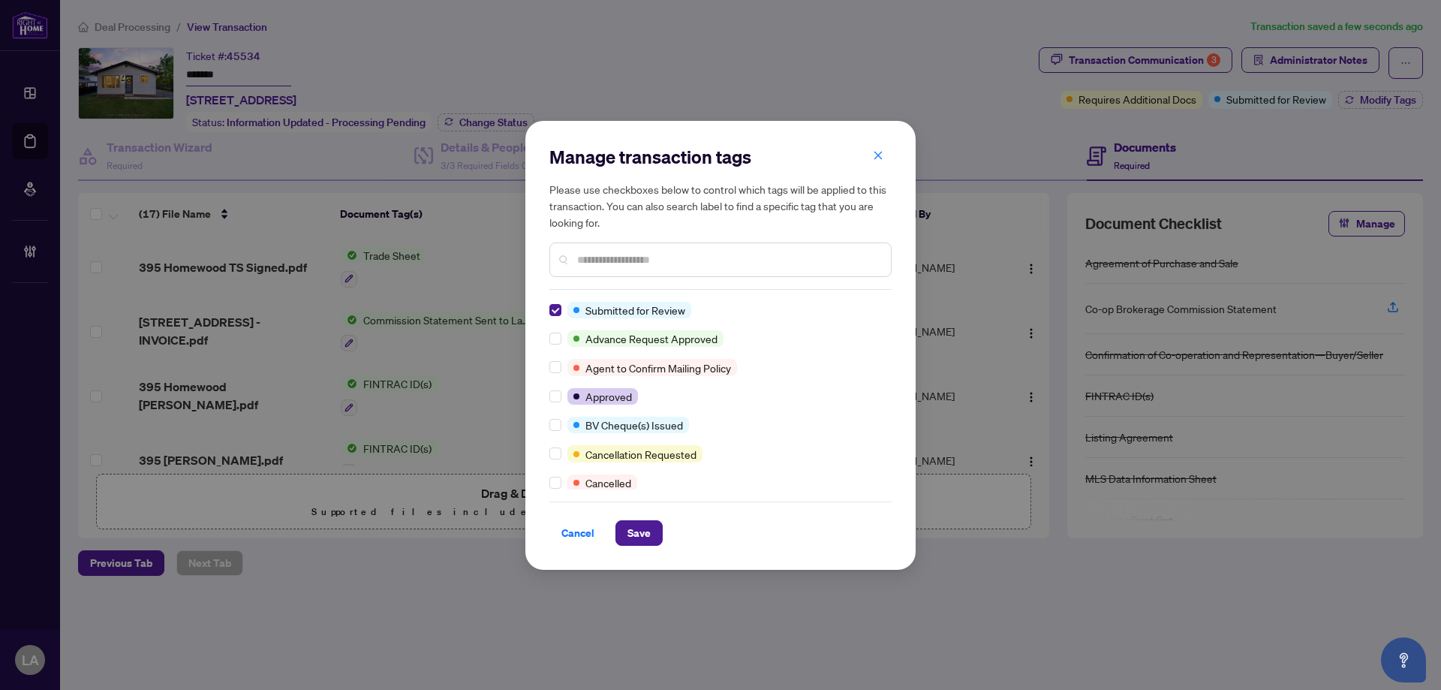
scroll to position [0, 0]
click at [657, 259] on input "text" at bounding box center [728, 259] width 302 height 17
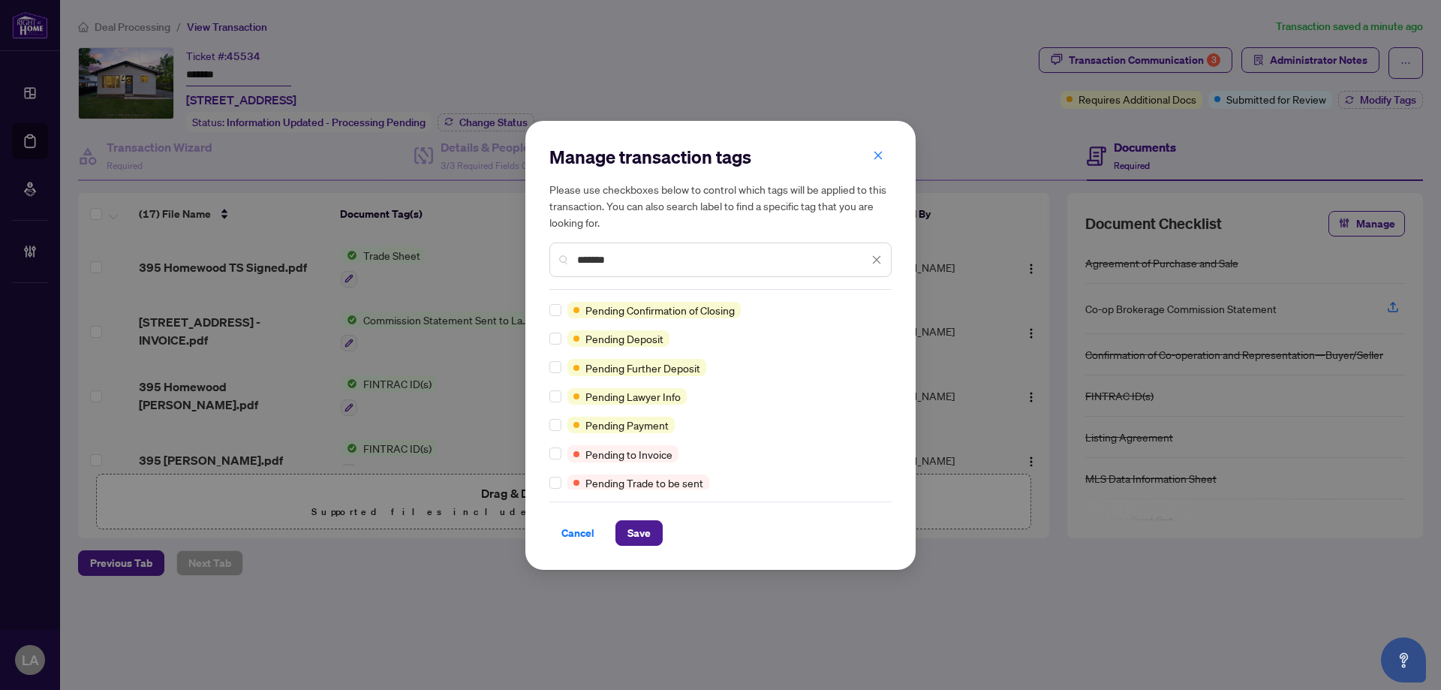
type input "*******"
drag, startPoint x: 637, startPoint y: 541, endPoint x: 525, endPoint y: 382, distance: 194.3
click at [637, 541] on span "Save" at bounding box center [639, 533] width 23 height 24
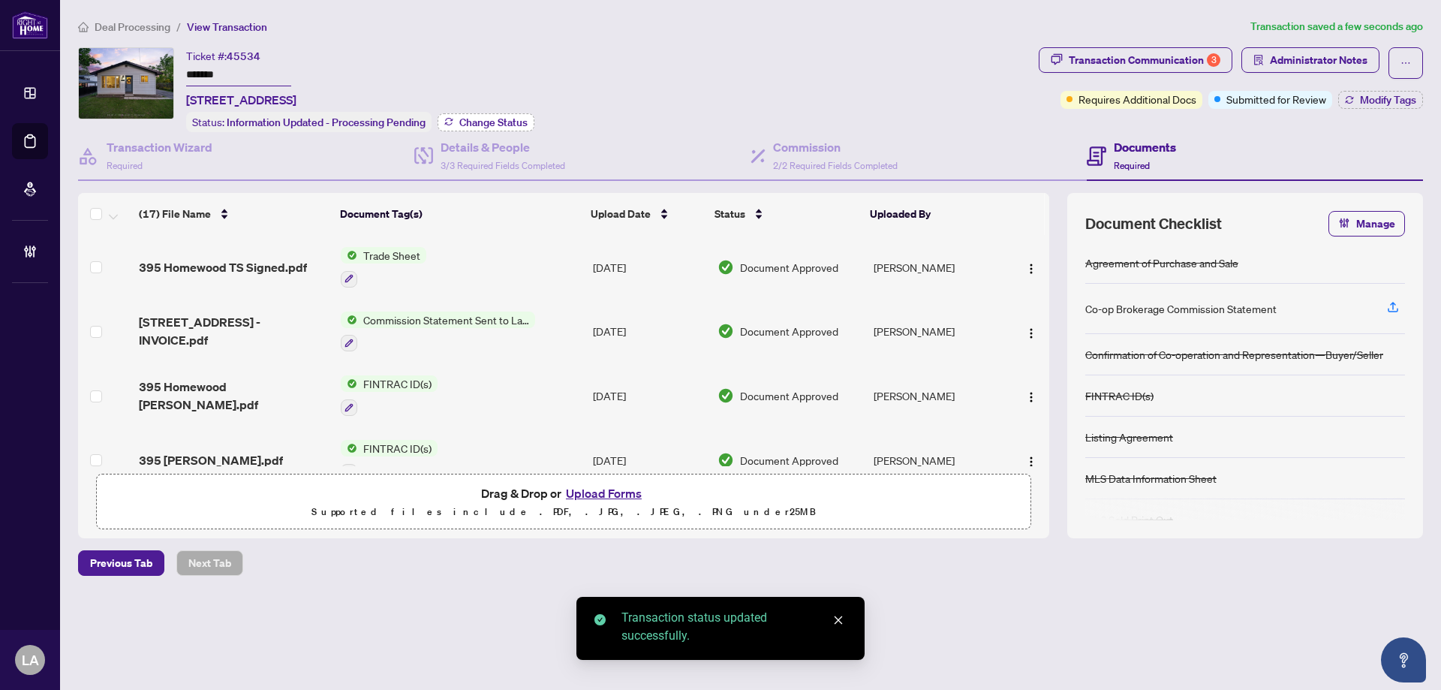
click at [463, 117] on span "Change Status" at bounding box center [493, 122] width 68 height 11
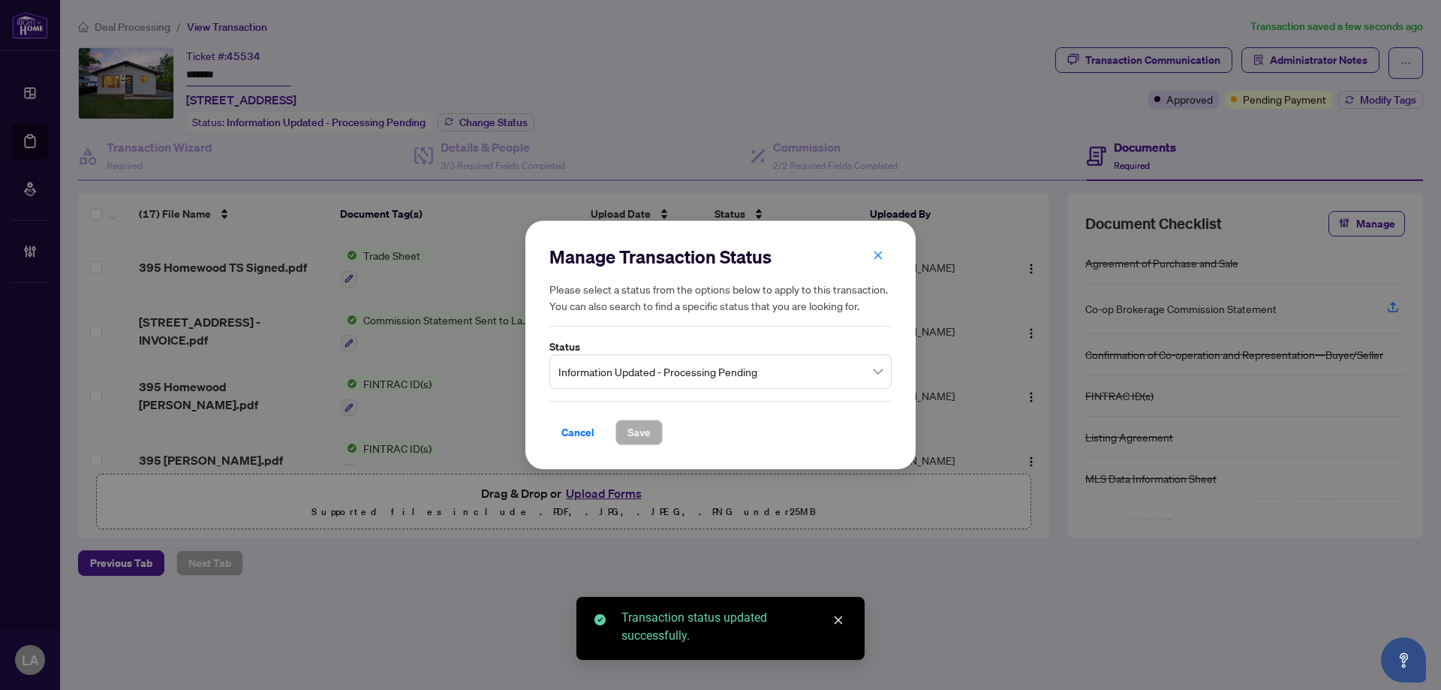
click at [635, 358] on span "Information Updated - Processing Pending" at bounding box center [721, 371] width 324 height 29
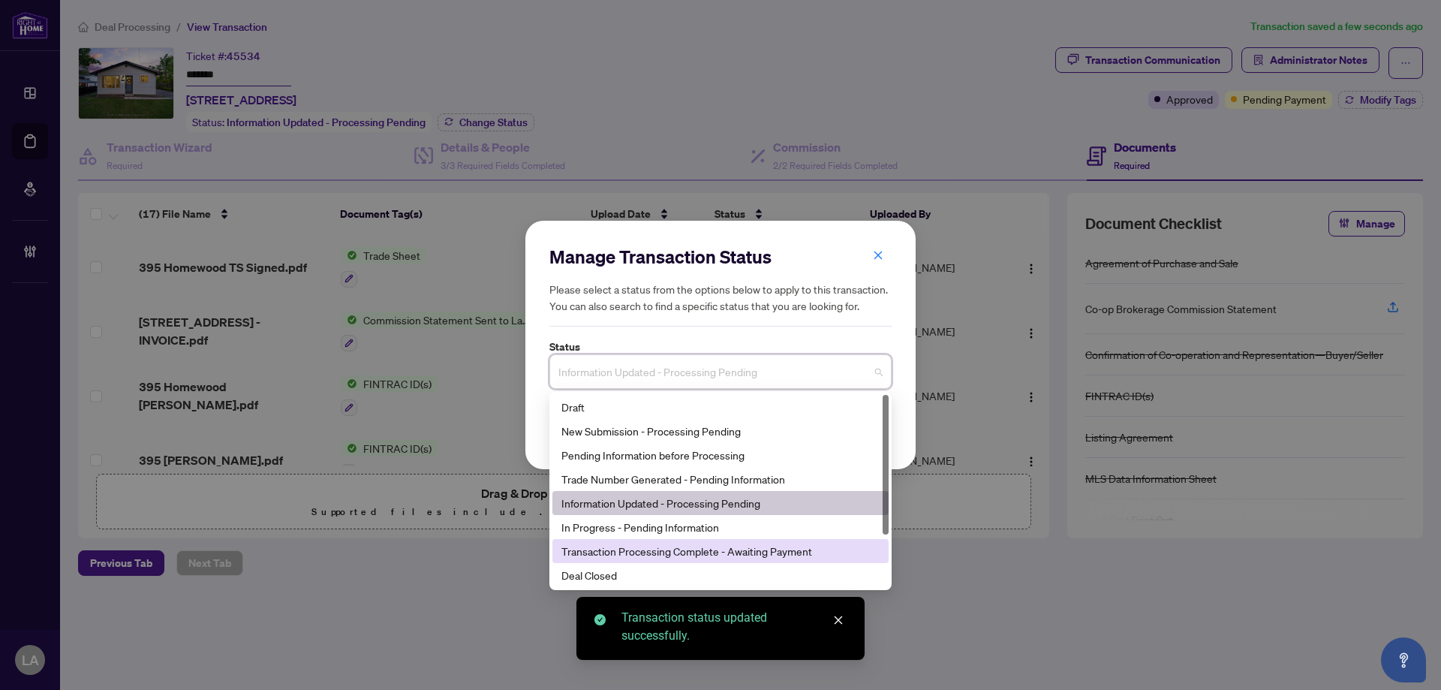
click at [612, 544] on div "Transaction Processing Complete - Awaiting Payment" at bounding box center [721, 551] width 318 height 17
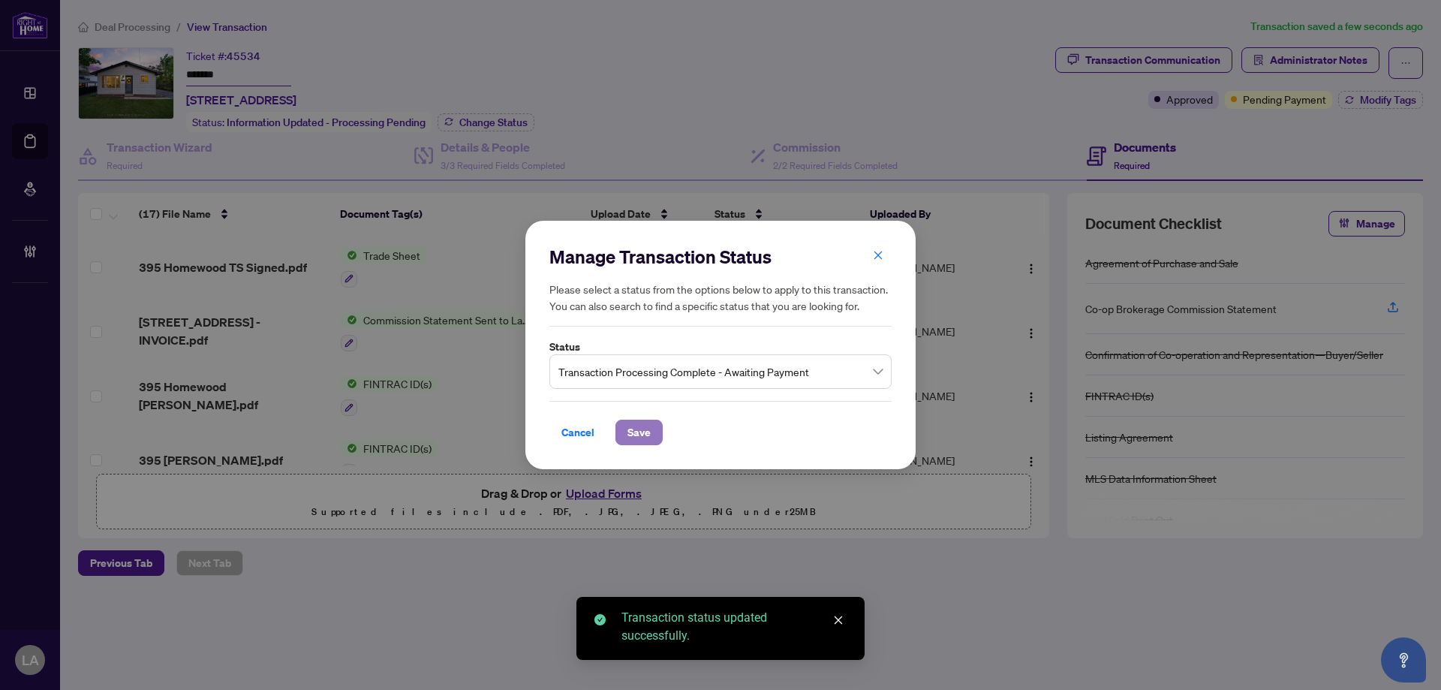
click at [652, 436] on button "Save" at bounding box center [639, 433] width 47 height 26
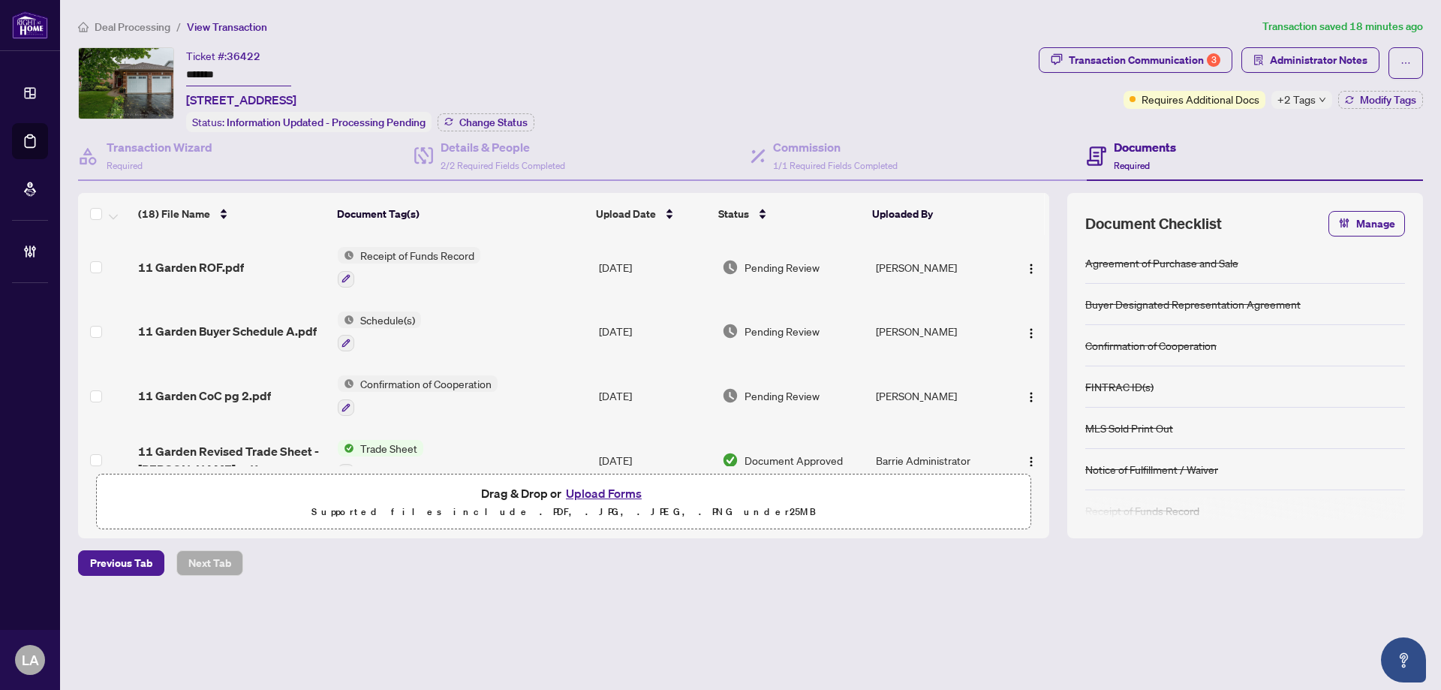
click at [262, 82] on input "*******" at bounding box center [238, 76] width 105 height 22
click at [1395, 106] on button "Modify Tags" at bounding box center [1381, 100] width 85 height 18
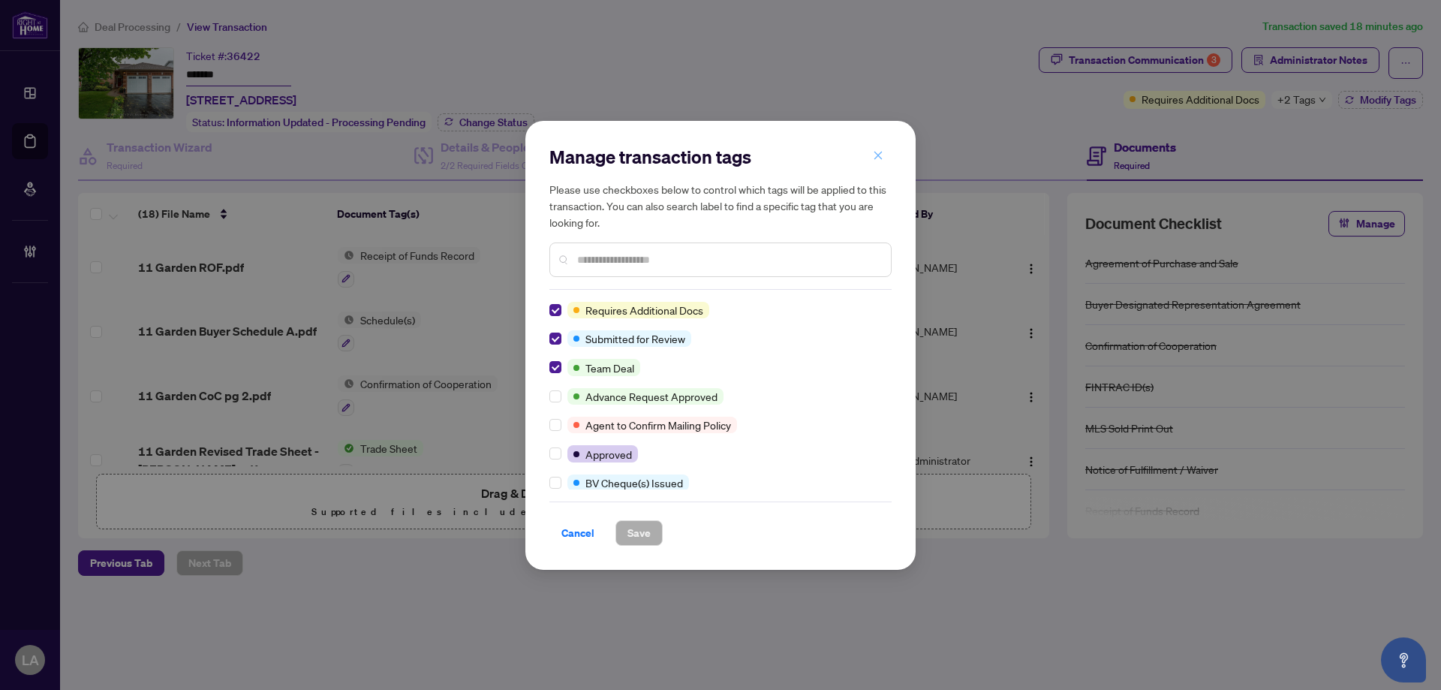
click at [872, 158] on button "button" at bounding box center [878, 156] width 30 height 26
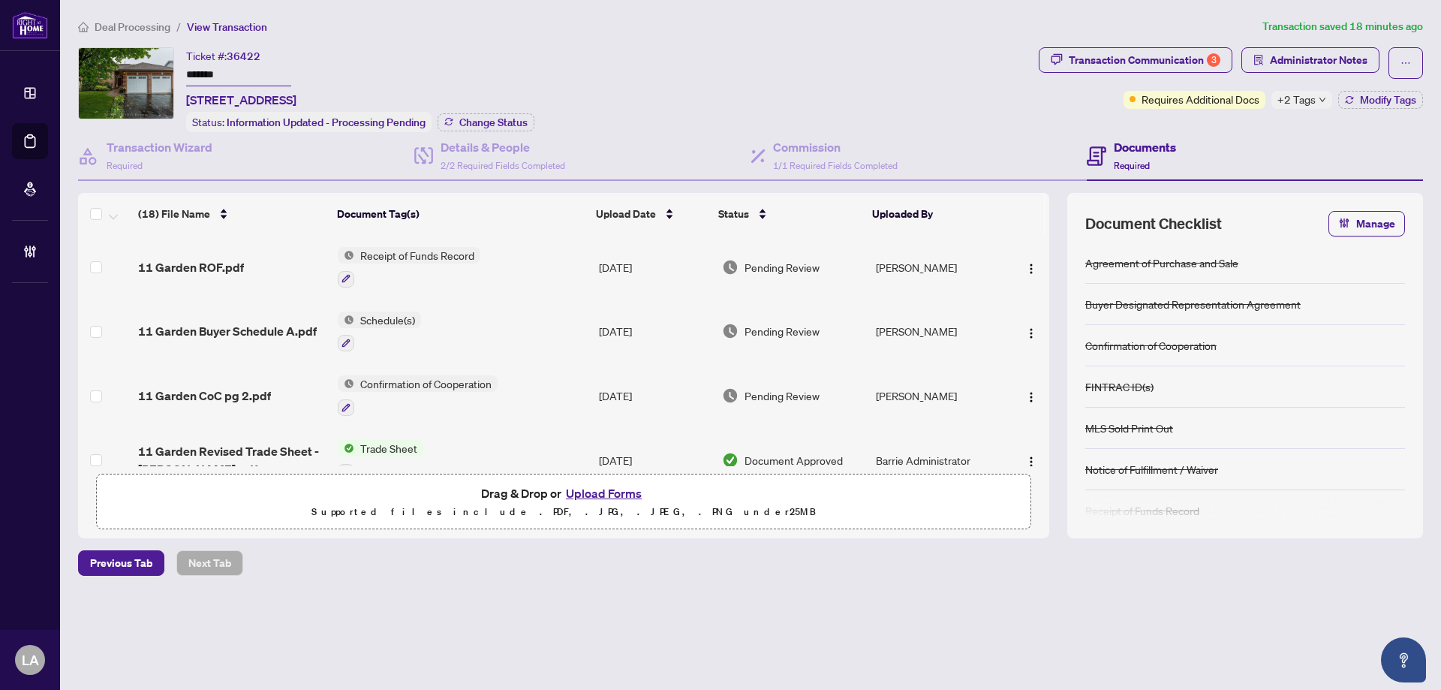
click at [233, 74] on input "*******" at bounding box center [238, 76] width 105 height 22
drag, startPoint x: 468, startPoint y: 47, endPoint x: 677, endPoint y: 38, distance: 208.9
click at [468, 47] on div "Ticket #: 36422 ******* [STREET_ADDRESS] Status: Information Updated - Processi…" at bounding box center [360, 89] width 348 height 85
click at [274, 72] on input "*******" at bounding box center [238, 76] width 105 height 22
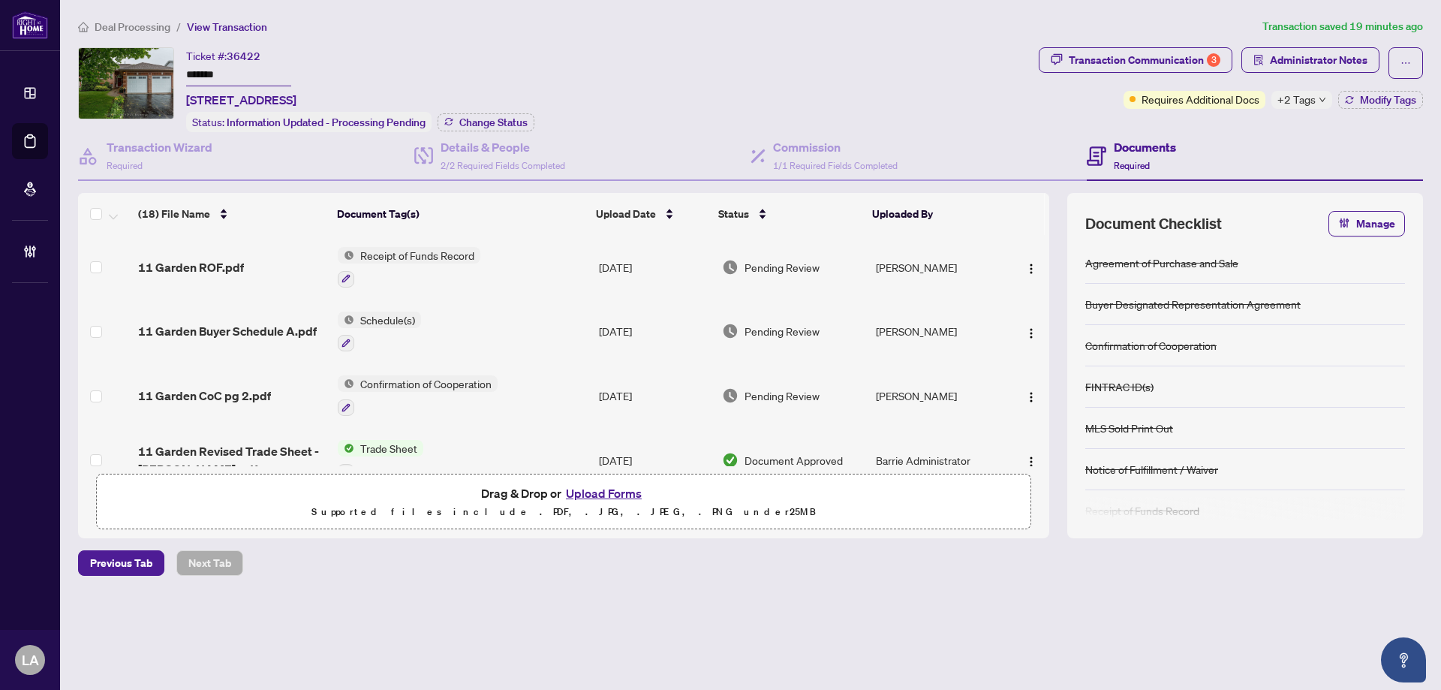
click at [273, 72] on input "*******" at bounding box center [238, 76] width 105 height 22
click at [1393, 83] on div "Transaction Communication 3 Administrator Notes Requires Additional Docs +2 Tag…" at bounding box center [1231, 78] width 384 height 62
click at [1384, 98] on span "Modify Tags" at bounding box center [1388, 100] width 56 height 11
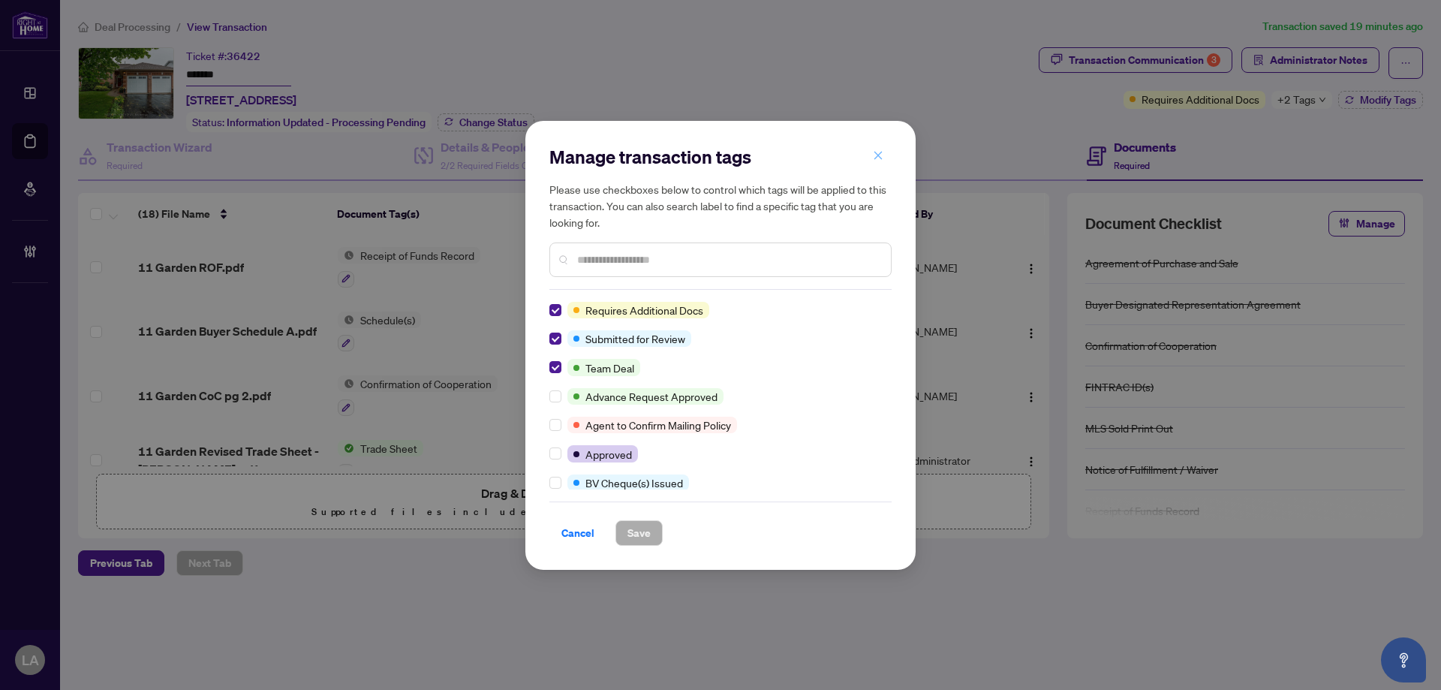
click at [881, 154] on icon "close" at bounding box center [879, 156] width 8 height 8
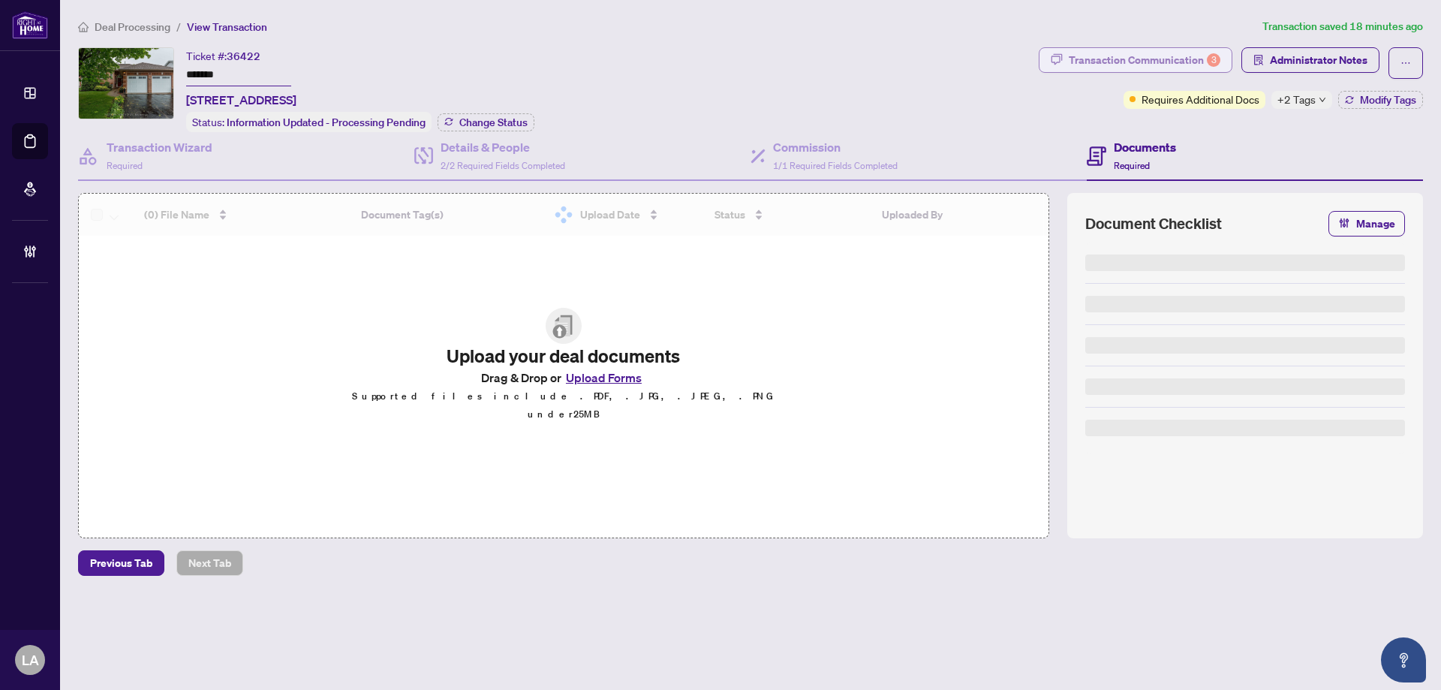
click at [1179, 55] on div "Transaction Communication 3" at bounding box center [1145, 60] width 152 height 24
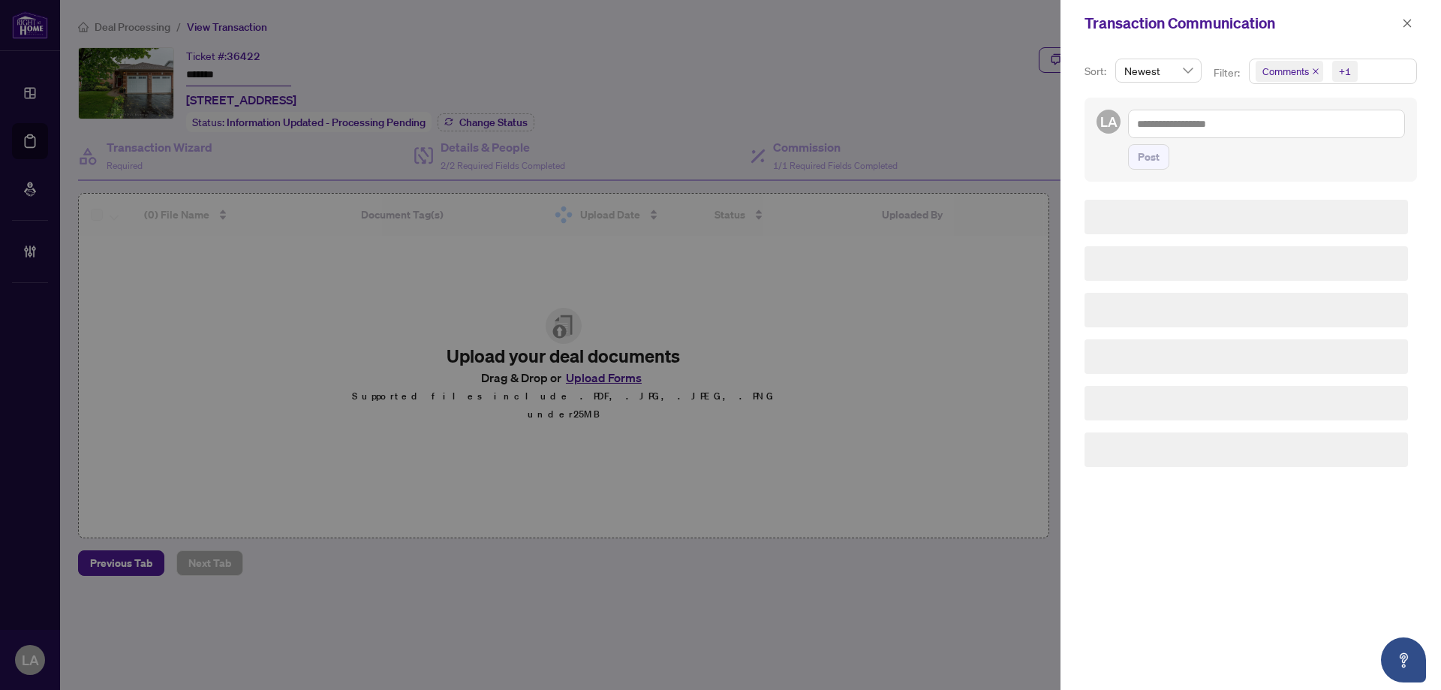
click at [1319, 67] on span "Comments" at bounding box center [1290, 71] width 68 height 21
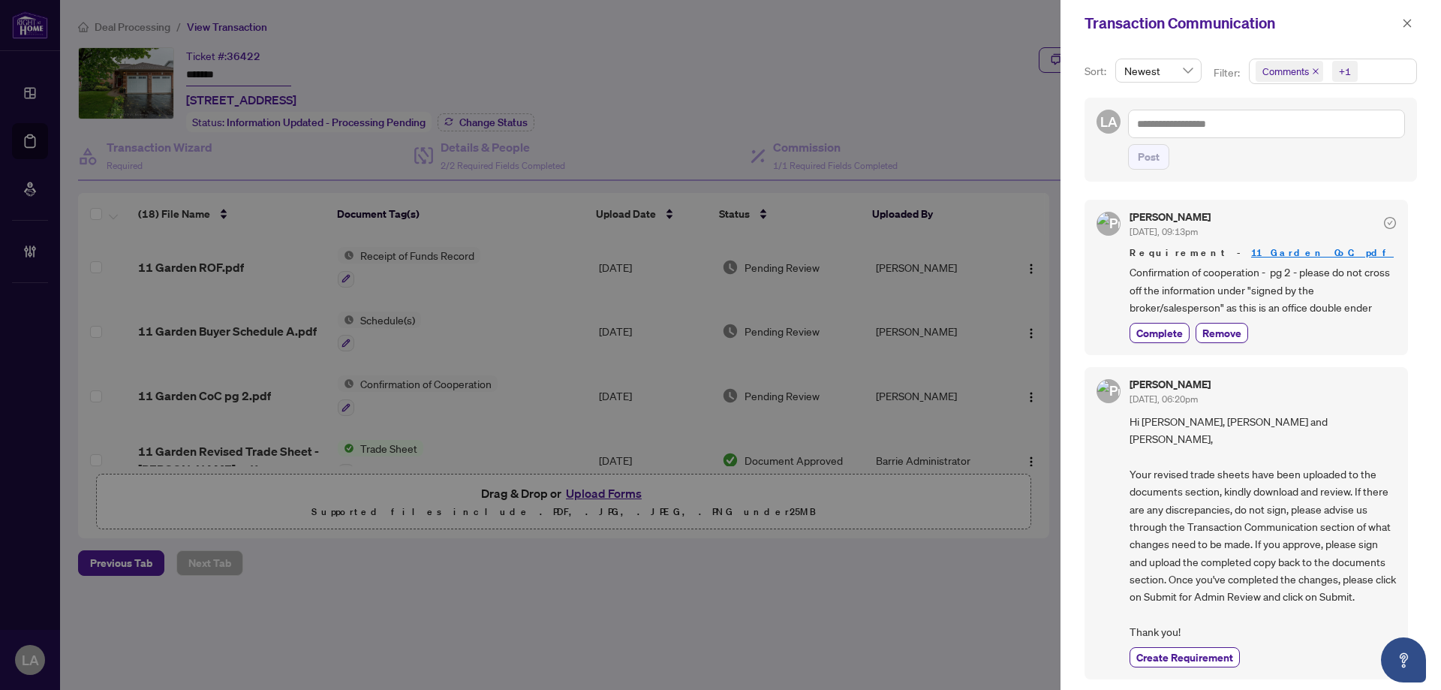
click at [1312, 71] on icon "close" at bounding box center [1316, 72] width 8 height 8
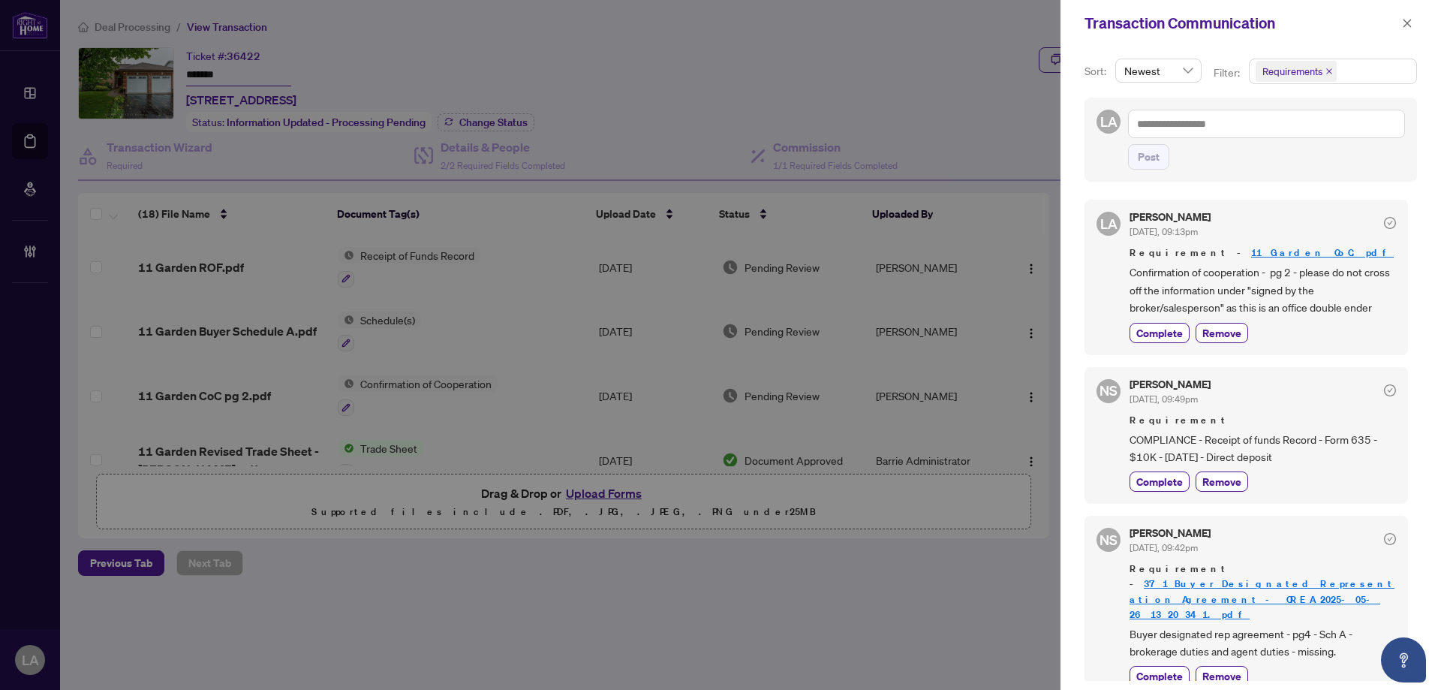
click at [1316, 367] on div "NS Neena Sharma Jul/30/2025, 09:49pm Requirement COMPLIANCE - Receipt of funds …" at bounding box center [1247, 435] width 324 height 137
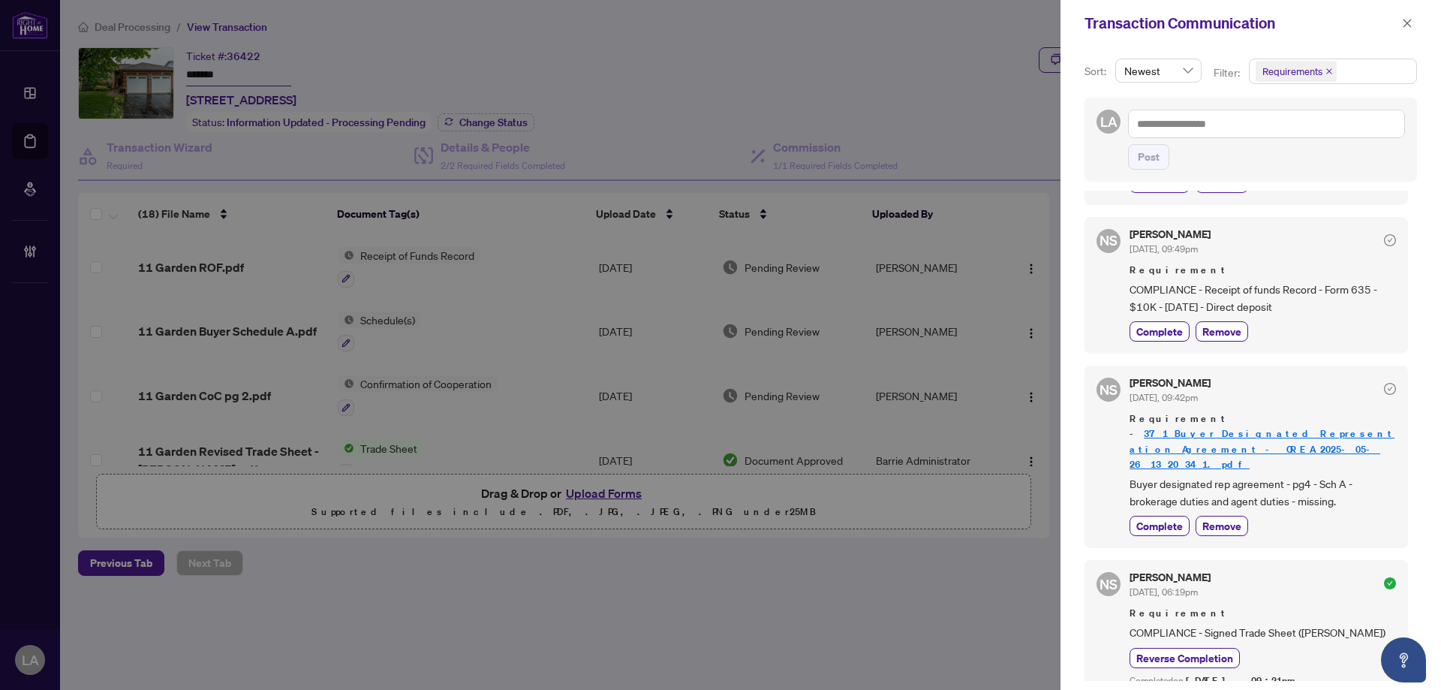
scroll to position [75, 0]
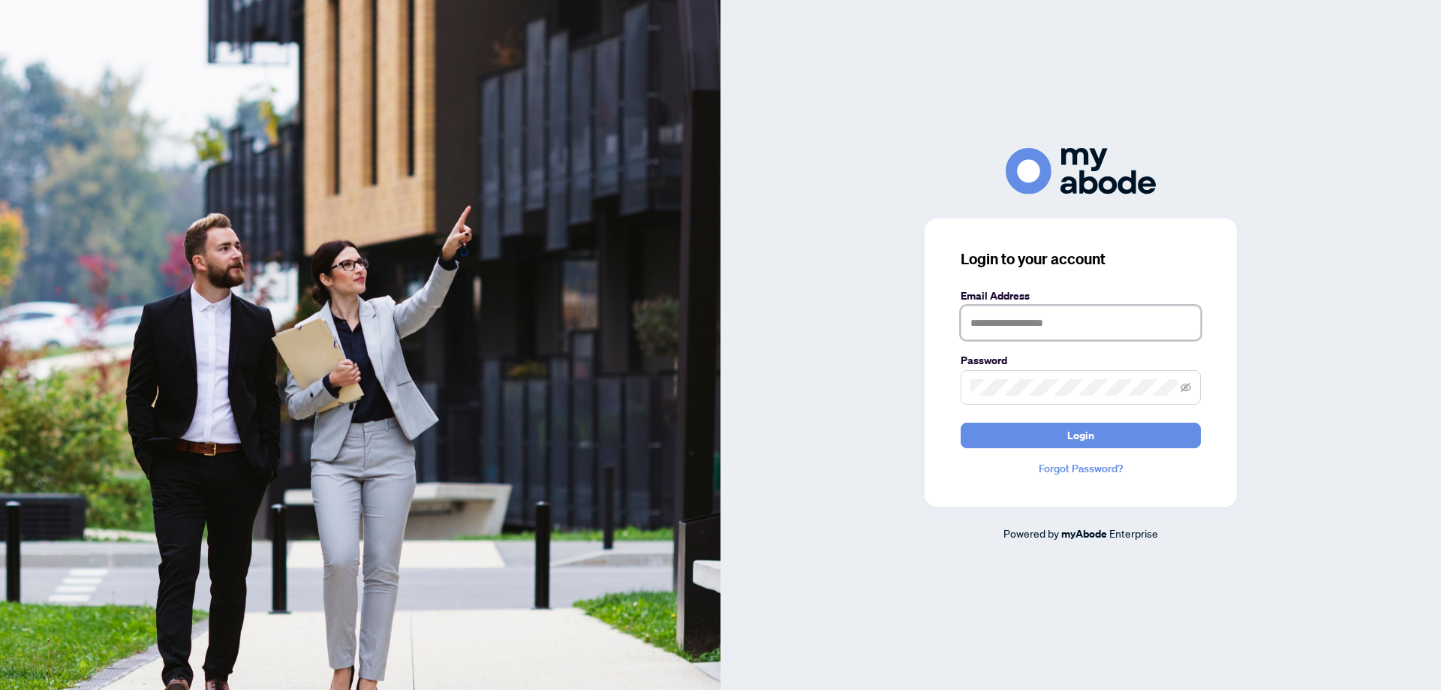
click at [1061, 326] on input "text" at bounding box center [1081, 323] width 240 height 35
click at [984, 316] on input "text" at bounding box center [1081, 323] width 240 height 35
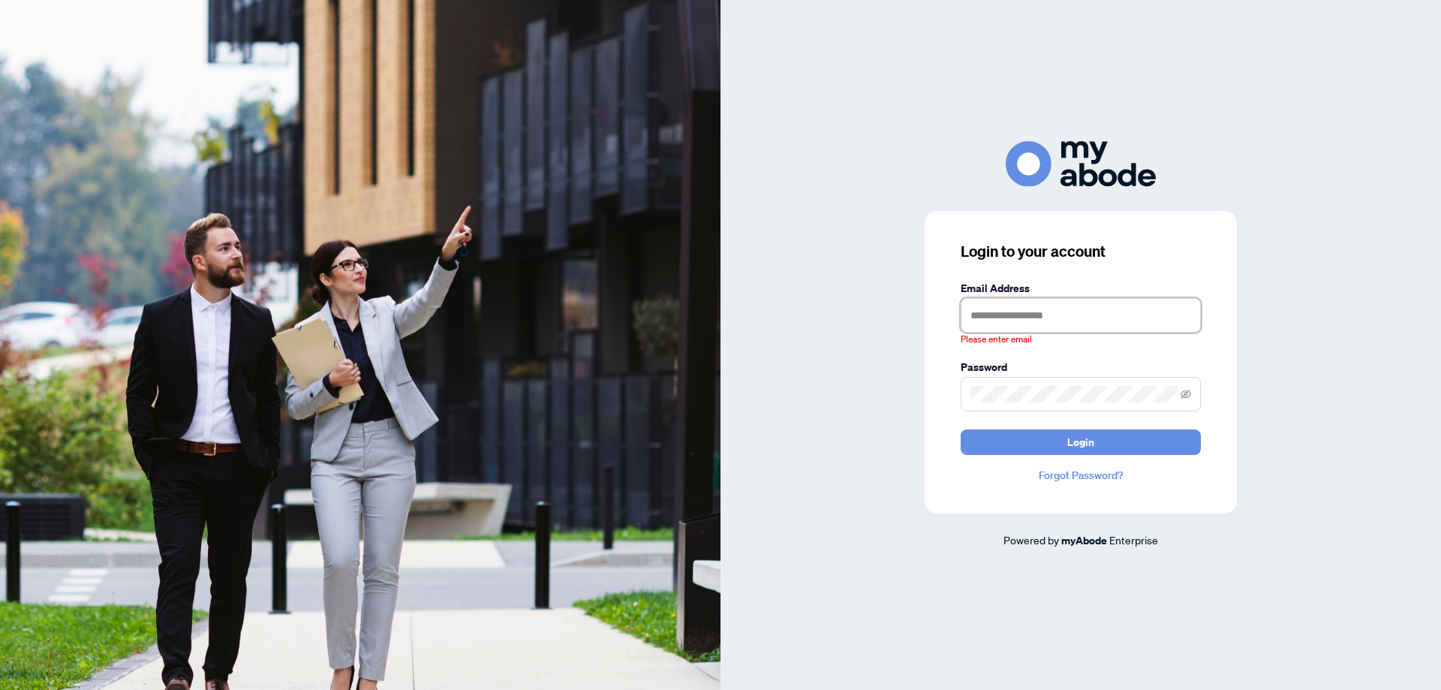
type input "**********"
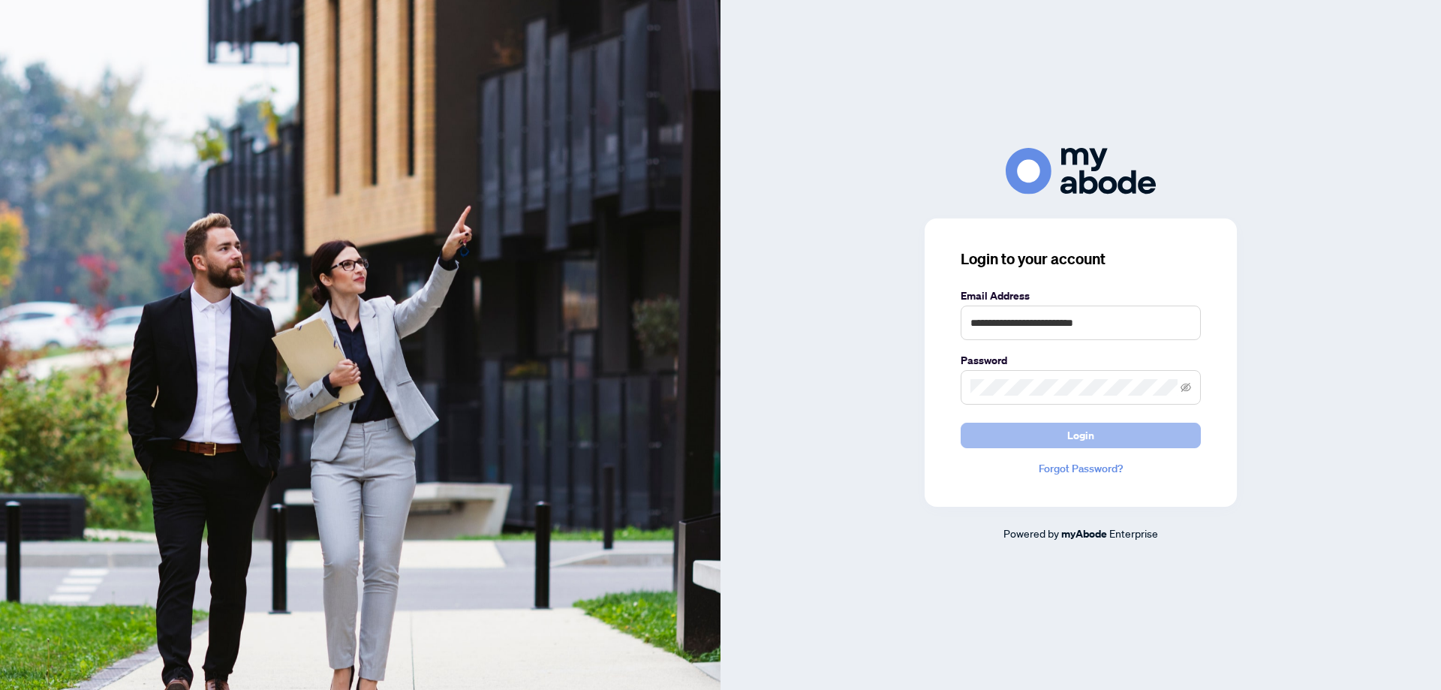
click at [1001, 424] on button "Login" at bounding box center [1081, 436] width 240 height 26
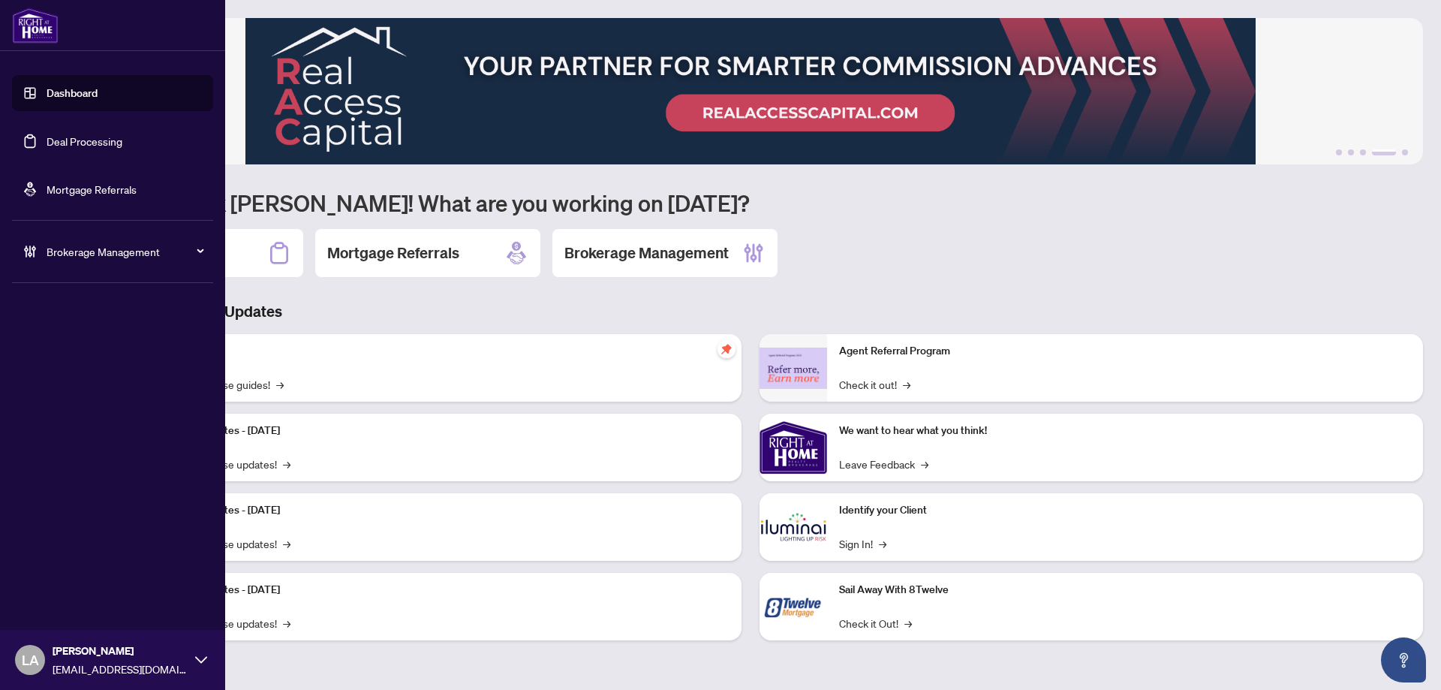
click at [47, 134] on link "Deal Processing" at bounding box center [85, 141] width 76 height 14
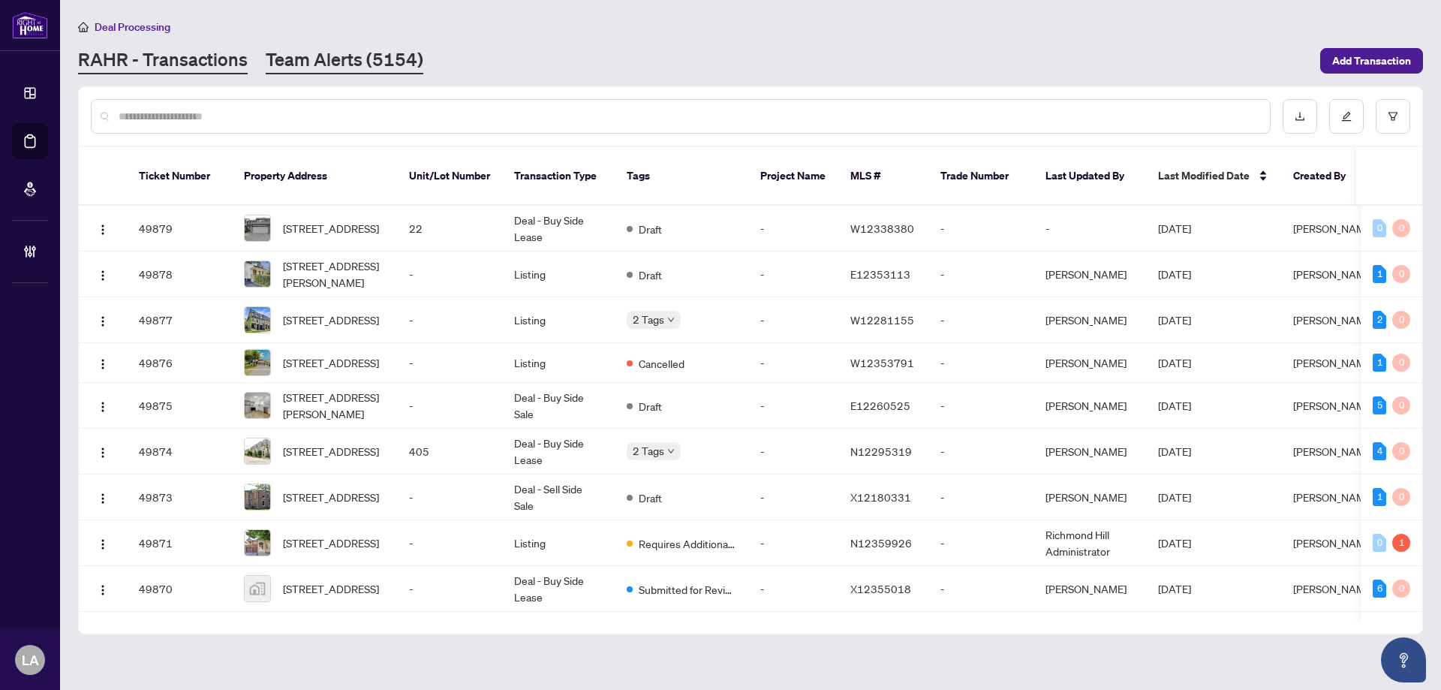
click at [341, 68] on link "Team Alerts (5154)" at bounding box center [345, 60] width 158 height 27
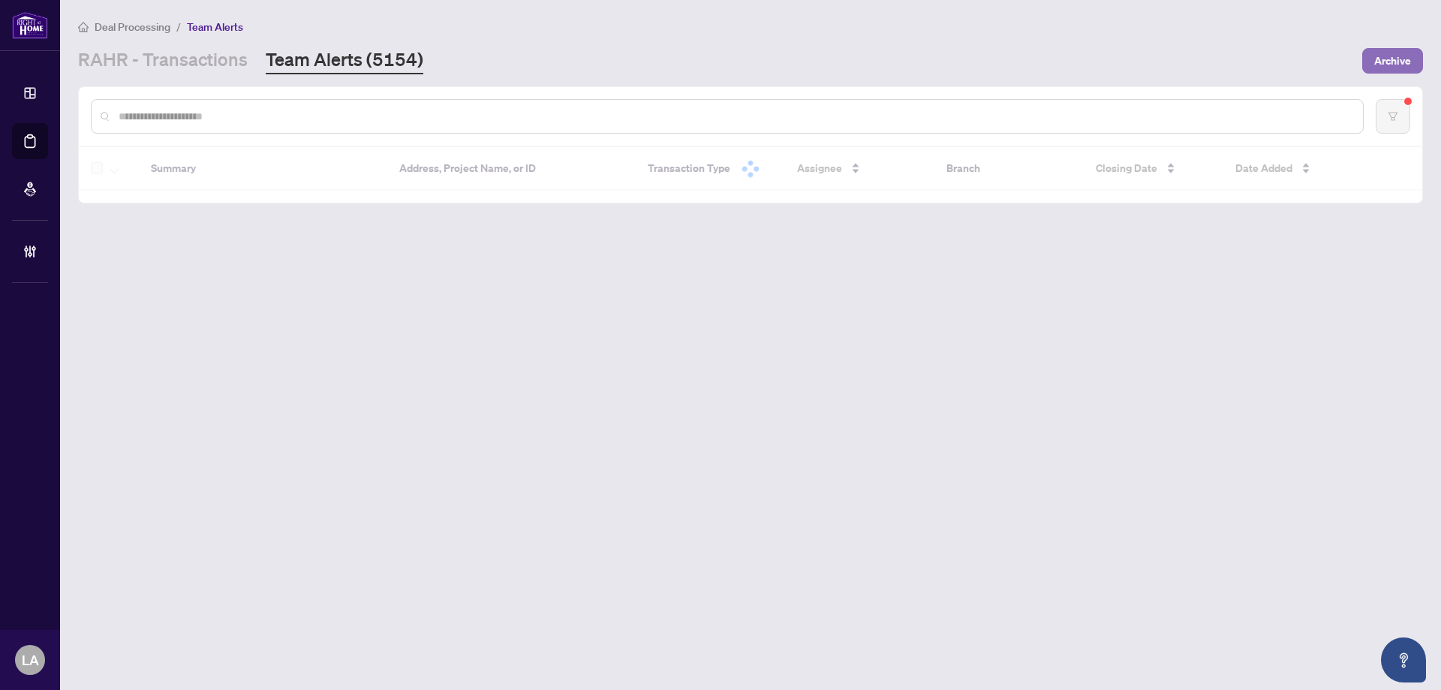
click at [1388, 63] on span "Archive" at bounding box center [1393, 61] width 37 height 24
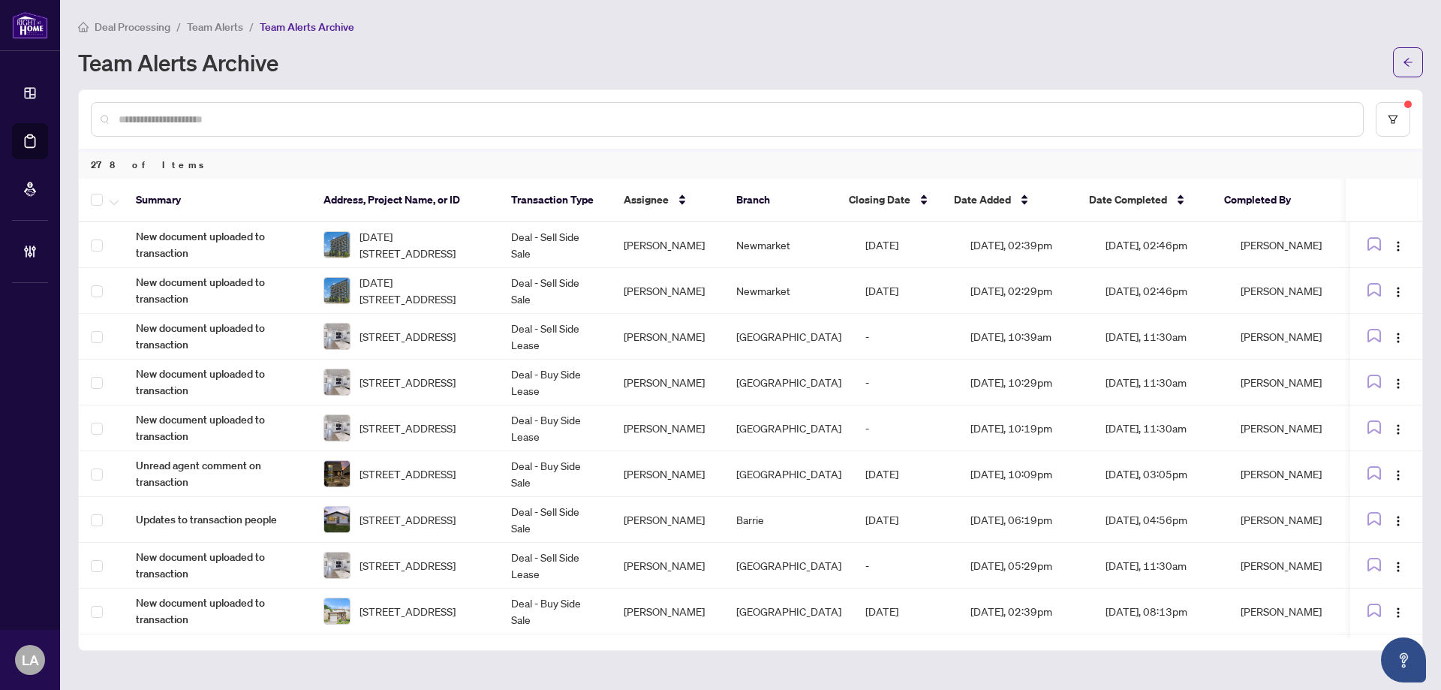
click at [403, 131] on div at bounding box center [727, 119] width 1273 height 35
